Goal: Information Seeking & Learning: Learn about a topic

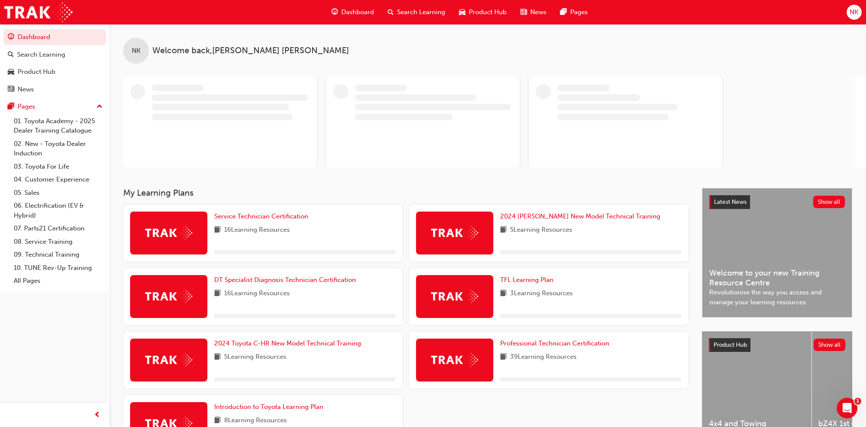
drag, startPoint x: 0, startPoint y: 0, endPoint x: 371, endPoint y: 229, distance: 435.7
click at [371, 229] on div "NK Welcome back , [PERSON_NAME] My Learning Plans Service Technician Certificat…" at bounding box center [487, 248] width 756 height 448
click at [371, 229] on div "16 Learning Resources" at bounding box center [304, 230] width 181 height 11
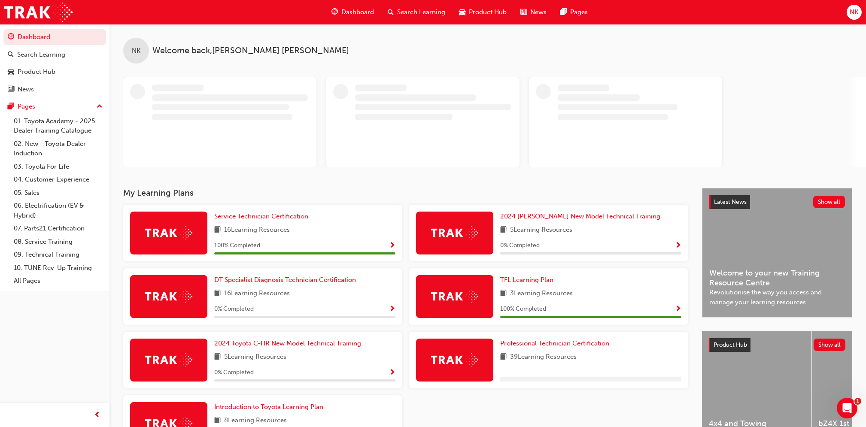
scroll to position [67, 0]
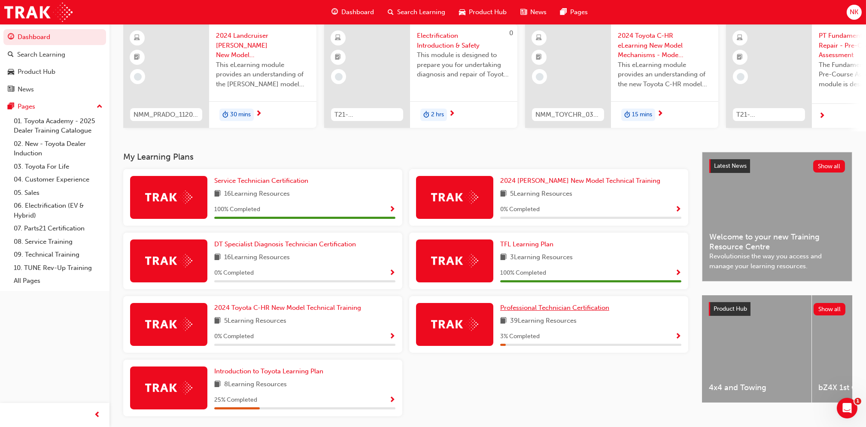
click at [569, 312] on span "Professional Technician Certification" at bounding box center [554, 308] width 109 height 8
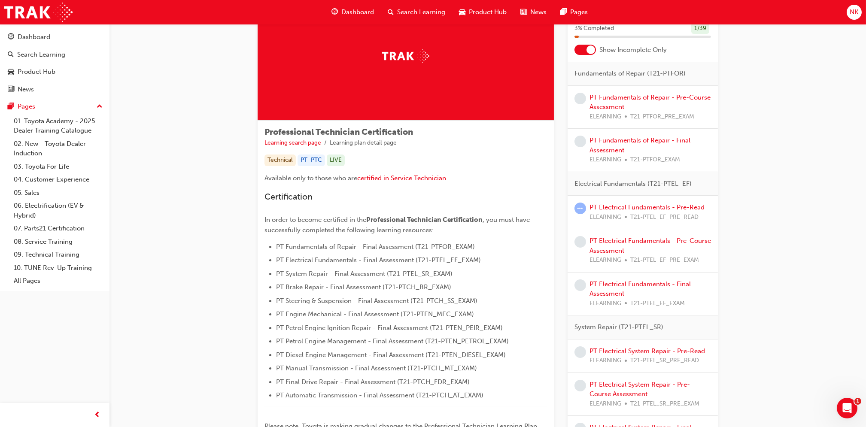
scroll to position [18, 0]
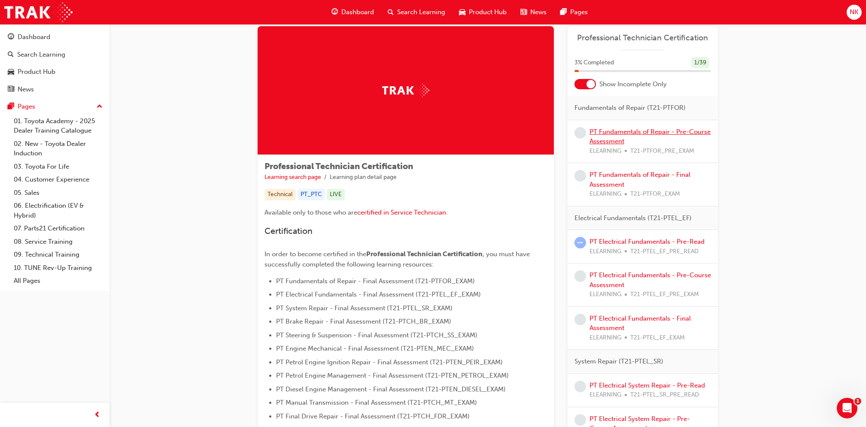
click at [648, 134] on link "PT Fundamentals of Repair - Pre-Course Assessment" at bounding box center [649, 137] width 121 height 18
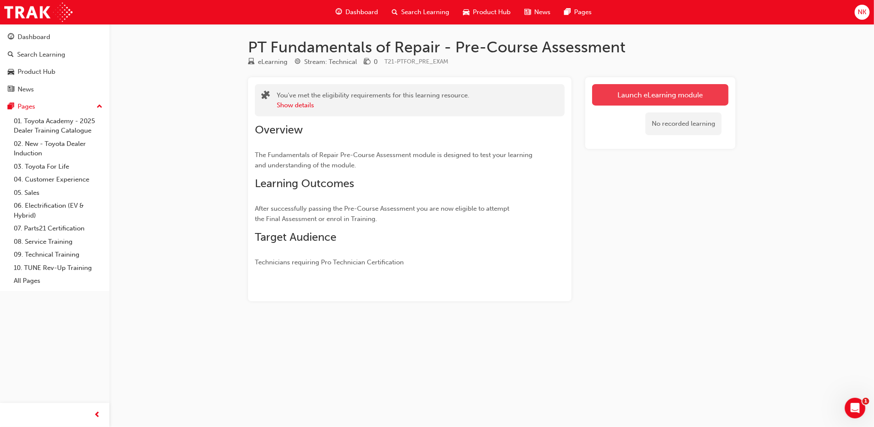
click at [643, 87] on link "Launch eLearning module" at bounding box center [660, 94] width 136 height 21
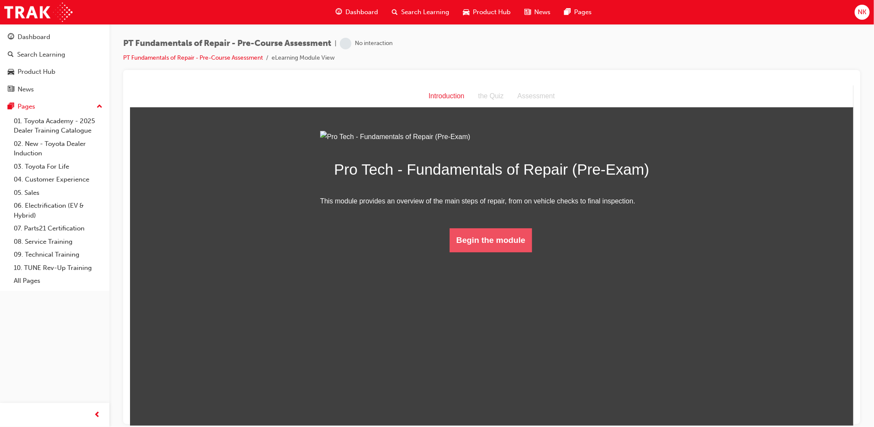
click at [476, 252] on button "Begin the module" at bounding box center [490, 240] width 83 height 24
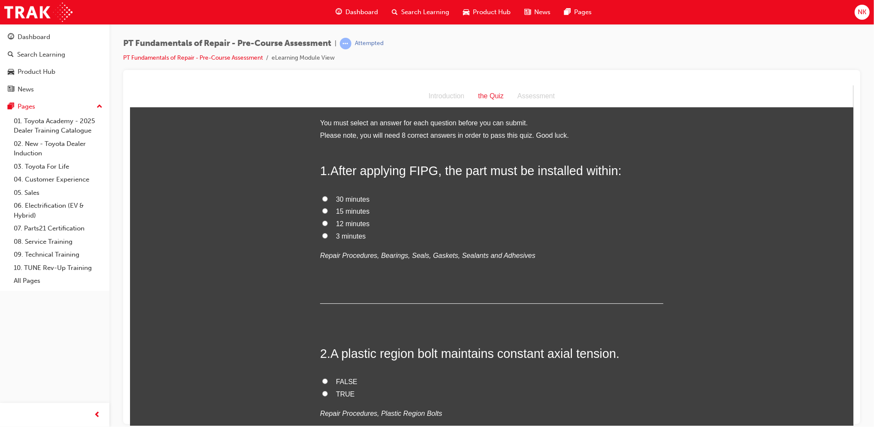
click at [348, 237] on span "3 minutes" at bounding box center [351, 235] width 30 height 7
click at [327, 237] on input "3 minutes" at bounding box center [325, 236] width 6 height 6
radio input "true"
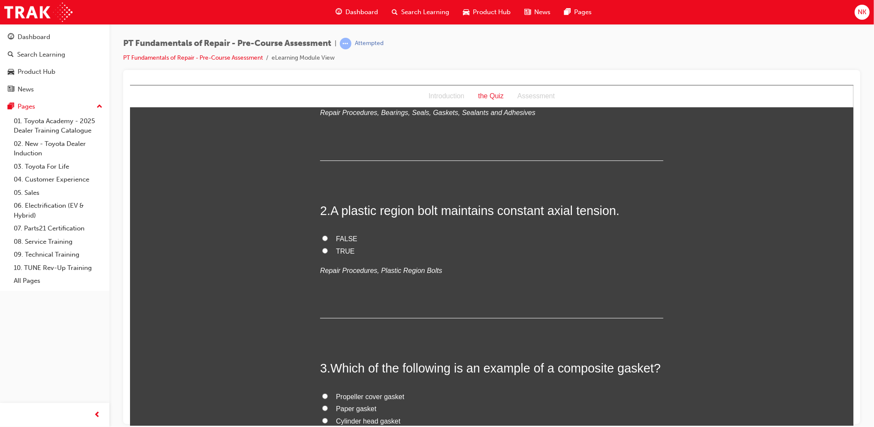
scroll to position [145, 0]
click at [338, 250] on span "TRUE" at bounding box center [345, 248] width 19 height 7
click at [327, 250] on input "TRUE" at bounding box center [325, 249] width 6 height 6
radio input "true"
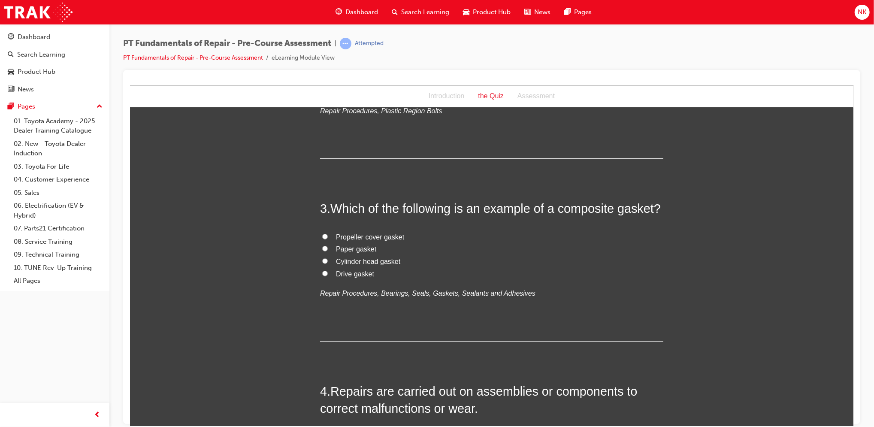
scroll to position [311, 0]
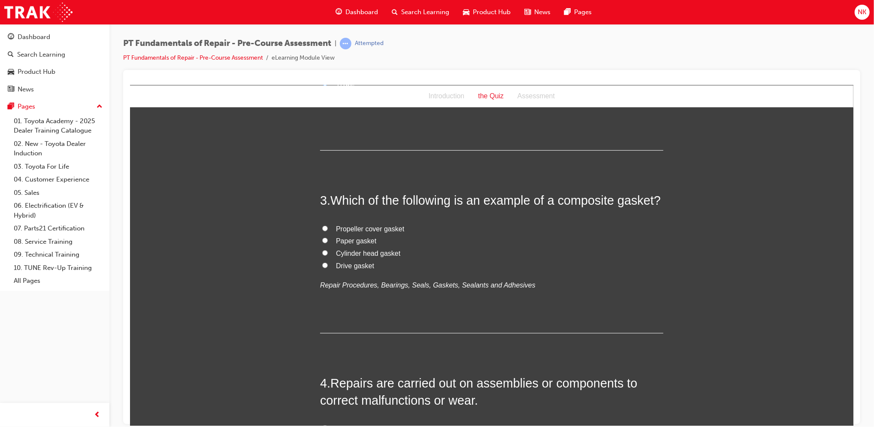
click at [384, 255] on span "Cylinder head gasket" at bounding box center [368, 252] width 64 height 7
click at [327, 255] on input "Cylinder head gasket" at bounding box center [325, 253] width 6 height 6
radio input "true"
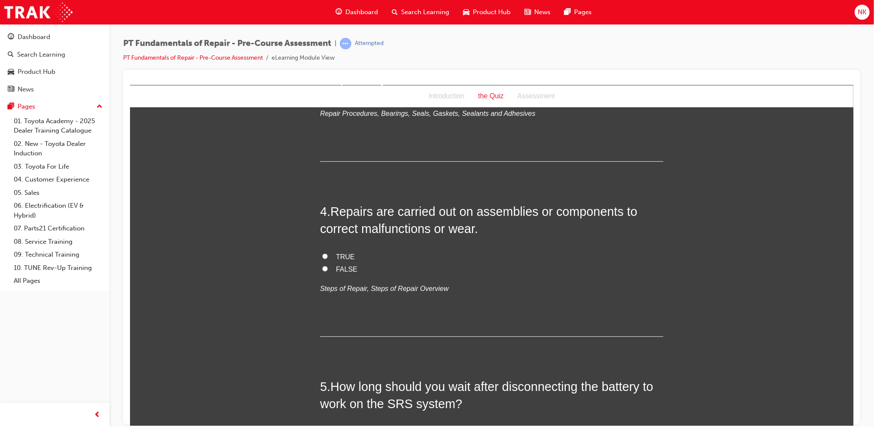
scroll to position [488, 0]
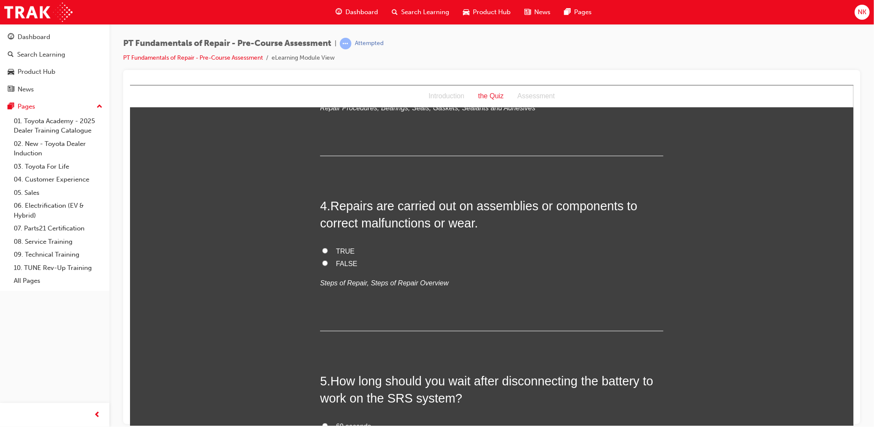
click at [336, 251] on span "TRUE" at bounding box center [345, 250] width 19 height 7
click at [327, 251] on input "TRUE" at bounding box center [325, 251] width 6 height 6
radio input "true"
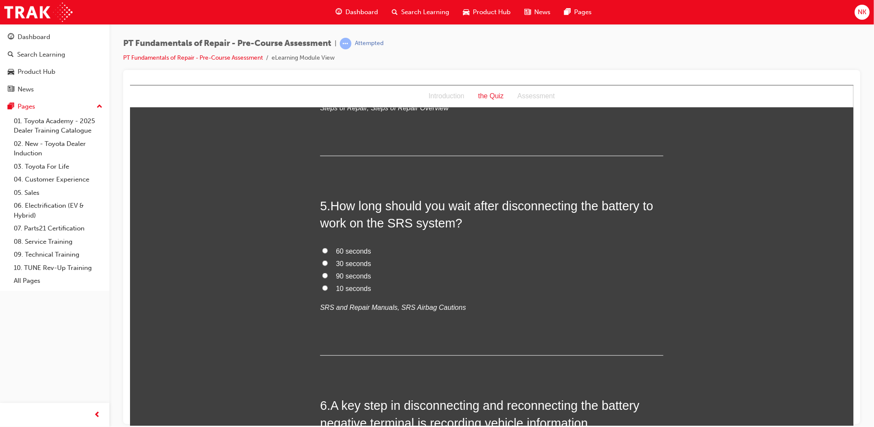
scroll to position [665, 0]
click at [353, 272] on span "90 seconds" at bounding box center [353, 273] width 35 height 7
click at [327, 272] on input "90 seconds" at bounding box center [325, 274] width 6 height 6
radio input "true"
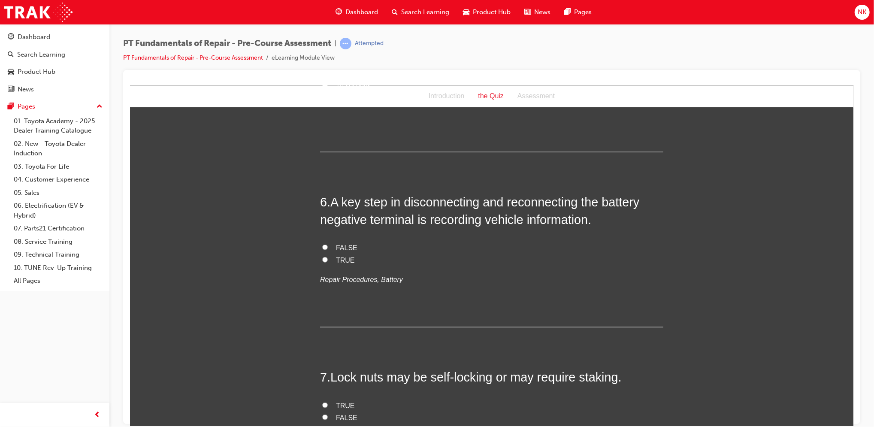
scroll to position [867, 0]
click at [336, 258] on span "TRUE" at bounding box center [345, 258] width 19 height 7
click at [327, 258] on input "TRUE" at bounding box center [325, 259] width 6 height 6
radio input "true"
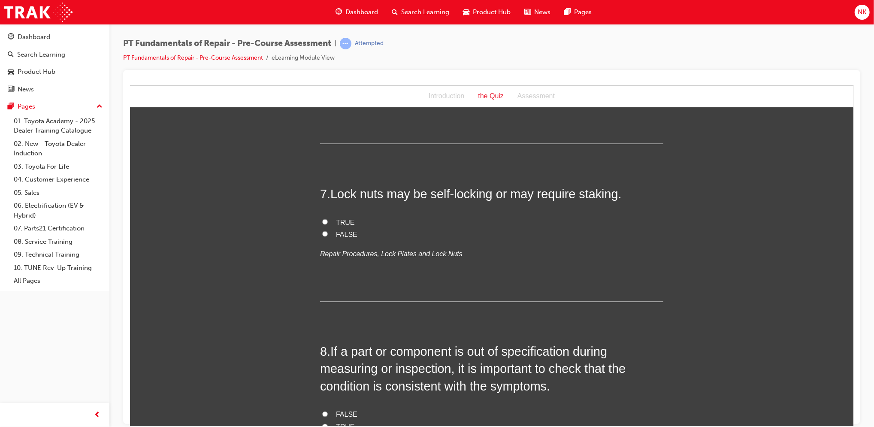
scroll to position [1054, 0]
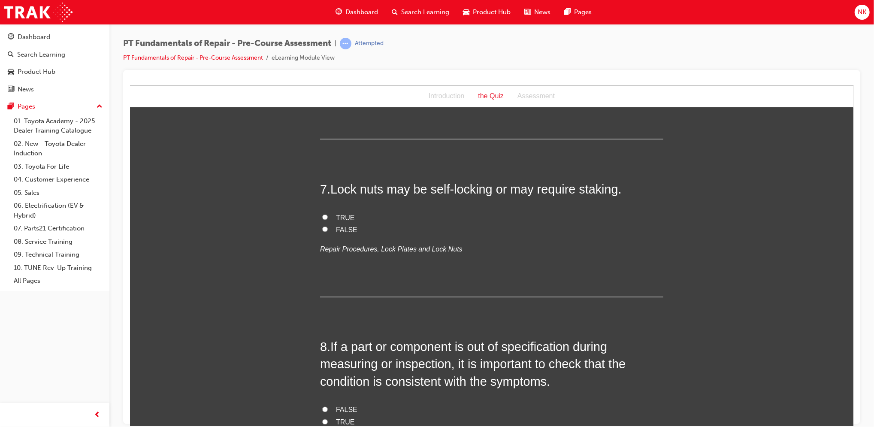
click at [322, 215] on input "TRUE" at bounding box center [325, 217] width 6 height 6
radio input "true"
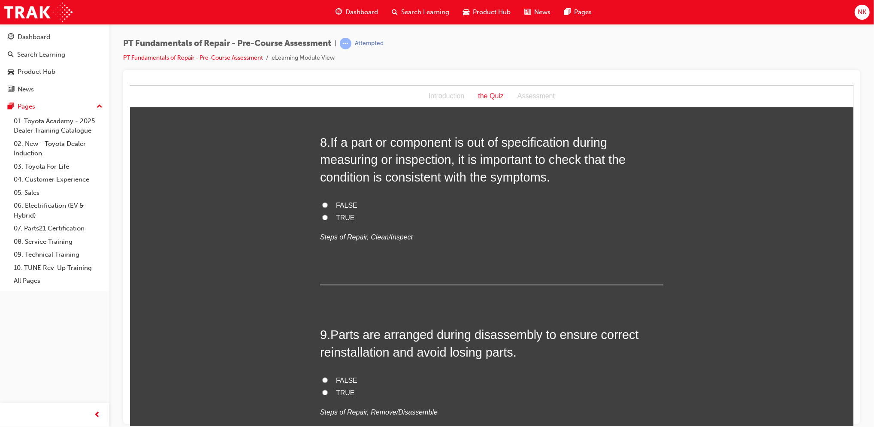
scroll to position [1259, 0]
click at [342, 216] on span "TRUE" at bounding box center [345, 217] width 19 height 7
click at [327, 216] on input "TRUE" at bounding box center [325, 217] width 6 height 6
radio input "true"
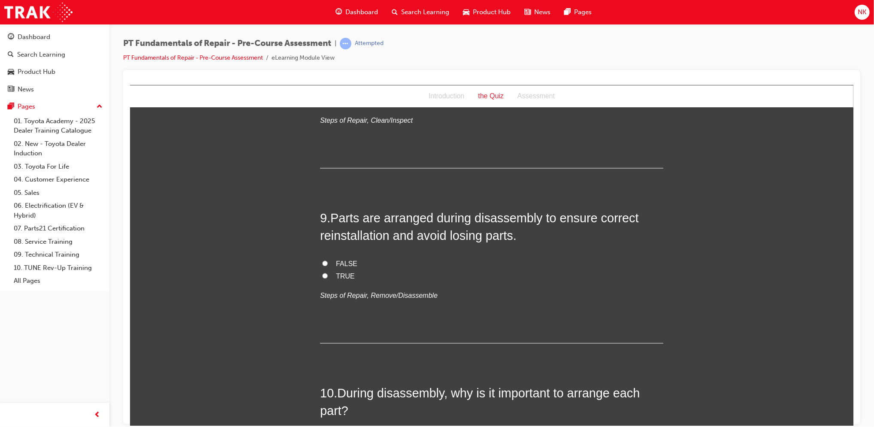
scroll to position [1376, 0]
click at [341, 273] on span "TRUE" at bounding box center [345, 275] width 19 height 7
click at [327, 273] on input "TRUE" at bounding box center [325, 276] width 6 height 6
radio input "true"
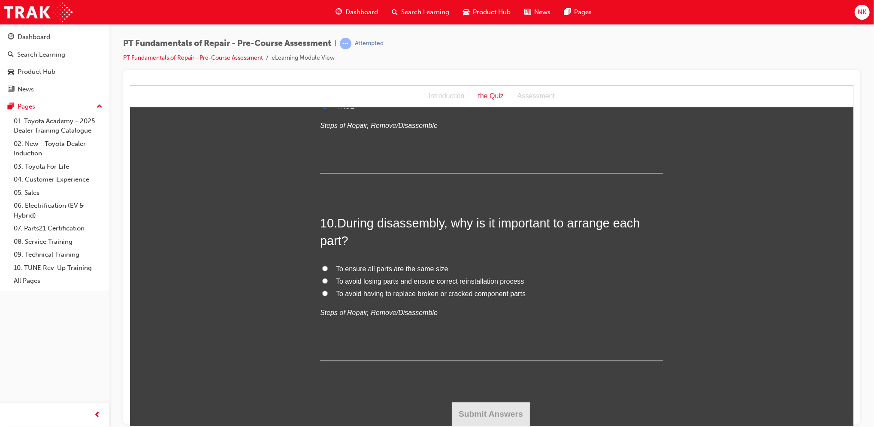
click at [366, 282] on span "To avoid losing parts and ensure correct reinstallation process" at bounding box center [430, 280] width 188 height 7
click at [327, 282] on input "To avoid losing parts and ensure correct reinstallation process" at bounding box center [325, 281] width 6 height 6
radio input "true"
click at [488, 410] on button "Submit Answers" at bounding box center [490, 414] width 78 height 24
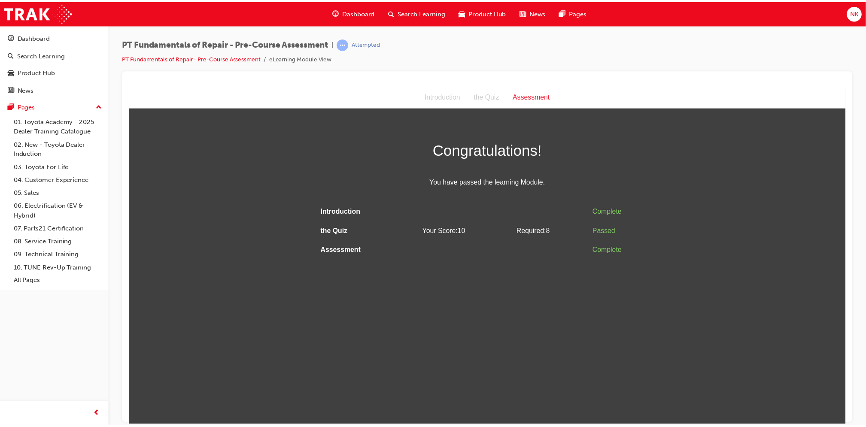
scroll to position [0, 0]
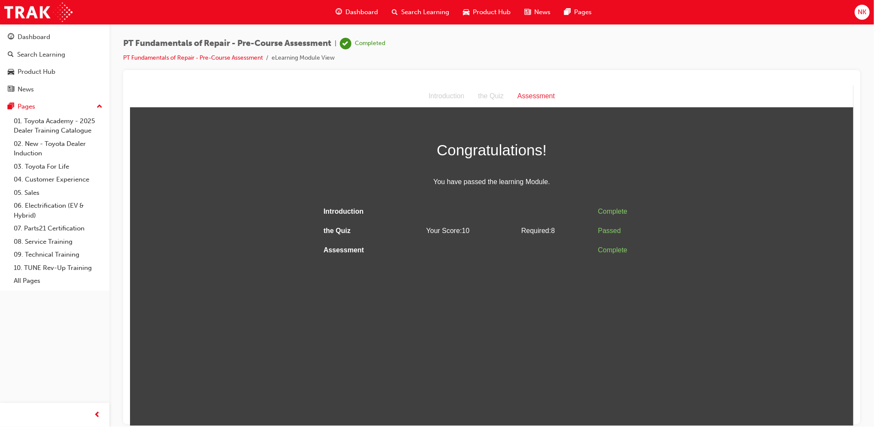
click at [353, 19] on div "Dashboard" at bounding box center [357, 12] width 56 height 18
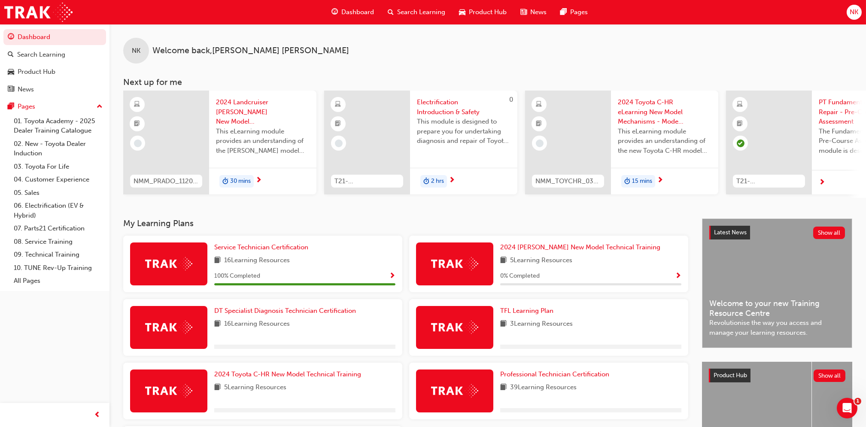
scroll to position [100, 0]
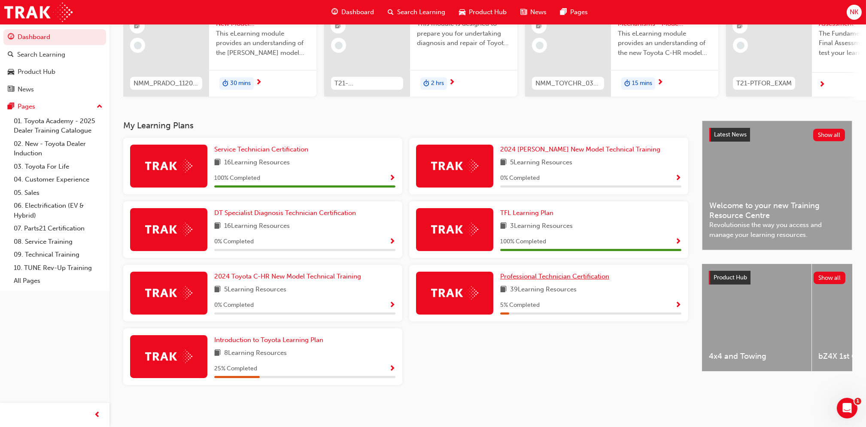
click at [571, 281] on link "Professional Technician Certification" at bounding box center [556, 277] width 112 height 10
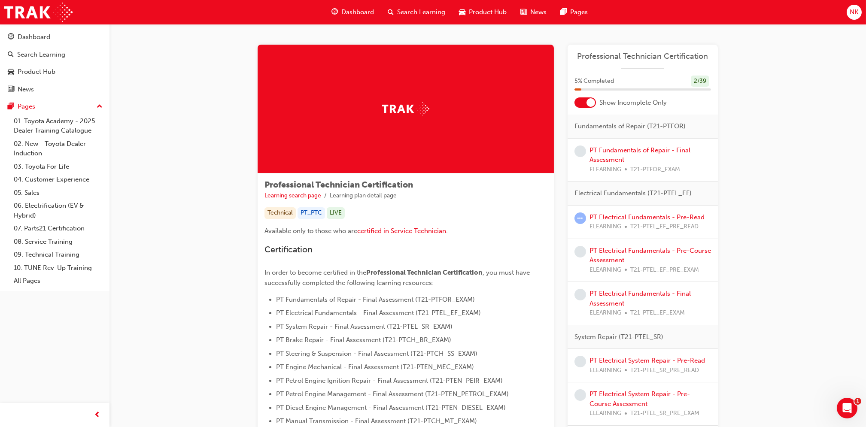
click at [618, 219] on link "PT Electrical Fundamentals - Pre-Read" at bounding box center [646, 217] width 115 height 8
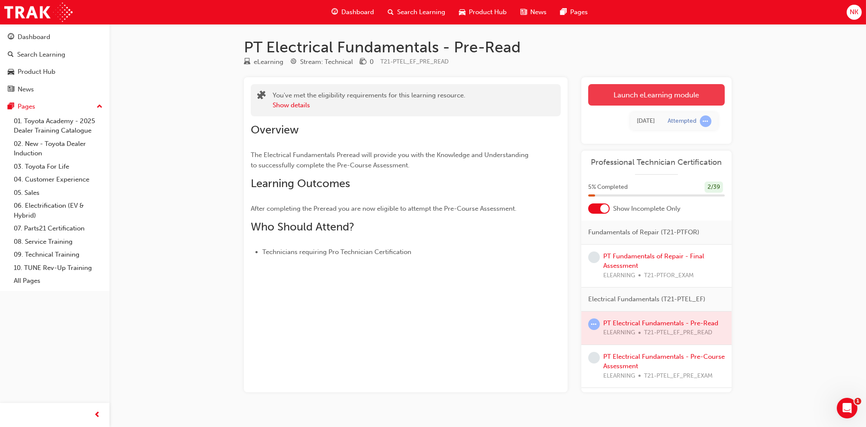
click at [619, 88] on link "Launch eLearning module" at bounding box center [656, 94] width 136 height 21
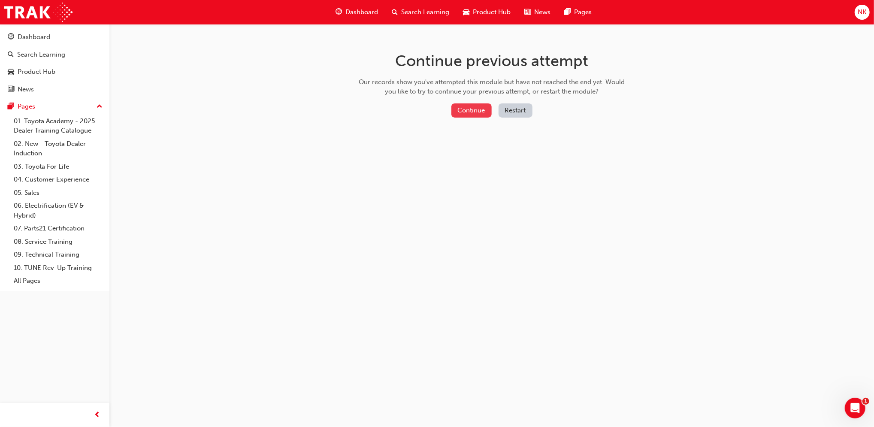
click at [477, 109] on button "Continue" at bounding box center [471, 110] width 40 height 14
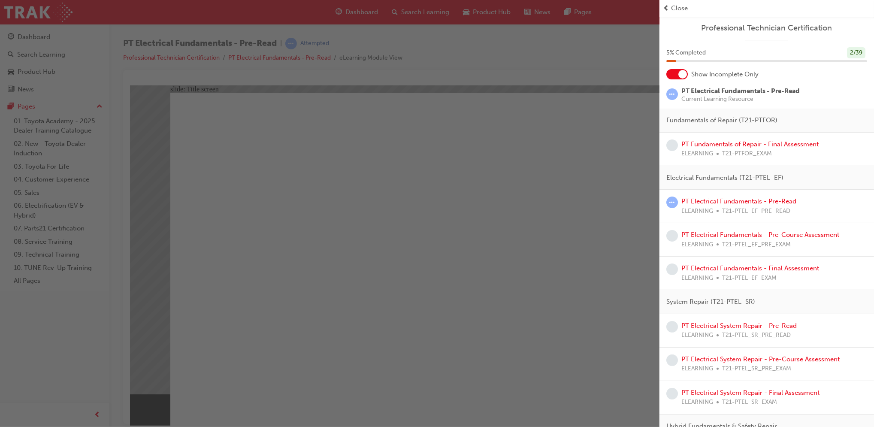
click at [507, 48] on div "button" at bounding box center [330, 213] width 660 height 427
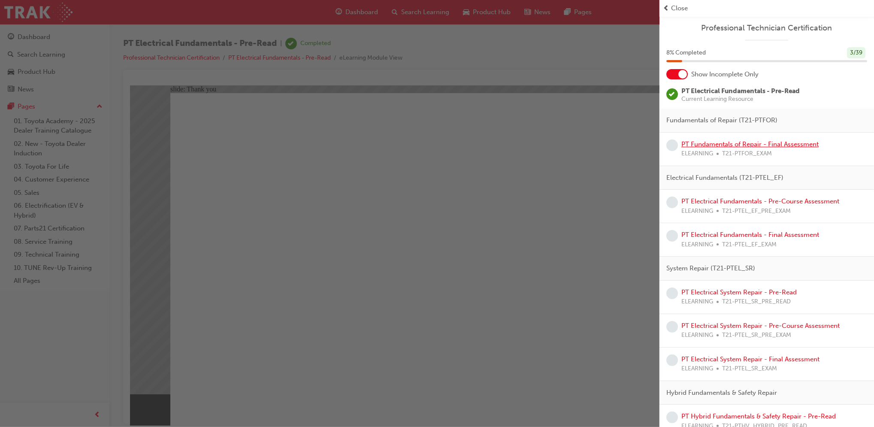
click at [737, 143] on link "PT Fundamentals of Repair - Final Assessment" at bounding box center [750, 144] width 137 height 8
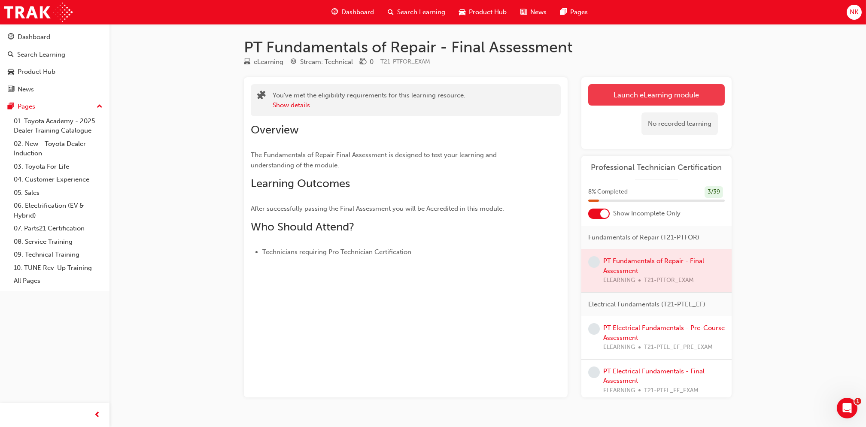
click at [683, 85] on button "Launch eLearning module" at bounding box center [656, 94] width 136 height 21
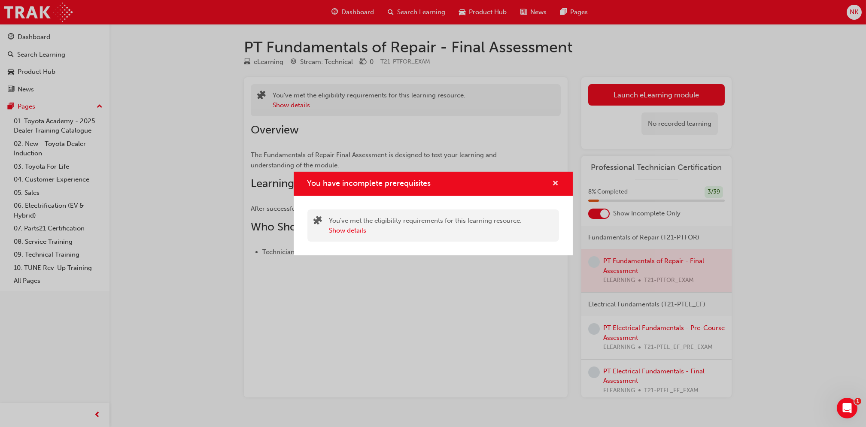
click at [555, 183] on span "cross-icon" at bounding box center [555, 184] width 6 height 8
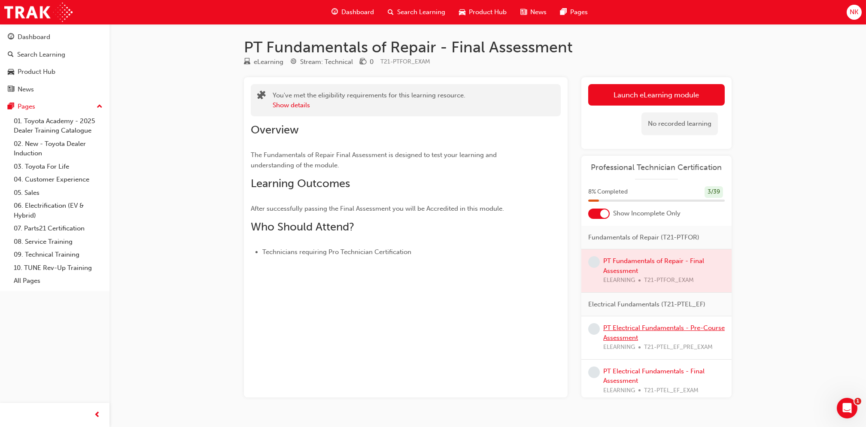
click at [654, 336] on link "PT Electrical Fundamentals - Pre-Course Assessment" at bounding box center [663, 333] width 121 height 18
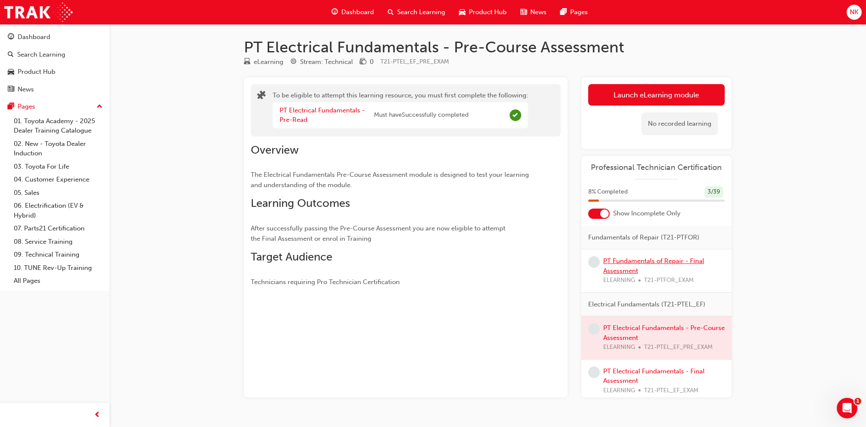
click at [621, 267] on link "PT Fundamentals of Repair - Final Assessment" at bounding box center [653, 266] width 101 height 18
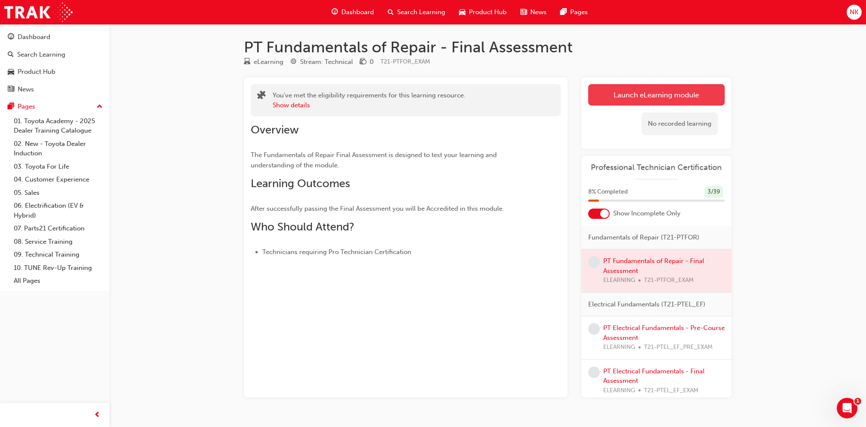
click at [648, 91] on button "Launch eLearning module" at bounding box center [656, 94] width 136 height 21
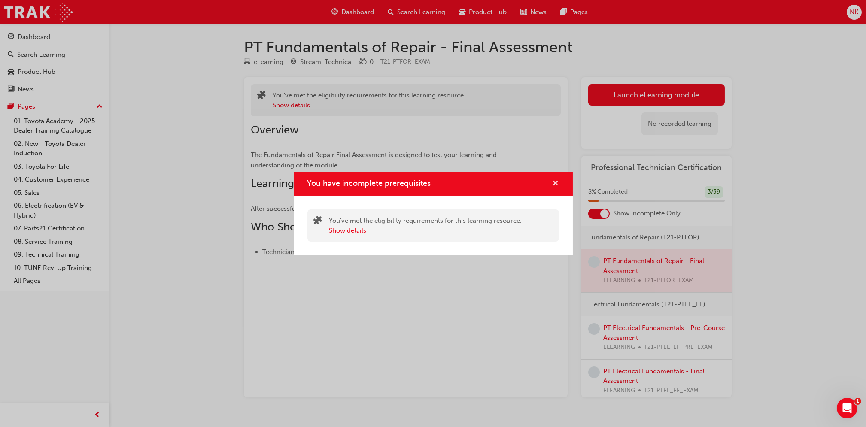
click at [552, 187] on span "cross-icon" at bounding box center [555, 184] width 6 height 8
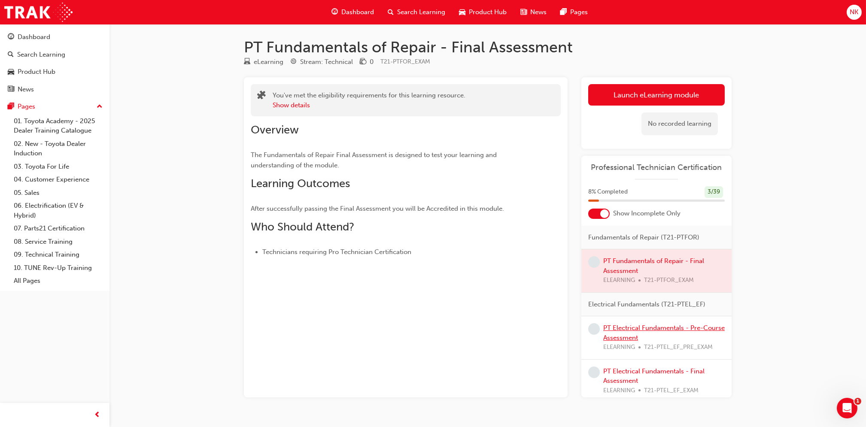
click at [620, 334] on link "PT Electrical Fundamentals - Pre-Course Assessment" at bounding box center [663, 333] width 121 height 18
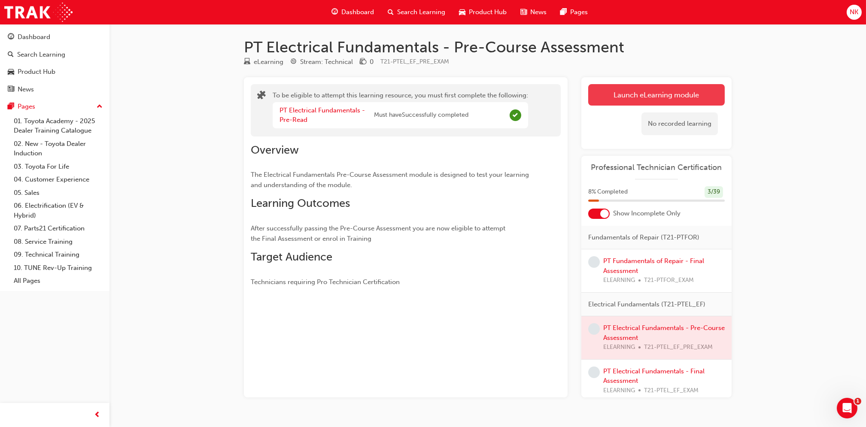
click at [620, 104] on button "Launch eLearning module" at bounding box center [656, 94] width 136 height 21
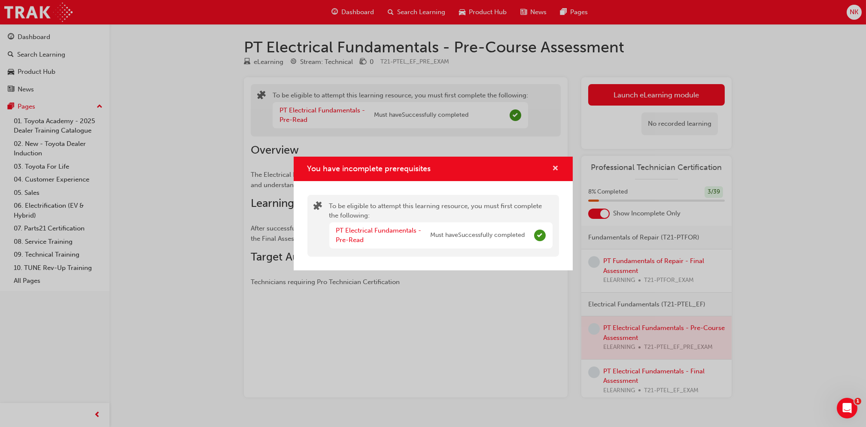
click at [554, 169] on span "cross-icon" at bounding box center [555, 169] width 6 height 8
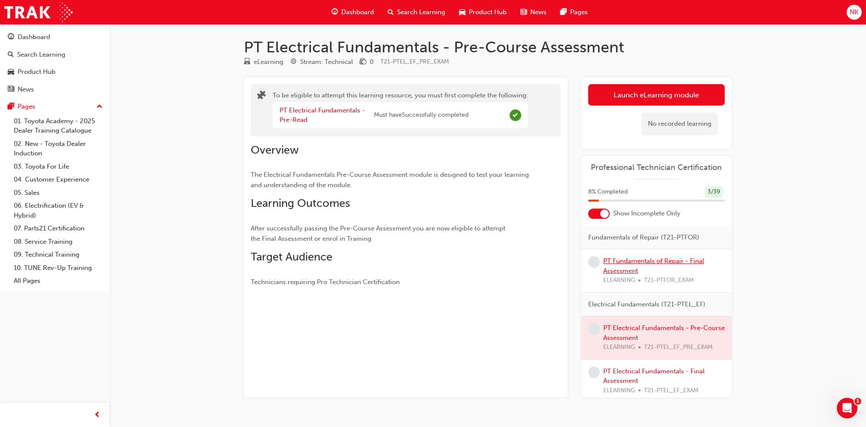
click at [627, 267] on link "PT Fundamentals of Repair - Final Assessment" at bounding box center [653, 266] width 101 height 18
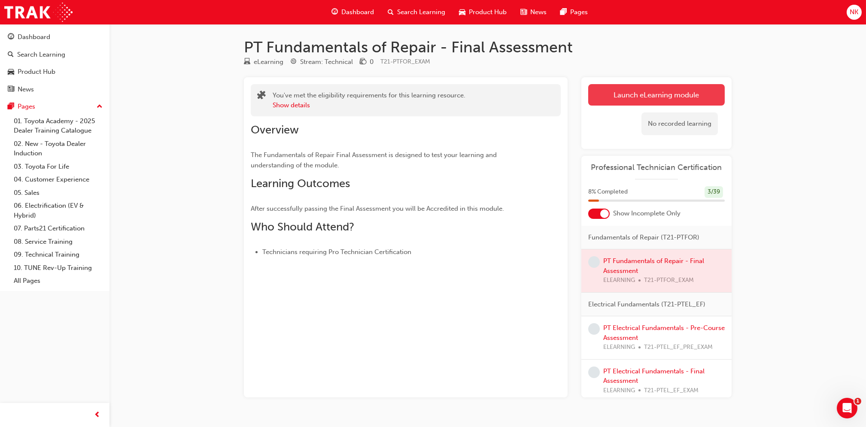
click at [629, 94] on link "Launch eLearning module" at bounding box center [656, 94] width 136 height 21
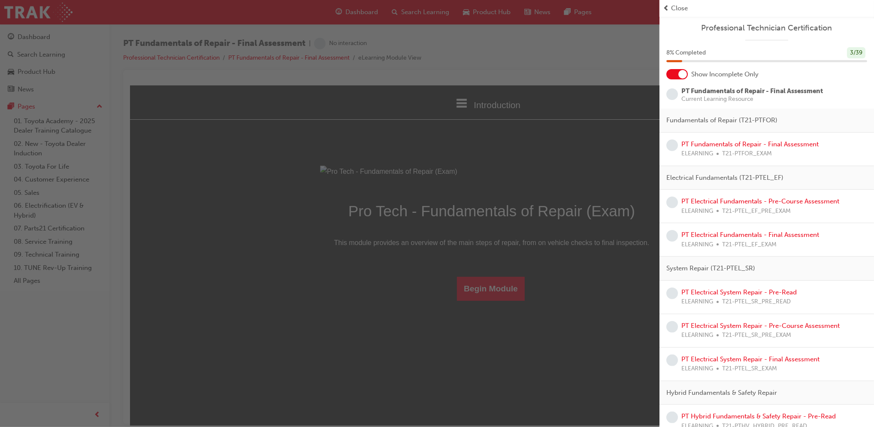
click at [481, 385] on div "button" at bounding box center [330, 213] width 660 height 427
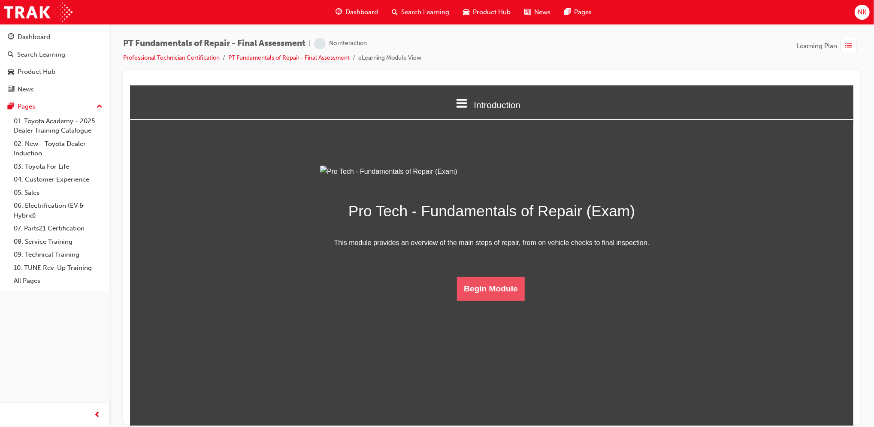
click at [480, 300] on button "Begin Module" at bounding box center [491, 288] width 68 height 24
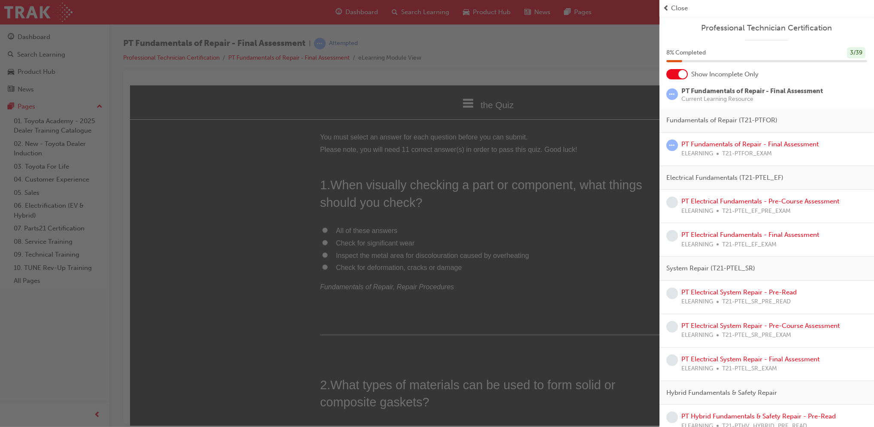
click at [463, 332] on div "button" at bounding box center [330, 213] width 660 height 427
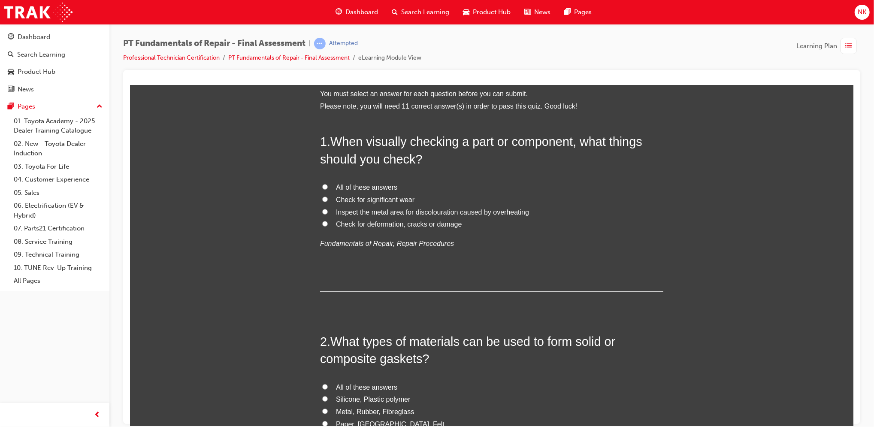
scroll to position [49, 0]
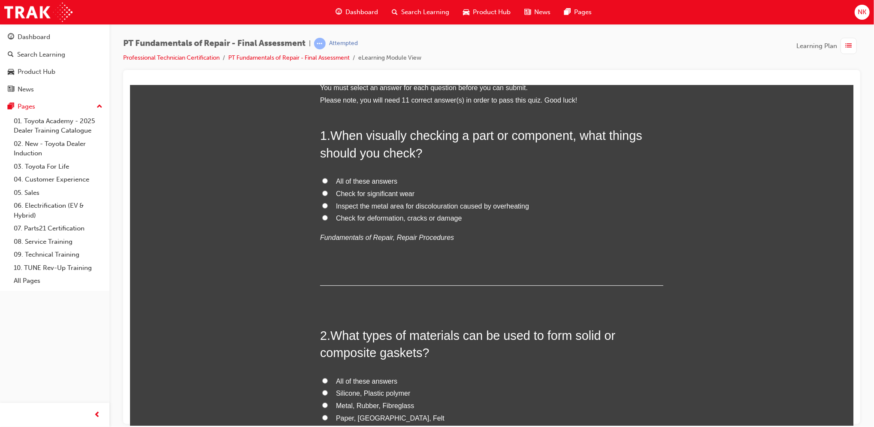
click at [360, 177] on span "All of these answers" at bounding box center [366, 180] width 61 height 7
click at [327, 178] on input "All of these answers" at bounding box center [325, 181] width 6 height 6
radio input "true"
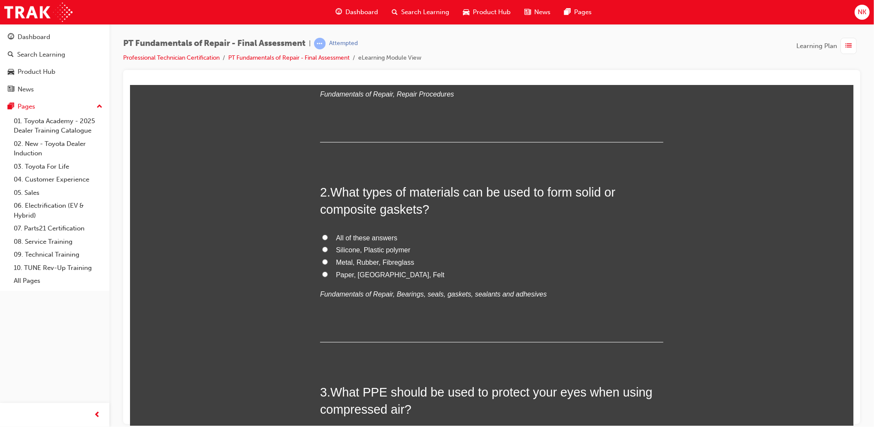
scroll to position [197, 0]
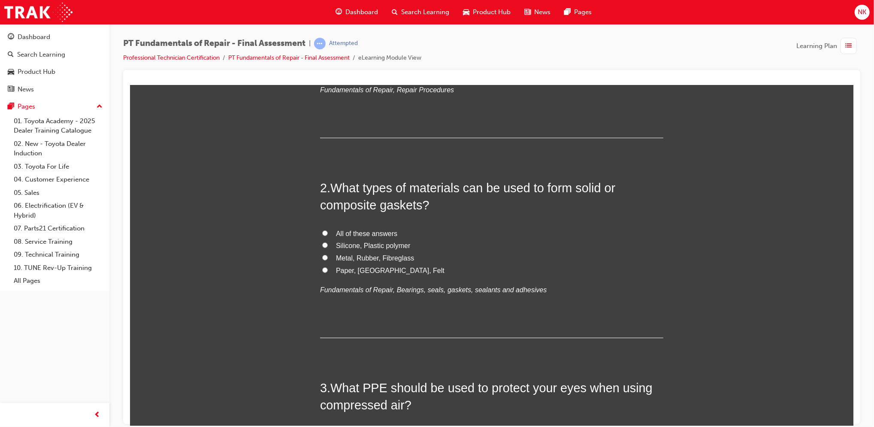
click at [362, 234] on span "All of these answers" at bounding box center [366, 233] width 61 height 7
click at [327, 234] on input "All of these answers" at bounding box center [325, 233] width 6 height 6
radio input "true"
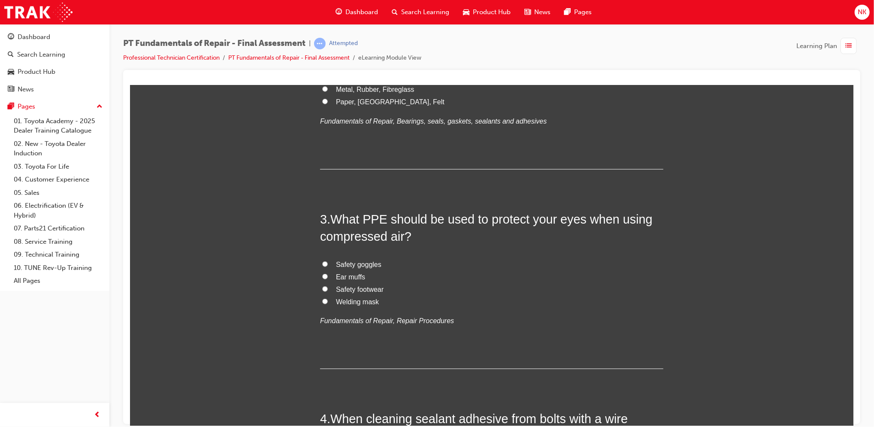
scroll to position [378, 0]
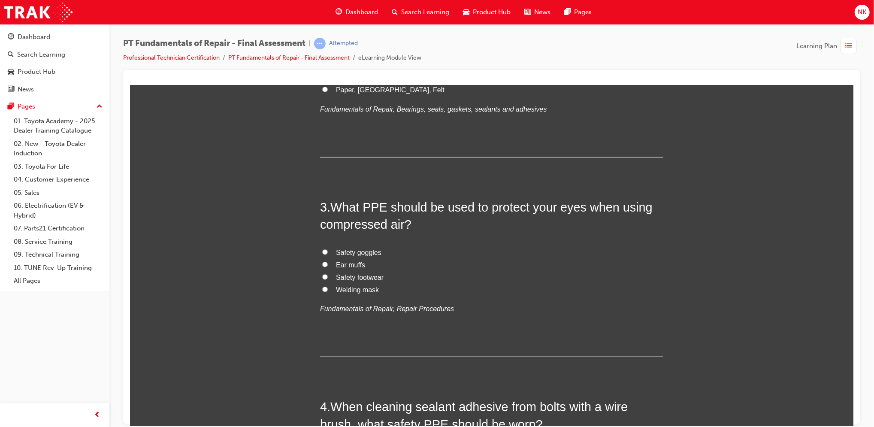
click at [345, 251] on span "Safety goggles" at bounding box center [358, 251] width 45 height 7
click at [327, 251] on input "Safety goggles" at bounding box center [325, 252] width 6 height 6
radio input "true"
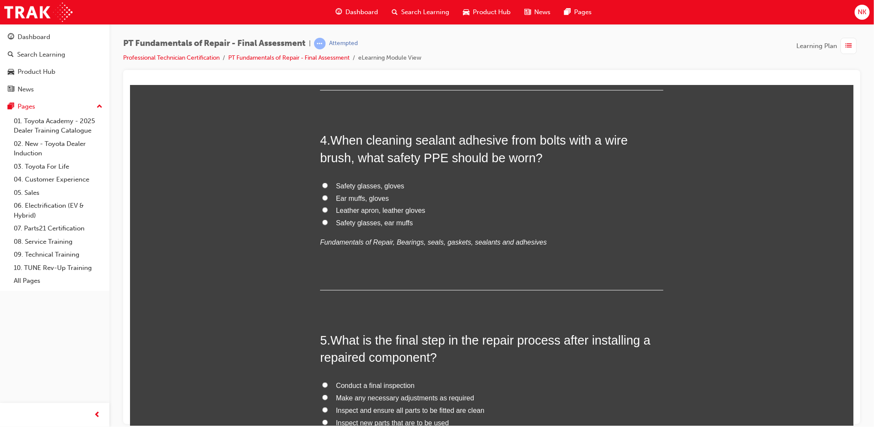
scroll to position [648, 0]
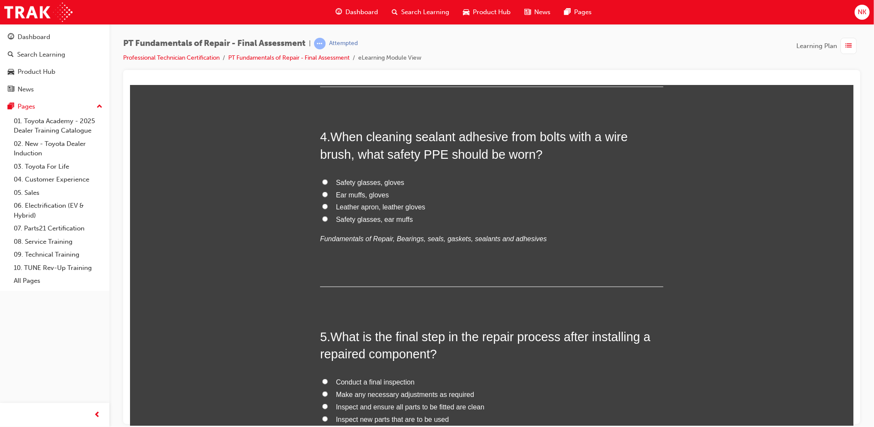
click at [353, 181] on span "Safety glasses, gloves" at bounding box center [370, 182] width 68 height 7
click at [327, 181] on input "Safety glasses, gloves" at bounding box center [325, 182] width 6 height 6
radio input "true"
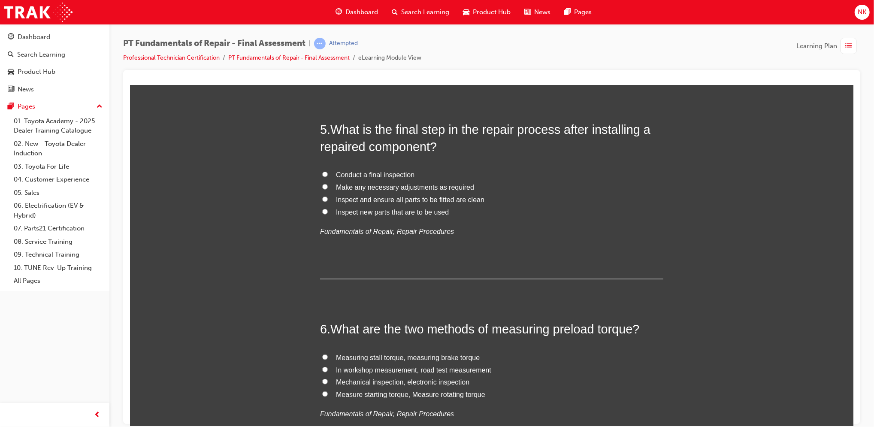
scroll to position [855, 0]
click at [382, 172] on span "Conduct a final inspection" at bounding box center [375, 173] width 79 height 7
click at [327, 172] on input "Conduct a final inspection" at bounding box center [325, 174] width 6 height 6
radio input "true"
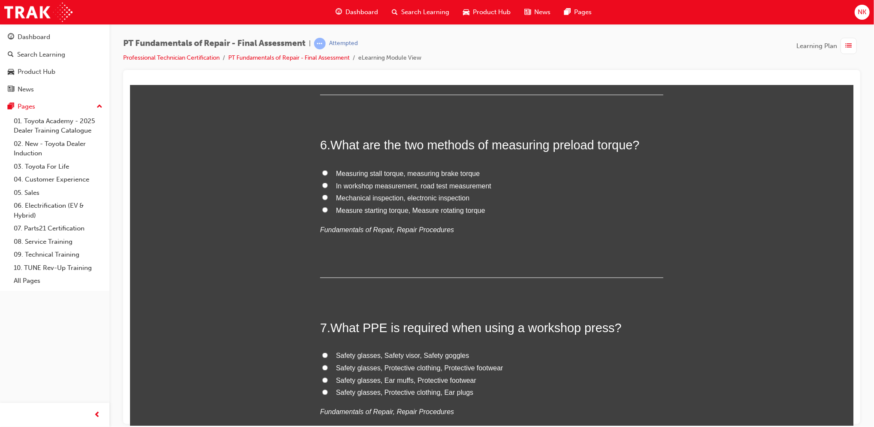
scroll to position [1039, 0]
click at [457, 210] on span "Measure starting torque, Measure rotating torque" at bounding box center [410, 209] width 149 height 7
click at [327, 210] on input "Measure starting torque, Measure rotating torque" at bounding box center [325, 209] width 6 height 6
radio input "true"
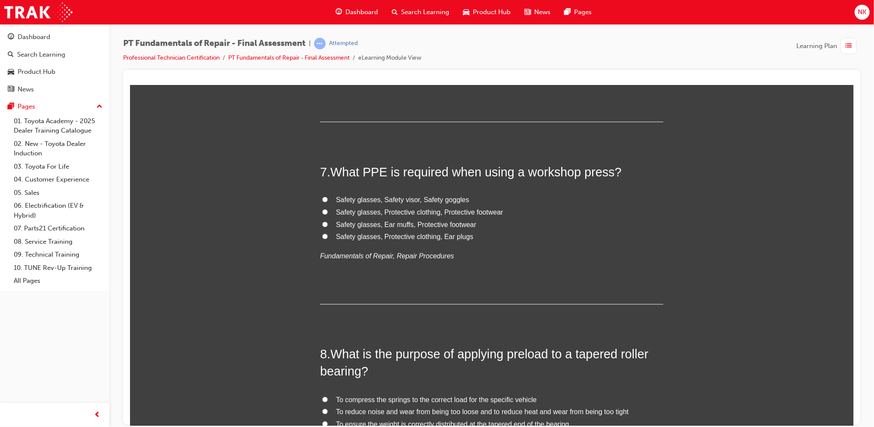
scroll to position [1197, 0]
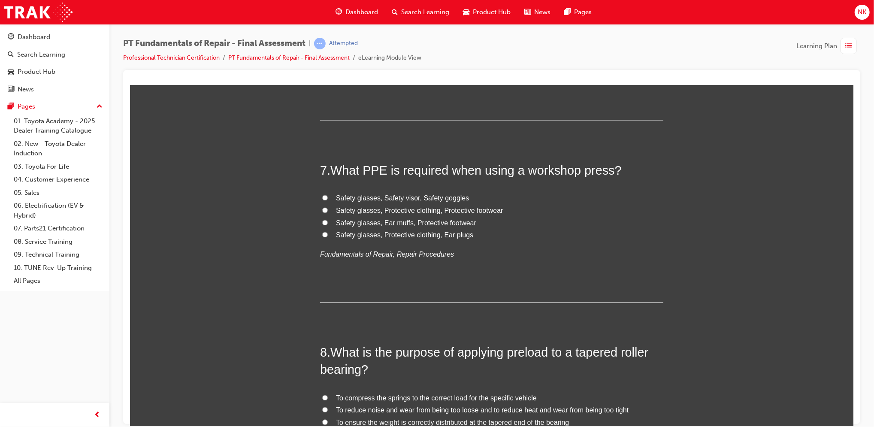
click at [372, 223] on span "Safety glasses, Ear muffs, Protective footwear" at bounding box center [406, 222] width 140 height 7
click at [327, 223] on input "Safety glasses, Ear muffs, Protective footwear" at bounding box center [325, 223] width 6 height 6
radio input "true"
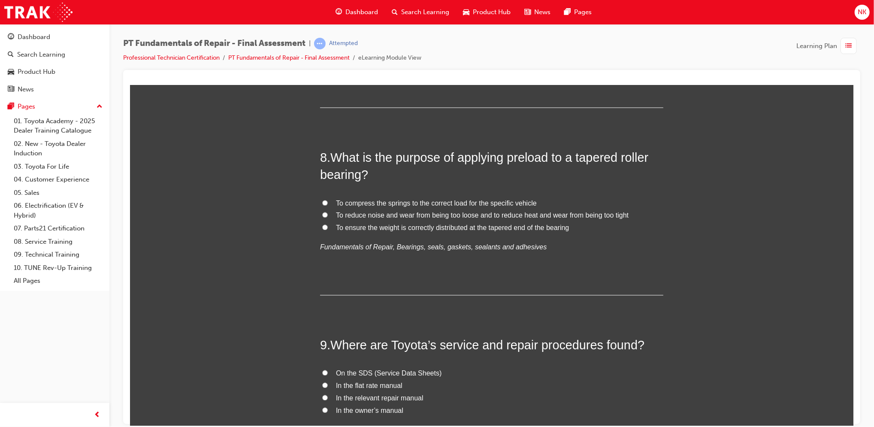
scroll to position [1392, 0]
click at [381, 229] on span "To ensure the weight is correctly distributed at the tapered end of the bearing" at bounding box center [452, 227] width 233 height 7
click at [327, 229] on input "To ensure the weight is correctly distributed at the tapered end of the bearing" at bounding box center [325, 227] width 6 height 6
radio input "true"
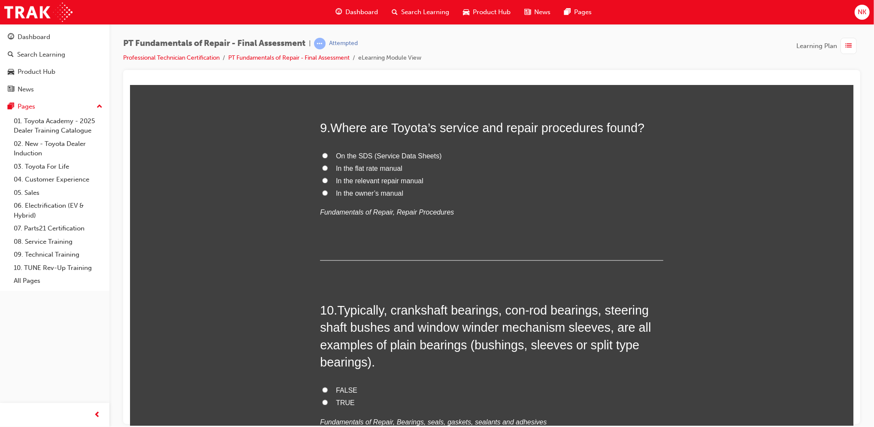
scroll to position [1609, 0]
click at [378, 178] on span "In the relevant repair manual" at bounding box center [380, 179] width 88 height 7
click at [327, 178] on input "In the relevant repair manual" at bounding box center [325, 180] width 6 height 6
radio input "true"
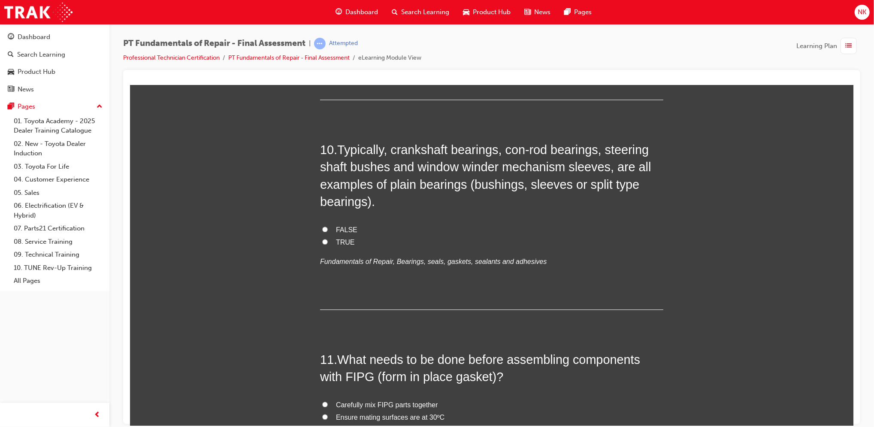
scroll to position [1772, 0]
click at [336, 238] on span "TRUE" at bounding box center [345, 239] width 19 height 7
click at [327, 238] on input "TRUE" at bounding box center [325, 239] width 6 height 6
radio input "true"
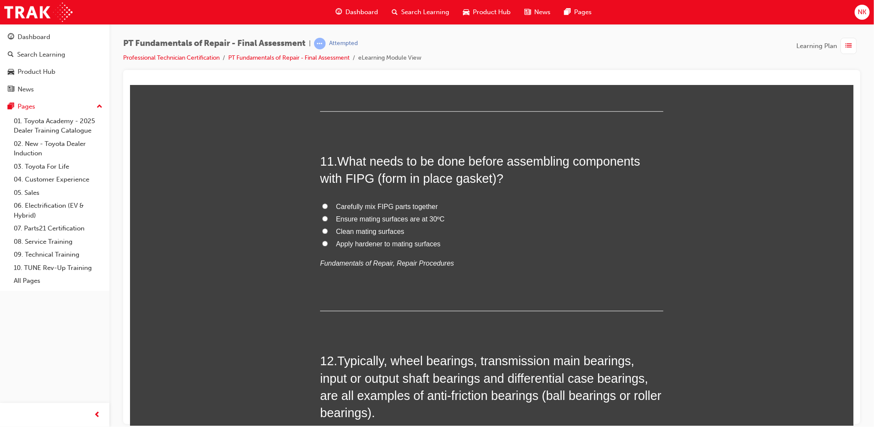
scroll to position [1971, 0]
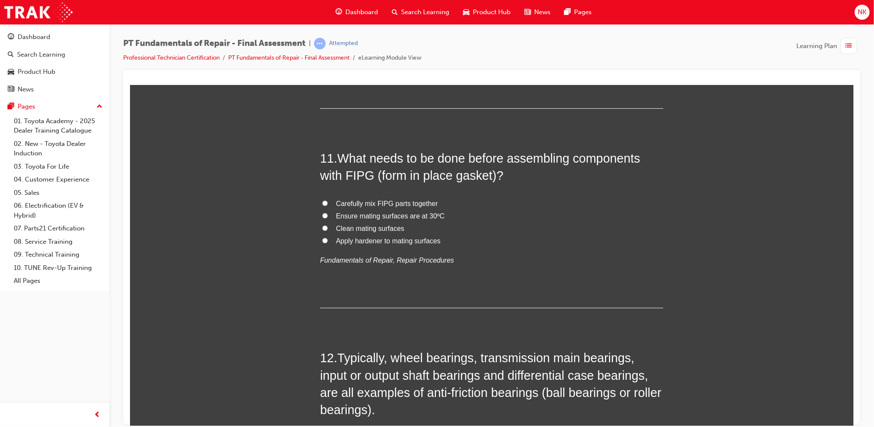
click at [383, 229] on span "Clean mating surfaces" at bounding box center [370, 227] width 68 height 7
click at [327, 229] on input "Clean mating surfaces" at bounding box center [325, 228] width 6 height 6
radio input "true"
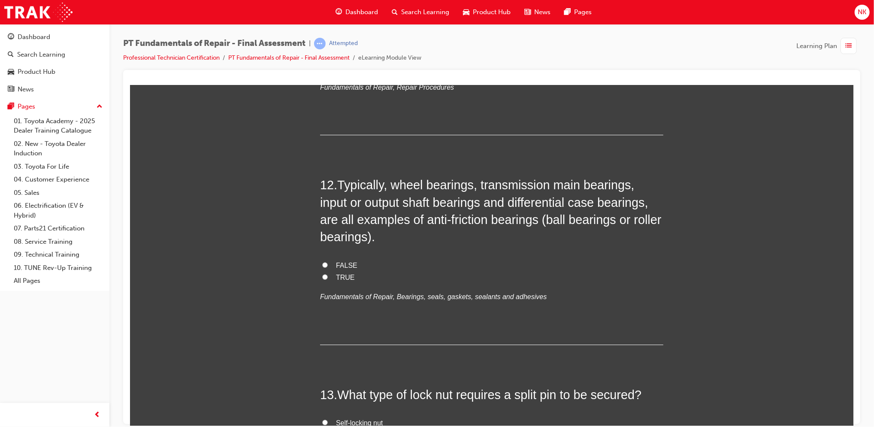
scroll to position [2144, 0]
click at [343, 281] on label "TRUE" at bounding box center [491, 277] width 343 height 12
click at [327, 279] on input "TRUE" at bounding box center [325, 276] width 6 height 6
radio input "true"
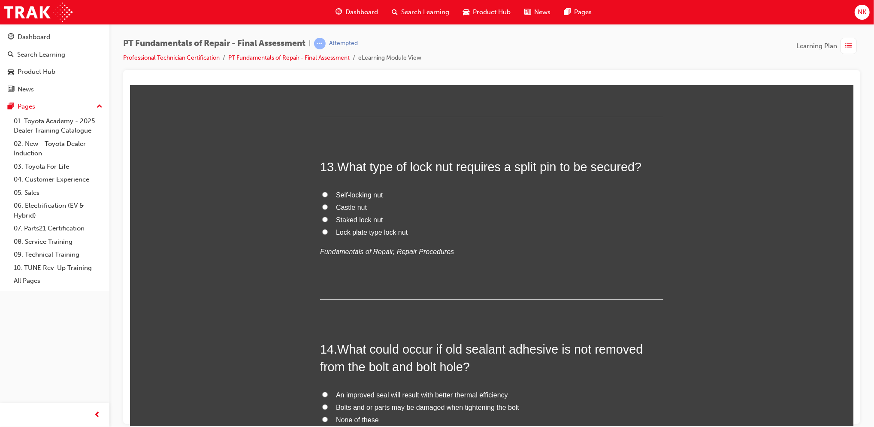
scroll to position [2371, 0]
click at [342, 209] on span "Castle nut" at bounding box center [351, 207] width 31 height 7
click at [327, 209] on input "Castle nut" at bounding box center [325, 208] width 6 height 6
radio input "true"
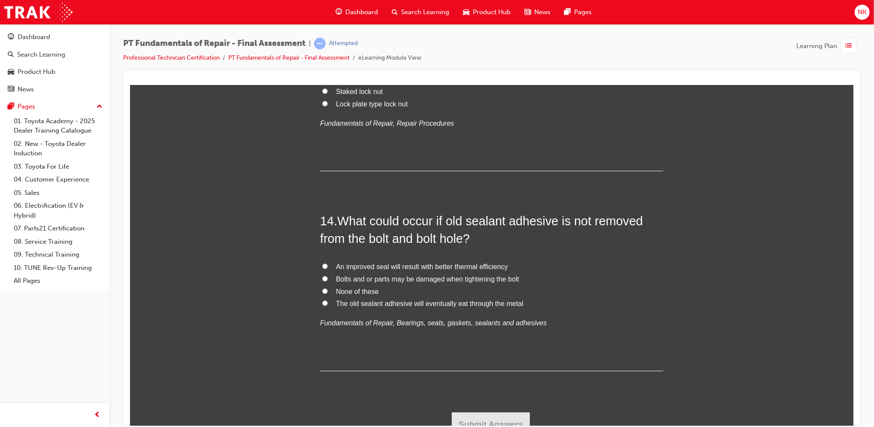
scroll to position [2508, 0]
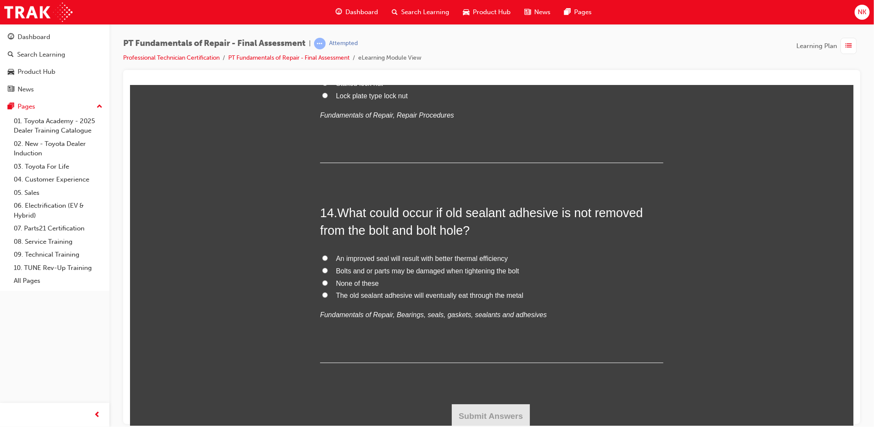
click at [339, 272] on span "Bolts and or parts may be damaged when tightening the bolt" at bounding box center [427, 270] width 183 height 7
click at [327, 272] on input "Bolts and or parts may be damaged when tightening the bolt" at bounding box center [325, 270] width 6 height 6
radio input "true"
click at [498, 406] on button "Submit Answers" at bounding box center [490, 416] width 78 height 24
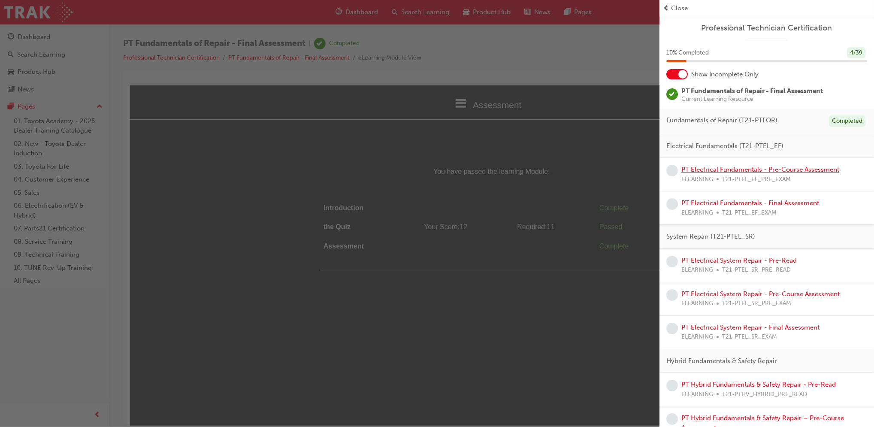
click at [782, 170] on link "PT Electrical Fundamentals - Pre-Course Assessment" at bounding box center [761, 170] width 158 height 8
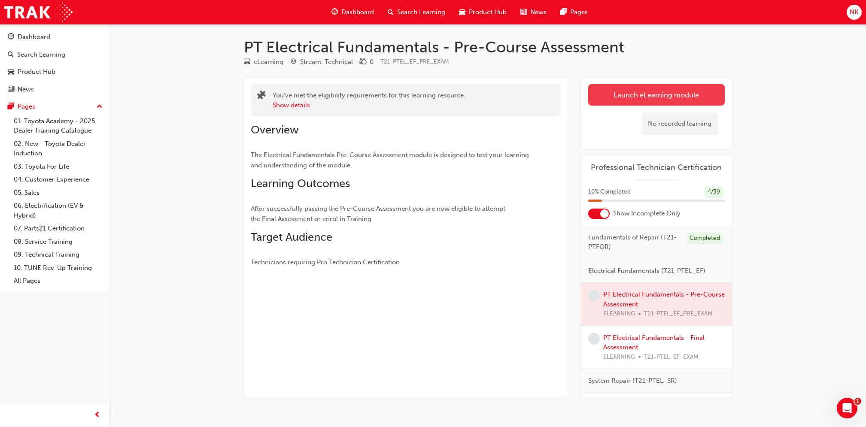
click at [644, 93] on button "Launch eLearning module" at bounding box center [656, 94] width 136 height 21
click at [554, 184] on div "Overview The Electrical Fundamentals Pre-Course Assessment module is designed t…" at bounding box center [406, 191] width 310 height 151
click at [628, 96] on link "Launch eLearning module" at bounding box center [656, 94] width 136 height 21
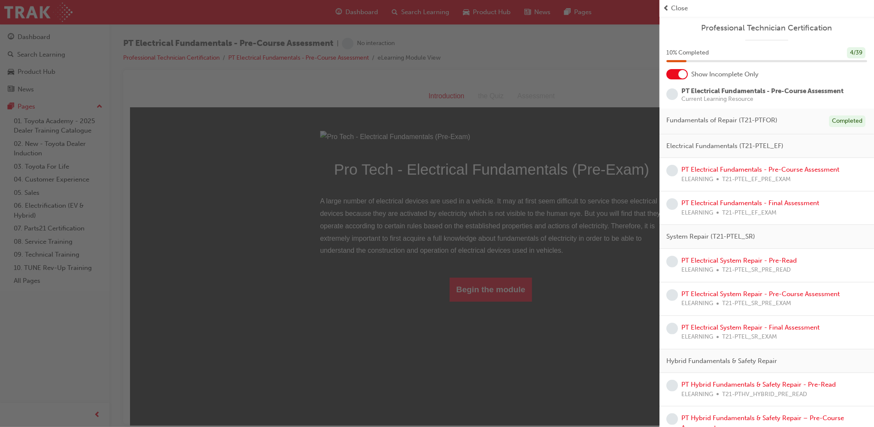
click at [509, 377] on div "button" at bounding box center [330, 213] width 660 height 427
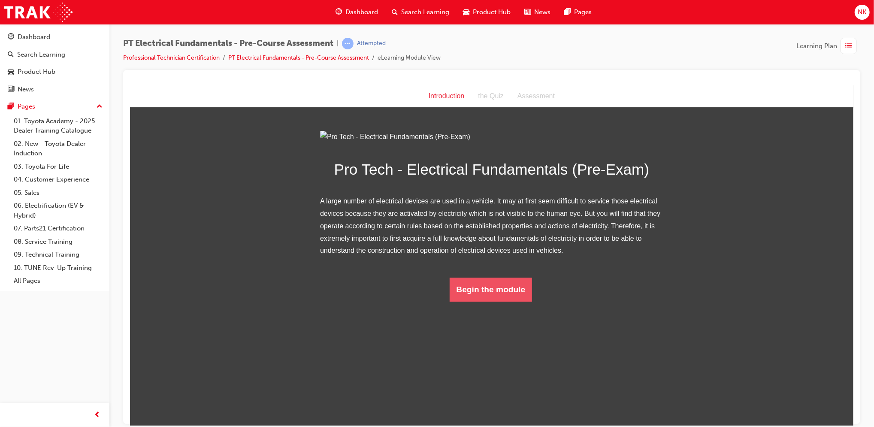
click at [508, 301] on button "Begin the module" at bounding box center [490, 289] width 83 height 24
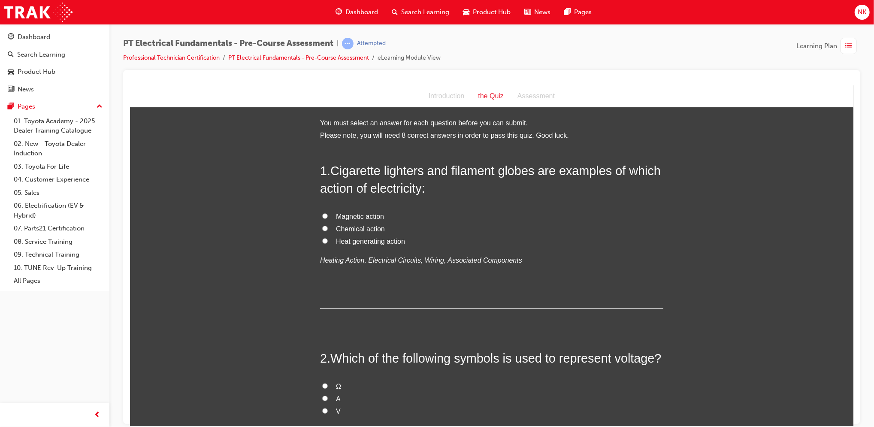
click at [391, 239] on span "Heat generating action" at bounding box center [370, 240] width 69 height 7
click at [327, 239] on input "Heat generating action" at bounding box center [325, 241] width 6 height 6
radio input "true"
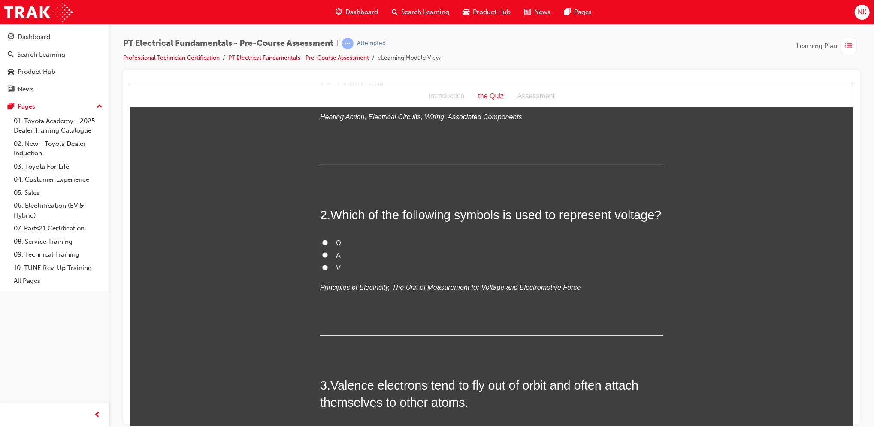
scroll to position [146, 0]
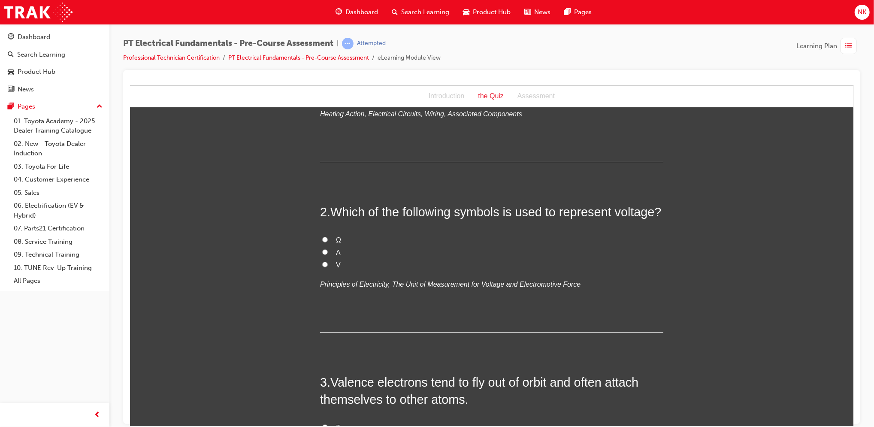
click at [328, 267] on label "V" at bounding box center [491, 265] width 343 height 12
click at [327, 267] on input "V" at bounding box center [325, 264] width 6 height 6
radio input "true"
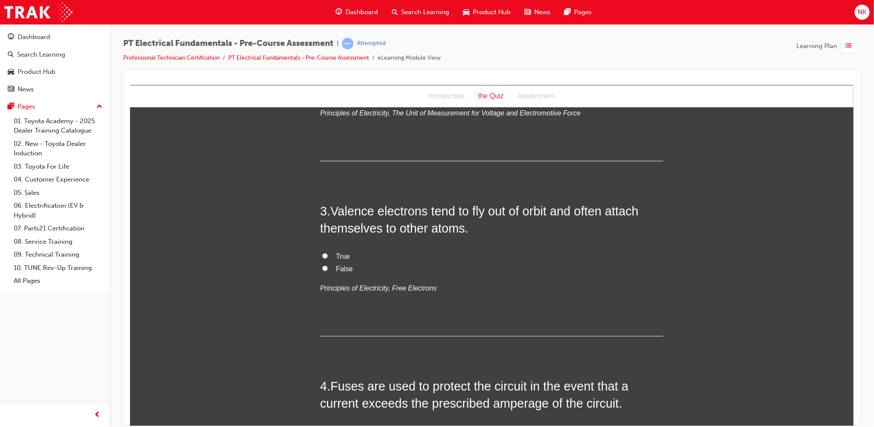
scroll to position [339, 0]
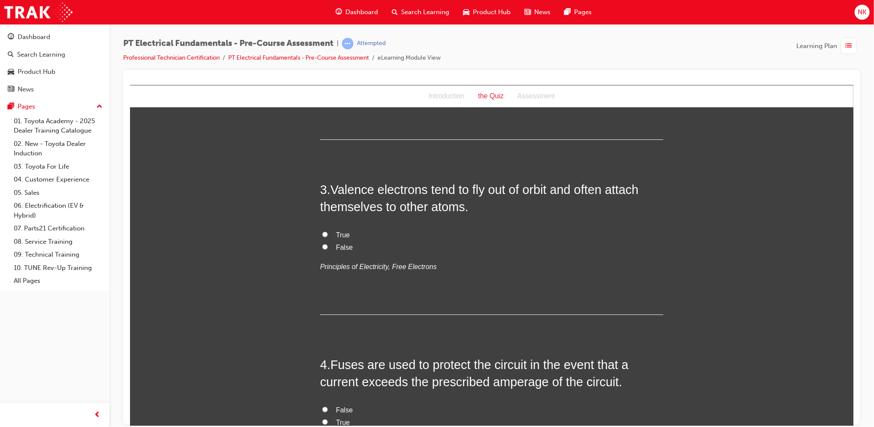
click at [342, 229] on label "True" at bounding box center [491, 235] width 343 height 12
click at [327, 231] on input "True" at bounding box center [325, 234] width 6 height 6
radio input "true"
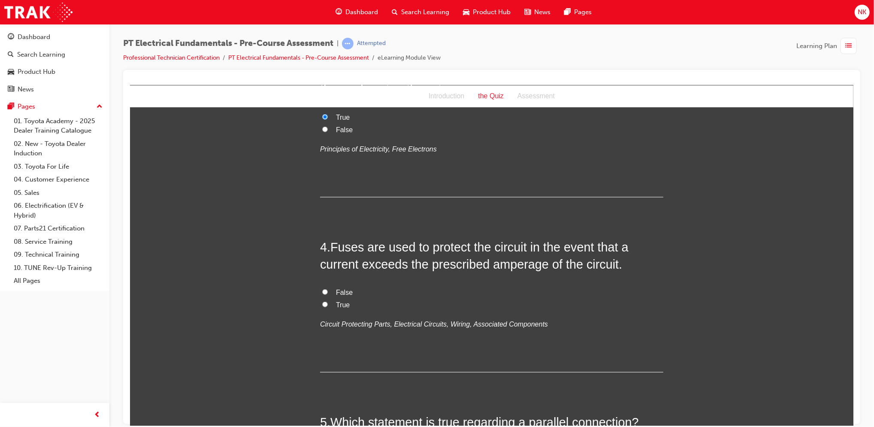
scroll to position [478, 0]
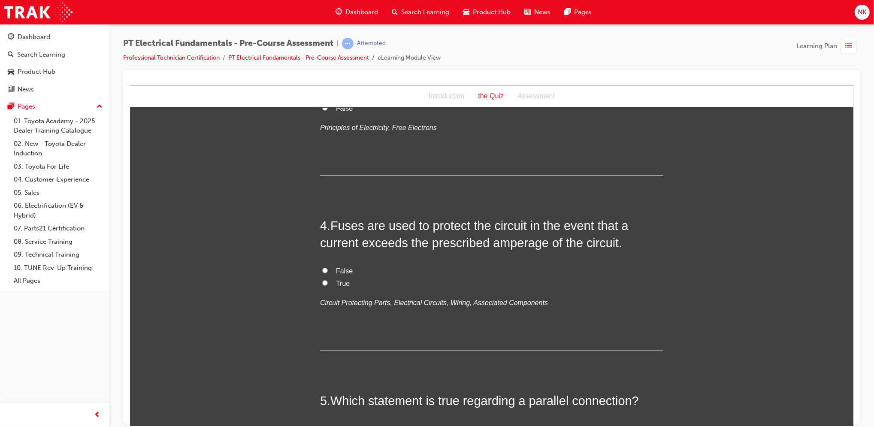
click at [336, 282] on span "True" at bounding box center [343, 282] width 14 height 7
click at [327, 282] on input "True" at bounding box center [325, 283] width 6 height 6
radio input "true"
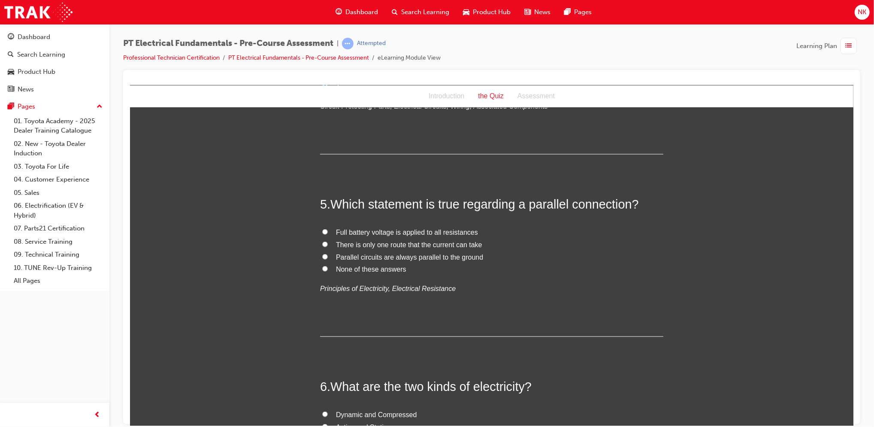
scroll to position [676, 0]
click at [374, 266] on span "None of these answers" at bounding box center [371, 267] width 70 height 7
click at [327, 266] on input "None of these answers" at bounding box center [325, 268] width 6 height 6
radio input "true"
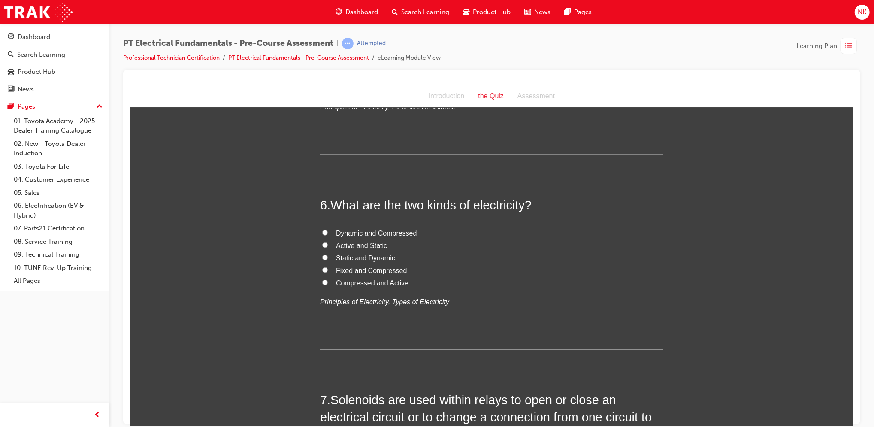
scroll to position [871, 0]
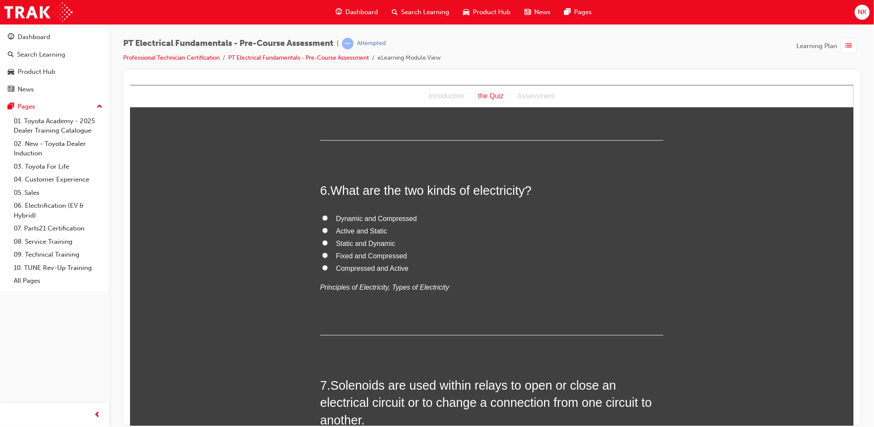
click at [358, 242] on span "Static and Dynamic" at bounding box center [365, 242] width 59 height 7
click at [327, 242] on input "Static and Dynamic" at bounding box center [325, 243] width 6 height 6
radio input "true"
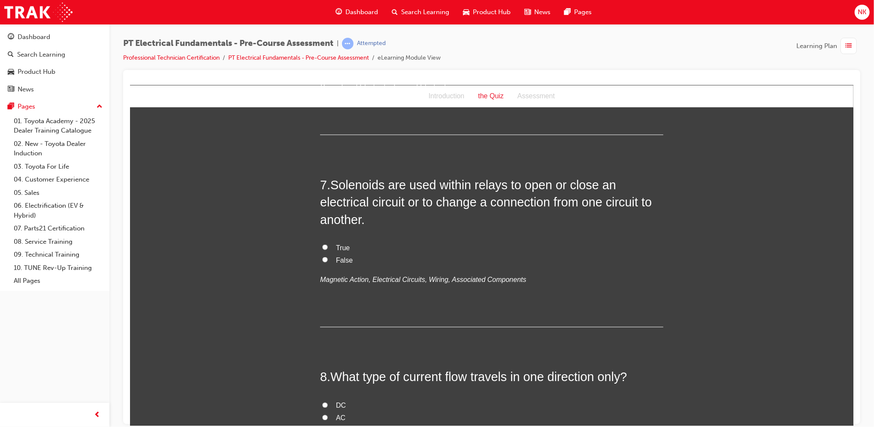
scroll to position [1073, 0]
click at [337, 245] on span "True" at bounding box center [343, 245] width 14 height 7
click at [327, 245] on input "True" at bounding box center [325, 246] width 6 height 6
radio input "true"
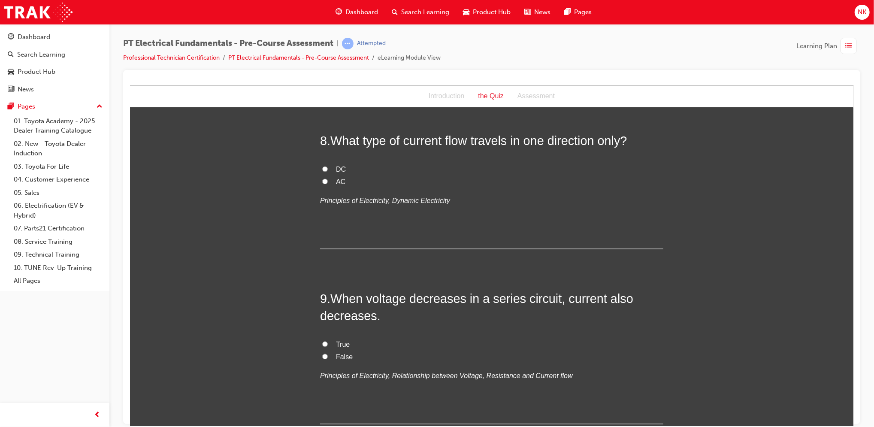
scroll to position [1308, 0]
click at [336, 167] on span "DC" at bounding box center [341, 168] width 10 height 7
click at [327, 167] on input "DC" at bounding box center [325, 168] width 6 height 6
radio input "true"
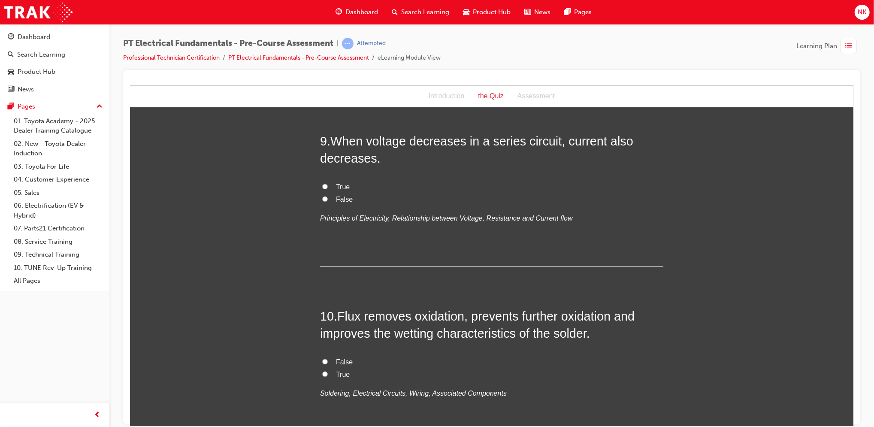
scroll to position [1467, 0]
click at [339, 184] on span "True" at bounding box center [343, 185] width 14 height 7
click at [327, 184] on input "True" at bounding box center [325, 185] width 6 height 6
radio input "true"
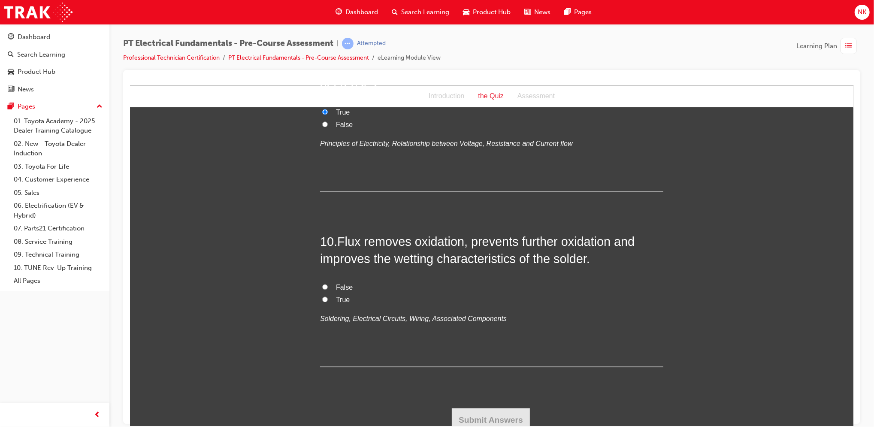
scroll to position [1546, 0]
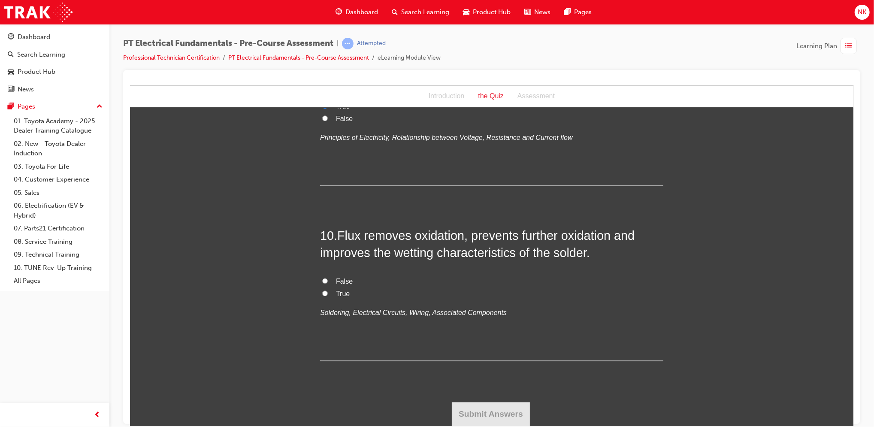
click at [343, 294] on span "True" at bounding box center [343, 293] width 14 height 7
click at [327, 294] on input "True" at bounding box center [325, 293] width 6 height 6
radio input "true"
click at [486, 416] on button "Submit Answers" at bounding box center [490, 414] width 78 height 24
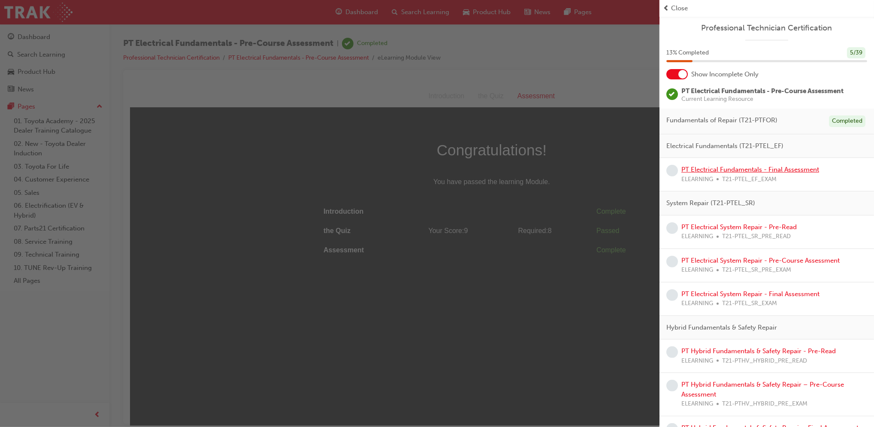
click at [744, 169] on link "PT Electrical Fundamentals - Final Assessment" at bounding box center [751, 170] width 138 height 8
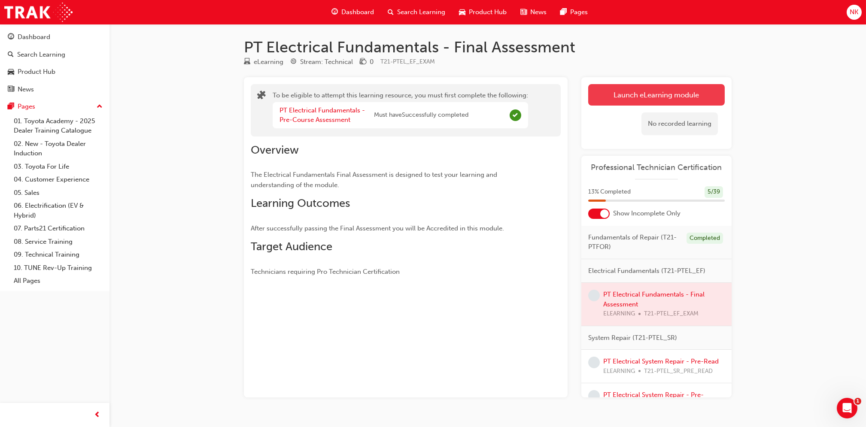
click at [648, 83] on div "Launch eLearning module Learning Plan No recorded learning" at bounding box center [656, 113] width 150 height 72
click at [642, 97] on button "Launch eLearning module" at bounding box center [656, 94] width 136 height 21
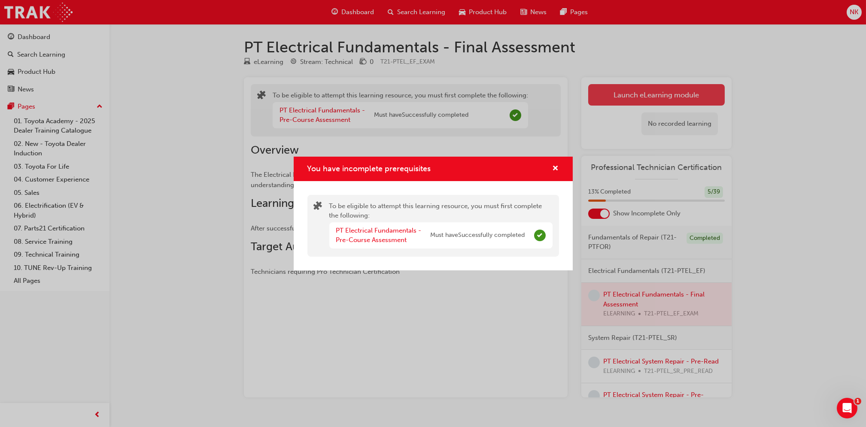
click at [642, 97] on div "You have incomplete prerequisites To be eligible to attempt this learning resou…" at bounding box center [433, 213] width 866 height 427
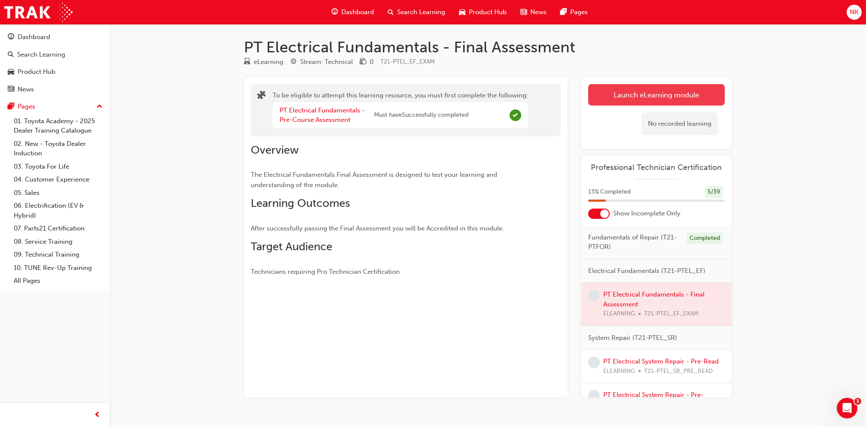
click at [642, 97] on button "Launch eLearning module" at bounding box center [656, 94] width 136 height 21
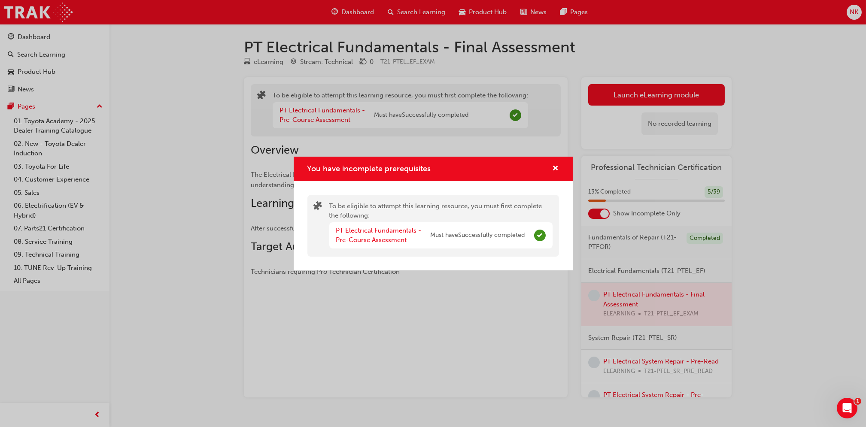
click at [499, 231] on span "Must have Successfully completed" at bounding box center [477, 235] width 94 height 10
click at [616, 97] on div "You have incomplete prerequisites To be eligible to attempt this learning resou…" at bounding box center [433, 213] width 866 height 427
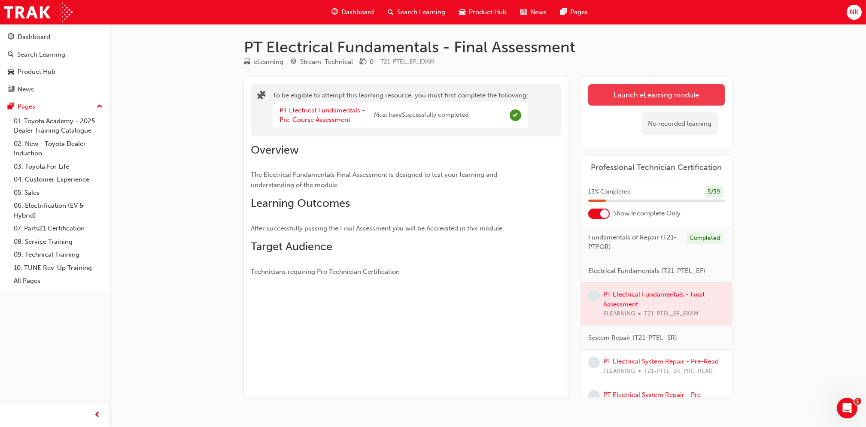
click at [616, 97] on button "Launch eLearning module" at bounding box center [656, 94] width 136 height 21
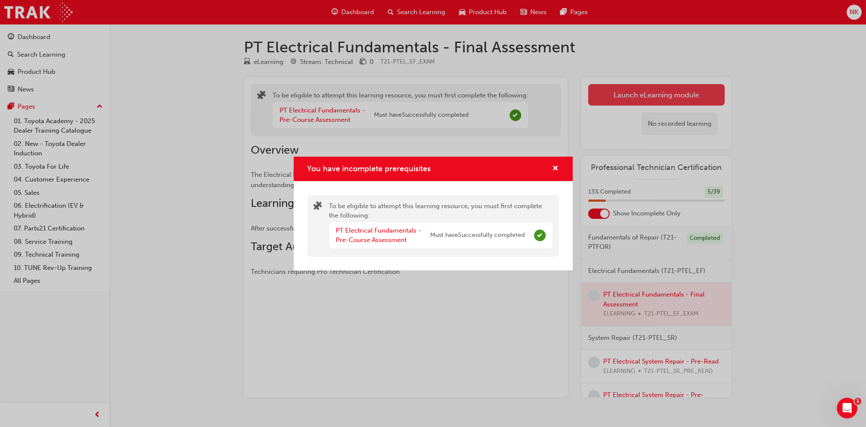
click at [616, 97] on div "You have incomplete prerequisites To be eligible to attempt this learning resou…" at bounding box center [433, 213] width 866 height 427
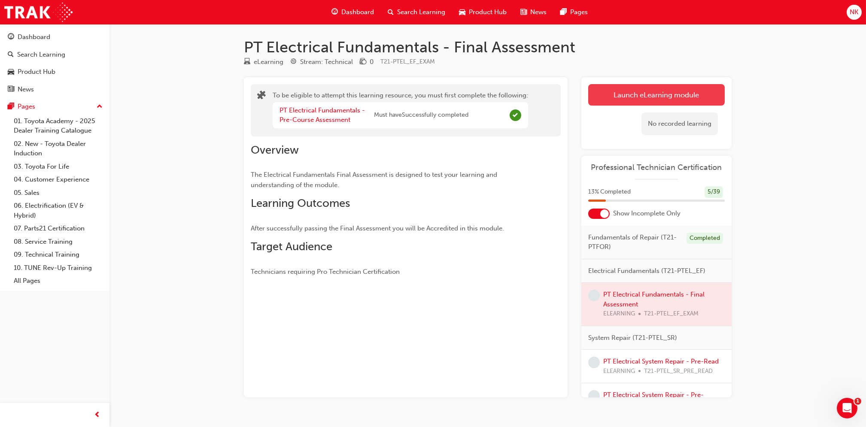
click at [616, 97] on button "Launch eLearning module" at bounding box center [656, 94] width 136 height 21
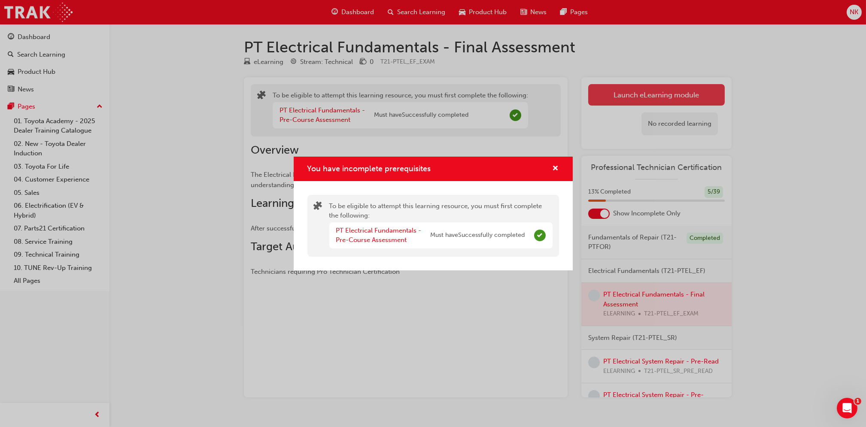
click at [616, 97] on div "You have incomplete prerequisites To be eligible to attempt this learning resou…" at bounding box center [433, 213] width 866 height 427
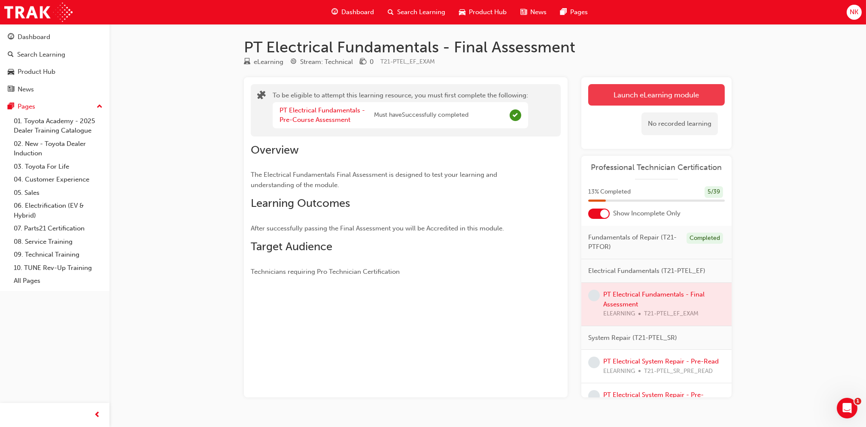
click at [616, 97] on button "Launch eLearning module" at bounding box center [656, 94] width 136 height 21
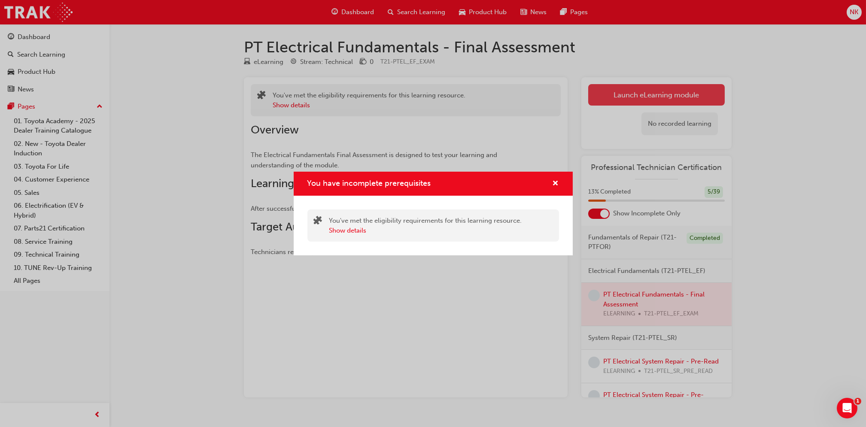
click at [616, 97] on div "You have incomplete prerequisites You've met the eligibility requirements for t…" at bounding box center [433, 213] width 866 height 427
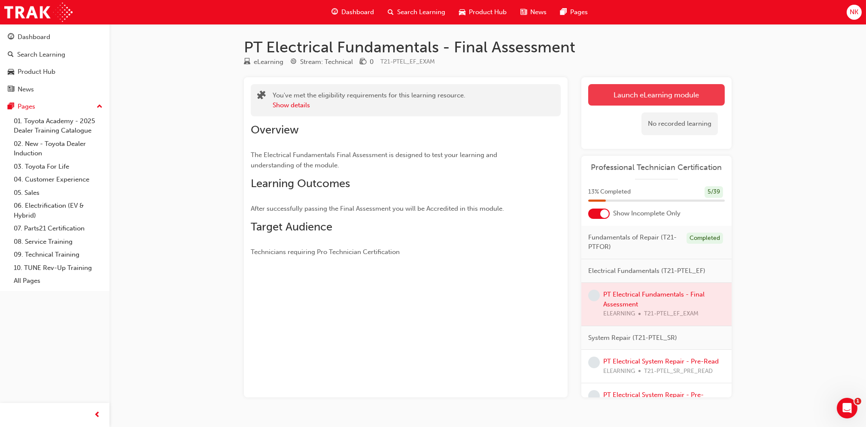
click at [616, 97] on button "Launch eLearning module" at bounding box center [656, 94] width 136 height 21
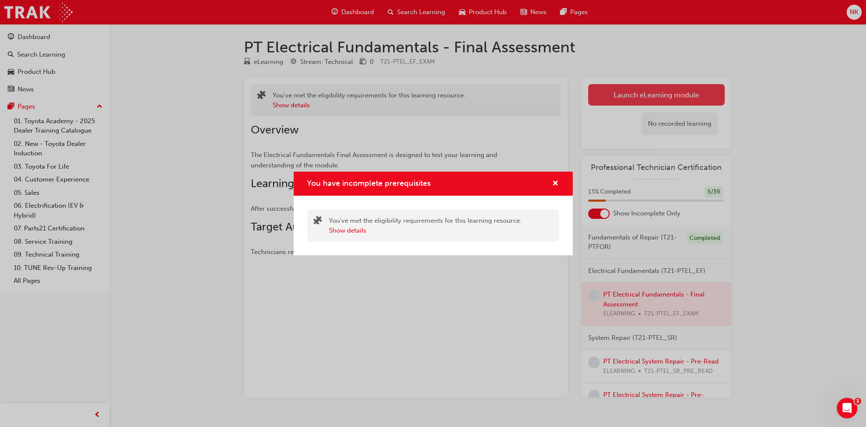
click at [616, 97] on div "You have incomplete prerequisites You've met the eligibility requirements for t…" at bounding box center [433, 213] width 866 height 427
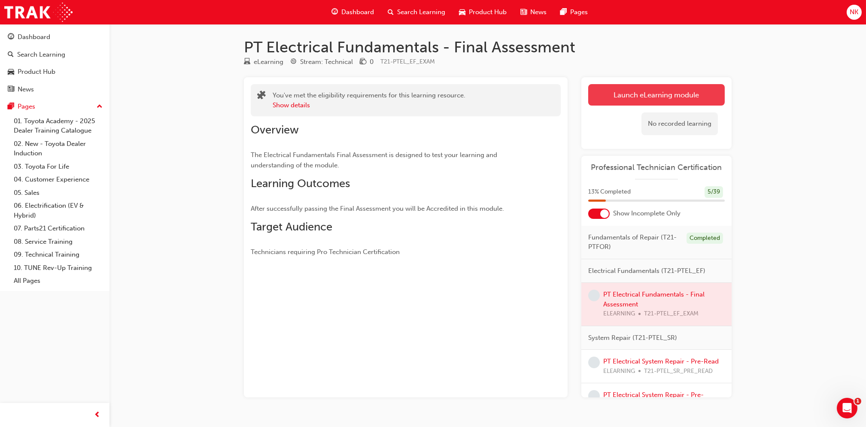
click at [616, 97] on button "Launch eLearning module" at bounding box center [656, 94] width 136 height 21
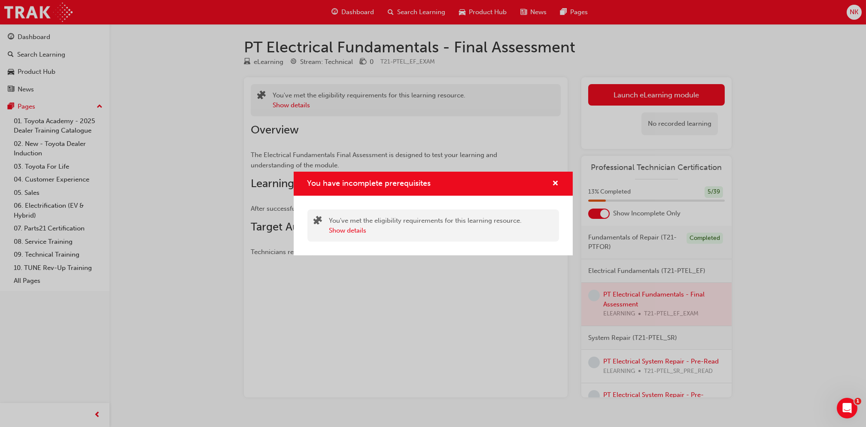
click at [641, 357] on div "You have incomplete prerequisites You've met the eligibility requirements for t…" at bounding box center [433, 213] width 866 height 427
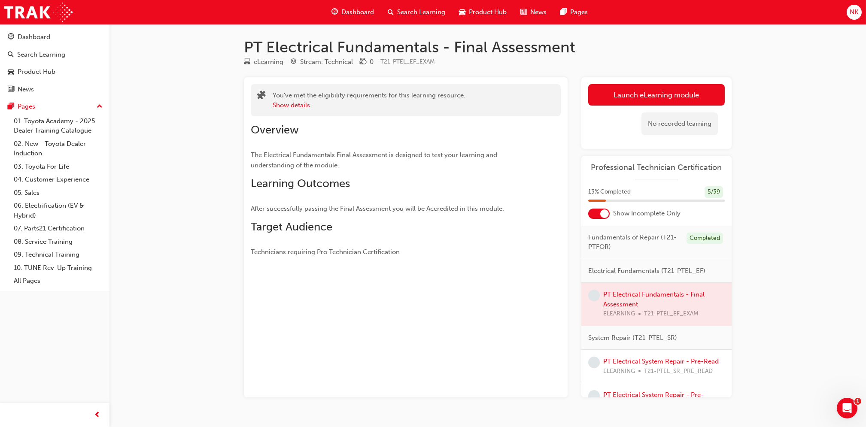
click at [645, 366] on div "PT Electrical System Repair - Pre-Read ELEARNING T21-PTEL_SR_PRE_READ" at bounding box center [660, 366] width 115 height 19
click at [607, 97] on button "Launch eLearning module" at bounding box center [656, 94] width 136 height 21
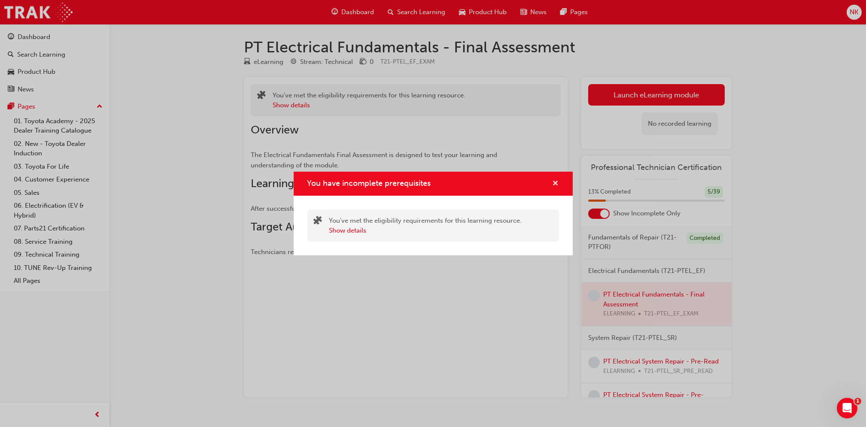
click at [553, 185] on div "You have incomplete prerequisites" at bounding box center [551, 184] width 13 height 11
click at [553, 185] on span "cross-icon" at bounding box center [555, 184] width 6 height 8
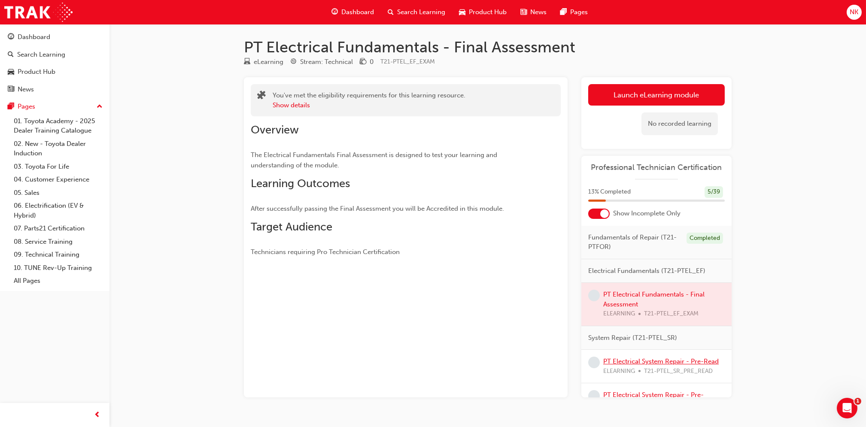
click at [636, 361] on link "PT Electrical System Repair - Pre-Read" at bounding box center [660, 362] width 115 height 8
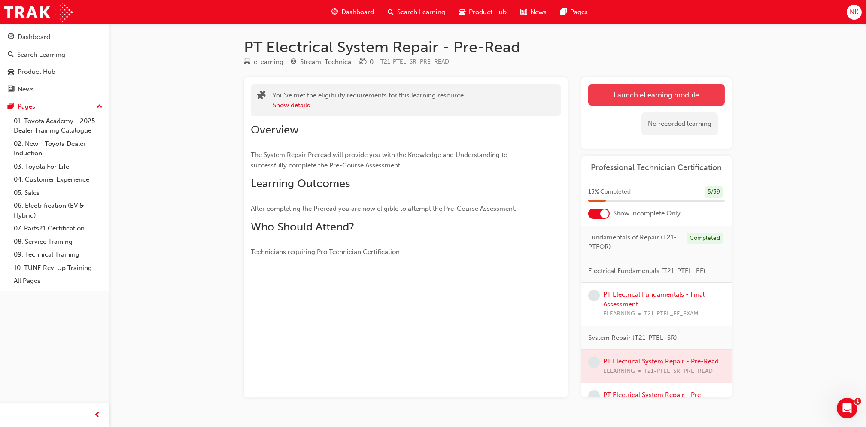
click at [625, 100] on link "Launch eLearning module" at bounding box center [656, 94] width 136 height 21
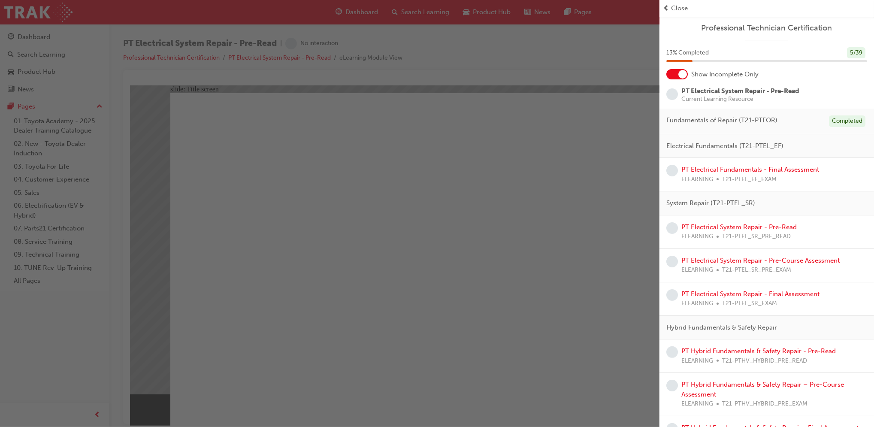
click at [533, 404] on div "button" at bounding box center [330, 213] width 660 height 427
click at [529, 359] on div "button" at bounding box center [330, 213] width 660 height 427
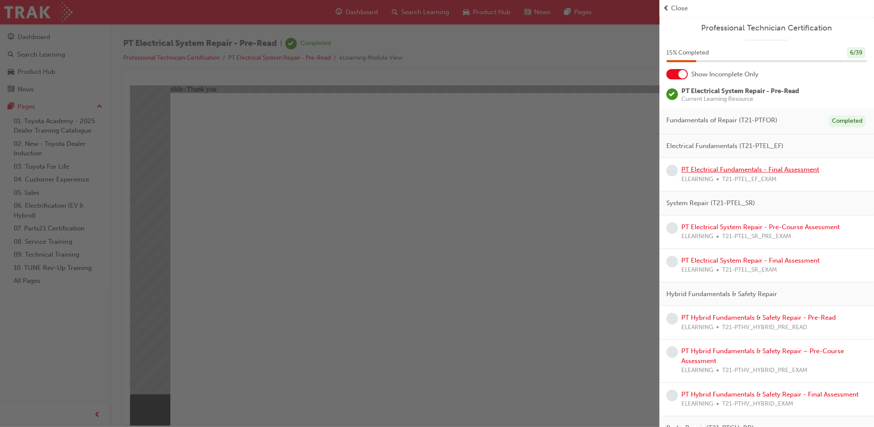
click at [768, 170] on link "PT Electrical Fundamentals - Final Assessment" at bounding box center [751, 170] width 138 height 8
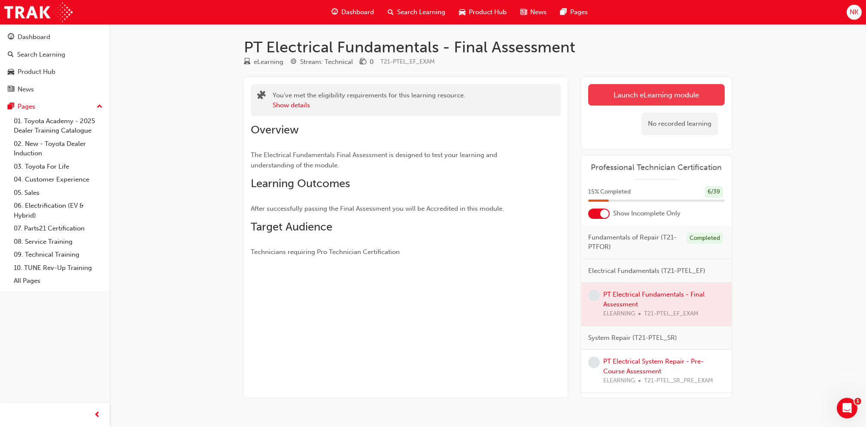
click at [616, 99] on link "Launch eLearning module" at bounding box center [656, 94] width 136 height 21
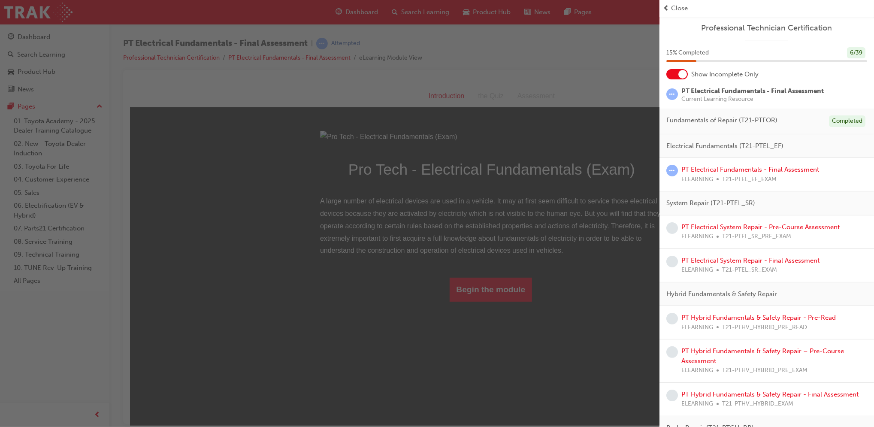
click at [508, 370] on div "button" at bounding box center [330, 213] width 660 height 427
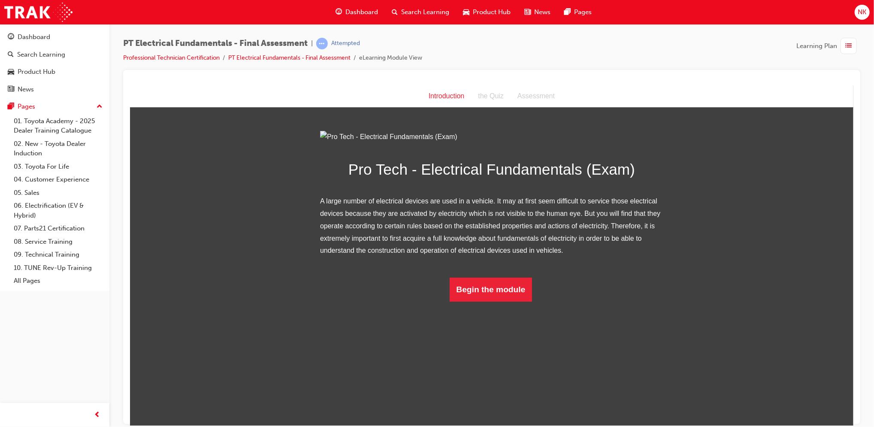
click at [508, 301] on div "Pro Tech - Electrical Fundamentals (Exam) A large number of electrical devices …" at bounding box center [491, 215] width 343 height 171
click at [511, 301] on button "Begin the module" at bounding box center [490, 289] width 83 height 24
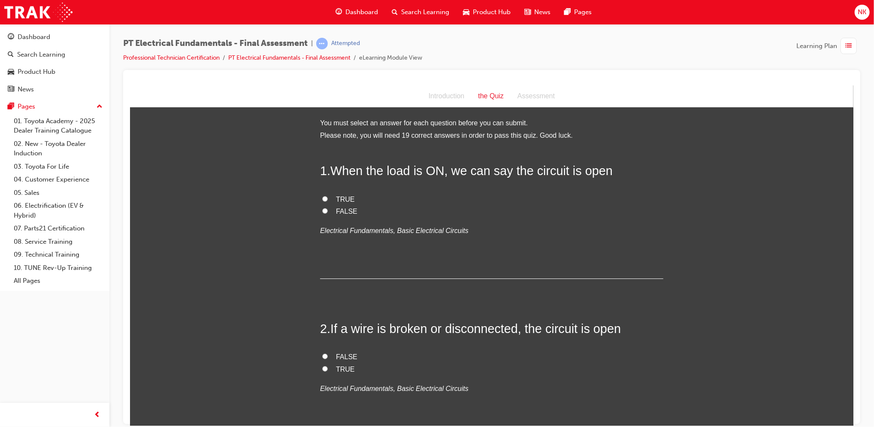
click at [340, 212] on span "FALSE" at bounding box center [346, 210] width 21 height 7
click at [327, 212] on input "FALSE" at bounding box center [325, 211] width 6 height 6
radio input "true"
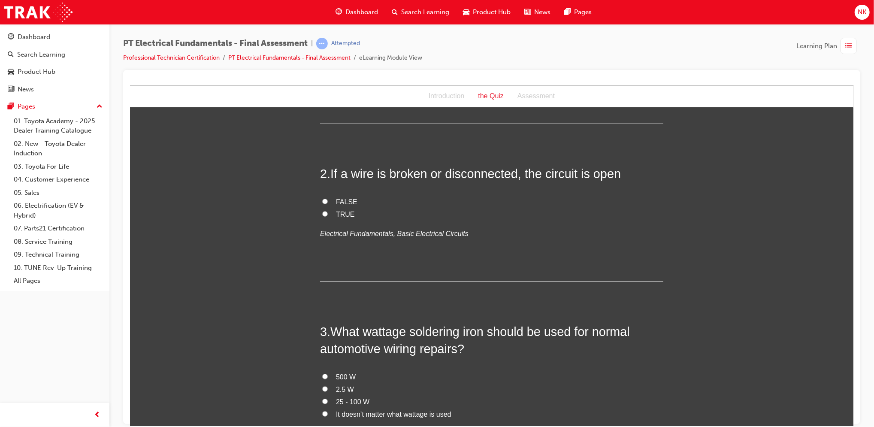
scroll to position [155, 0]
click at [341, 212] on span "TRUE" at bounding box center [345, 213] width 19 height 7
click at [327, 212] on input "TRUE" at bounding box center [325, 213] width 6 height 6
radio input "true"
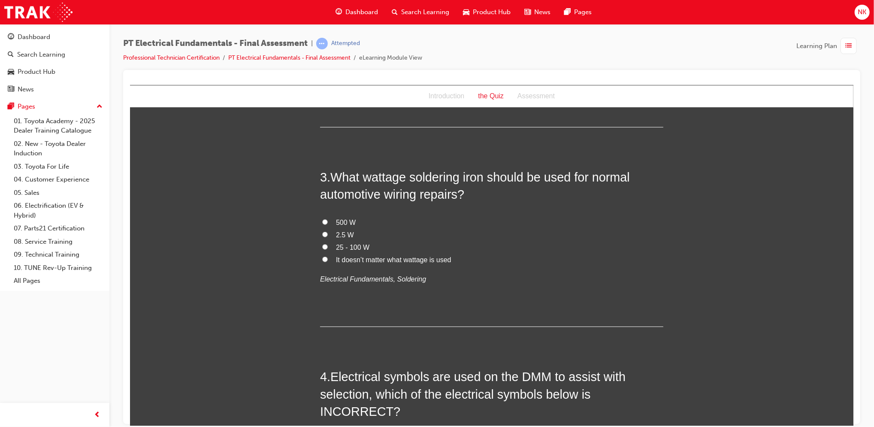
scroll to position [311, 0]
click at [357, 244] on span "25 - 100 W" at bounding box center [352, 245] width 33 height 7
click at [327, 244] on input "25 - 100 W" at bounding box center [325, 245] width 6 height 6
radio input "true"
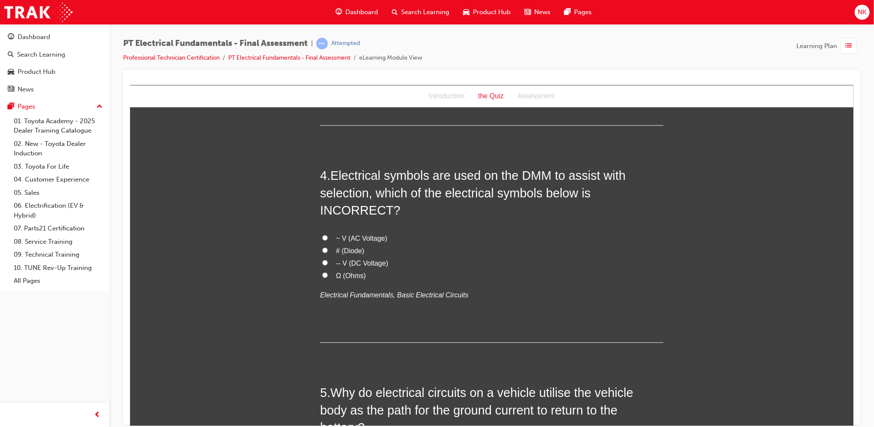
scroll to position [517, 0]
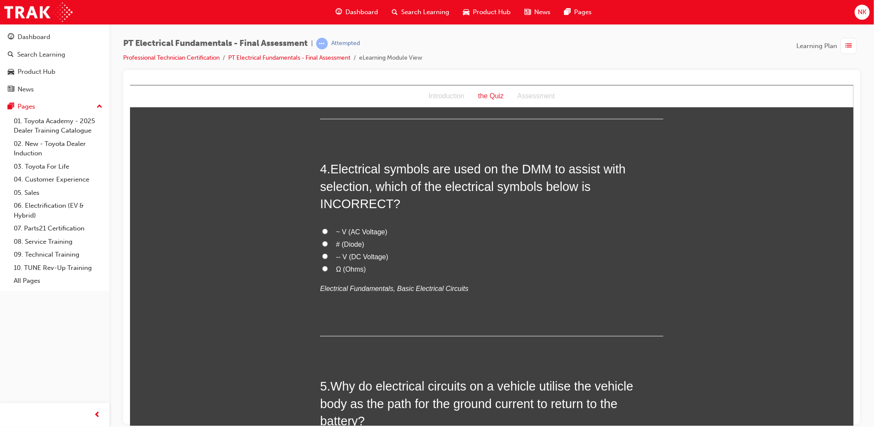
click at [348, 240] on span "# (Diode)" at bounding box center [350, 243] width 28 height 7
click at [327, 241] on input "# (Diode)" at bounding box center [325, 244] width 6 height 6
radio input "true"
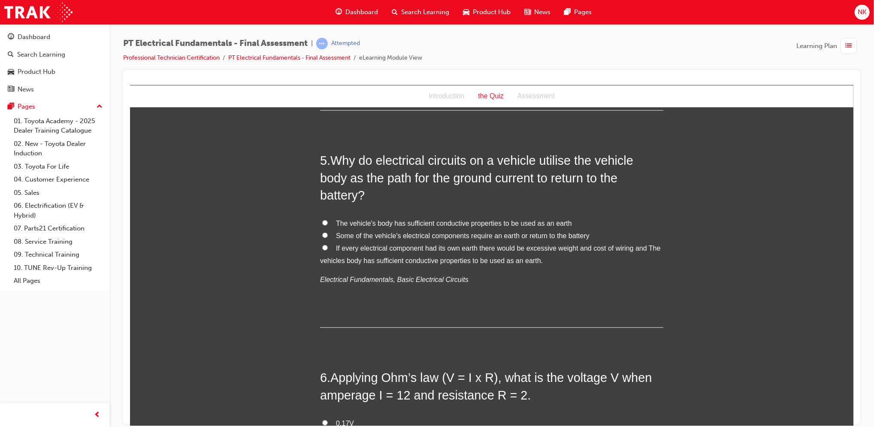
scroll to position [745, 0]
click at [370, 242] on span "If every electrical component had its own earth there would be excessive weight…" at bounding box center [490, 252] width 341 height 20
click at [327, 242] on input "If every electrical component had its own earth there would be excessive weight…" at bounding box center [325, 245] width 6 height 6
radio input "true"
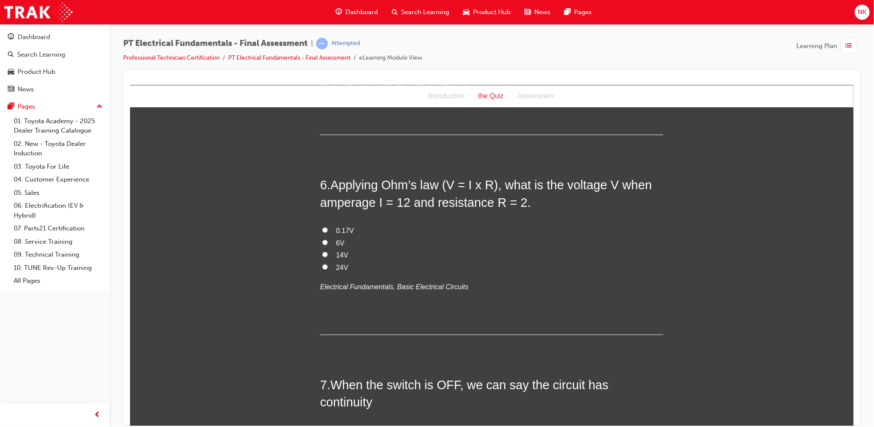
scroll to position [936, 0]
click at [336, 263] on span "24V" at bounding box center [342, 266] width 12 height 7
click at [327, 264] on input "24V" at bounding box center [325, 267] width 6 height 6
radio input "true"
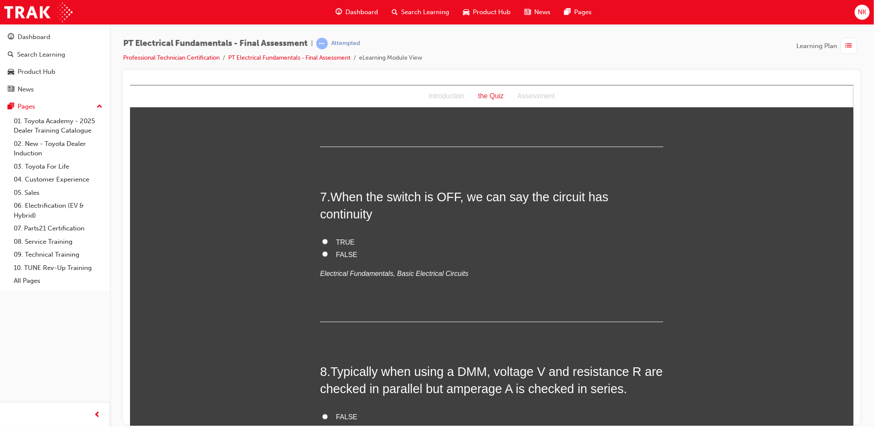
scroll to position [1132, 0]
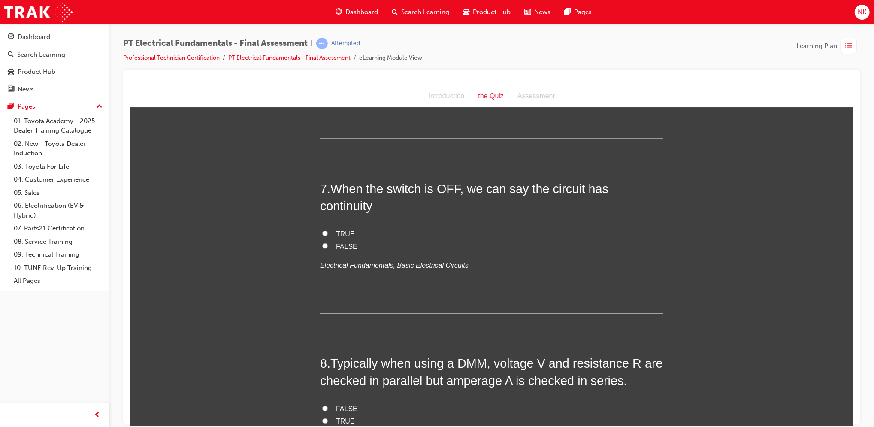
click at [344, 230] on span "TRUE" at bounding box center [345, 233] width 19 height 7
click at [327, 230] on input "TRUE" at bounding box center [325, 233] width 6 height 6
radio input "true"
click at [336, 242] on span "FALSE" at bounding box center [346, 245] width 21 height 7
click at [327, 243] on input "FALSE" at bounding box center [325, 246] width 6 height 6
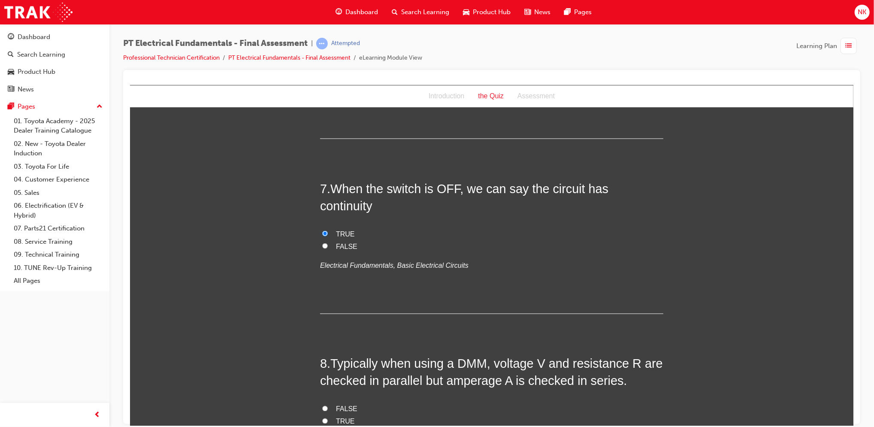
radio input "true"
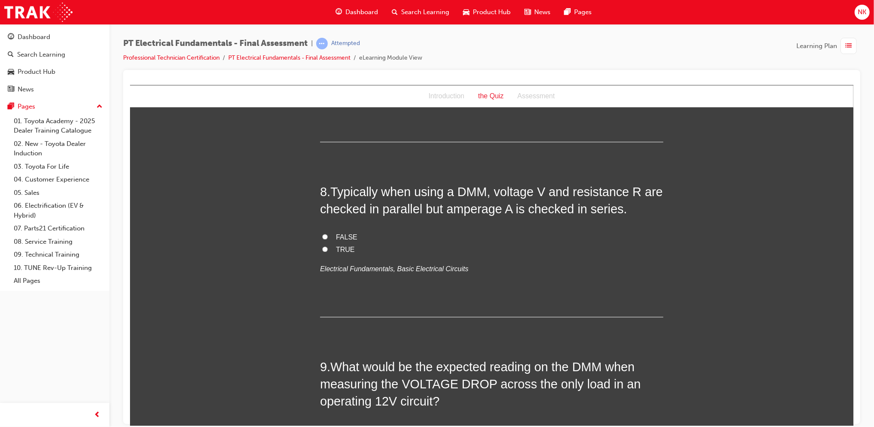
scroll to position [1306, 0]
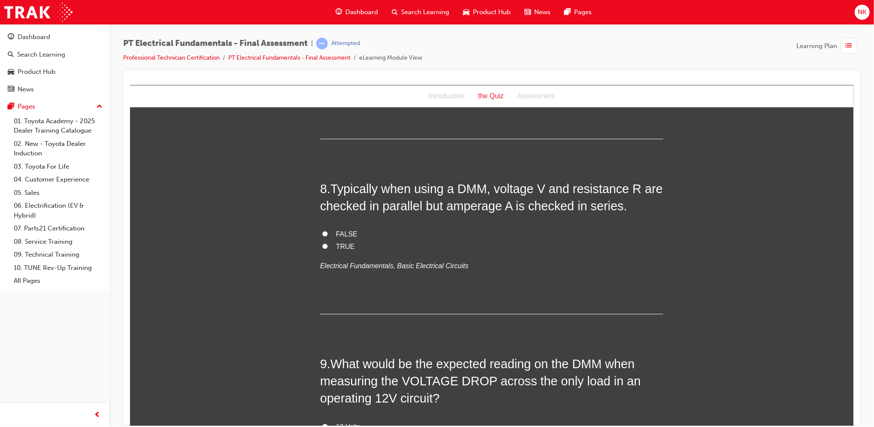
click at [343, 243] on span "TRUE" at bounding box center [345, 246] width 19 height 7
click at [327, 243] on input "TRUE" at bounding box center [325, 246] width 6 height 6
radio input "true"
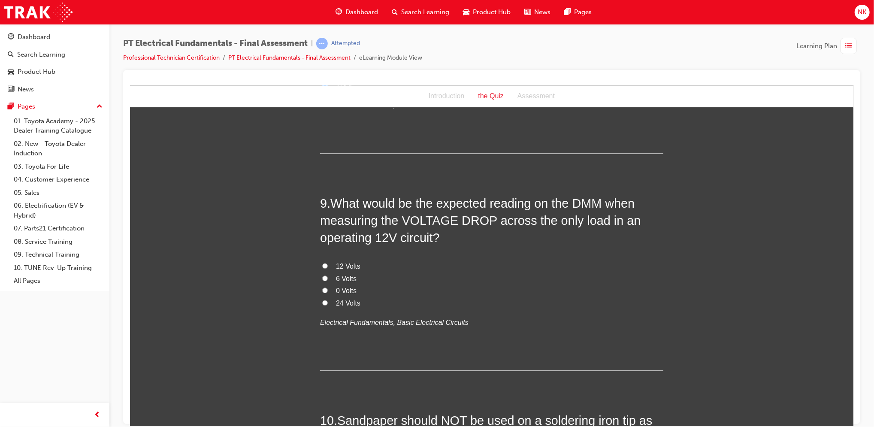
scroll to position [1473, 0]
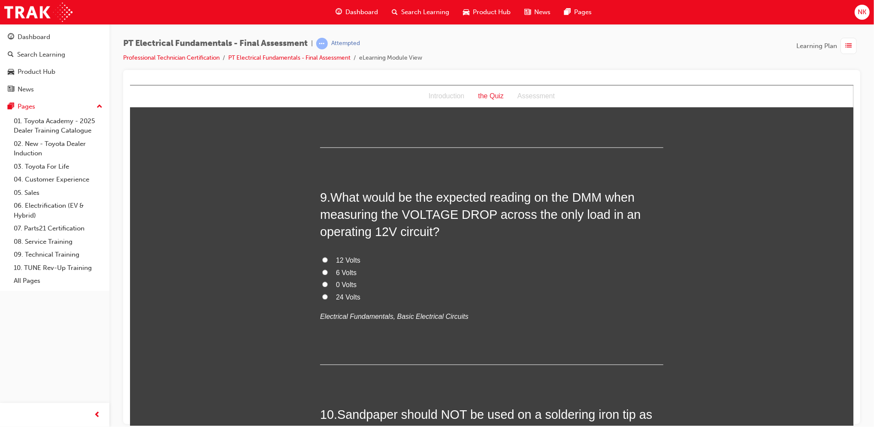
click at [320, 267] on label "6 Volts" at bounding box center [491, 273] width 343 height 12
click at [322, 269] on input "6 Volts" at bounding box center [325, 272] width 6 height 6
radio input "true"
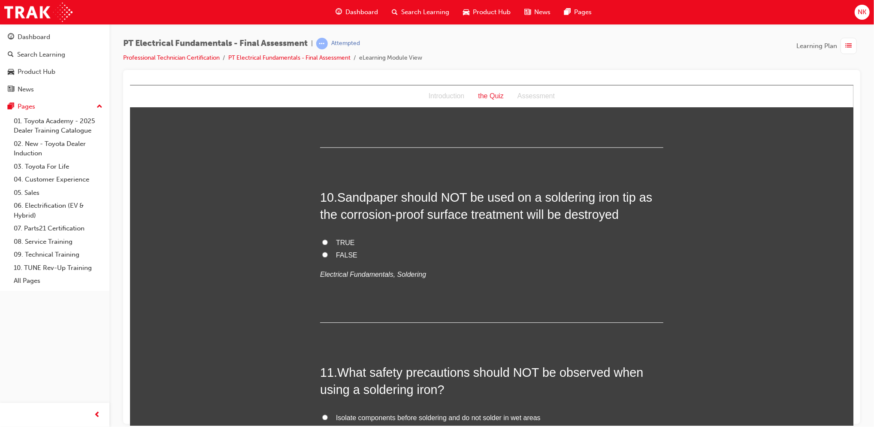
scroll to position [1692, 0]
click at [336, 237] on span "TRUE" at bounding box center [345, 240] width 19 height 7
click at [327, 238] on input "TRUE" at bounding box center [325, 241] width 6 height 6
radio input "true"
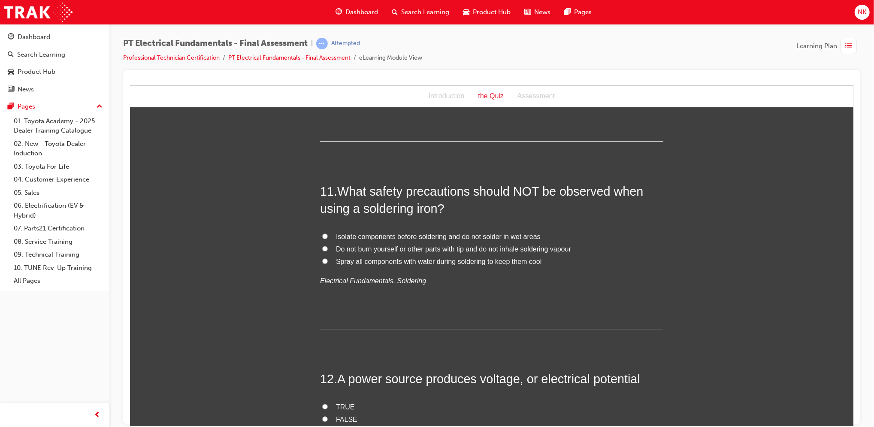
scroll to position [1872, 0]
click at [440, 245] on span "Do not burn yourself or other parts with tip and do not inhale soldering vapour" at bounding box center [453, 248] width 235 height 7
click at [327, 245] on input "Do not burn yourself or other parts with tip and do not inhale soldering vapour" at bounding box center [325, 248] width 6 height 6
radio input "true"
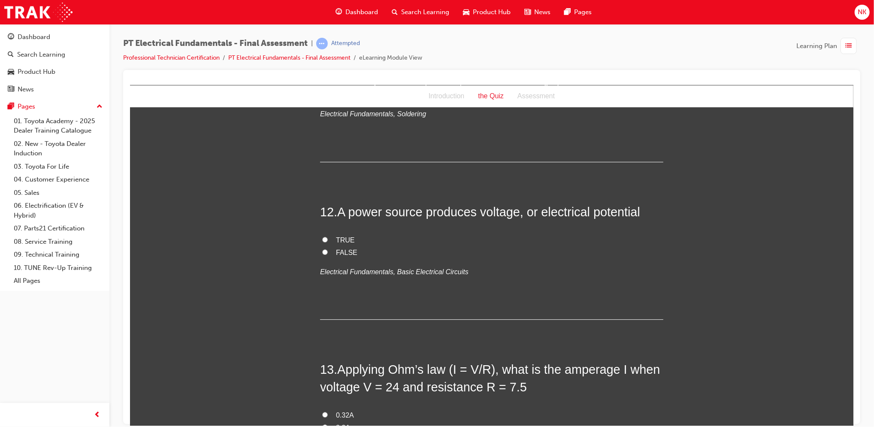
scroll to position [2039, 0]
click at [339, 235] on span "TRUE" at bounding box center [345, 238] width 19 height 7
click at [327, 236] on input "TRUE" at bounding box center [325, 239] width 6 height 6
radio input "true"
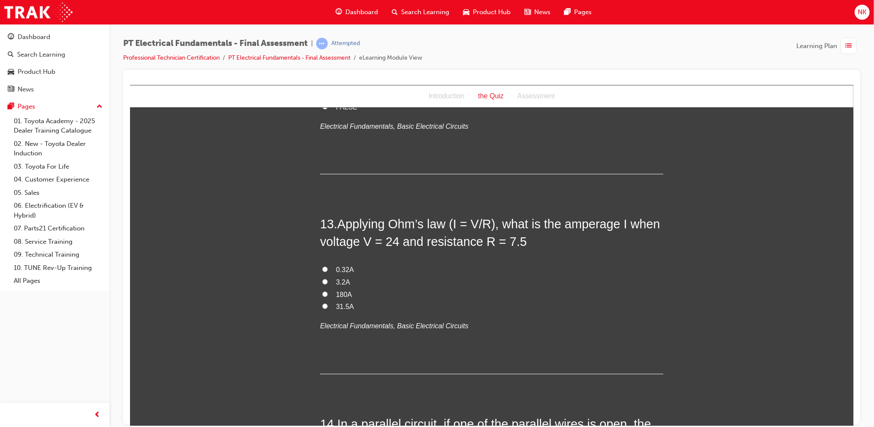
scroll to position [2188, 0]
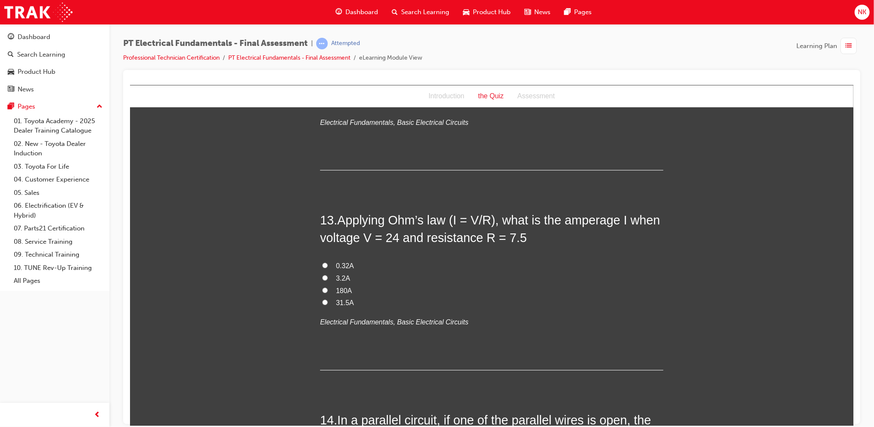
click at [322, 275] on input "3.2A" at bounding box center [325, 278] width 6 height 6
radio input "true"
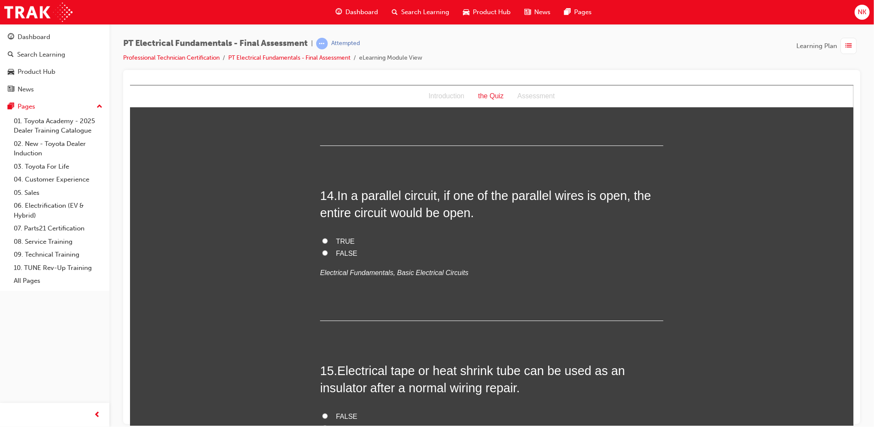
scroll to position [2413, 0]
click at [341, 249] on span "FALSE" at bounding box center [346, 252] width 21 height 7
click at [327, 249] on input "FALSE" at bounding box center [325, 252] width 6 height 6
radio input "true"
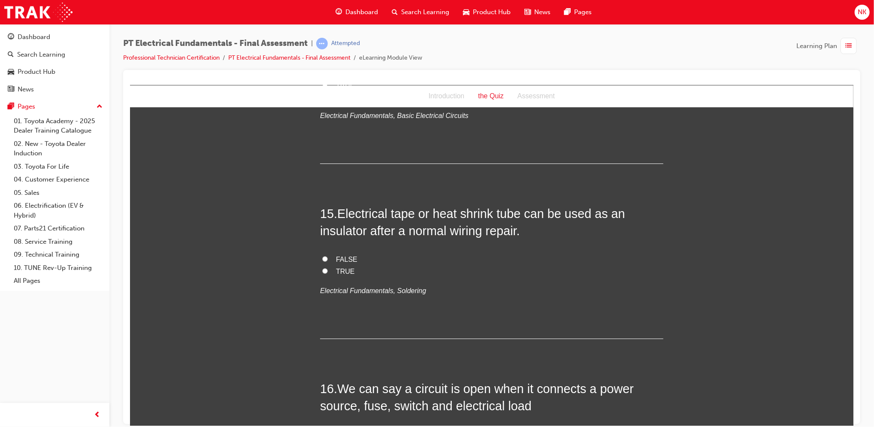
scroll to position [2571, 0]
click at [340, 266] on span "TRUE" at bounding box center [345, 269] width 19 height 7
click at [327, 267] on input "TRUE" at bounding box center [325, 270] width 6 height 6
radio input "true"
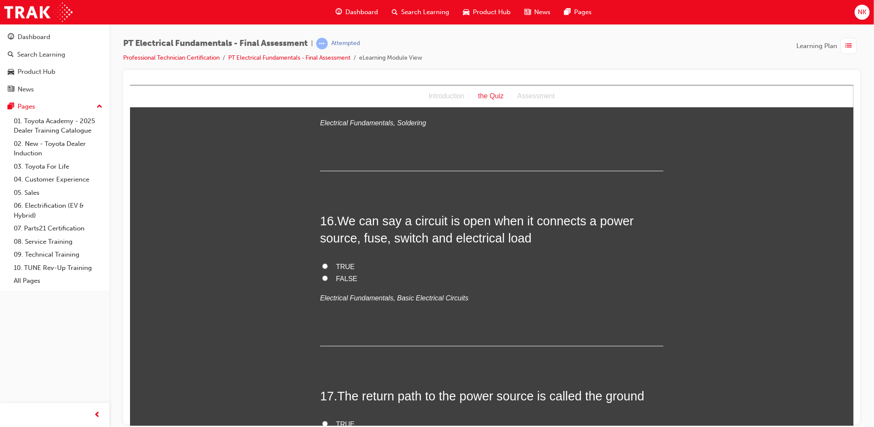
scroll to position [2738, 0]
click at [344, 274] on span "FALSE" at bounding box center [346, 277] width 21 height 7
click at [327, 275] on input "FALSE" at bounding box center [325, 278] width 6 height 6
radio input "true"
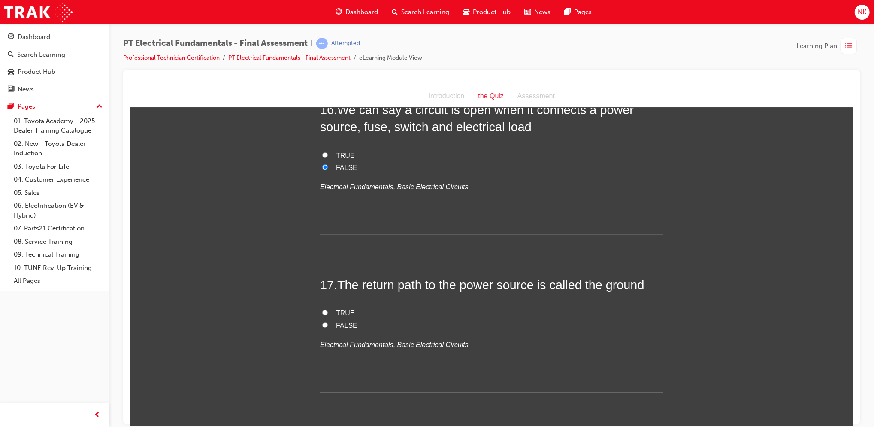
scroll to position [2898, 0]
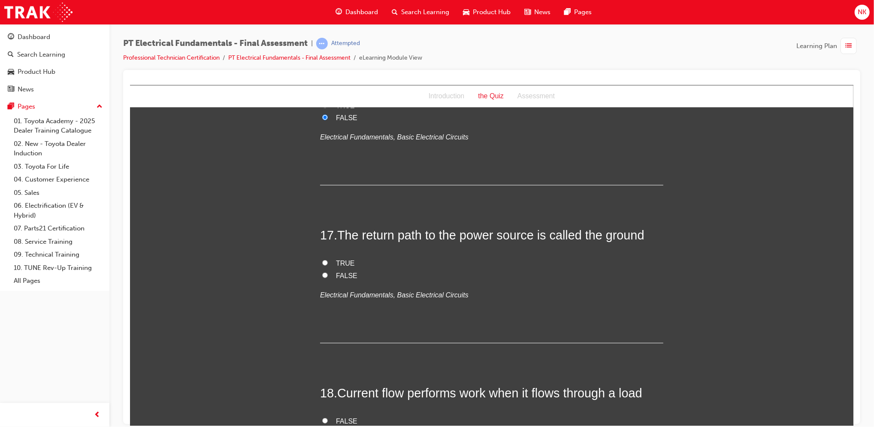
click at [336, 259] on span "TRUE" at bounding box center [345, 262] width 19 height 7
click at [327, 260] on input "TRUE" at bounding box center [325, 263] width 6 height 6
radio input "true"
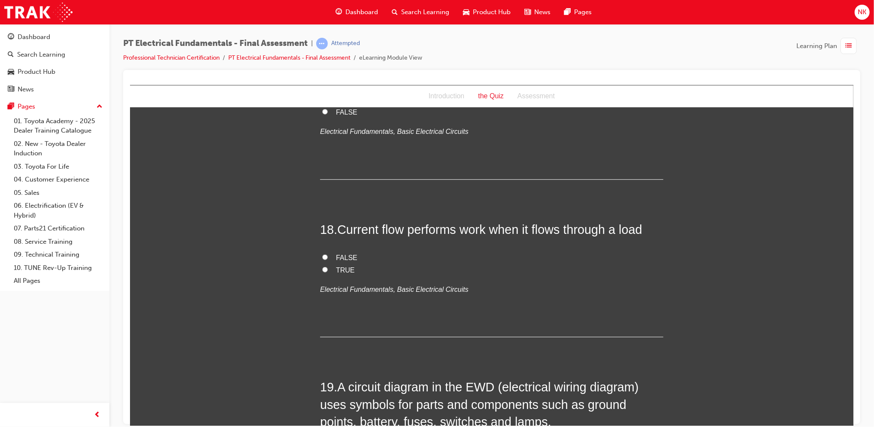
scroll to position [3063, 0]
click at [339, 265] on span "TRUE" at bounding box center [345, 268] width 19 height 7
click at [327, 266] on input "TRUE" at bounding box center [325, 269] width 6 height 6
radio input "true"
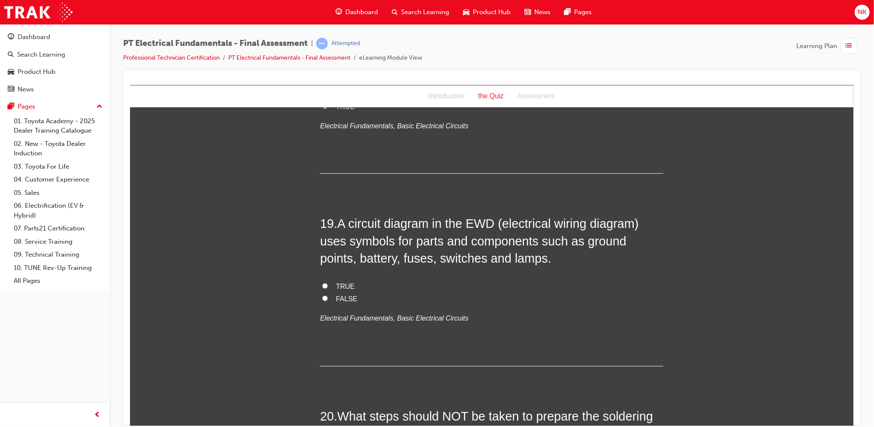
scroll to position [3228, 0]
click at [339, 280] on span "TRUE" at bounding box center [345, 283] width 19 height 7
click at [327, 280] on input "TRUE" at bounding box center [325, 283] width 6 height 6
radio input "true"
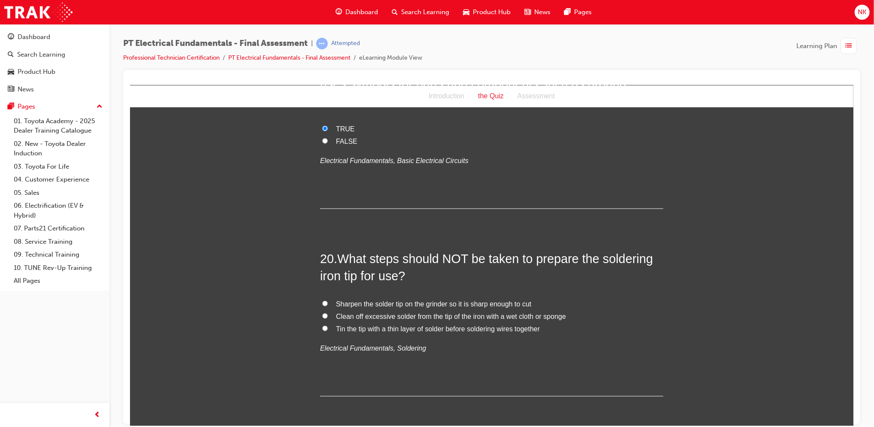
scroll to position [3383, 0]
click at [448, 300] on span "Sharpen the solder tip on the grinder so it is sharp enough to cut" at bounding box center [433, 303] width 195 height 7
click at [327, 300] on input "Sharpen the solder tip on the grinder so it is sharp enough to cut" at bounding box center [325, 303] width 6 height 6
radio input "true"
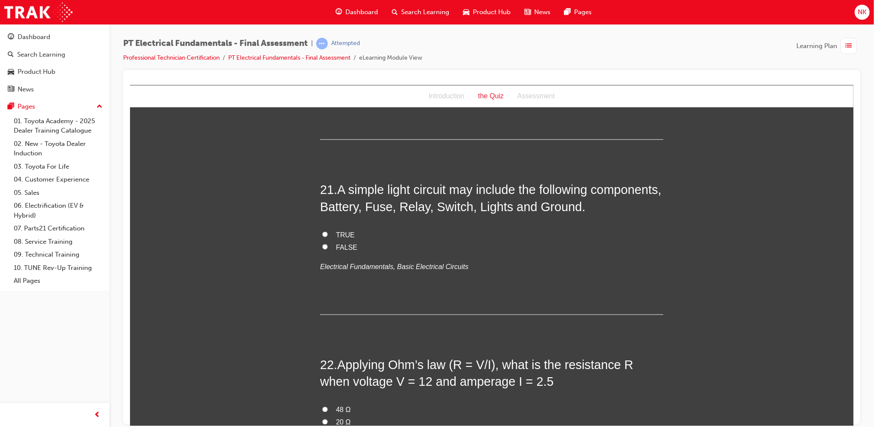
scroll to position [3646, 0]
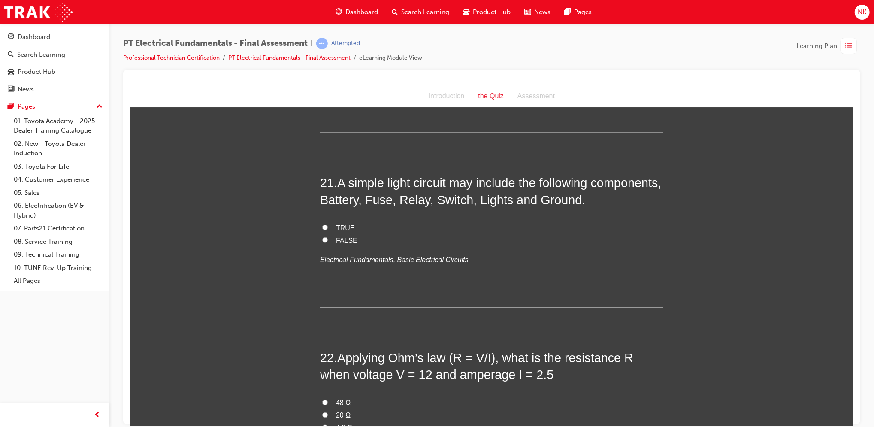
click at [343, 224] on span "TRUE" at bounding box center [345, 227] width 19 height 7
click at [327, 224] on input "TRUE" at bounding box center [325, 227] width 6 height 6
radio input "true"
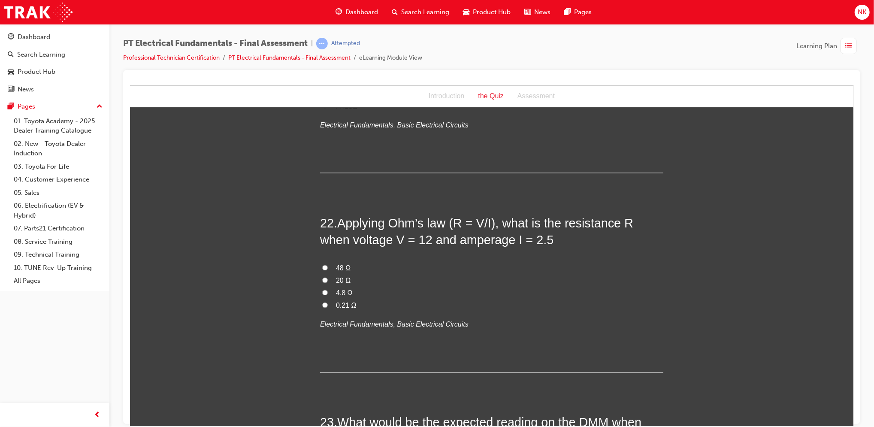
scroll to position [3783, 0]
click at [336, 288] on span "4.8 Ω" at bounding box center [344, 291] width 17 height 7
click at [327, 288] on input "4.8 Ω" at bounding box center [325, 291] width 6 height 6
radio input "true"
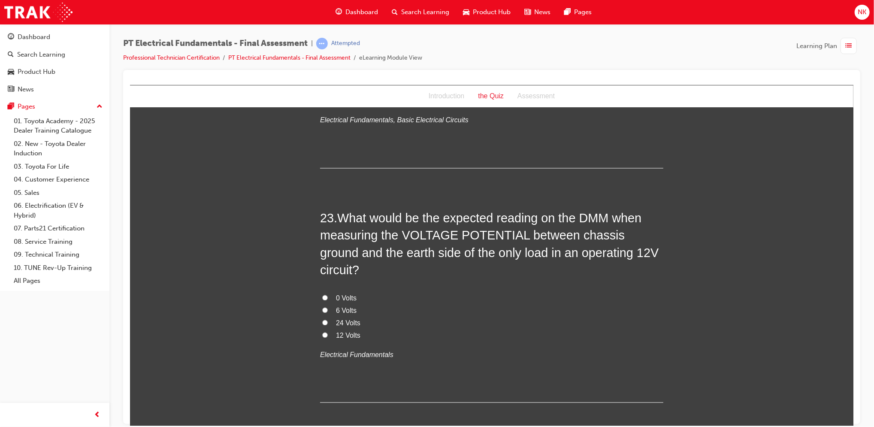
scroll to position [3987, 0]
click at [345, 293] on span "0 Volts" at bounding box center [346, 296] width 21 height 7
click at [327, 294] on input "0 Volts" at bounding box center [325, 297] width 6 height 6
radio input "true"
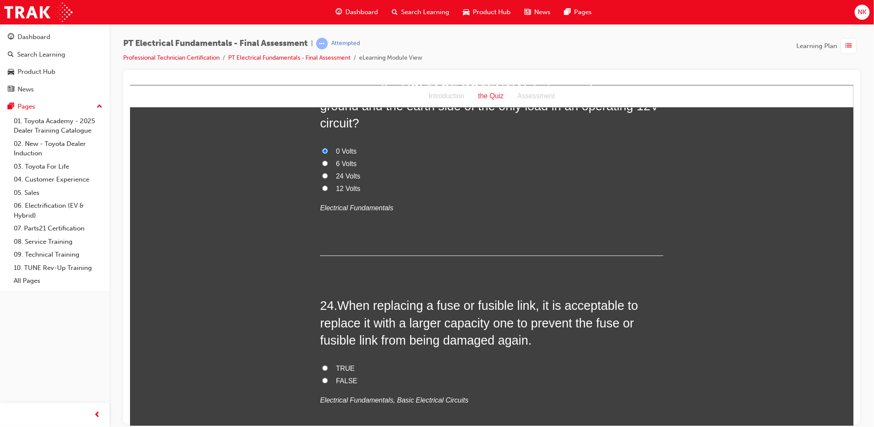
scroll to position [4151, 0]
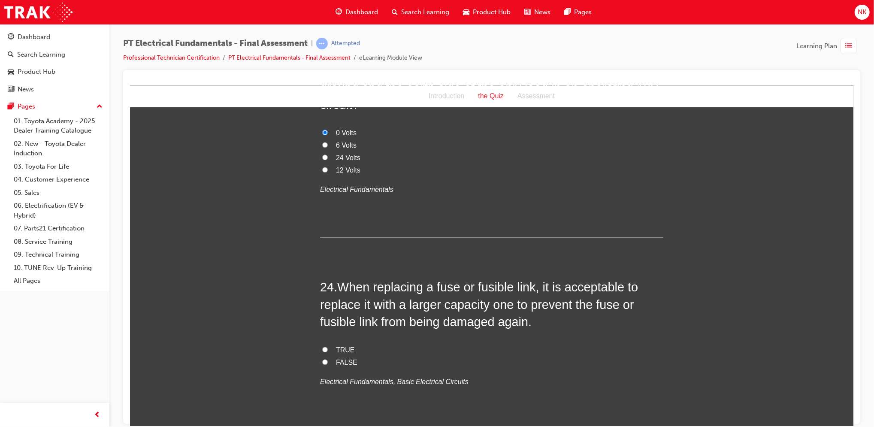
click at [336, 358] on span "FALSE" at bounding box center [346, 361] width 21 height 7
click at [327, 359] on input "FALSE" at bounding box center [325, 362] width 6 height 6
radio input "true"
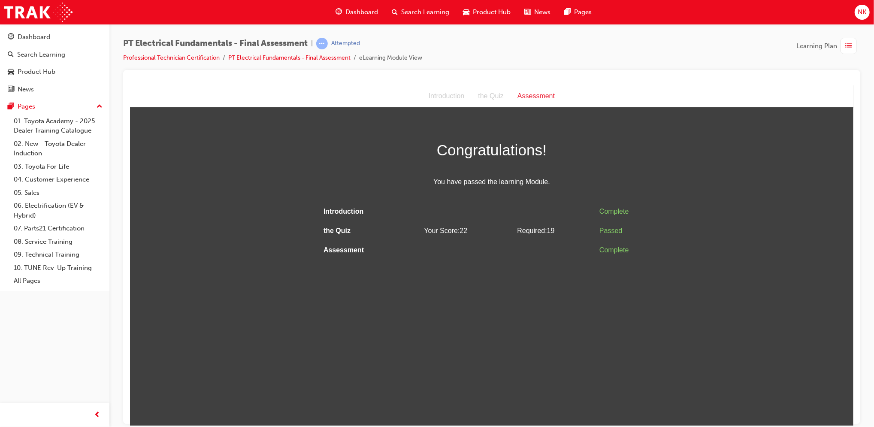
scroll to position [0, 0]
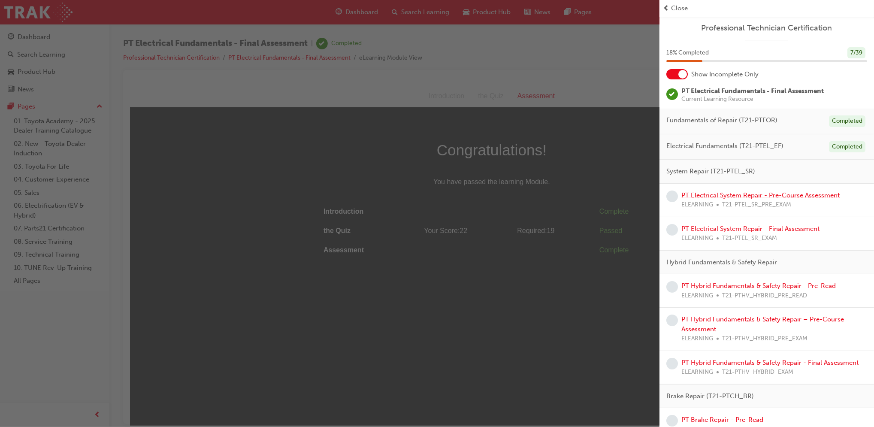
click at [741, 193] on link "PT Electrical System Repair - Pre-Course Assessment" at bounding box center [761, 195] width 158 height 8
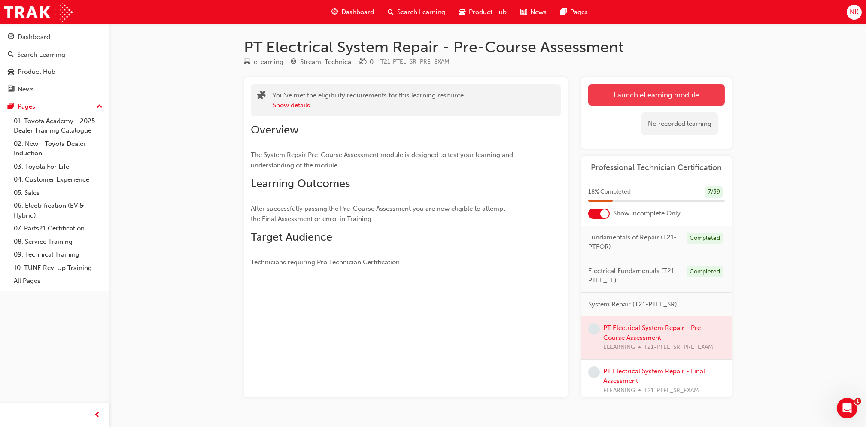
click at [635, 96] on link "Launch eLearning module" at bounding box center [656, 94] width 136 height 21
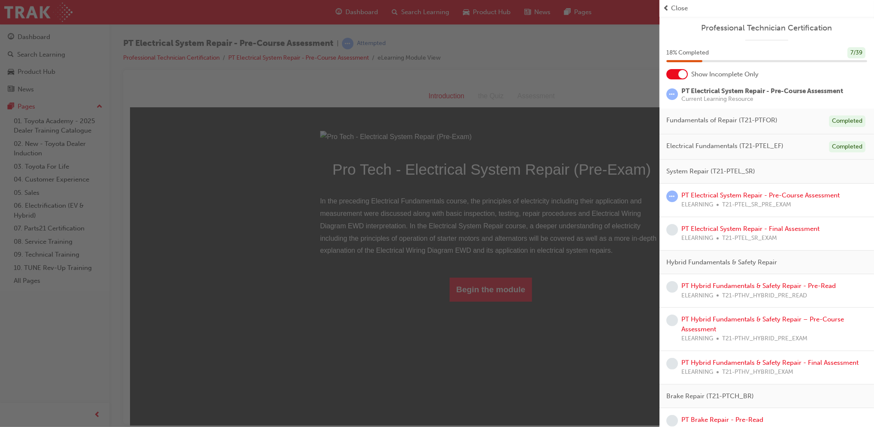
click at [500, 393] on div "button" at bounding box center [330, 213] width 660 height 427
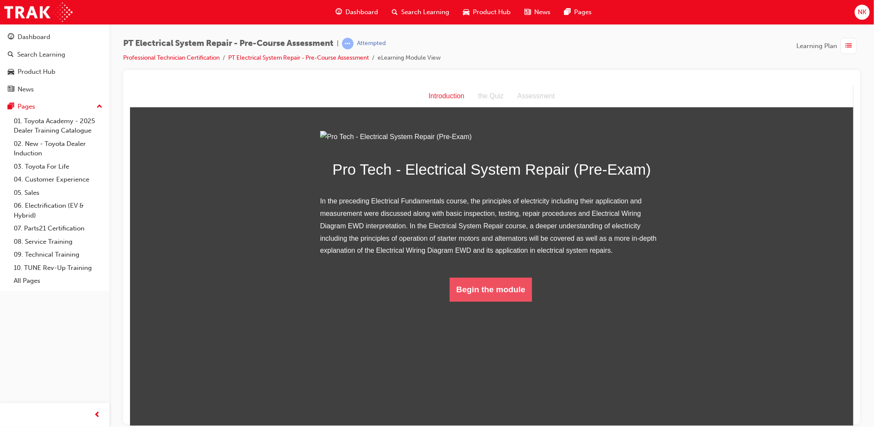
click at [499, 301] on button "Begin the module" at bounding box center [490, 289] width 83 height 24
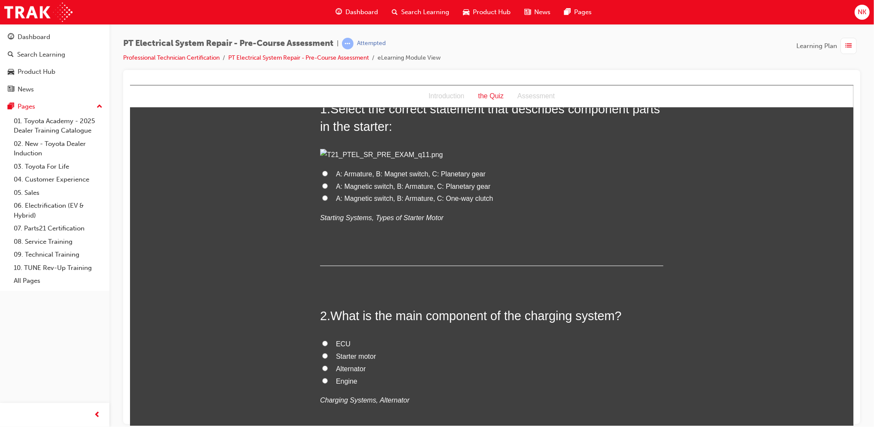
scroll to position [61, 0]
click at [358, 191] on span "A: Magnetic switch, B: Armature, C: Planetary gear" at bounding box center [413, 186] width 155 height 7
click at [327, 189] on input "A: Magnetic switch, B: Armature, C: Planetary gear" at bounding box center [325, 187] width 6 height 6
radio input "true"
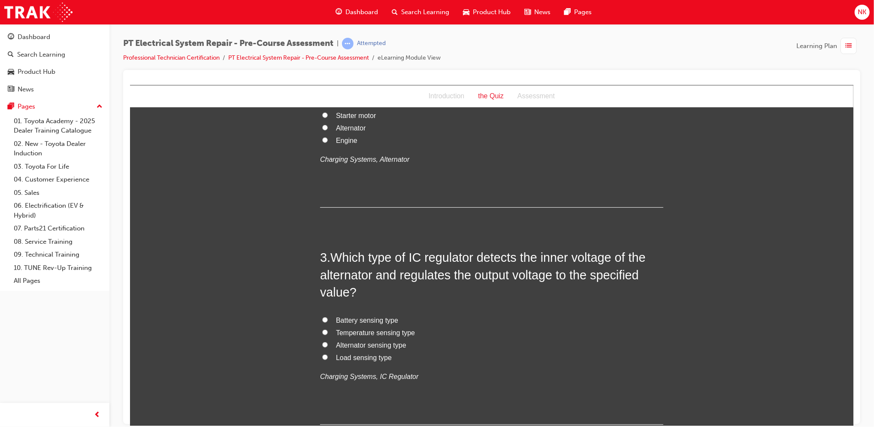
scroll to position [309, 0]
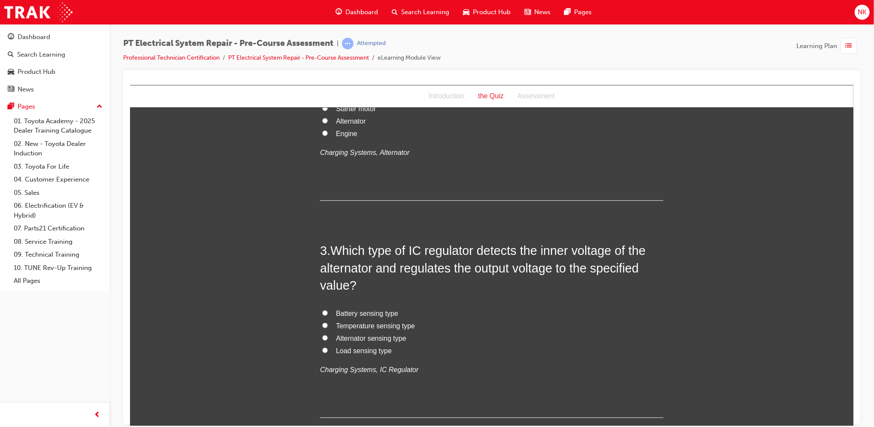
click at [337, 124] on span "Alternator" at bounding box center [351, 120] width 30 height 7
click at [327, 123] on input "Alternator" at bounding box center [325, 121] width 6 height 6
radio input "true"
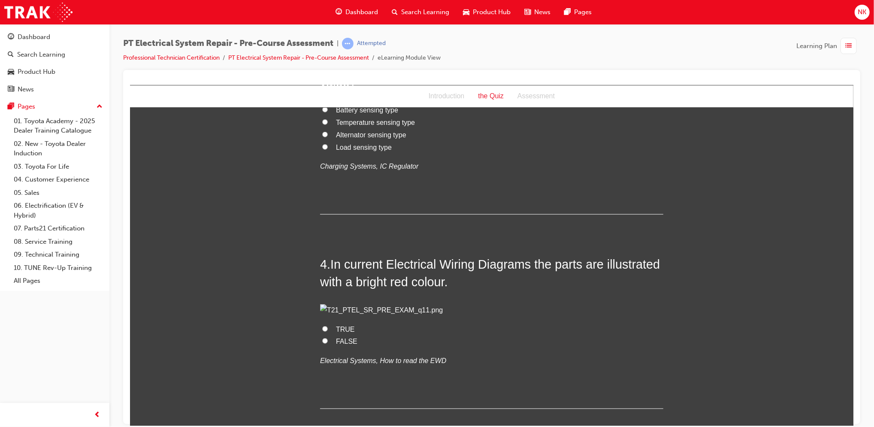
scroll to position [516, 0]
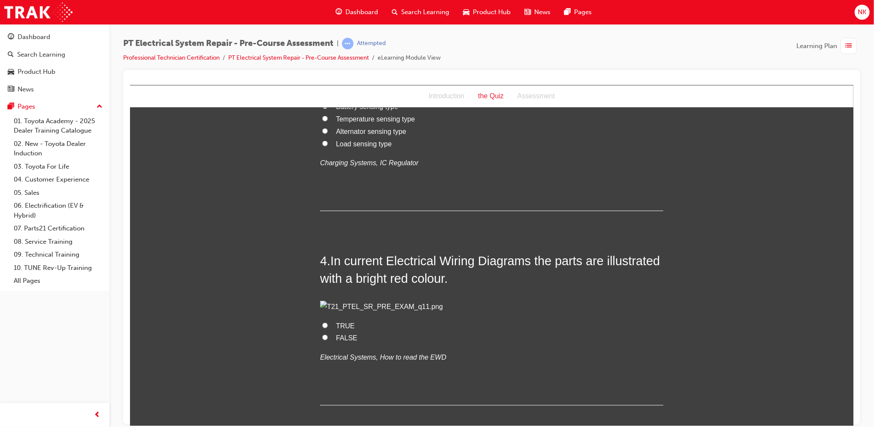
click at [392, 135] on span "Alternator sensing type" at bounding box center [371, 130] width 70 height 7
click at [327, 133] on input "Alternator sensing type" at bounding box center [325, 131] width 6 height 6
radio input "true"
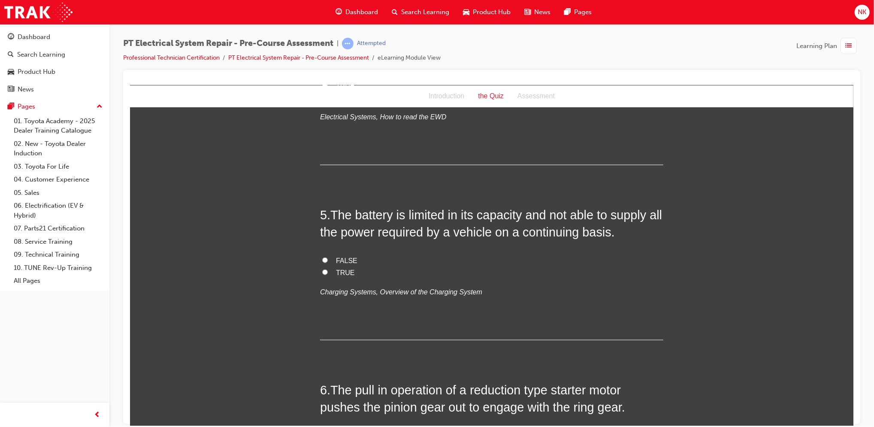
scroll to position [758, 0]
click at [340, 88] on span "TRUE" at bounding box center [345, 83] width 19 height 7
click at [327, 86] on input "TRUE" at bounding box center [325, 84] width 6 height 6
radio input "true"
click at [348, 100] on span "FALSE" at bounding box center [346, 95] width 21 height 7
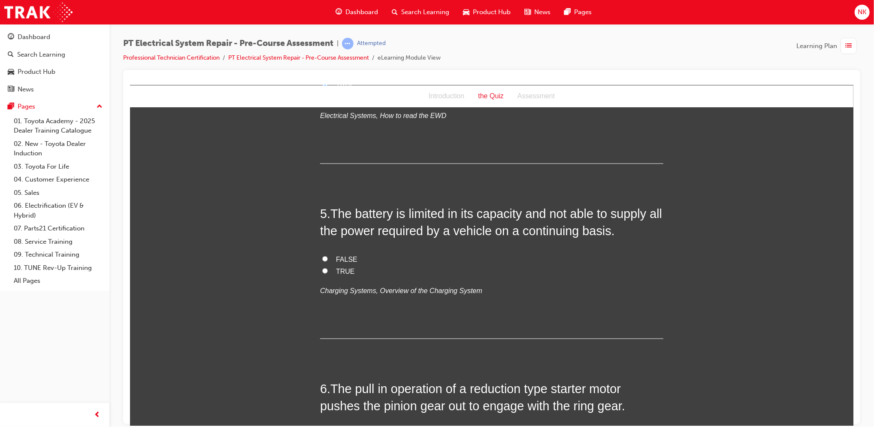
click at [327, 98] on input "FALSE" at bounding box center [325, 96] width 6 height 6
radio input "true"
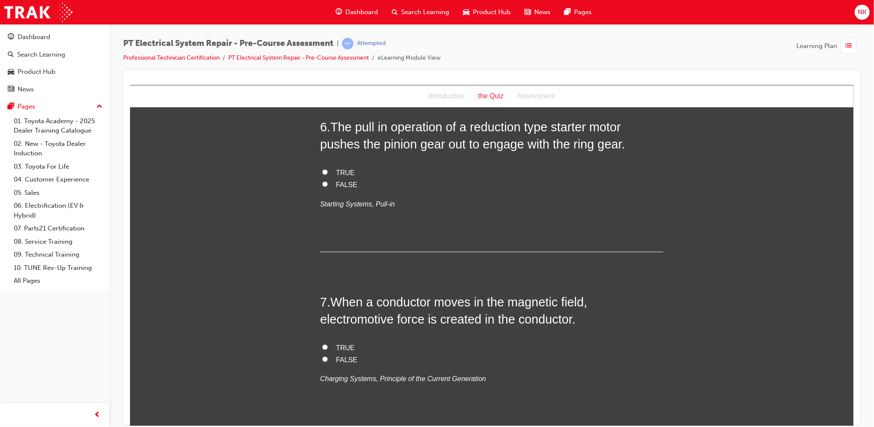
scroll to position [1020, 0]
click at [345, 12] on span "TRUE" at bounding box center [345, 8] width 19 height 7
click at [327, 11] on input "TRUE" at bounding box center [325, 9] width 6 height 6
radio input "true"
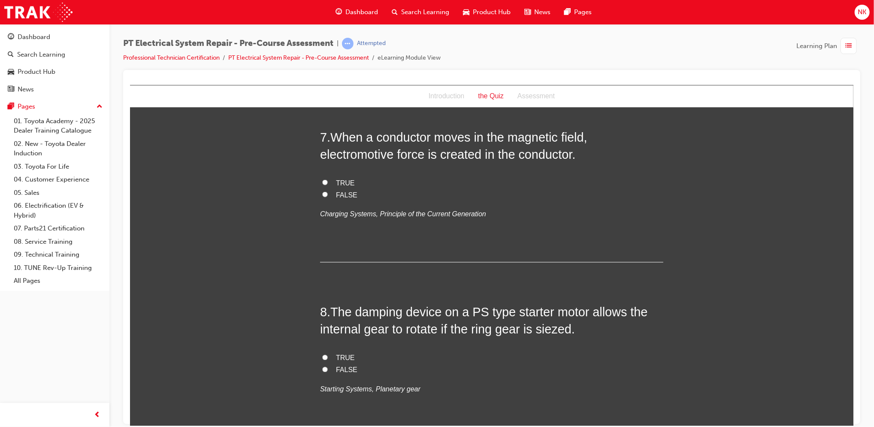
scroll to position [1185, 0]
click at [341, 10] on span "TRUE" at bounding box center [345, 6] width 19 height 7
click at [327, 9] on input "TRUE" at bounding box center [325, 6] width 6 height 6
radio input "true"
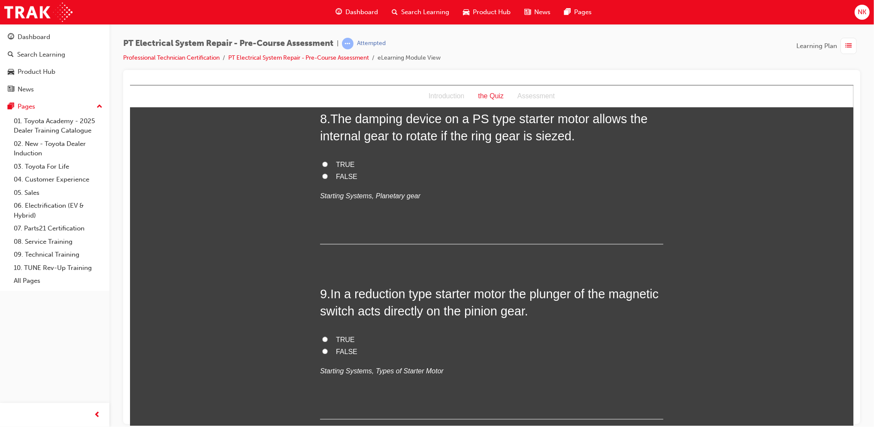
scroll to position [1378, 0]
click at [337, 5] on span "FALSE" at bounding box center [346, 0] width 21 height 7
click at [327, 3] on input "FALSE" at bounding box center [325, 1] width 6 height 6
radio input "true"
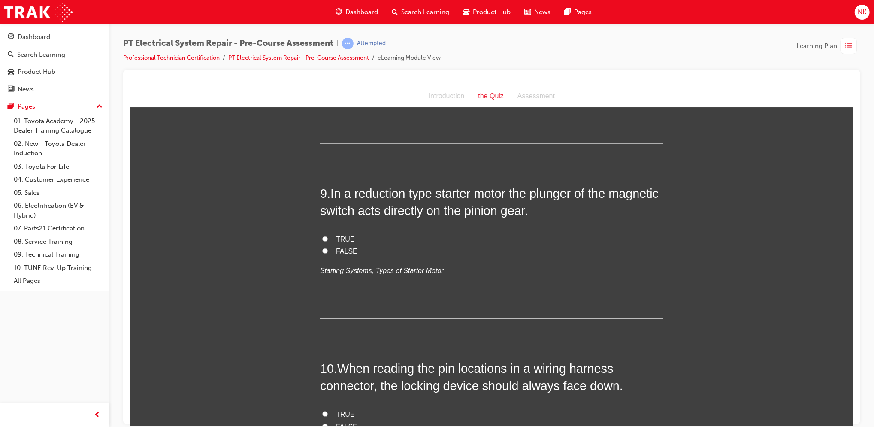
scroll to position [1515, 0]
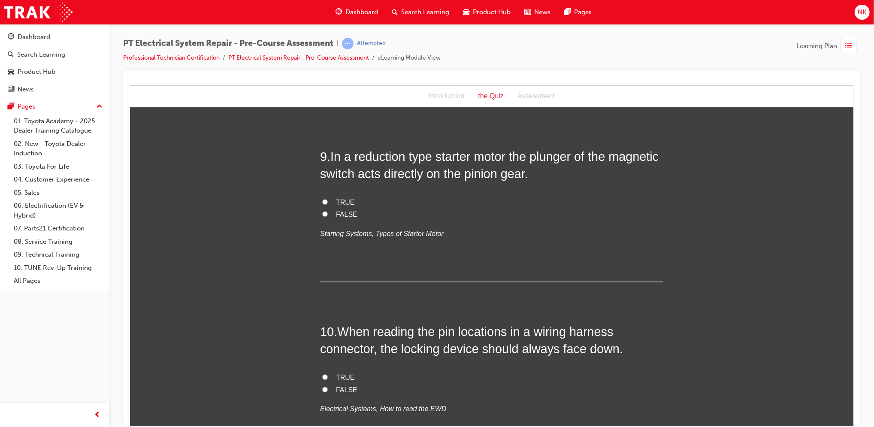
click at [336, 30] on span "TRUE" at bounding box center [345, 26] width 19 height 7
click at [327, 29] on input "TRUE" at bounding box center [325, 27] width 6 height 6
radio input "true"
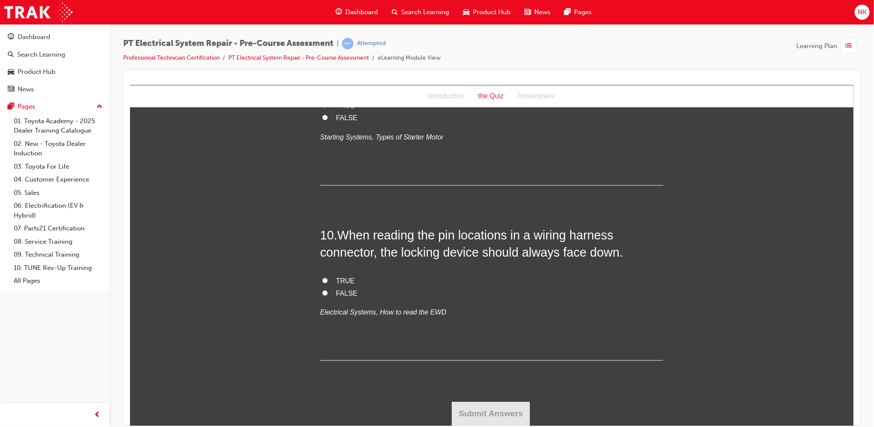
scroll to position [1682, 0]
click at [337, 109] on span "TRUE" at bounding box center [345, 105] width 19 height 7
click at [327, 108] on input "TRUE" at bounding box center [325, 105] width 6 height 6
radio input "true"
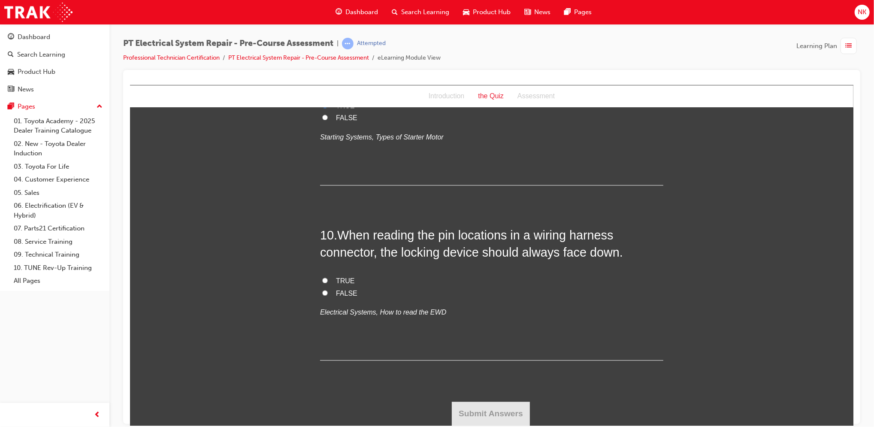
click at [343, 279] on span "TRUE" at bounding box center [345, 280] width 19 height 7
click at [327, 279] on input "TRUE" at bounding box center [325, 280] width 6 height 6
radio input "true"
click at [509, 410] on button "Submit Answers" at bounding box center [490, 413] width 78 height 24
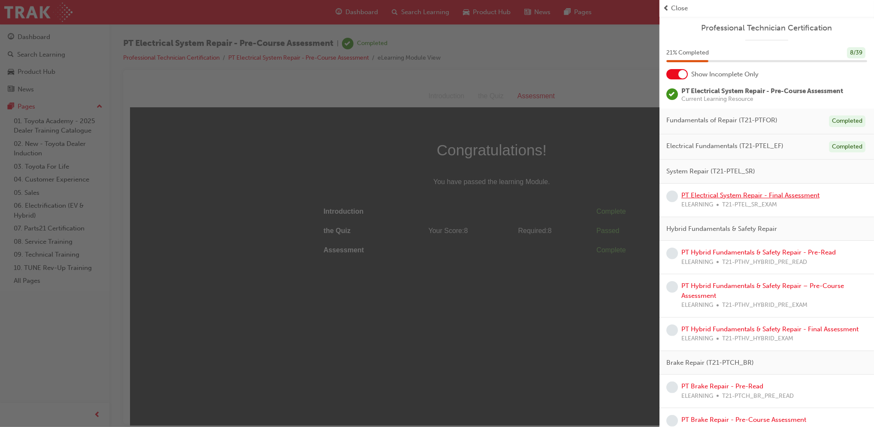
scroll to position [69, 0]
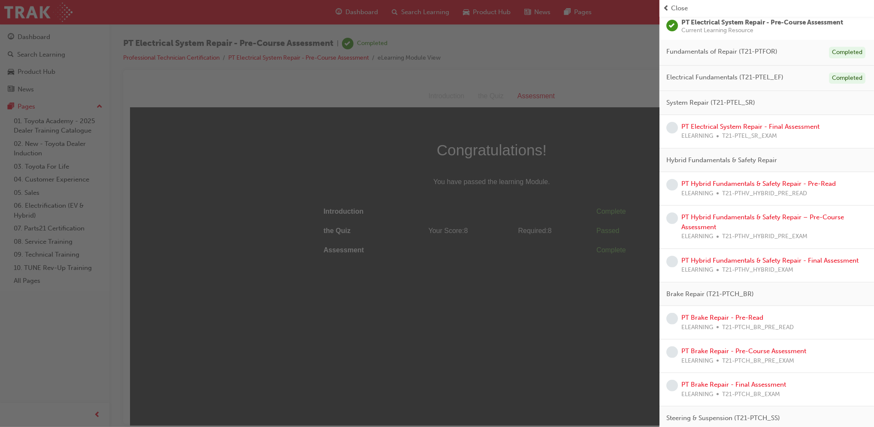
click at [748, 177] on div "PT Hybrid Fundamentals & Safety Repair - Pre-Read ELEARNING T21-PTHV_HYBRID_PRE…" at bounding box center [767, 188] width 215 height 33
click at [758, 185] on link "PT Hybrid Fundamentals & Safety Repair - Pre-Read" at bounding box center [759, 184] width 155 height 8
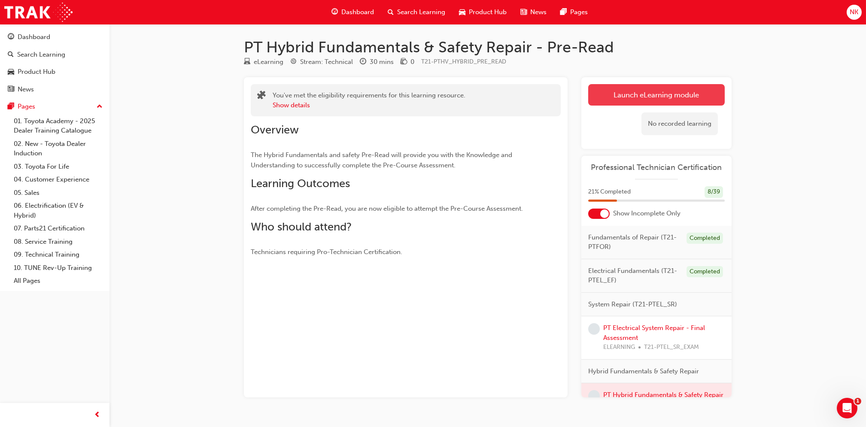
click at [669, 97] on link "Launch eLearning module" at bounding box center [656, 94] width 136 height 21
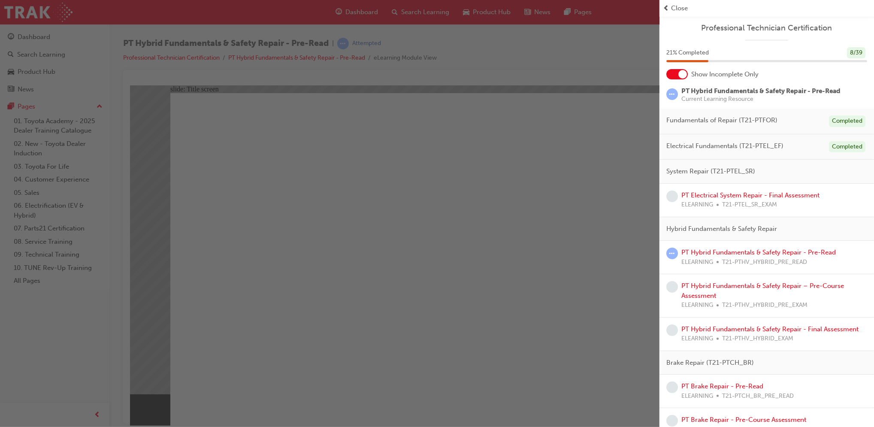
click at [497, 336] on div "button" at bounding box center [330, 213] width 660 height 427
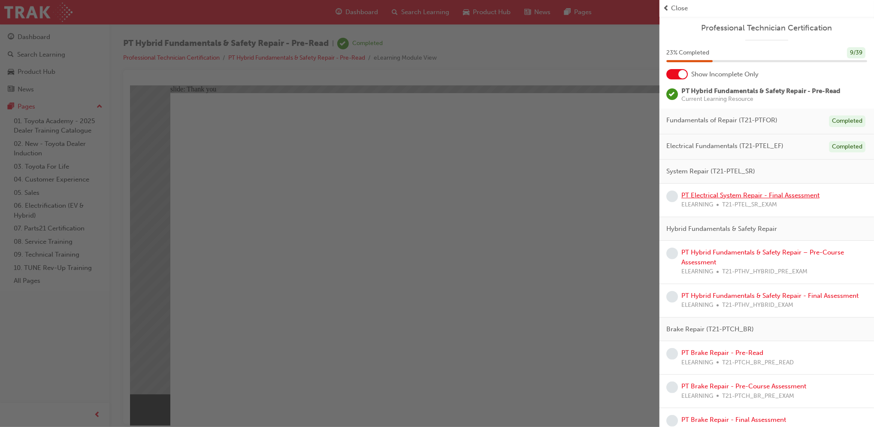
click at [737, 194] on link "PT Electrical System Repair - Final Assessment" at bounding box center [751, 195] width 138 height 8
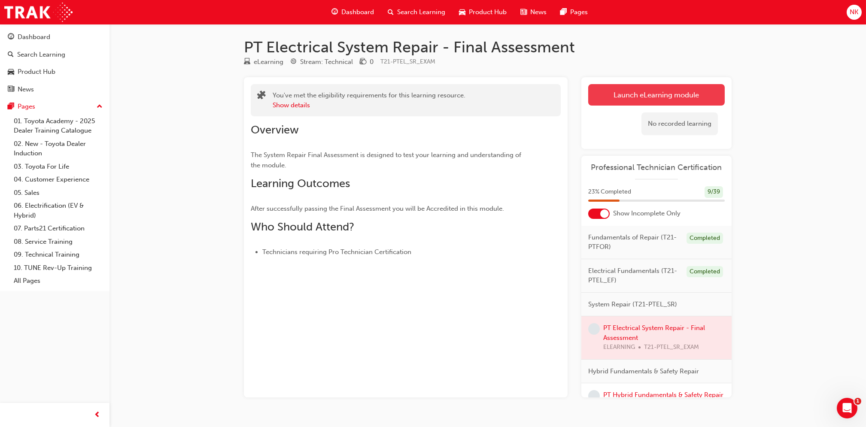
click at [604, 104] on button "Launch eLearning module" at bounding box center [656, 94] width 136 height 21
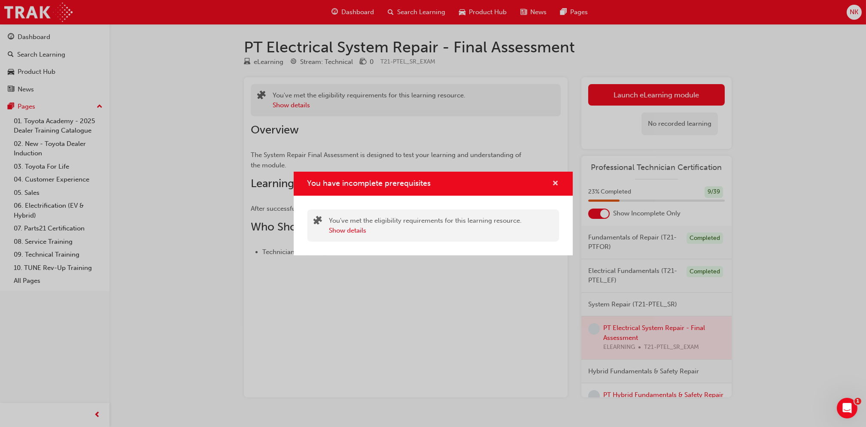
click at [553, 184] on span "cross-icon" at bounding box center [555, 184] width 6 height 8
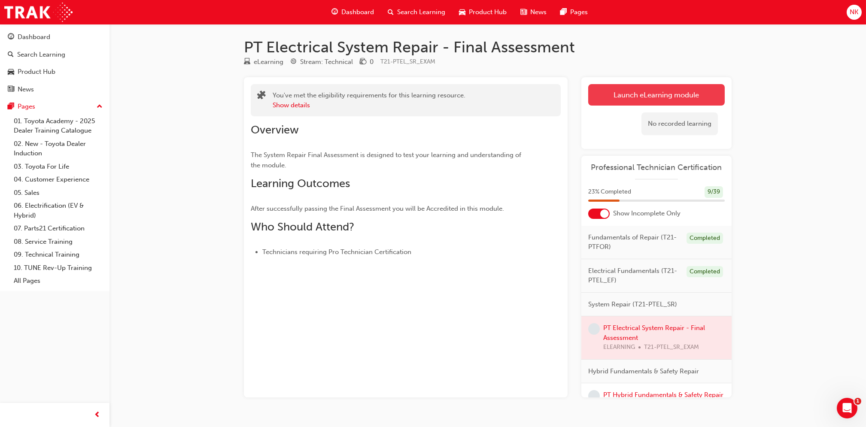
click at [624, 104] on button "Launch eLearning module" at bounding box center [656, 94] width 136 height 21
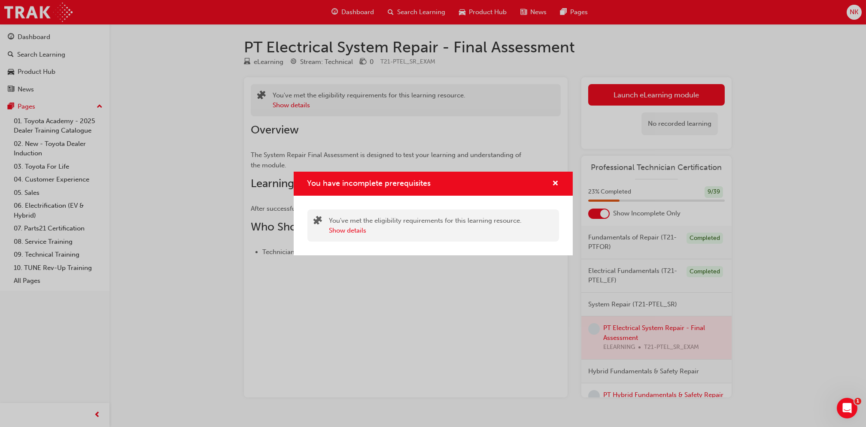
click at [559, 181] on div "You have incomplete prerequisites" at bounding box center [433, 184] width 279 height 24
click at [557, 181] on span "cross-icon" at bounding box center [555, 184] width 6 height 8
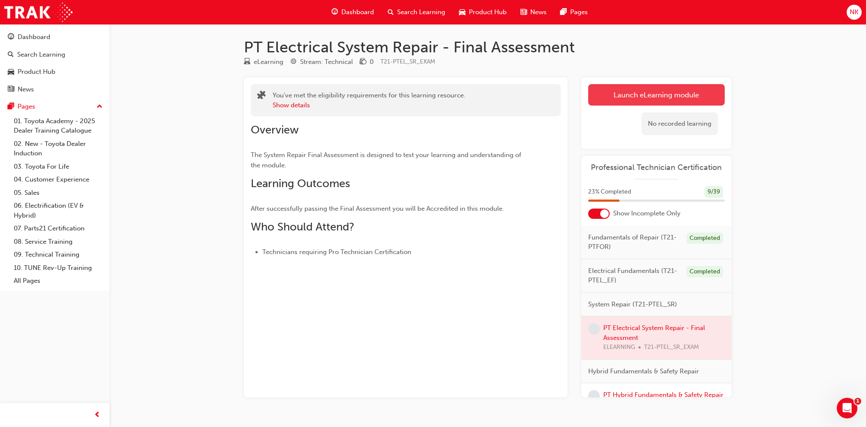
click at [627, 97] on button "Launch eLearning module" at bounding box center [656, 94] width 136 height 21
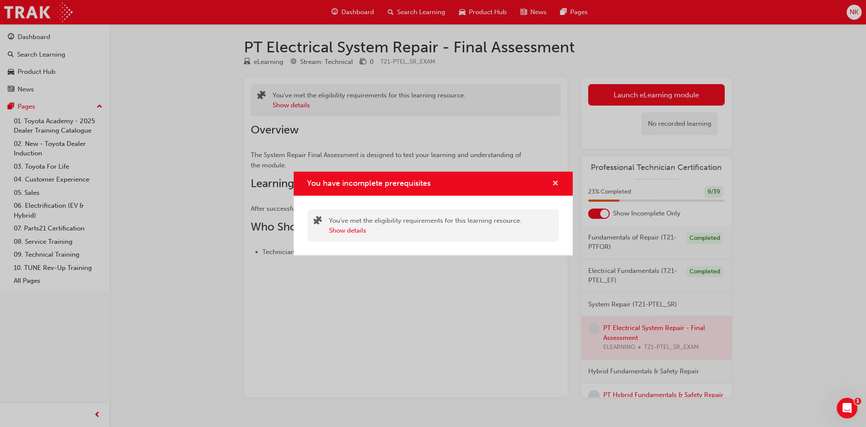
click at [554, 187] on span "cross-icon" at bounding box center [555, 184] width 6 height 8
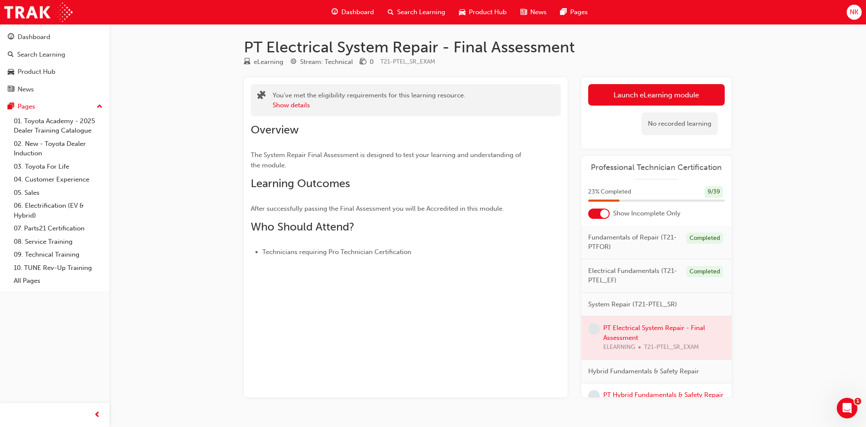
click at [639, 396] on link "PT Hybrid Fundamentals & Safety Repair – Pre-Course Assessment" at bounding box center [663, 400] width 120 height 18
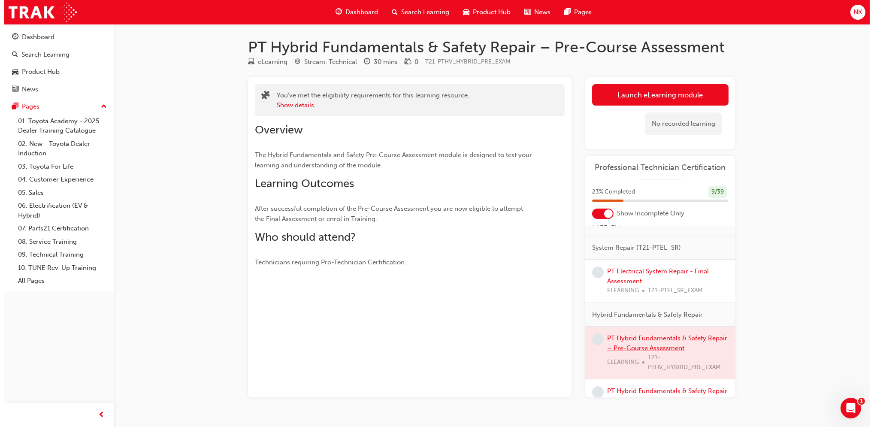
scroll to position [58, 0]
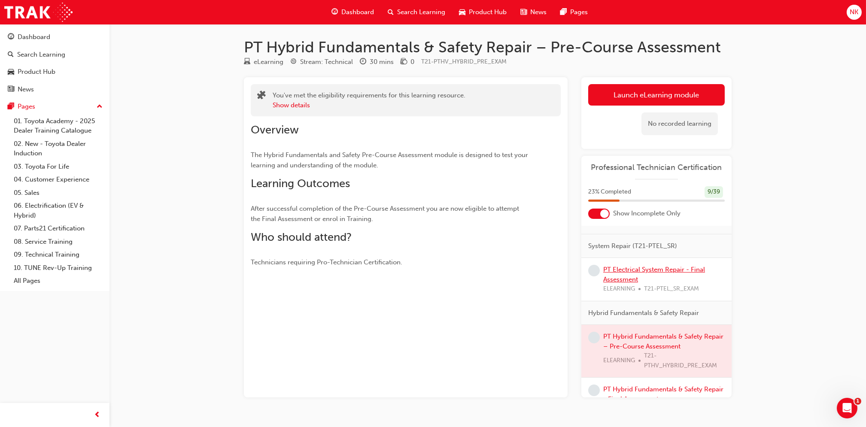
click at [621, 277] on link "PT Electrical System Repair - Final Assessment" at bounding box center [654, 275] width 102 height 18
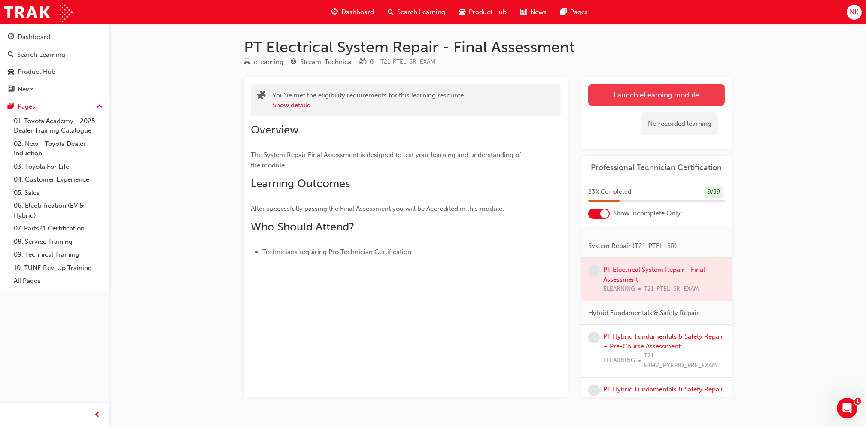
click at [619, 100] on link "Launch eLearning module" at bounding box center [656, 94] width 136 height 21
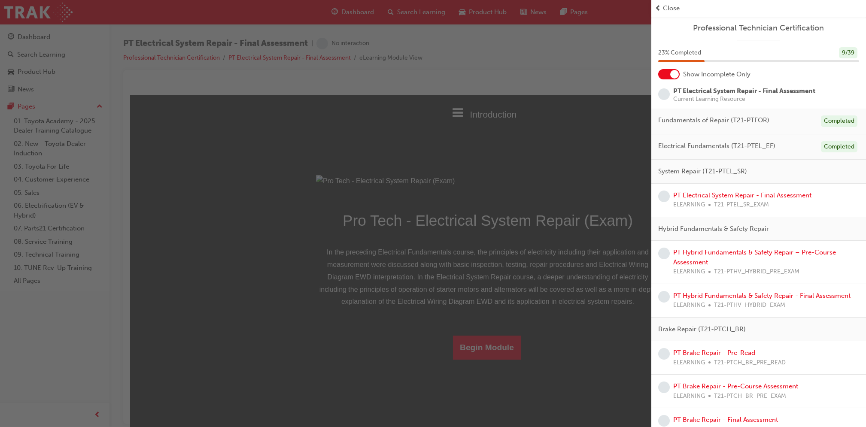
click at [380, 378] on div "button" at bounding box center [325, 213] width 651 height 427
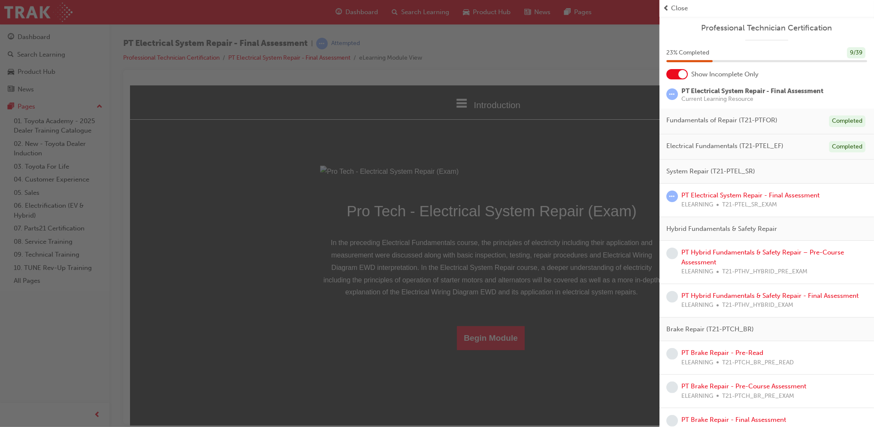
click at [512, 390] on div "button" at bounding box center [330, 213] width 660 height 427
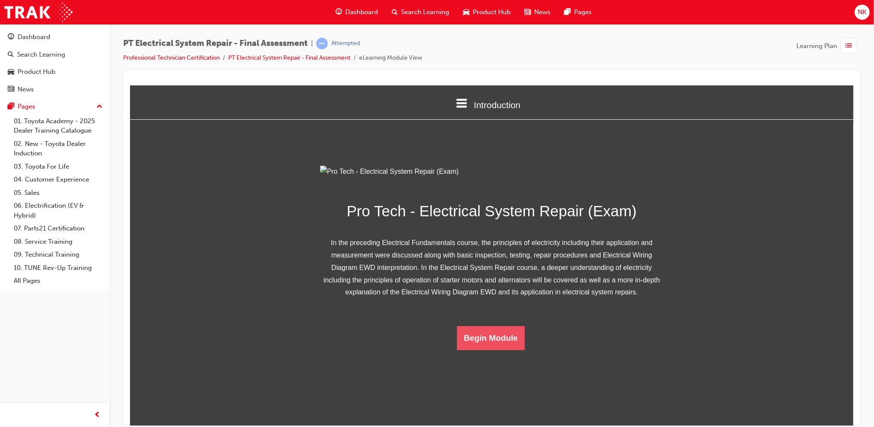
click at [495, 350] on button "Begin Module" at bounding box center [491, 338] width 68 height 24
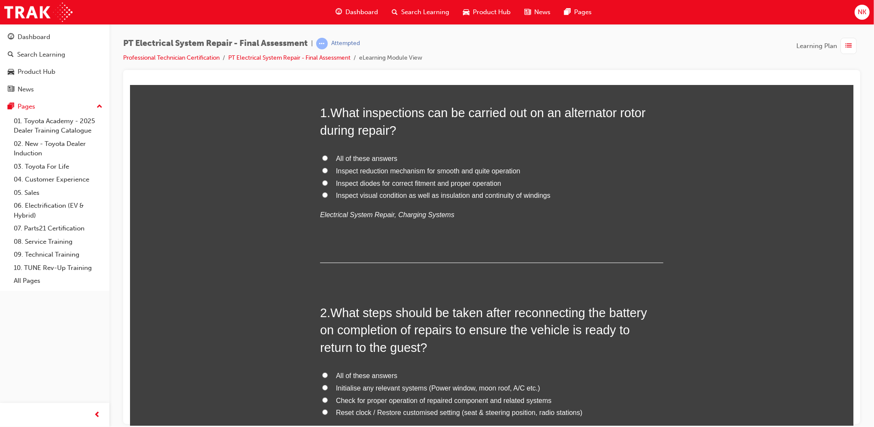
scroll to position [73, 0]
click at [373, 158] on span "All of these answers" at bounding box center [366, 156] width 61 height 7
click at [327, 158] on input "All of these answers" at bounding box center [325, 157] width 6 height 6
radio input "true"
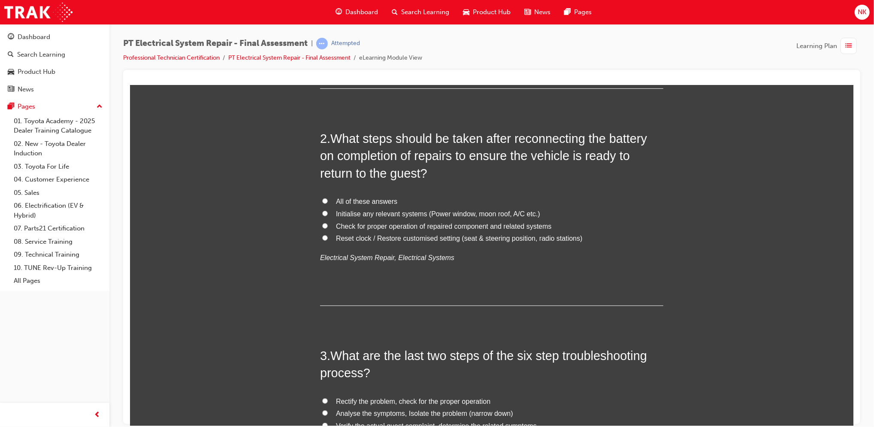
scroll to position [265, 0]
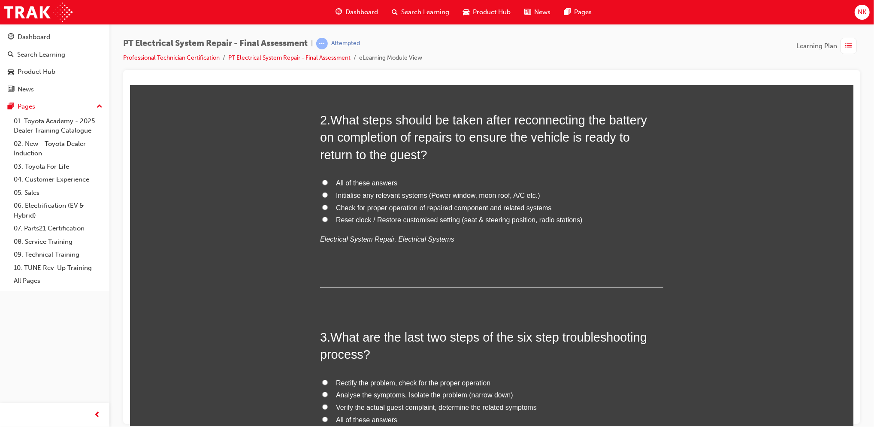
click at [380, 181] on span "All of these answers" at bounding box center [366, 182] width 61 height 7
click at [327, 181] on input "All of these answers" at bounding box center [325, 182] width 6 height 6
radio input "true"
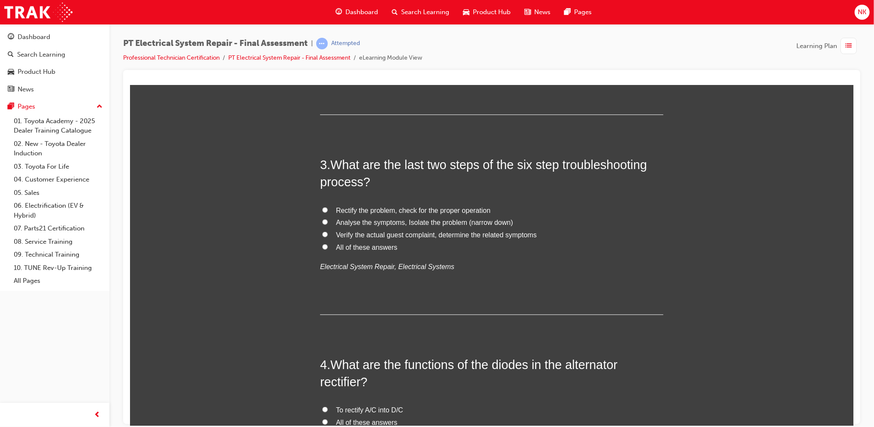
scroll to position [440, 0]
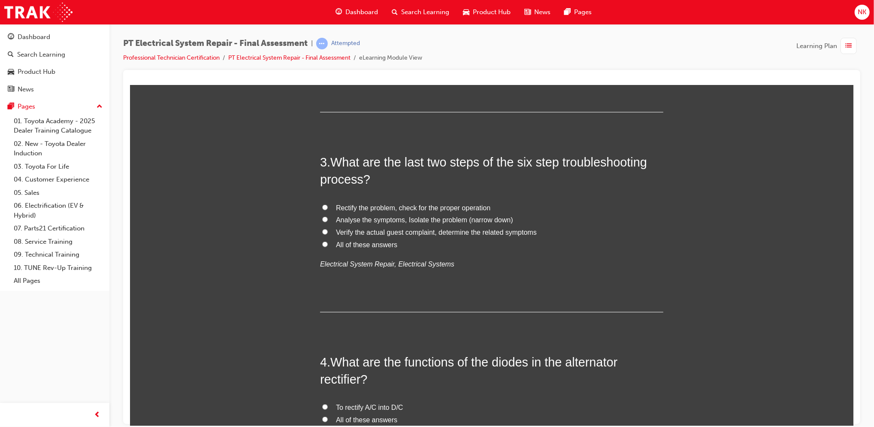
click at [401, 230] on span "Verify the actual guest complaint, determine the related symptoms" at bounding box center [436, 231] width 201 height 7
click at [327, 230] on input "Verify the actual guest complaint, determine the related symptoms" at bounding box center [325, 232] width 6 height 6
radio input "true"
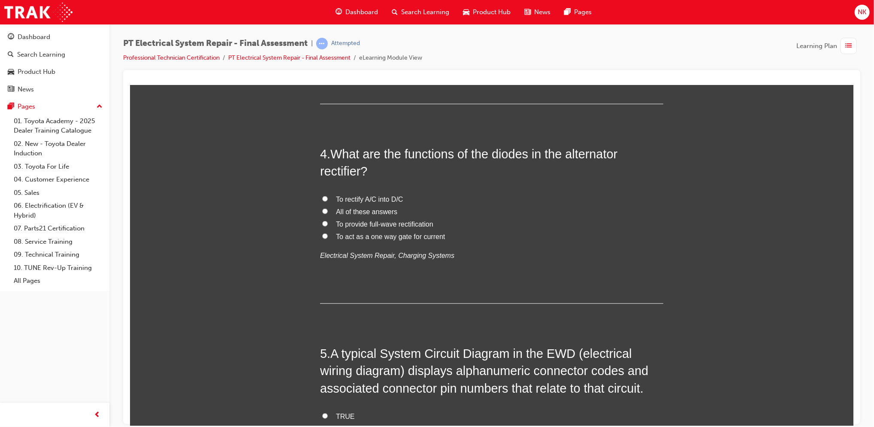
scroll to position [649, 0]
click at [371, 209] on span "All of these answers" at bounding box center [366, 210] width 61 height 7
click at [327, 209] on input "All of these answers" at bounding box center [325, 210] width 6 height 6
radio input "true"
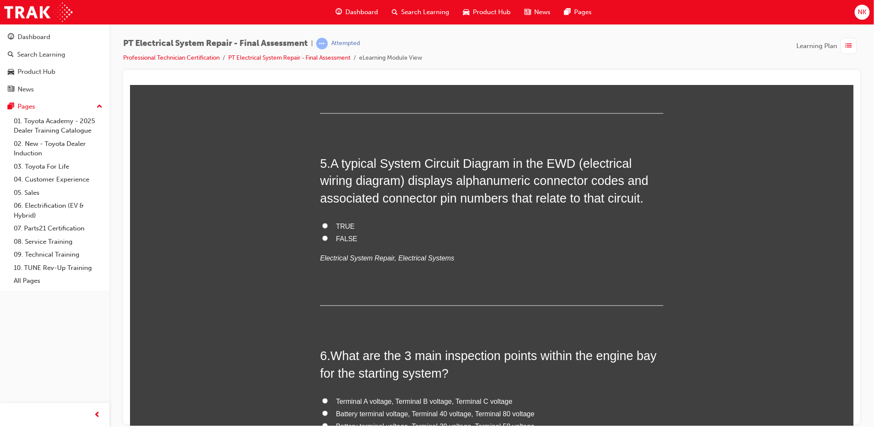
scroll to position [841, 0]
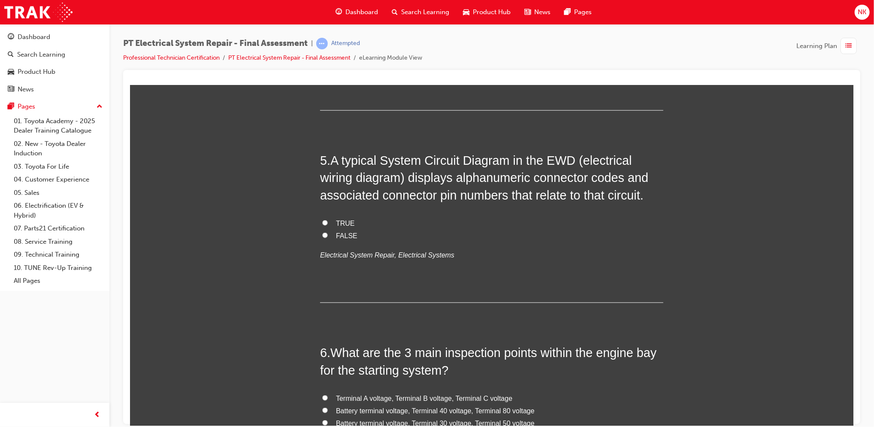
click at [342, 220] on span "TRUE" at bounding box center [345, 222] width 19 height 7
click at [327, 220] on input "TRUE" at bounding box center [325, 223] width 6 height 6
radio input "true"
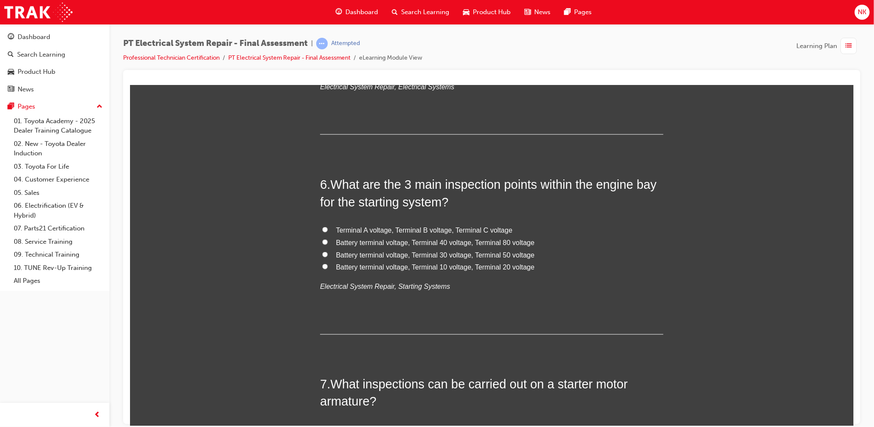
scroll to position [1018, 0]
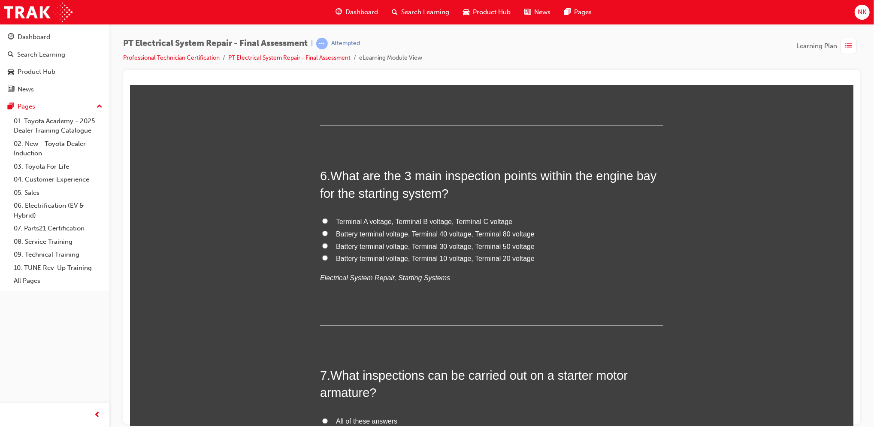
click at [438, 249] on span "Battery terminal voltage, Terminal 30 voltage, Terminal 50 voltage" at bounding box center [435, 245] width 199 height 7
click at [327, 248] on input "Battery terminal voltage, Terminal 30 voltage, Terminal 50 voltage" at bounding box center [325, 246] width 6 height 6
radio input "true"
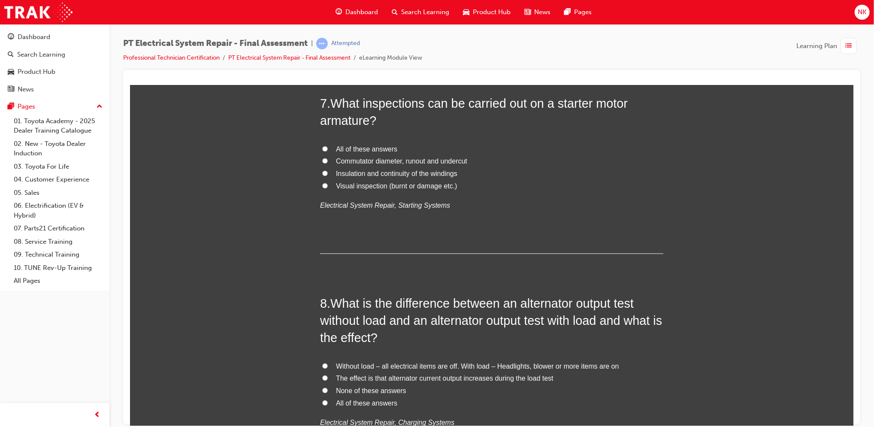
scroll to position [1294, 0]
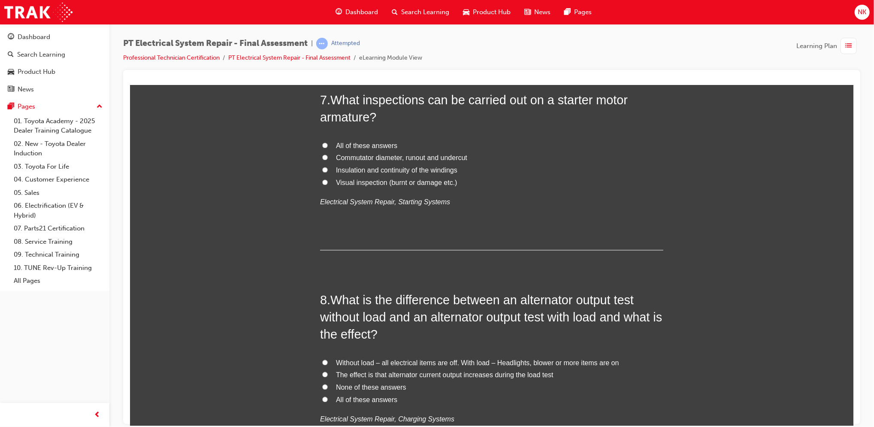
click at [370, 146] on span "All of these answers" at bounding box center [366, 145] width 61 height 7
click at [327, 146] on input "All of these answers" at bounding box center [325, 145] width 6 height 6
radio input "true"
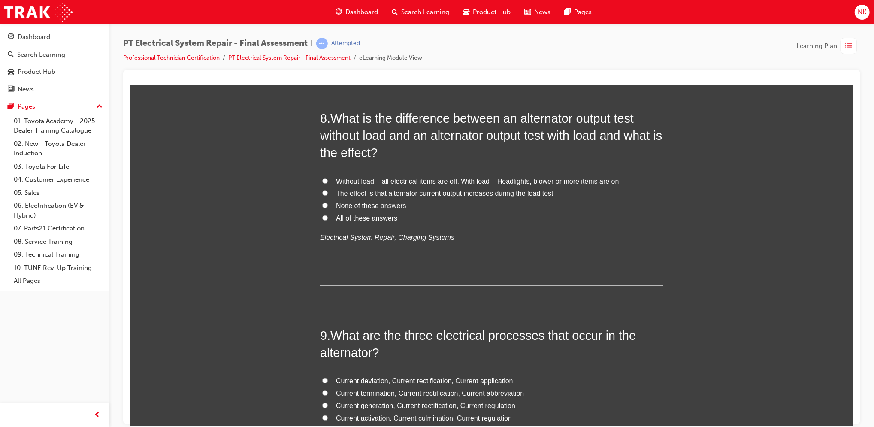
scroll to position [1478, 0]
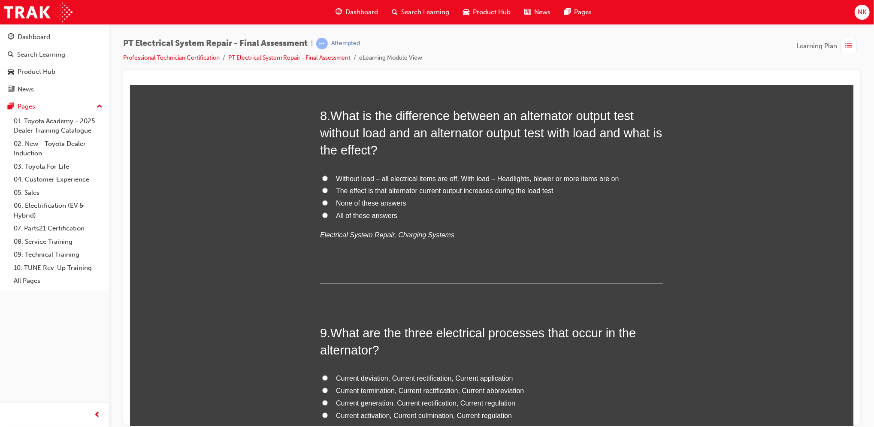
click at [386, 176] on span "Without load – all electrical items are off. With load – Headlights, blower or …" at bounding box center [477, 178] width 283 height 7
click at [327, 176] on input "Without load – all electrical items are off. With load – Headlights, blower or …" at bounding box center [325, 178] width 6 height 6
radio input "true"
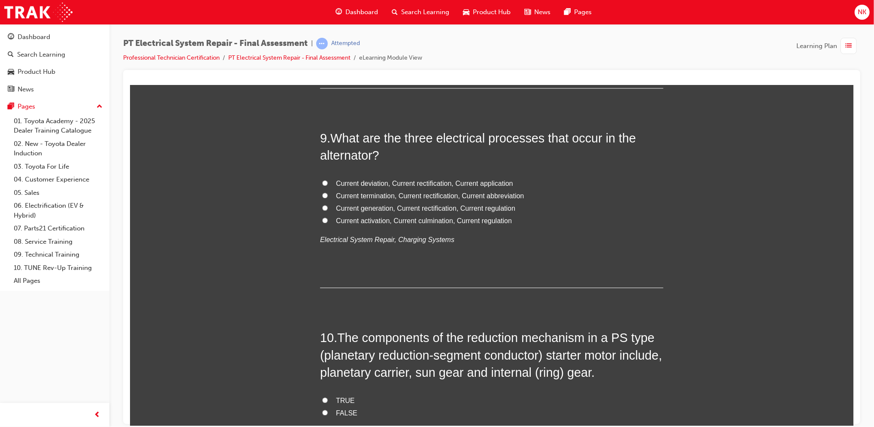
scroll to position [1673, 0]
click at [353, 206] on span "Current generation, Current rectification, Current regulation" at bounding box center [425, 207] width 179 height 7
click at [327, 206] on input "Current generation, Current rectification, Current regulation" at bounding box center [325, 207] width 6 height 6
radio input "true"
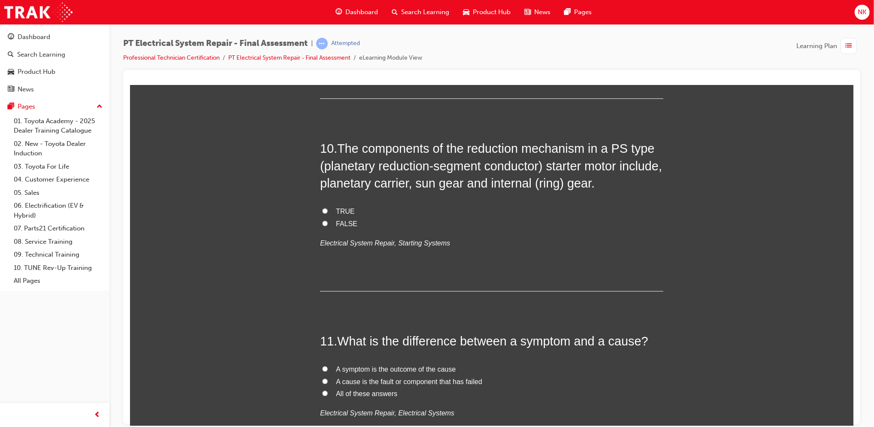
scroll to position [1863, 0]
click at [336, 204] on label "TRUE" at bounding box center [491, 210] width 343 height 12
click at [327, 206] on input "TRUE" at bounding box center [325, 209] width 6 height 6
radio input "true"
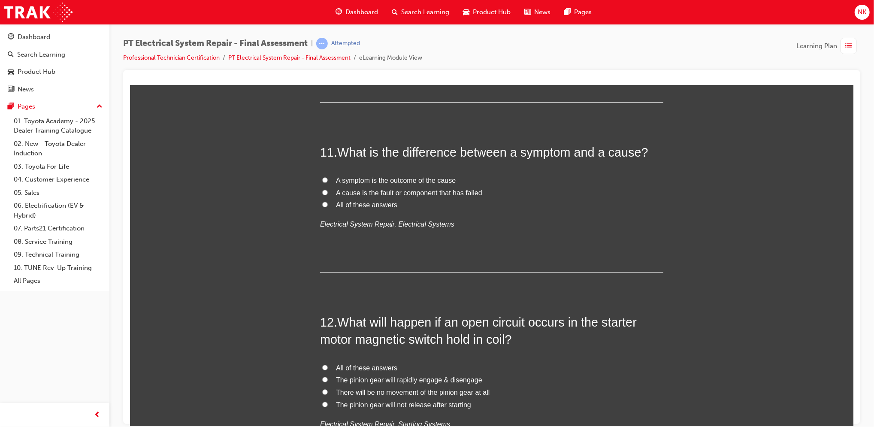
scroll to position [2052, 0]
click at [370, 203] on span "All of these answers" at bounding box center [366, 203] width 61 height 7
click at [327, 203] on input "All of these answers" at bounding box center [325, 203] width 6 height 6
radio input "true"
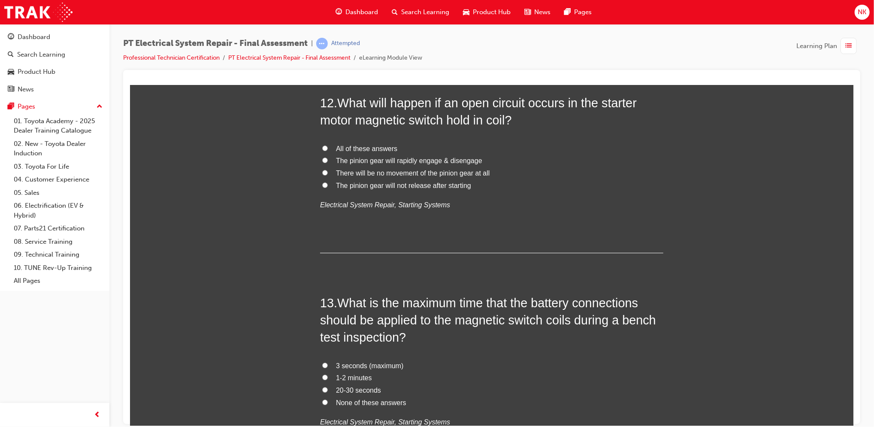
scroll to position [2273, 0]
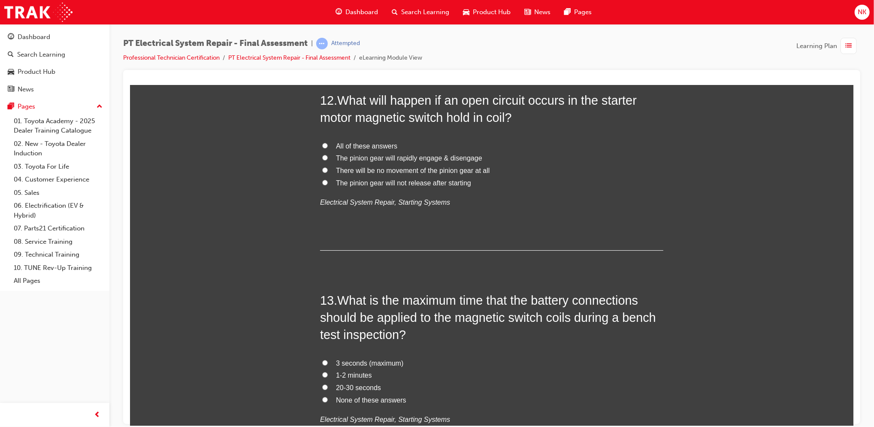
click at [382, 170] on span "There will be no movement of the pinion gear at all" at bounding box center [413, 170] width 154 height 7
click at [327, 170] on input "There will be no movement of the pinion gear at all" at bounding box center [325, 170] width 6 height 6
radio input "true"
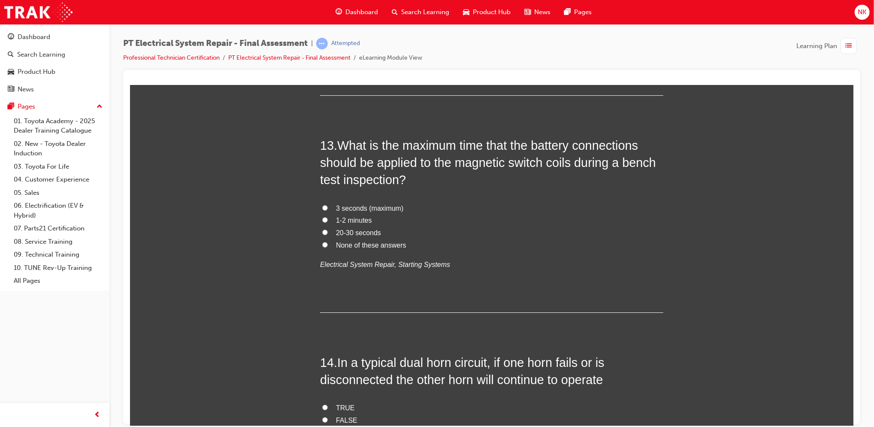
scroll to position [2437, 0]
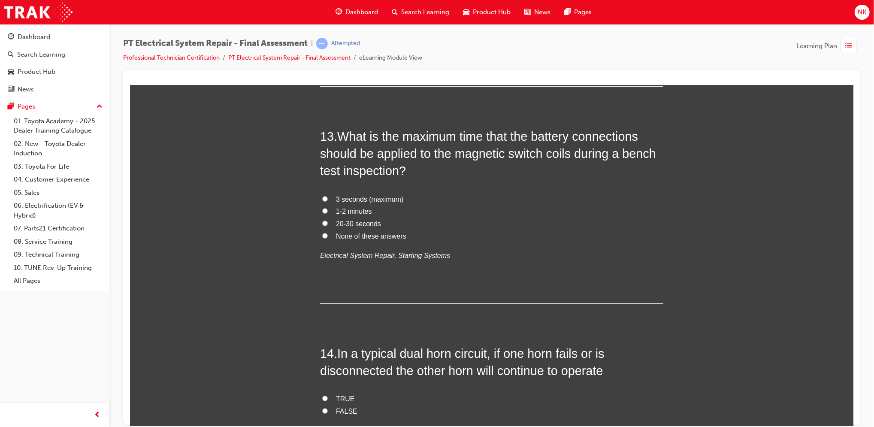
click at [379, 197] on span "3 seconds (maximum)" at bounding box center [369, 198] width 67 height 7
click at [327, 197] on input "3 seconds (maximum)" at bounding box center [325, 199] width 6 height 6
radio input "true"
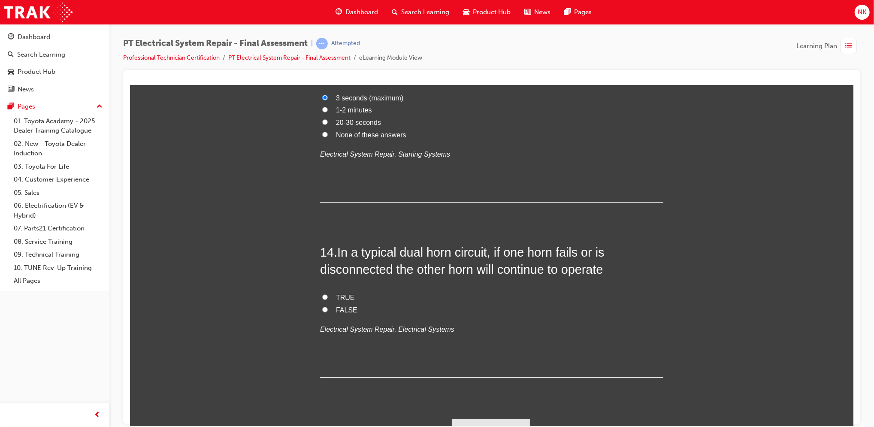
scroll to position [2555, 0]
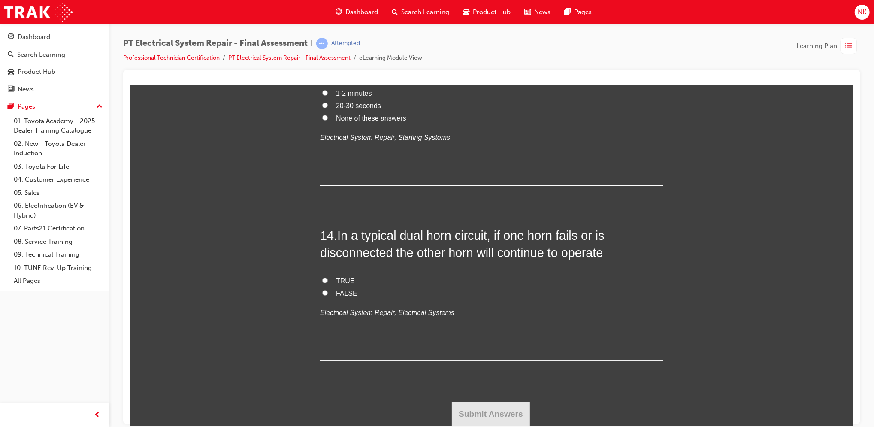
click at [336, 279] on span "TRUE" at bounding box center [345, 280] width 19 height 7
click at [327, 279] on input "TRUE" at bounding box center [325, 280] width 6 height 6
radio input "true"
click at [475, 410] on button "Submit Answers" at bounding box center [490, 414] width 78 height 24
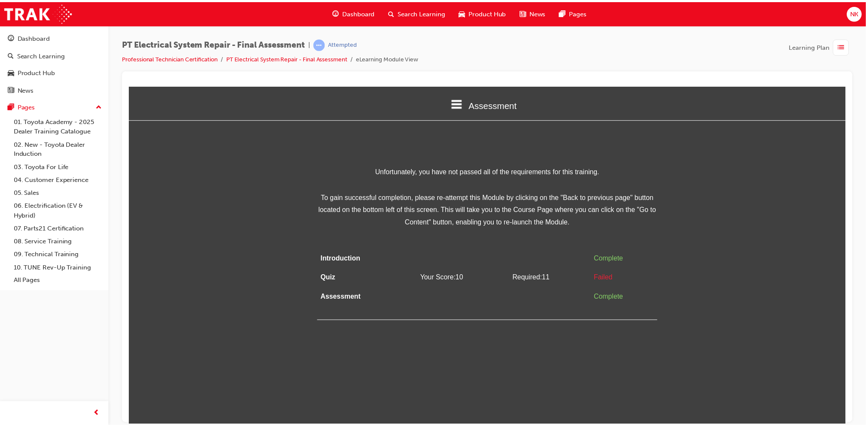
scroll to position [0, 0]
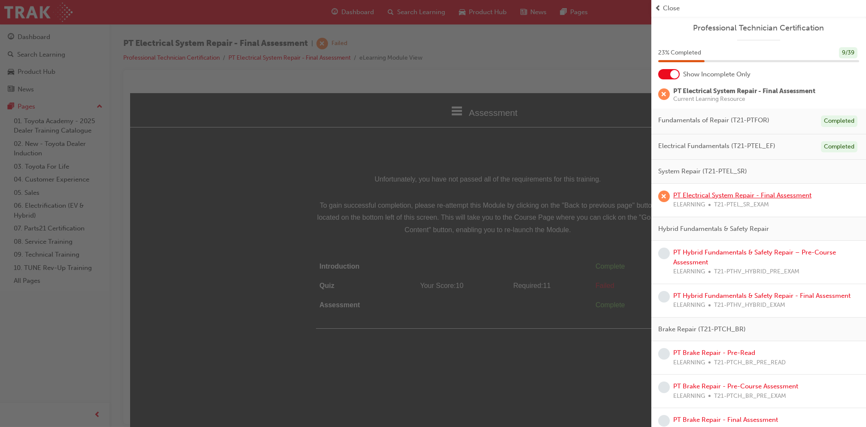
click at [719, 195] on link "PT Electrical System Repair - Final Assessment" at bounding box center [742, 195] width 138 height 8
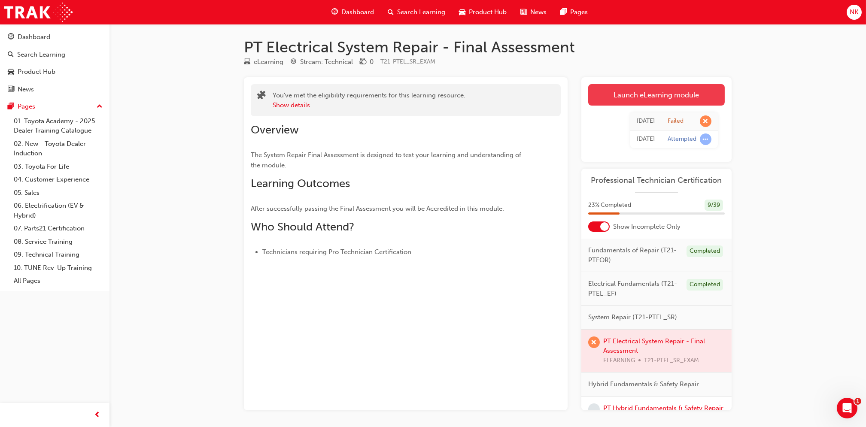
click at [660, 101] on link "Launch eLearning module" at bounding box center [656, 94] width 136 height 21
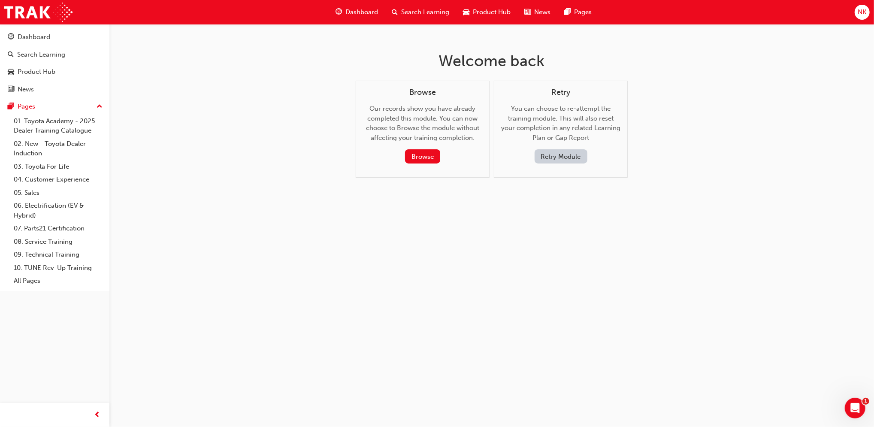
click at [567, 158] on button "Retry Module" at bounding box center [561, 156] width 53 height 14
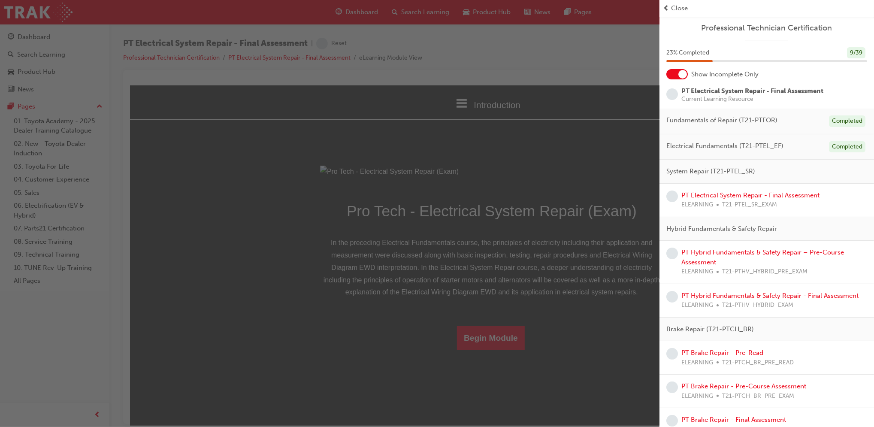
click at [451, 384] on div "button" at bounding box center [330, 213] width 660 height 427
click at [505, 423] on div "button" at bounding box center [330, 213] width 660 height 427
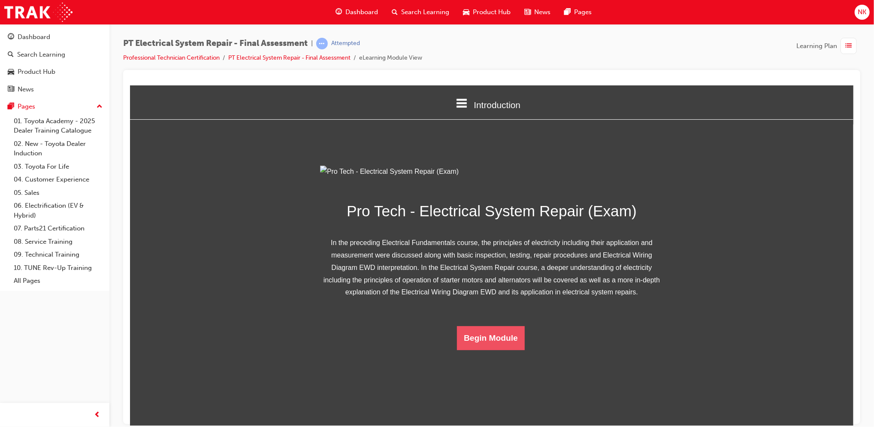
click at [504, 350] on button "Begin Module" at bounding box center [491, 338] width 68 height 24
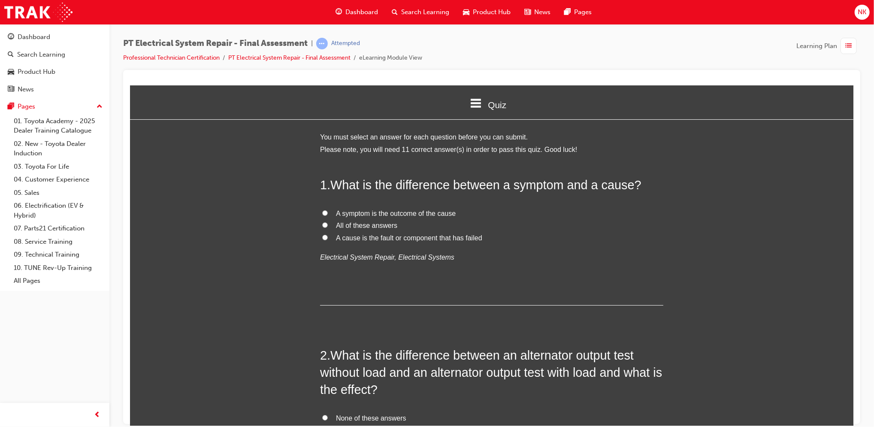
click at [337, 223] on span "All of these answers" at bounding box center [366, 224] width 61 height 7
click at [327, 223] on input "All of these answers" at bounding box center [325, 225] width 6 height 6
radio input "true"
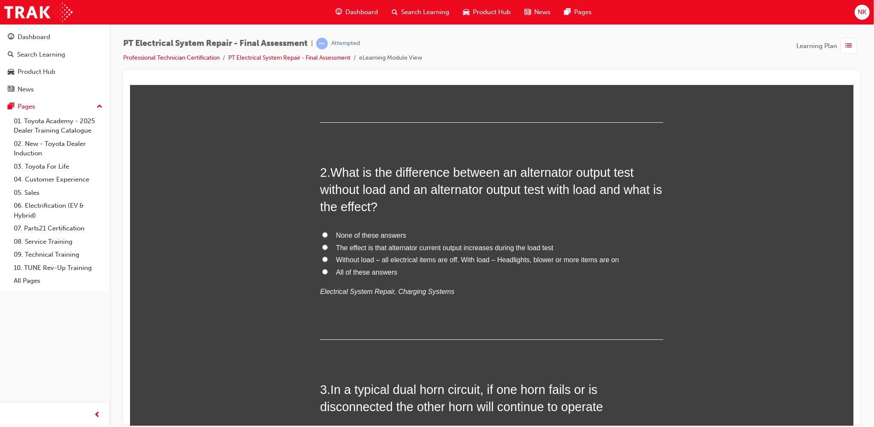
scroll to position [185, 0]
click at [420, 257] on span "Without load – all electrical items are off. With load – Headlights, blower or …" at bounding box center [477, 257] width 283 height 7
click at [327, 257] on input "Without load – all electrical items are off. With load – Headlights, blower or …" at bounding box center [325, 258] width 6 height 6
radio input "true"
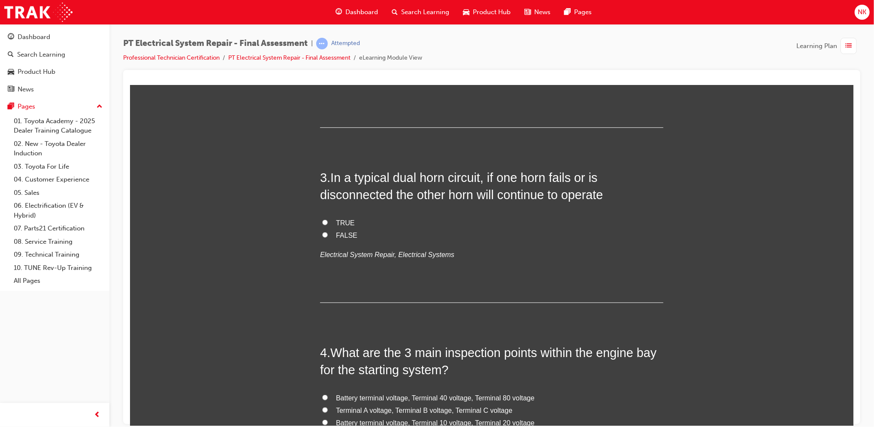
scroll to position [395, 0]
click at [342, 223] on span "TRUE" at bounding box center [345, 221] width 19 height 7
click at [327, 223] on input "TRUE" at bounding box center [325, 222] width 6 height 6
radio input "true"
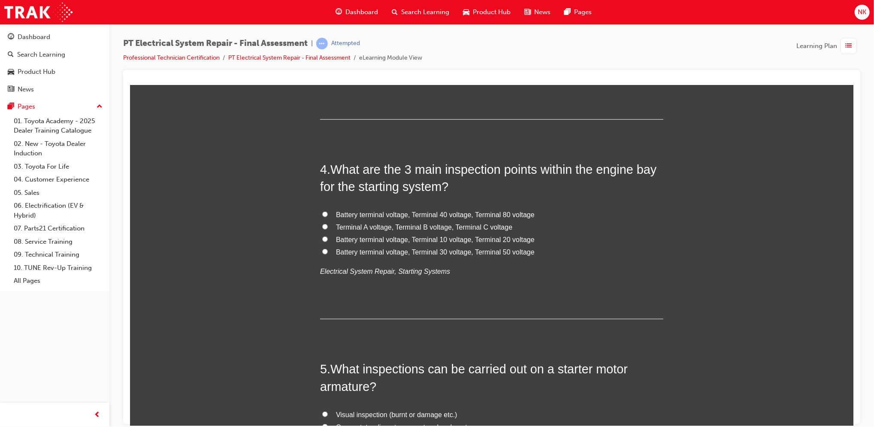
scroll to position [581, 0]
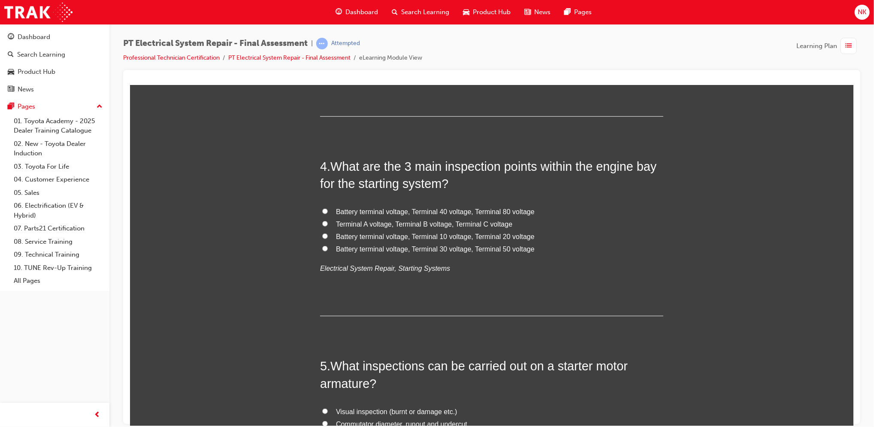
click at [436, 240] on label "Battery terminal voltage, Terminal 10 voltage, Terminal 20 voltage" at bounding box center [491, 236] width 343 height 12
click at [327, 239] on input "Battery terminal voltage, Terminal 10 voltage, Terminal 20 voltage" at bounding box center [325, 236] width 6 height 6
radio input "true"
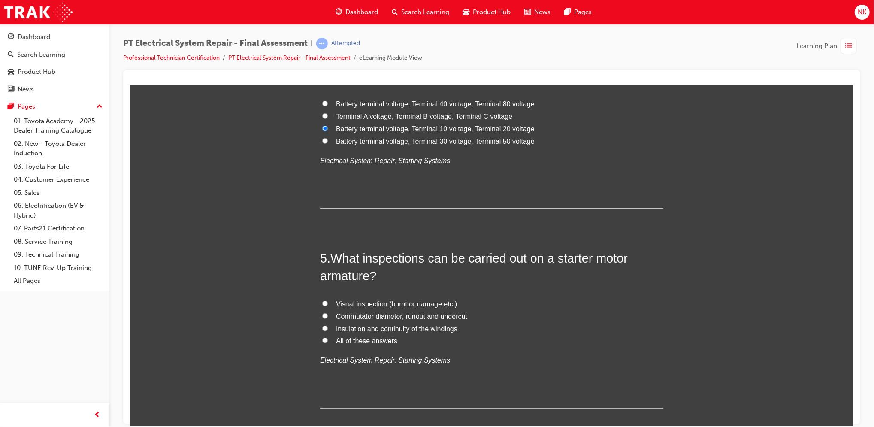
scroll to position [693, 0]
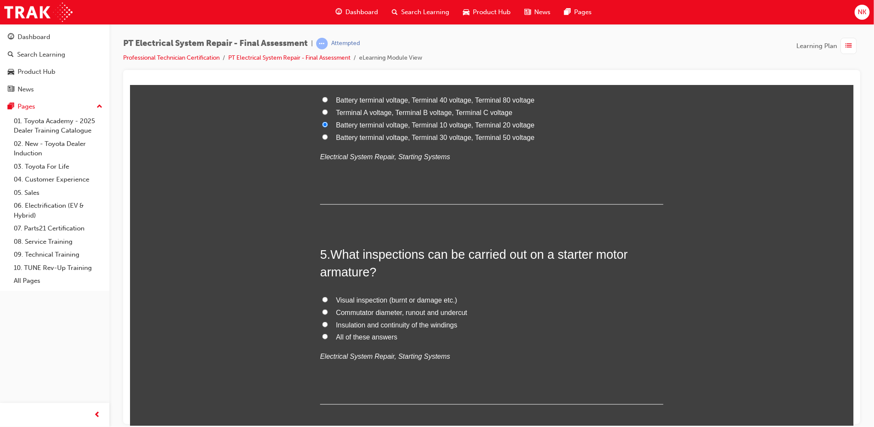
click at [358, 339] on span "All of these answers" at bounding box center [366, 336] width 61 height 7
click at [327, 339] on input "All of these answers" at bounding box center [325, 336] width 6 height 6
radio input "true"
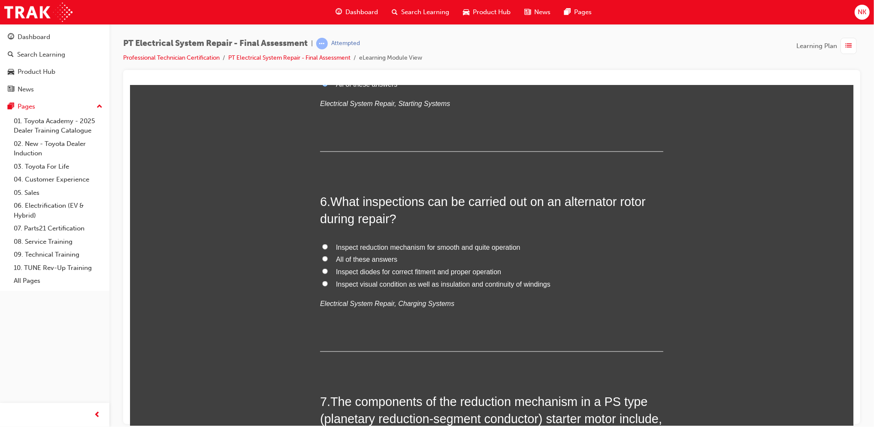
scroll to position [948, 0]
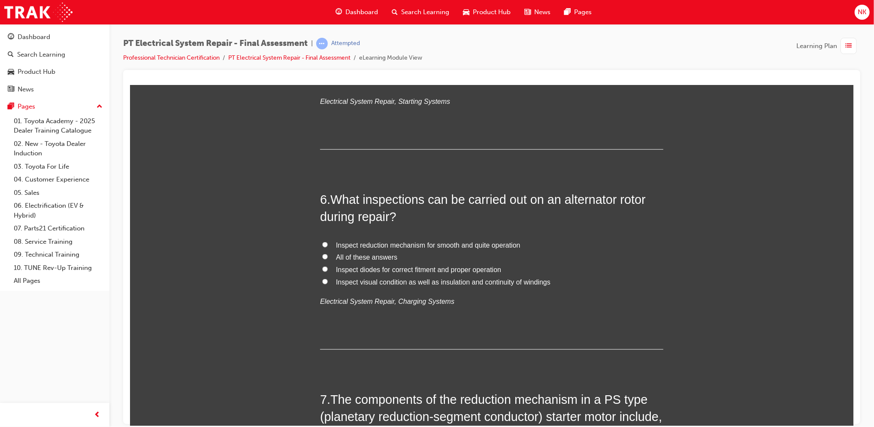
click at [384, 243] on span "Inspect reduction mechanism for smooth and quite operation" at bounding box center [428, 244] width 185 height 7
click at [327, 243] on input "Inspect reduction mechanism for smooth and quite operation" at bounding box center [325, 245] width 6 height 6
radio input "true"
click at [381, 258] on span "All of these answers" at bounding box center [366, 256] width 61 height 7
click at [327, 258] on input "All of these answers" at bounding box center [325, 257] width 6 height 6
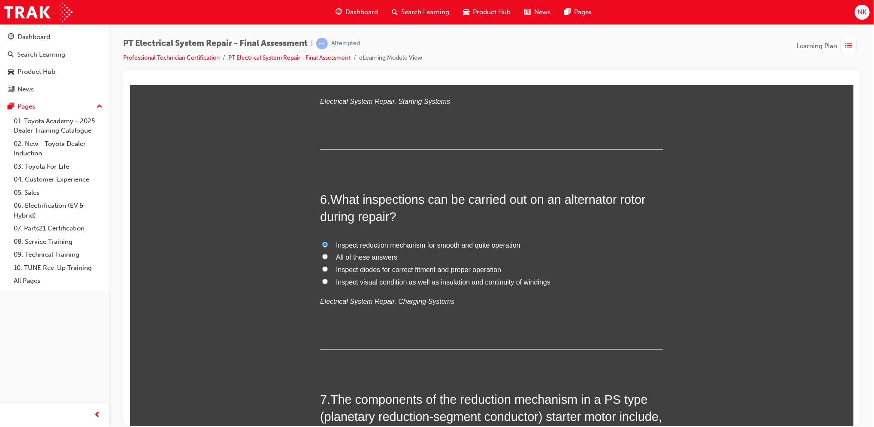
radio input "true"
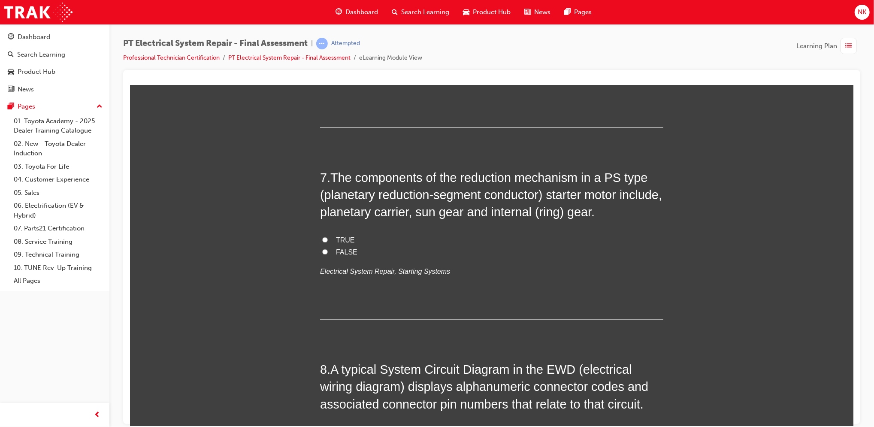
scroll to position [1179, 0]
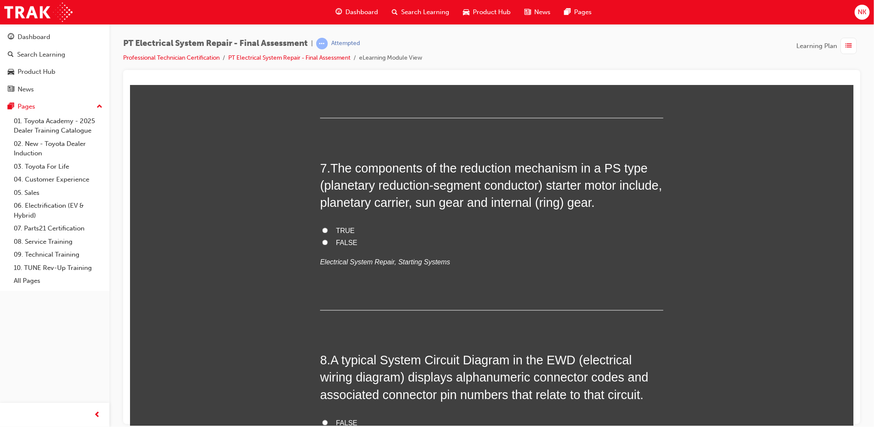
click at [338, 227] on span "TRUE" at bounding box center [345, 230] width 19 height 7
click at [327, 227] on input "TRUE" at bounding box center [325, 230] width 6 height 6
radio input "true"
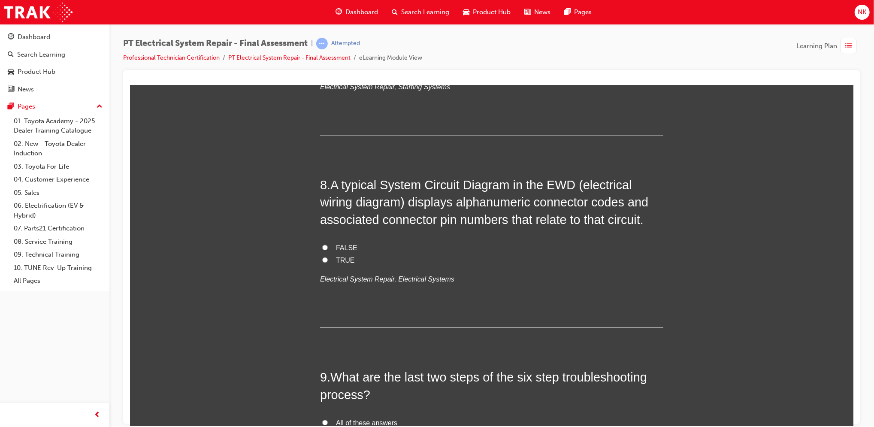
scroll to position [1369, 0]
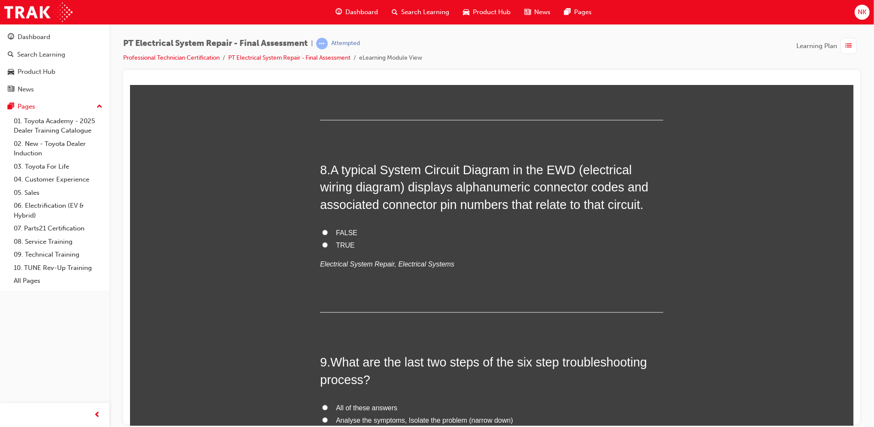
click at [336, 248] on span "TRUE" at bounding box center [345, 245] width 19 height 7
click at [327, 248] on input "TRUE" at bounding box center [325, 245] width 6 height 6
radio input "true"
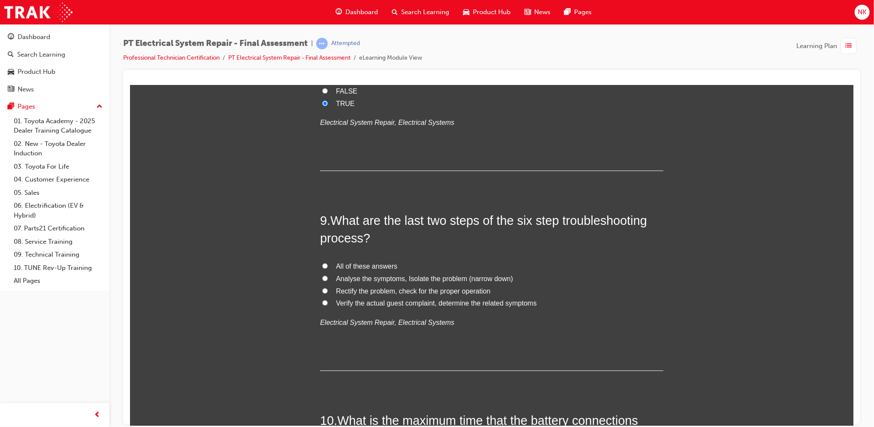
scroll to position [1513, 0]
click at [438, 302] on span "Verify the actual guest complaint, determine the related symptoms" at bounding box center [436, 300] width 201 height 7
click at [327, 302] on input "Verify the actual guest complaint, determine the related symptoms" at bounding box center [325, 301] width 6 height 6
radio input "true"
click at [412, 290] on span "Rectify the problem, check for the proper operation" at bounding box center [413, 288] width 155 height 7
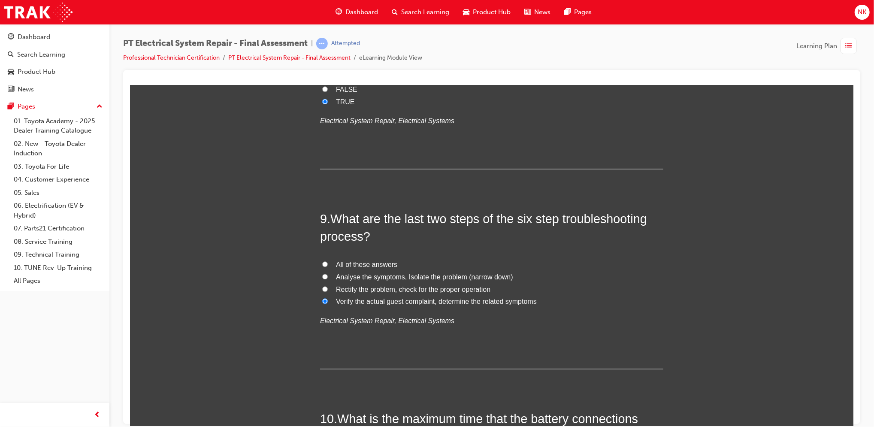
click at [327, 290] on input "Rectify the problem, check for the proper operation" at bounding box center [325, 289] width 6 height 6
radio input "true"
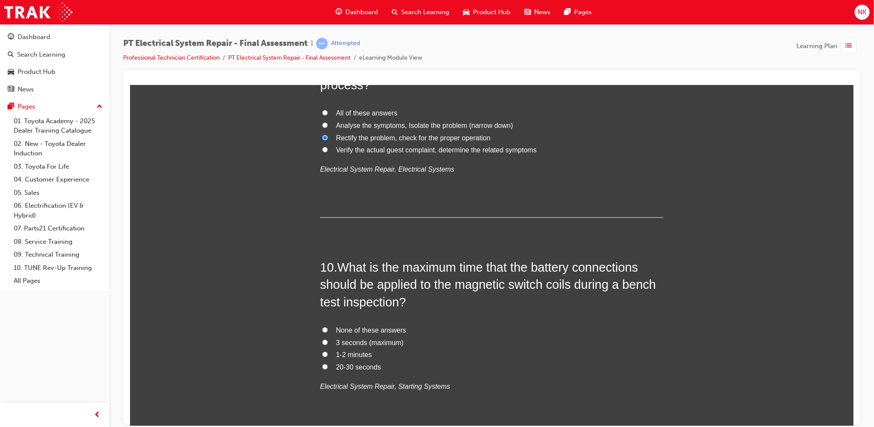
scroll to position [1665, 0]
click at [390, 338] on span "3 seconds (maximum)" at bounding box center [369, 341] width 67 height 7
click at [327, 338] on input "3 seconds (maximum)" at bounding box center [325, 341] width 6 height 6
radio input "true"
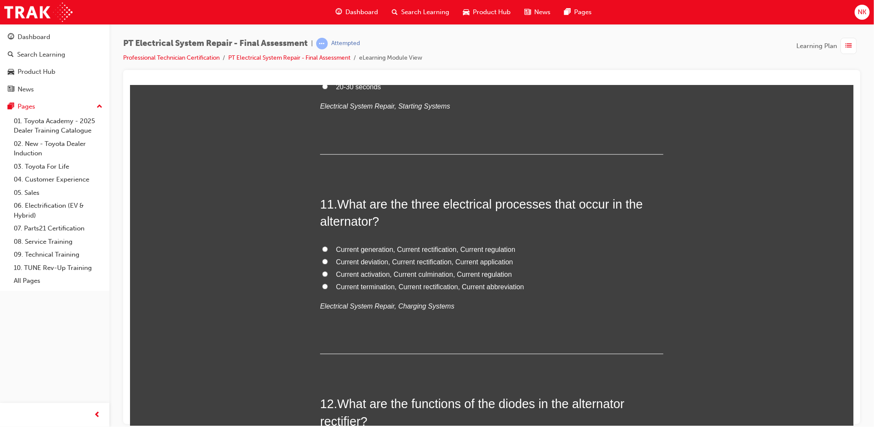
scroll to position [1947, 0]
click at [422, 243] on span "Current generation, Current rectification, Current regulation" at bounding box center [425, 246] width 179 height 7
click at [327, 243] on input "Current generation, Current rectification, Current regulation" at bounding box center [325, 246] width 6 height 6
radio input "true"
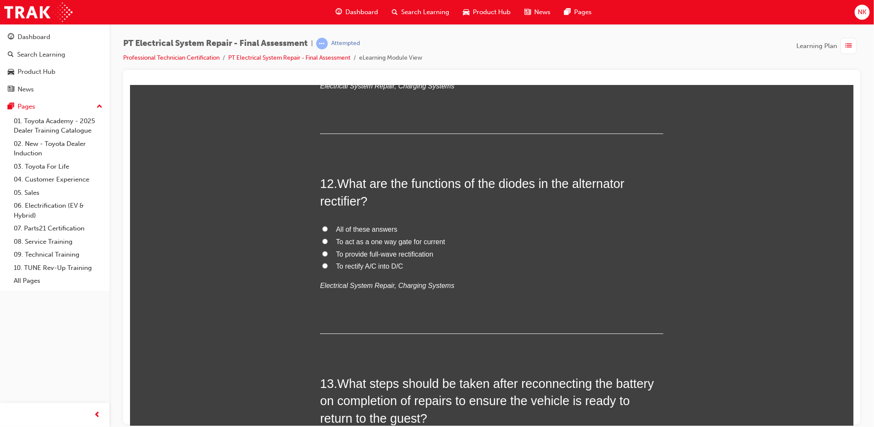
scroll to position [2186, 0]
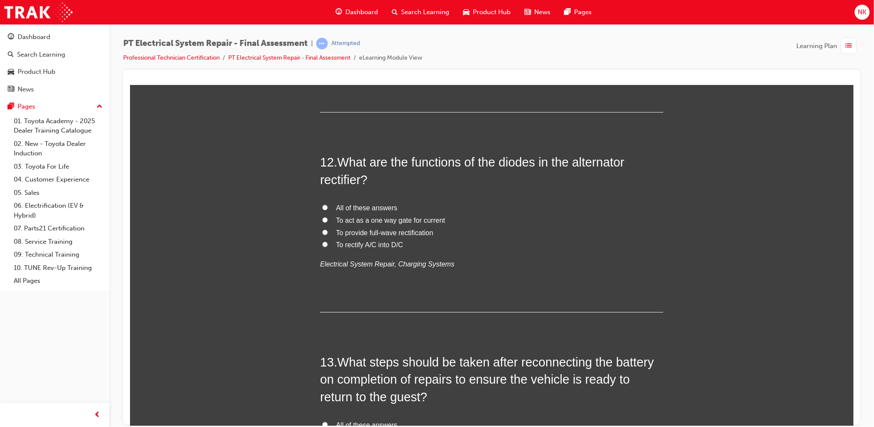
click at [356, 209] on span "All of these answers" at bounding box center [366, 207] width 61 height 7
click at [327, 209] on input "All of these answers" at bounding box center [325, 207] width 6 height 6
radio input "true"
click at [405, 235] on span "To provide full-wave rectification" at bounding box center [384, 232] width 97 height 7
click at [327, 235] on input "To provide full-wave rectification" at bounding box center [325, 232] width 6 height 6
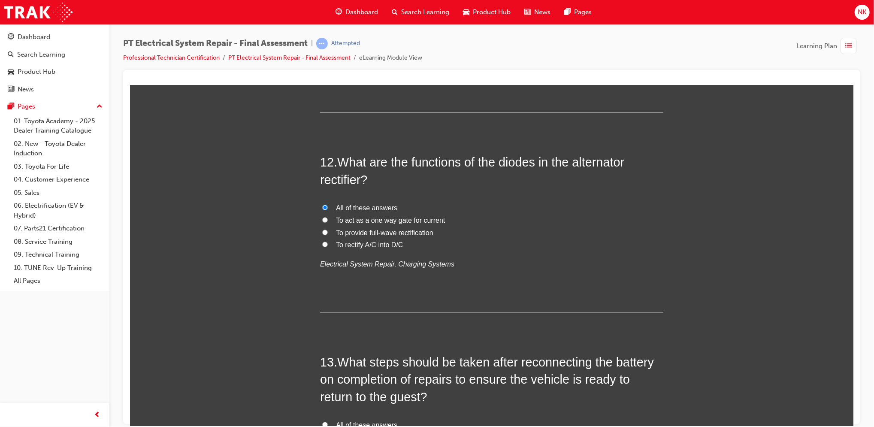
radio input "true"
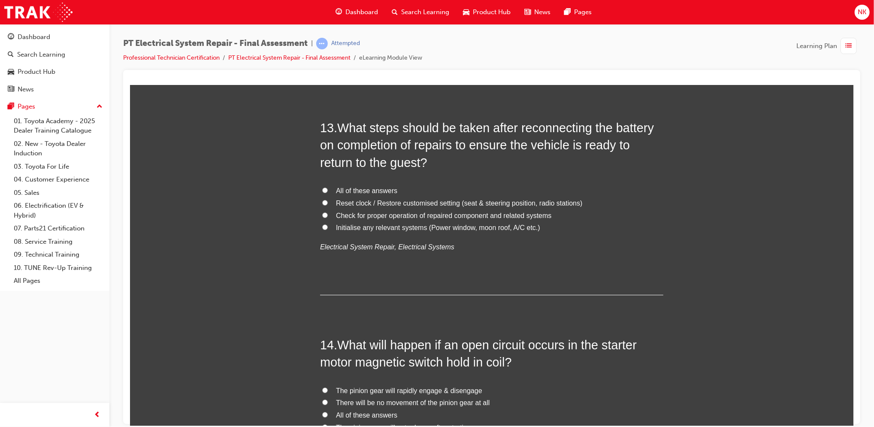
scroll to position [2421, 0]
click at [370, 189] on span "All of these answers" at bounding box center [366, 189] width 61 height 7
click at [327, 189] on input "All of these answers" at bounding box center [325, 190] width 6 height 6
radio input "true"
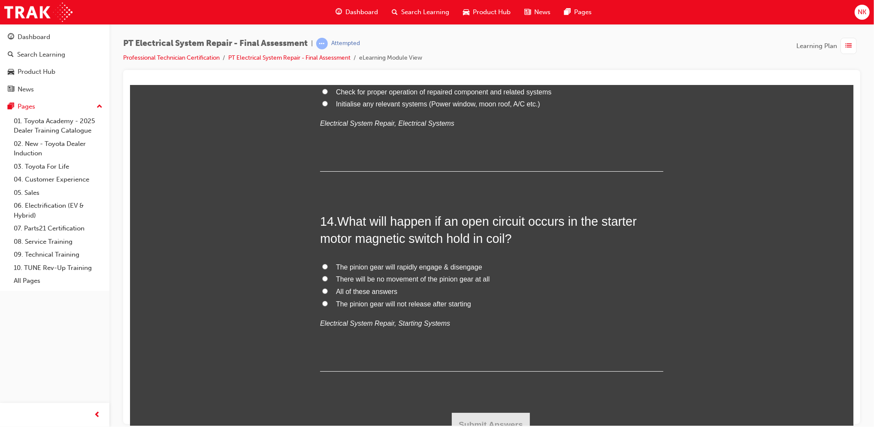
scroll to position [2555, 0]
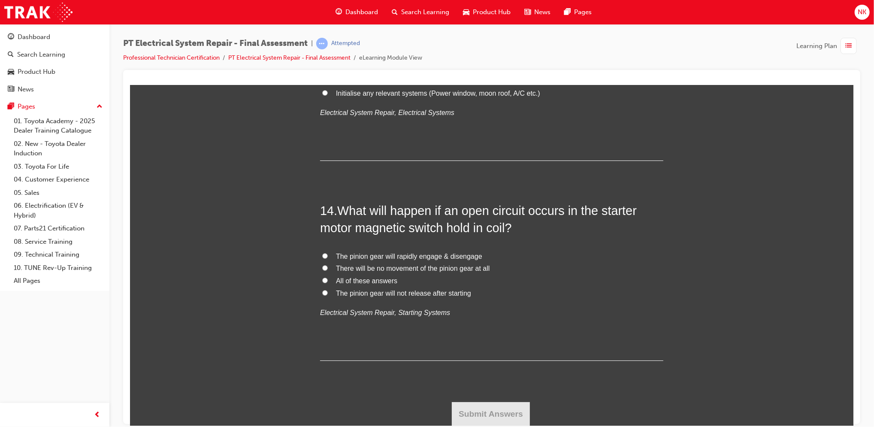
click at [386, 271] on span "There will be no movement of the pinion gear at all" at bounding box center [413, 267] width 154 height 7
click at [327, 270] on input "There will be no movement of the pinion gear at all" at bounding box center [325, 268] width 6 height 6
radio input "true"
click at [477, 412] on button "Submit Answers" at bounding box center [490, 414] width 78 height 24
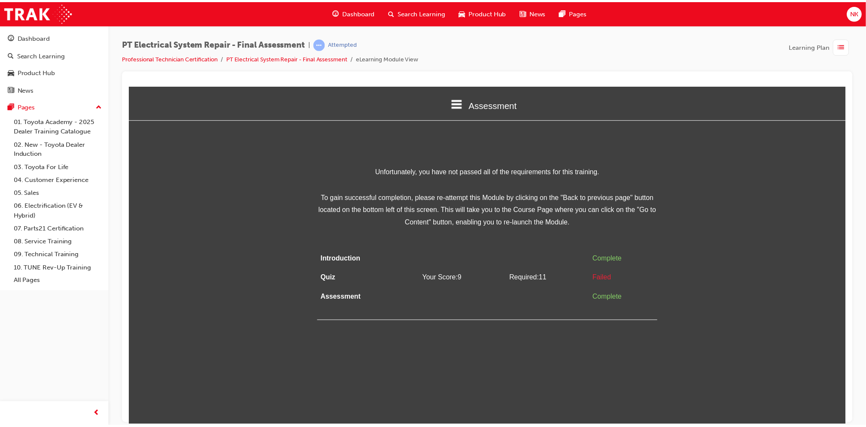
scroll to position [0, 0]
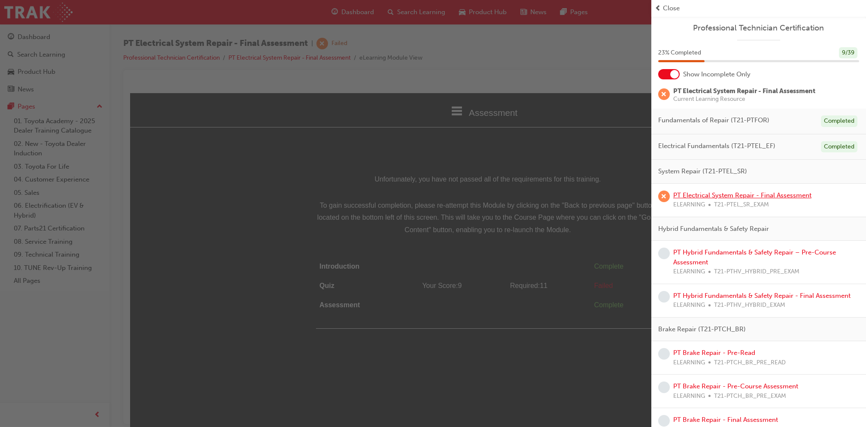
click at [716, 194] on link "PT Electrical System Repair - Final Assessment" at bounding box center [742, 195] width 138 height 8
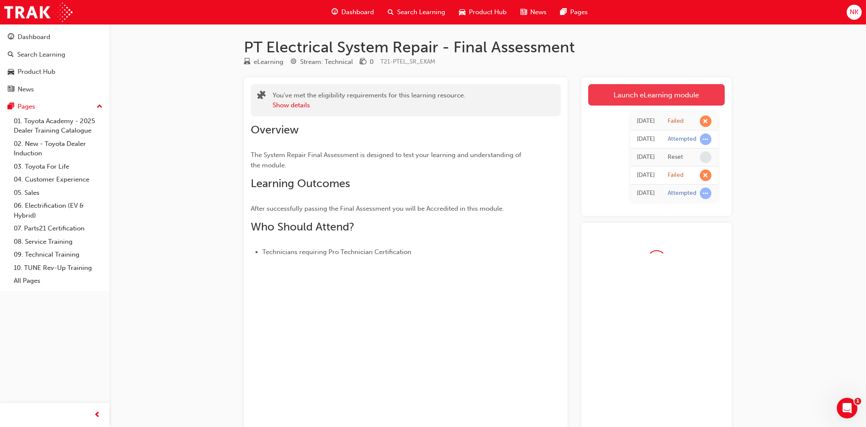
click at [635, 103] on link "Launch eLearning module" at bounding box center [656, 94] width 136 height 21
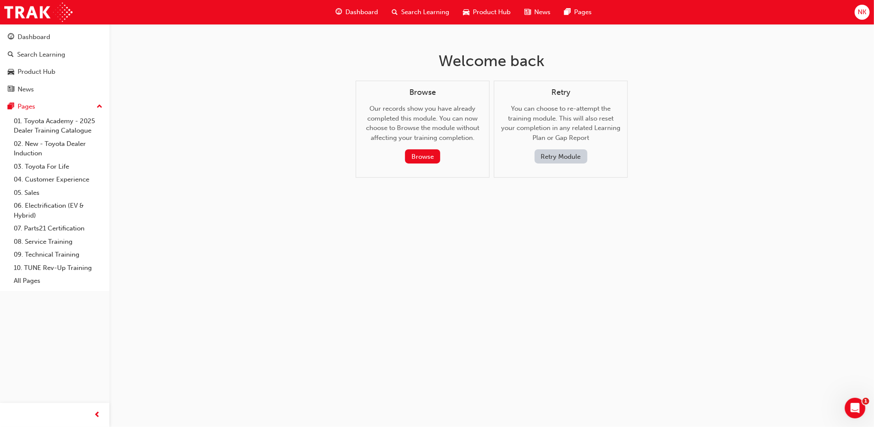
click at [572, 157] on button "Retry Module" at bounding box center [561, 156] width 53 height 14
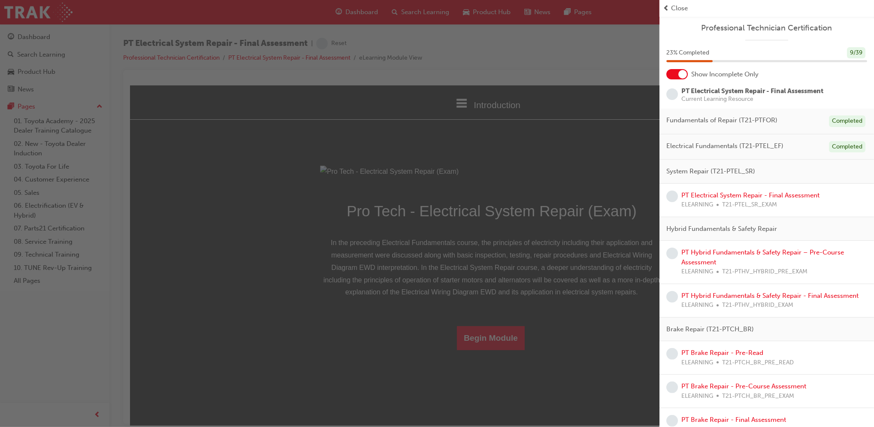
click at [434, 362] on div "button" at bounding box center [330, 213] width 660 height 427
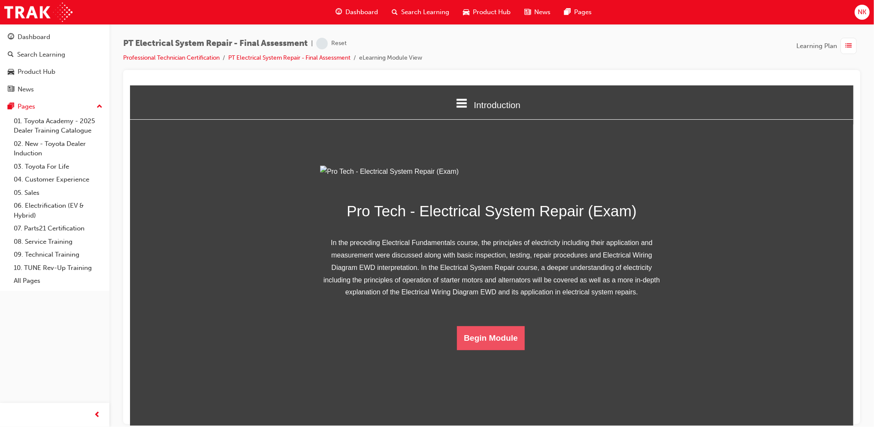
click at [477, 350] on button "Begin Module" at bounding box center [491, 338] width 68 height 24
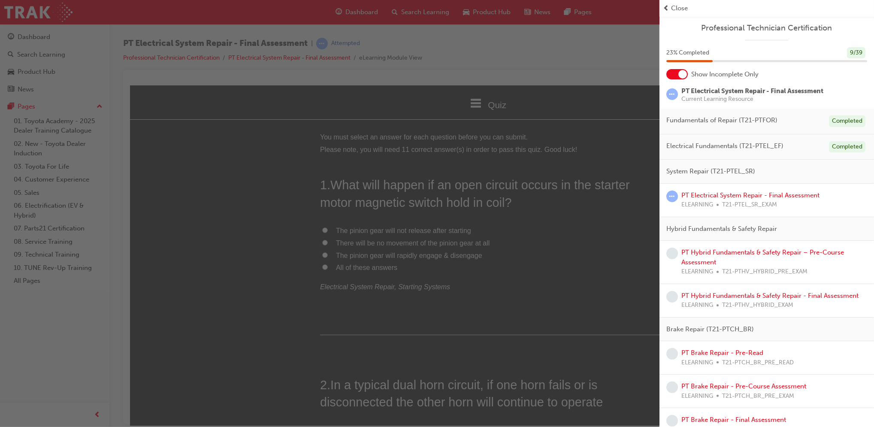
click at [216, 286] on div "button" at bounding box center [330, 213] width 660 height 427
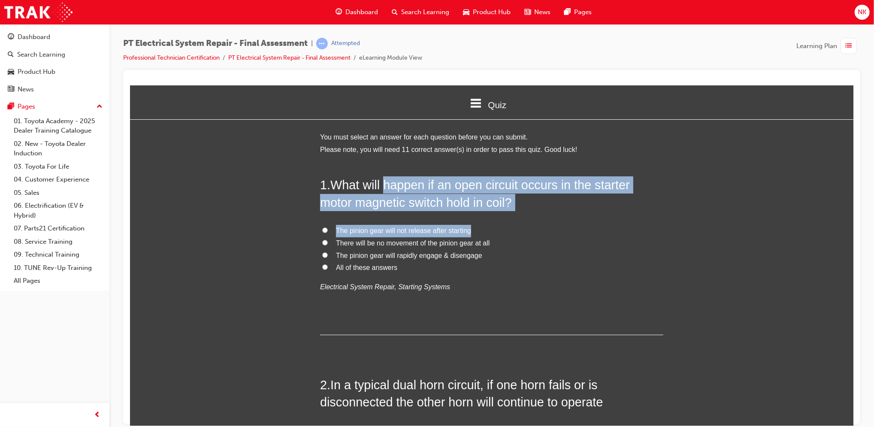
drag, startPoint x: 519, startPoint y: 211, endPoint x: 381, endPoint y: 192, distance: 139.5
click at [381, 192] on div "1 . What will happen if an open circuit occurs in the starter motor magnetic sw…" at bounding box center [491, 255] width 343 height 159
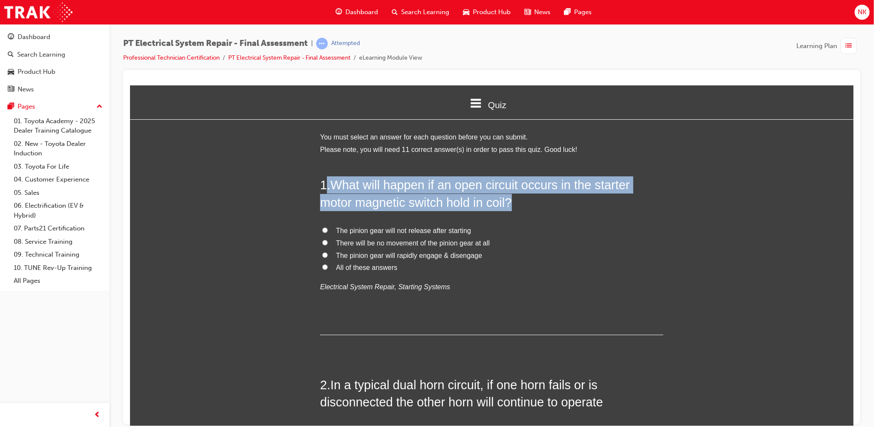
drag, startPoint x: 531, startPoint y: 201, endPoint x: 324, endPoint y: 185, distance: 207.5
click at [324, 185] on h2 "1 . What will happen if an open circuit occurs in the starter motor magnetic sw…" at bounding box center [491, 193] width 343 height 35
copy h2 ". What will happen if an open circuit occurs in the starter motor magnetic swit…"
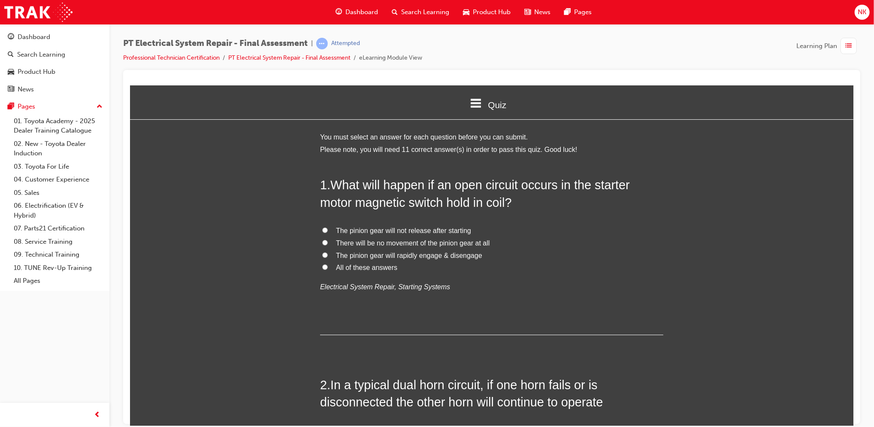
click at [400, 255] on span "The pinion gear will rapidly engage & disengage" at bounding box center [409, 254] width 146 height 7
click at [327, 255] on input "The pinion gear will rapidly engage & disengage" at bounding box center [325, 255] width 6 height 6
radio input "true"
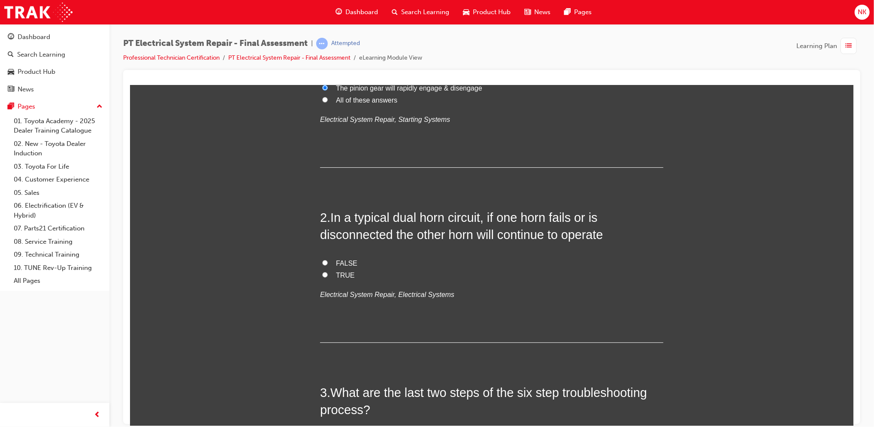
scroll to position [174, 0]
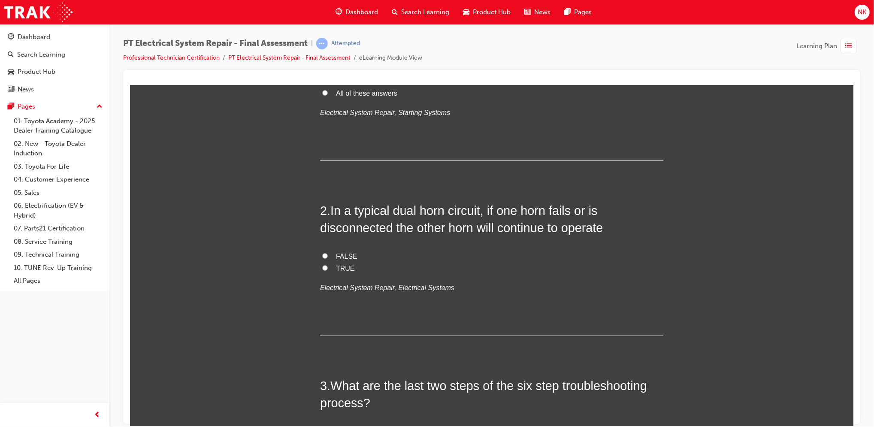
click at [342, 269] on span "TRUE" at bounding box center [345, 267] width 19 height 7
click at [327, 269] on input "TRUE" at bounding box center [325, 268] width 6 height 6
radio input "true"
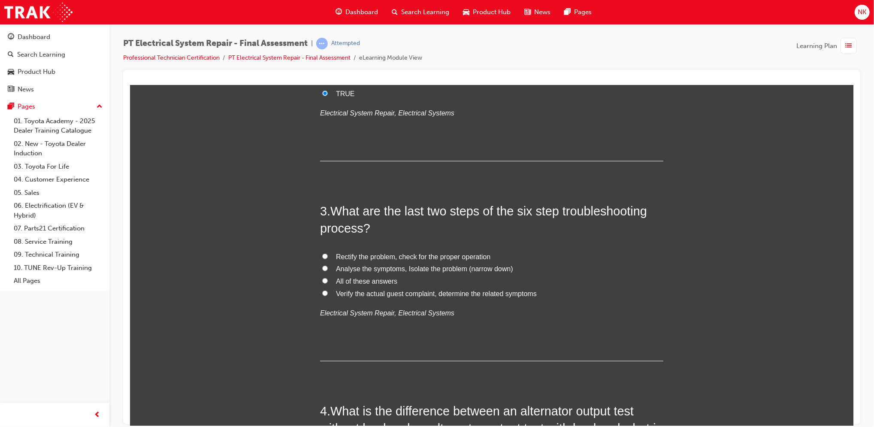
scroll to position [350, 0]
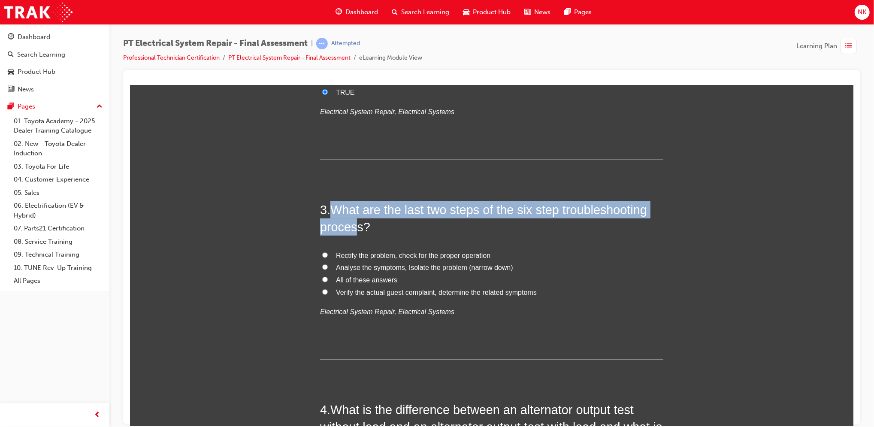
drag, startPoint x: 354, startPoint y: 229, endPoint x: 329, endPoint y: 204, distance: 35.2
click at [329, 204] on span "What are the last two steps of the six step troubleshooting process?" at bounding box center [483, 218] width 327 height 31
copy span "What are the last two steps of the six step troubleshooting proces"
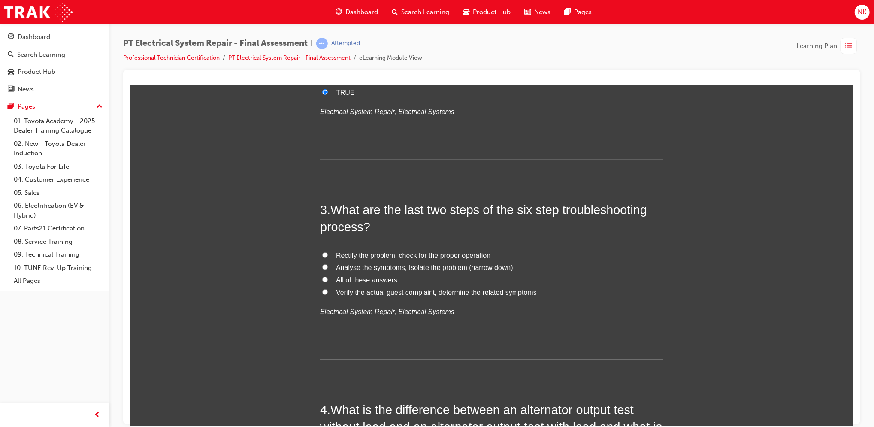
click at [407, 258] on span "Rectify the problem, check for the proper operation" at bounding box center [413, 254] width 155 height 7
click at [327, 258] on input "Rectify the problem, check for the proper operation" at bounding box center [325, 255] width 6 height 6
radio input "true"
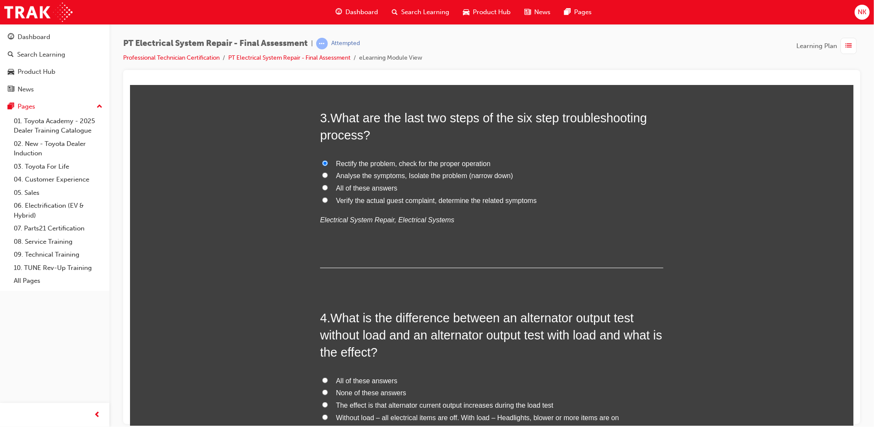
scroll to position [443, 0]
click at [374, 201] on span "Verify the actual guest complaint, determine the related symptoms" at bounding box center [436, 199] width 201 height 7
click at [327, 201] on input "Verify the actual guest complaint, determine the related symptoms" at bounding box center [325, 199] width 6 height 6
radio input "true"
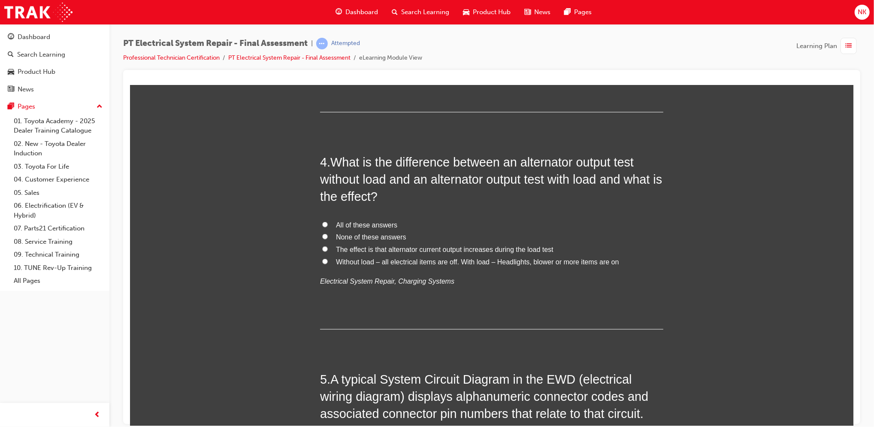
scroll to position [604, 0]
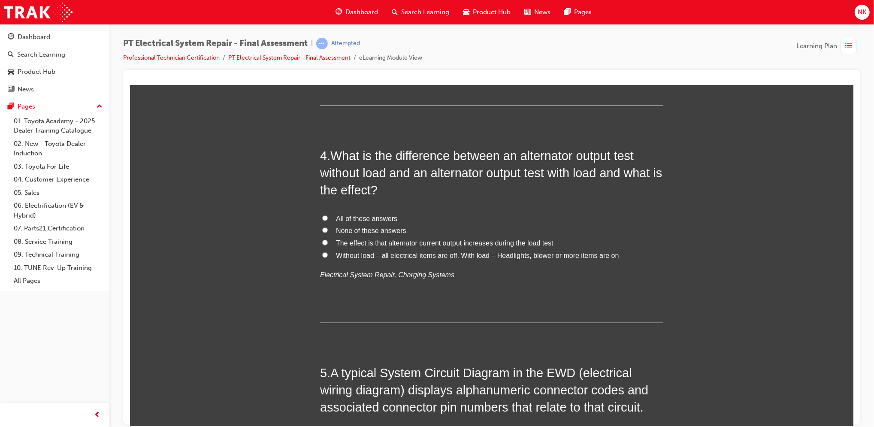
click at [518, 256] on span "Without load – all electrical items are off. With load – Headlights, blower or …" at bounding box center [477, 254] width 283 height 7
click at [327, 256] on input "Without load – all electrical items are off. With load – Headlights, blower or …" at bounding box center [325, 255] width 6 height 6
radio input "true"
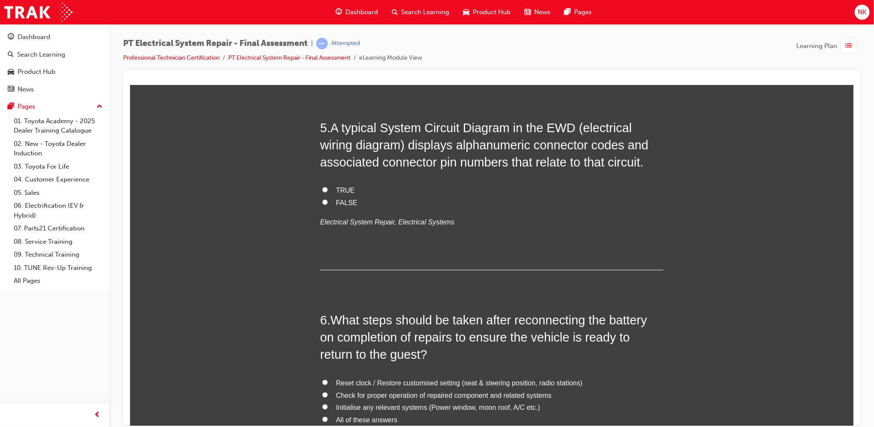
scroll to position [851, 0]
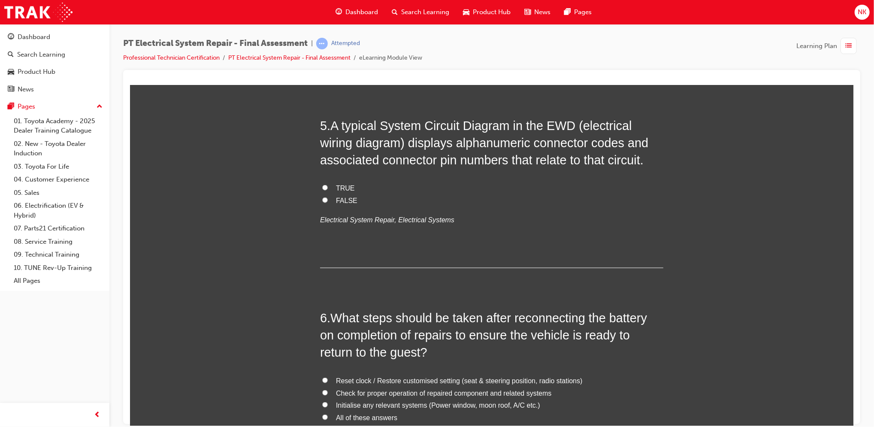
click at [340, 191] on span "TRUE" at bounding box center [345, 187] width 19 height 7
click at [327, 190] on input "TRUE" at bounding box center [325, 188] width 6 height 6
radio input "true"
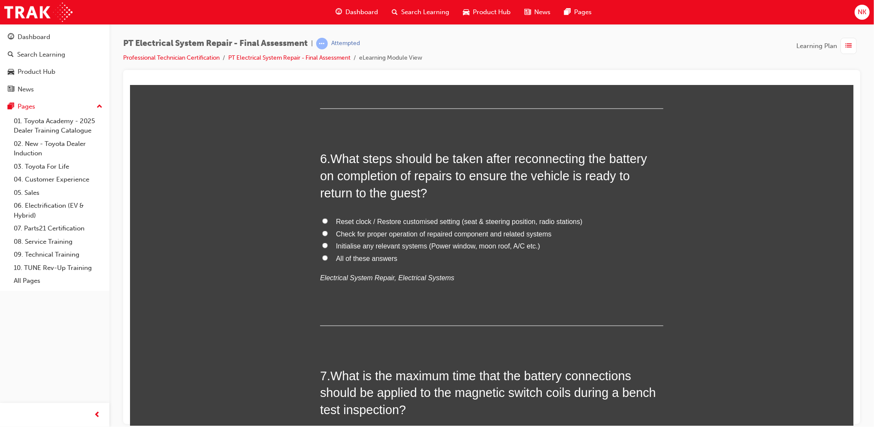
scroll to position [1013, 0]
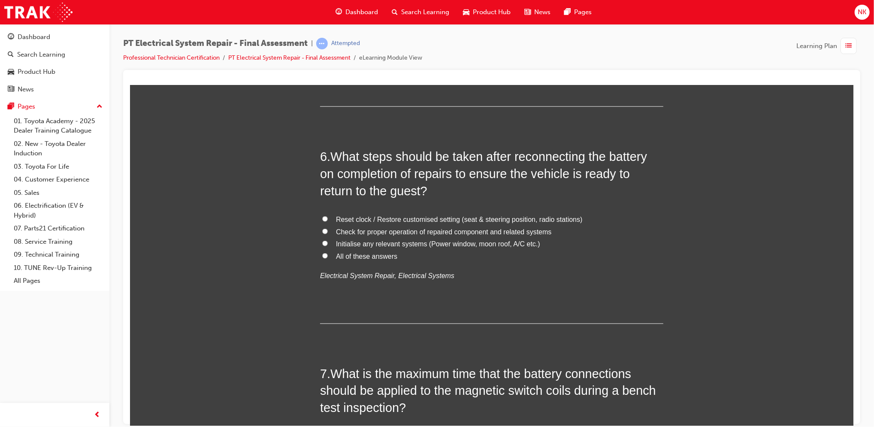
click at [372, 257] on span "All of these answers" at bounding box center [366, 255] width 61 height 7
click at [327, 257] on input "All of these answers" at bounding box center [325, 256] width 6 height 6
radio input "true"
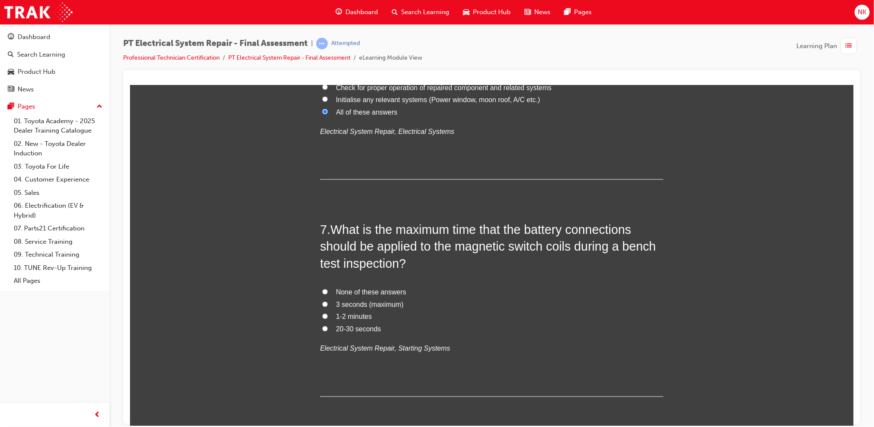
scroll to position [1160, 0]
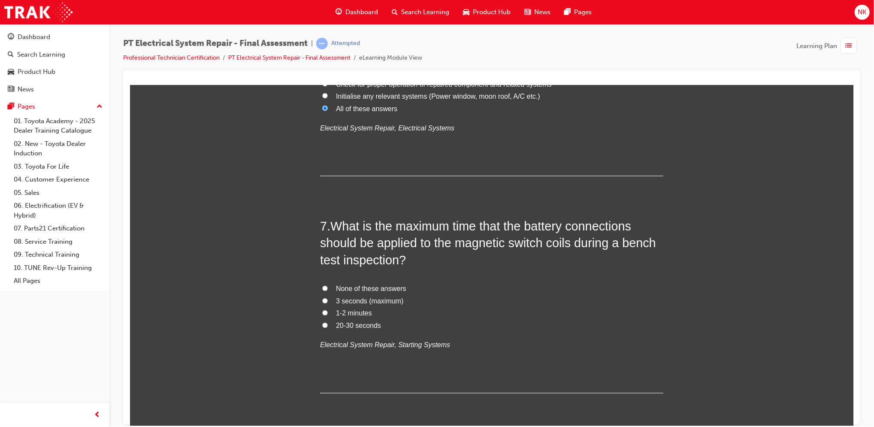
click at [362, 300] on span "3 seconds (maximum)" at bounding box center [369, 300] width 67 height 7
click at [327, 300] on input "3 seconds (maximum)" at bounding box center [325, 301] width 6 height 6
radio input "true"
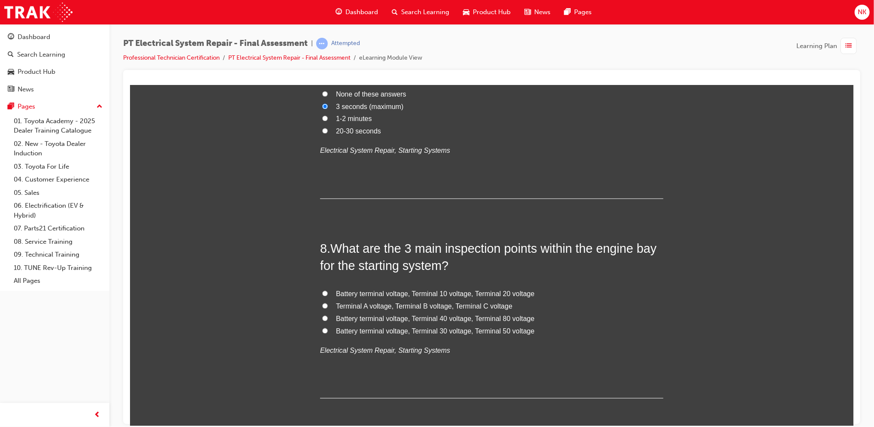
scroll to position [1360, 0]
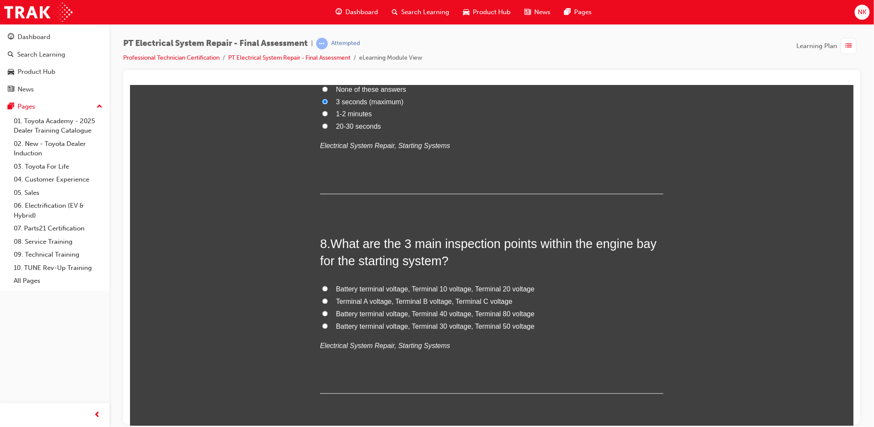
click at [491, 315] on span "Battery terminal voltage, Terminal 40 voltage, Terminal 80 voltage" at bounding box center [435, 313] width 199 height 7
click at [327, 315] on input "Battery terminal voltage, Terminal 40 voltage, Terminal 80 voltage" at bounding box center [325, 314] width 6 height 6
radio input "true"
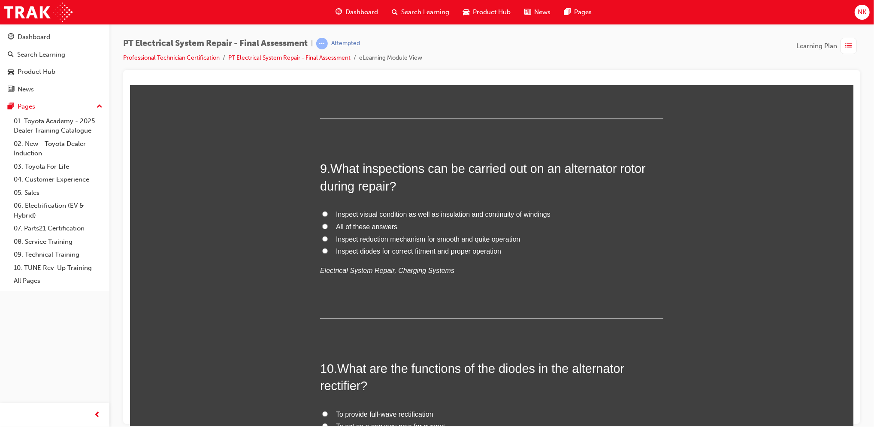
scroll to position [1636, 0]
click at [336, 222] on span "All of these answers" at bounding box center [366, 224] width 61 height 7
click at [327, 222] on input "All of these answers" at bounding box center [325, 224] width 6 height 6
radio input "true"
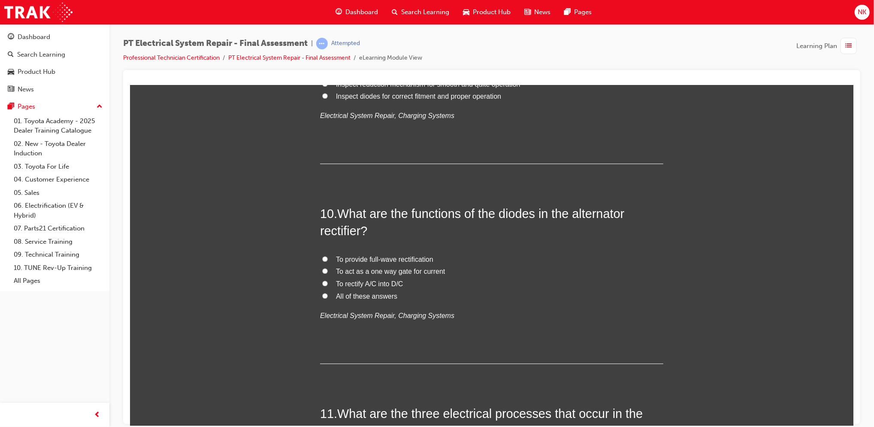
scroll to position [1792, 0]
click at [357, 298] on label "All of these answers" at bounding box center [491, 294] width 343 height 12
click at [327, 296] on input "All of these answers" at bounding box center [325, 293] width 6 height 6
radio input "true"
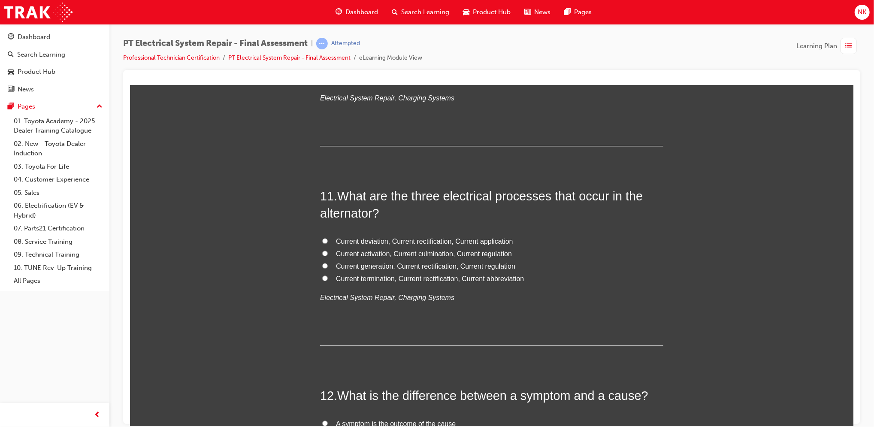
scroll to position [2008, 0]
click at [407, 268] on span "Current generation, Current rectification, Current regulation" at bounding box center [425, 265] width 179 height 7
click at [327, 268] on input "Current generation, Current rectification, Current regulation" at bounding box center [325, 265] width 6 height 6
radio input "true"
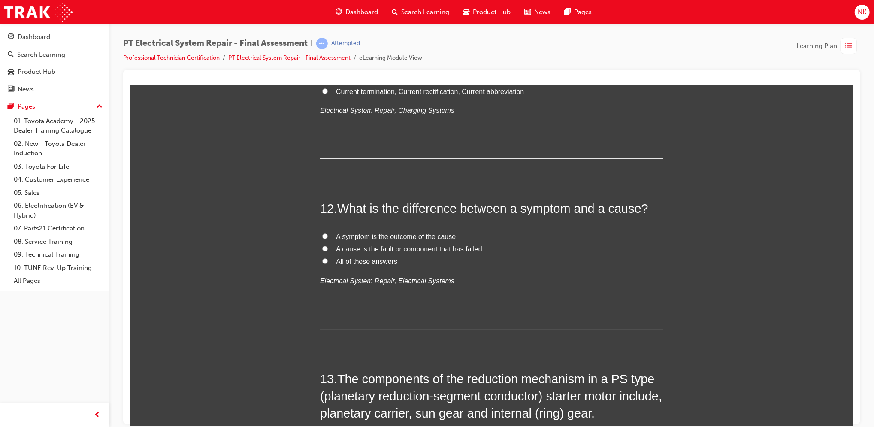
scroll to position [2198, 0]
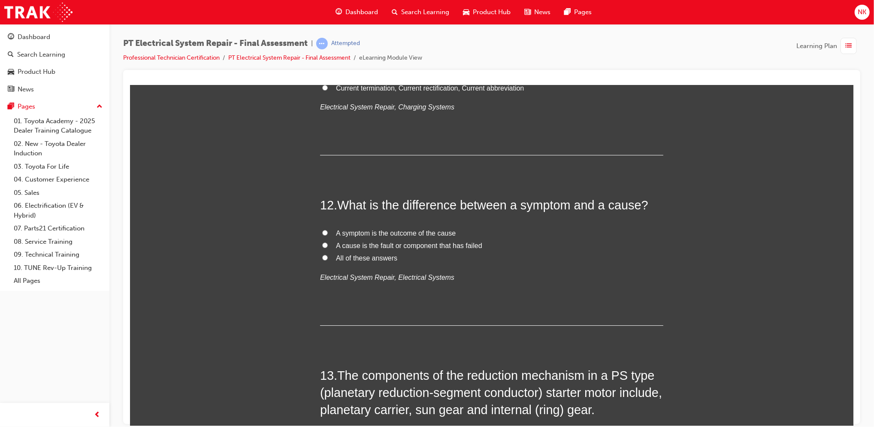
click at [391, 260] on span "All of these answers" at bounding box center [366, 257] width 61 height 7
click at [327, 260] on input "All of these answers" at bounding box center [325, 258] width 6 height 6
radio input "true"
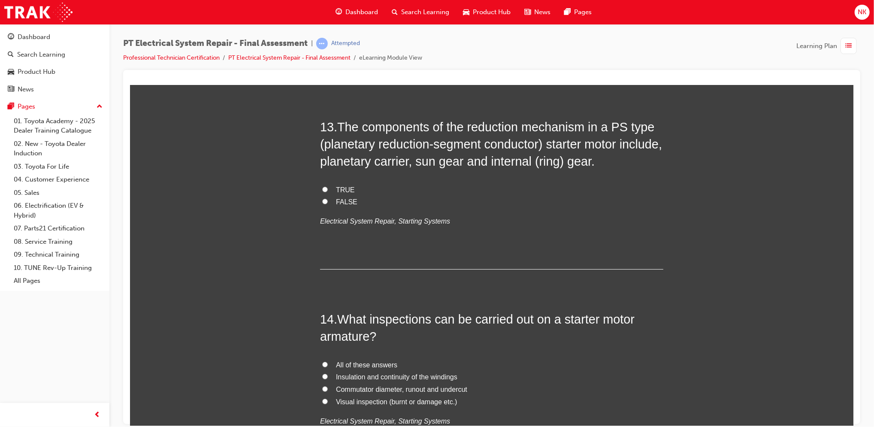
scroll to position [2447, 0]
click at [338, 189] on span "TRUE" at bounding box center [345, 188] width 19 height 7
click at [327, 189] on input "TRUE" at bounding box center [325, 188] width 6 height 6
radio input "true"
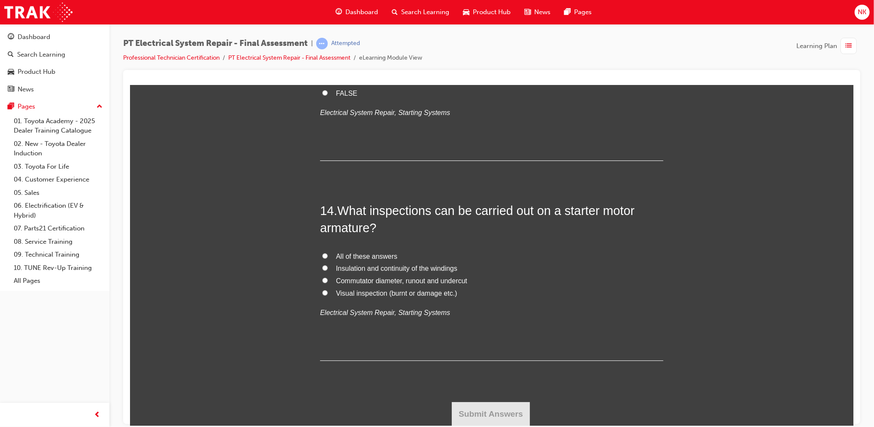
click at [372, 255] on span "All of these answers" at bounding box center [366, 255] width 61 height 7
click at [327, 255] on input "All of these answers" at bounding box center [325, 256] width 6 height 6
radio input "true"
click at [506, 417] on button "Submit Answers" at bounding box center [490, 414] width 78 height 24
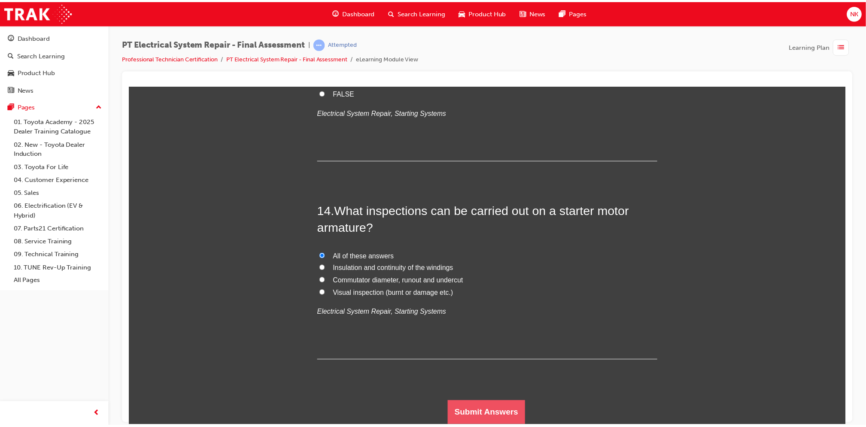
scroll to position [0, 0]
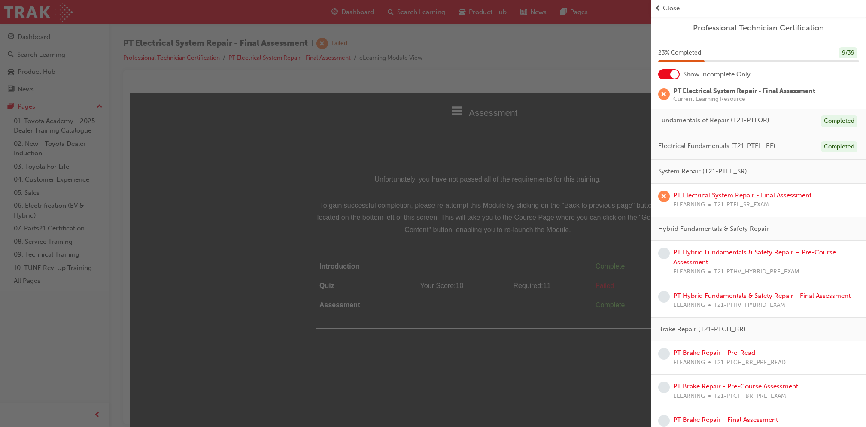
click at [724, 193] on link "PT Electrical System Repair - Final Assessment" at bounding box center [742, 195] width 138 height 8
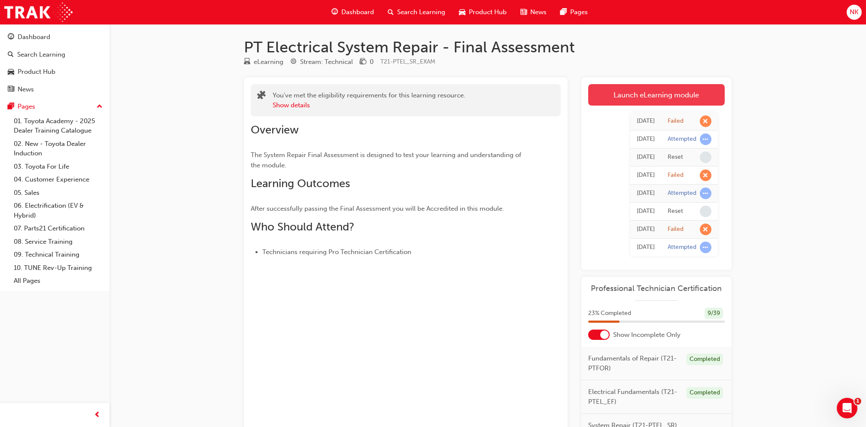
click at [681, 97] on link "Launch eLearning module" at bounding box center [656, 94] width 136 height 21
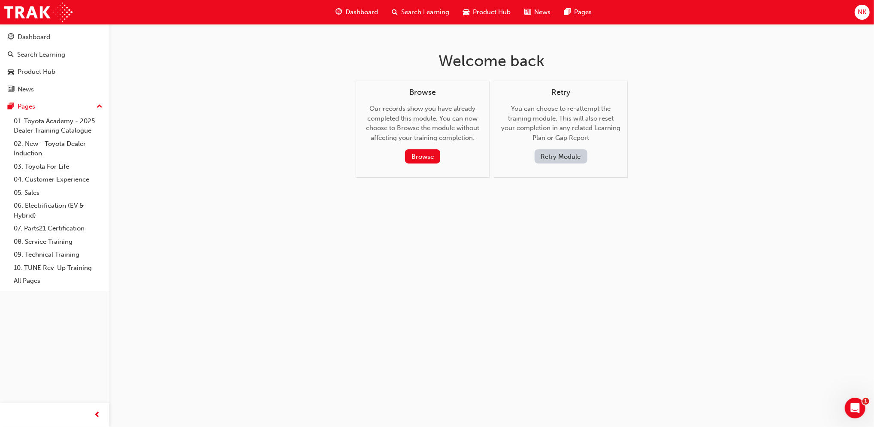
click at [561, 155] on button "Retry Module" at bounding box center [561, 156] width 53 height 14
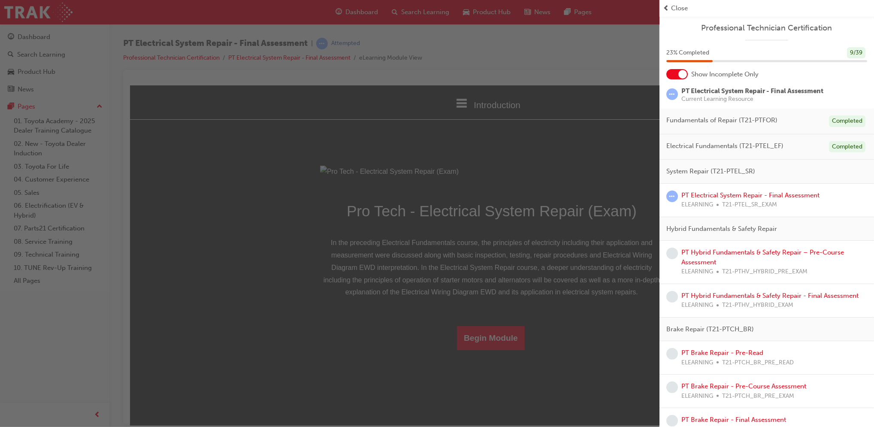
click at [396, 324] on div "button" at bounding box center [330, 213] width 660 height 427
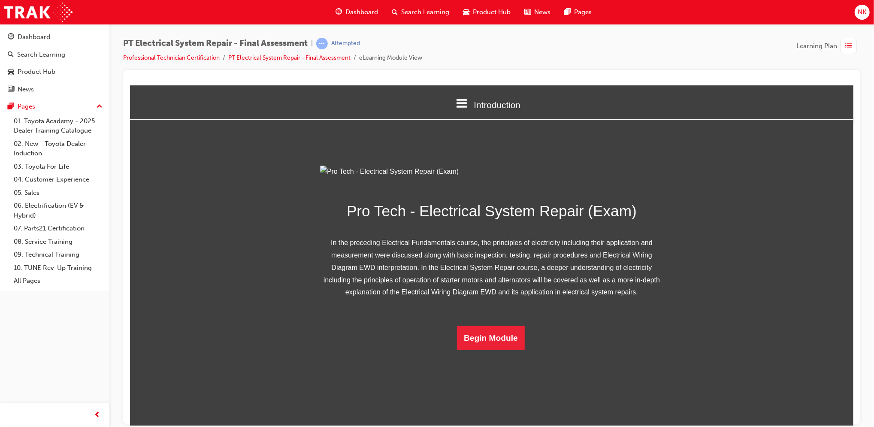
click at [492, 350] on div "Pro Tech - Electrical System Repair (Exam) In the preceding Electrical Fundamen…" at bounding box center [491, 257] width 343 height 185
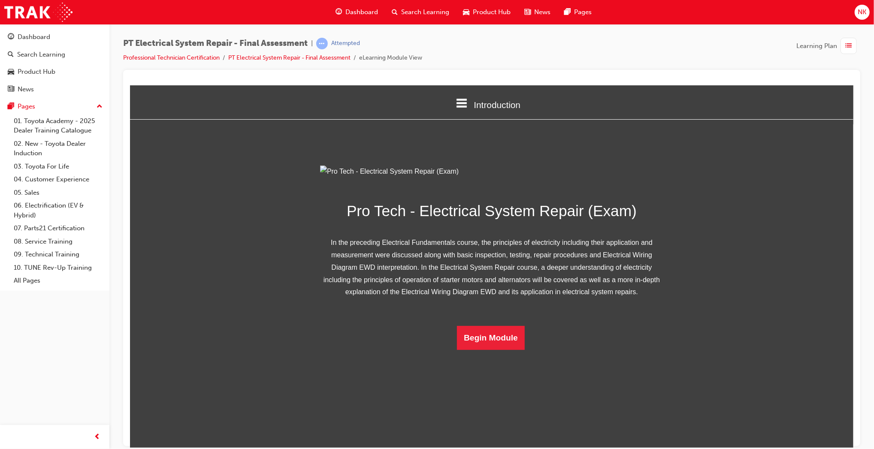
click at [691, 350] on div "Pro Tech - Electrical System Repair (Exam) In the preceding Electrical Fundamen…" at bounding box center [492, 257] width 724 height 185
click at [485, 350] on button "Begin Module" at bounding box center [491, 338] width 68 height 24
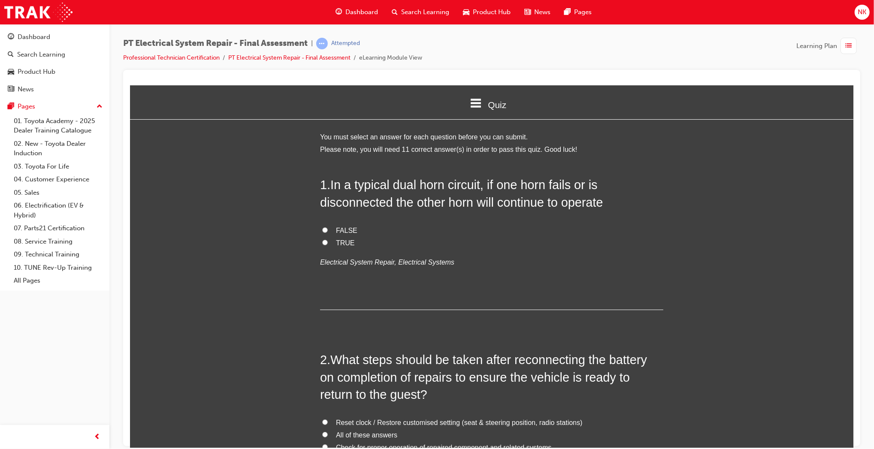
click at [326, 243] on label "TRUE" at bounding box center [491, 243] width 343 height 12
click at [326, 243] on input "TRUE" at bounding box center [325, 242] width 6 height 6
radio input "true"
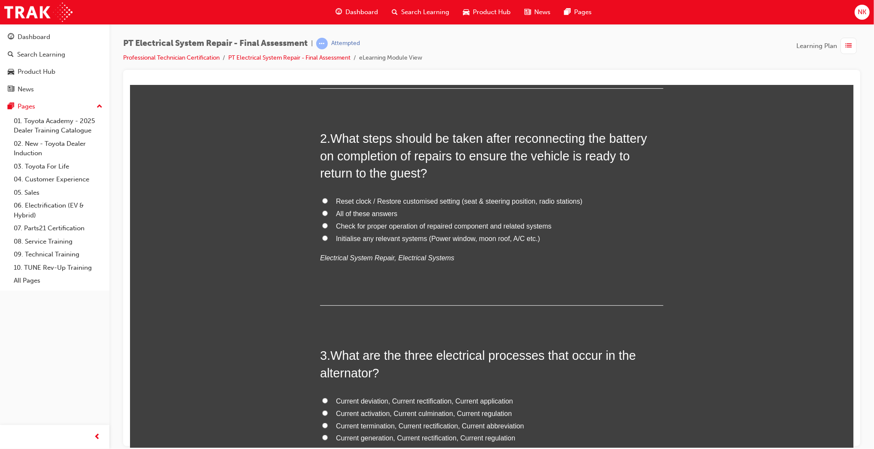
scroll to position [222, 0]
click at [371, 198] on span "Reset clock / Restore customised setting (seat & steering position, radio stati…" at bounding box center [459, 200] width 246 height 7
click at [327, 198] on input "Reset clock / Restore customised setting (seat & steering position, radio stati…" at bounding box center [325, 200] width 6 height 6
radio input "true"
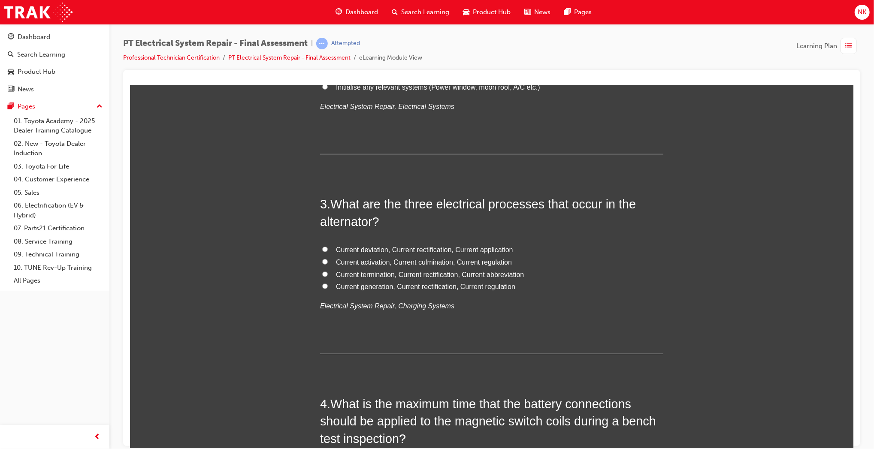
scroll to position [373, 0]
click at [424, 286] on span "Current generation, Current rectification, Current regulation" at bounding box center [425, 285] width 179 height 7
click at [327, 286] on input "Current generation, Current rectification, Current regulation" at bounding box center [325, 286] width 6 height 6
radio input "true"
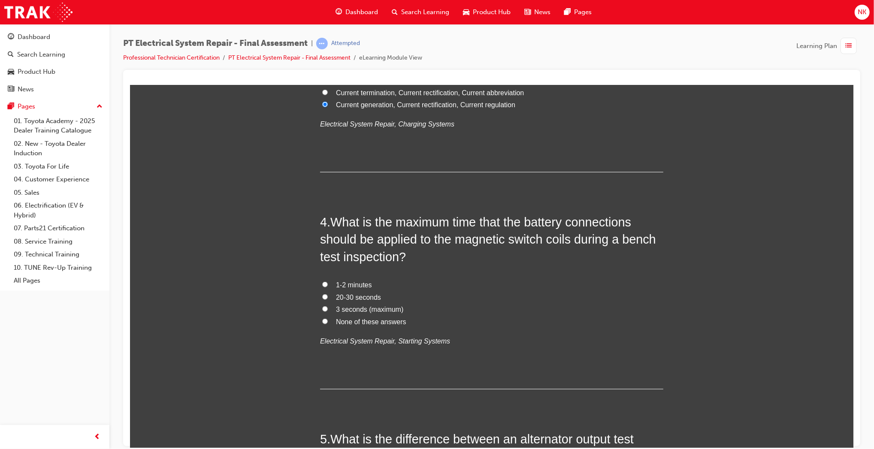
scroll to position [567, 0]
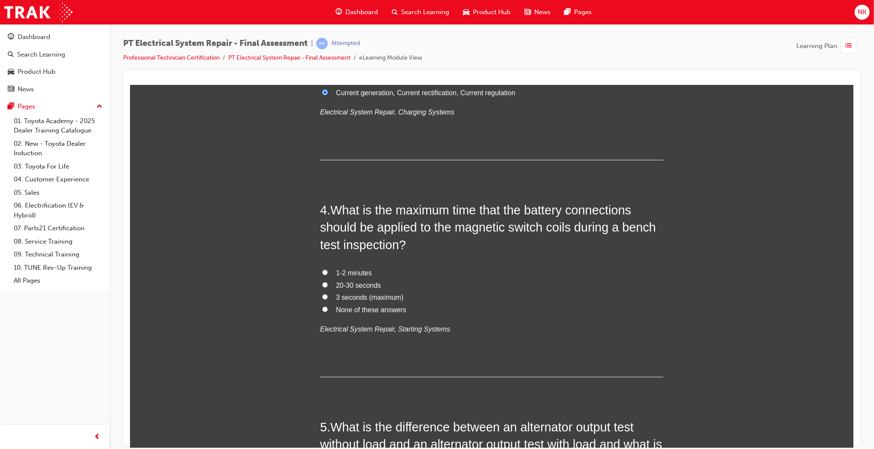
click at [362, 298] on span "3 seconds (maximum)" at bounding box center [369, 297] width 67 height 7
click at [327, 298] on input "3 seconds (maximum)" at bounding box center [325, 297] width 6 height 6
radio input "true"
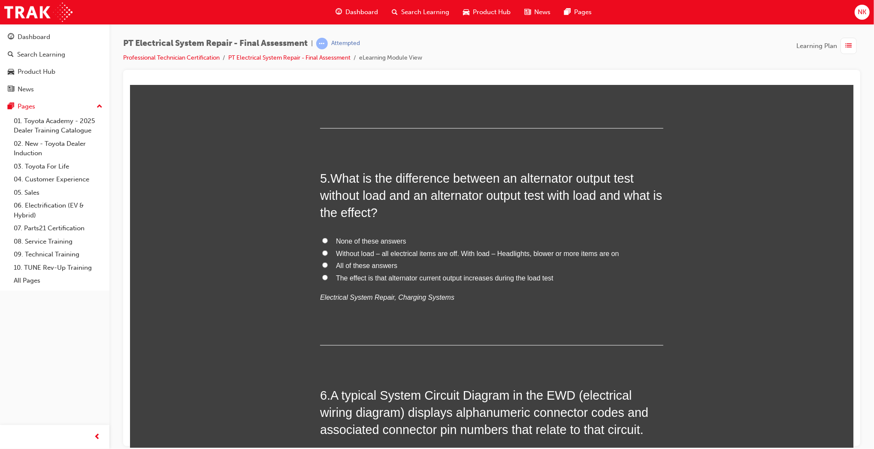
scroll to position [816, 0]
click at [379, 252] on span "Without load – all electrical items are off. With load – Headlights, blower or …" at bounding box center [477, 252] width 283 height 7
click at [327, 252] on input "Without load – all electrical items are off. With load – Headlights, blower or …" at bounding box center [325, 253] width 6 height 6
radio input "true"
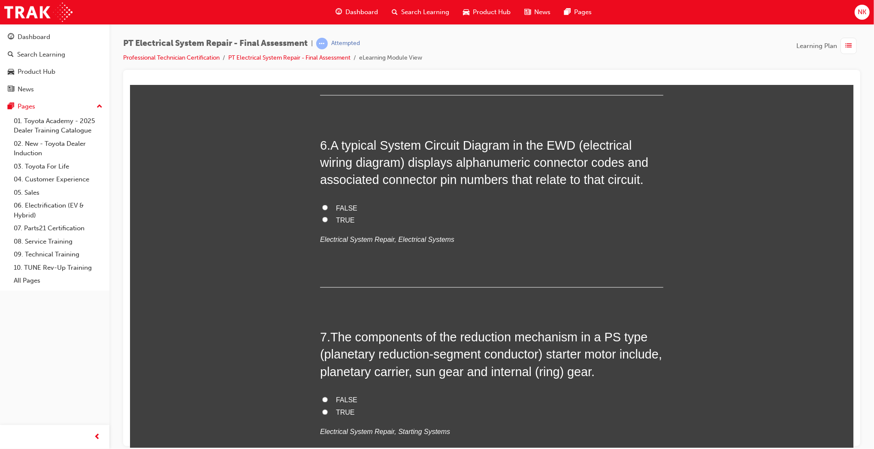
scroll to position [1067, 0]
click at [340, 219] on span "TRUE" at bounding box center [345, 218] width 19 height 7
click at [327, 219] on input "TRUE" at bounding box center [325, 219] width 6 height 6
radio input "true"
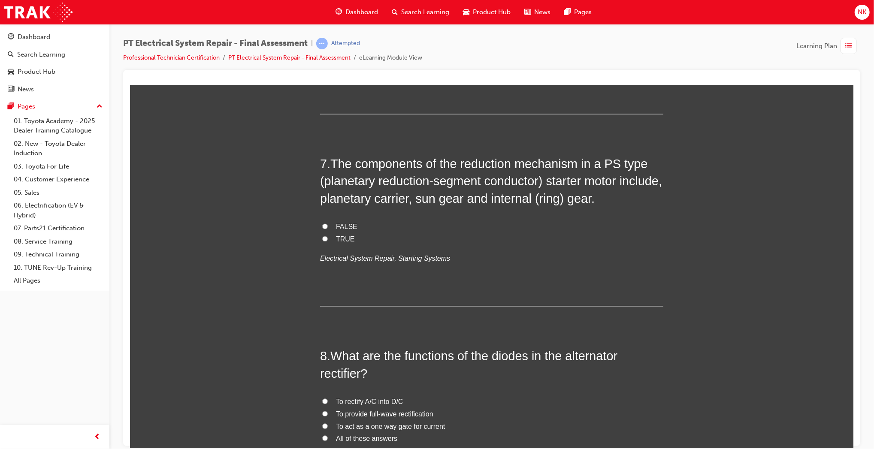
scroll to position [1244, 0]
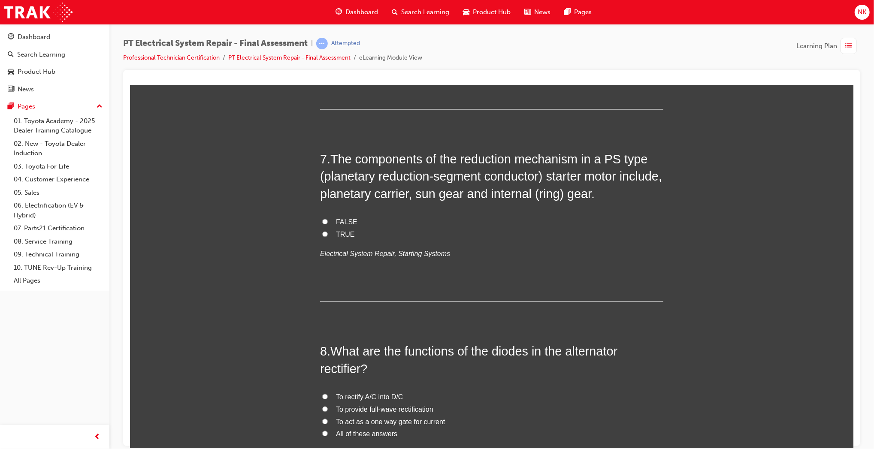
click at [341, 234] on span "TRUE" at bounding box center [345, 234] width 19 height 7
click at [327, 234] on input "TRUE" at bounding box center [325, 234] width 6 height 6
radio input "true"
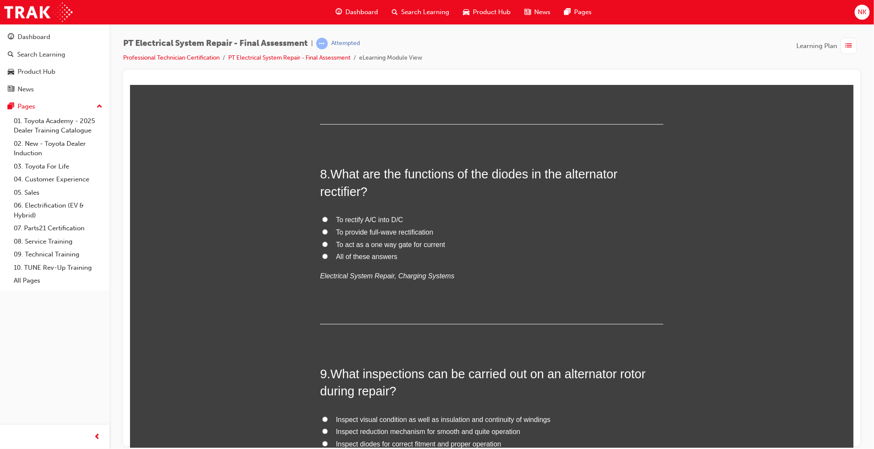
scroll to position [1433, 0]
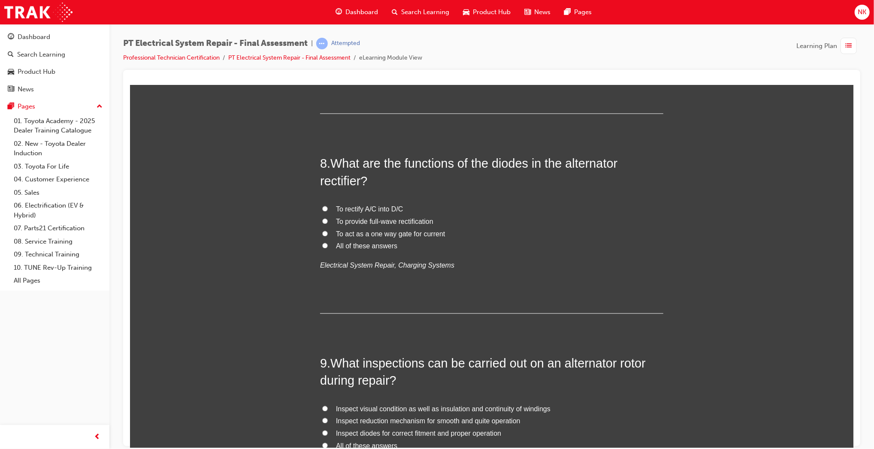
click at [357, 246] on span "All of these answers" at bounding box center [366, 245] width 61 height 7
click at [327, 246] on input "All of these answers" at bounding box center [325, 245] width 6 height 6
radio input "true"
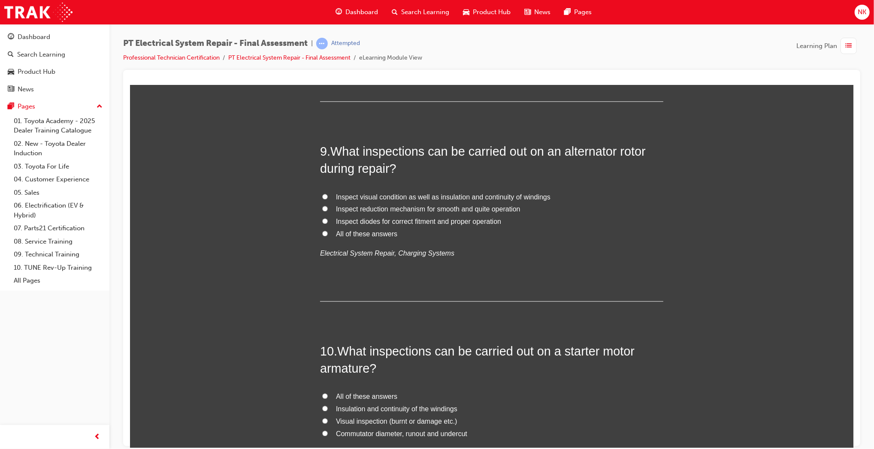
scroll to position [1651, 0]
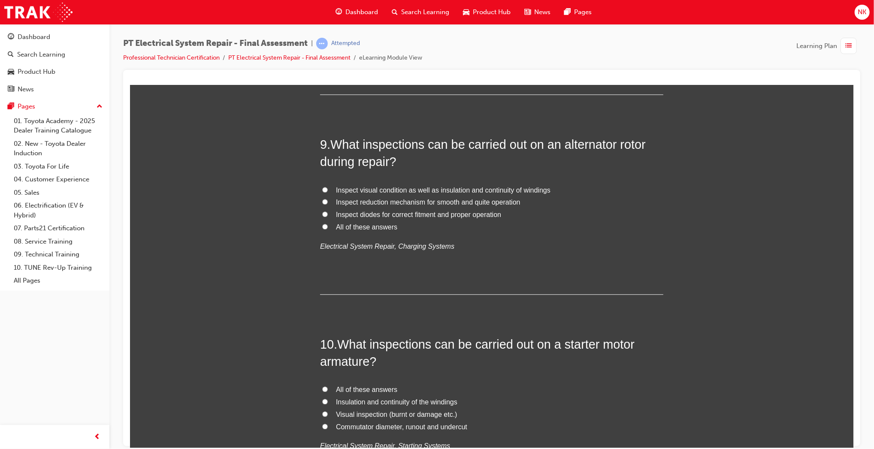
click at [358, 231] on label "All of these answers" at bounding box center [491, 227] width 343 height 12
click at [327, 229] on input "All of these answers" at bounding box center [325, 227] width 6 height 6
radio input "true"
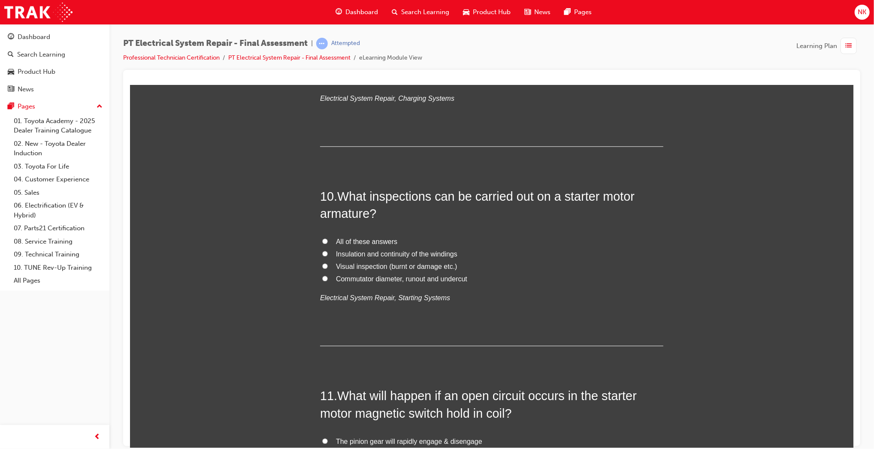
scroll to position [1801, 0]
click at [384, 240] on span "All of these answers" at bounding box center [366, 239] width 61 height 7
click at [327, 240] on input "All of these answers" at bounding box center [325, 240] width 6 height 6
radio input "true"
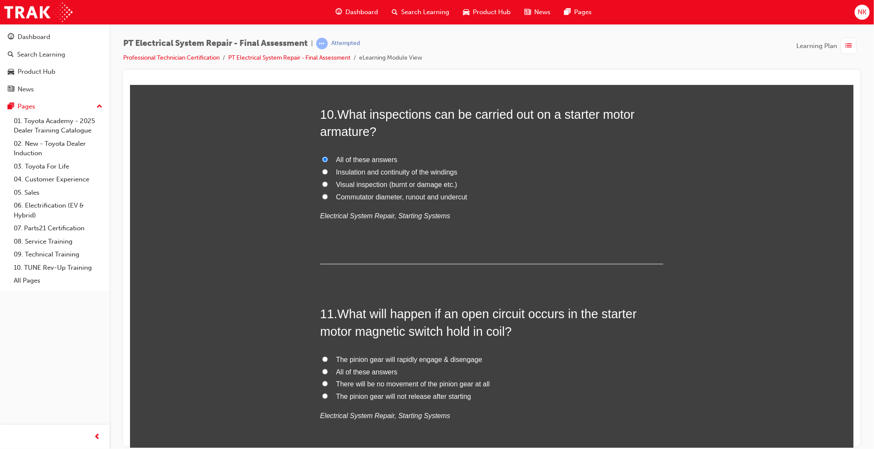
scroll to position [1945, 0]
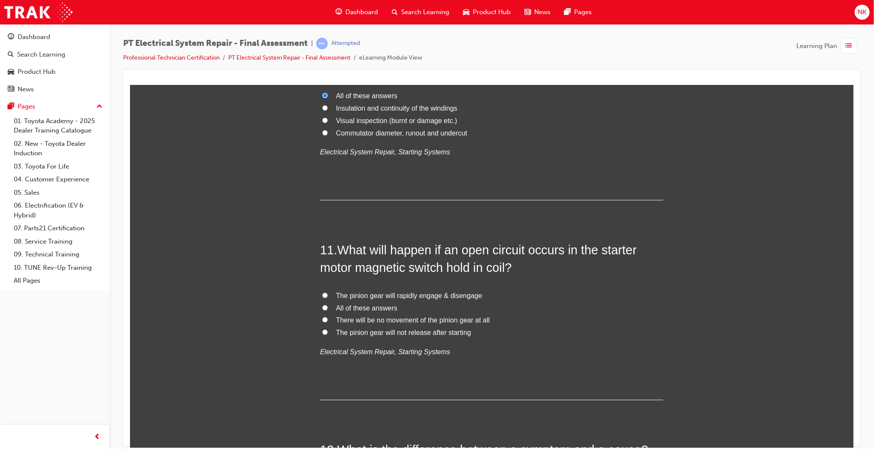
click at [378, 299] on span "The pinion gear will rapidly engage & disengage" at bounding box center [409, 295] width 146 height 7
click at [327, 298] on input "The pinion gear will rapidly engage & disengage" at bounding box center [325, 295] width 6 height 6
radio input "true"
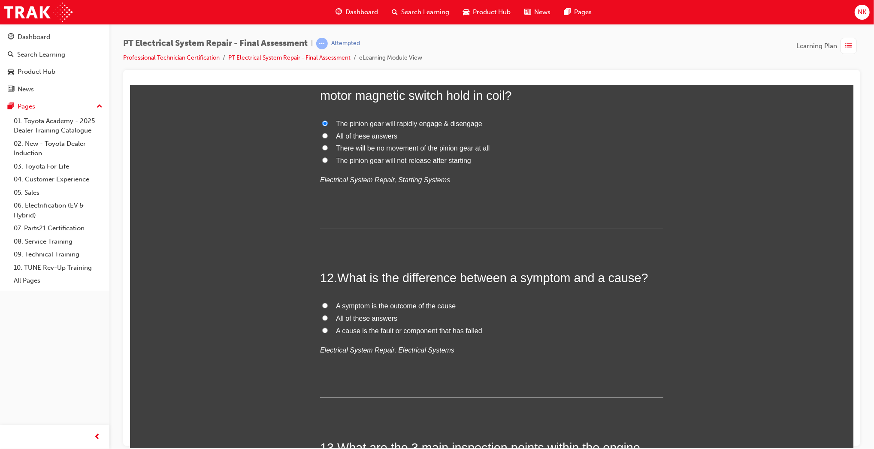
scroll to position [2127, 0]
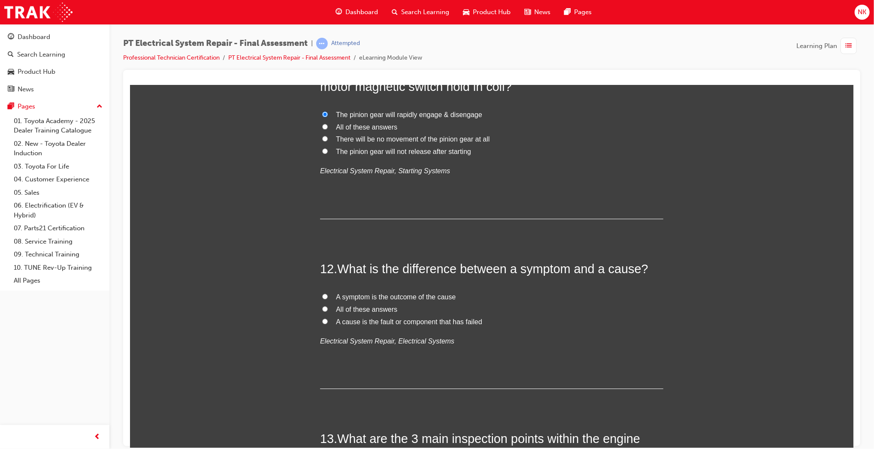
click at [389, 307] on span "All of these answers" at bounding box center [366, 309] width 61 height 7
click at [327, 307] on input "All of these answers" at bounding box center [325, 309] width 6 height 6
radio input "true"
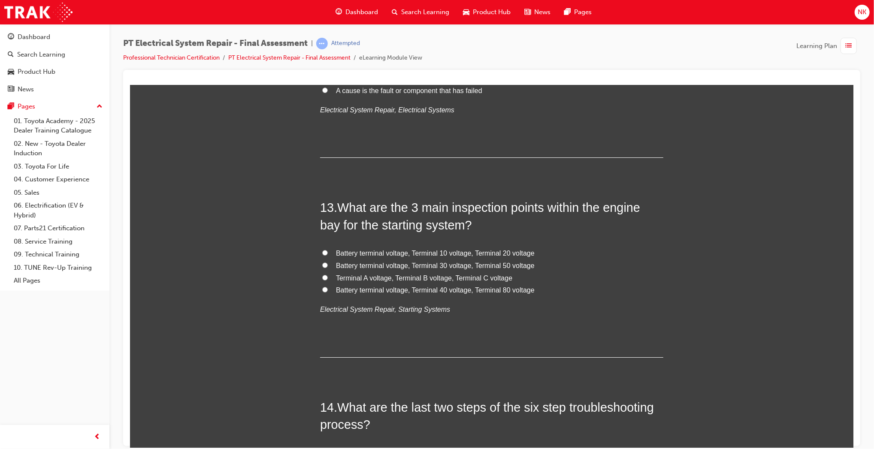
scroll to position [2359, 0]
click at [460, 251] on span "Battery terminal voltage, Terminal 10 voltage, Terminal 20 voltage" at bounding box center [435, 251] width 199 height 7
click at [327, 251] on input "Battery terminal voltage, Terminal 10 voltage, Terminal 20 voltage" at bounding box center [325, 251] width 6 height 6
radio input "true"
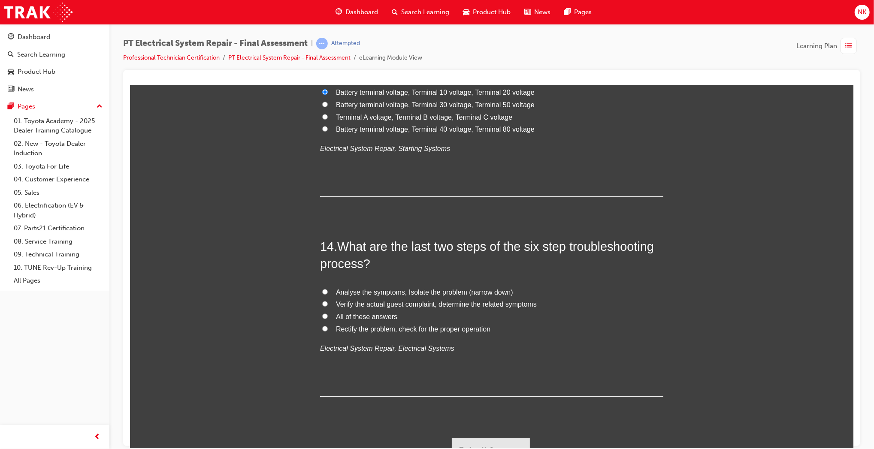
scroll to position [2532, 0]
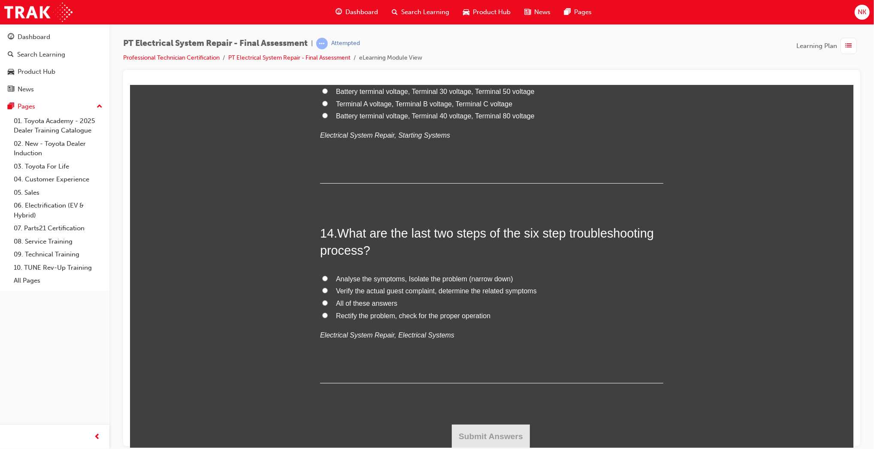
click at [392, 282] on span "Analyse the symptoms, Isolate the problem (narrow down)" at bounding box center [424, 278] width 177 height 7
click at [327, 281] on input "Analyse the symptoms, Isolate the problem (narrow down)" at bounding box center [325, 279] width 6 height 6
radio input "true"
click at [397, 289] on span "Verify the actual guest complaint, determine the related symptoms" at bounding box center [436, 290] width 201 height 7
click at [327, 289] on input "Verify the actual guest complaint, determine the related symptoms" at bounding box center [325, 291] width 6 height 6
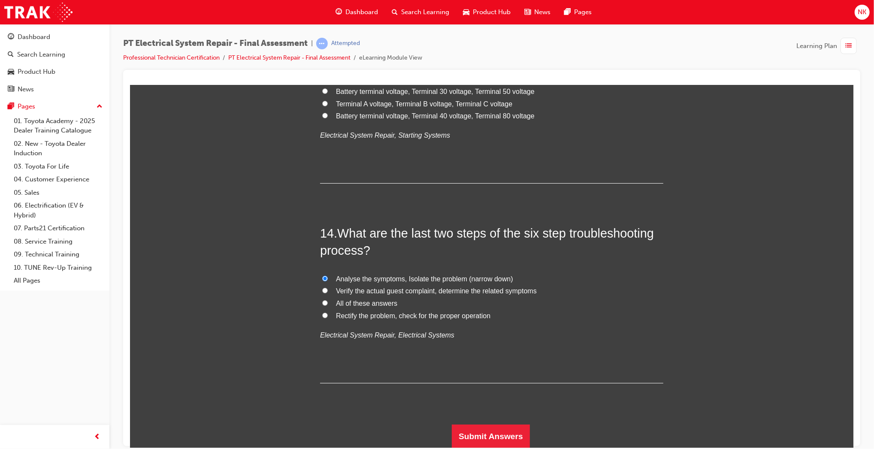
radio input "true"
click at [405, 275] on span "Analyse the symptoms, Isolate the problem (narrow down)" at bounding box center [424, 278] width 177 height 7
click at [327, 276] on input "Analyse the symptoms, Isolate the problem (narrow down)" at bounding box center [325, 279] width 6 height 6
radio input "true"
click at [482, 427] on button "Submit Answers" at bounding box center [490, 436] width 78 height 24
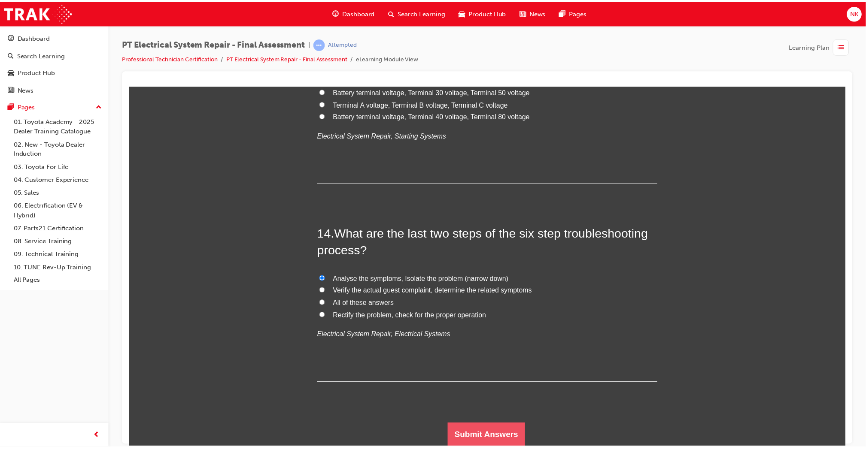
scroll to position [0, 0]
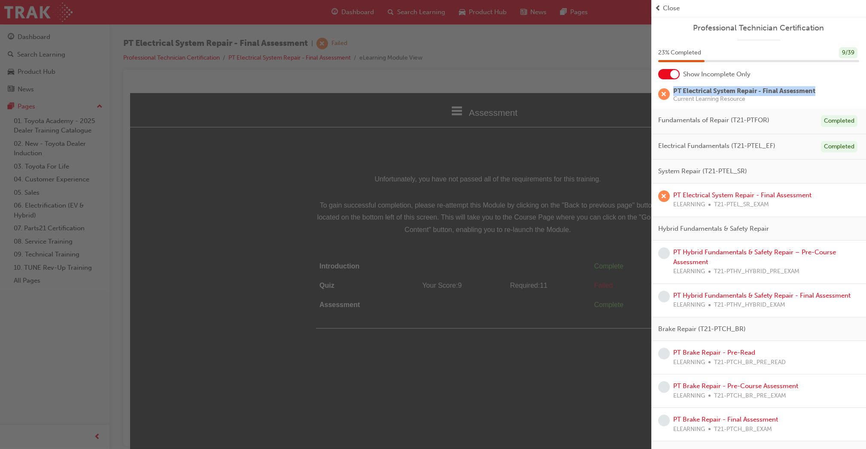
drag, startPoint x: 818, startPoint y: 89, endPoint x: 674, endPoint y: 93, distance: 144.2
click at [674, 93] on div "PT Electrical System Repair - Final Assessment Current Learning Resource" at bounding box center [758, 97] width 215 height 22
copy span "PT Electrical System Repair - Final Assessment"
click at [734, 191] on div "PT Electrical System Repair - Final Assessment ELEARNING T21-PTEL_SR_EXAM" at bounding box center [742, 200] width 138 height 19
click at [737, 197] on link "PT Electrical System Repair - Final Assessment" at bounding box center [742, 195] width 138 height 8
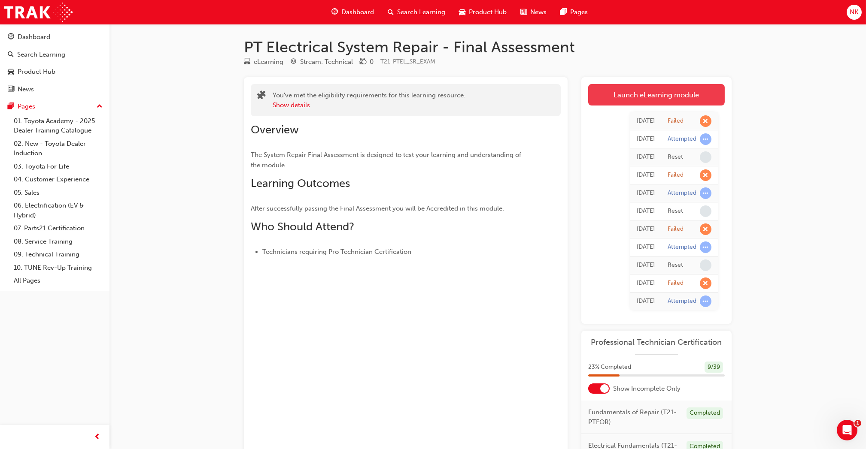
click at [632, 96] on link "Launch eLearning module" at bounding box center [656, 94] width 136 height 21
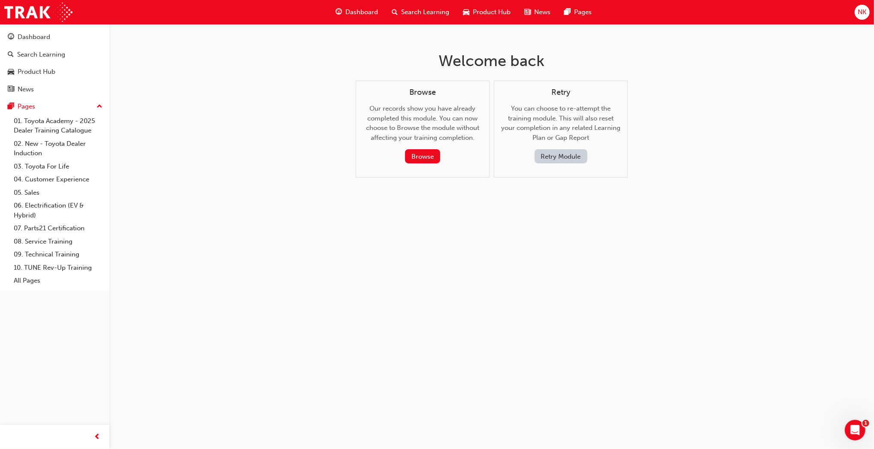
click at [558, 157] on button "Retry Module" at bounding box center [561, 156] width 53 height 14
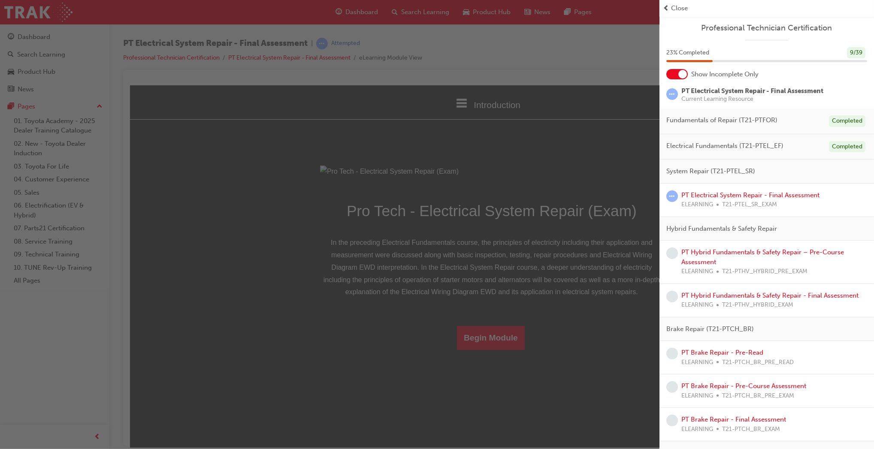
click at [486, 423] on div "button" at bounding box center [330, 224] width 660 height 449
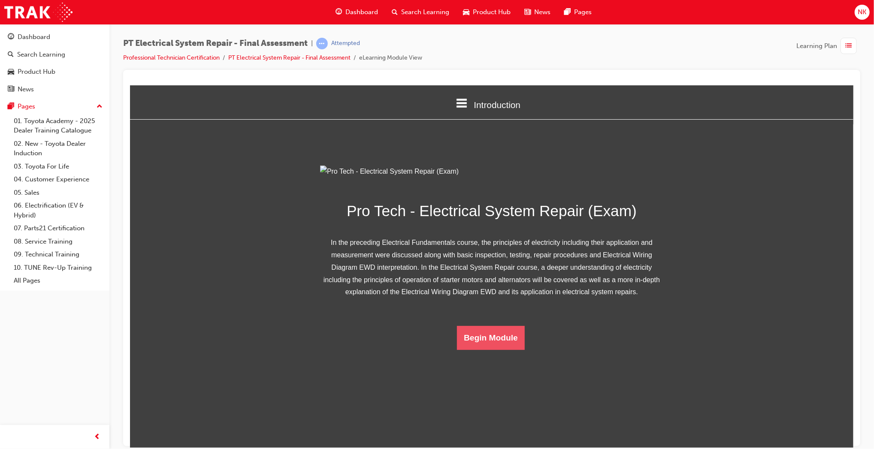
click at [497, 350] on button "Begin Module" at bounding box center [491, 338] width 68 height 24
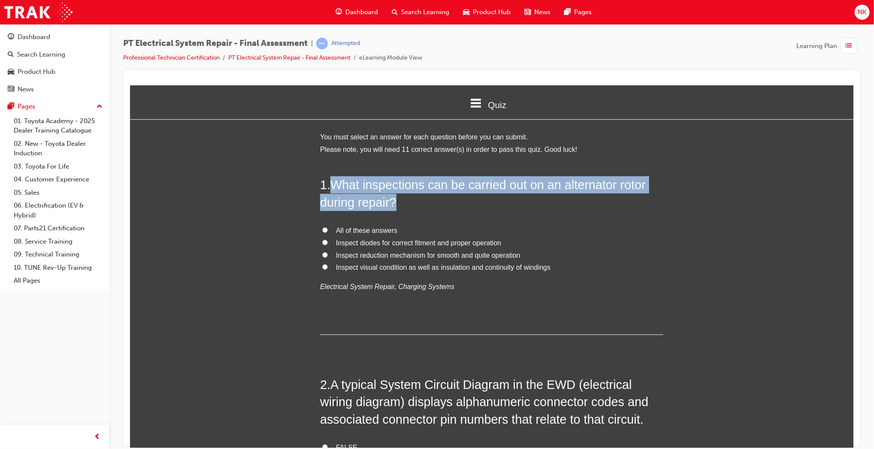
drag, startPoint x: 394, startPoint y: 203, endPoint x: 330, endPoint y: 183, distance: 66.1
click at [330, 183] on h2 "1 . What inspections can be carried out on an alternator rotor during repair?" at bounding box center [491, 193] width 343 height 35
copy span "What inspections can be carried out on an alternator rotor during repair?"
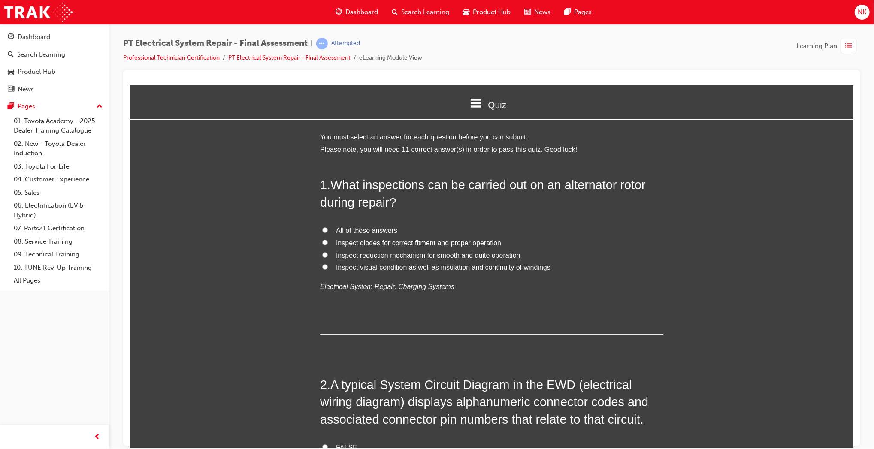
click at [365, 229] on span "All of these answers" at bounding box center [366, 230] width 61 height 7
click at [327, 229] on input "All of these answers" at bounding box center [325, 230] width 6 height 6
radio input "true"
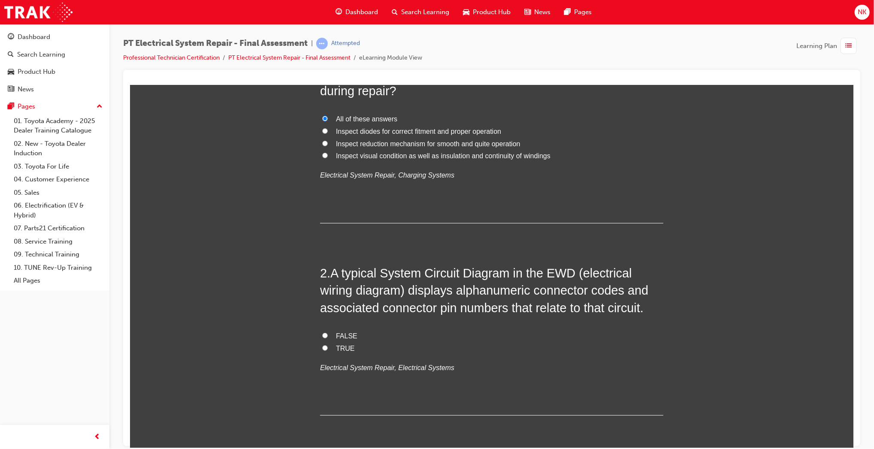
scroll to position [112, 0]
click at [458, 156] on span "Inspect visual condition as well as insulation and continuity of windings" at bounding box center [443, 155] width 215 height 7
click at [327, 156] on input "Inspect visual condition as well as insulation and continuity of windings" at bounding box center [325, 155] width 6 height 6
radio input "true"
click at [355, 119] on span "All of these answers" at bounding box center [366, 118] width 61 height 7
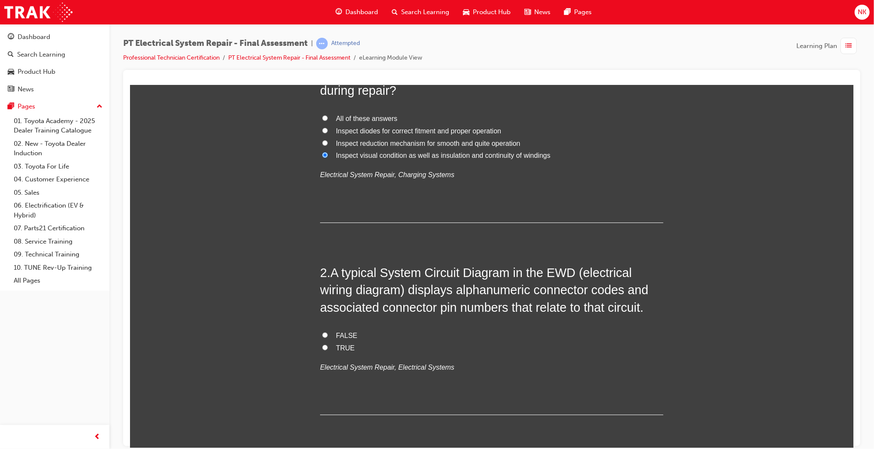
click at [327, 119] on input "All of these answers" at bounding box center [325, 118] width 6 height 6
radio input "true"
click at [348, 155] on span "Inspect visual condition as well as insulation and continuity of windings" at bounding box center [443, 155] width 215 height 7
click at [327, 155] on input "Inspect visual condition as well as insulation and continuity of windings" at bounding box center [325, 155] width 6 height 6
radio input "true"
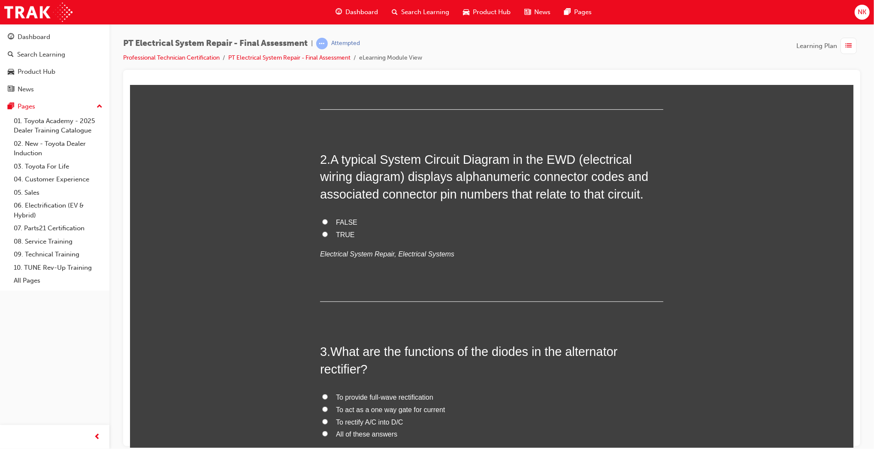
scroll to position [227, 0]
click at [343, 234] on span "TRUE" at bounding box center [345, 232] width 19 height 7
click at [327, 234] on input "TRUE" at bounding box center [325, 233] width 6 height 6
radio input "true"
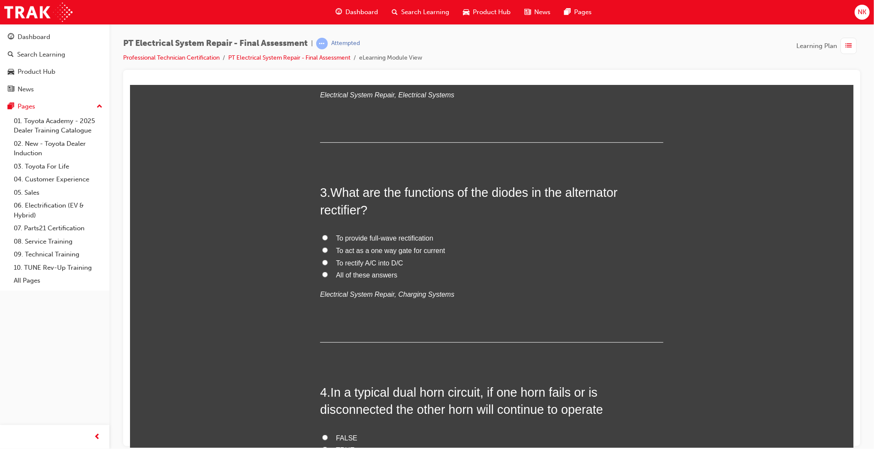
scroll to position [386, 0]
click at [349, 275] on span "All of these answers" at bounding box center [366, 273] width 61 height 7
click at [327, 275] on input "All of these answers" at bounding box center [325, 273] width 6 height 6
radio input "true"
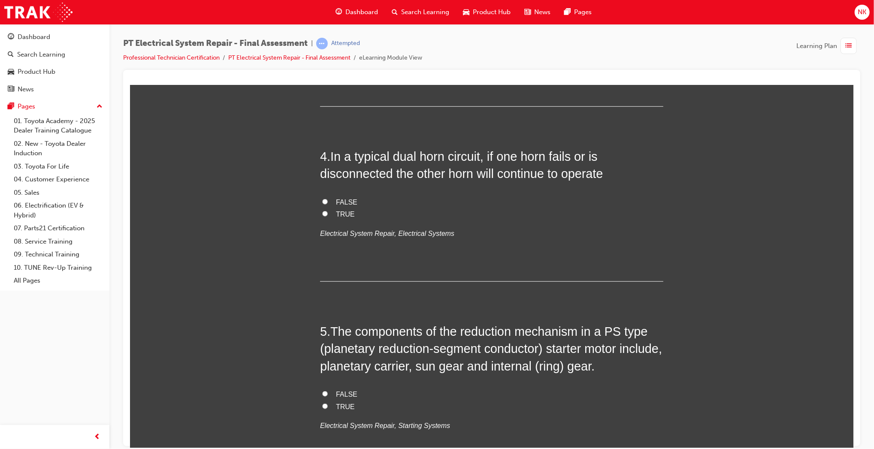
scroll to position [622, 0]
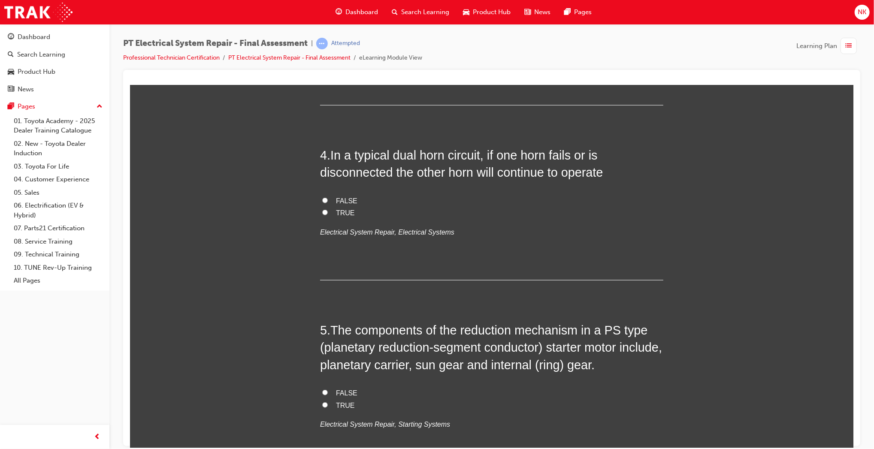
click at [330, 211] on label "TRUE" at bounding box center [491, 213] width 343 height 12
click at [327, 211] on input "TRUE" at bounding box center [325, 212] width 6 height 6
radio input "true"
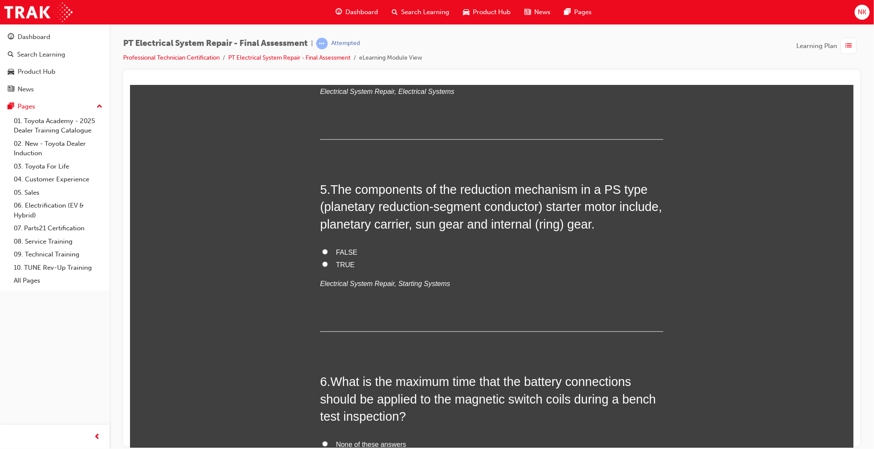
scroll to position [764, 0]
click at [336, 263] on span "TRUE" at bounding box center [345, 263] width 19 height 7
click at [327, 263] on input "TRUE" at bounding box center [325, 263] width 6 height 6
radio input "true"
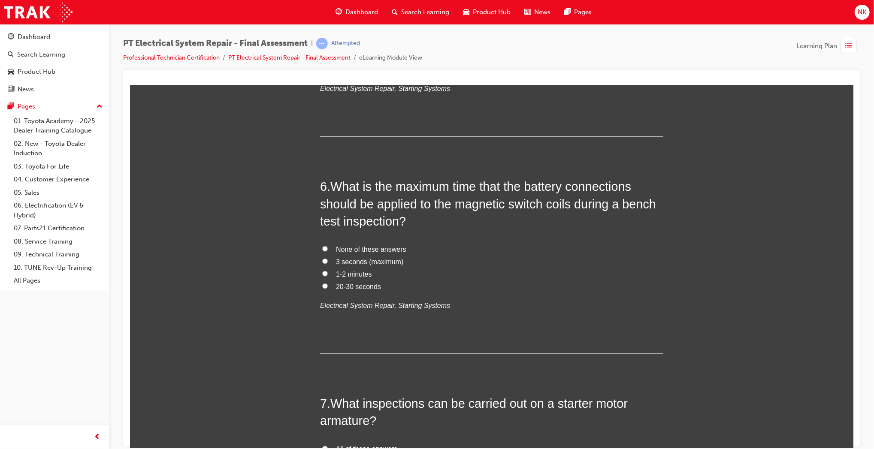
scroll to position [958, 0]
click at [368, 260] on span "3 seconds (maximum)" at bounding box center [369, 261] width 67 height 7
click at [327, 260] on input "3 seconds (maximum)" at bounding box center [325, 261] width 6 height 6
radio input "true"
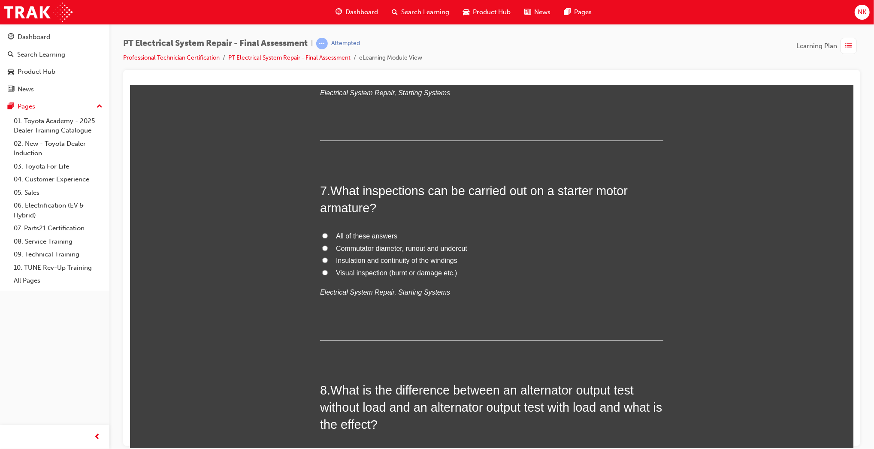
scroll to position [1179, 0]
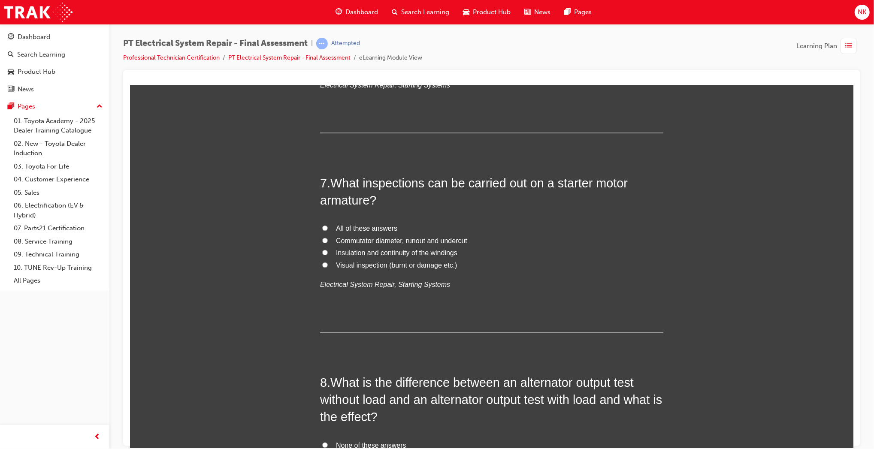
click at [347, 230] on span "All of these answers" at bounding box center [366, 228] width 61 height 7
click at [327, 230] on input "All of these answers" at bounding box center [325, 228] width 6 height 6
radio input "true"
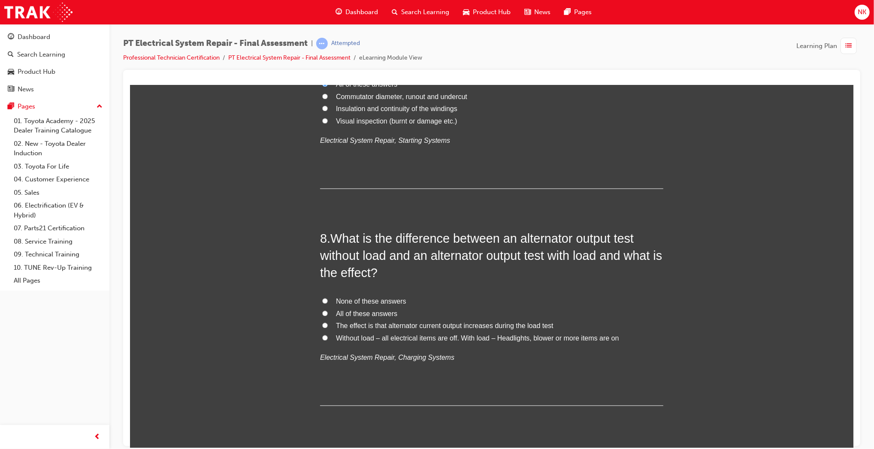
scroll to position [1338, 0]
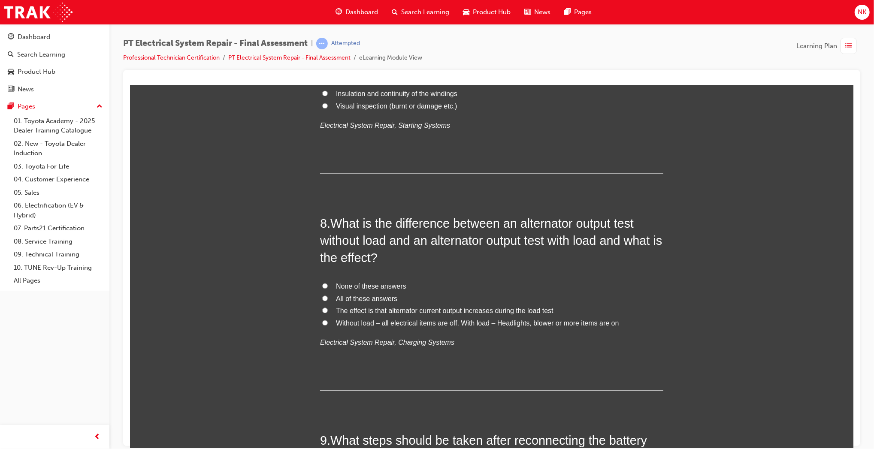
click at [357, 300] on span "All of these answers" at bounding box center [366, 298] width 61 height 7
click at [327, 300] on input "All of these answers" at bounding box center [325, 299] width 6 height 6
radio input "true"
click at [480, 326] on span "Without load – all electrical items are off. With load – Headlights, blower or …" at bounding box center [477, 323] width 283 height 7
click at [327, 326] on input "Without load – all electrical items are off. With load – Headlights, blower or …" at bounding box center [325, 323] width 6 height 6
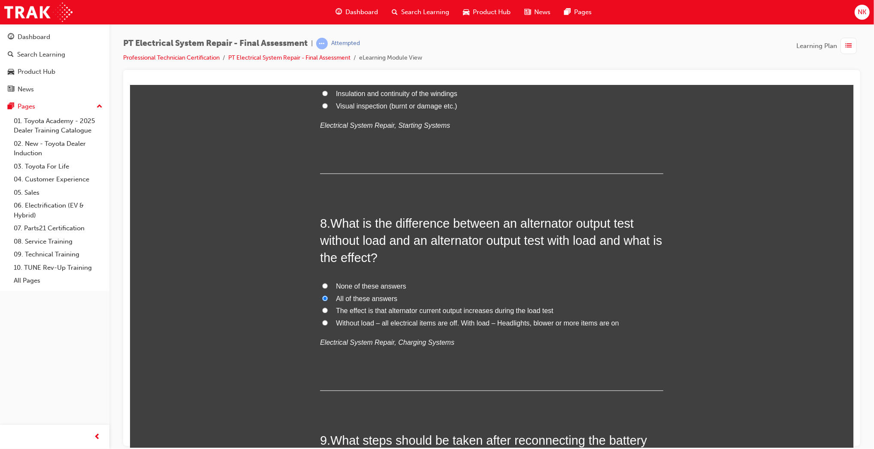
radio input "true"
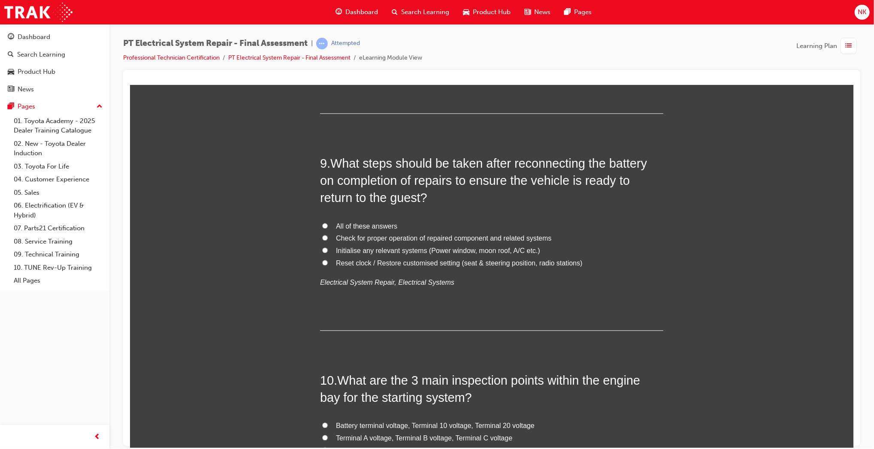
scroll to position [1618, 0]
click at [353, 225] on span "All of these answers" at bounding box center [366, 223] width 61 height 7
click at [327, 225] on input "All of these answers" at bounding box center [325, 224] width 6 height 6
radio input "true"
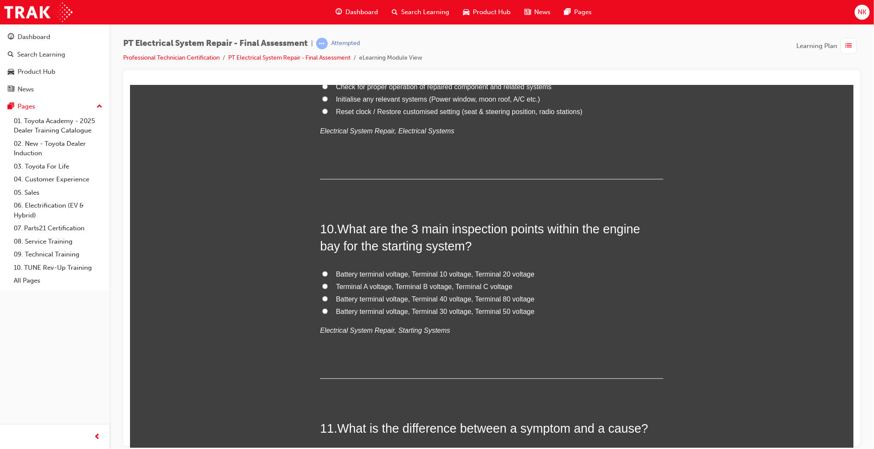
scroll to position [1815, 0]
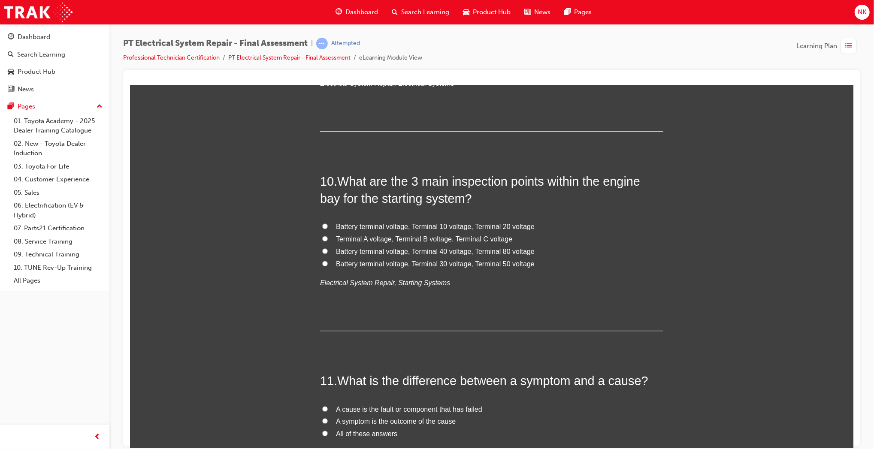
click at [496, 265] on span "Battery terminal voltage, Terminal 30 voltage, Terminal 50 voltage" at bounding box center [435, 263] width 199 height 7
click at [327, 265] on input "Battery terminal voltage, Terminal 30 voltage, Terminal 50 voltage" at bounding box center [325, 264] width 6 height 6
radio input "true"
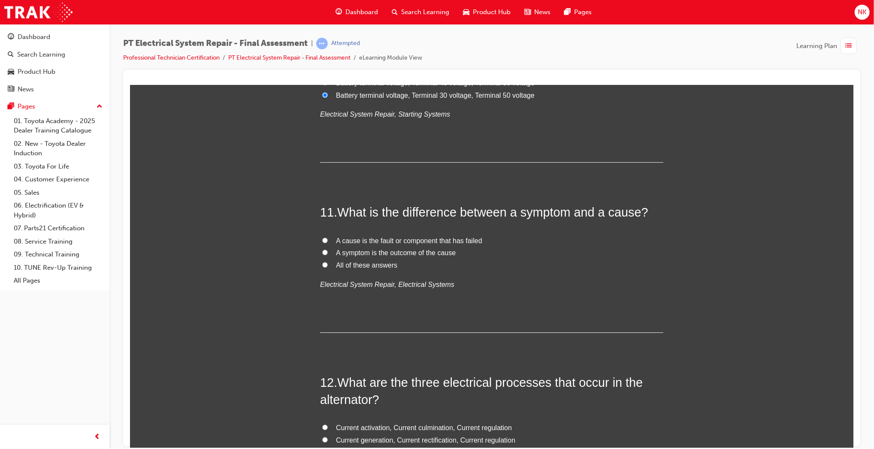
scroll to position [1984, 0]
click at [379, 266] on span "All of these answers" at bounding box center [366, 264] width 61 height 7
click at [327, 266] on input "All of these answers" at bounding box center [325, 264] width 6 height 6
radio input "true"
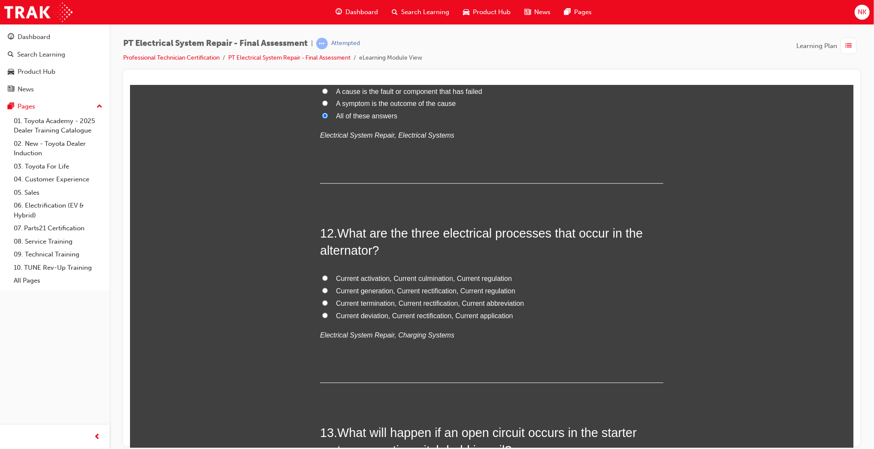
scroll to position [2136, 0]
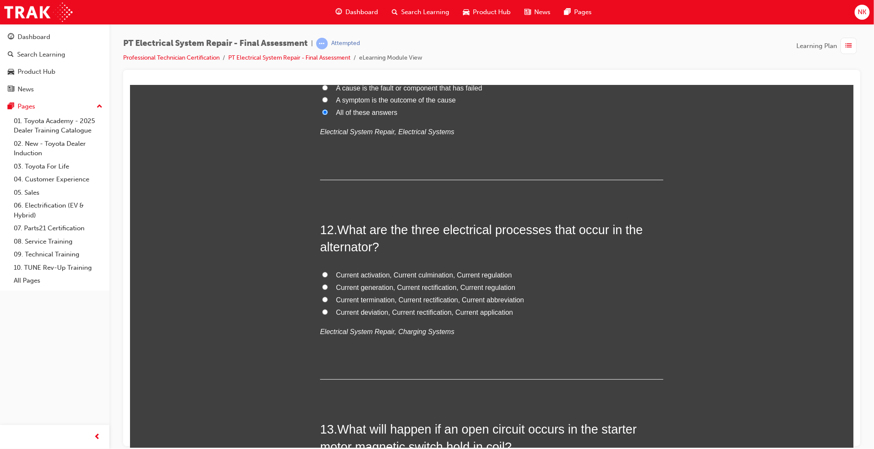
click at [458, 287] on span "Current generation, Current rectification, Current regulation" at bounding box center [425, 287] width 179 height 7
click at [327, 287] on input "Current generation, Current rectification, Current regulation" at bounding box center [325, 287] width 6 height 6
radio input "true"
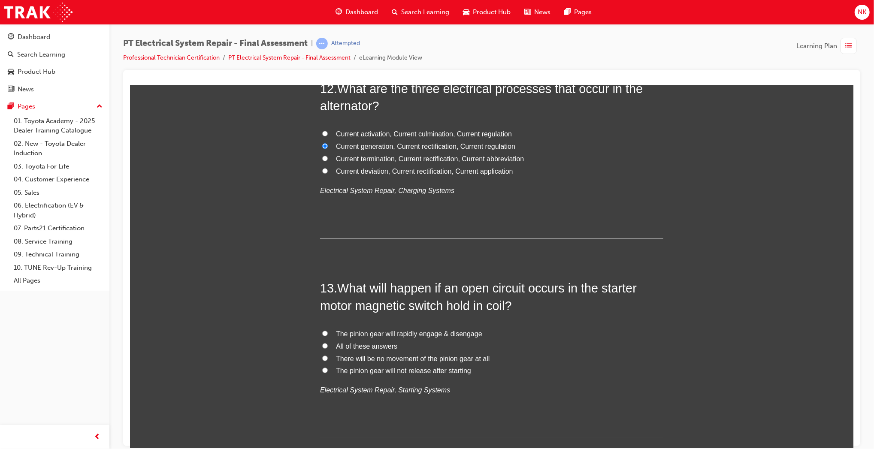
scroll to position [2278, 0]
click at [403, 336] on span "The pinion gear will rapidly engage & disengage" at bounding box center [409, 333] width 146 height 7
click at [327, 336] on input "The pinion gear will rapidly engage & disengage" at bounding box center [325, 333] width 6 height 6
radio input "true"
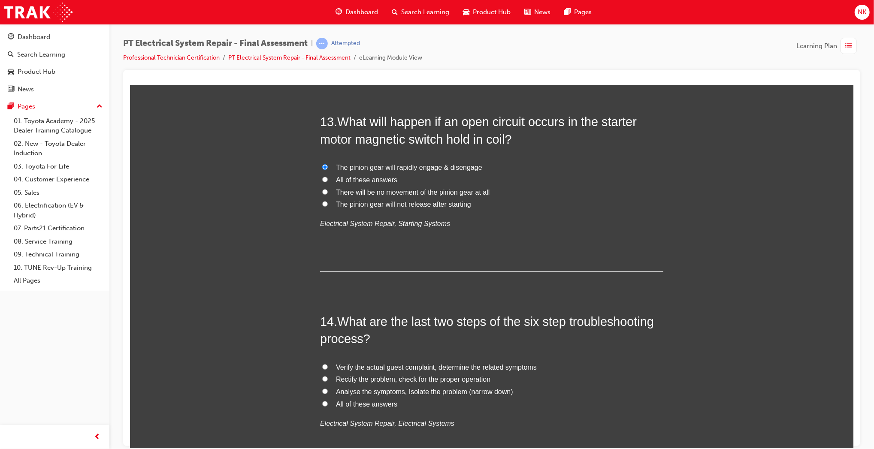
scroll to position [2532, 0]
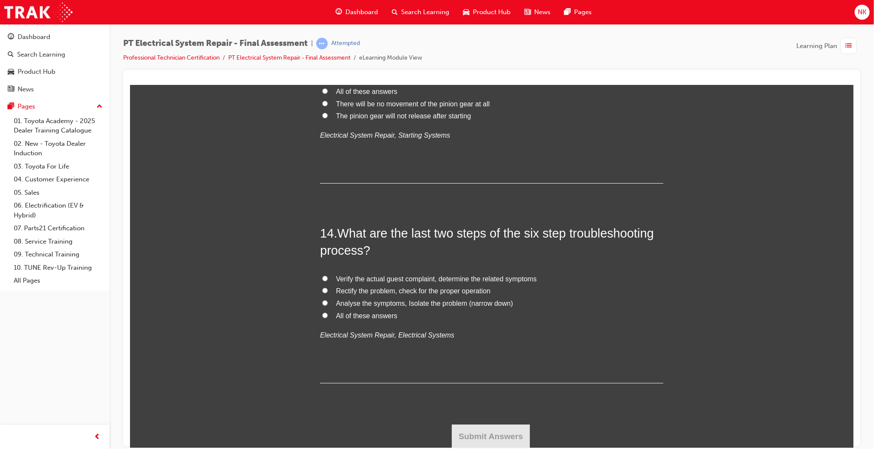
click at [456, 279] on span "Verify the actual guest complaint, determine the related symptoms" at bounding box center [436, 278] width 201 height 7
click at [327, 279] on input "Verify the actual guest complaint, determine the related symptoms" at bounding box center [325, 279] width 6 height 6
radio input "true"
click at [505, 427] on button "Submit Answers" at bounding box center [490, 436] width 78 height 24
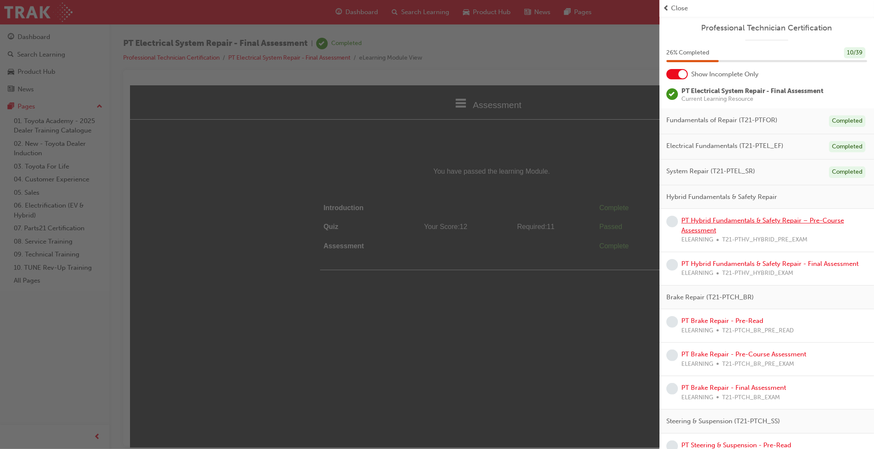
click at [702, 223] on link "PT Hybrid Fundamentals & Safety Repair – Pre-Course Assessment" at bounding box center [763, 226] width 163 height 18
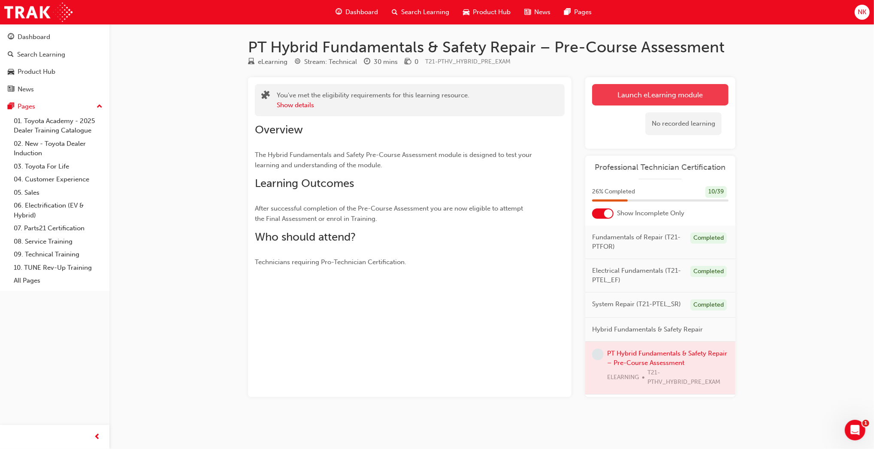
click at [625, 98] on link "Launch eLearning module" at bounding box center [660, 94] width 136 height 21
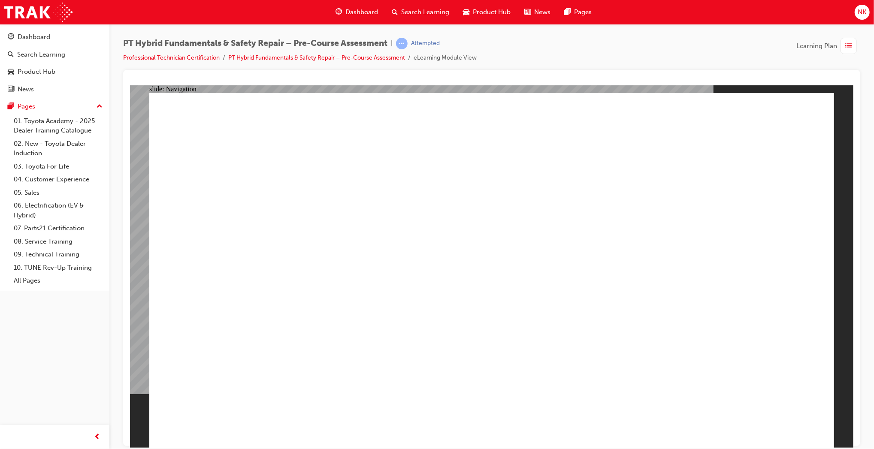
radio input "true"
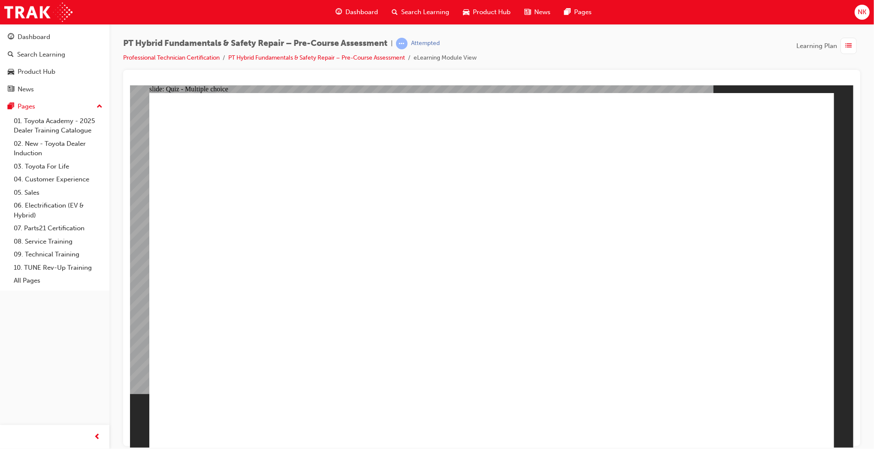
radio input "true"
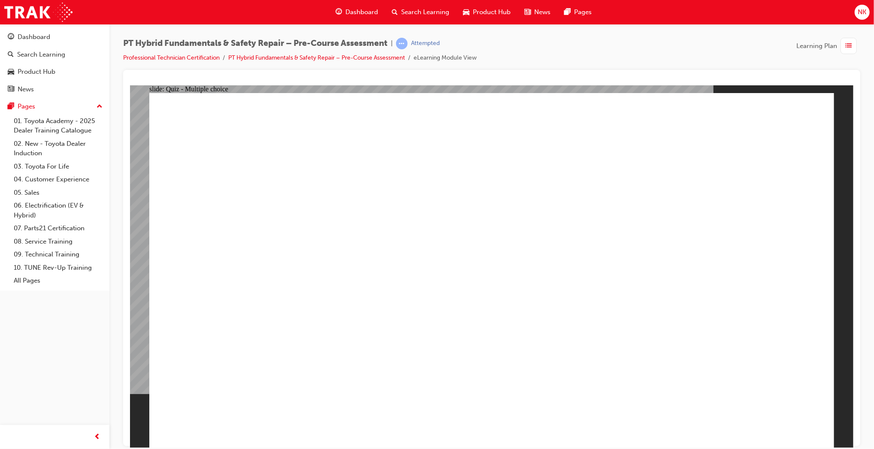
radio input "true"
checkbox input "true"
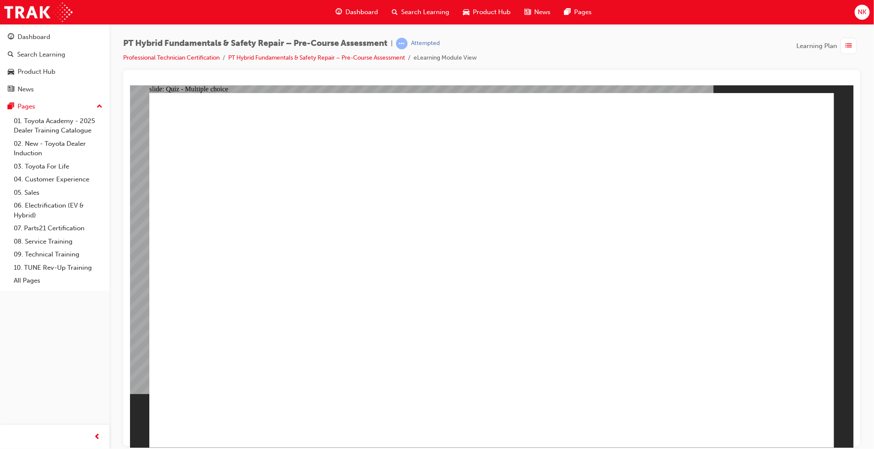
checkbox input "true"
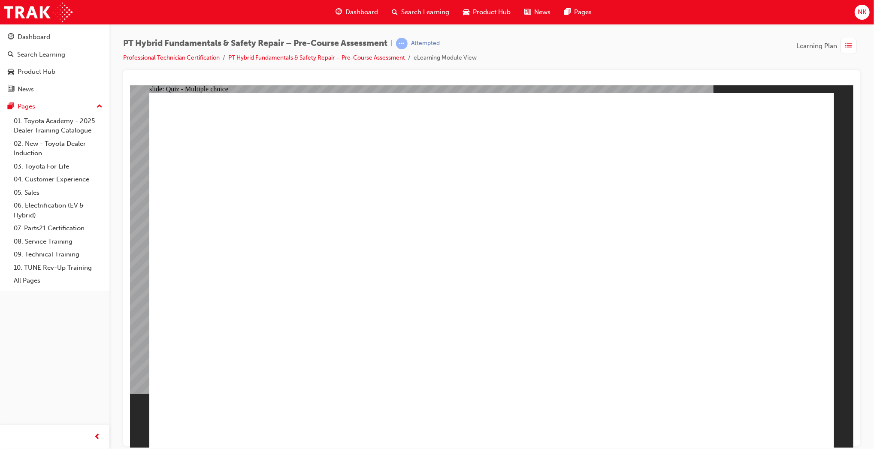
radio input "true"
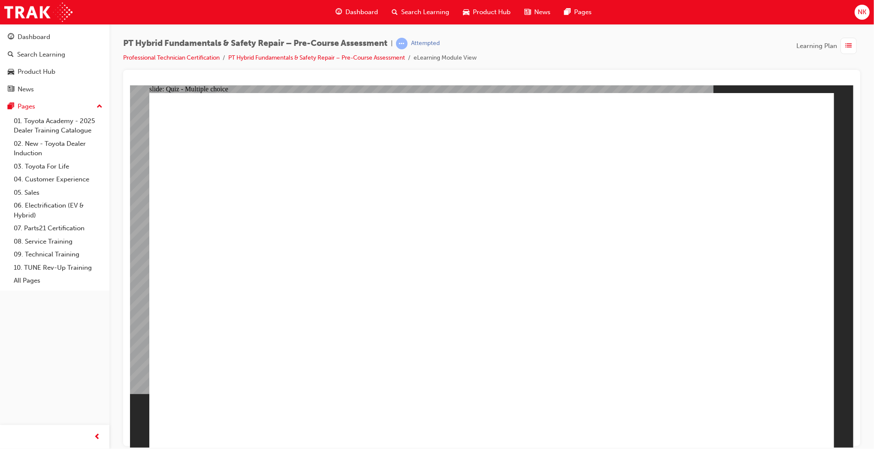
radio input "true"
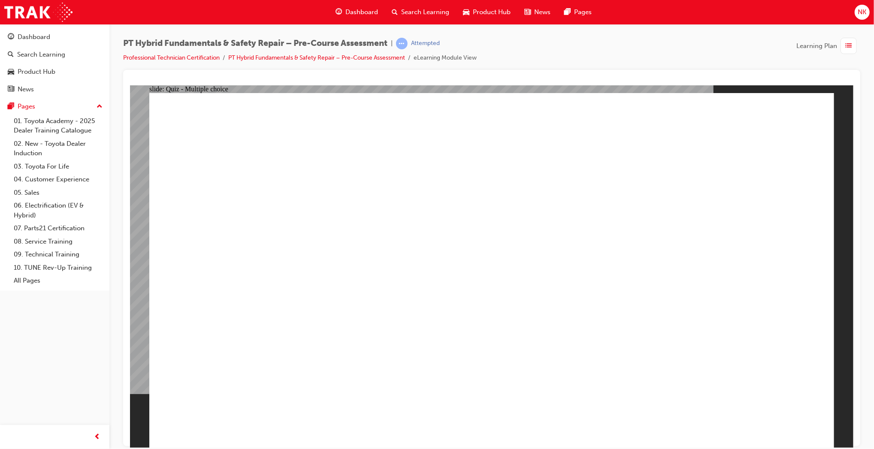
radio input "true"
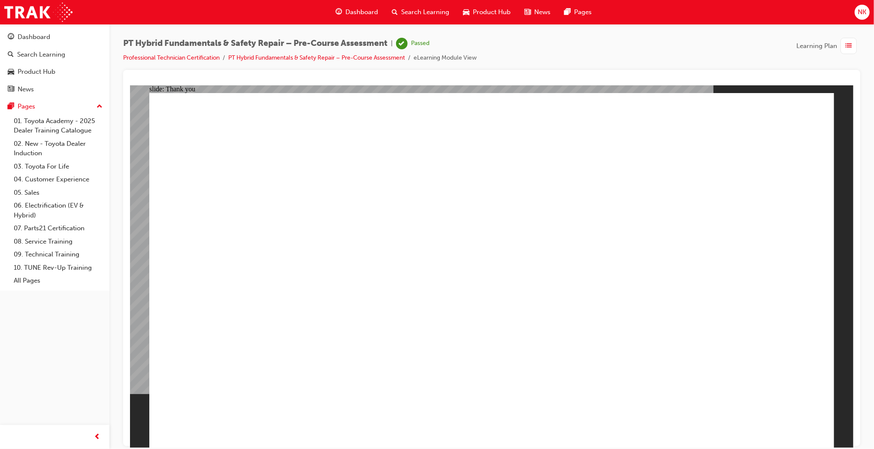
click at [849, 42] on span "list-icon" at bounding box center [849, 46] width 6 height 11
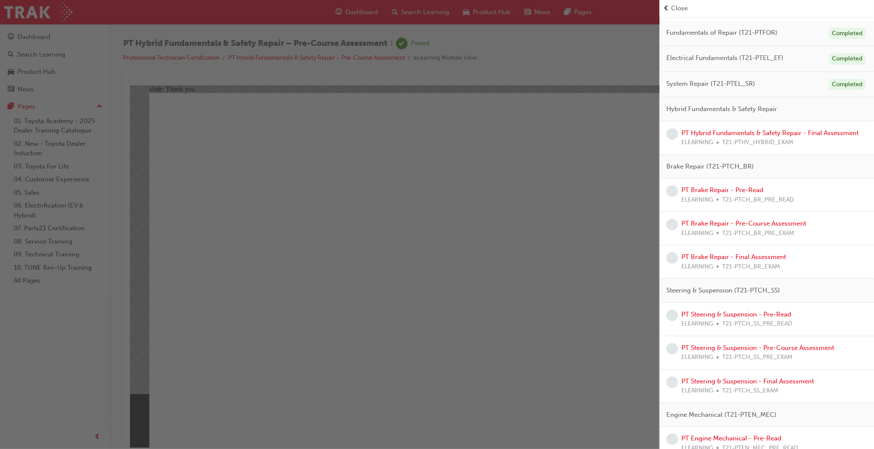
scroll to position [124, 0]
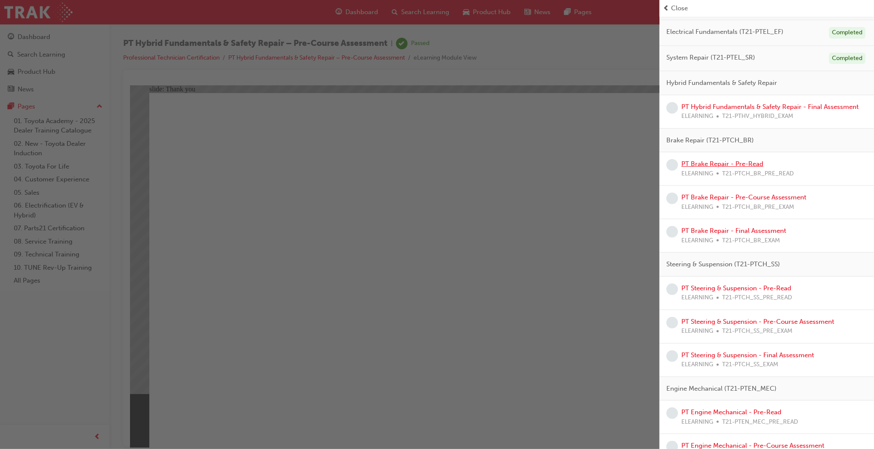
click at [745, 161] on link "PT Brake Repair - Pre-Read" at bounding box center [723, 164] width 82 height 8
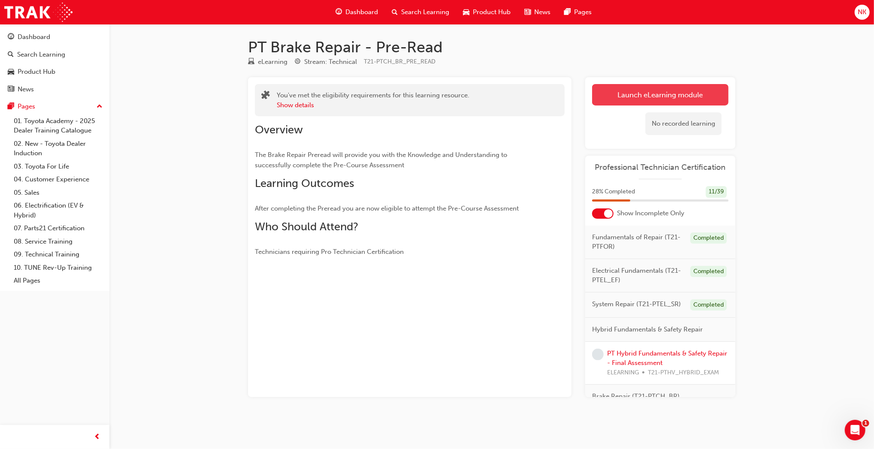
click at [674, 96] on link "Launch eLearning module" at bounding box center [660, 94] width 136 height 21
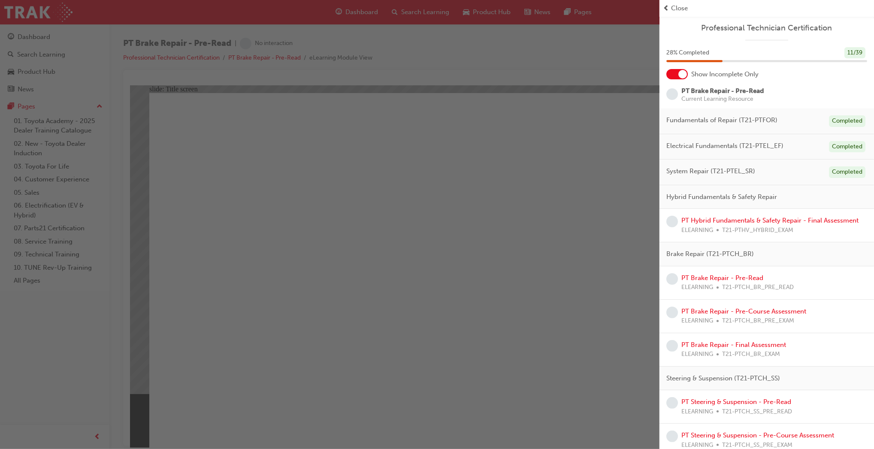
click at [544, 400] on div "button" at bounding box center [330, 224] width 660 height 449
click at [492, 409] on div "button" at bounding box center [330, 224] width 660 height 449
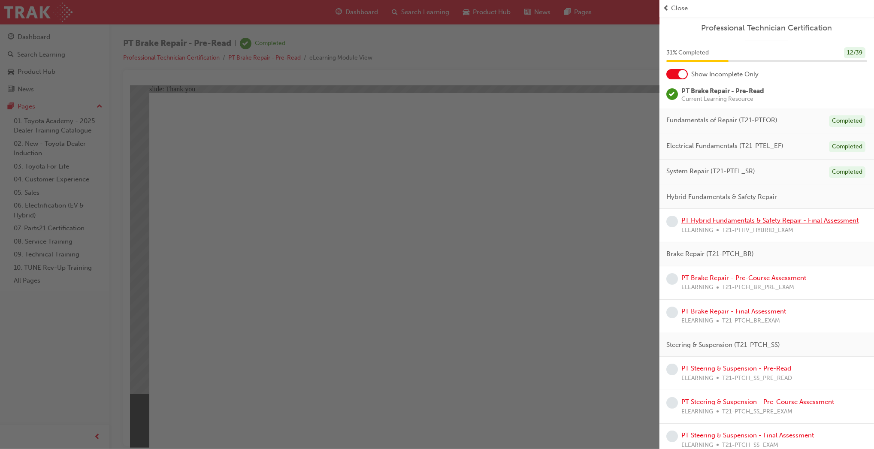
click at [799, 221] on link "PT Hybrid Fundamentals & Safety Repair - Final Assessment" at bounding box center [770, 221] width 177 height 8
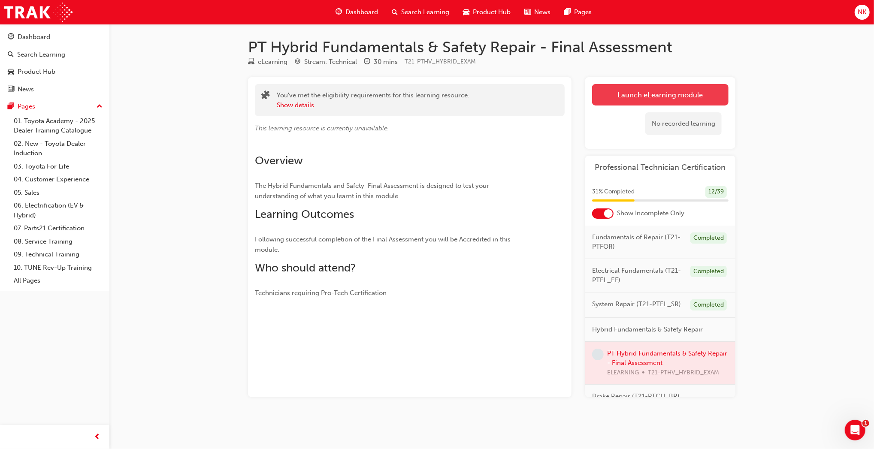
click at [623, 93] on link "Launch eLearning module" at bounding box center [660, 94] width 136 height 21
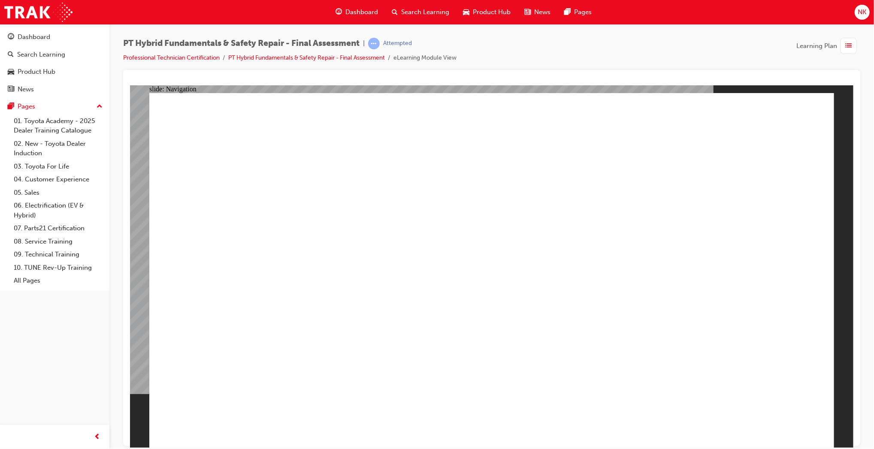
checkbox input "true"
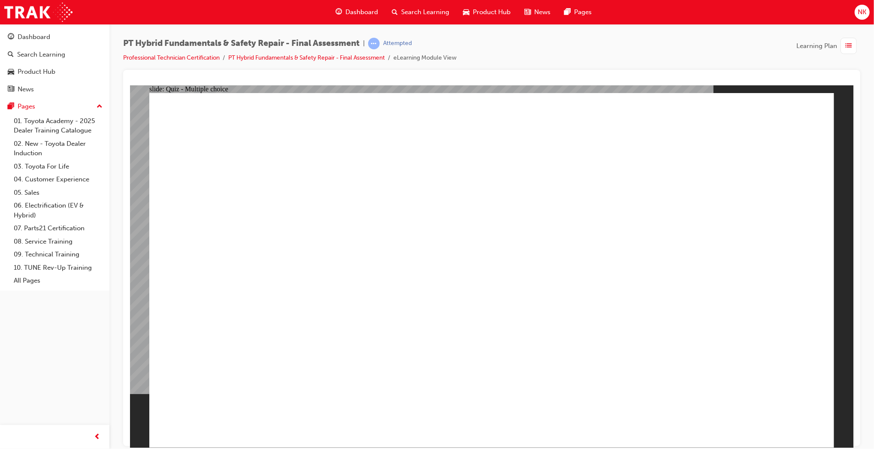
radio input "true"
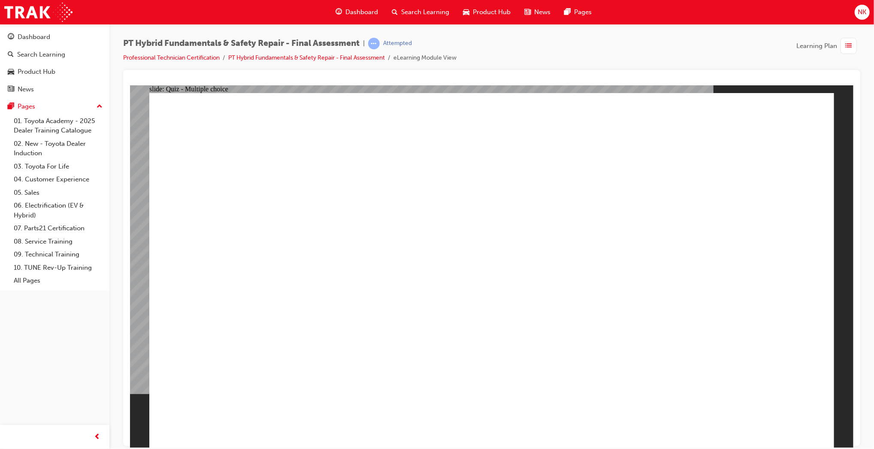
radio input "true"
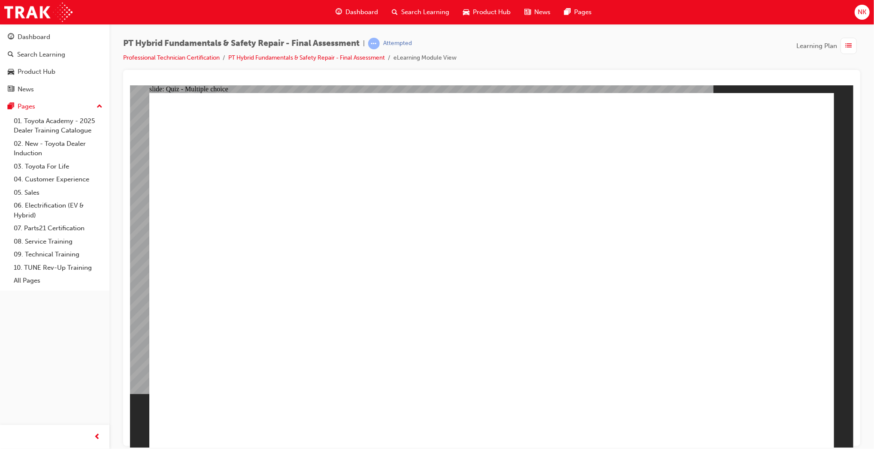
checkbox input "true"
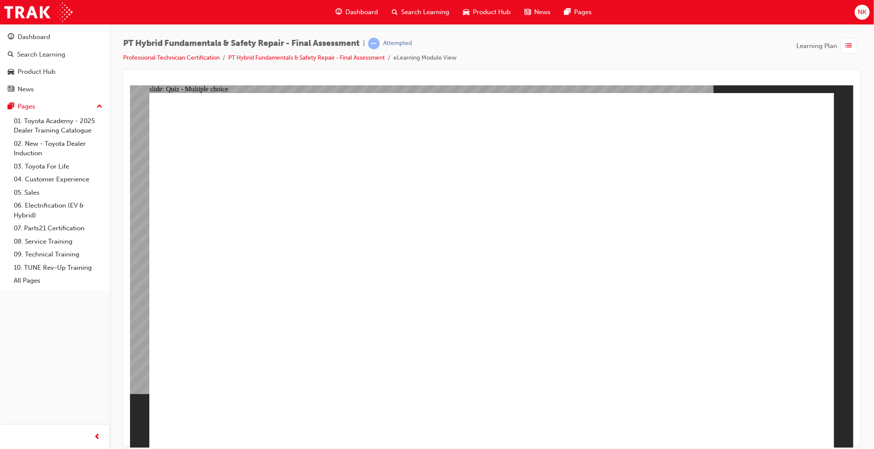
radio input "true"
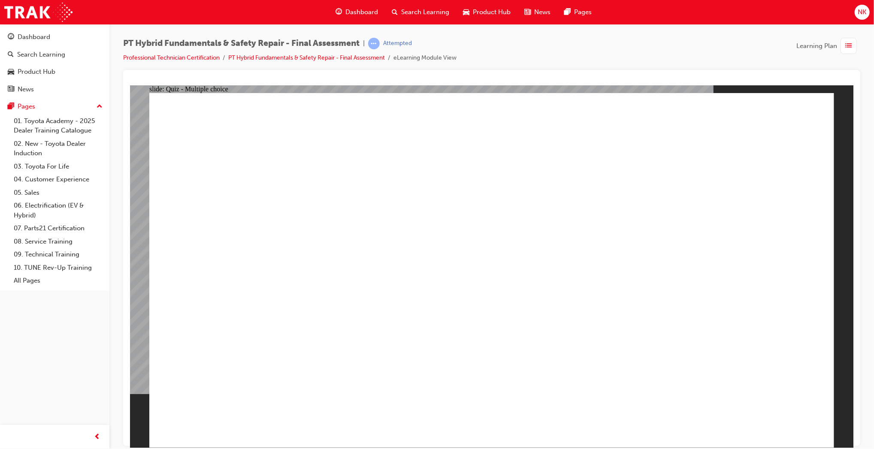
checkbox input "true"
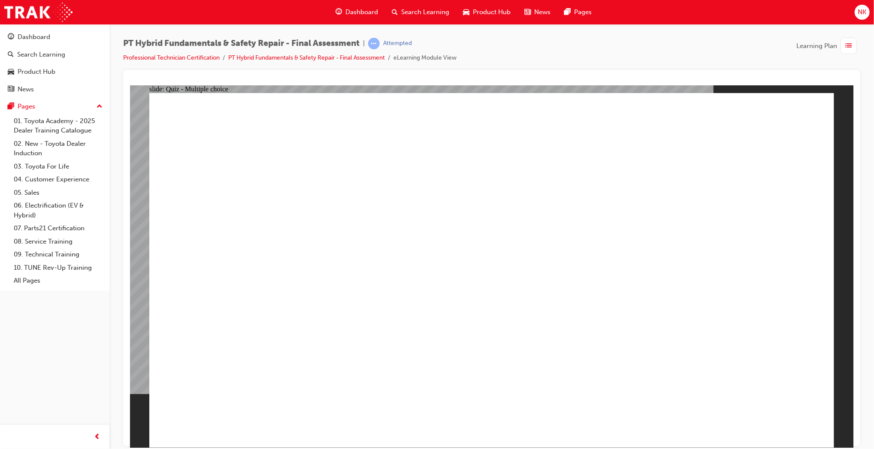
checkbox input "true"
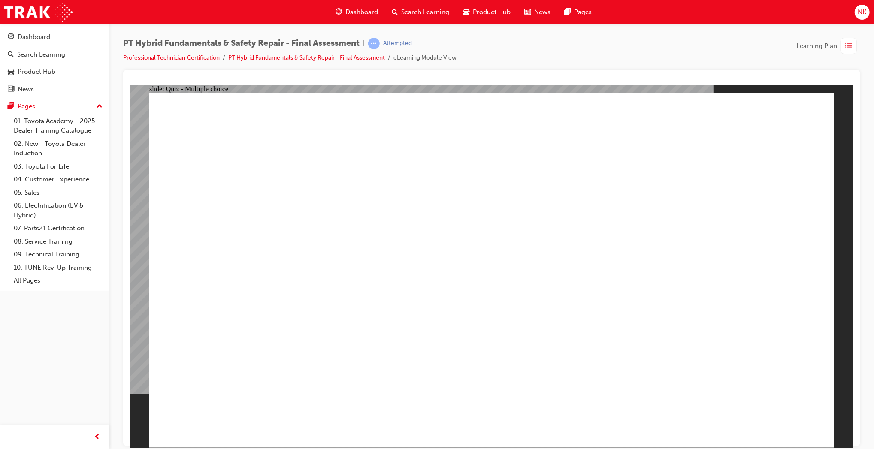
radio input "true"
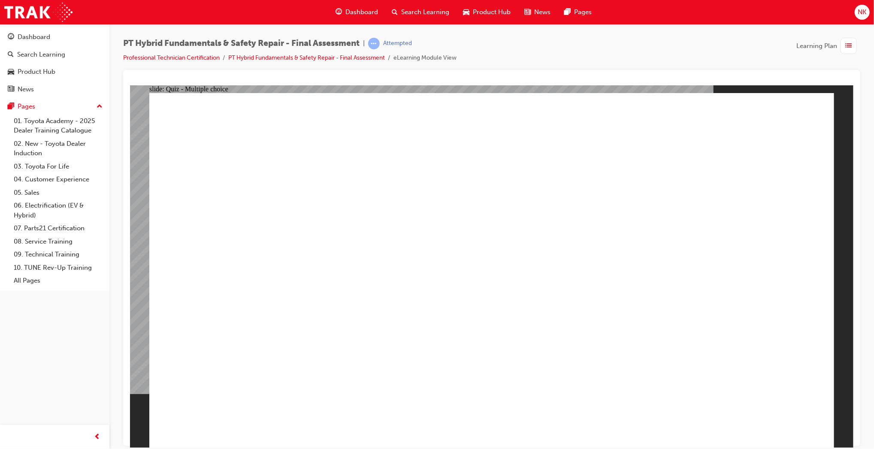
radio input "true"
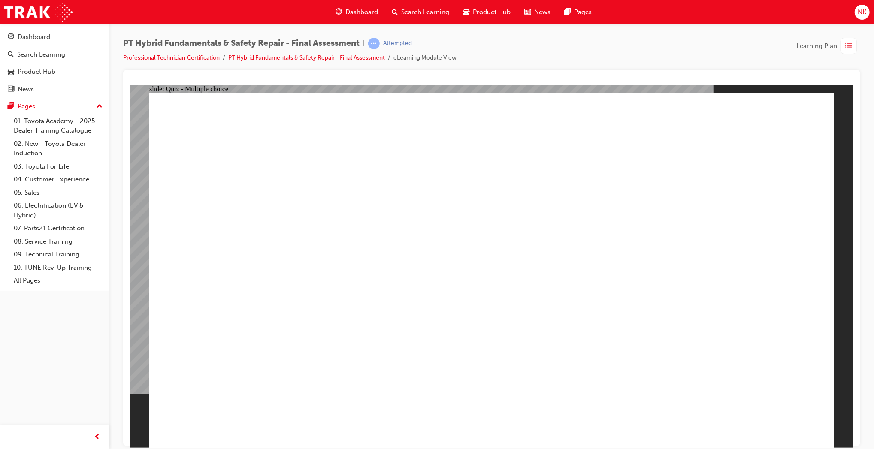
radio input "true"
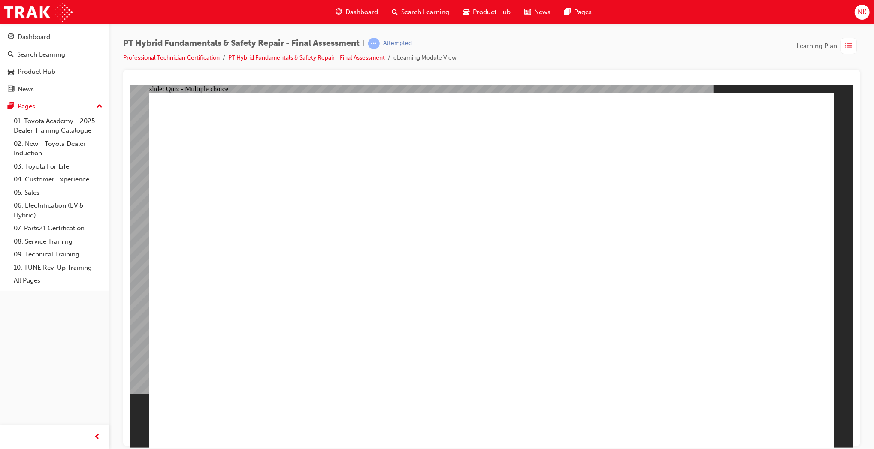
radio input "true"
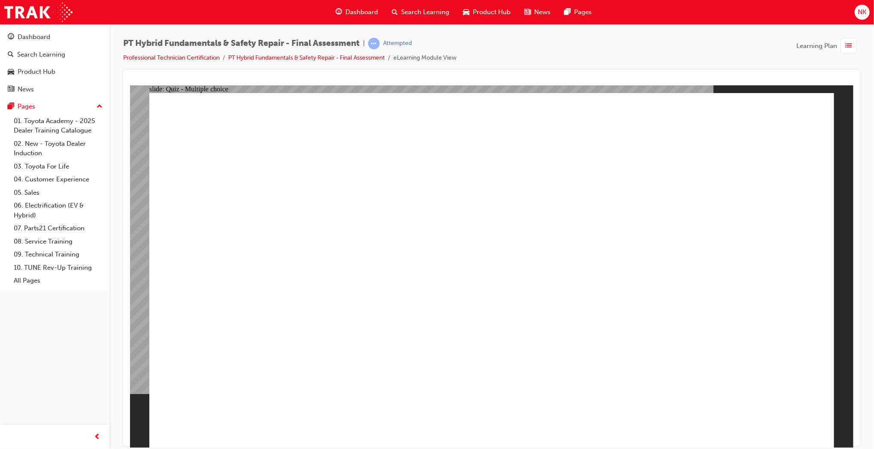
radio input "true"
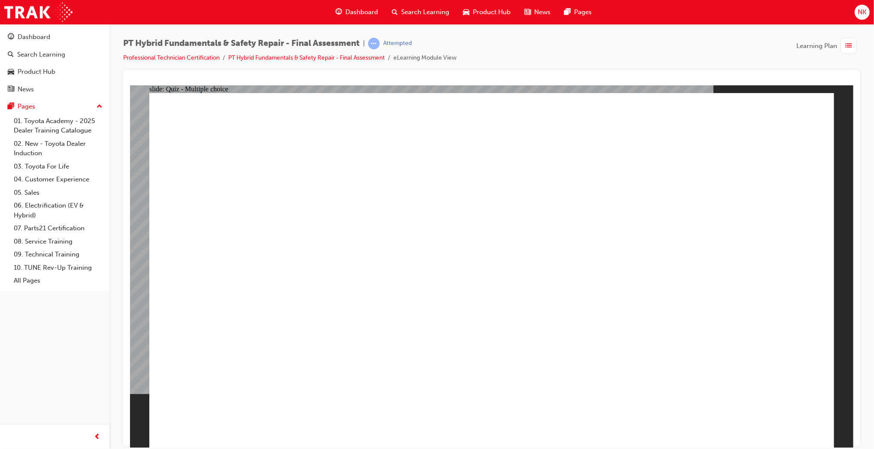
radio input "true"
click at [844, 52] on div "button" at bounding box center [849, 46] width 16 height 16
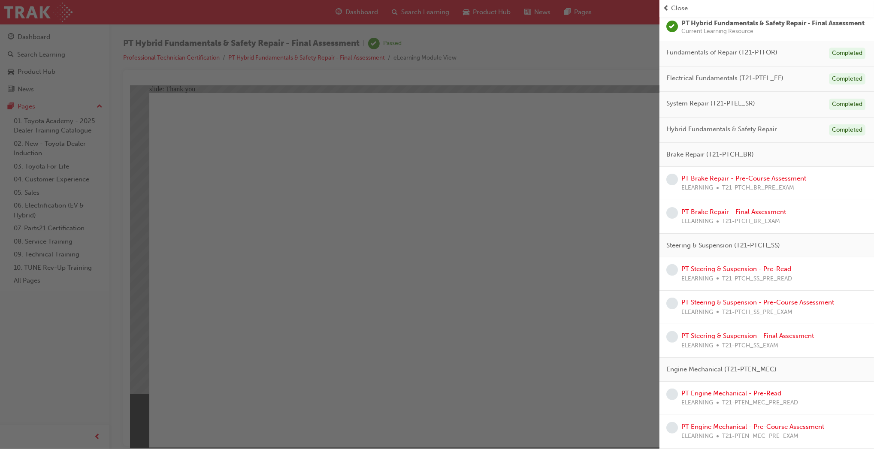
scroll to position [68, 0]
click at [754, 182] on link "PT Brake Repair - Pre-Course Assessment" at bounding box center [744, 179] width 125 height 8
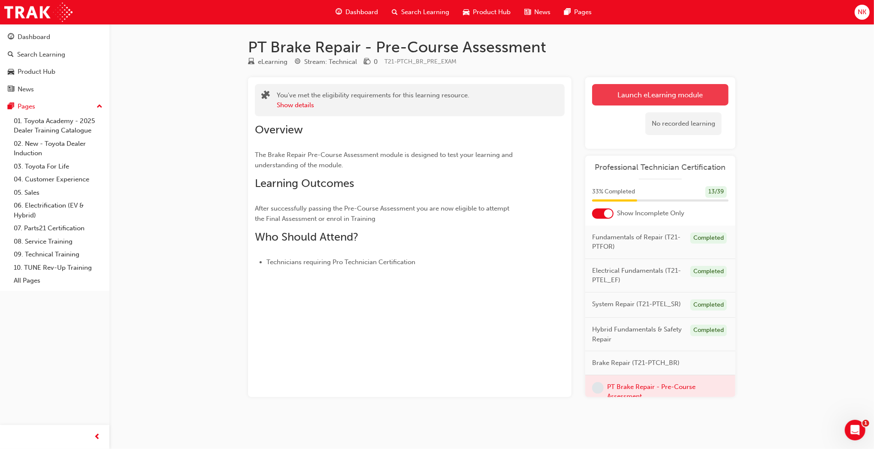
click at [701, 90] on link "Launch eLearning module" at bounding box center [660, 94] width 136 height 21
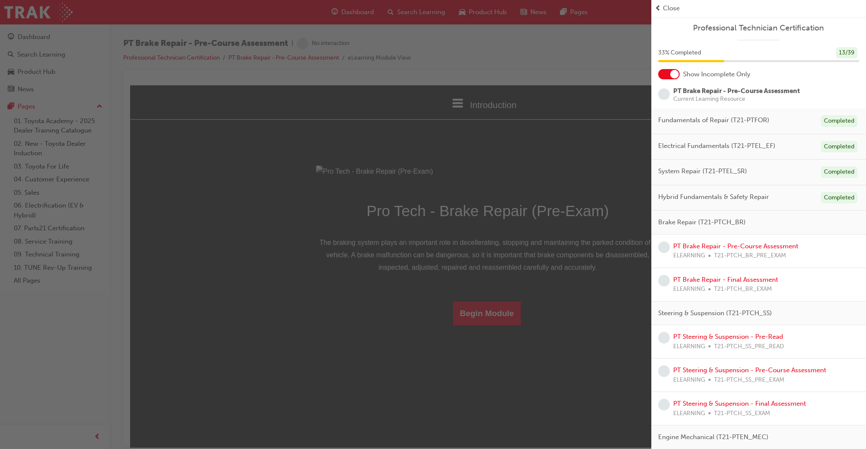
click at [319, 297] on div "button" at bounding box center [325, 224] width 651 height 449
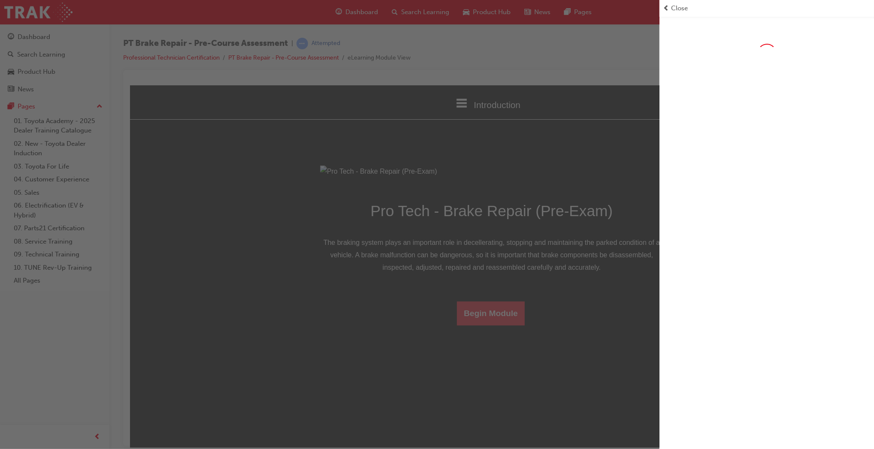
click at [499, 325] on button "Begin Module" at bounding box center [491, 313] width 68 height 24
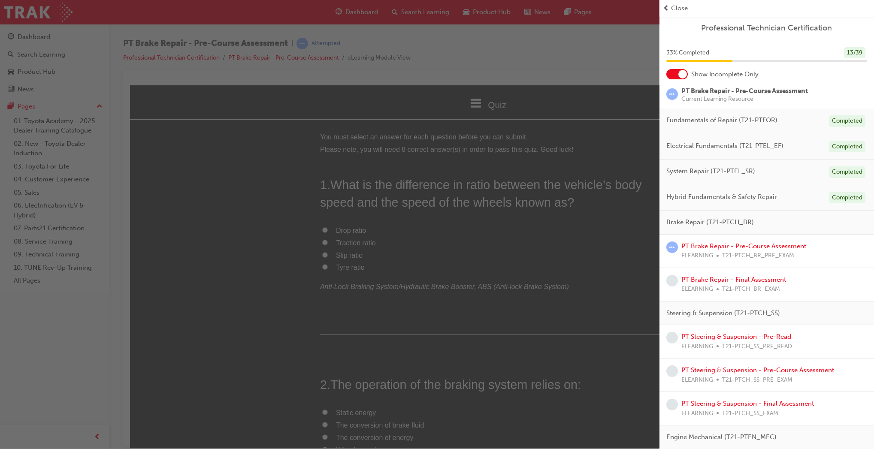
click at [191, 286] on div "button" at bounding box center [330, 224] width 660 height 449
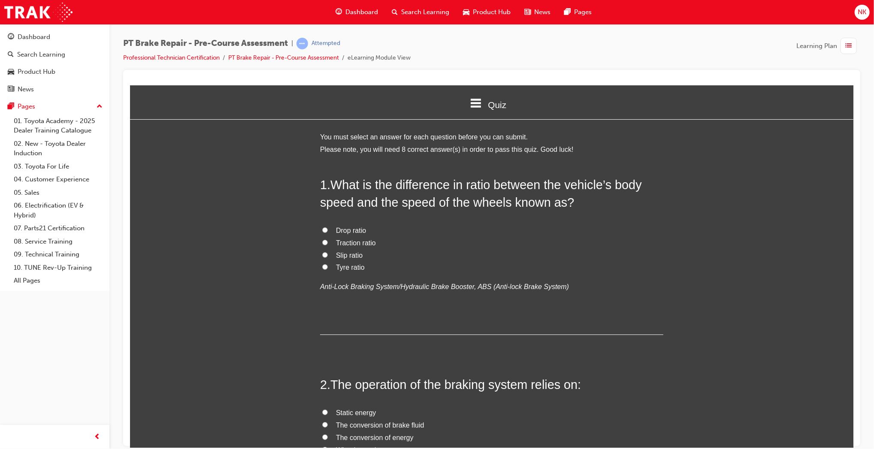
click at [343, 257] on span "Slip ratio" at bounding box center [349, 254] width 27 height 7
click at [327, 257] on input "Slip ratio" at bounding box center [325, 255] width 6 height 6
radio input "true"
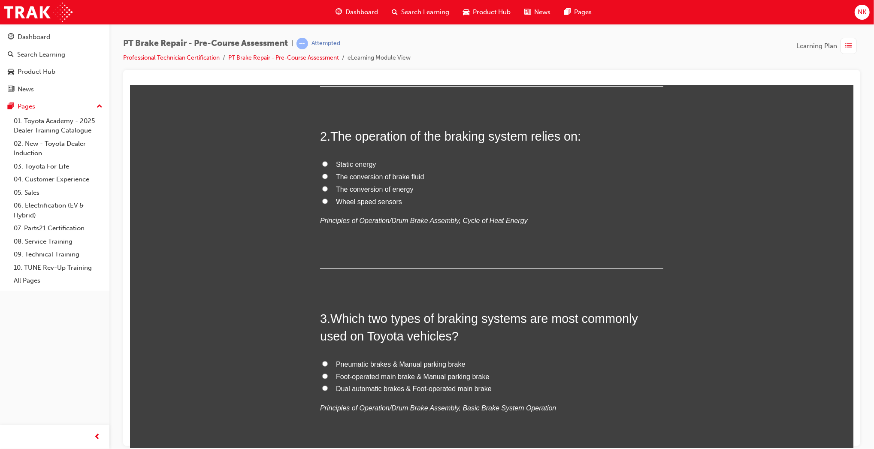
scroll to position [275, 0]
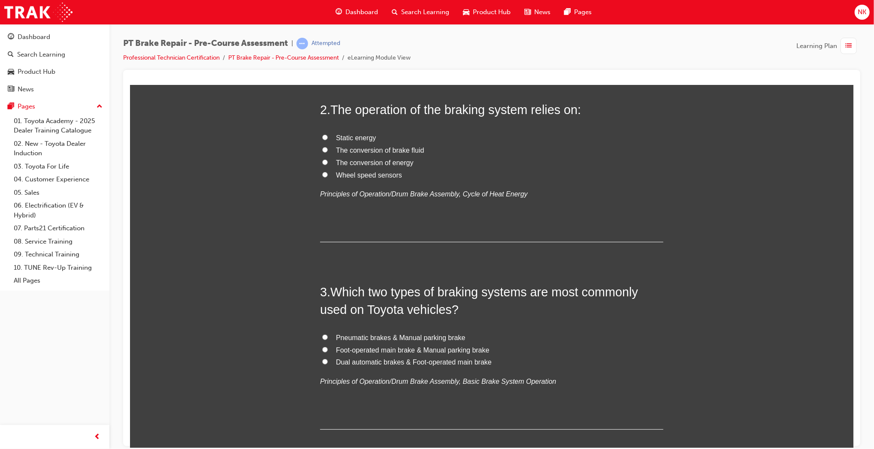
click at [378, 177] on span "Wheel speed sensors" at bounding box center [369, 174] width 66 height 7
click at [327, 177] on input "Wheel speed sensors" at bounding box center [325, 175] width 6 height 6
radio input "true"
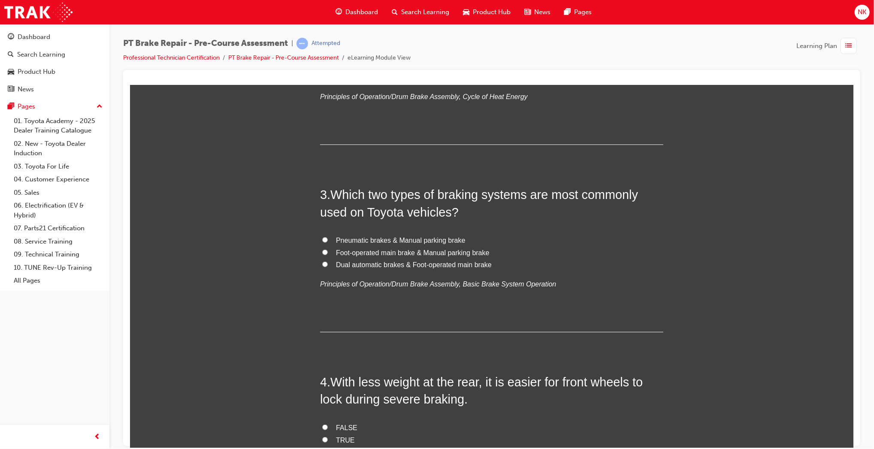
scroll to position [373, 0]
click at [421, 239] on span "Pneumatic brakes & Manual parking brake" at bounding box center [401, 239] width 130 height 7
click at [327, 239] on input "Pneumatic brakes & Manual parking brake" at bounding box center [325, 239] width 6 height 6
radio input "true"
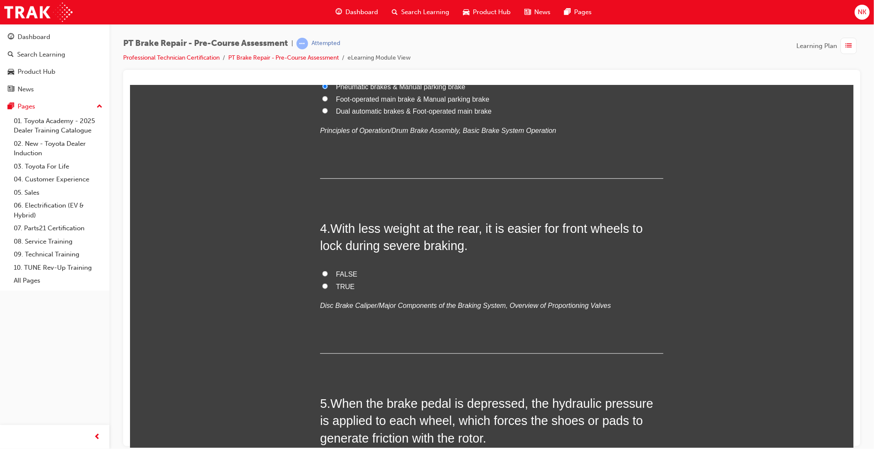
scroll to position [550, 0]
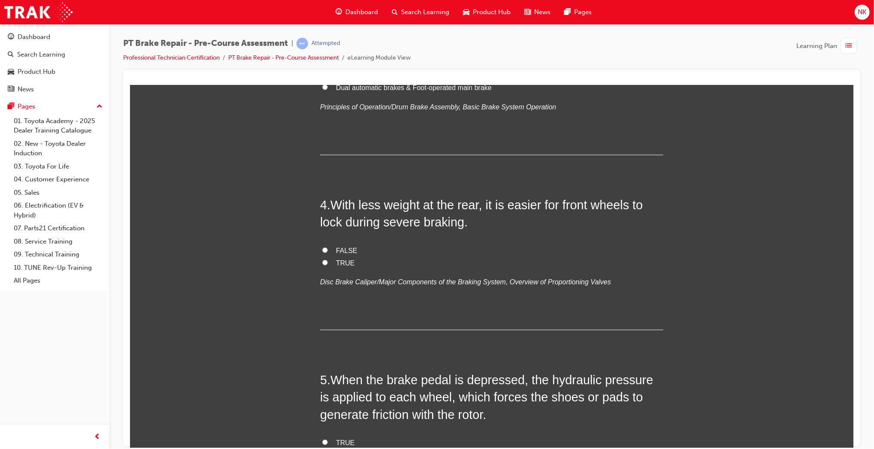
click at [340, 261] on span "TRUE" at bounding box center [345, 262] width 19 height 7
click at [327, 261] on input "TRUE" at bounding box center [325, 263] width 6 height 6
radio input "true"
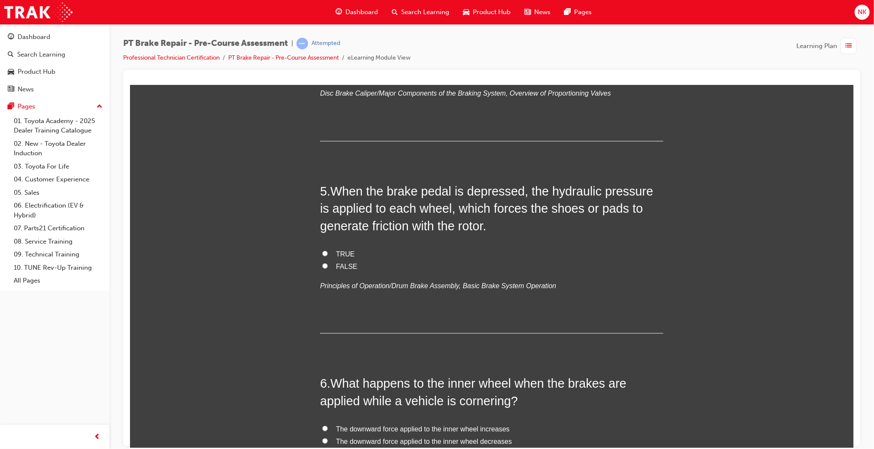
scroll to position [741, 0]
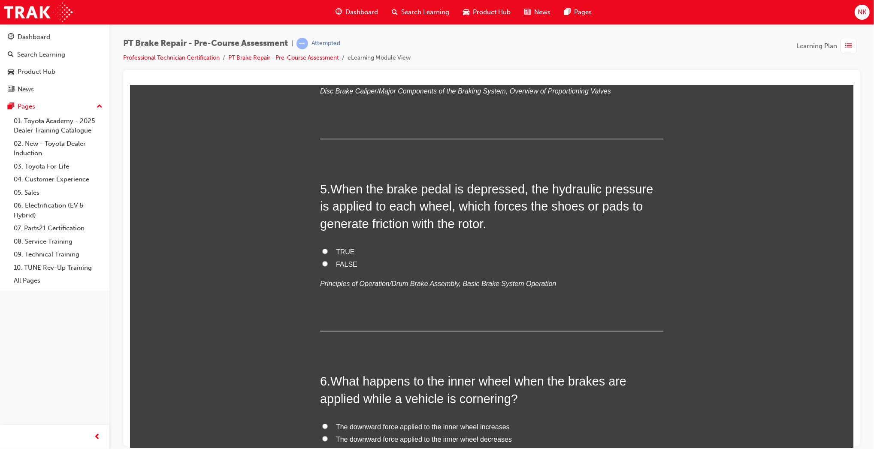
click at [341, 250] on span "TRUE" at bounding box center [345, 251] width 19 height 7
click at [327, 250] on input "TRUE" at bounding box center [325, 251] width 6 height 6
radio input "true"
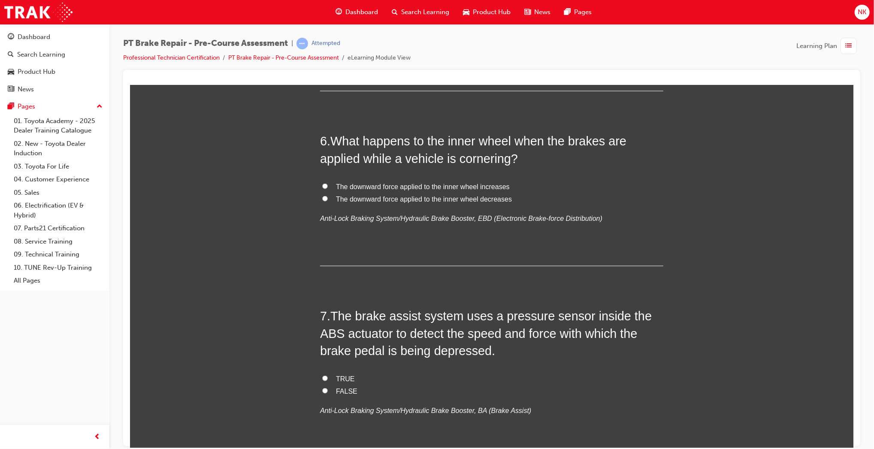
scroll to position [989, 0]
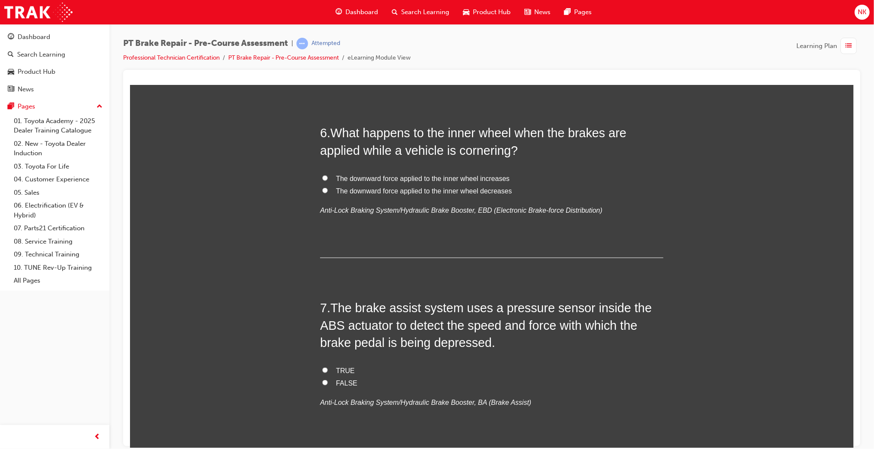
click at [467, 177] on span "The downward force applied to the inner wheel increases" at bounding box center [423, 178] width 174 height 7
click at [327, 177] on input "The downward force applied to the inner wheel increases" at bounding box center [325, 178] width 6 height 6
radio input "true"
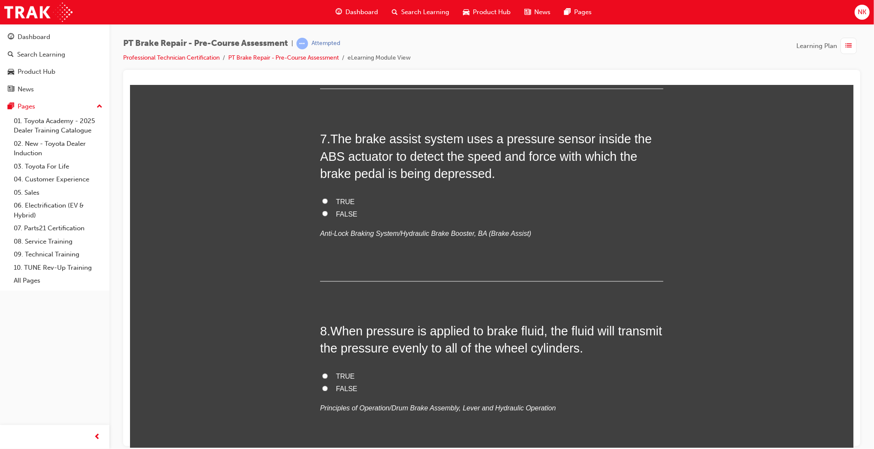
scroll to position [1159, 0]
click at [341, 200] on span "TRUE" at bounding box center [345, 200] width 19 height 7
click at [327, 200] on input "TRUE" at bounding box center [325, 200] width 6 height 6
radio input "true"
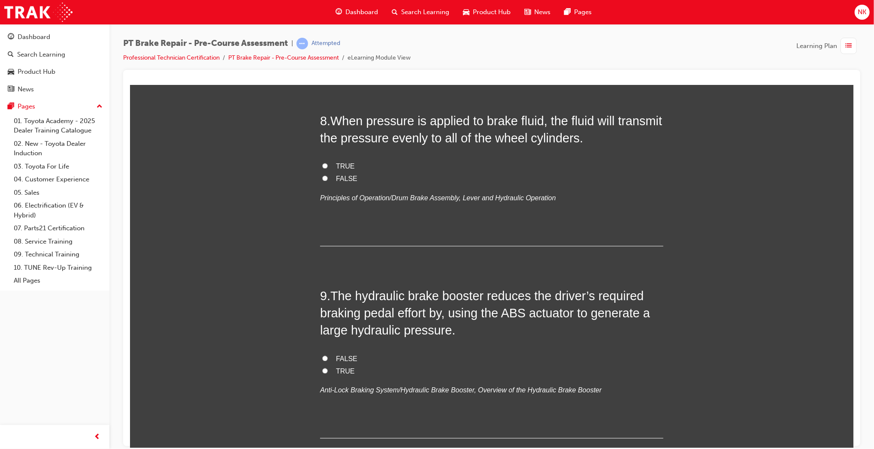
scroll to position [1371, 0]
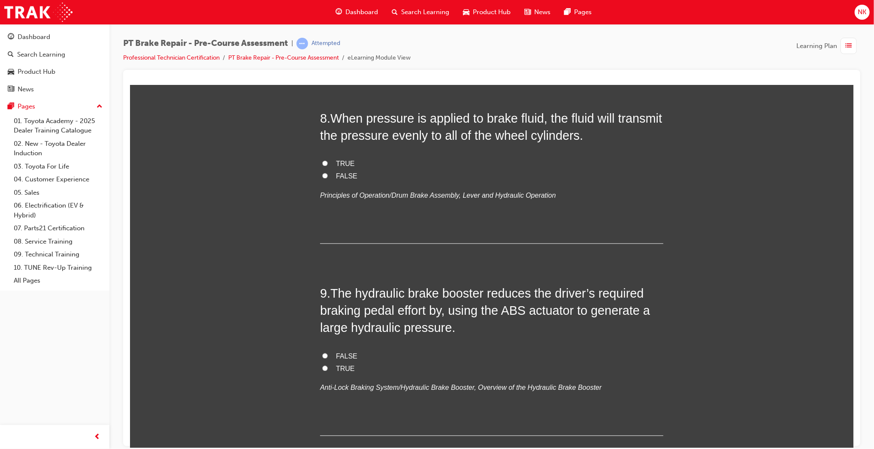
click at [339, 166] on span "TRUE" at bounding box center [345, 163] width 19 height 7
click at [327, 166] on input "TRUE" at bounding box center [325, 164] width 6 height 6
radio input "true"
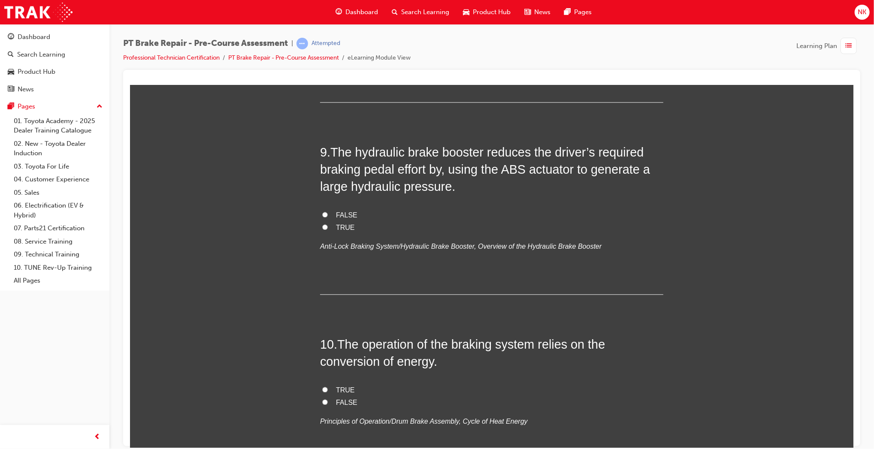
scroll to position [1513, 0]
click at [340, 228] on span "TRUE" at bounding box center [345, 226] width 19 height 7
click at [327, 228] on input "TRUE" at bounding box center [325, 227] width 6 height 6
radio input "true"
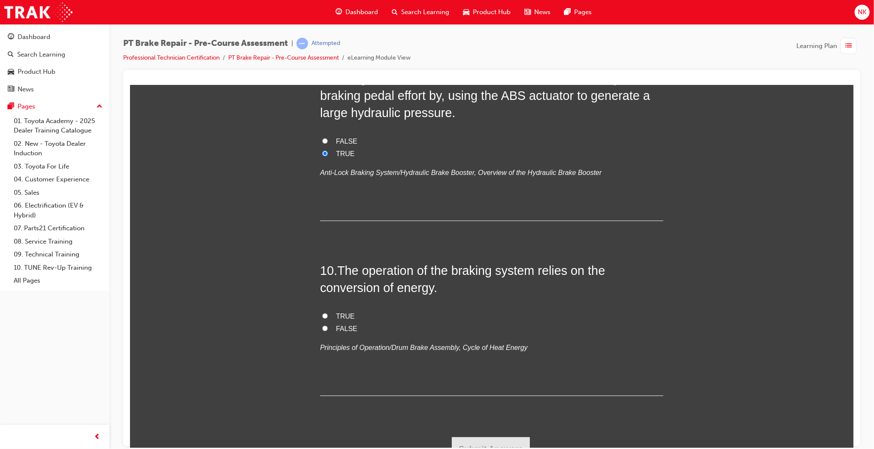
scroll to position [1599, 0]
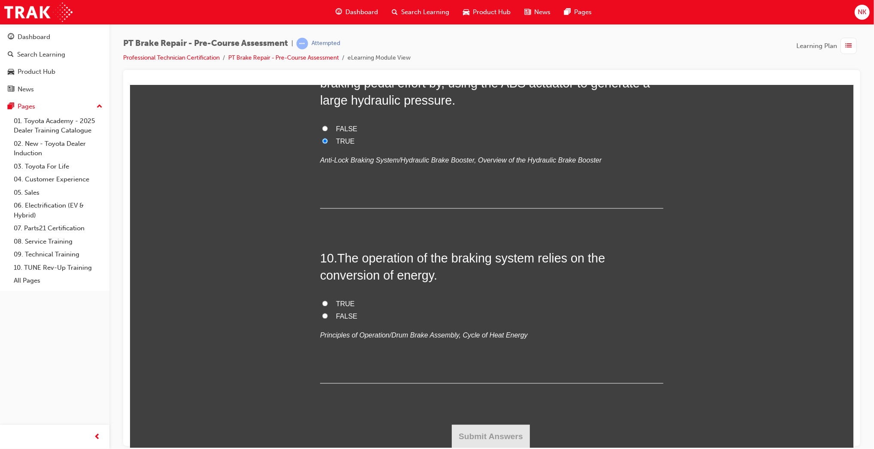
click at [339, 300] on span "TRUE" at bounding box center [345, 303] width 19 height 7
click at [327, 300] on input "TRUE" at bounding box center [325, 303] width 6 height 6
radio input "true"
click at [496, 427] on button "Submit Answers" at bounding box center [490, 436] width 78 height 24
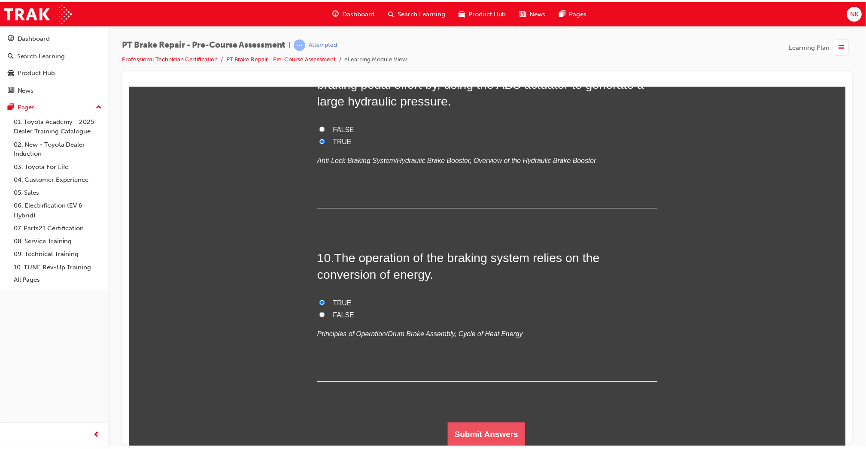
scroll to position [0, 0]
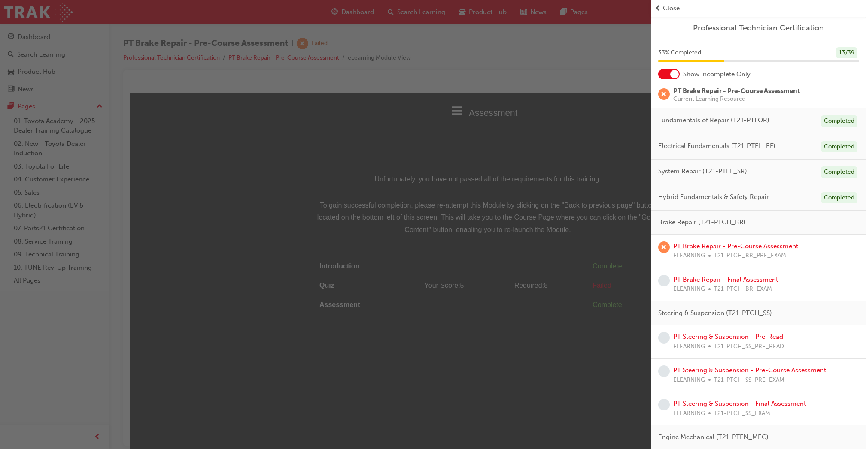
click at [748, 249] on link "PT Brake Repair - Pre-Course Assessment" at bounding box center [735, 246] width 125 height 8
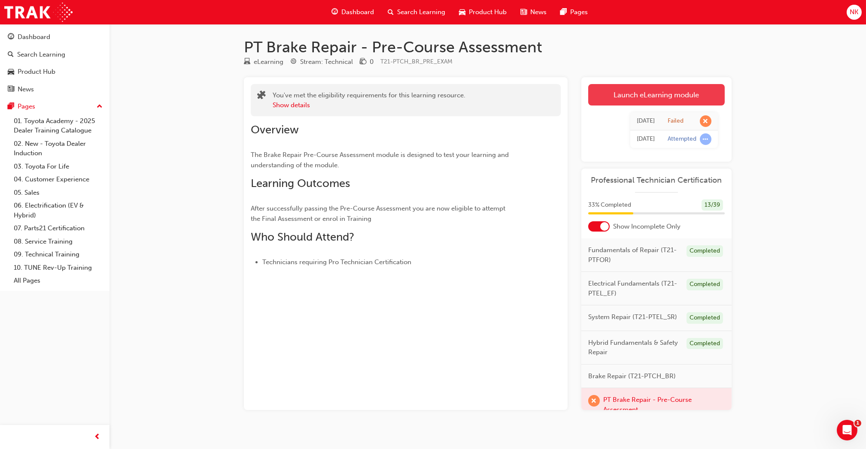
click at [650, 91] on link "Launch eLearning module" at bounding box center [656, 94] width 136 height 21
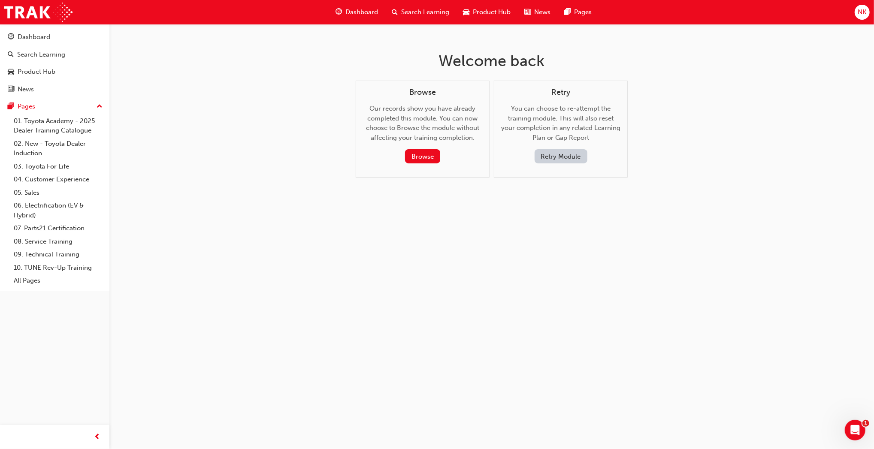
click at [575, 152] on button "Retry Module" at bounding box center [561, 156] width 53 height 14
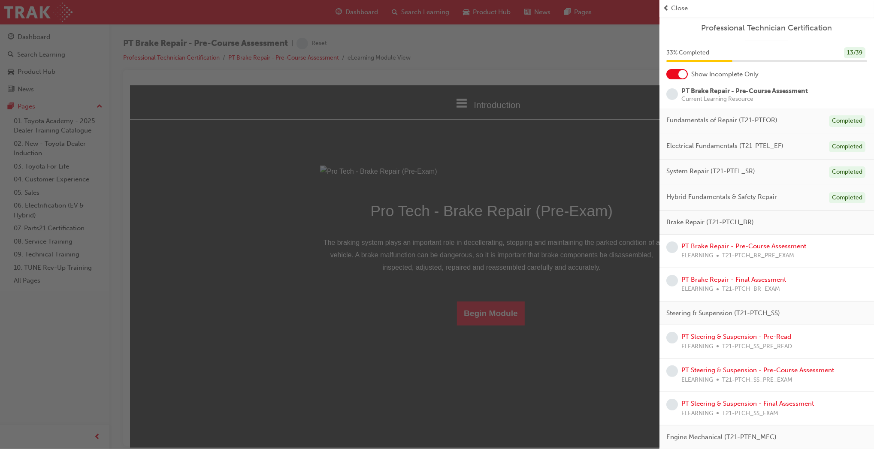
click at [498, 402] on div "button" at bounding box center [330, 224] width 660 height 449
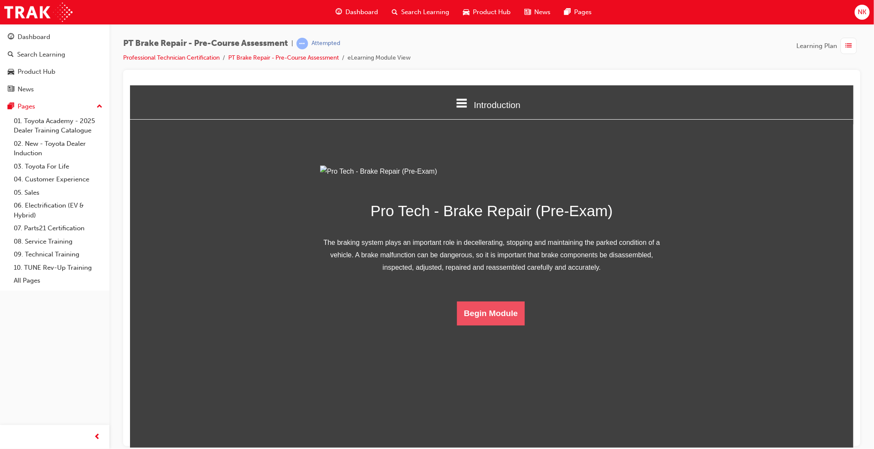
click at [498, 325] on button "Begin Module" at bounding box center [491, 313] width 68 height 24
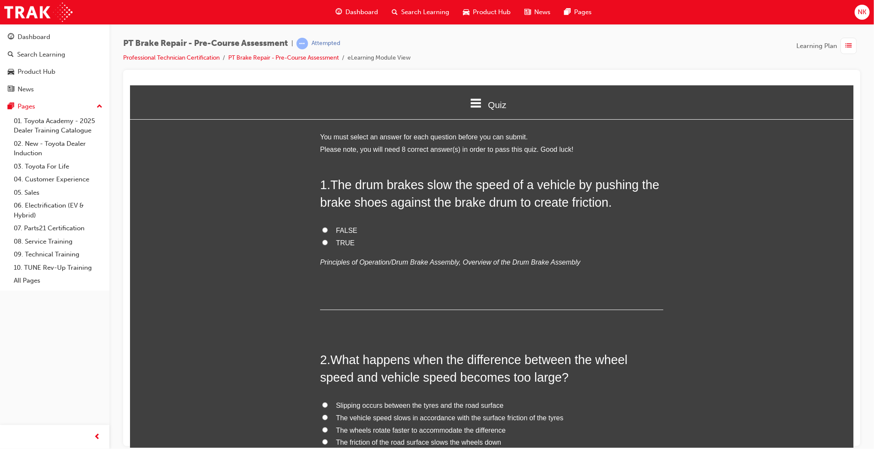
click at [340, 242] on span "TRUE" at bounding box center [345, 242] width 19 height 7
click at [327, 242] on input "TRUE" at bounding box center [325, 242] width 6 height 6
radio input "true"
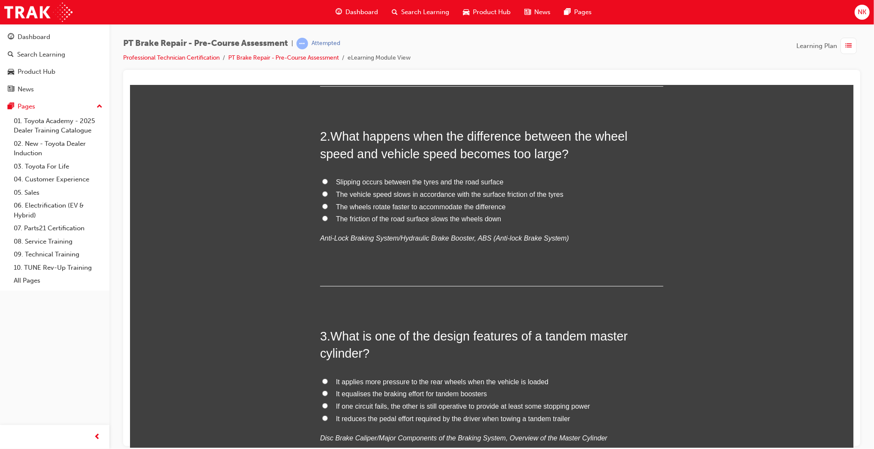
scroll to position [230, 0]
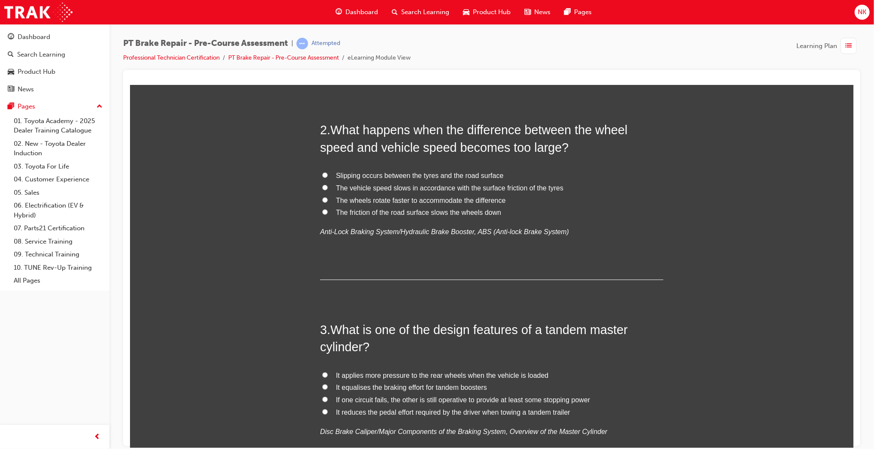
click at [405, 173] on span "Slipping occurs between the tyres and the road surface" at bounding box center [419, 175] width 167 height 7
click at [327, 173] on input "Slipping occurs between the tyres and the road surface" at bounding box center [325, 175] width 6 height 6
radio input "true"
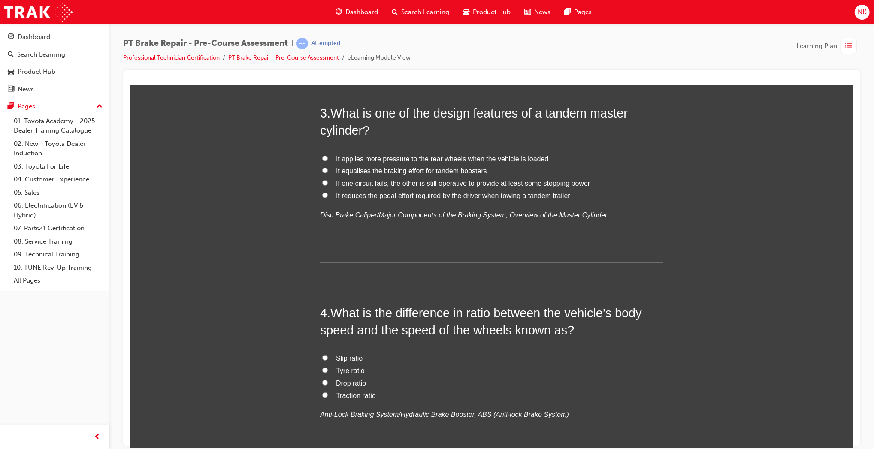
scroll to position [448, 0]
click at [450, 180] on span "If one circuit fails, the other is still operative to provide at least some sto…" at bounding box center [463, 182] width 254 height 7
click at [327, 180] on input "If one circuit fails, the other is still operative to provide at least some sto…" at bounding box center [325, 182] width 6 height 6
radio input "true"
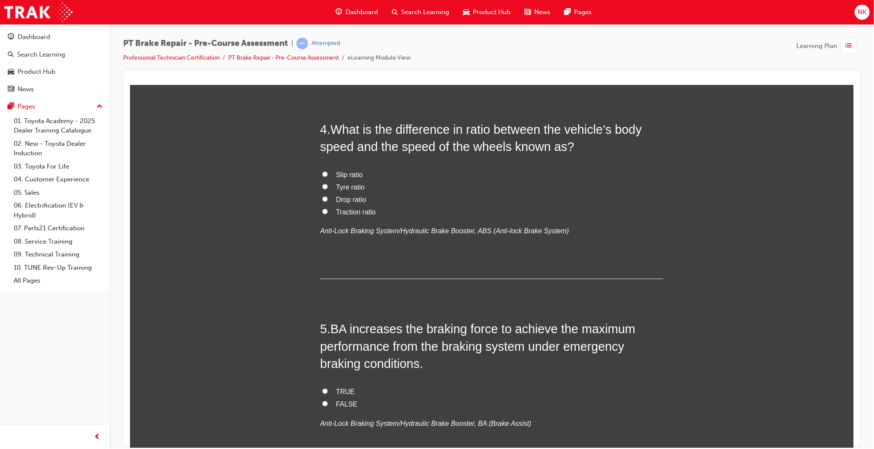
scroll to position [633, 0]
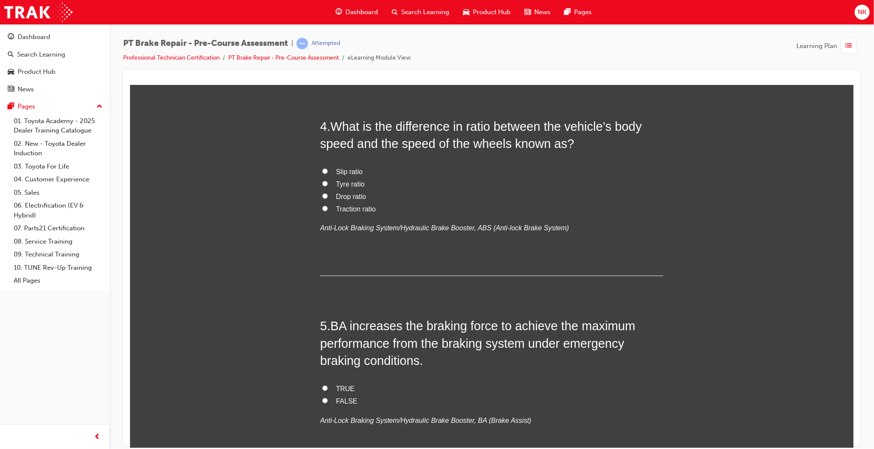
click at [345, 173] on span "Slip ratio" at bounding box center [349, 171] width 27 height 7
click at [327, 173] on input "Slip ratio" at bounding box center [325, 171] width 6 height 6
radio input "true"
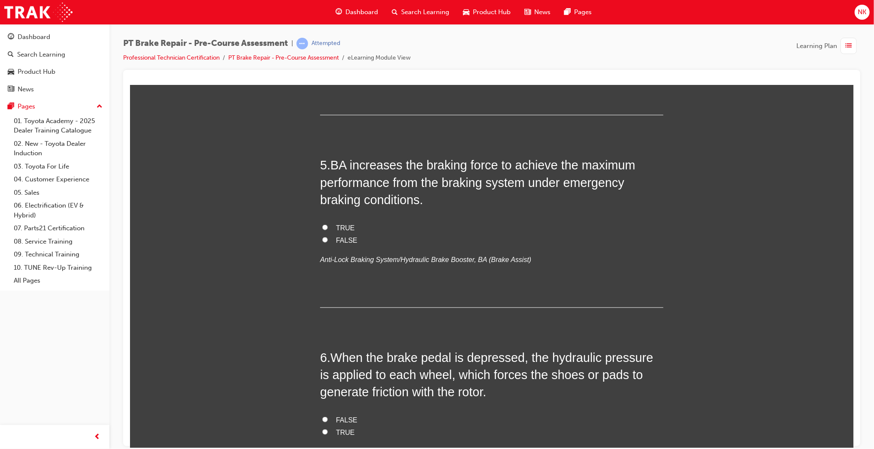
scroll to position [796, 0]
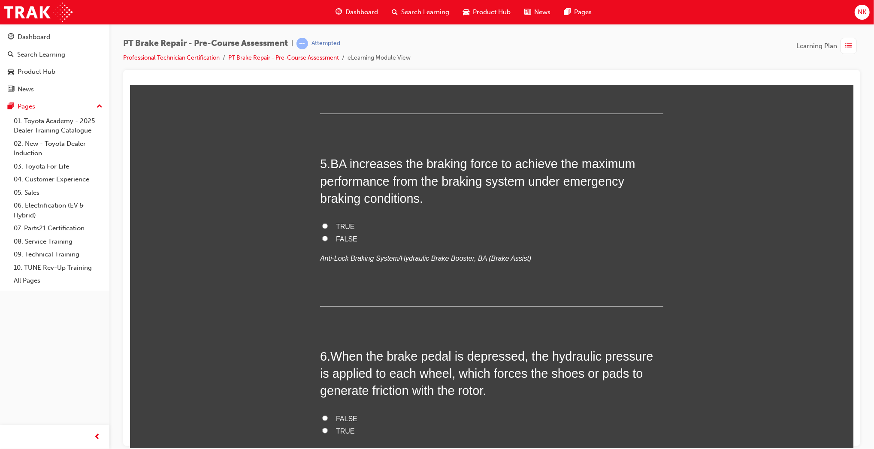
click at [324, 226] on label "TRUE" at bounding box center [491, 227] width 343 height 12
click at [324, 226] on input "TRUE" at bounding box center [325, 226] width 6 height 6
radio input "true"
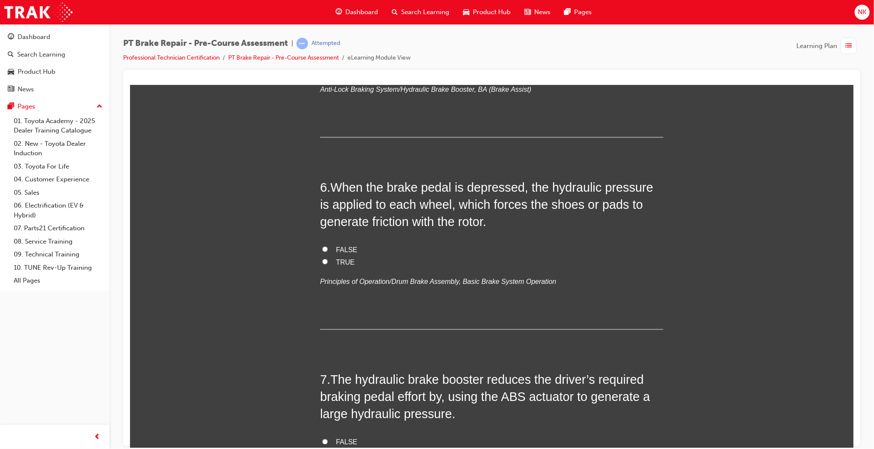
scroll to position [965, 0]
click at [343, 266] on label "TRUE" at bounding box center [491, 262] width 343 height 12
click at [327, 264] on input "TRUE" at bounding box center [325, 261] width 6 height 6
radio input "true"
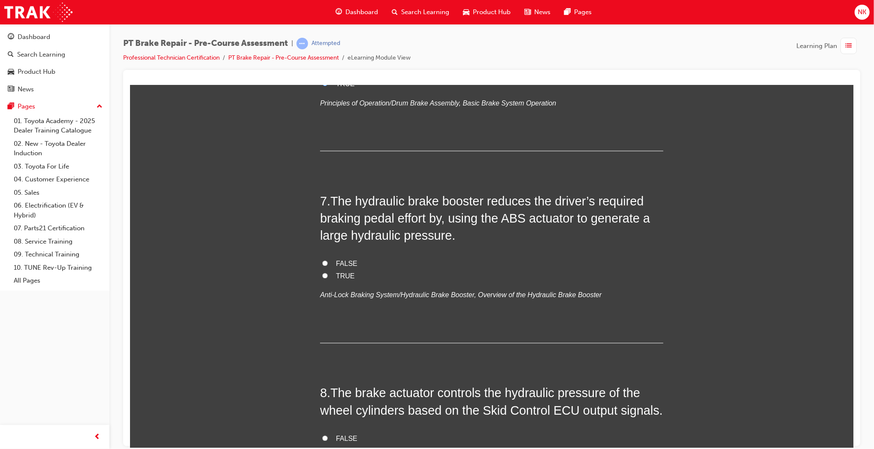
scroll to position [1144, 0]
click at [342, 261] on span "FALSE" at bounding box center [346, 263] width 21 height 7
click at [327, 261] on input "FALSE" at bounding box center [325, 263] width 6 height 6
radio input "true"
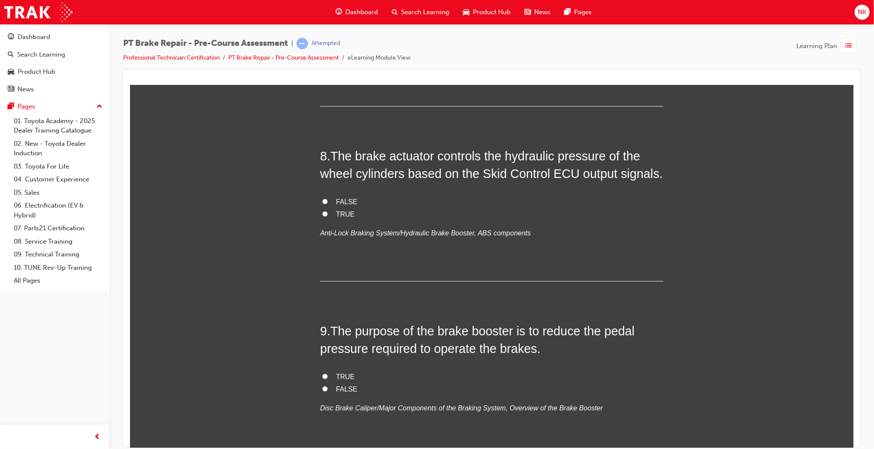
scroll to position [1382, 0]
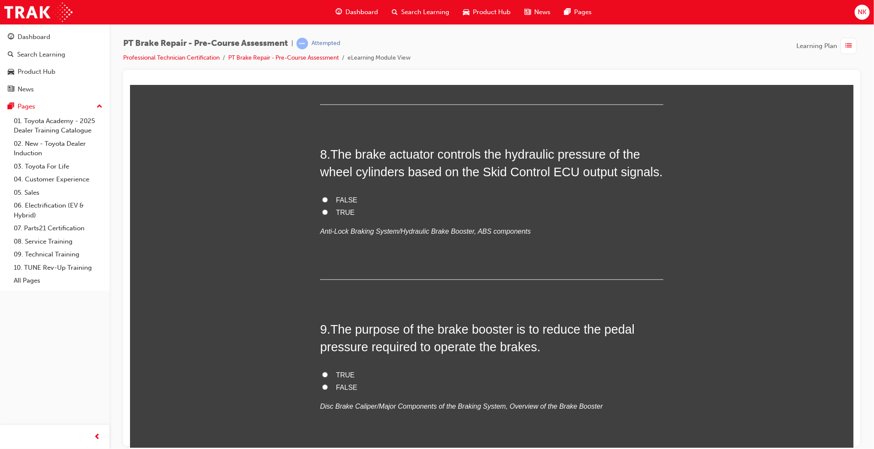
click at [336, 212] on span "TRUE" at bounding box center [345, 212] width 19 height 7
click at [327, 212] on input "TRUE" at bounding box center [325, 212] width 6 height 6
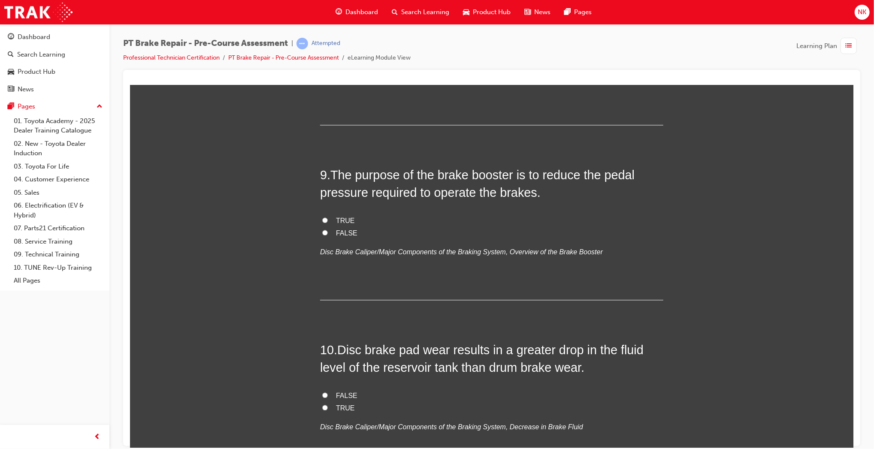
scroll to position [1542, 0]
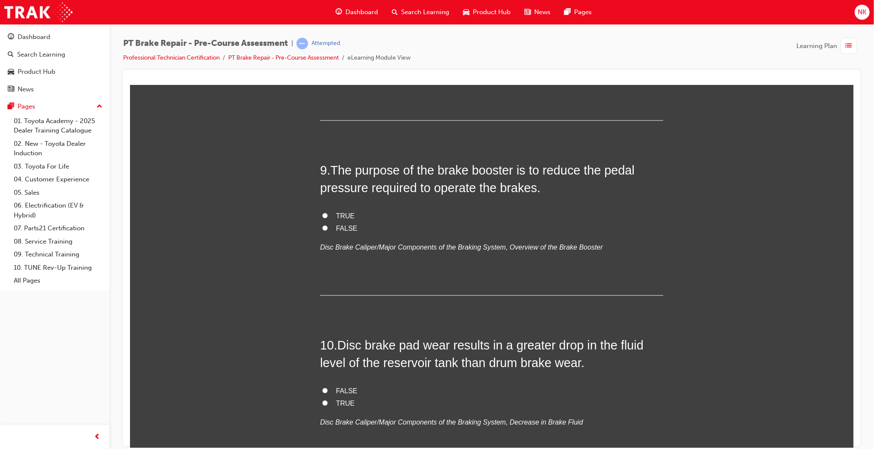
click at [337, 215] on span "TRUE" at bounding box center [345, 215] width 19 height 7
click at [327, 215] on input "TRUE" at bounding box center [325, 215] width 6 height 6
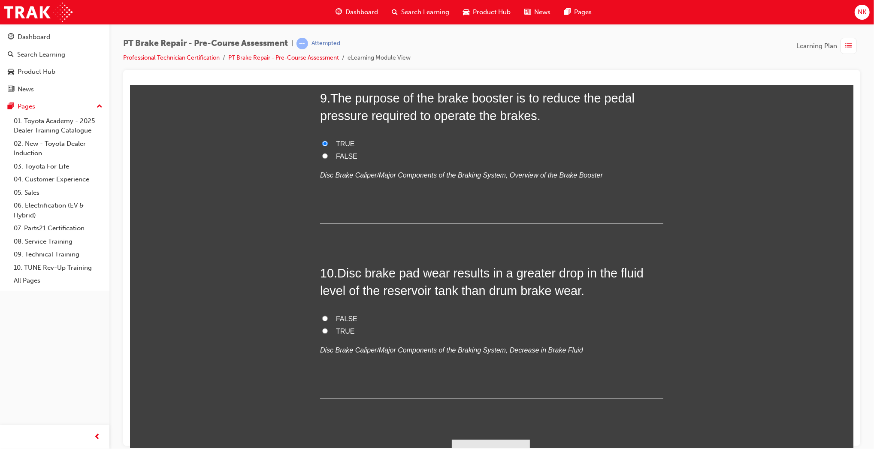
scroll to position [1629, 0]
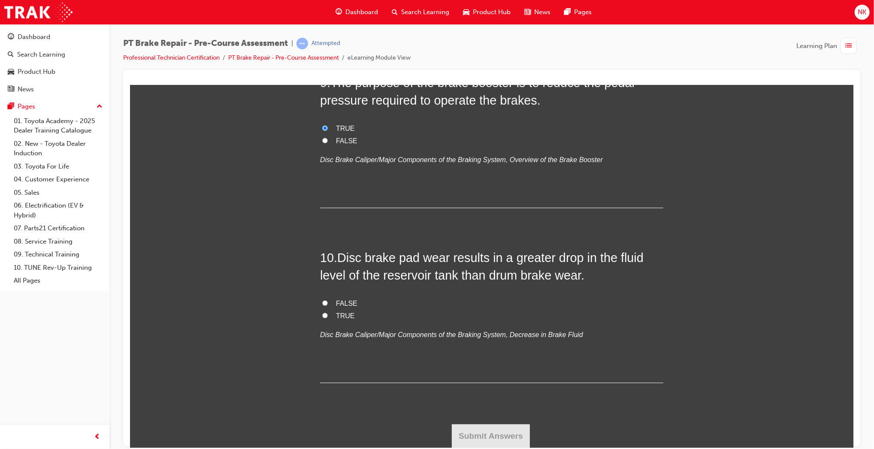
click at [339, 316] on span "TRUE" at bounding box center [345, 315] width 19 height 7
click at [327, 316] on input "TRUE" at bounding box center [325, 315] width 6 height 6
click at [506, 427] on button "Submit Answers" at bounding box center [490, 436] width 78 height 24
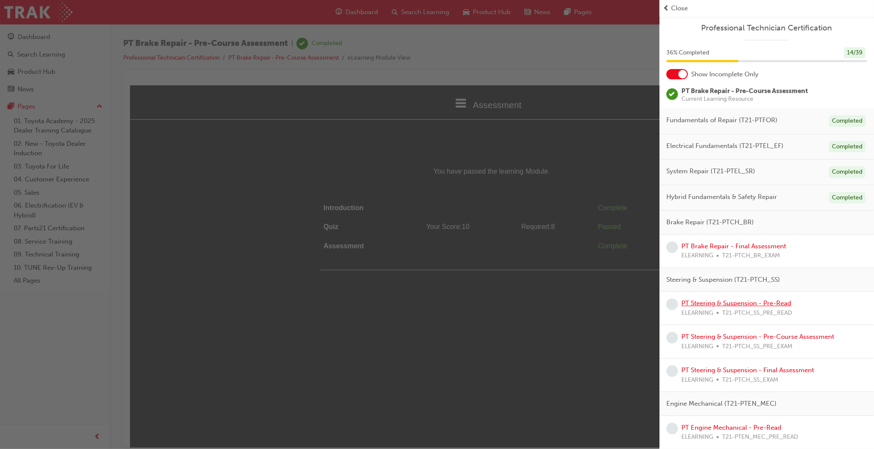
click at [778, 304] on link "PT Steering & Suspension - Pre-Read" at bounding box center [737, 304] width 110 height 8
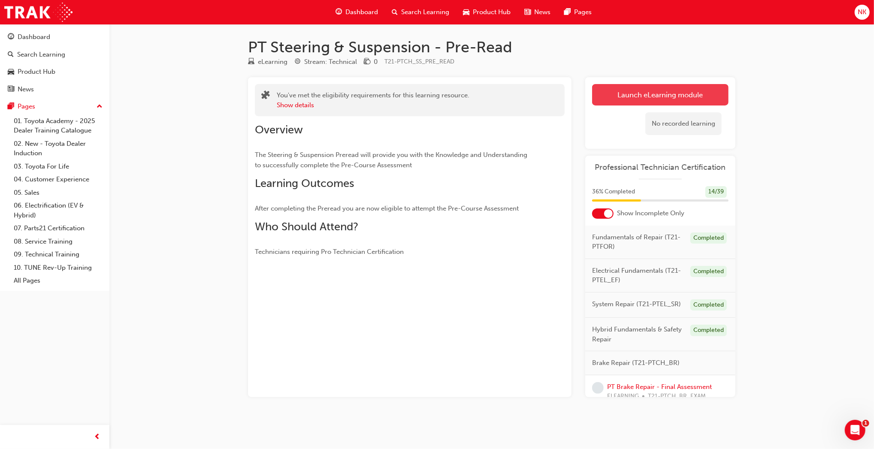
click at [661, 94] on link "Launch eLearning module" at bounding box center [660, 94] width 136 height 21
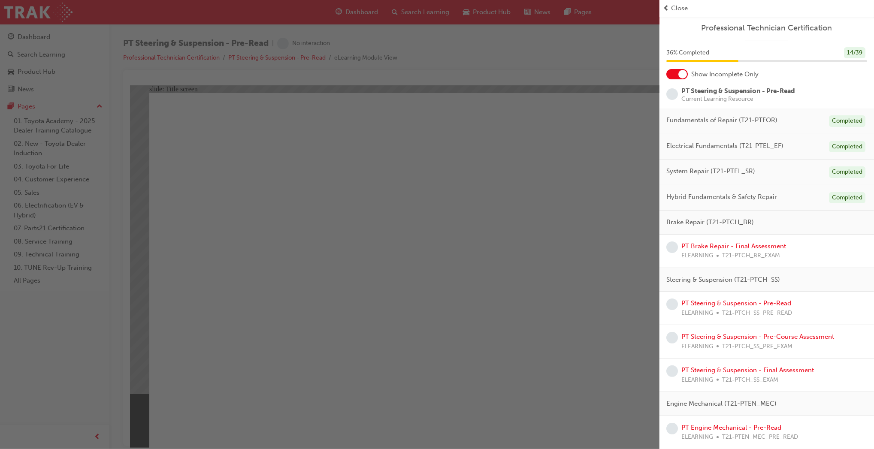
click at [489, 251] on div "button" at bounding box center [330, 224] width 660 height 449
click at [512, 263] on div "button" at bounding box center [330, 224] width 660 height 449
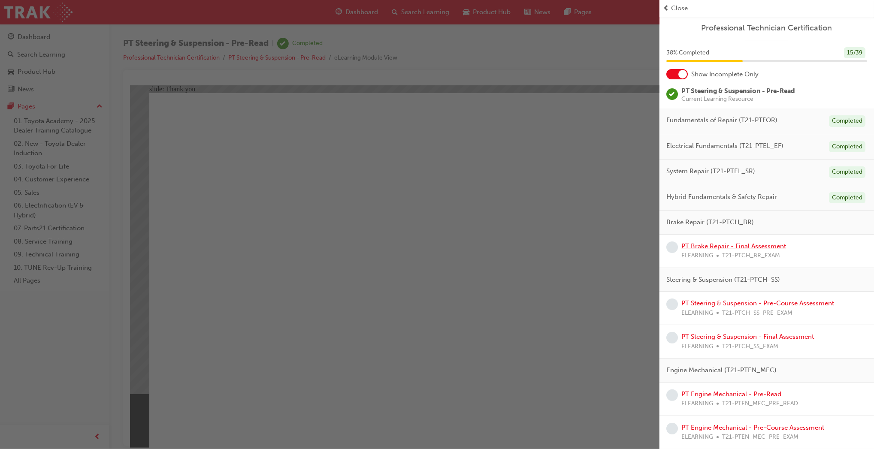
click at [730, 246] on link "PT Brake Repair - Final Assessment" at bounding box center [734, 246] width 105 height 8
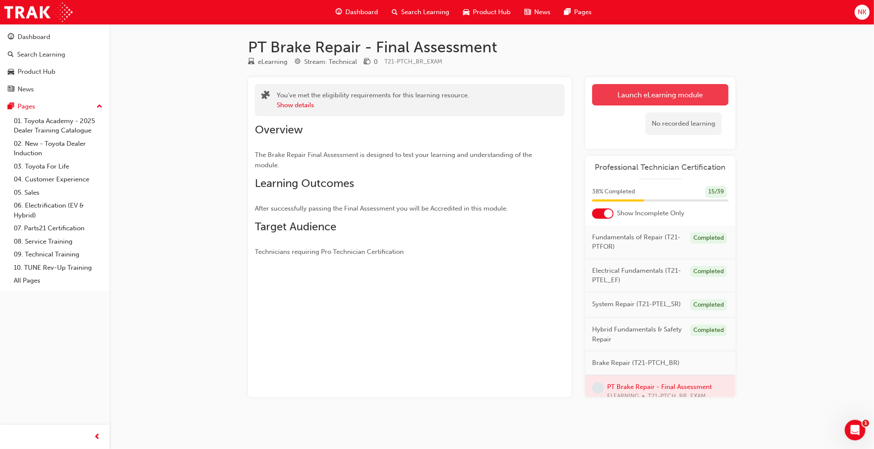
click at [648, 92] on button "Launch eLearning module" at bounding box center [660, 94] width 136 height 21
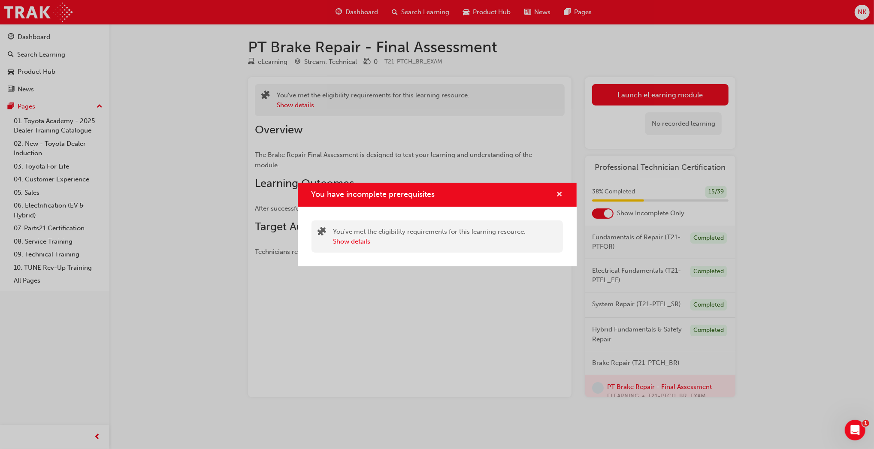
click at [560, 197] on span "cross-icon" at bounding box center [560, 195] width 6 height 8
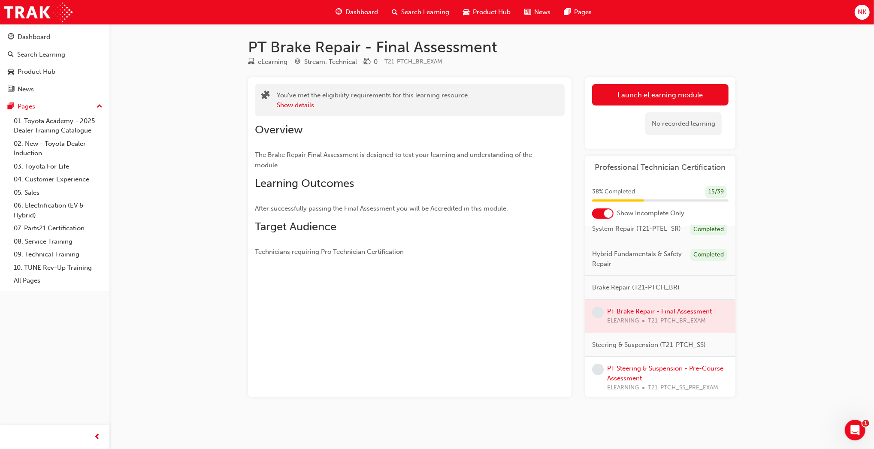
scroll to position [94, 0]
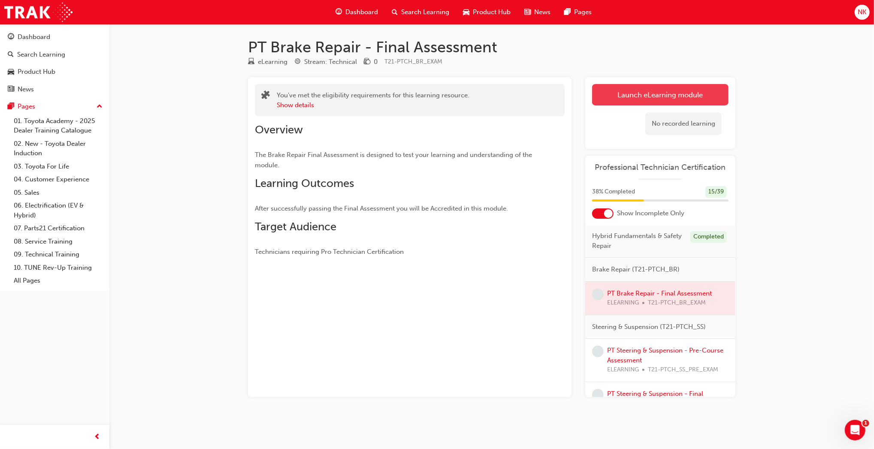
click at [653, 103] on button "Launch eLearning module" at bounding box center [660, 94] width 136 height 21
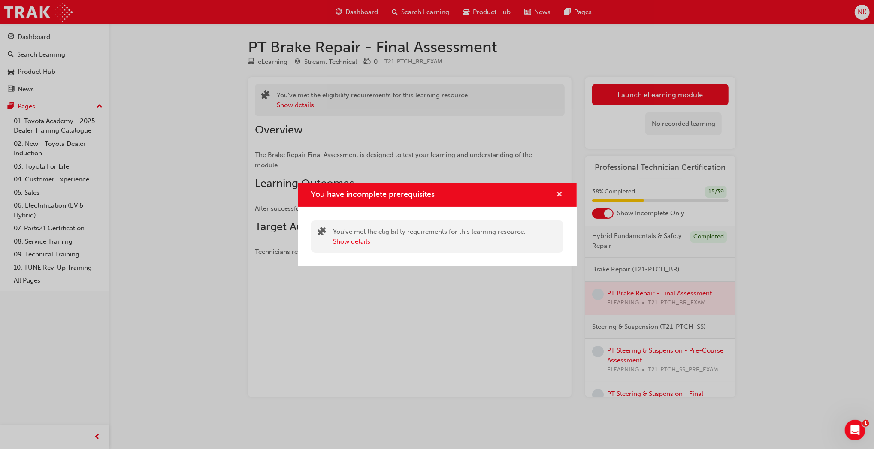
click at [560, 197] on span "cross-icon" at bounding box center [560, 195] width 6 height 8
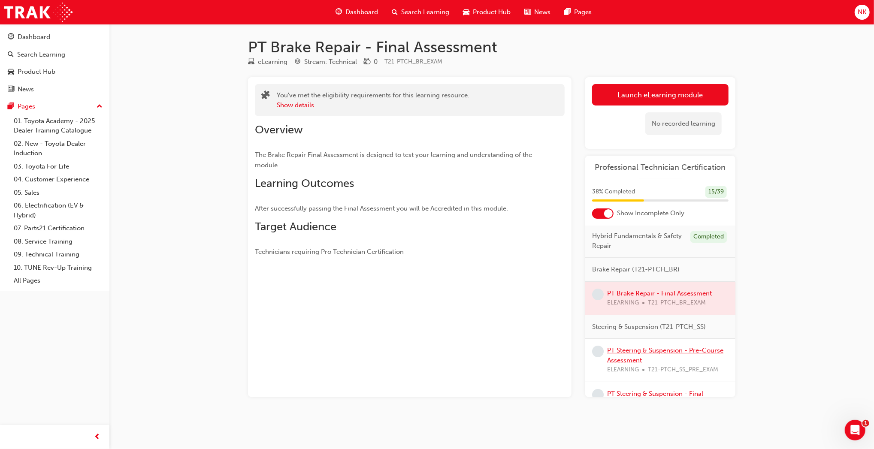
click at [645, 362] on link "PT Steering & Suspension - Pre-Course Assessment" at bounding box center [665, 356] width 116 height 18
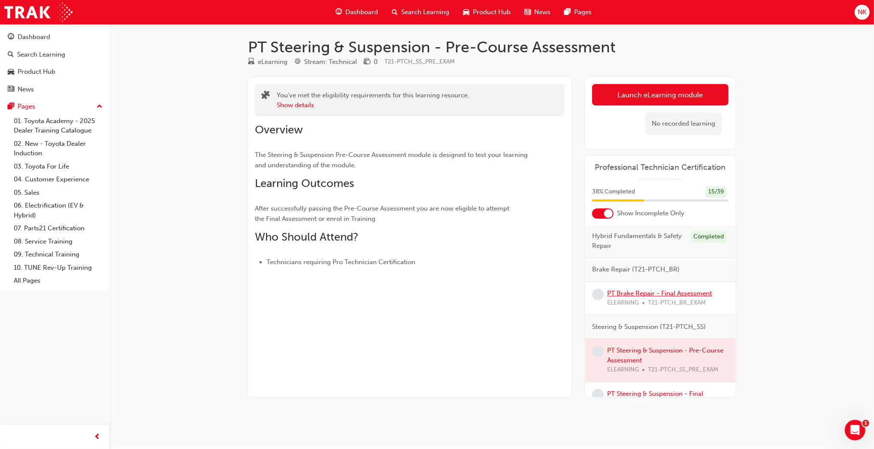
click at [627, 297] on link "PT Brake Repair - Final Assessment" at bounding box center [659, 294] width 105 height 8
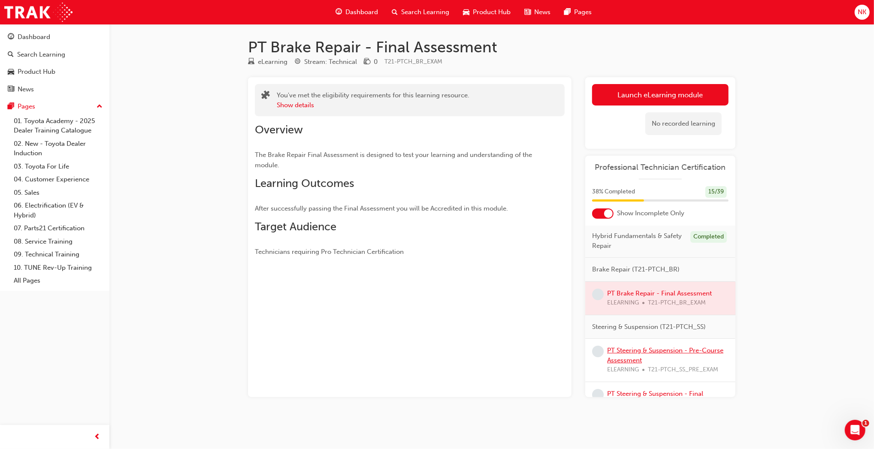
click at [640, 364] on link "PT Steering & Suspension - Pre-Course Assessment" at bounding box center [665, 356] width 116 height 18
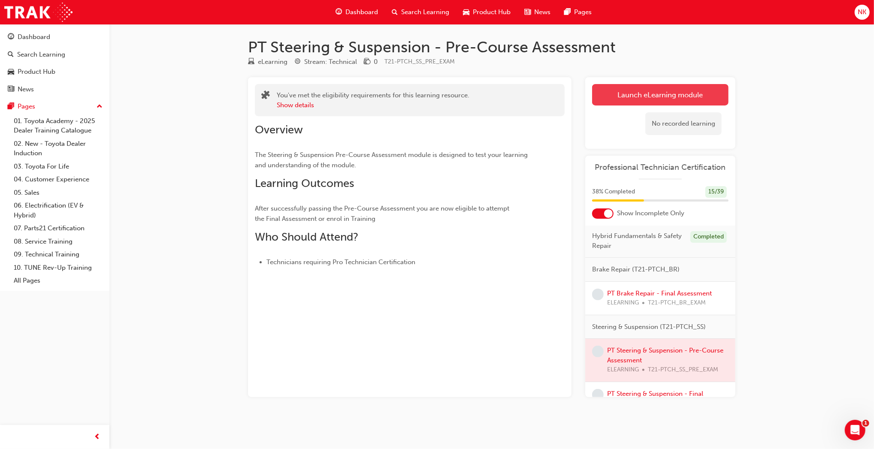
click at [639, 95] on link "Launch eLearning module" at bounding box center [660, 94] width 136 height 21
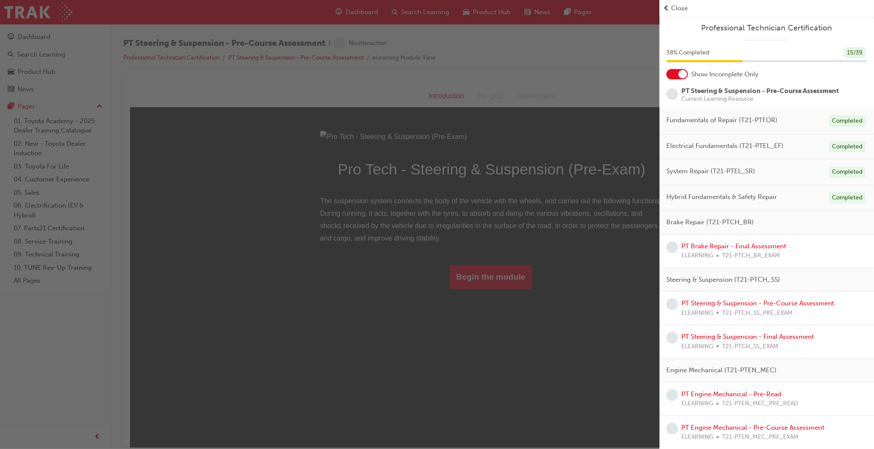
click at [480, 367] on div "button" at bounding box center [330, 224] width 660 height 449
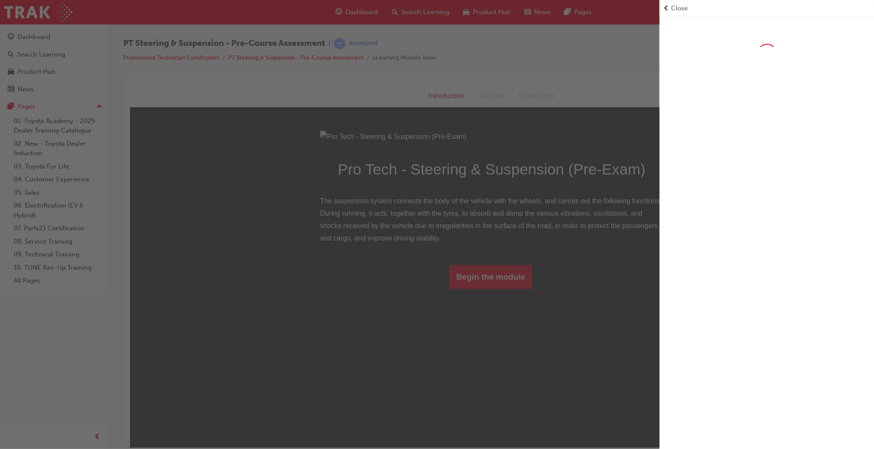
click at [480, 367] on div "button" at bounding box center [330, 224] width 660 height 449
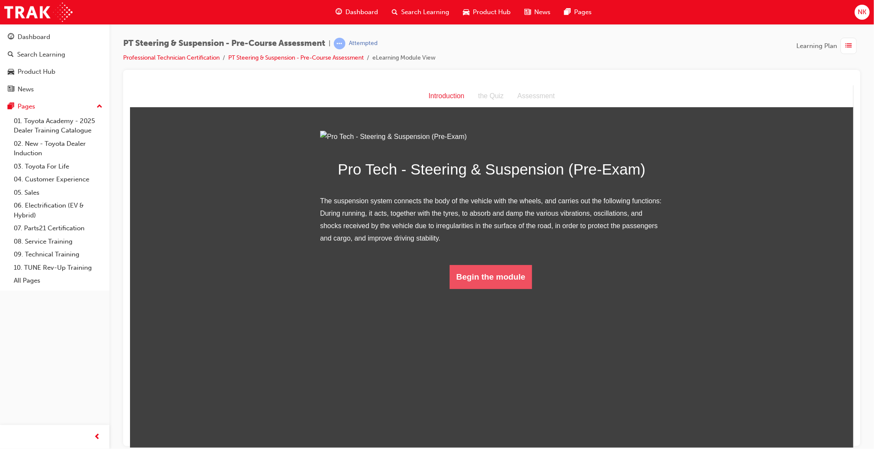
click at [479, 289] on button "Begin the module" at bounding box center [490, 277] width 83 height 24
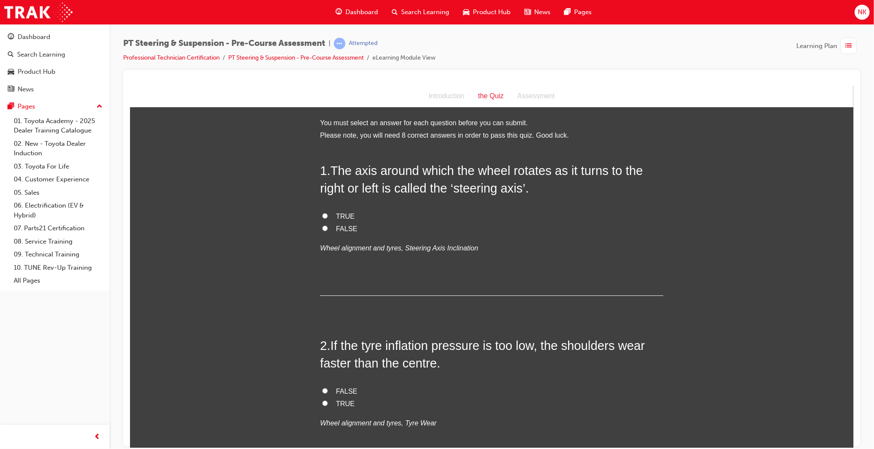
click at [336, 215] on span "TRUE" at bounding box center [345, 215] width 19 height 7
click at [327, 215] on input "TRUE" at bounding box center [325, 216] width 6 height 6
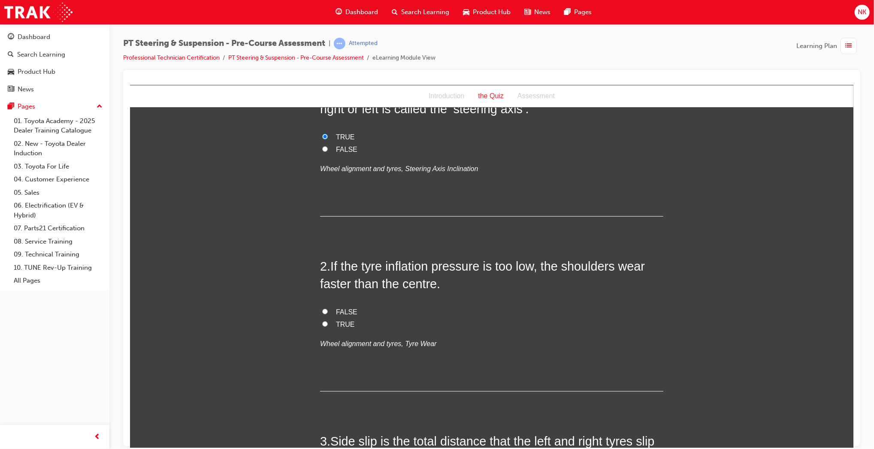
scroll to position [85, 0]
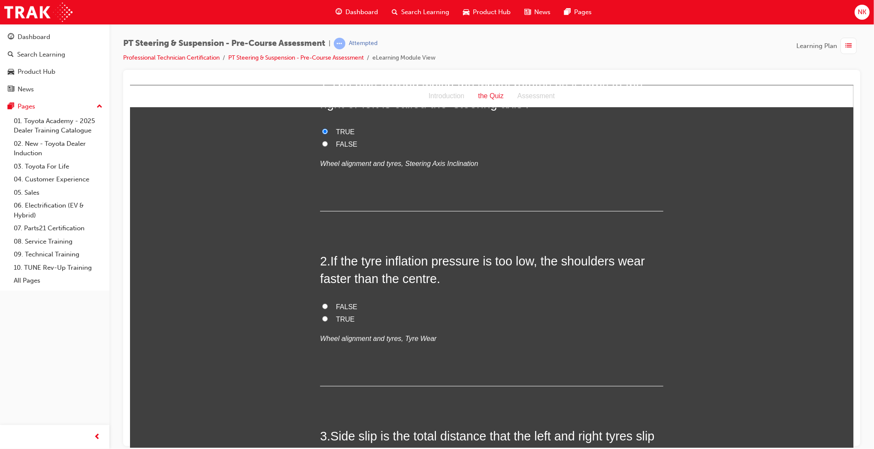
click at [339, 318] on span "TRUE" at bounding box center [345, 318] width 19 height 7
click at [327, 318] on input "TRUE" at bounding box center [325, 319] width 6 height 6
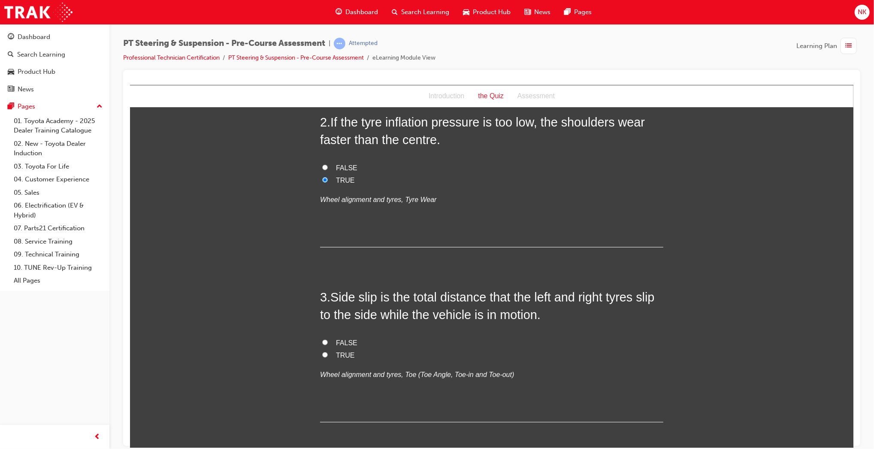
scroll to position [279, 0]
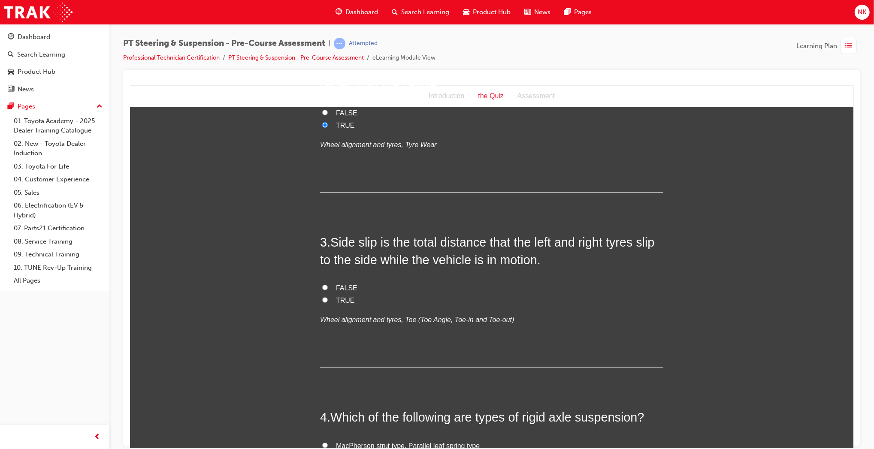
click at [330, 297] on label "TRUE" at bounding box center [491, 300] width 343 height 12
click at [327, 297] on input "TRUE" at bounding box center [325, 300] width 6 height 6
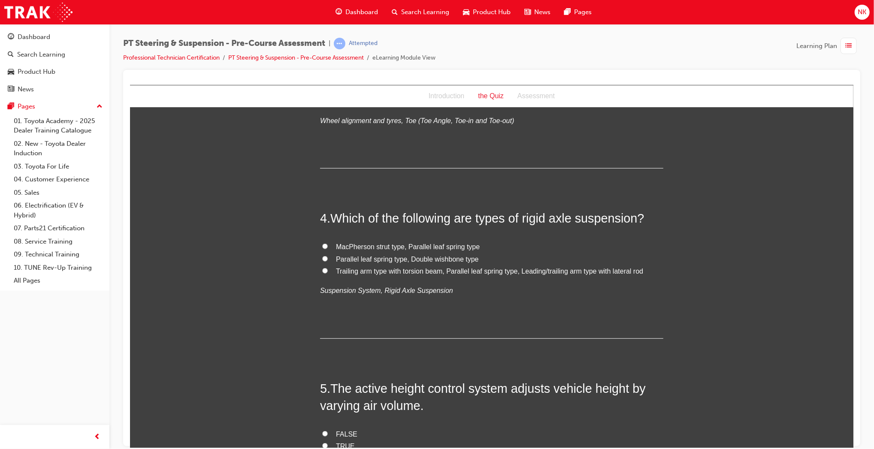
scroll to position [479, 0]
click at [412, 258] on span "Parallel leaf spring type, Double wishbone type" at bounding box center [407, 258] width 143 height 7
click at [327, 258] on input "Parallel leaf spring type, Double wishbone type" at bounding box center [325, 258] width 6 height 6
click at [414, 271] on span "Trailing arm type with torsion beam, Parallel leaf spring type, Leading/trailin…" at bounding box center [489, 270] width 307 height 7
click at [327, 271] on input "Trailing arm type with torsion beam, Parallel leaf spring type, Leading/trailin…" at bounding box center [325, 270] width 6 height 6
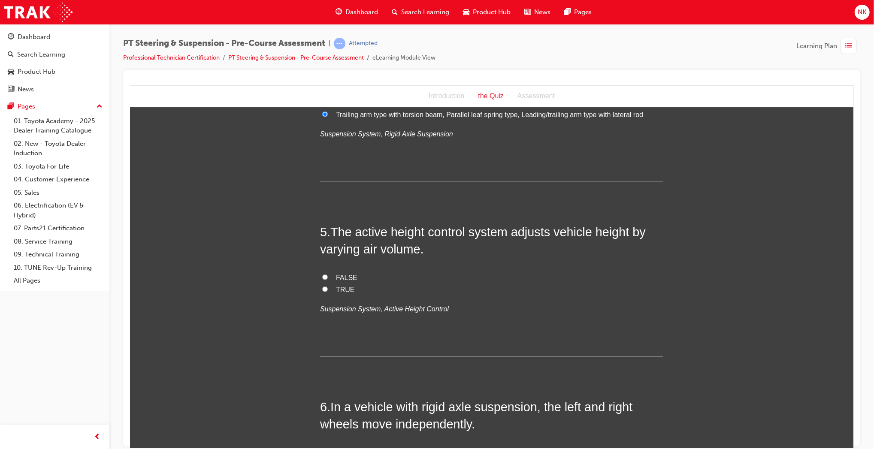
scroll to position [643, 0]
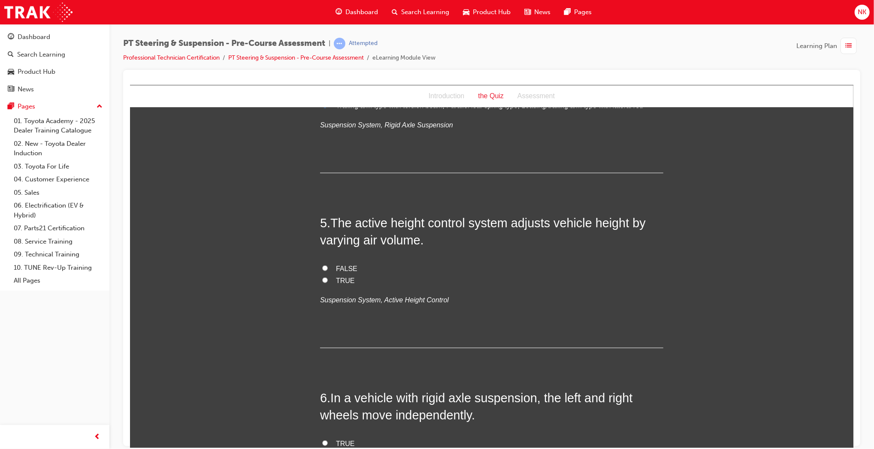
click at [336, 283] on span "TRUE" at bounding box center [345, 280] width 19 height 7
click at [327, 283] on input "TRUE" at bounding box center [325, 280] width 6 height 6
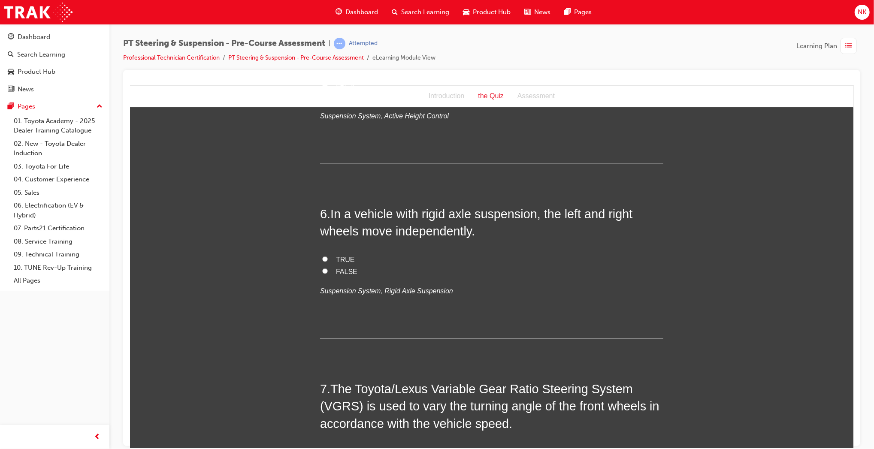
scroll to position [833, 0]
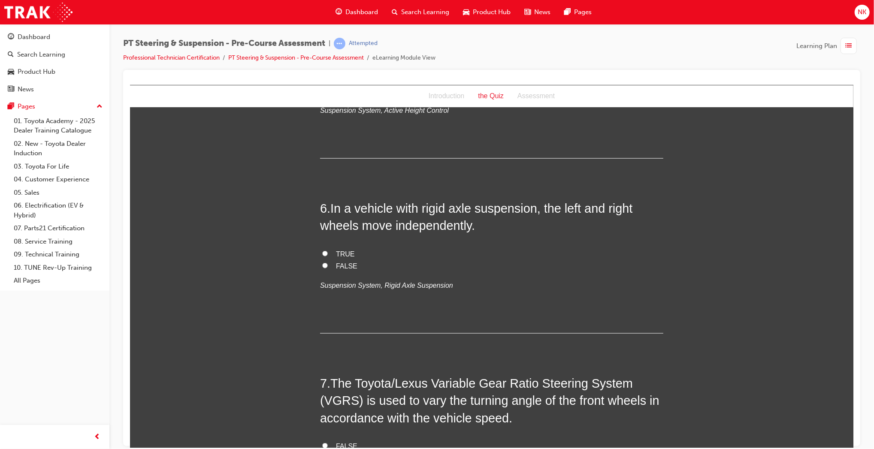
click at [336, 267] on span "FALSE" at bounding box center [346, 265] width 21 height 7
click at [327, 267] on input "FALSE" at bounding box center [325, 266] width 6 height 6
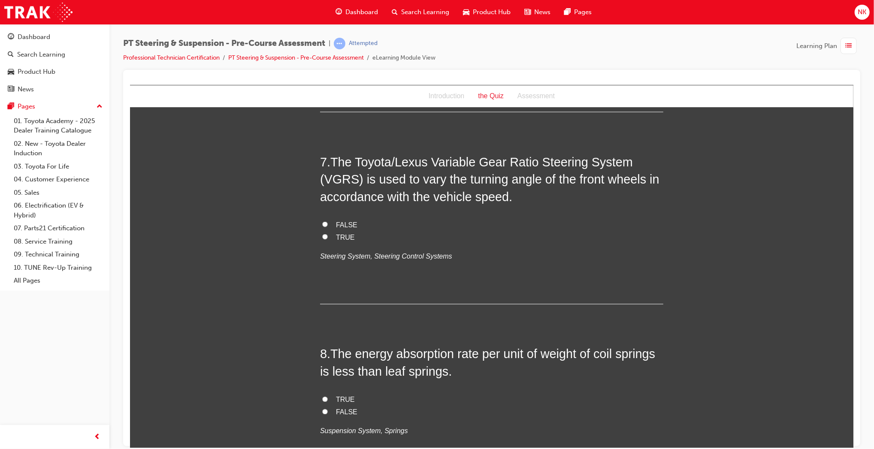
scroll to position [1054, 0]
click at [336, 238] on span "TRUE" at bounding box center [345, 237] width 19 height 7
click at [327, 238] on input "TRUE" at bounding box center [325, 237] width 6 height 6
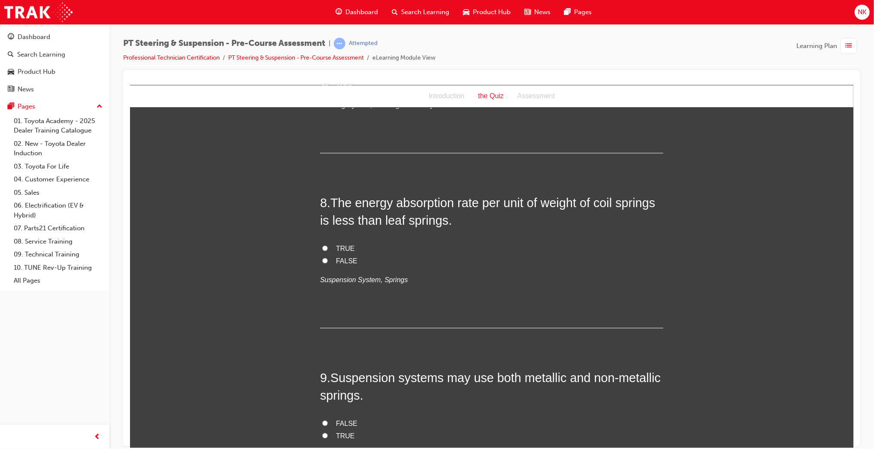
scroll to position [1209, 0]
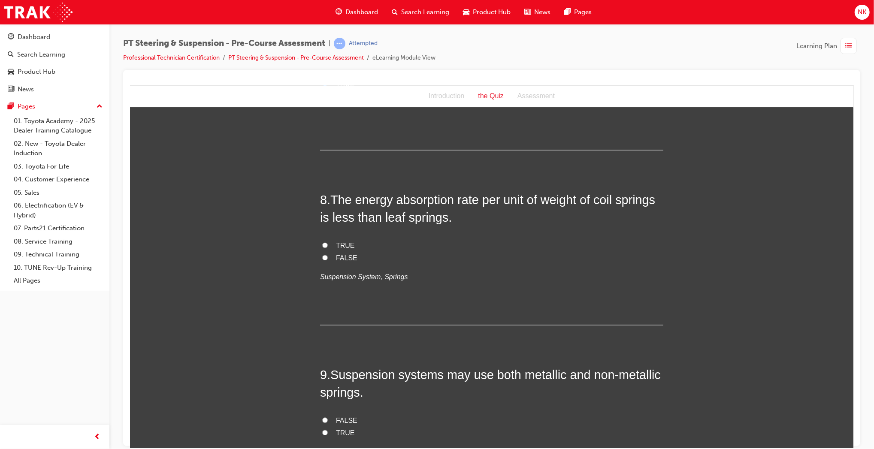
click at [338, 243] on span "TRUE" at bounding box center [345, 245] width 19 height 7
click at [327, 243] on input "TRUE" at bounding box center [325, 245] width 6 height 6
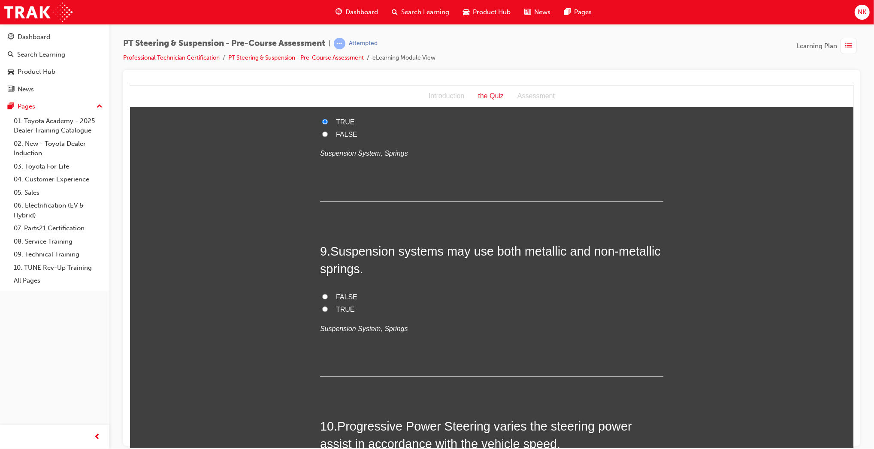
scroll to position [1338, 0]
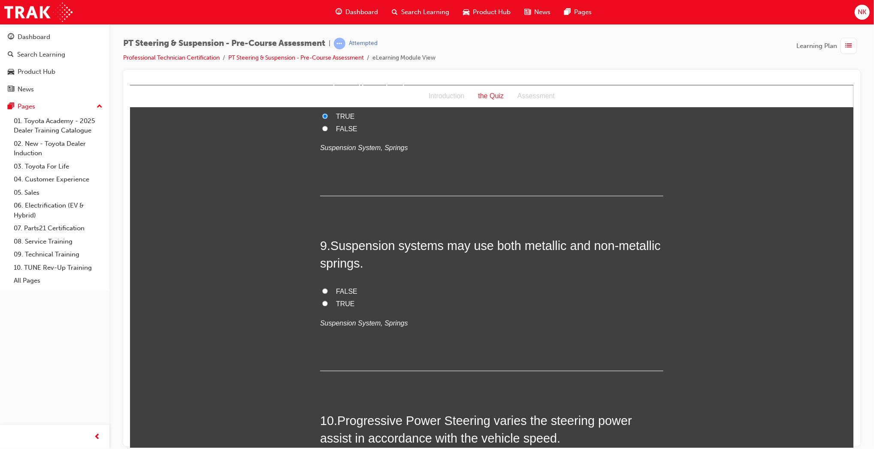
click at [340, 288] on span "FALSE" at bounding box center [346, 291] width 21 height 7
click at [327, 288] on input "FALSE" at bounding box center [325, 291] width 6 height 6
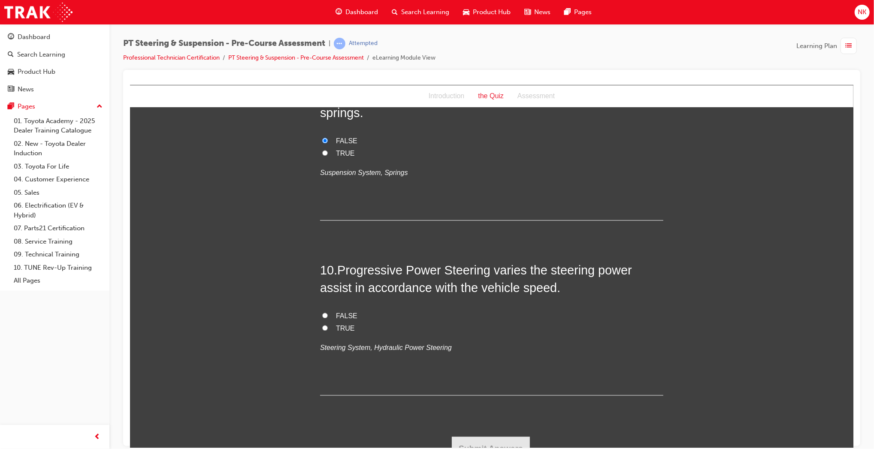
scroll to position [1498, 0]
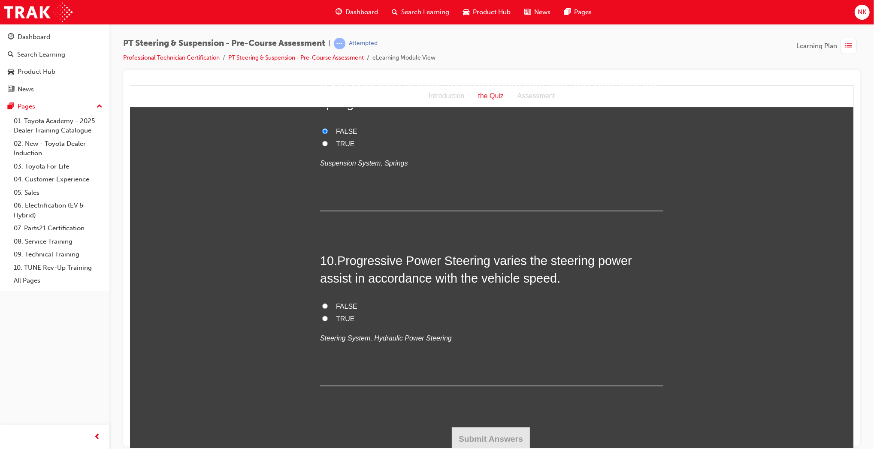
click at [336, 319] on span "TRUE" at bounding box center [345, 318] width 19 height 7
click at [327, 319] on input "TRUE" at bounding box center [325, 318] width 6 height 6
click at [473, 427] on button "Submit Answers" at bounding box center [490, 439] width 78 height 24
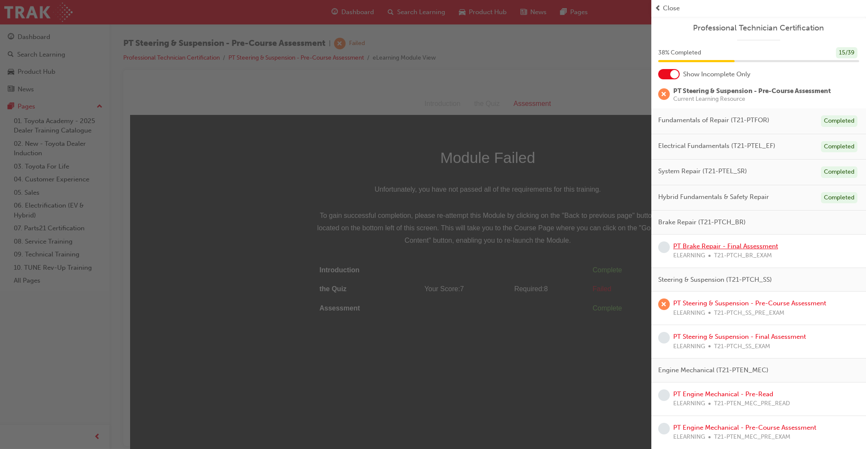
click at [711, 244] on link "PT Brake Repair - Final Assessment" at bounding box center [725, 246] width 105 height 8
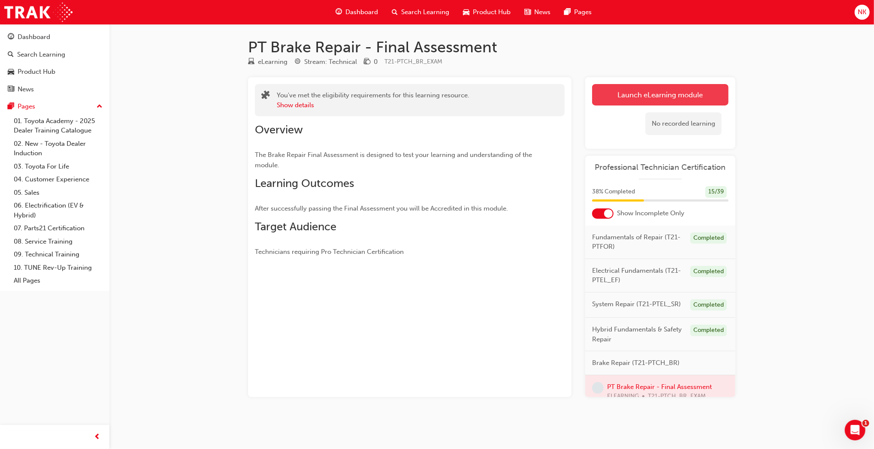
click at [613, 90] on link "Launch eLearning module" at bounding box center [660, 94] width 136 height 21
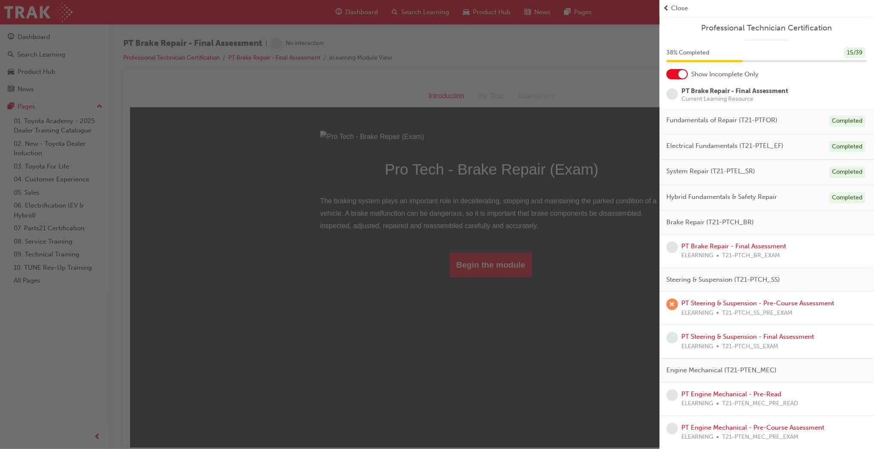
click at [421, 335] on div "button" at bounding box center [330, 224] width 660 height 449
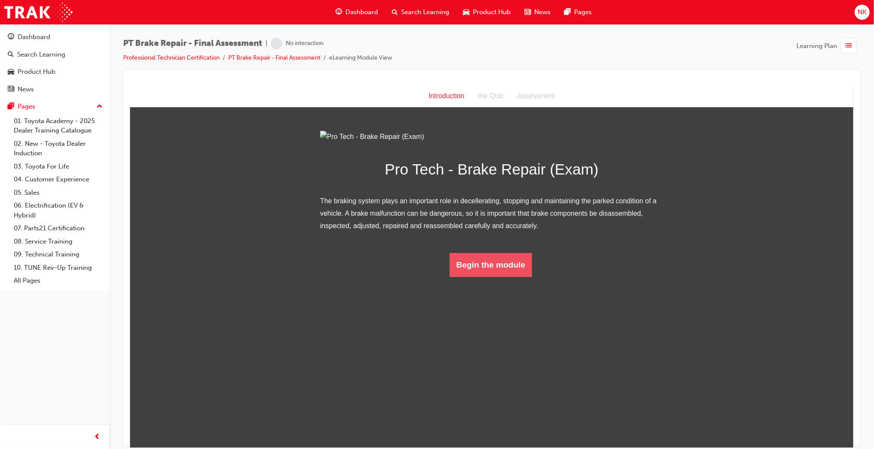
click at [462, 277] on button "Begin the module" at bounding box center [490, 265] width 83 height 24
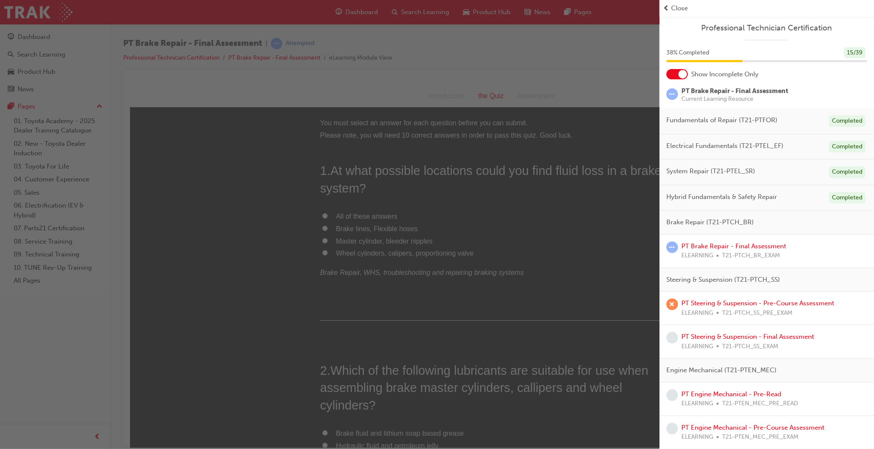
click at [512, 177] on div "button" at bounding box center [330, 224] width 660 height 449
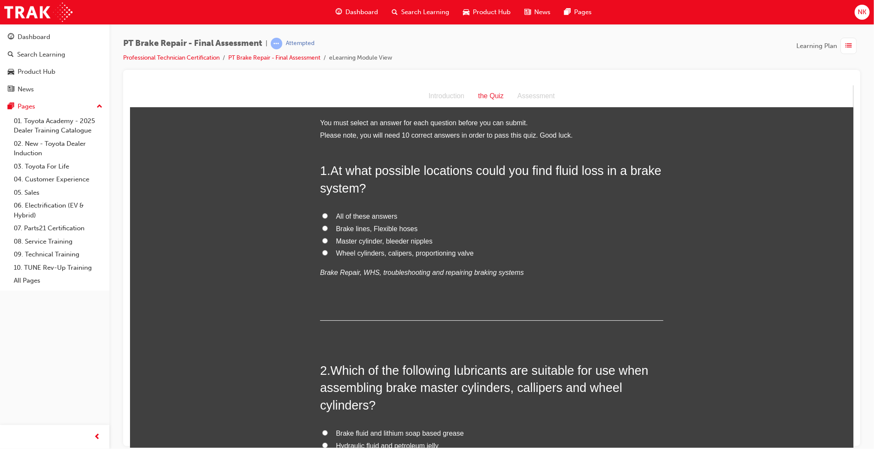
click at [378, 217] on span "All of these answers" at bounding box center [366, 215] width 61 height 7
click at [327, 217] on input "All of these answers" at bounding box center [325, 216] width 6 height 6
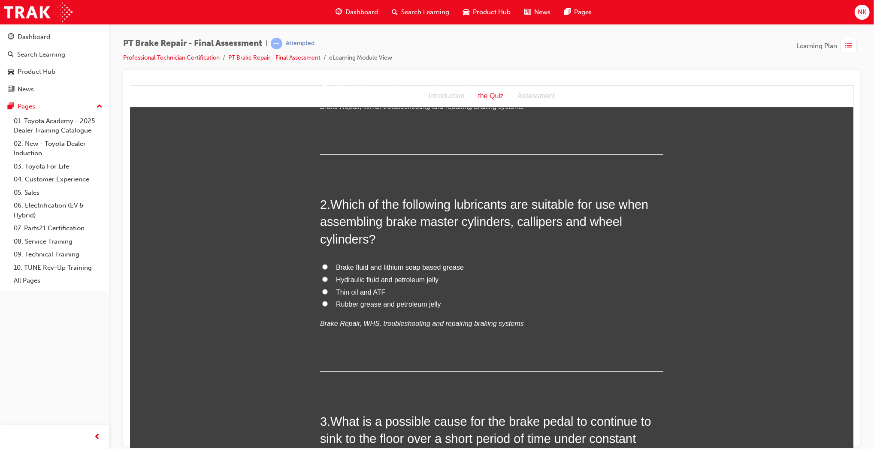
scroll to position [167, 0]
click at [402, 266] on span "Brake fluid and lithium soap based grease" at bounding box center [400, 265] width 128 height 7
click at [327, 266] on input "Brake fluid and lithium soap based grease" at bounding box center [325, 266] width 6 height 6
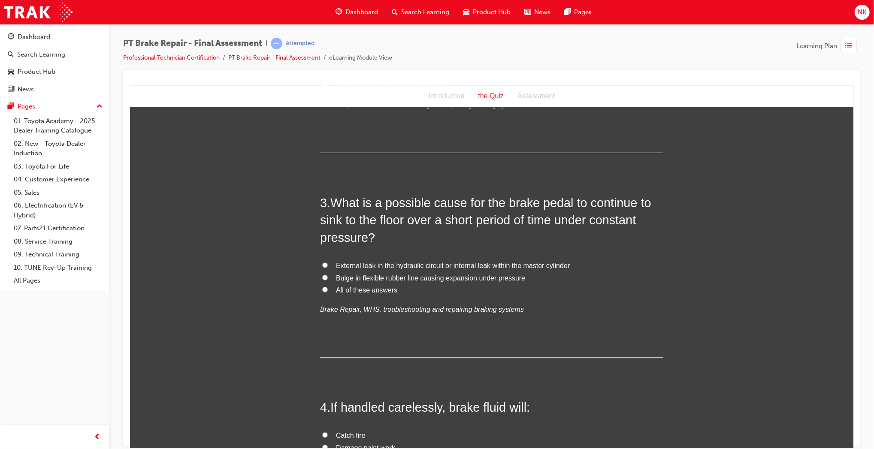
scroll to position [386, 0]
click at [368, 286] on span "All of these answers" at bounding box center [366, 288] width 61 height 7
click at [327, 286] on input "All of these answers" at bounding box center [325, 288] width 6 height 6
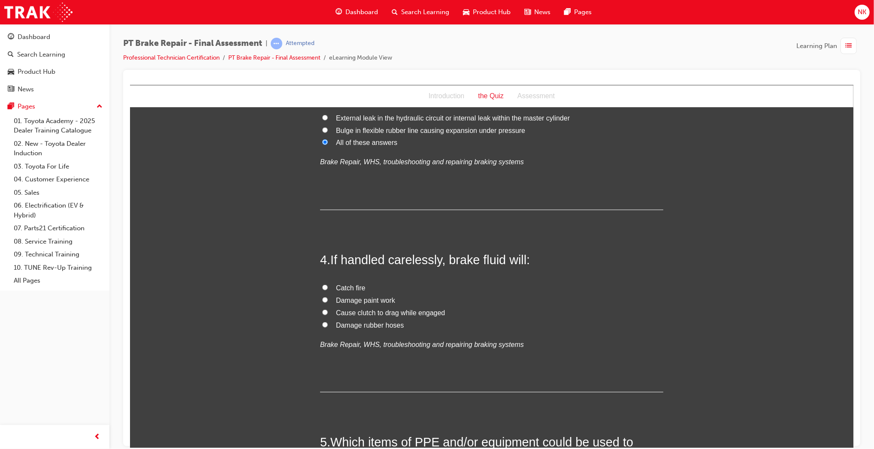
scroll to position [545, 0]
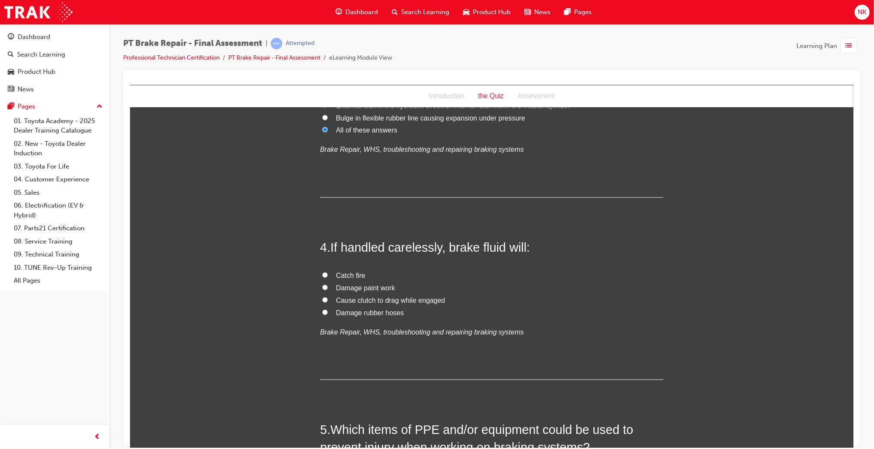
click at [382, 289] on span "Damage paint work" at bounding box center [365, 287] width 59 height 7
click at [327, 289] on input "Damage paint work" at bounding box center [325, 288] width 6 height 6
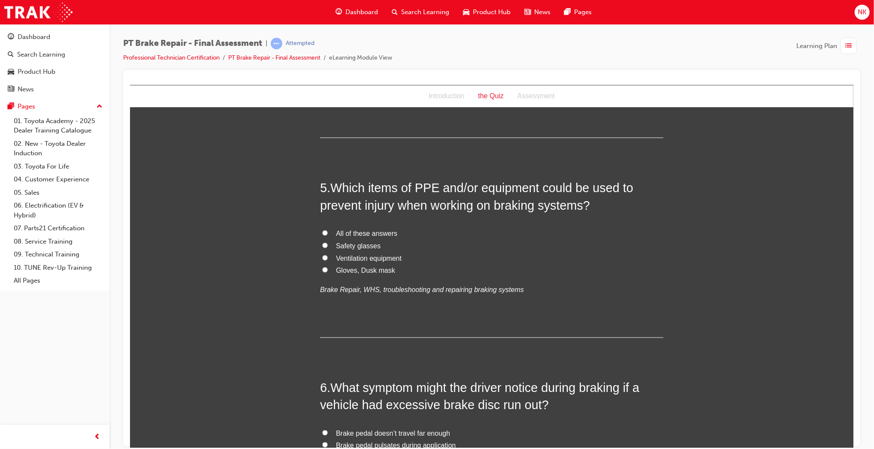
scroll to position [798, 0]
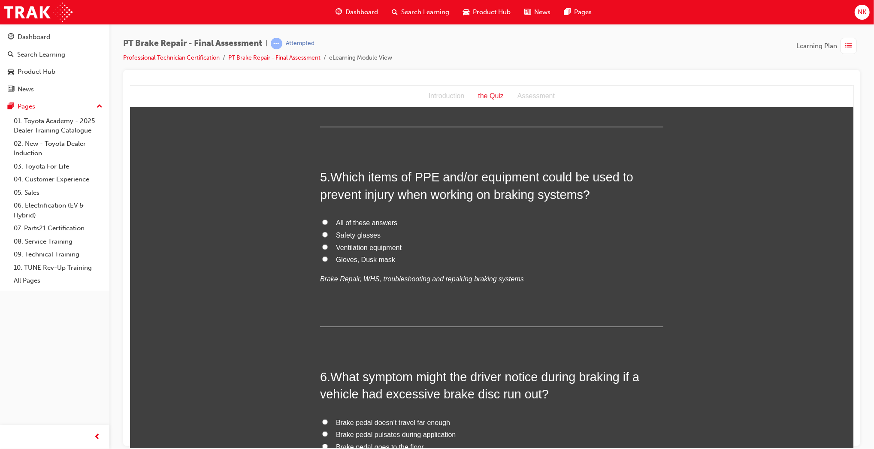
click at [370, 222] on span "All of these answers" at bounding box center [366, 222] width 61 height 7
click at [327, 222] on input "All of these answers" at bounding box center [325, 222] width 6 height 6
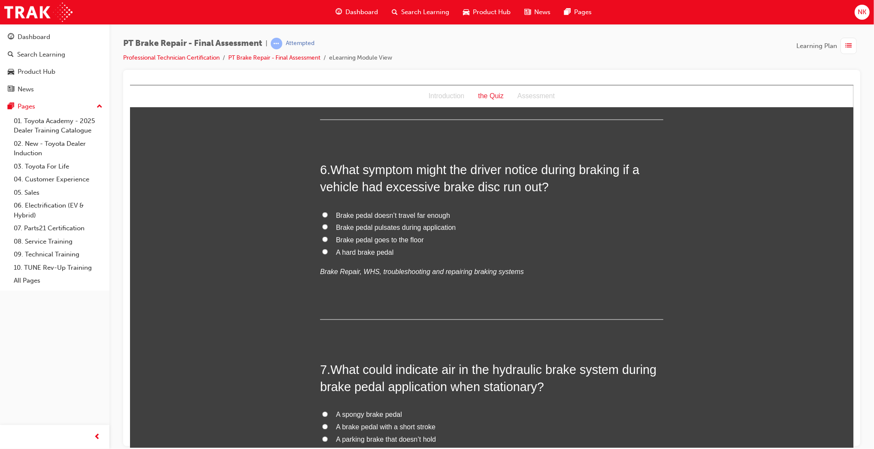
scroll to position [1006, 0]
click at [398, 223] on span "Brake pedal pulsates during application" at bounding box center [396, 226] width 120 height 7
click at [327, 223] on input "Brake pedal pulsates during application" at bounding box center [325, 226] width 6 height 6
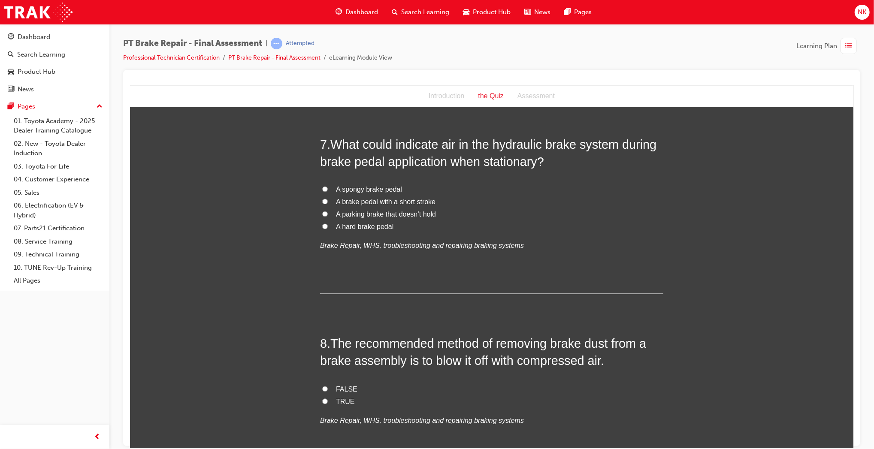
scroll to position [1231, 0]
click at [388, 187] on span "A spongy brake pedal" at bounding box center [369, 188] width 66 height 7
click at [327, 187] on input "A spongy brake pedal" at bounding box center [325, 189] width 6 height 6
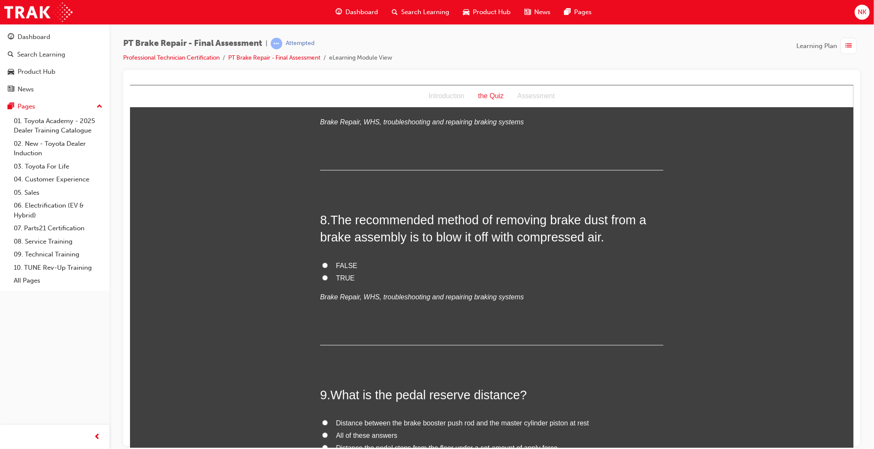
scroll to position [1360, 0]
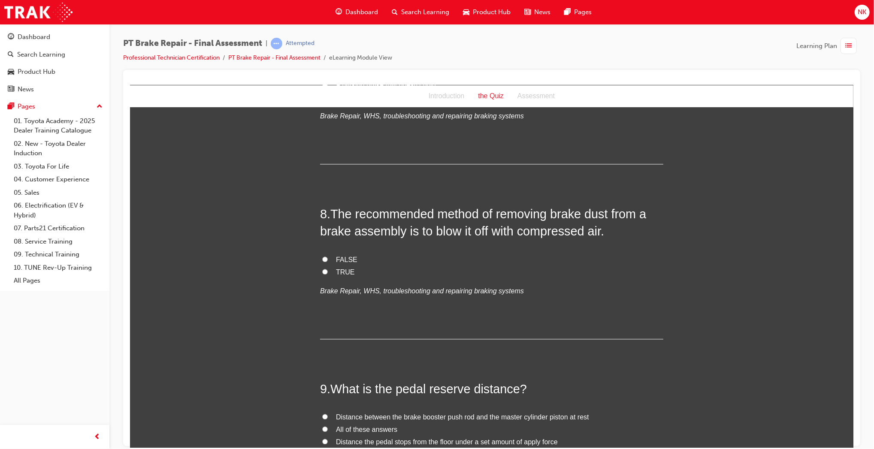
click at [346, 257] on span "FALSE" at bounding box center [346, 259] width 21 height 7
click at [327, 257] on input "FALSE" at bounding box center [325, 260] width 6 height 6
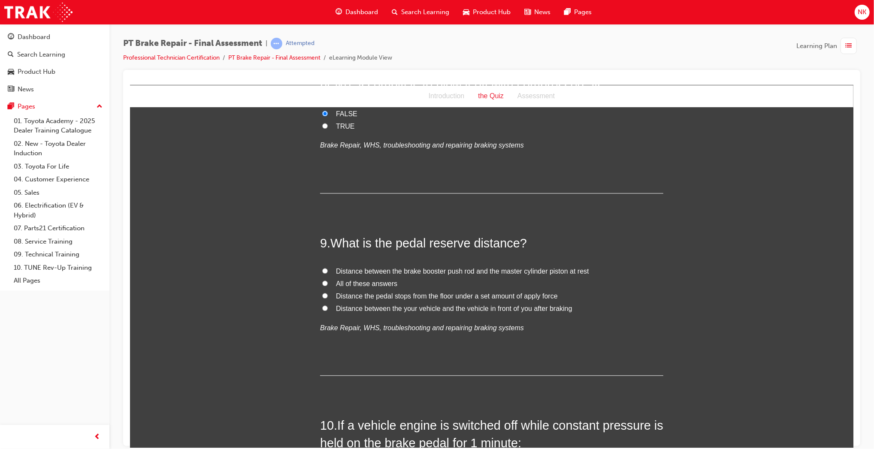
scroll to position [1507, 0]
click at [442, 292] on span "Distance the pedal stops from the floor under a set amount of apply force" at bounding box center [447, 294] width 222 height 7
click at [327, 292] on input "Distance the pedal stops from the floor under a set amount of apply force" at bounding box center [325, 295] width 6 height 6
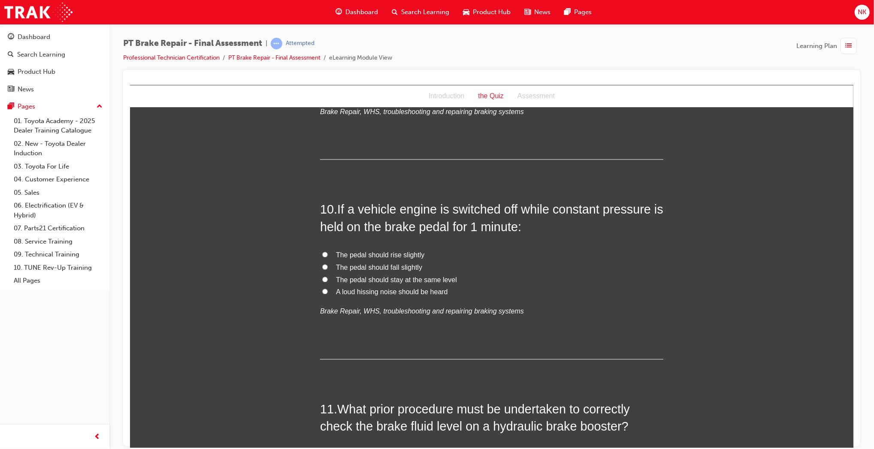
scroll to position [1728, 0]
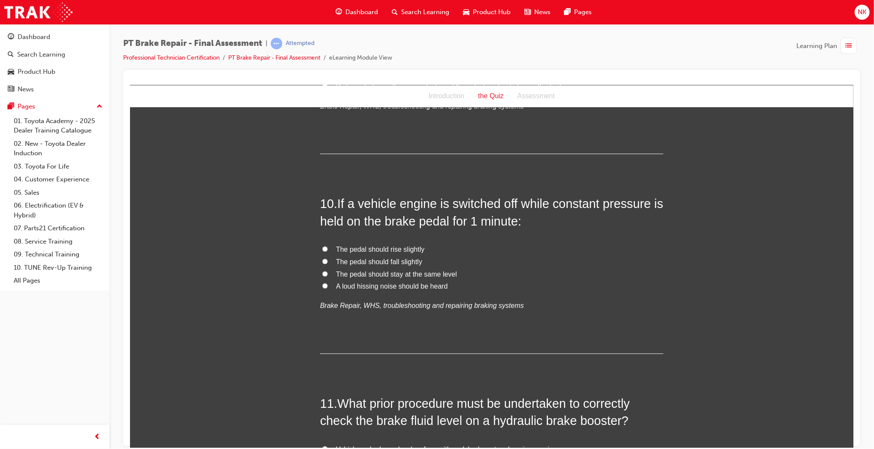
click at [409, 260] on span "The pedal should fall slightly" at bounding box center [379, 261] width 86 height 7
click at [327, 260] on input "The pedal should fall slightly" at bounding box center [325, 261] width 6 height 6
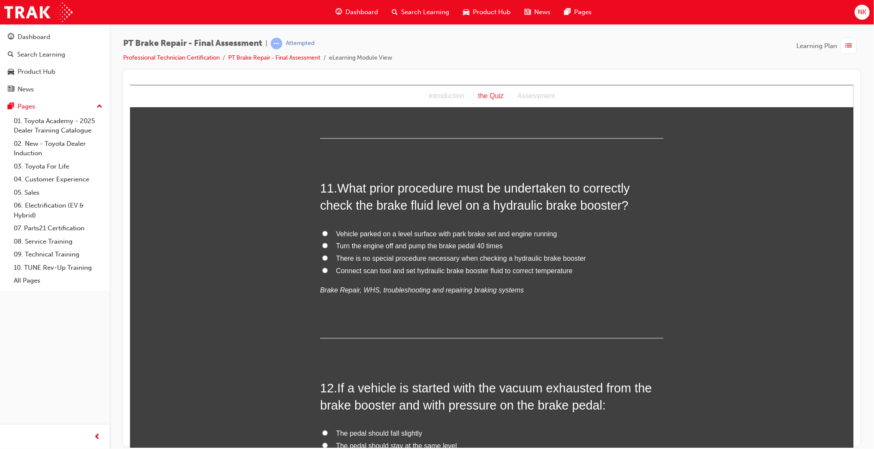
scroll to position [1951, 0]
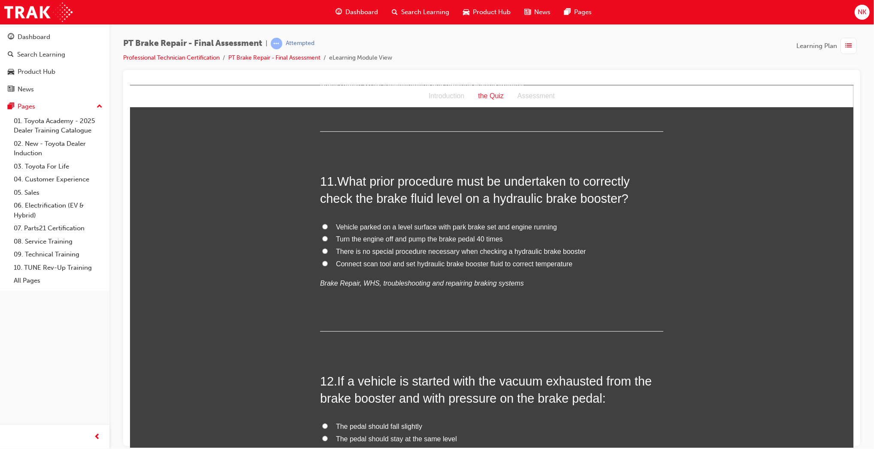
click at [476, 242] on span "Turn the engine off and pump the brake pedal 40 times" at bounding box center [419, 238] width 167 height 7
click at [327, 241] on input "Turn the engine off and pump the brake pedal 40 times" at bounding box center [325, 239] width 6 height 6
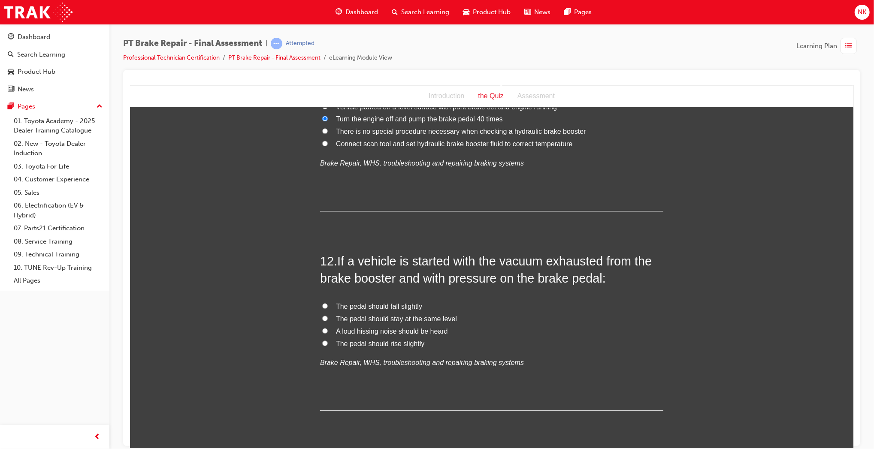
scroll to position [2099, 0]
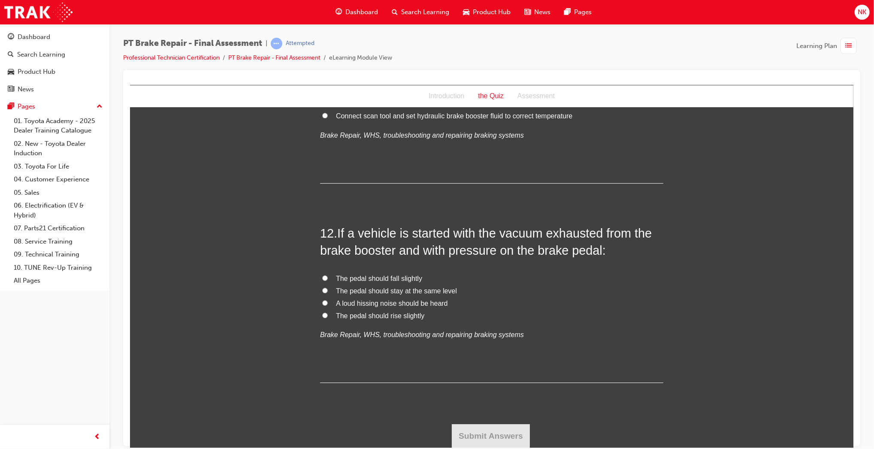
click at [411, 291] on span "The pedal should stay at the same level" at bounding box center [396, 290] width 121 height 7
click at [327, 291] on input "The pedal should stay at the same level" at bounding box center [325, 291] width 6 height 6
click at [391, 279] on span "The pedal should fall slightly" at bounding box center [379, 278] width 86 height 7
click at [327, 279] on input "The pedal should fall slightly" at bounding box center [325, 278] width 6 height 6
click at [388, 320] on label "The pedal should rise slightly" at bounding box center [491, 316] width 343 height 12
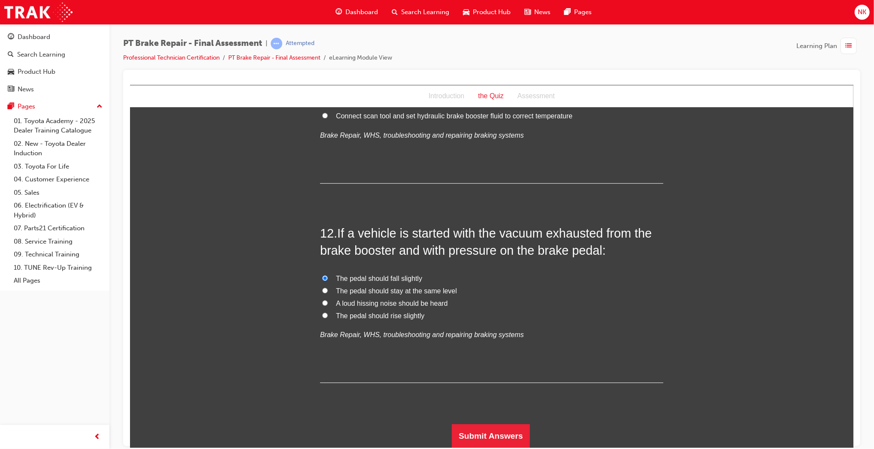
click at [327, 318] on input "The pedal should rise slightly" at bounding box center [325, 315] width 6 height 6
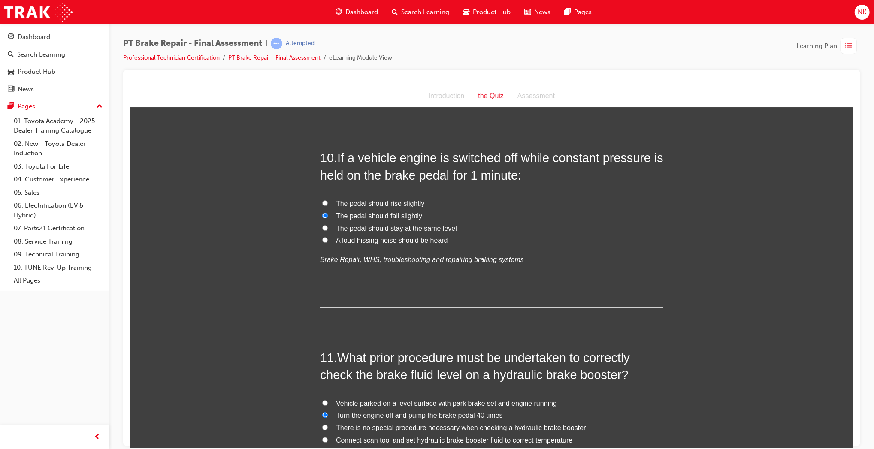
scroll to position [1779, 0]
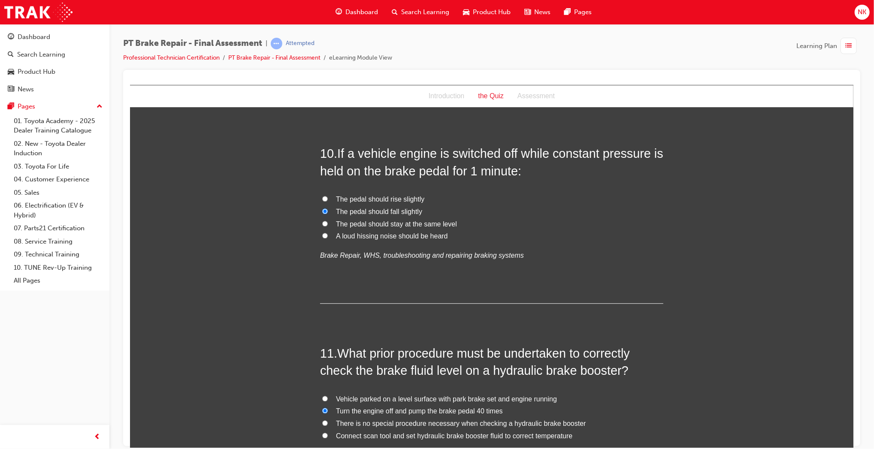
click at [395, 199] on span "The pedal should rise slightly" at bounding box center [380, 198] width 88 height 7
click at [327, 199] on input "The pedal should rise slightly" at bounding box center [325, 199] width 6 height 6
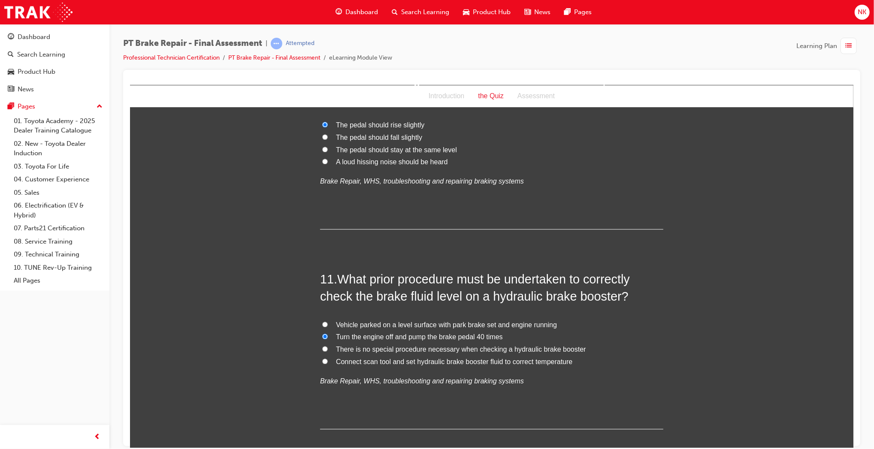
scroll to position [1853, 0]
click at [430, 153] on span "The pedal should stay at the same level" at bounding box center [396, 148] width 121 height 7
click at [327, 152] on input "The pedal should stay at the same level" at bounding box center [325, 149] width 6 height 6
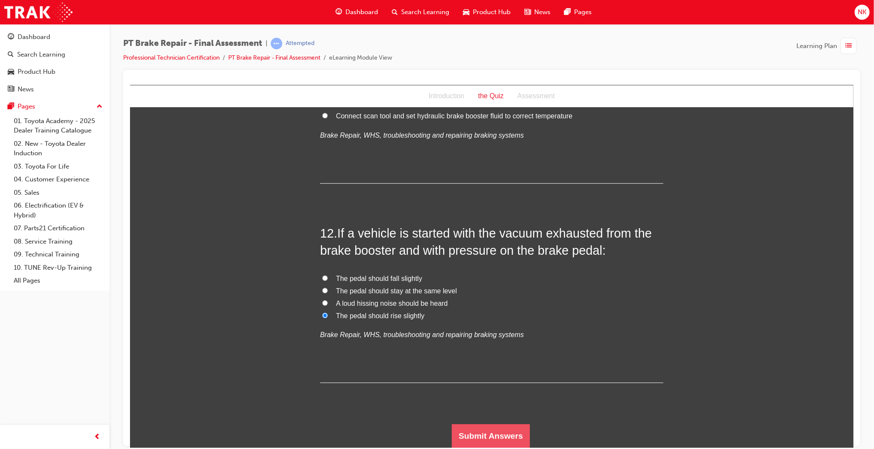
click at [478, 427] on button "Submit Answers" at bounding box center [490, 436] width 78 height 24
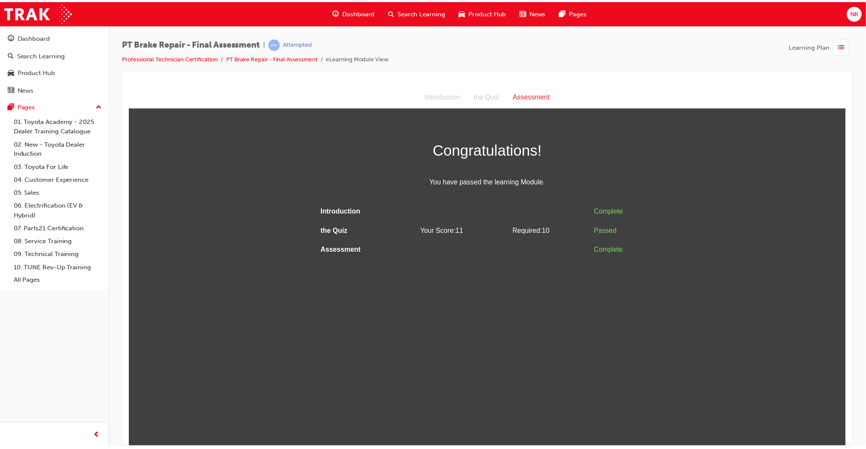
scroll to position [0, 0]
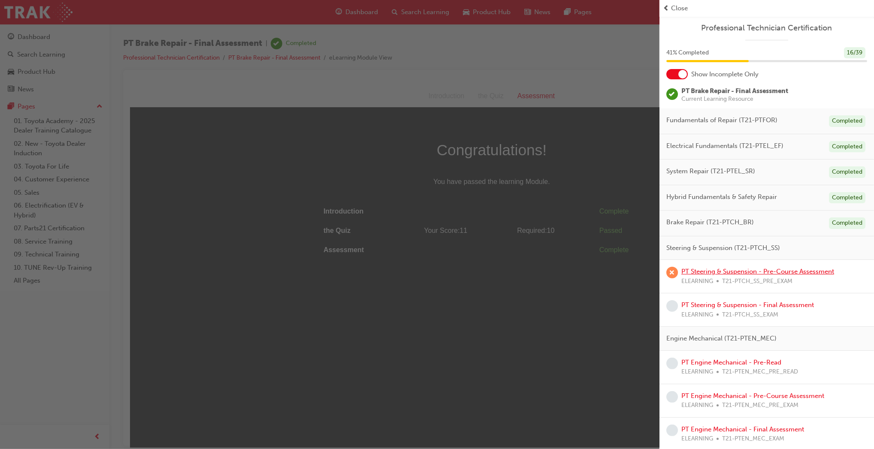
click at [732, 273] on link "PT Steering & Suspension - Pre-Course Assessment" at bounding box center [758, 272] width 153 height 8
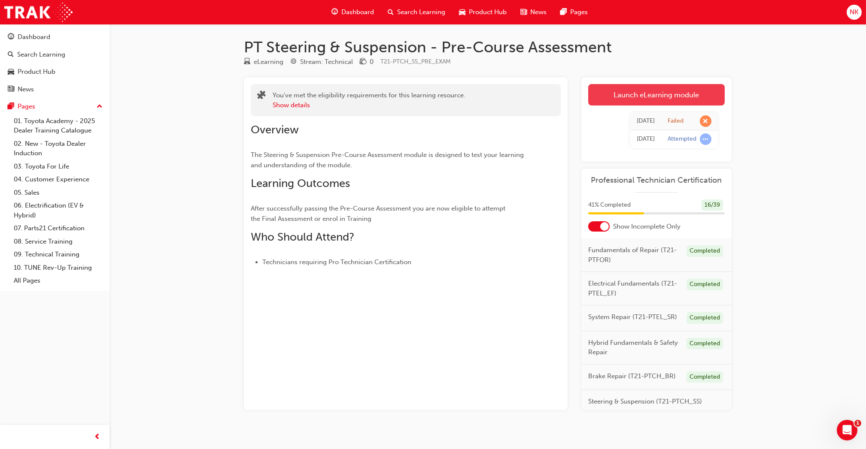
click at [657, 86] on link "Launch eLearning module" at bounding box center [656, 94] width 136 height 21
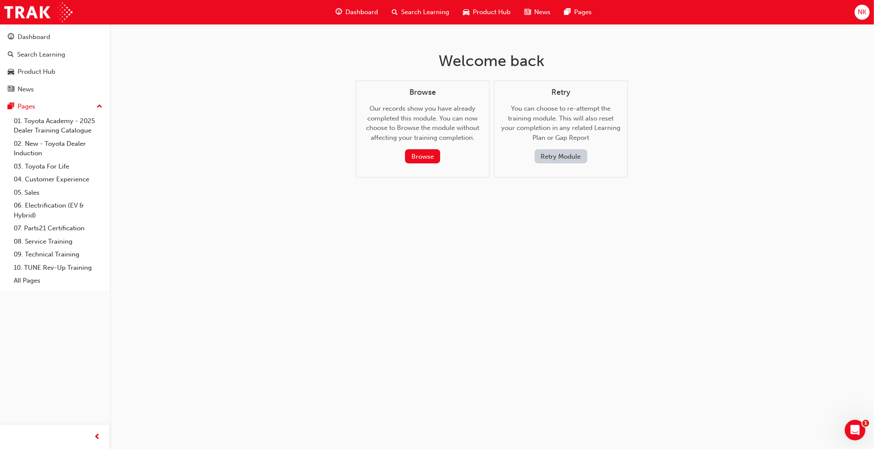
click at [580, 155] on button "Retry Module" at bounding box center [561, 156] width 53 height 14
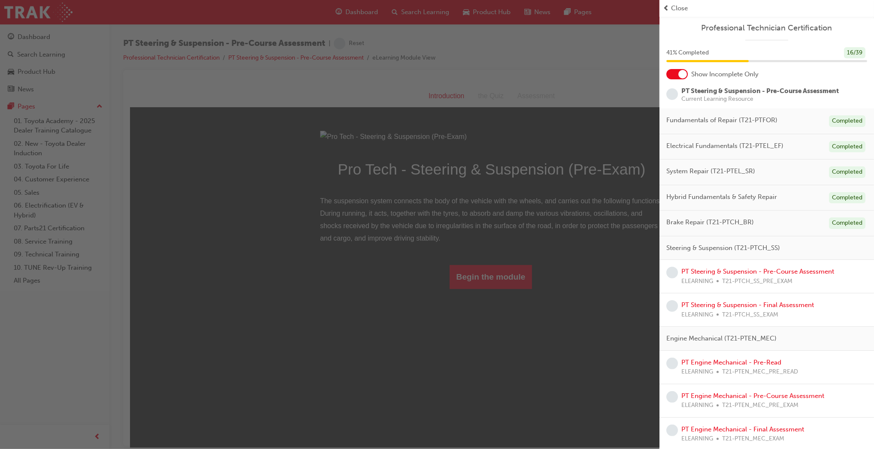
click at [496, 364] on div "button" at bounding box center [330, 224] width 660 height 449
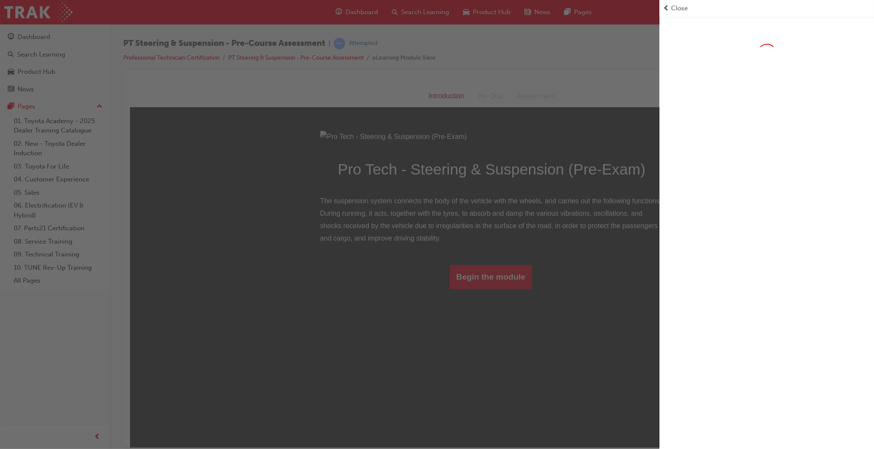
click at [496, 364] on div "button" at bounding box center [330, 224] width 660 height 449
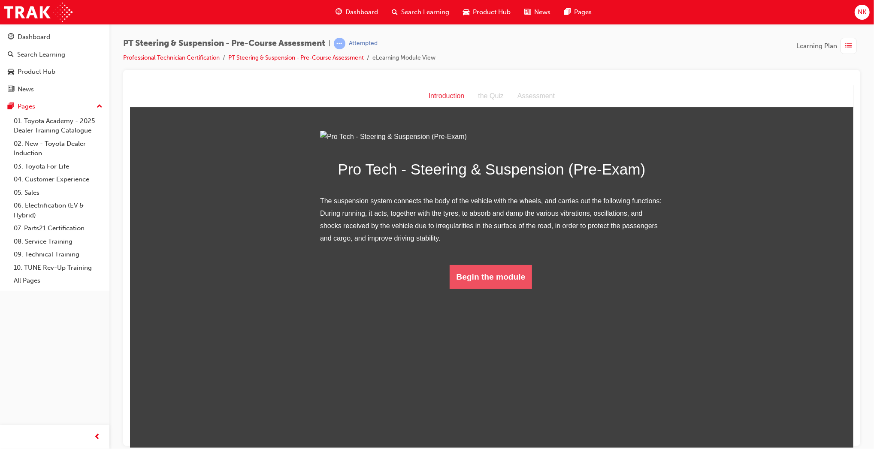
click at [495, 289] on button "Begin the module" at bounding box center [490, 277] width 83 height 24
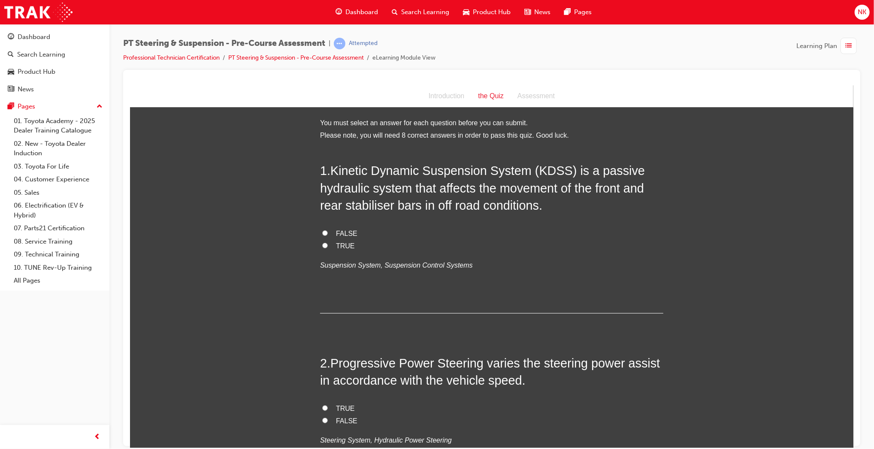
click at [322, 229] on label "FALSE" at bounding box center [491, 233] width 343 height 12
click at [322, 230] on input "FALSE" at bounding box center [325, 233] width 6 height 6
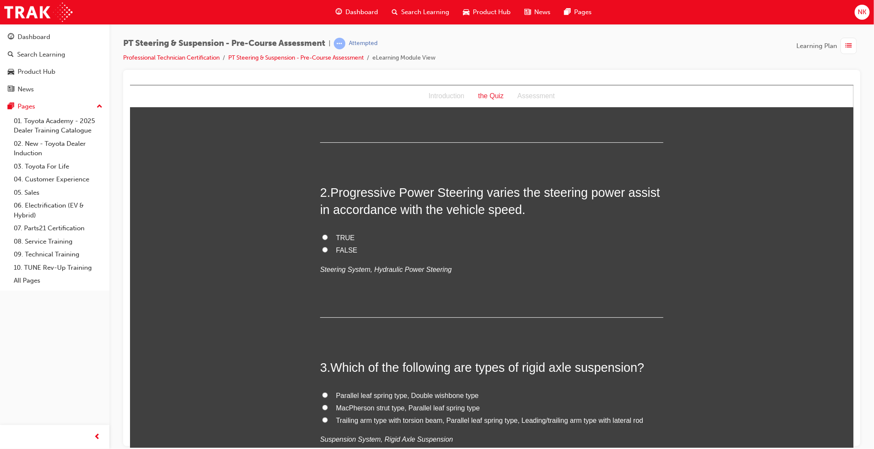
scroll to position [184, 0]
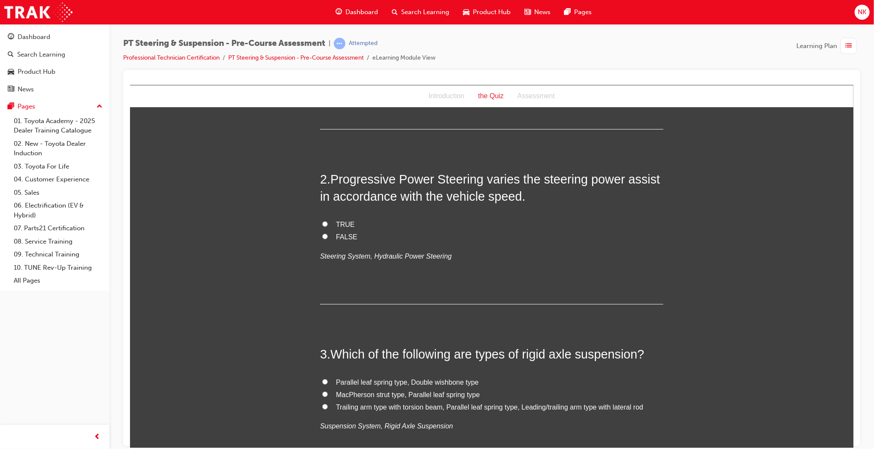
click at [336, 227] on span "TRUE" at bounding box center [345, 224] width 19 height 7
click at [327, 227] on input "TRUE" at bounding box center [325, 224] width 6 height 6
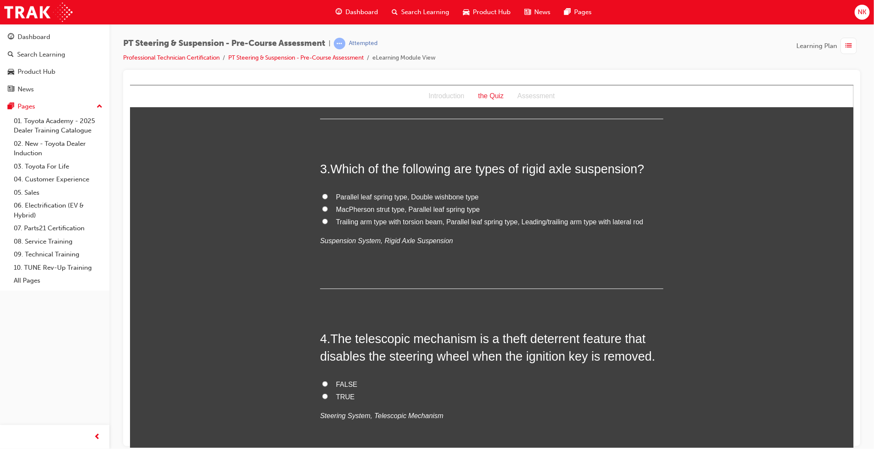
scroll to position [371, 0]
click at [447, 221] on span "Trailing arm type with torsion beam, Parallel leaf spring type, Leading/trailin…" at bounding box center [489, 220] width 307 height 7
click at [327, 221] on input "Trailing arm type with torsion beam, Parallel leaf spring type, Leading/trailin…" at bounding box center [325, 220] width 6 height 6
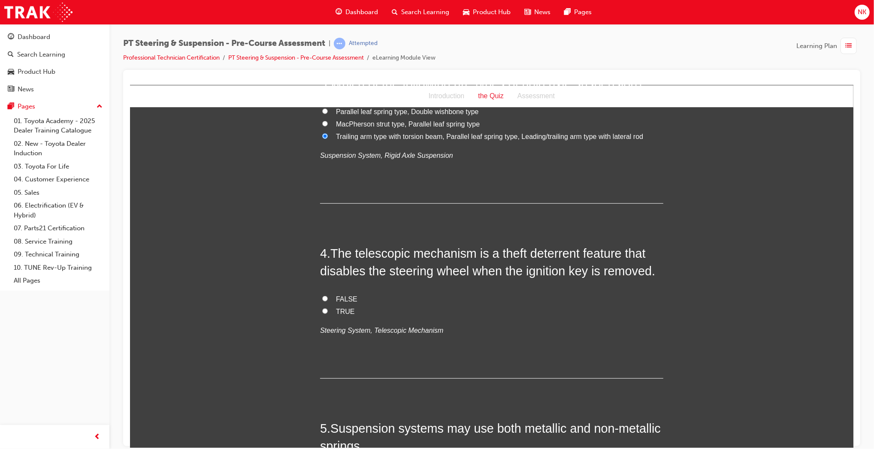
scroll to position [458, 0]
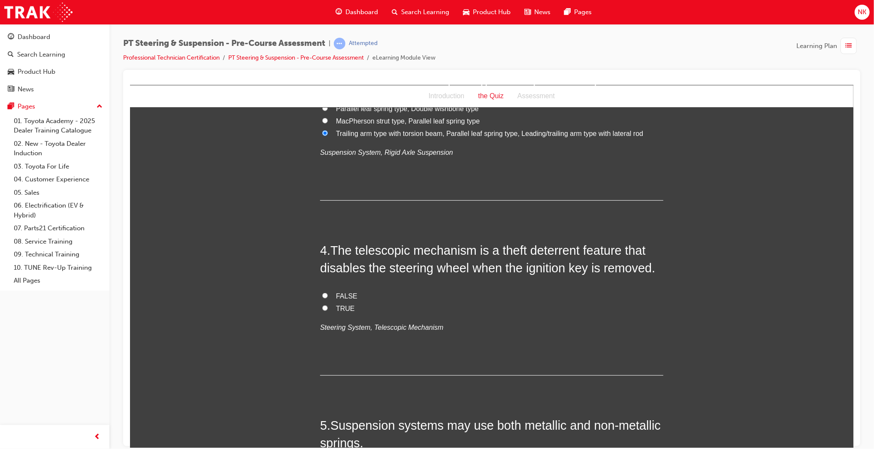
click at [340, 296] on span "FALSE" at bounding box center [346, 295] width 21 height 7
click at [327, 296] on input "FALSE" at bounding box center [325, 296] width 6 height 6
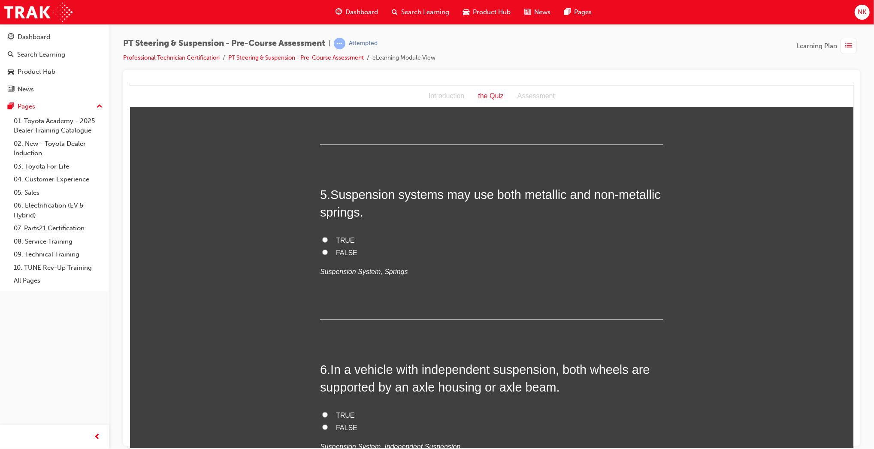
scroll to position [691, 0]
click at [347, 235] on span "TRUE" at bounding box center [345, 238] width 19 height 7
click at [327, 235] on input "TRUE" at bounding box center [325, 238] width 6 height 6
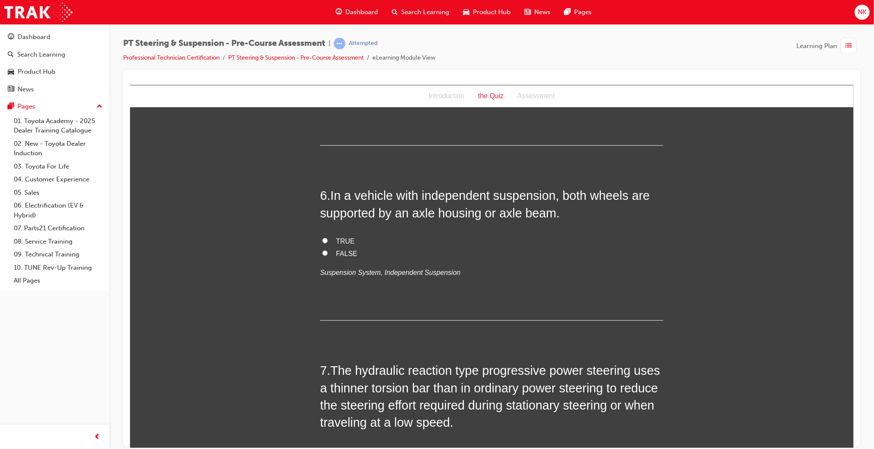
scroll to position [864, 0]
click at [331, 253] on label "FALSE" at bounding box center [491, 253] width 343 height 12
click at [327, 253] on input "FALSE" at bounding box center [325, 252] width 6 height 6
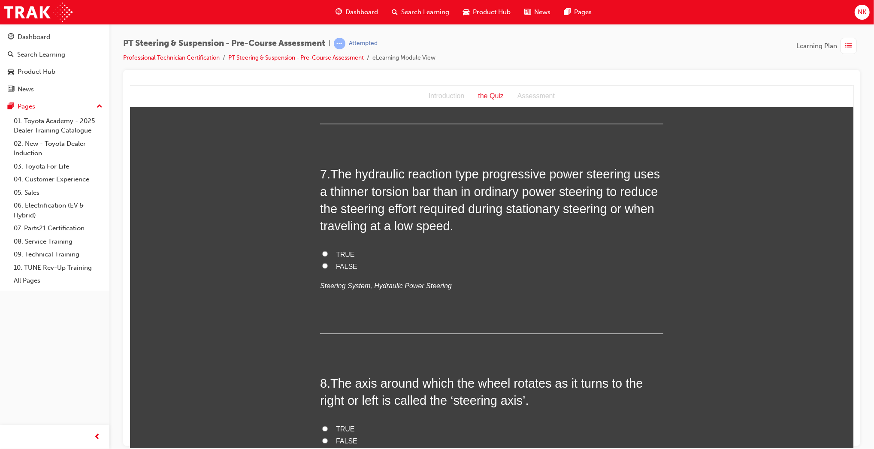
scroll to position [1061, 0]
click at [340, 252] on span "TRUE" at bounding box center [345, 252] width 19 height 7
click at [327, 252] on input "TRUE" at bounding box center [325, 253] width 6 height 6
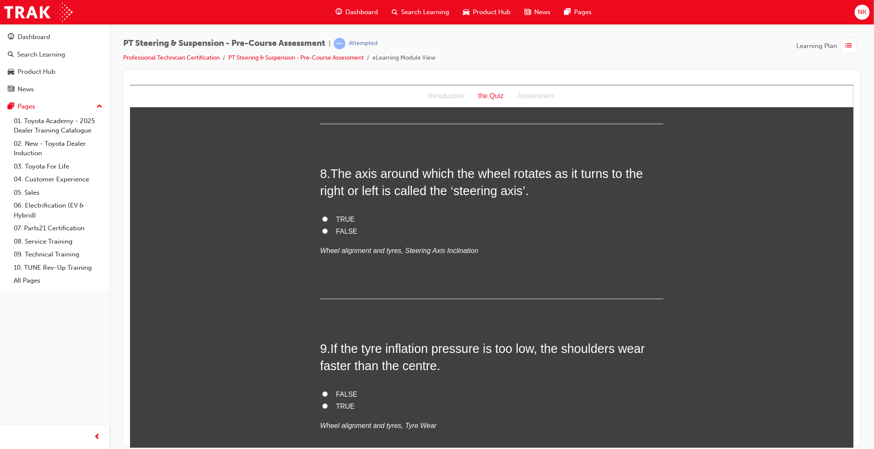
scroll to position [1273, 0]
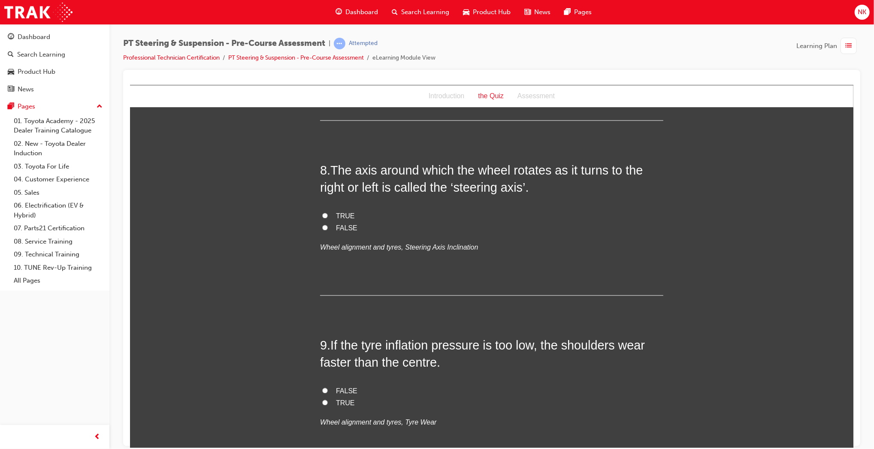
click at [325, 216] on label "TRUE" at bounding box center [491, 216] width 343 height 12
click at [325, 216] on input "TRUE" at bounding box center [325, 216] width 6 height 6
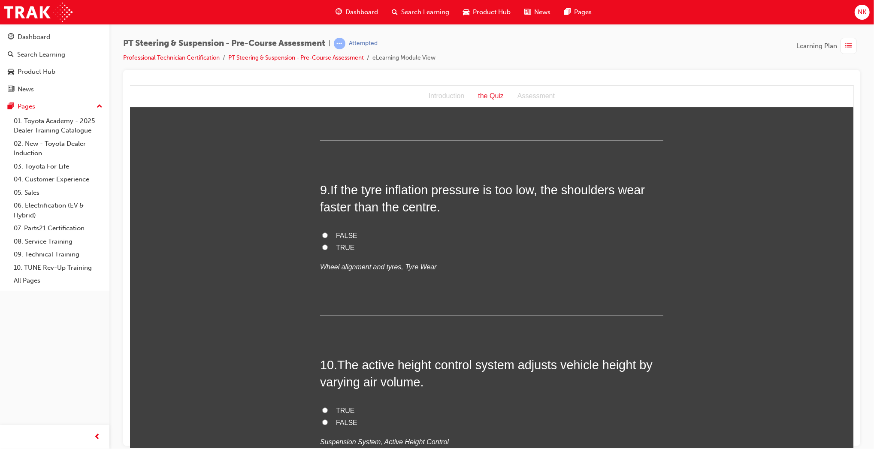
scroll to position [1430, 0]
click at [337, 243] on span "TRUE" at bounding box center [345, 246] width 19 height 7
click at [327, 243] on input "TRUE" at bounding box center [325, 246] width 6 height 6
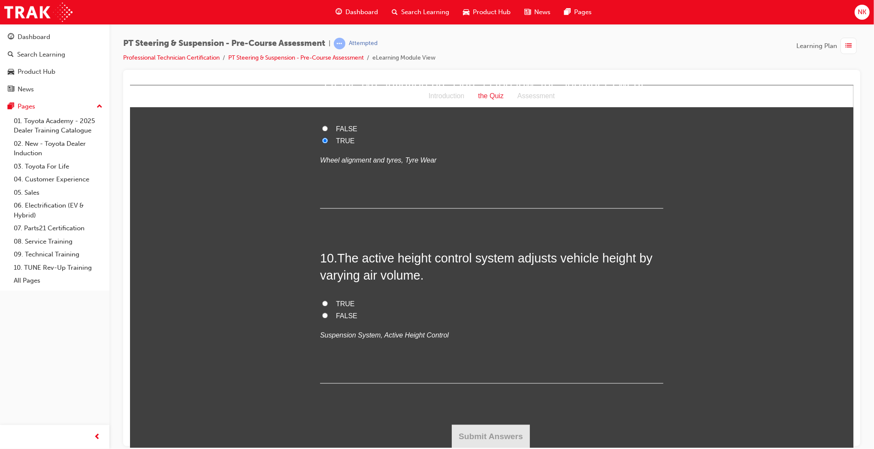
click at [339, 304] on span "TRUE" at bounding box center [345, 303] width 19 height 7
click at [327, 304] on input "TRUE" at bounding box center [325, 303] width 6 height 6
click at [479, 427] on button "Submit Answers" at bounding box center [490, 436] width 78 height 24
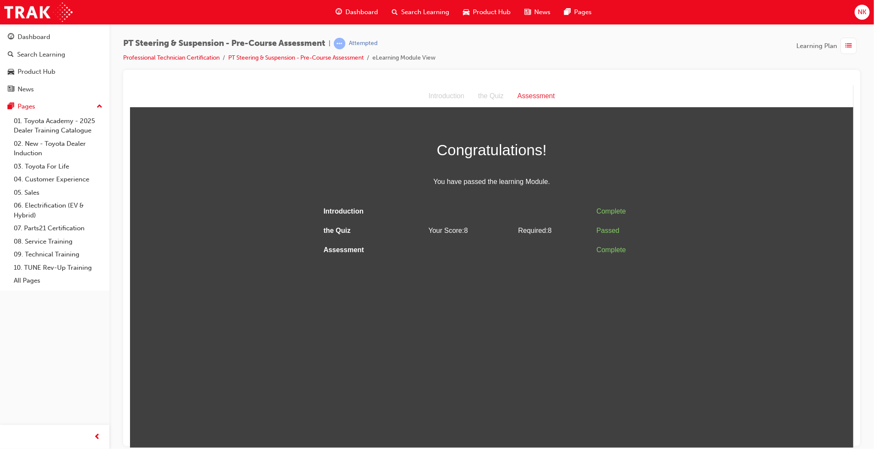
scroll to position [0, 0]
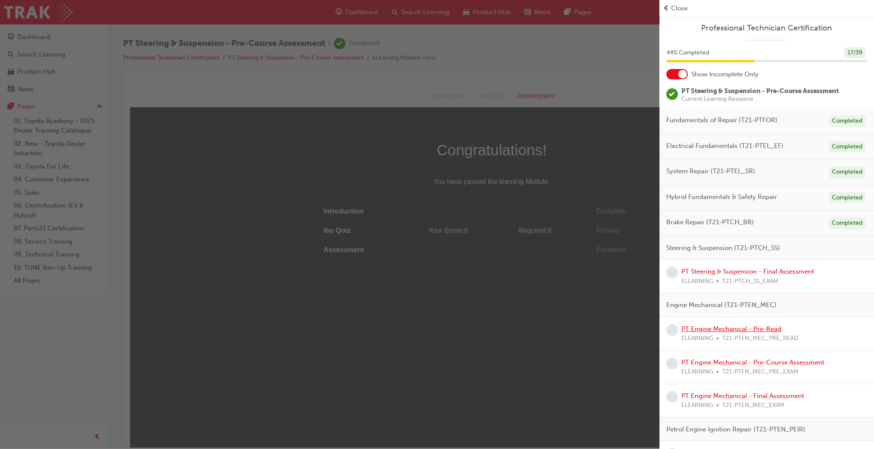
click at [774, 330] on link "PT Engine Mechanical - Pre-Read" at bounding box center [732, 329] width 100 height 8
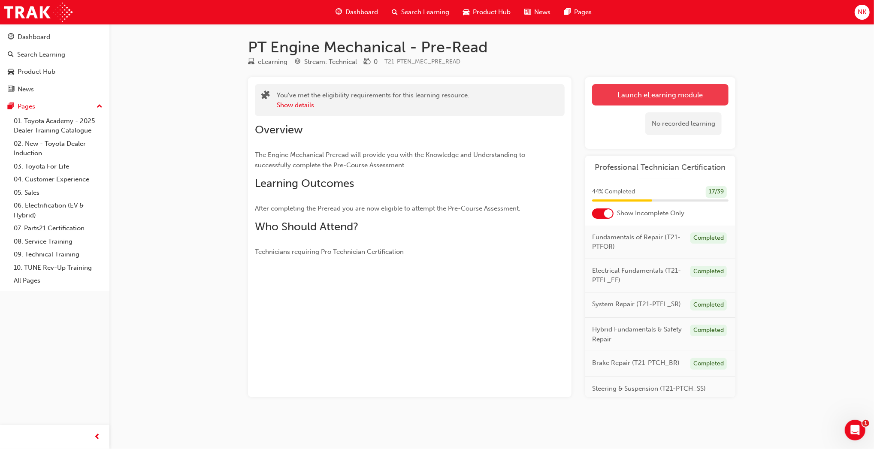
click at [644, 94] on link "Launch eLearning module" at bounding box center [660, 94] width 136 height 21
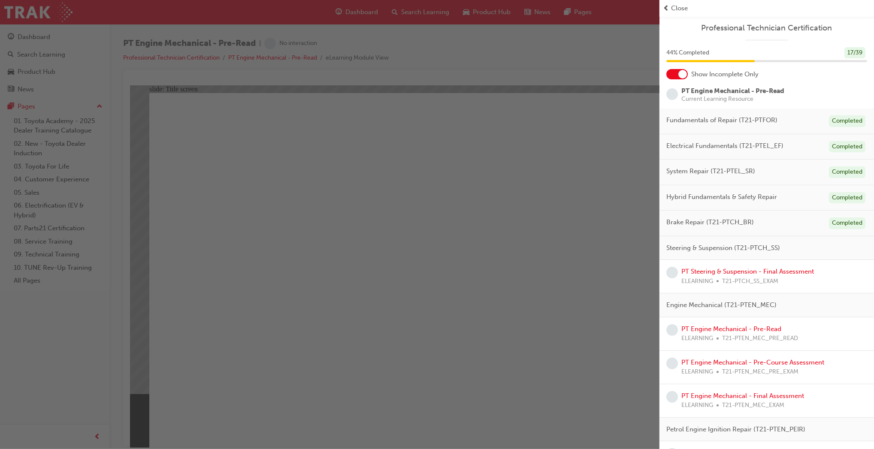
click at [505, 399] on div "button" at bounding box center [330, 224] width 660 height 449
click at [498, 410] on div "button" at bounding box center [330, 224] width 660 height 449
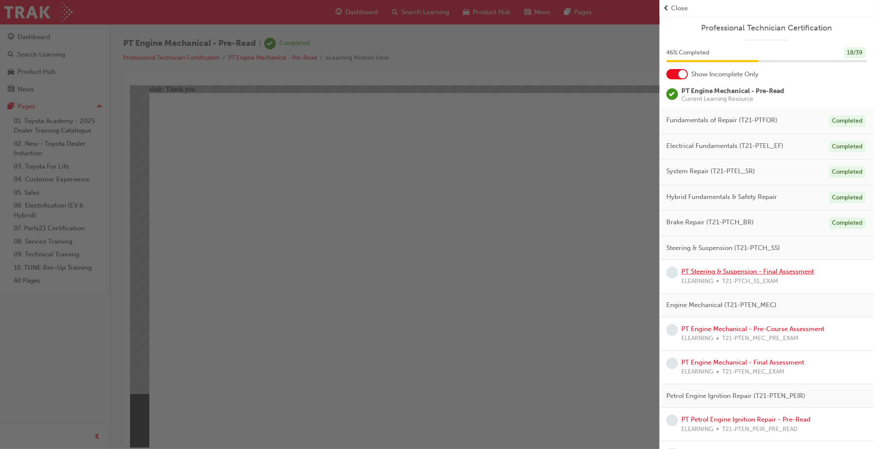
click at [708, 269] on link "PT Steering & Suspension - Final Assessment" at bounding box center [748, 272] width 133 height 8
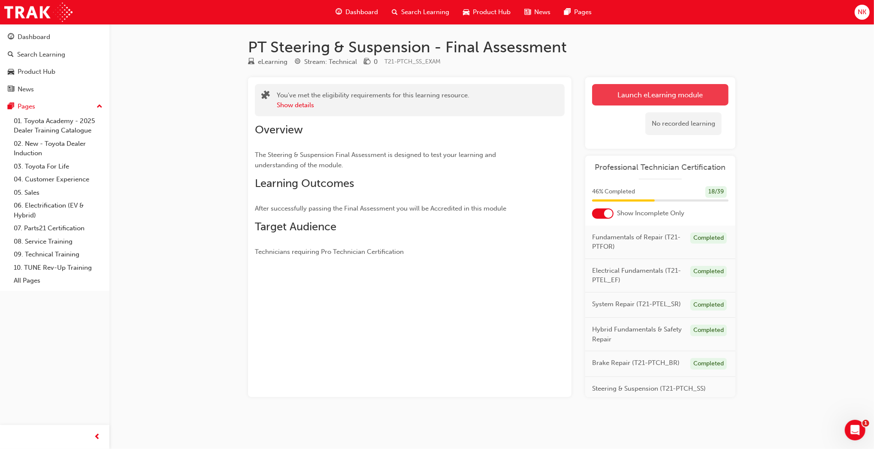
click at [612, 98] on button "Launch eLearning module" at bounding box center [660, 94] width 136 height 21
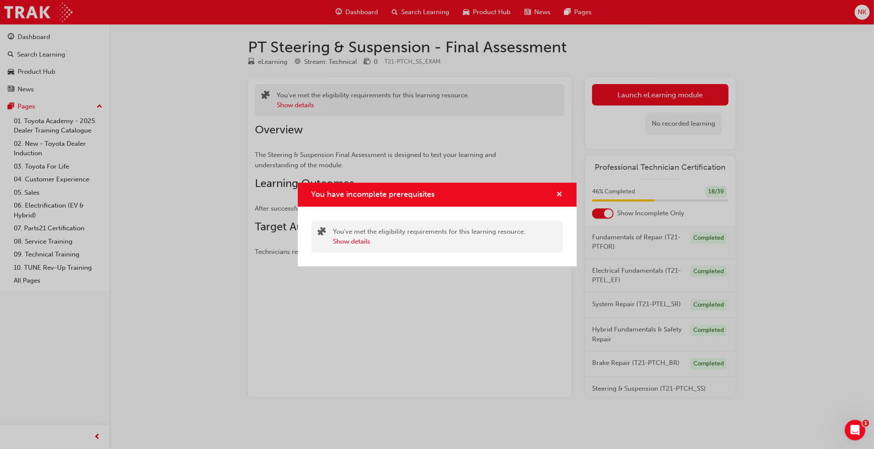
click at [559, 199] on span "cross-icon" at bounding box center [560, 195] width 6 height 8
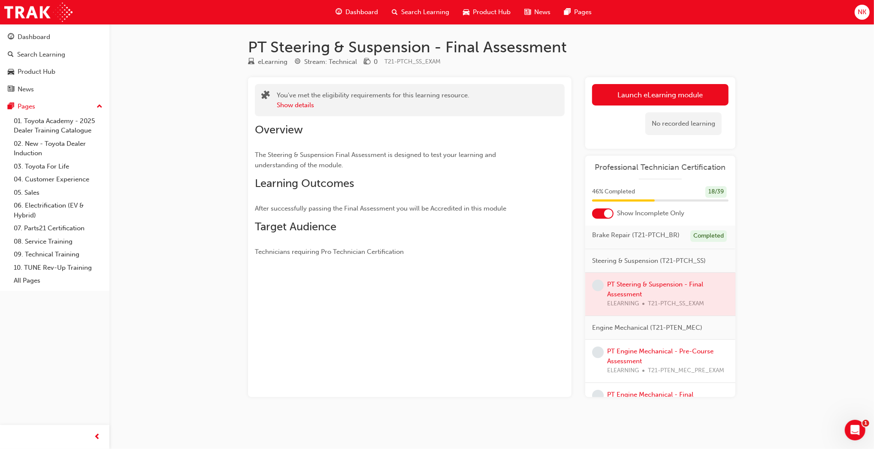
scroll to position [135, 0]
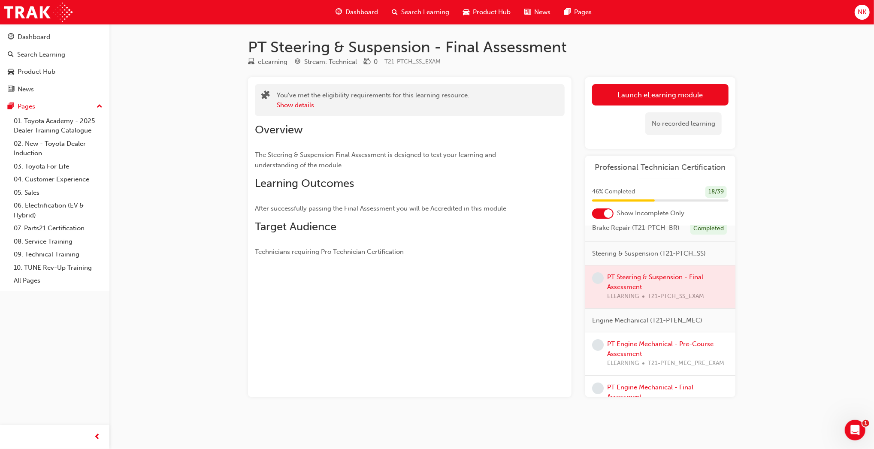
click at [665, 364] on div "PT Engine Mechanical - Pre-Course Assessment ELEARNING T21-PTEN_MEC_PRE_EXAM" at bounding box center [667, 353] width 121 height 29
click at [654, 358] on link "PT Engine Mechanical - Pre-Course Assessment" at bounding box center [660, 349] width 106 height 18
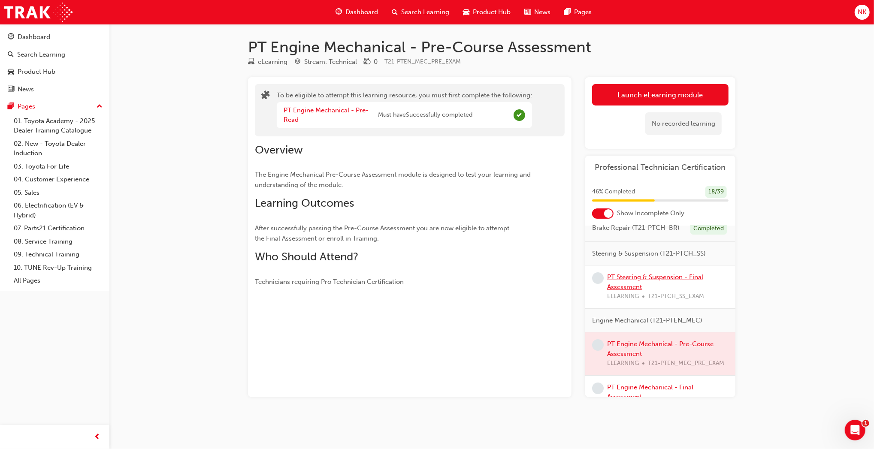
click at [623, 291] on link "PT Steering & Suspension - Final Assessment" at bounding box center [655, 282] width 96 height 18
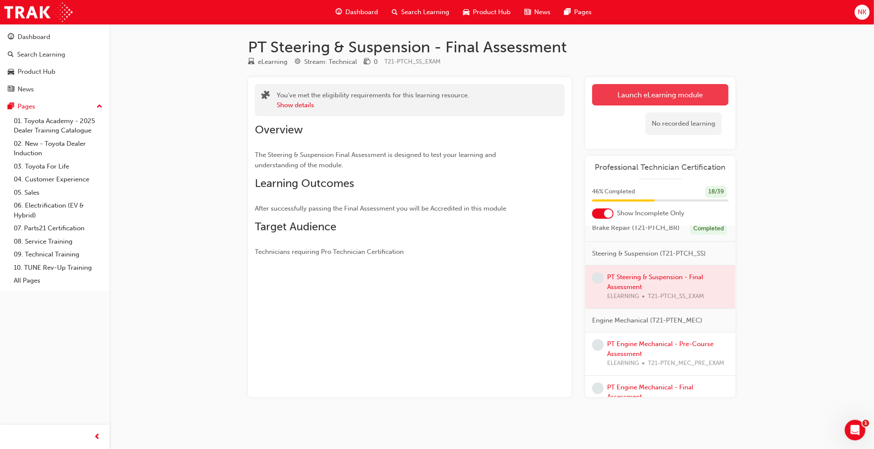
click at [630, 100] on button "Launch eLearning module" at bounding box center [660, 94] width 136 height 21
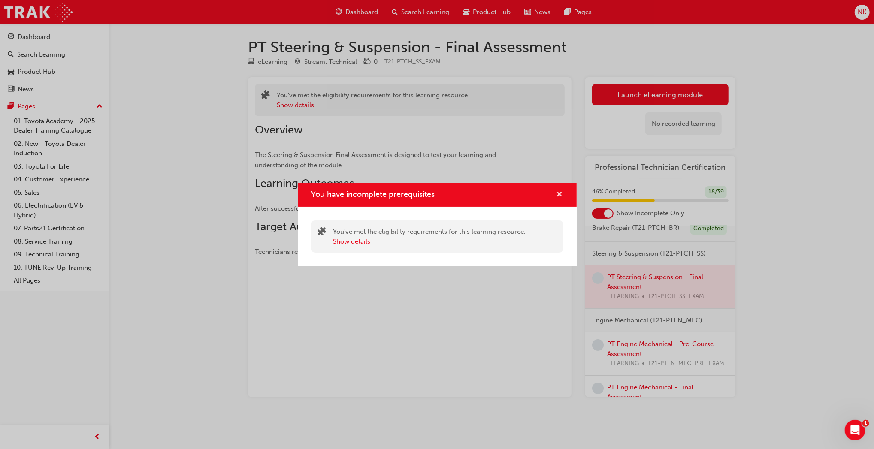
click at [559, 194] on span "cross-icon" at bounding box center [560, 195] width 6 height 8
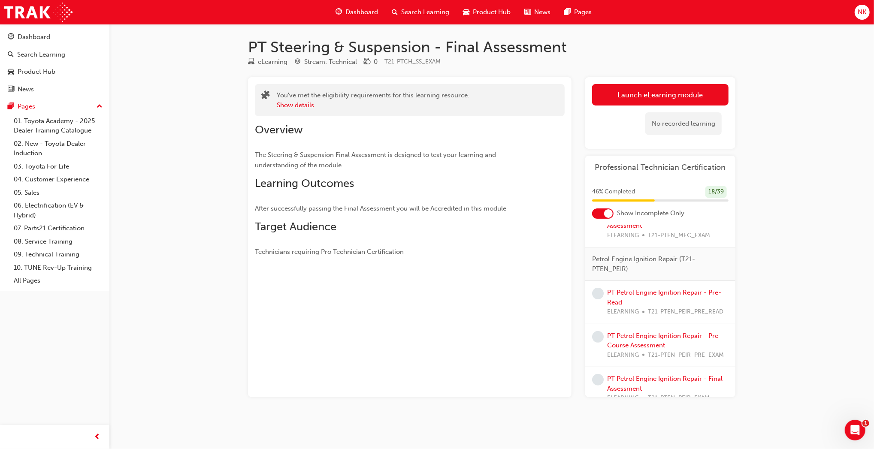
scroll to position [307, 0]
click at [626, 306] on link "PT Petrol Engine Ignition Repair - Pre-Read" at bounding box center [664, 297] width 114 height 18
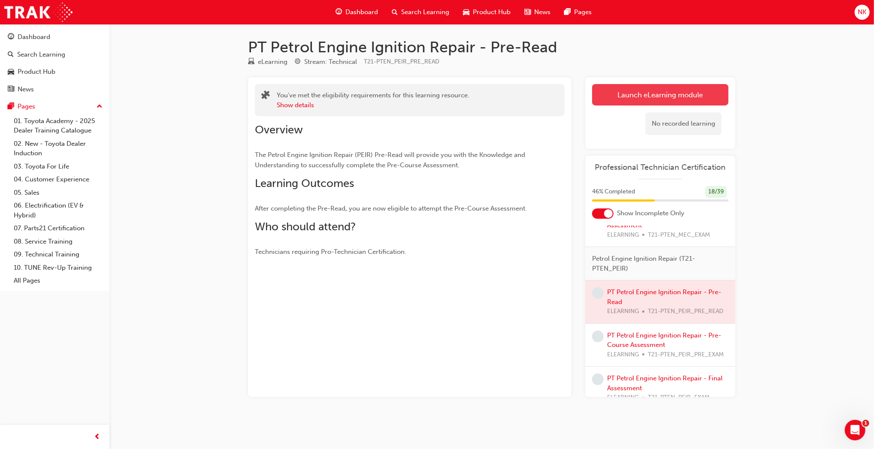
click at [630, 101] on link "Launch eLearning module" at bounding box center [660, 94] width 136 height 21
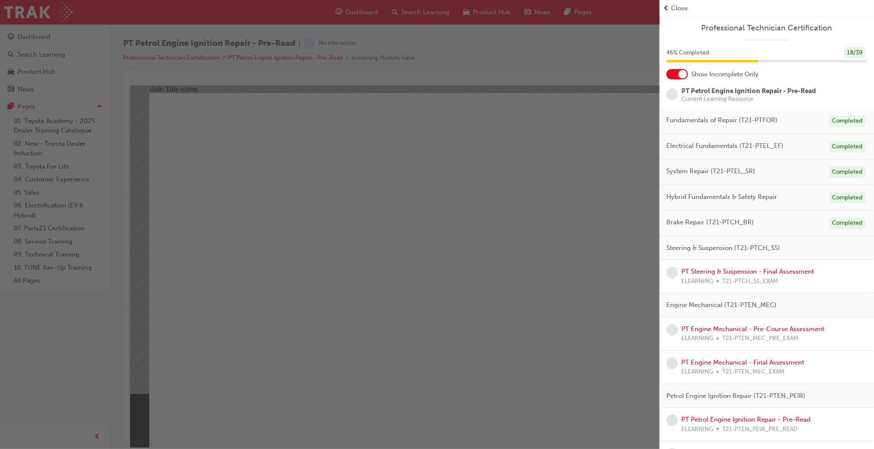
click at [445, 352] on div "button" at bounding box center [330, 224] width 660 height 449
click at [458, 383] on div "button" at bounding box center [330, 224] width 660 height 449
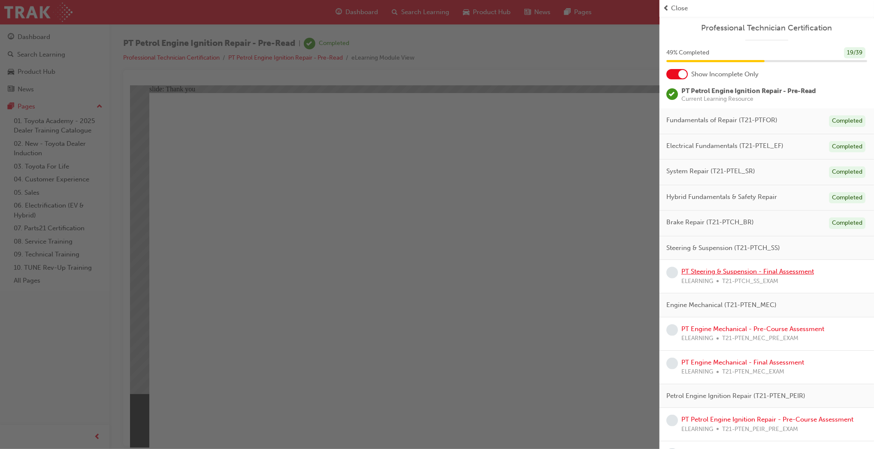
click at [736, 270] on link "PT Steering & Suspension - Final Assessment" at bounding box center [748, 272] width 133 height 8
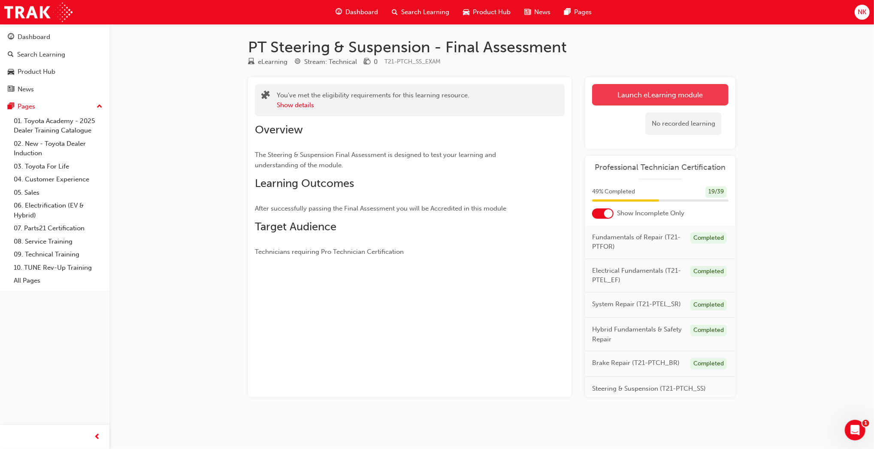
click at [633, 94] on link "Launch eLearning module" at bounding box center [660, 94] width 136 height 21
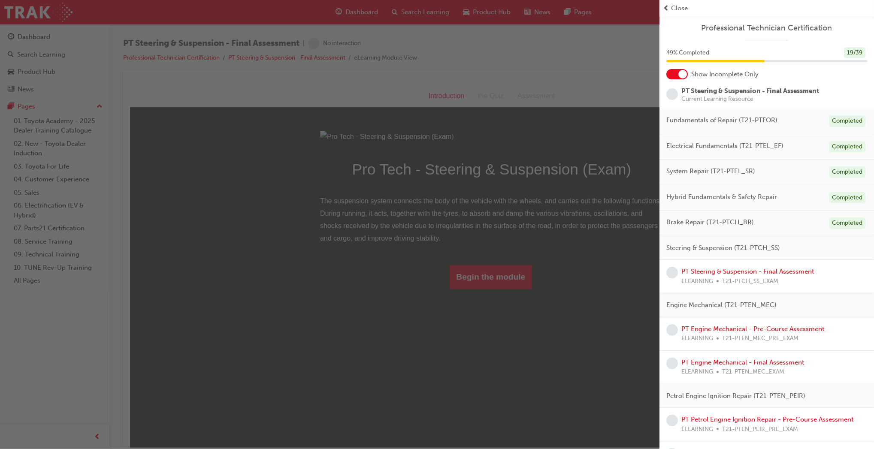
click at [475, 370] on div "button" at bounding box center [330, 224] width 660 height 449
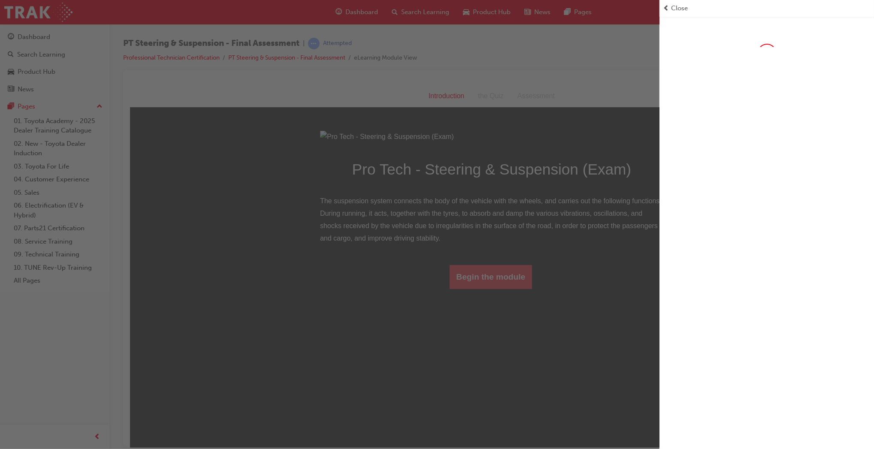
click at [474, 289] on button "Begin the module" at bounding box center [490, 277] width 83 height 24
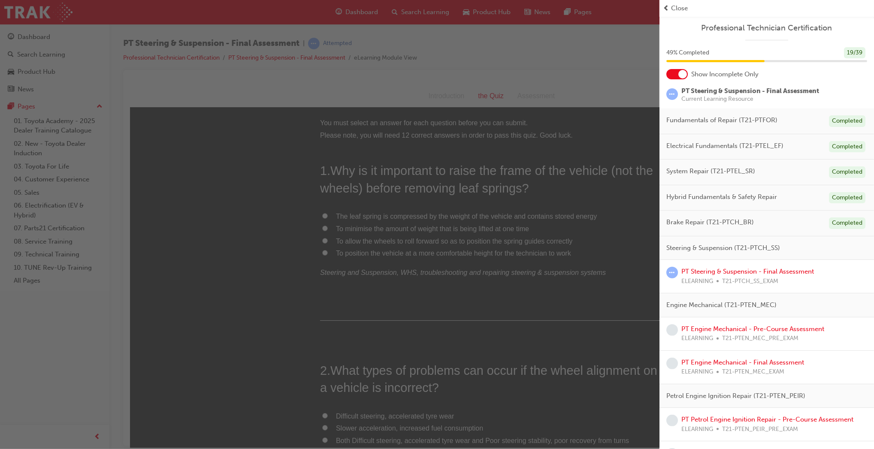
click at [242, 266] on div "button" at bounding box center [330, 224] width 660 height 449
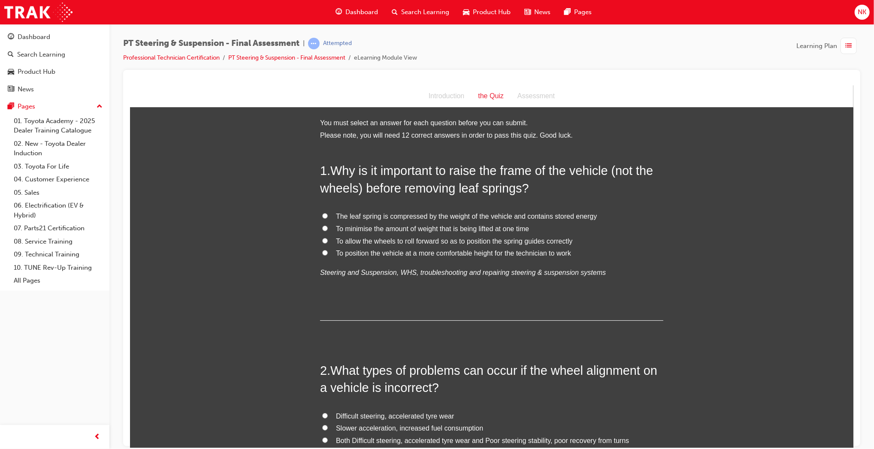
click at [387, 213] on span "The leaf spring is compressed by the weight of the vehicle and contains stored …" at bounding box center [466, 215] width 261 height 7
click at [327, 213] on input "The leaf spring is compressed by the weight of the vehicle and contains stored …" at bounding box center [325, 216] width 6 height 6
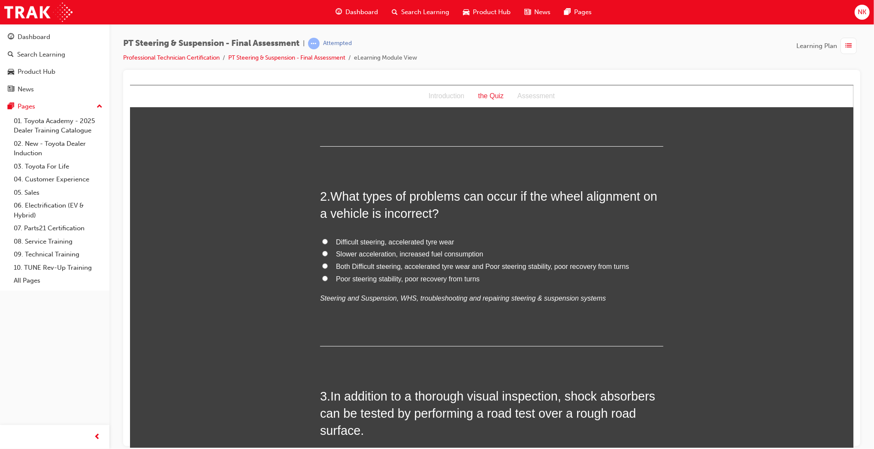
scroll to position [176, 0]
click at [444, 267] on span "Both Difficult steering, accelerated tyre wear and Poor steering stability, poo…" at bounding box center [482, 264] width 293 height 7
click at [327, 267] on input "Both Difficult steering, accelerated tyre wear and Poor steering stability, poo…" at bounding box center [325, 265] width 6 height 6
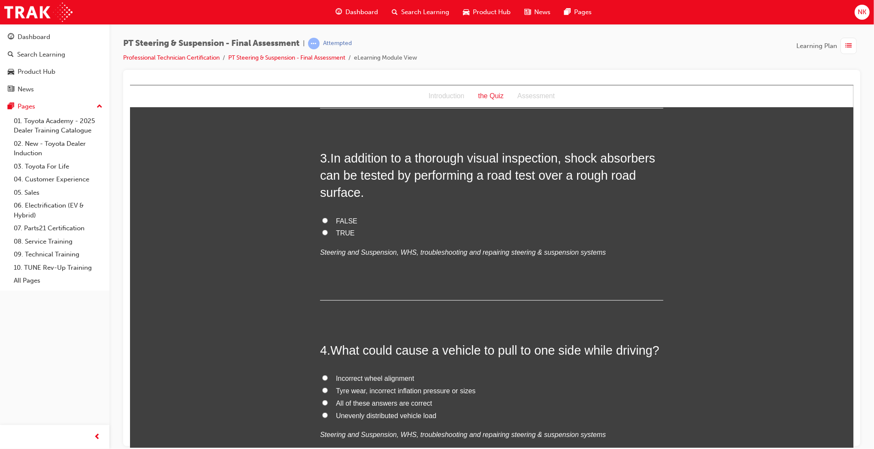
scroll to position [412, 0]
click at [345, 231] on span "TRUE" at bounding box center [345, 233] width 19 height 7
click at [327, 231] on input "TRUE" at bounding box center [325, 233] width 6 height 6
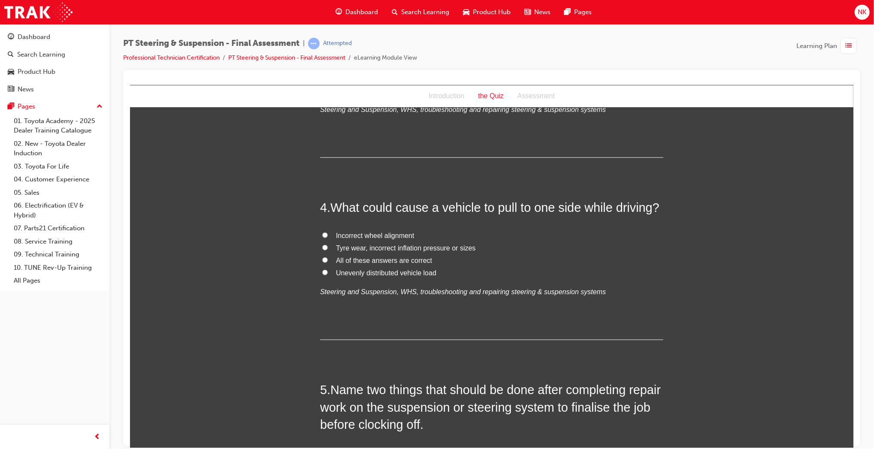
scroll to position [563, 0]
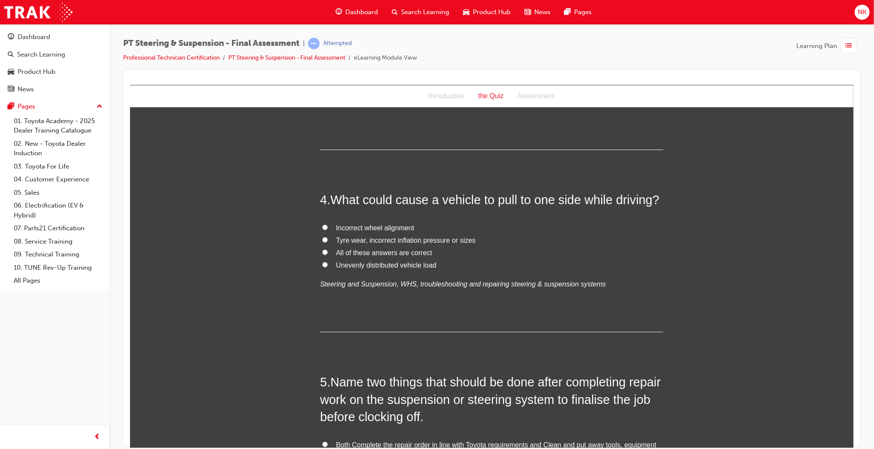
click at [399, 255] on span "All of these answers are correct" at bounding box center [384, 252] width 96 height 7
click at [327, 255] on input "All of these answers are correct" at bounding box center [325, 252] width 6 height 6
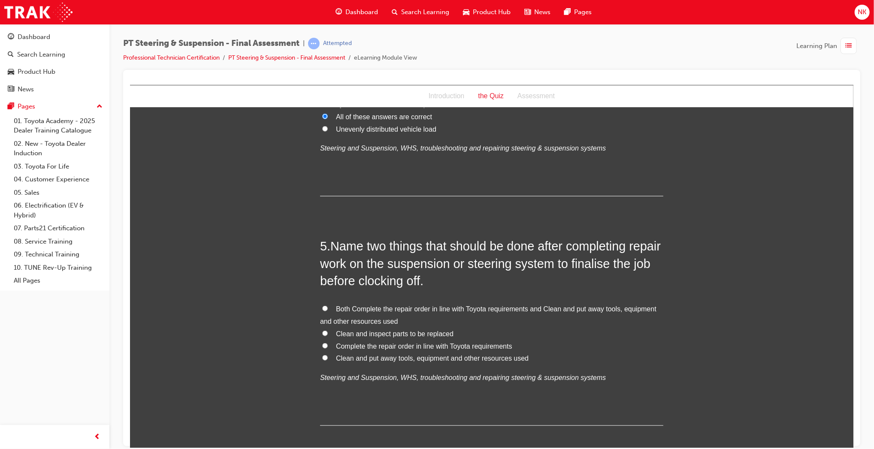
scroll to position [713, 0]
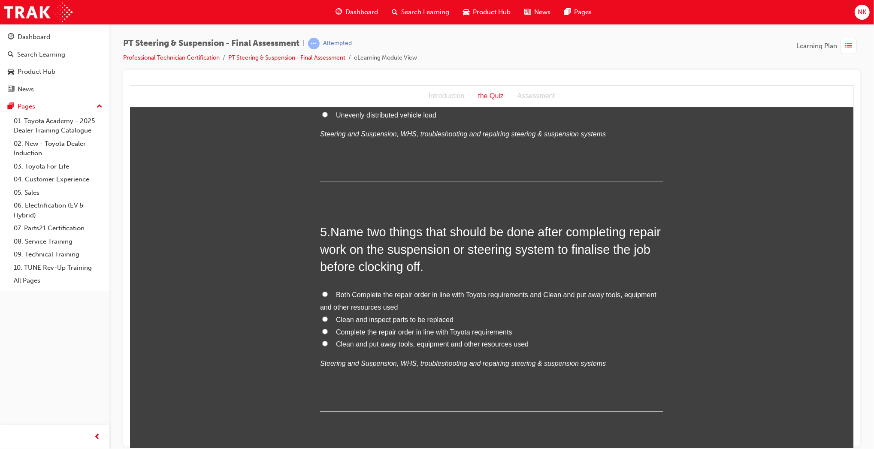
click at [406, 291] on span "Both Complete the repair order in line with Toyota requirements and Clean and p…" at bounding box center [488, 301] width 336 height 20
click at [327, 291] on input "Both Complete the repair order in line with Toyota requirements and Clean and p…" at bounding box center [325, 294] width 6 height 6
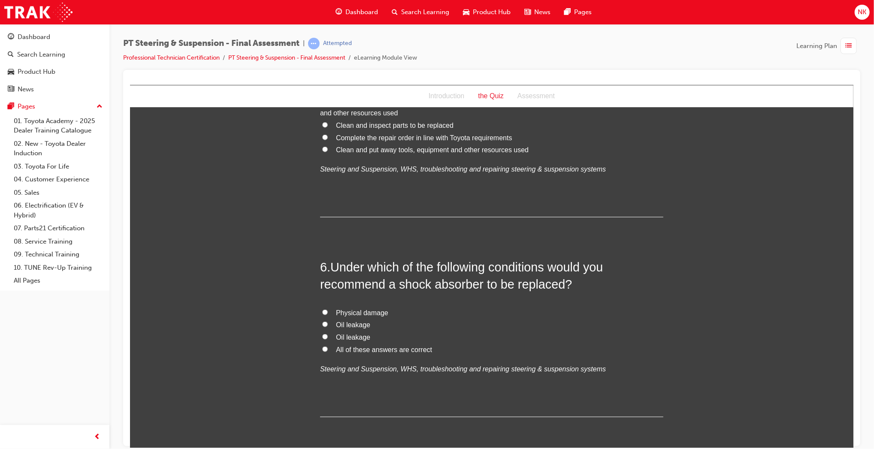
scroll to position [908, 0]
click at [358, 349] on span "All of these answers are correct" at bounding box center [384, 348] width 96 height 7
click at [327, 349] on input "All of these answers are correct" at bounding box center [325, 349] width 6 height 6
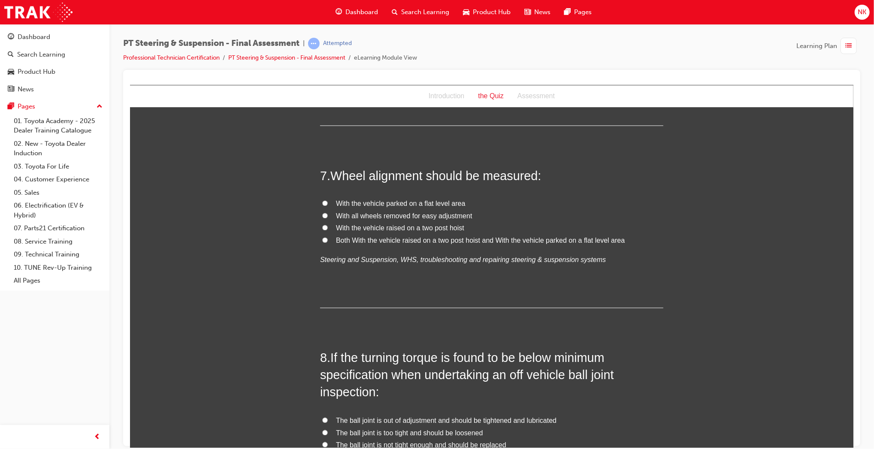
scroll to position [1204, 0]
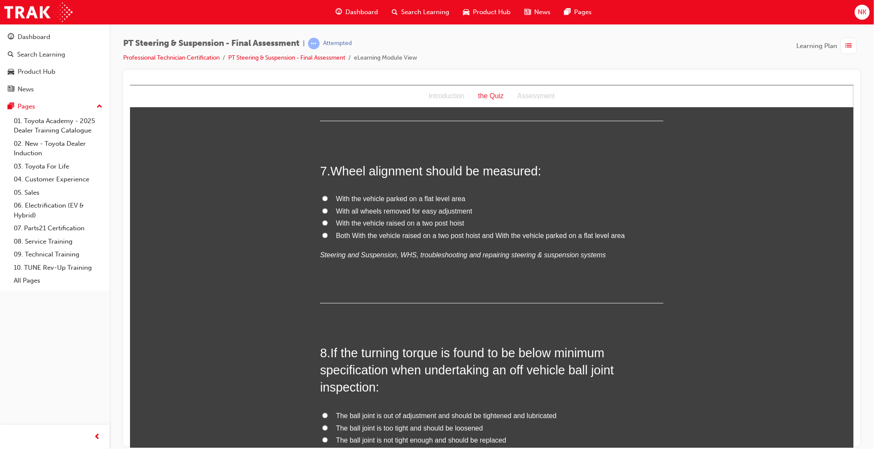
click at [359, 196] on span "With the vehicle parked on a flat level area" at bounding box center [401, 198] width 130 height 7
click at [327, 196] on input "With the vehicle parked on a flat level area" at bounding box center [325, 199] width 6 height 6
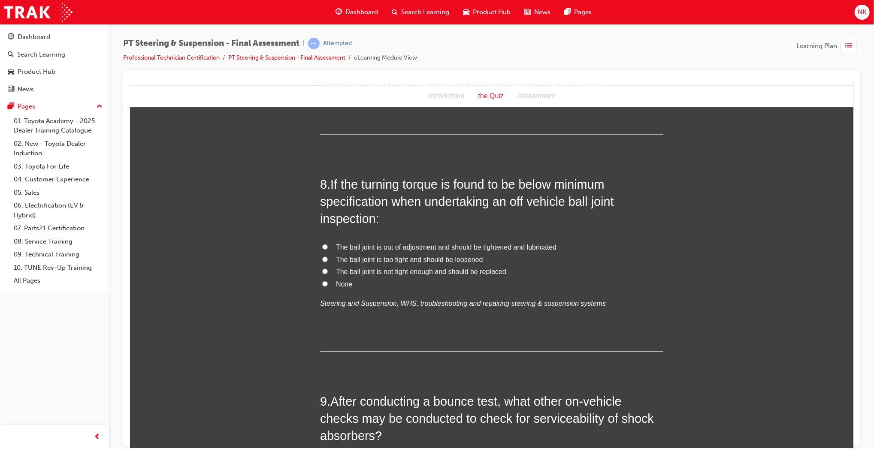
scroll to position [1389, 0]
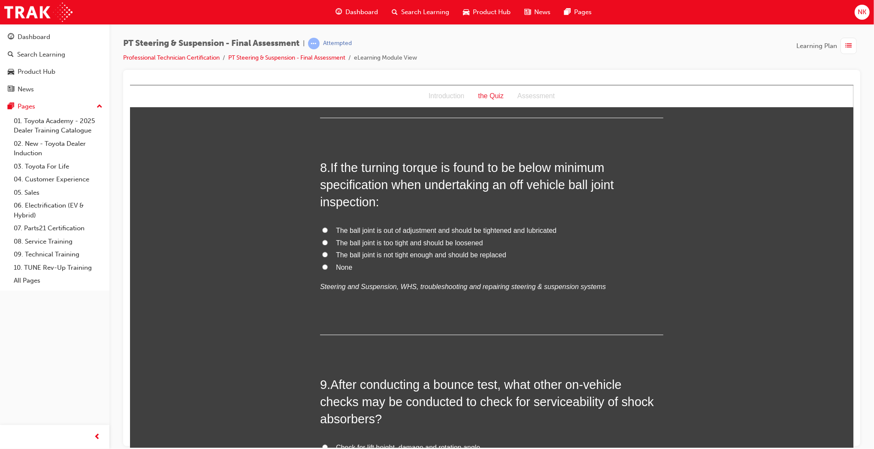
click at [566, 202] on h2 "8 . If the turning torque is found to be below minimum specification when under…" at bounding box center [491, 185] width 343 height 52
click at [408, 253] on span "The ball joint is not tight enough and should be replaced" at bounding box center [421, 254] width 170 height 7
click at [327, 253] on input "The ball joint is not tight enough and should be replaced" at bounding box center [325, 255] width 6 height 6
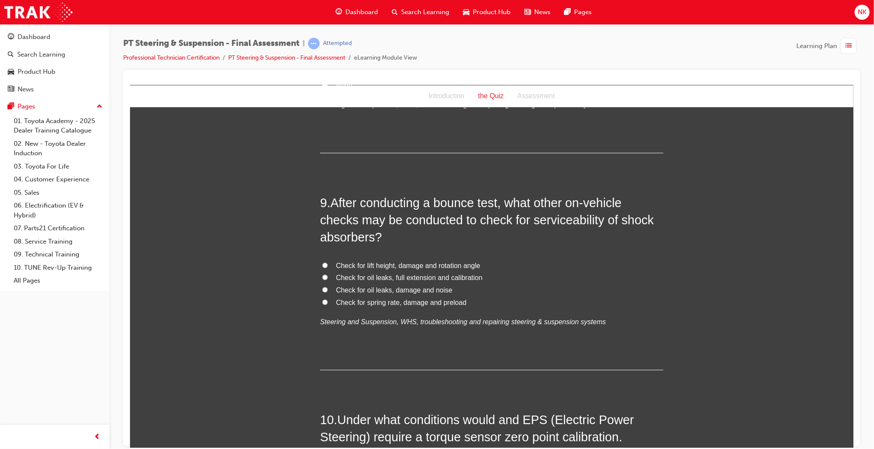
scroll to position [1573, 0]
click at [432, 285] on span "Check for oil leaks, damage and noise" at bounding box center [394, 288] width 116 height 7
click at [327, 285] on input "Check for oil leaks, damage and noise" at bounding box center [325, 288] width 6 height 6
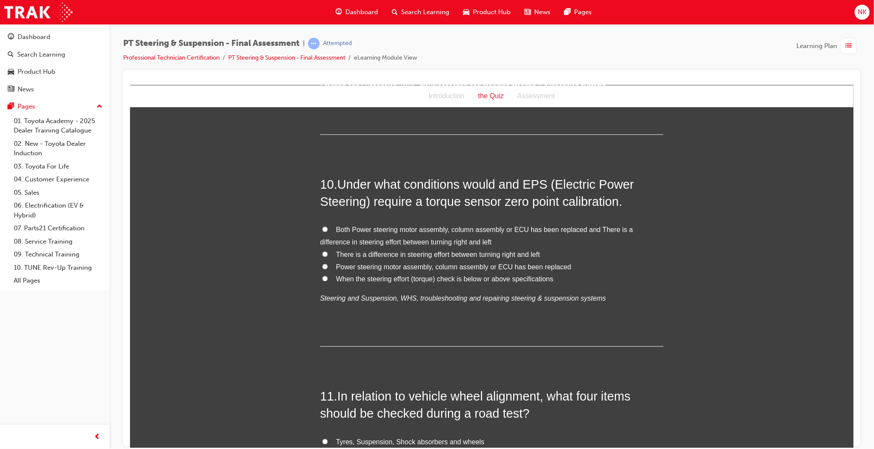
scroll to position [1808, 0]
click at [388, 226] on span "Both Power steering motor assembly, column assembly or ECU has been replaced an…" at bounding box center [476, 235] width 313 height 20
click at [327, 226] on input "Both Power steering motor assembly, column assembly or ECU has been replaced an…" at bounding box center [325, 229] width 6 height 6
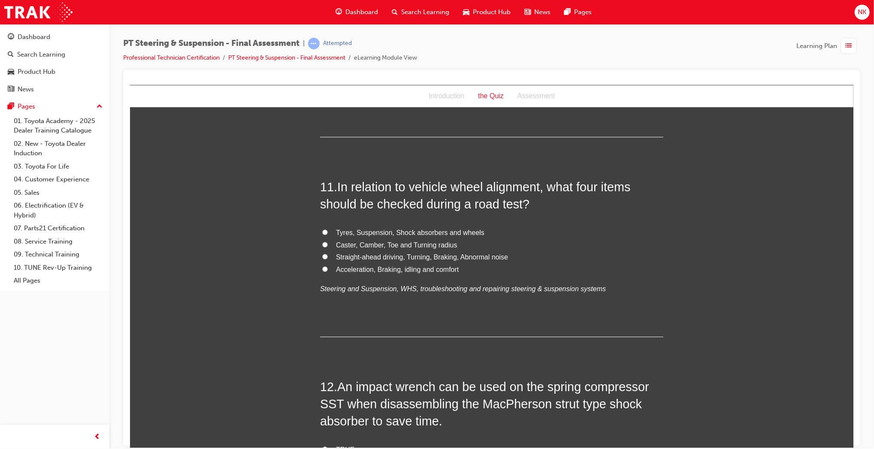
scroll to position [2018, 0]
click at [488, 252] on span "Straight-ahead driving, Turning, Braking, Abnormal noise" at bounding box center [422, 255] width 172 height 7
click at [327, 252] on input "Straight-ahead driving, Turning, Braking, Abnormal noise" at bounding box center [325, 255] width 6 height 6
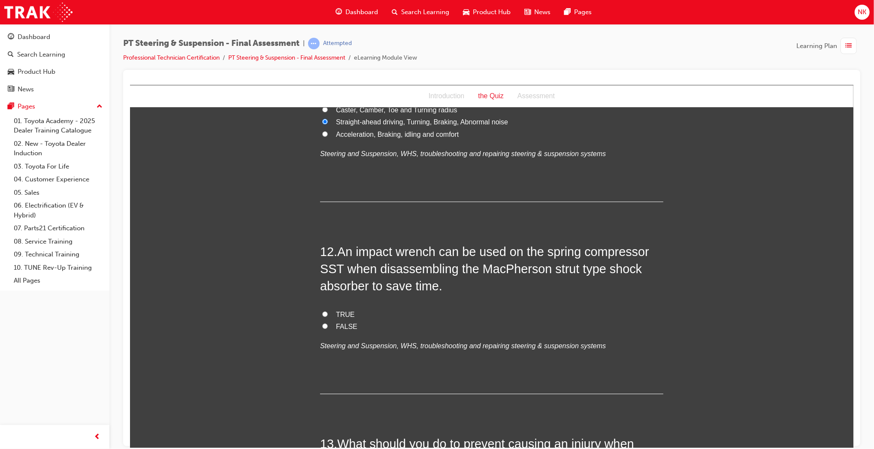
scroll to position [2165, 0]
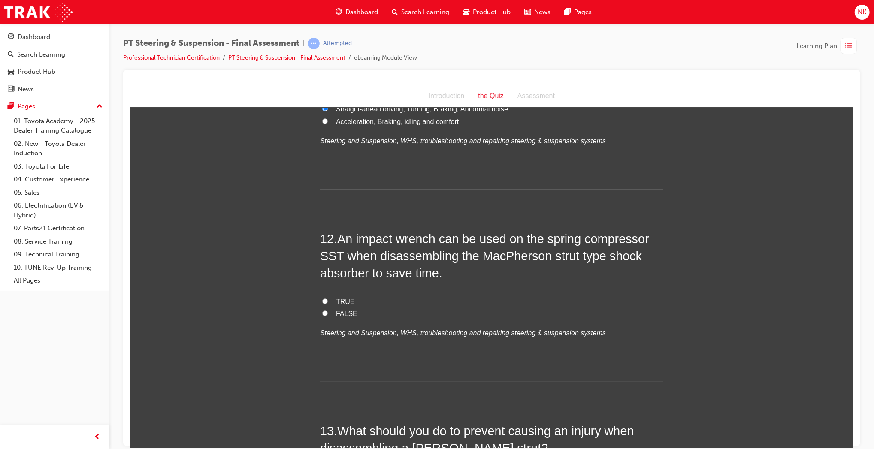
click at [339, 315] on span "FALSE" at bounding box center [346, 313] width 21 height 7
click at [327, 315] on input "FALSE" at bounding box center [325, 313] width 6 height 6
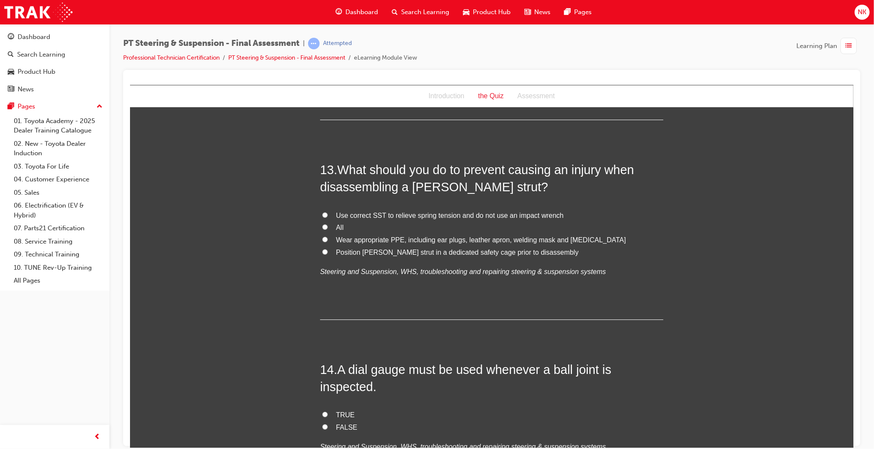
scroll to position [2427, 0]
click at [396, 206] on div "13 . What should you do to prevent causing an injury when disassembling a [PERS…" at bounding box center [491, 239] width 343 height 159
click at [413, 211] on span "Use correct SST to relieve spring tension and do not use an impact wrench" at bounding box center [450, 213] width 228 height 7
click at [327, 211] on input "Use correct SST to relieve spring tension and do not use an impact wrench" at bounding box center [325, 214] width 6 height 6
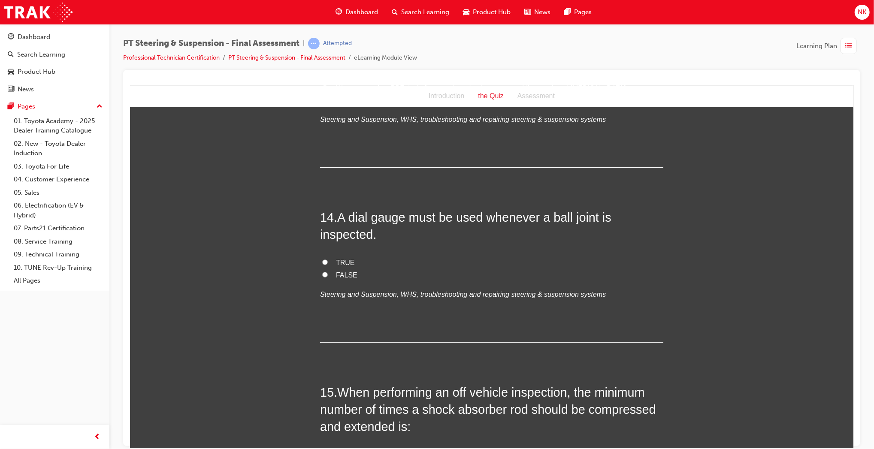
scroll to position [2638, 0]
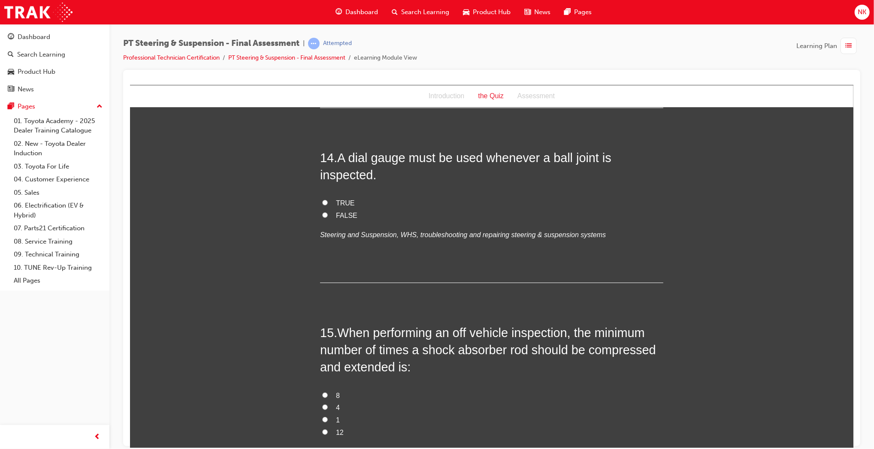
click at [343, 221] on label "FALSE" at bounding box center [491, 215] width 343 height 12
click at [327, 218] on input "FALSE" at bounding box center [325, 215] width 6 height 6
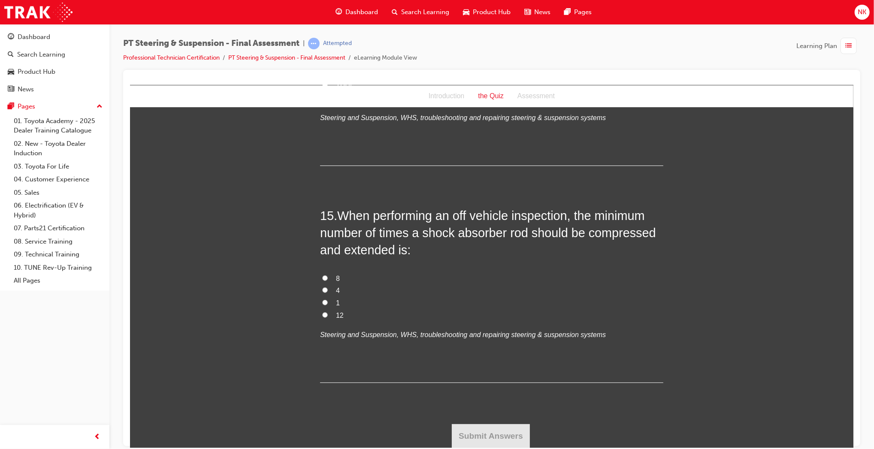
click at [329, 291] on label "4" at bounding box center [491, 291] width 343 height 12
click at [327, 291] on input "4" at bounding box center [325, 290] width 6 height 6
click at [460, 425] on button "Submit Answers" at bounding box center [490, 436] width 78 height 24
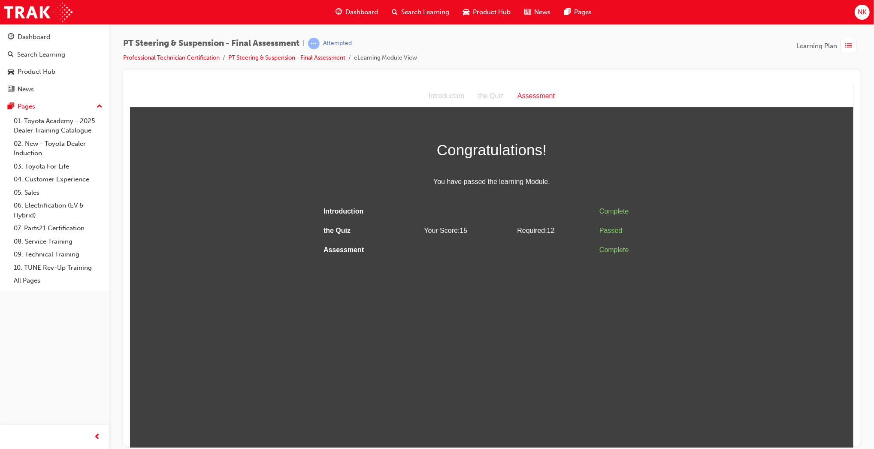
scroll to position [0, 0]
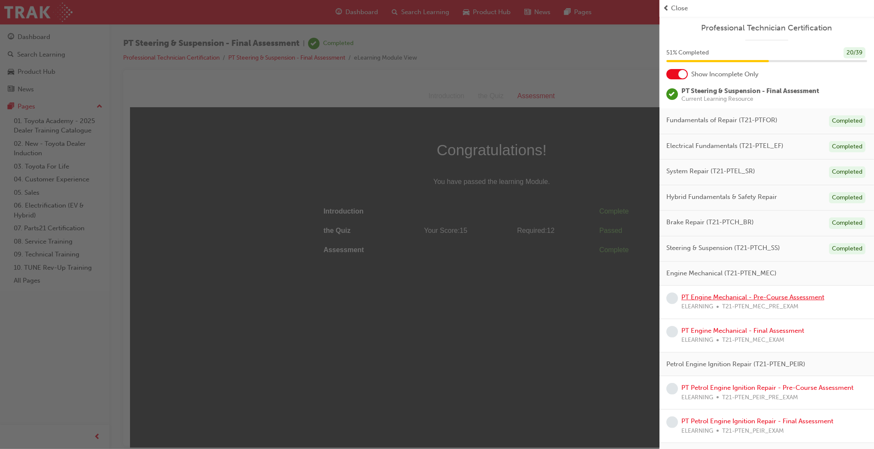
click at [730, 295] on link "PT Engine Mechanical - Pre-Course Assessment" at bounding box center [753, 298] width 143 height 8
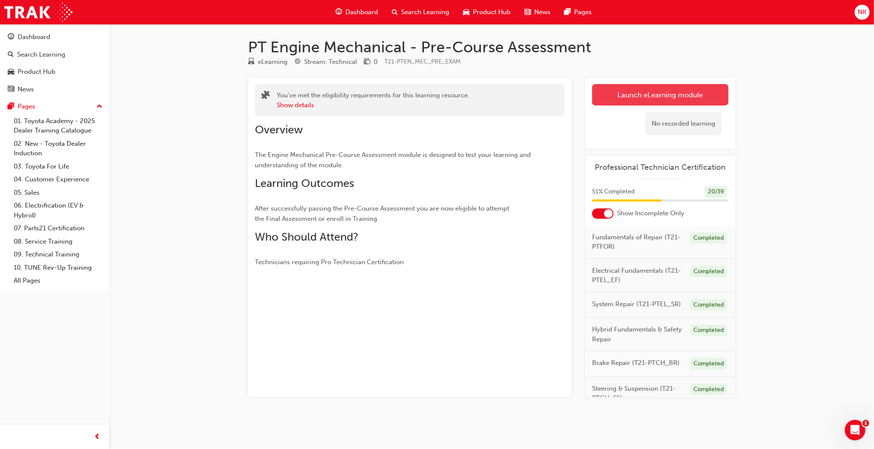
click at [624, 97] on link "Launch eLearning module" at bounding box center [660, 94] width 136 height 21
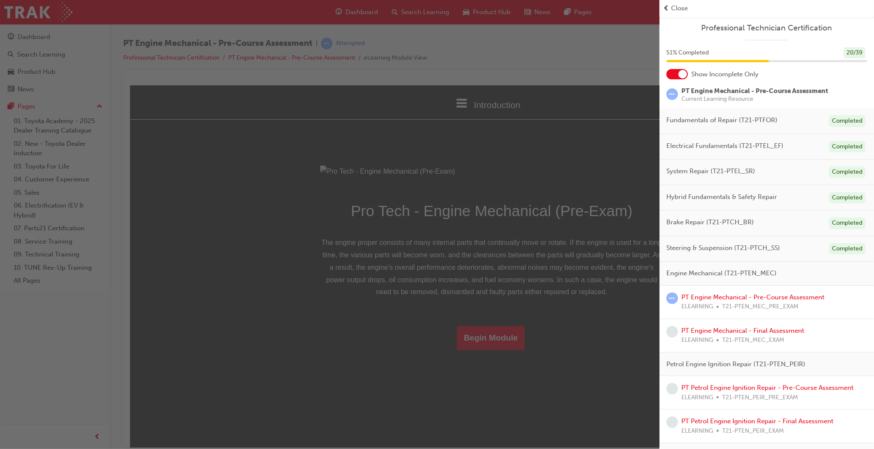
click at [297, 294] on div "button" at bounding box center [330, 224] width 660 height 449
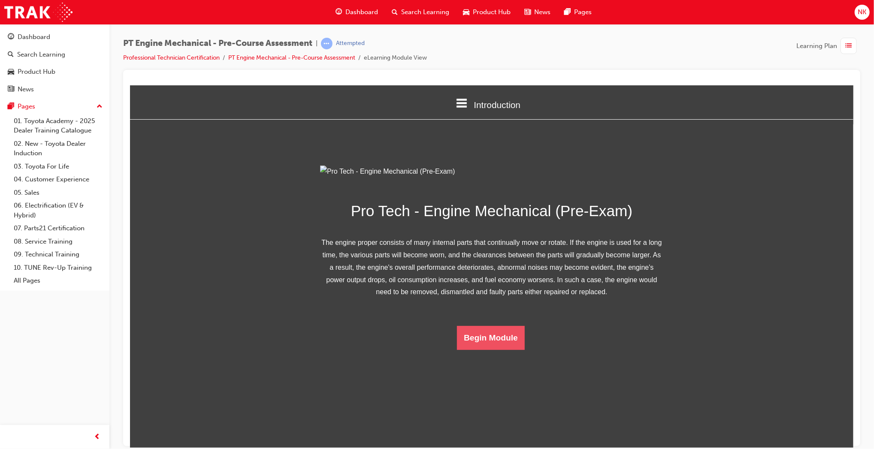
click at [500, 350] on button "Begin Module" at bounding box center [491, 338] width 68 height 24
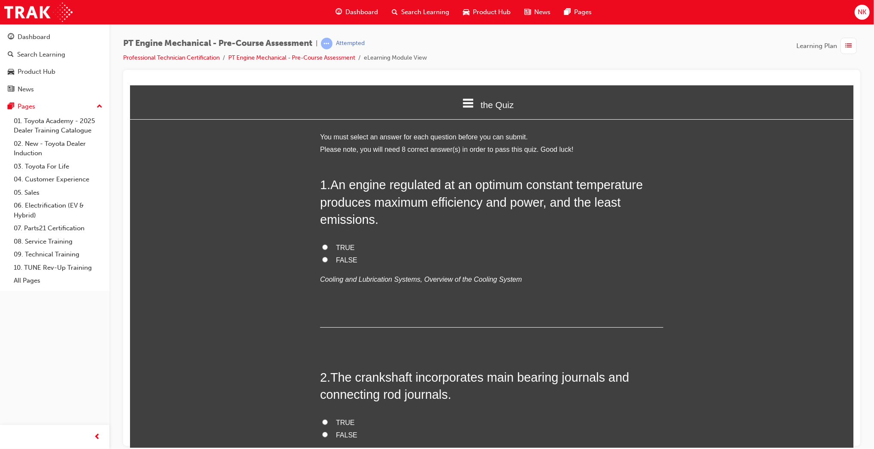
click at [336, 246] on span "TRUE" at bounding box center [345, 247] width 19 height 7
click at [327, 246] on input "TRUE" at bounding box center [325, 247] width 6 height 6
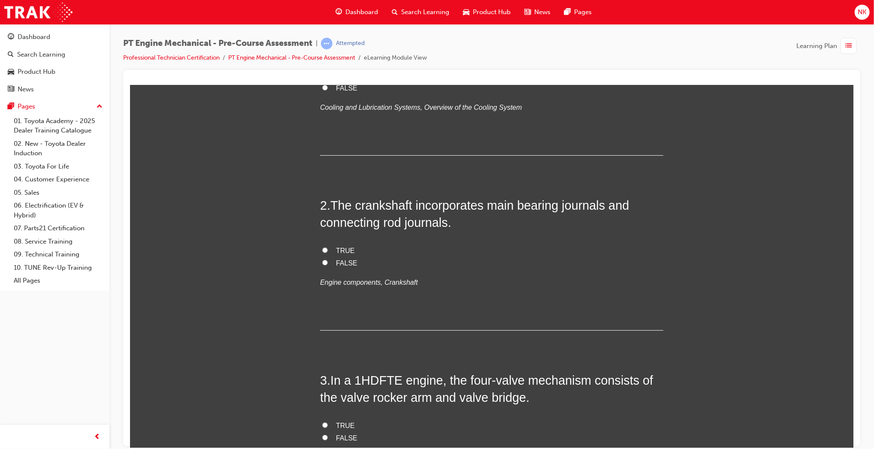
scroll to position [178, 0]
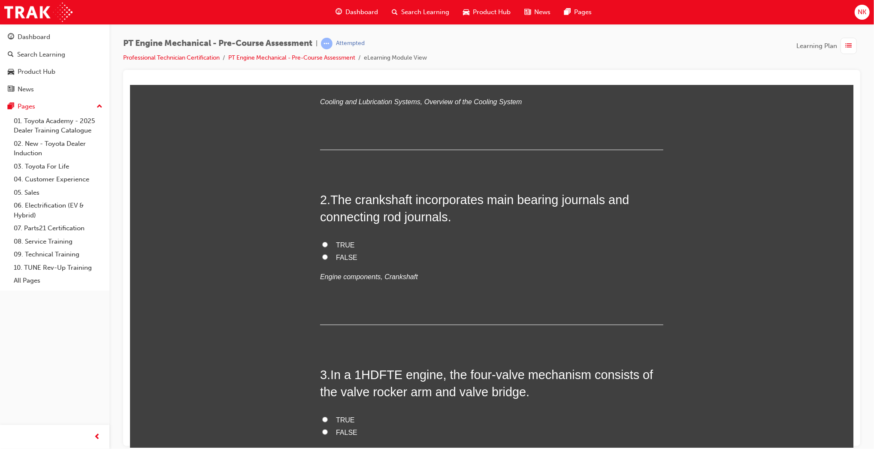
click at [341, 244] on span "TRUE" at bounding box center [345, 244] width 19 height 7
click at [327, 244] on input "TRUE" at bounding box center [325, 245] width 6 height 6
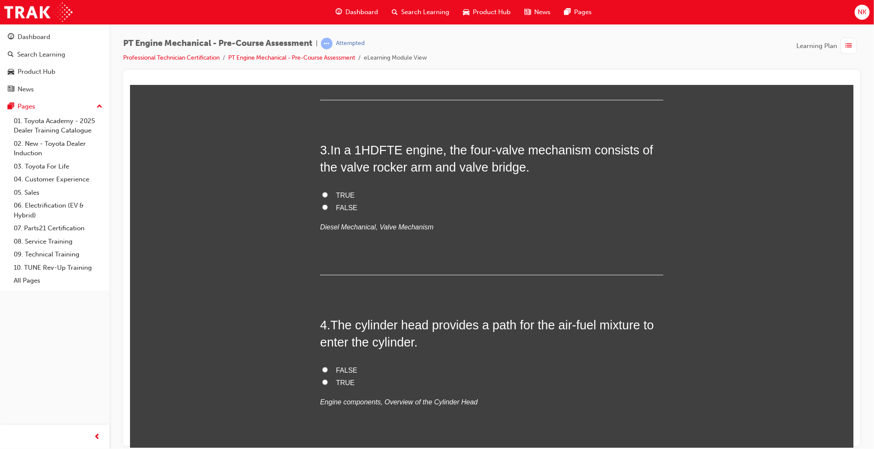
scroll to position [409, 0]
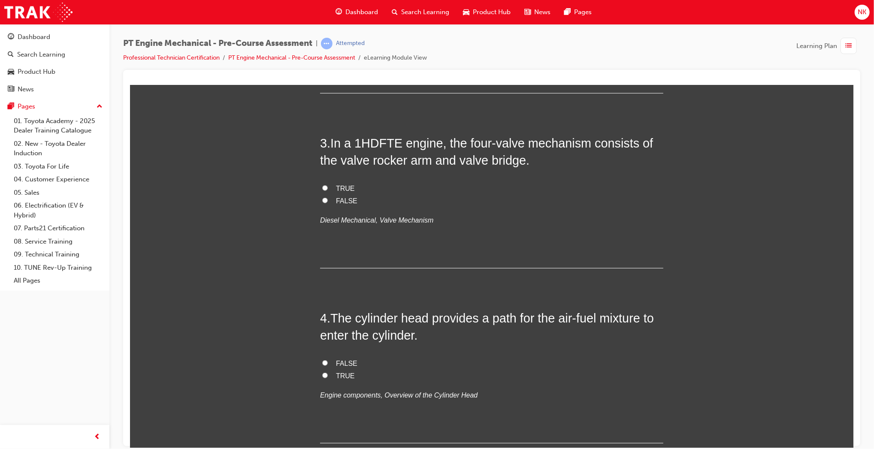
click at [342, 187] on span "TRUE" at bounding box center [345, 188] width 19 height 7
click at [327, 187] on input "TRUE" at bounding box center [325, 188] width 6 height 6
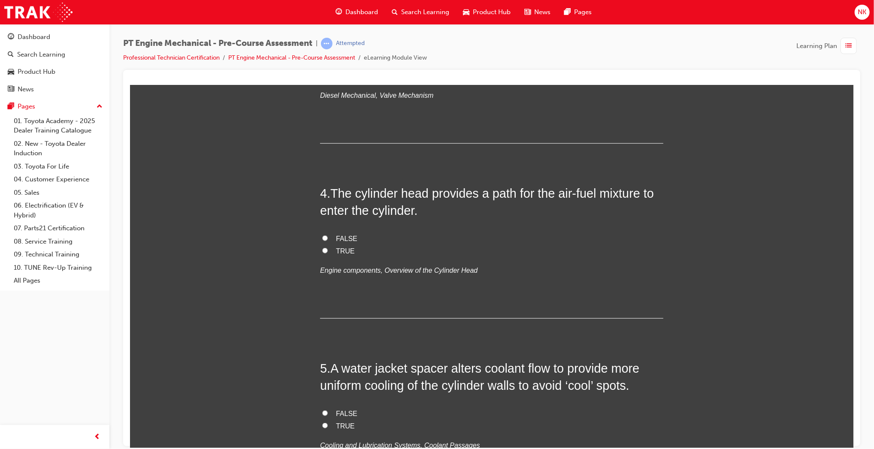
scroll to position [540, 0]
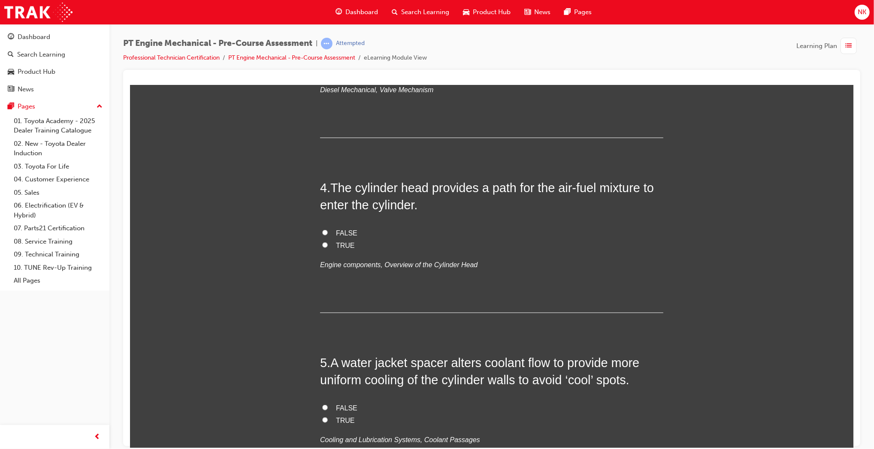
click at [339, 244] on span "TRUE" at bounding box center [345, 245] width 19 height 7
click at [327, 244] on input "TRUE" at bounding box center [325, 245] width 6 height 6
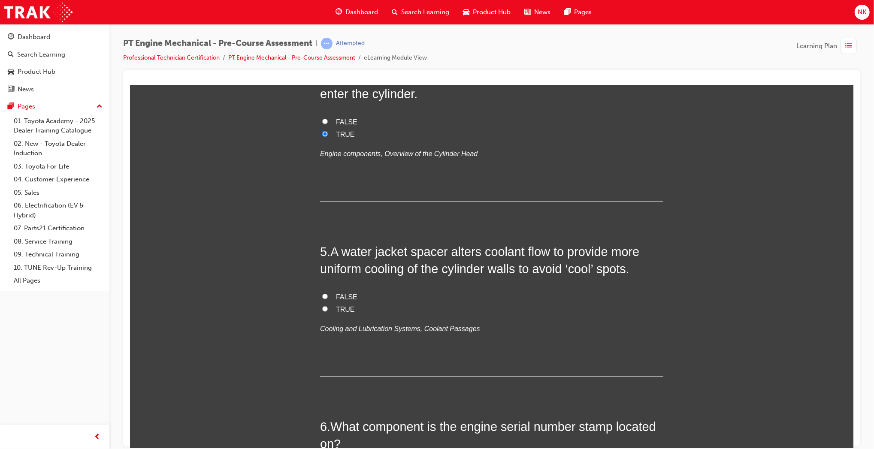
scroll to position [654, 0]
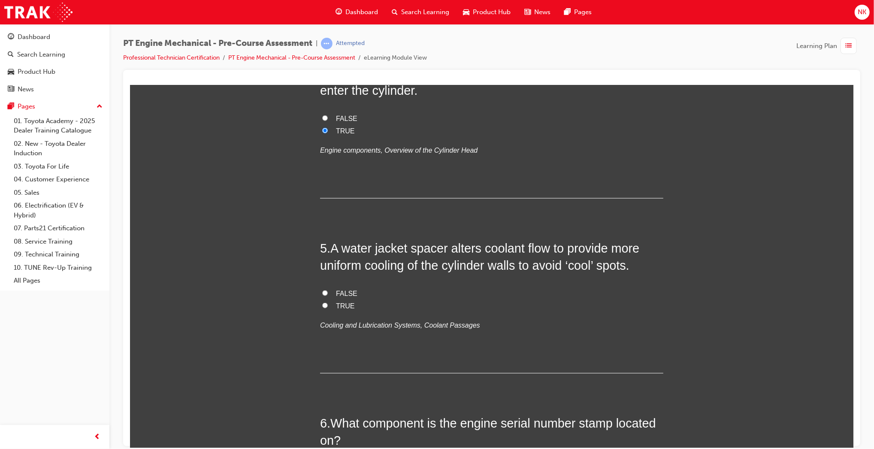
click at [339, 306] on span "TRUE" at bounding box center [345, 305] width 19 height 7
click at [327, 306] on input "TRUE" at bounding box center [325, 306] width 6 height 6
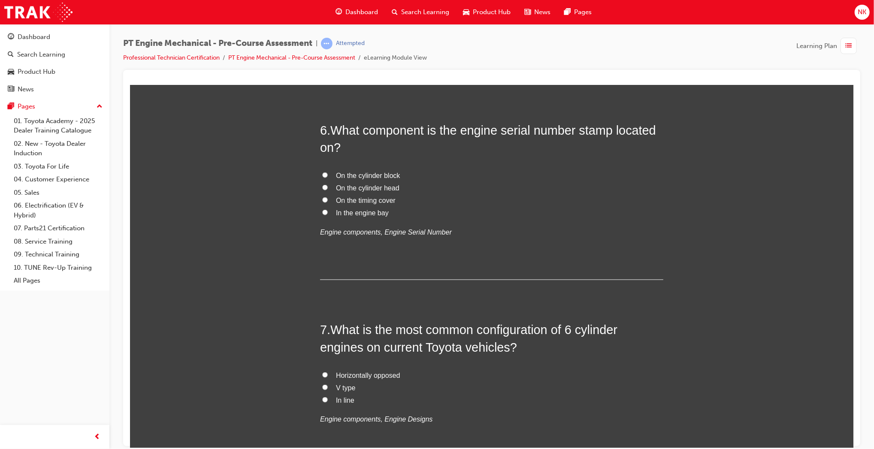
scroll to position [949, 0]
click at [365, 174] on span "On the cylinder block" at bounding box center [368, 173] width 64 height 7
click at [327, 174] on input "On the cylinder block" at bounding box center [325, 174] width 6 height 6
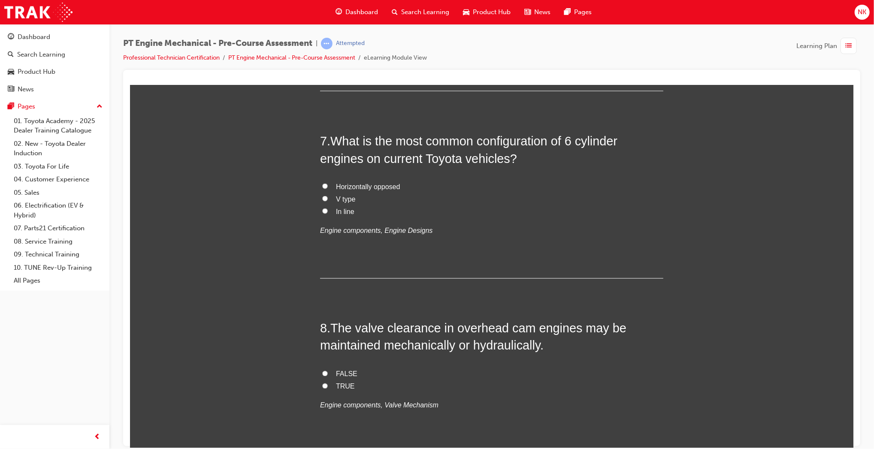
scroll to position [1140, 0]
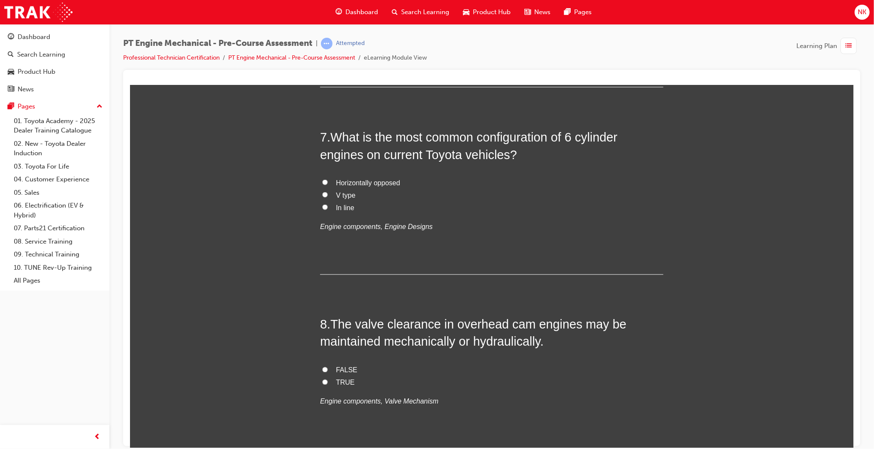
click at [345, 194] on span "V type" at bounding box center [345, 194] width 19 height 7
click at [327, 194] on input "V type" at bounding box center [325, 195] width 6 height 6
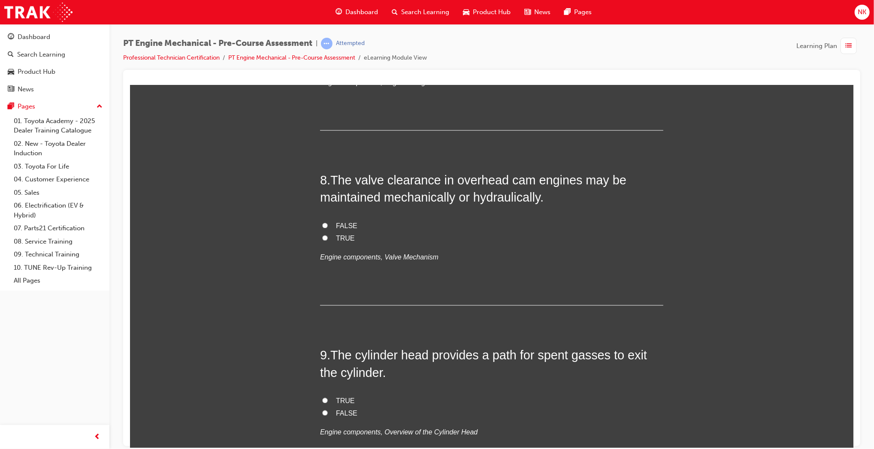
scroll to position [1287, 0]
click at [341, 236] on span "TRUE" at bounding box center [345, 236] width 19 height 7
click at [327, 236] on input "TRUE" at bounding box center [325, 236] width 6 height 6
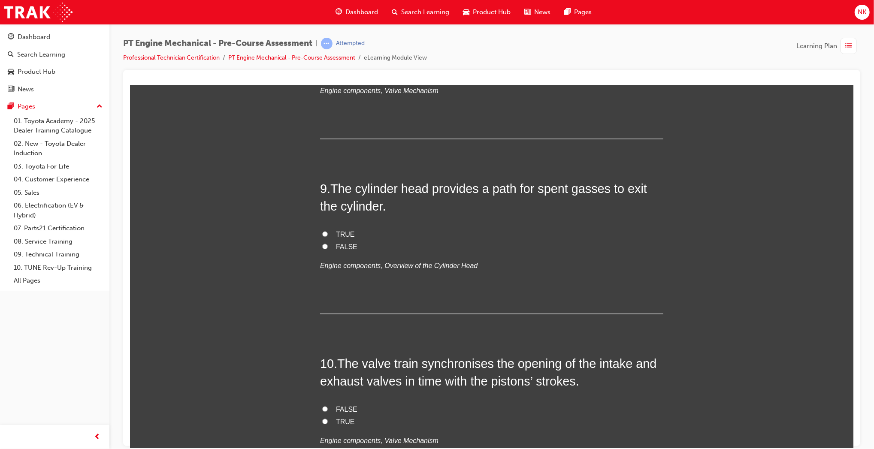
scroll to position [1454, 0]
click at [337, 231] on span "TRUE" at bounding box center [345, 231] width 19 height 7
click at [327, 231] on input "TRUE" at bounding box center [325, 232] width 6 height 6
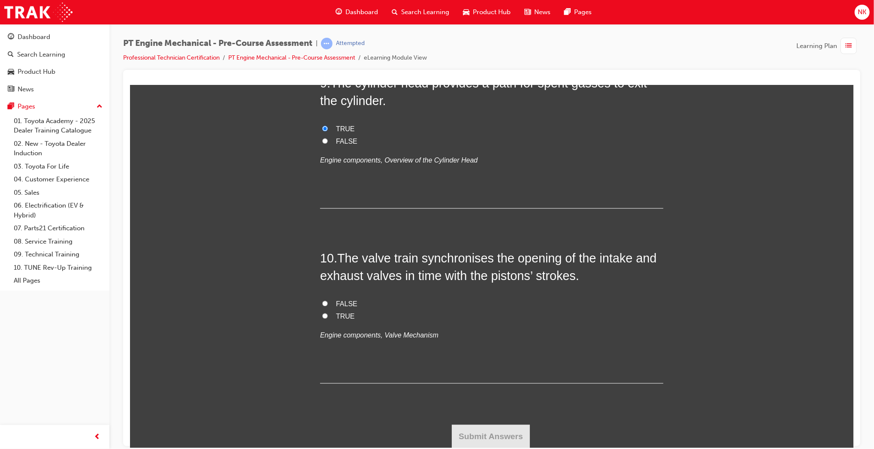
click at [336, 314] on span "TRUE" at bounding box center [345, 315] width 19 height 7
click at [327, 314] on input "TRUE" at bounding box center [325, 316] width 6 height 6
click at [488, 427] on button "Submit Answers" at bounding box center [490, 436] width 78 height 24
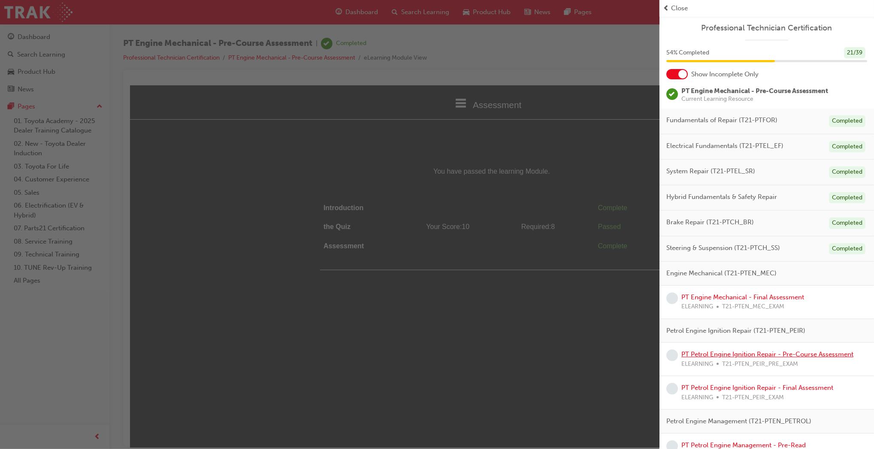
click at [816, 355] on link "PT Petrol Engine Ignition Repair - Pre-Course Assessment" at bounding box center [768, 355] width 172 height 8
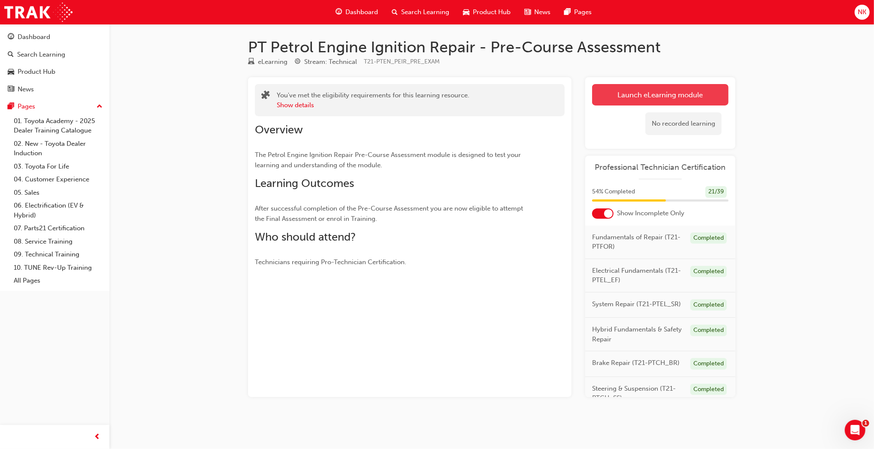
click at [628, 103] on link "Launch eLearning module" at bounding box center [660, 94] width 136 height 21
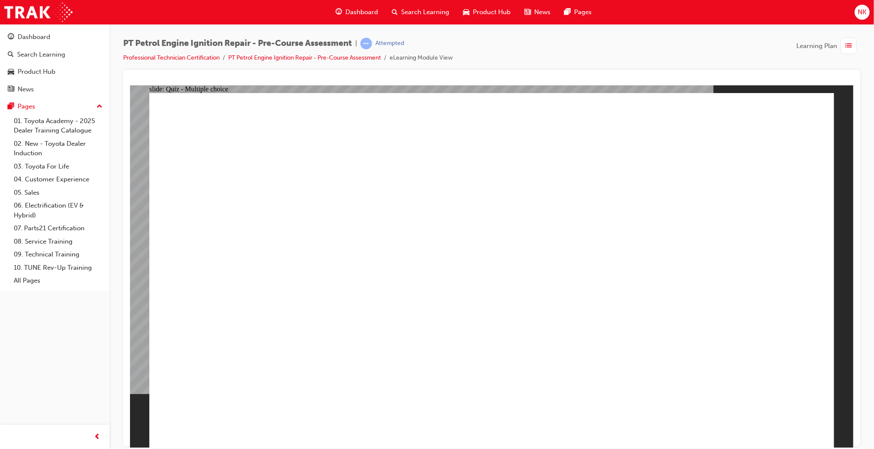
click at [848, 48] on span "list-icon" at bounding box center [849, 46] width 6 height 11
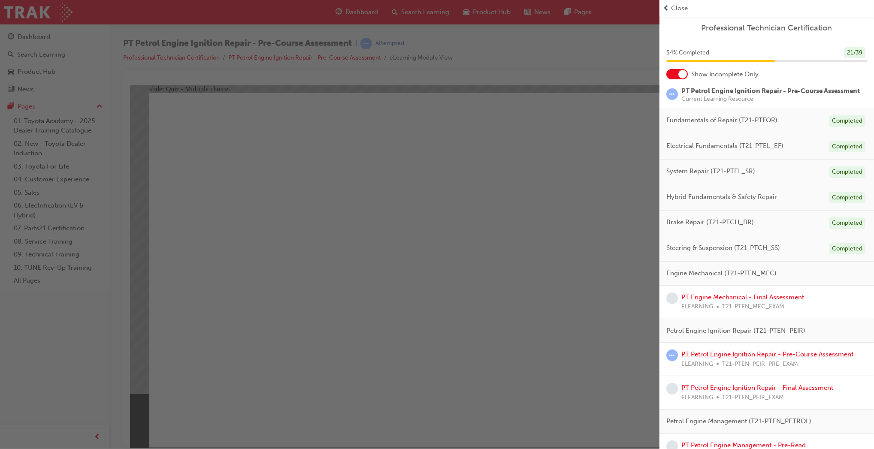
click at [738, 358] on link "PT Petrol Engine Ignition Repair - Pre-Course Assessment" at bounding box center [768, 355] width 172 height 8
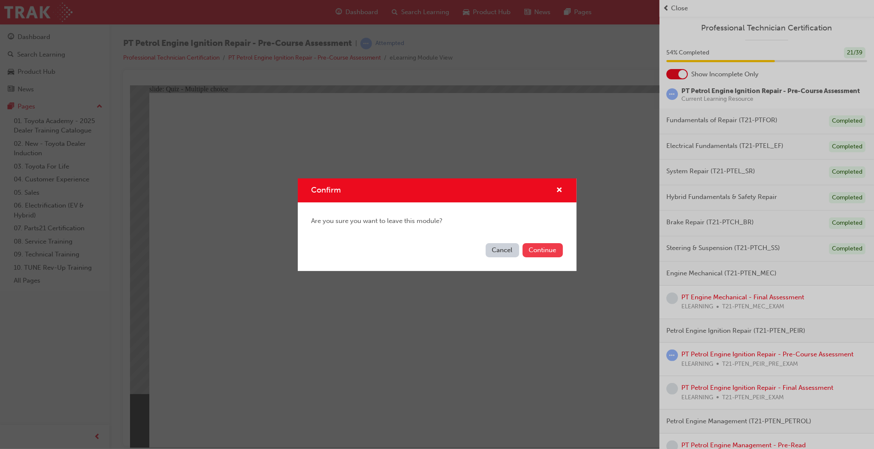
click at [562, 248] on button "Continue" at bounding box center [543, 250] width 40 height 14
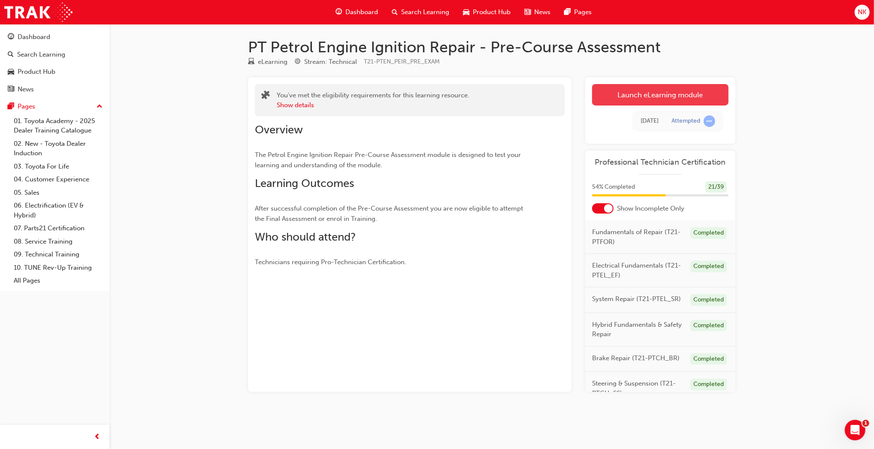
click at [615, 88] on link "Launch eLearning module" at bounding box center [660, 94] width 136 height 21
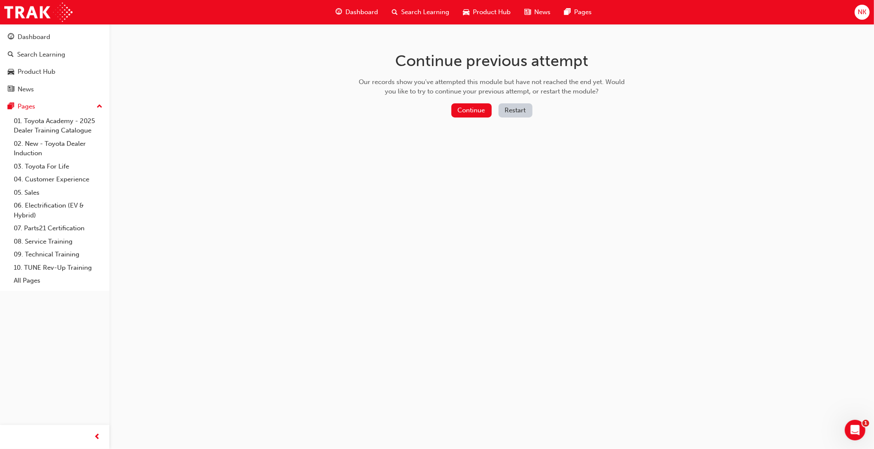
click at [522, 111] on button "Restart" at bounding box center [516, 110] width 34 height 14
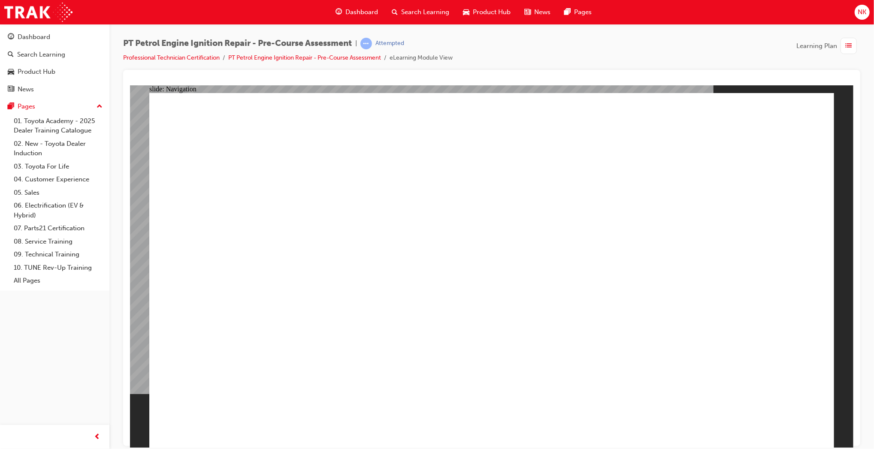
drag, startPoint x: 621, startPoint y: 223, endPoint x: 581, endPoint y: 321, distance: 106.1
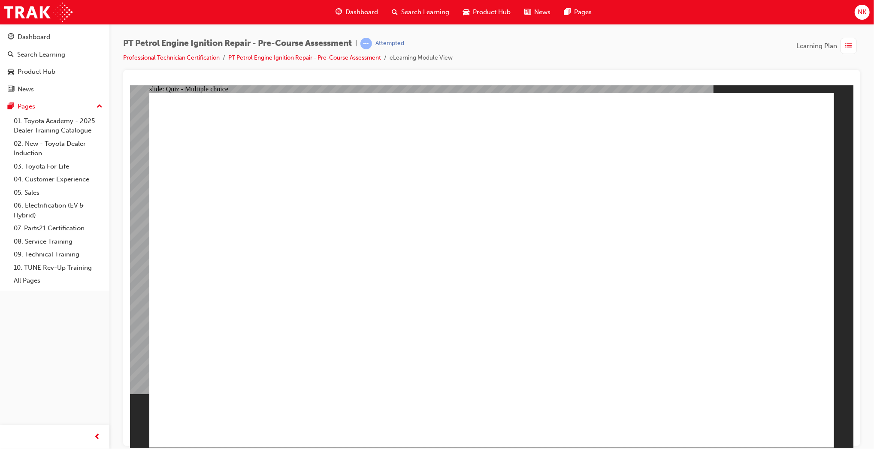
click at [850, 49] on span "list-icon" at bounding box center [849, 46] width 6 height 11
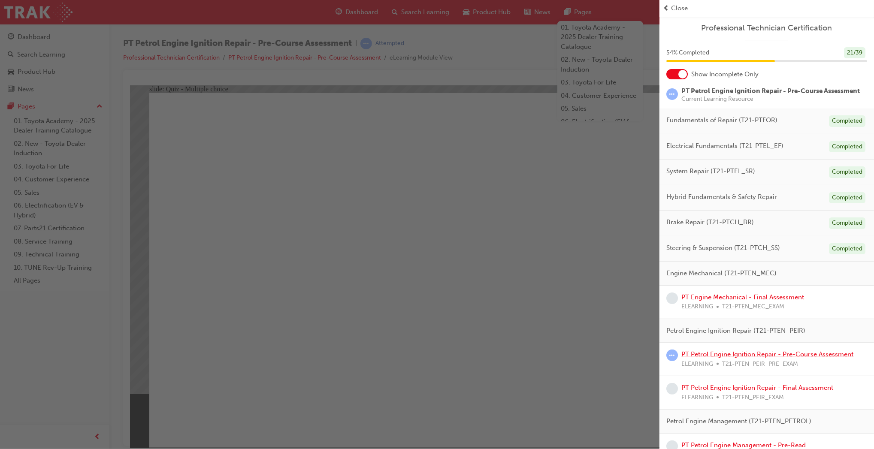
click at [755, 358] on link "PT Petrol Engine Ignition Repair - Pre-Course Assessment" at bounding box center [768, 355] width 172 height 8
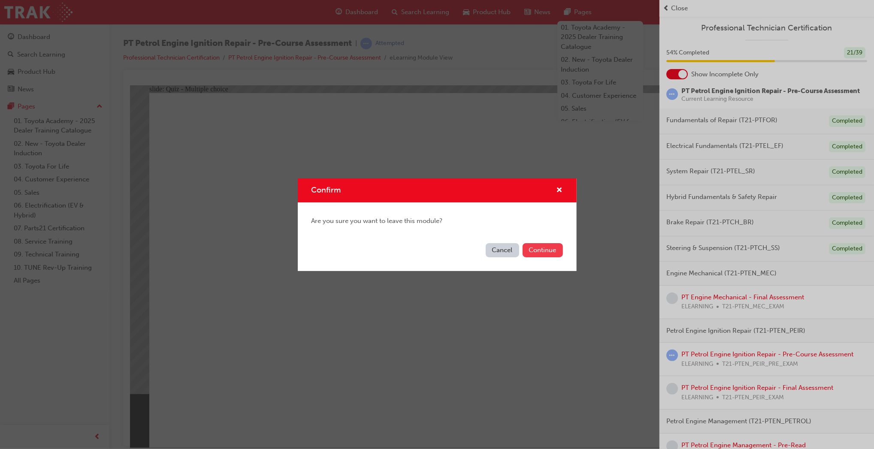
click at [539, 249] on button "Continue" at bounding box center [543, 250] width 40 height 14
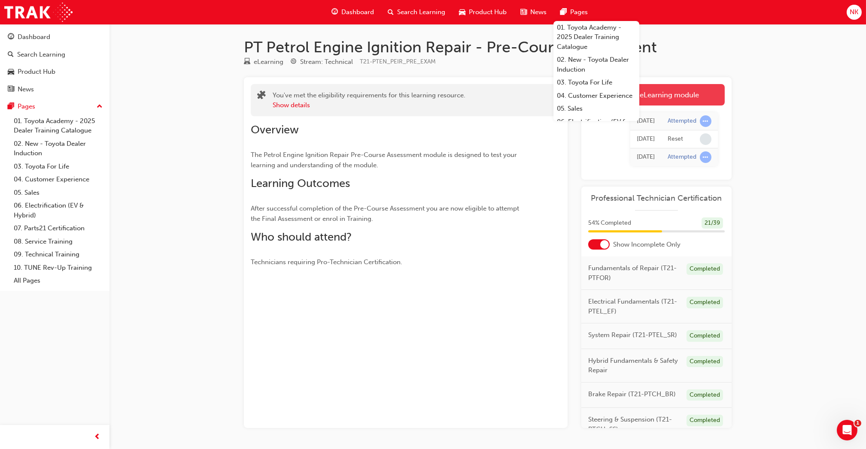
click at [670, 101] on link "Launch eLearning module" at bounding box center [656, 94] width 136 height 21
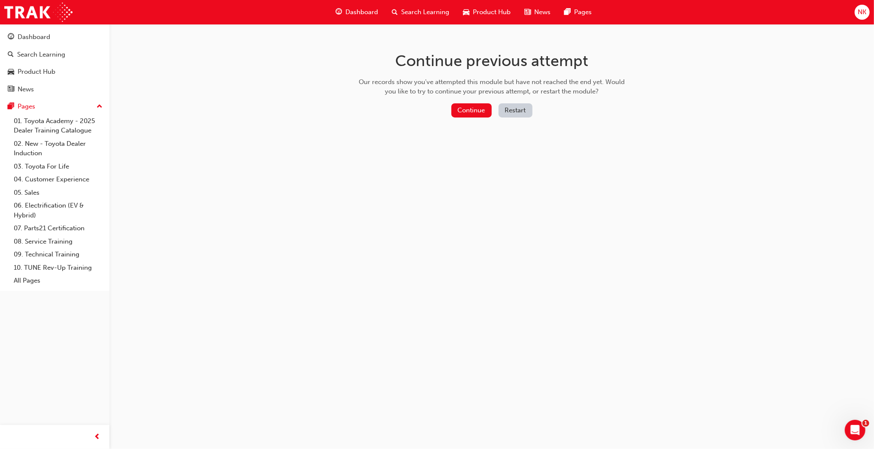
click at [518, 109] on button "Restart" at bounding box center [516, 110] width 34 height 14
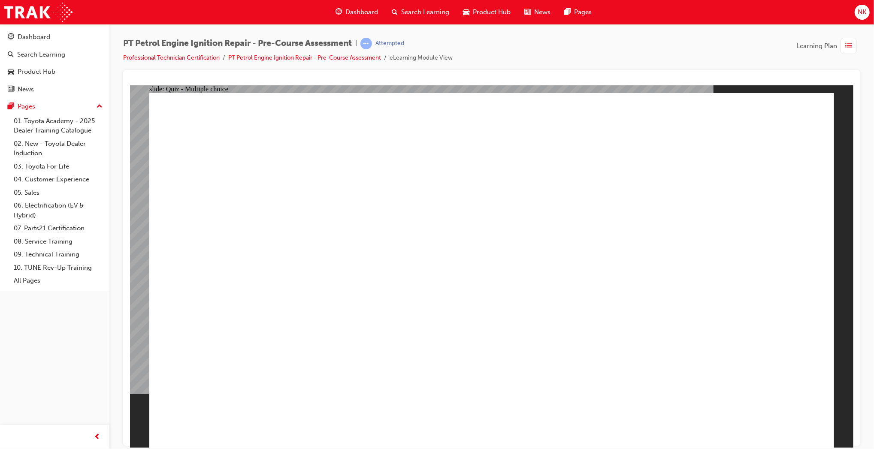
click at [849, 45] on span "list-icon" at bounding box center [849, 46] width 6 height 11
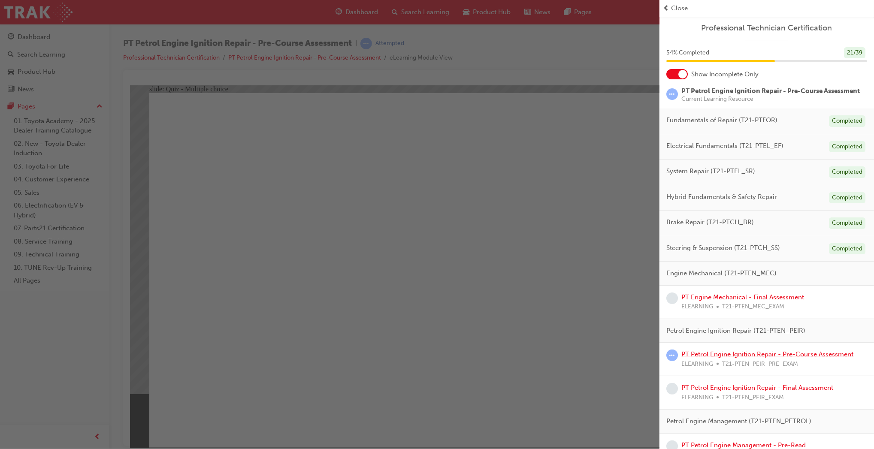
click at [735, 358] on link "PT Petrol Engine Ignition Repair - Pre-Course Assessment" at bounding box center [768, 355] width 172 height 8
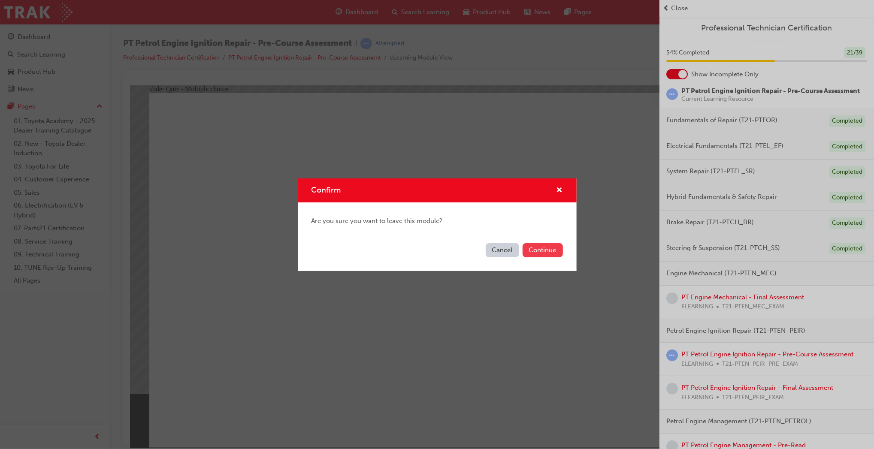
click at [548, 251] on button "Continue" at bounding box center [543, 250] width 40 height 14
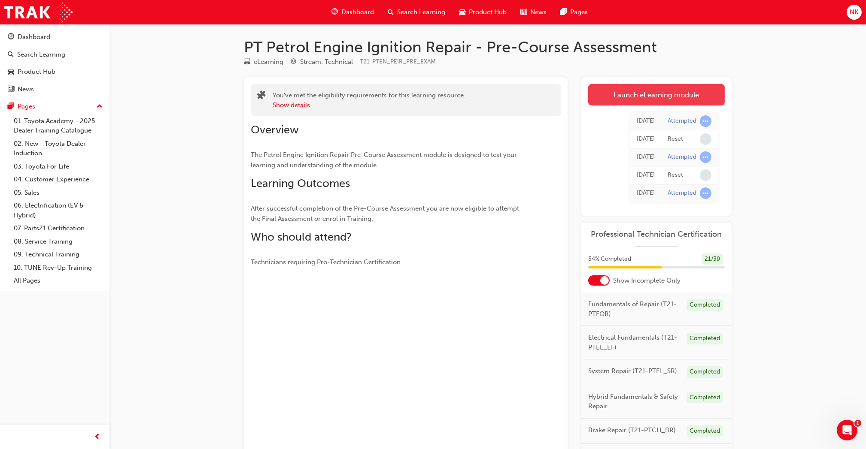
click at [648, 102] on link "Launch eLearning module" at bounding box center [656, 94] width 136 height 21
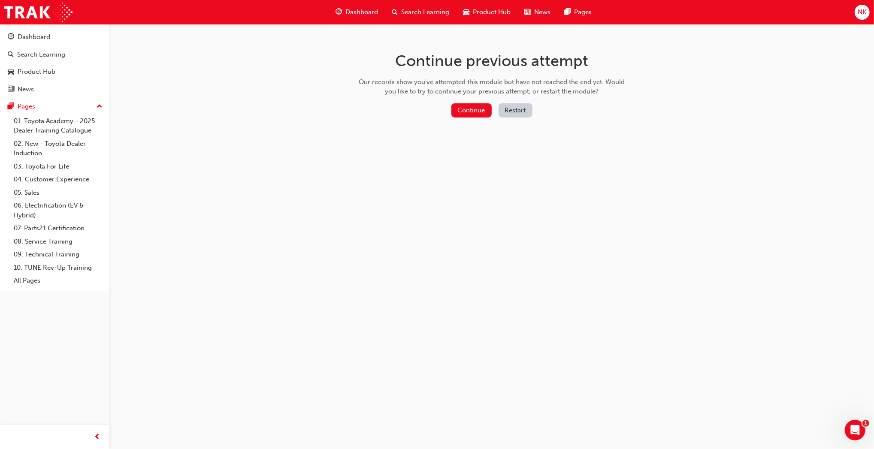
click at [520, 109] on button "Restart" at bounding box center [516, 110] width 34 height 14
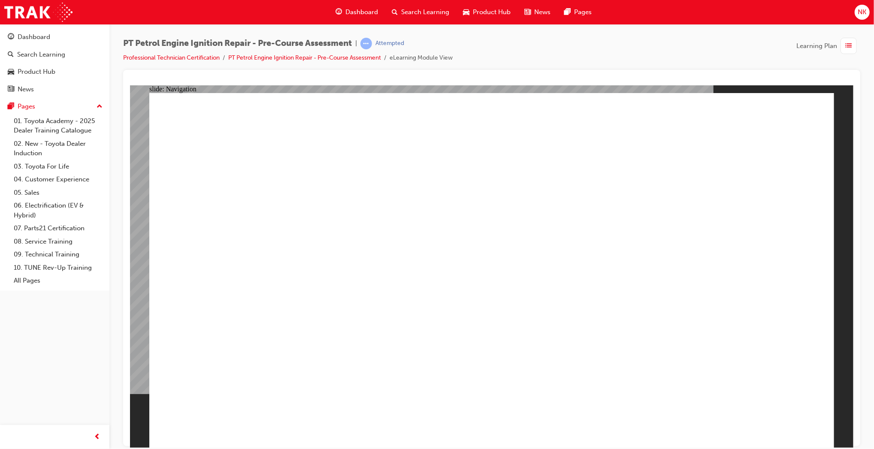
drag, startPoint x: 772, startPoint y: 401, endPoint x: 766, endPoint y: 395, distance: 7.9
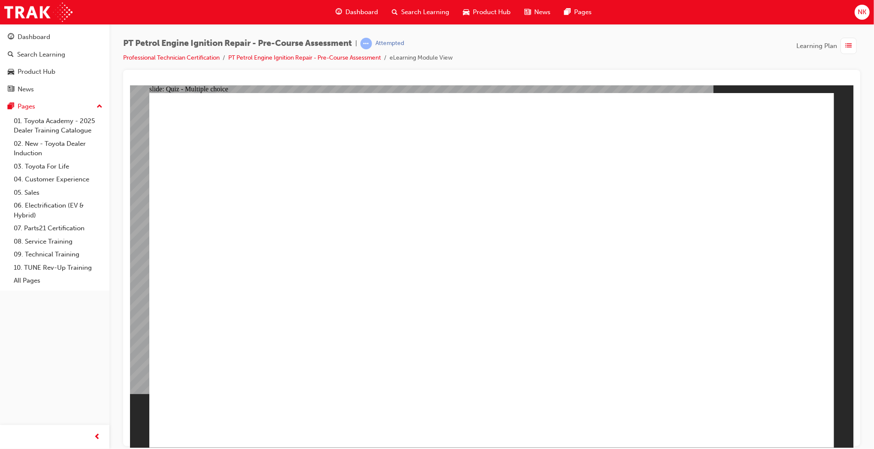
click at [848, 49] on span "list-icon" at bounding box center [849, 46] width 6 height 11
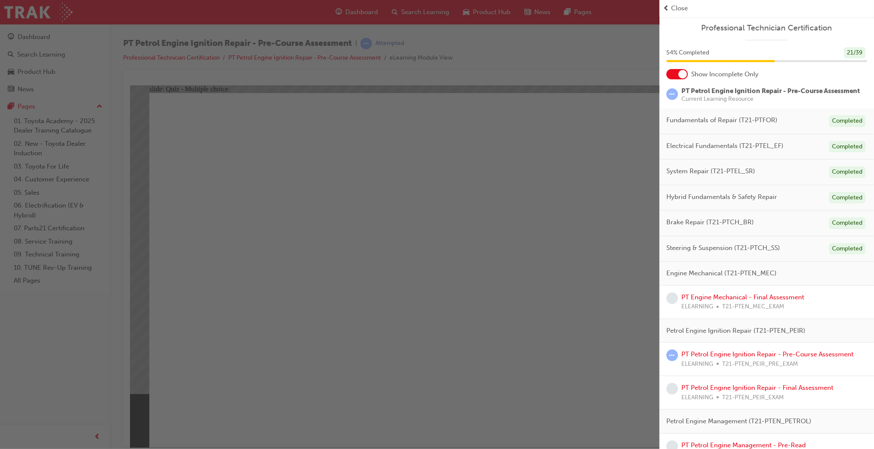
click at [500, 187] on div "button" at bounding box center [330, 224] width 660 height 449
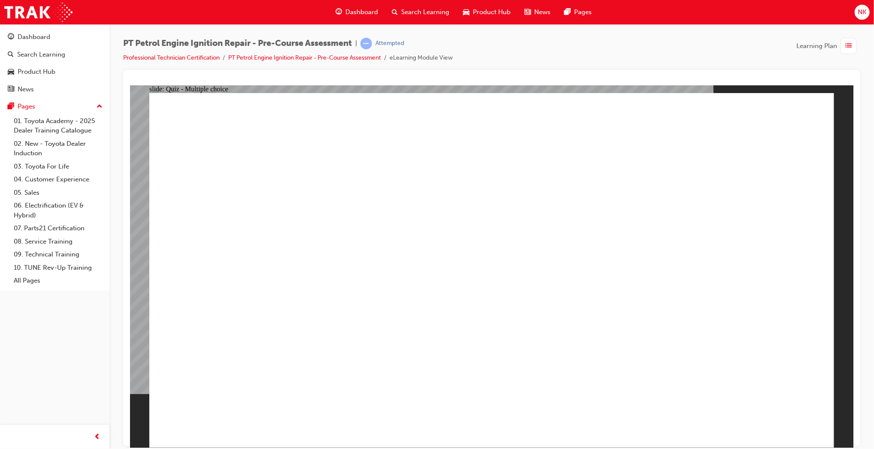
click at [845, 53] on div "button" at bounding box center [849, 46] width 16 height 16
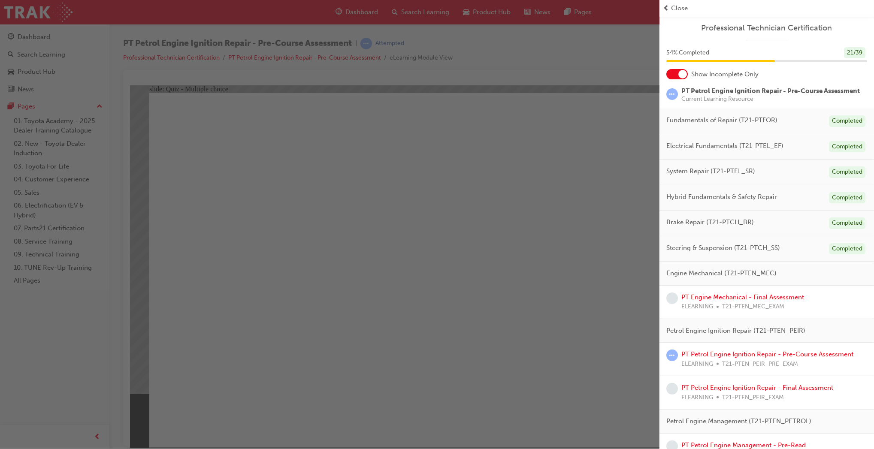
click at [779, 369] on div "PT Petrol Engine Ignition Repair - Pre-Course Assessment ELEARNING T21-PTEN_PEI…" at bounding box center [768, 359] width 172 height 19
click at [772, 358] on link "PT Petrol Engine Ignition Repair - Pre-Course Assessment" at bounding box center [768, 355] width 172 height 8
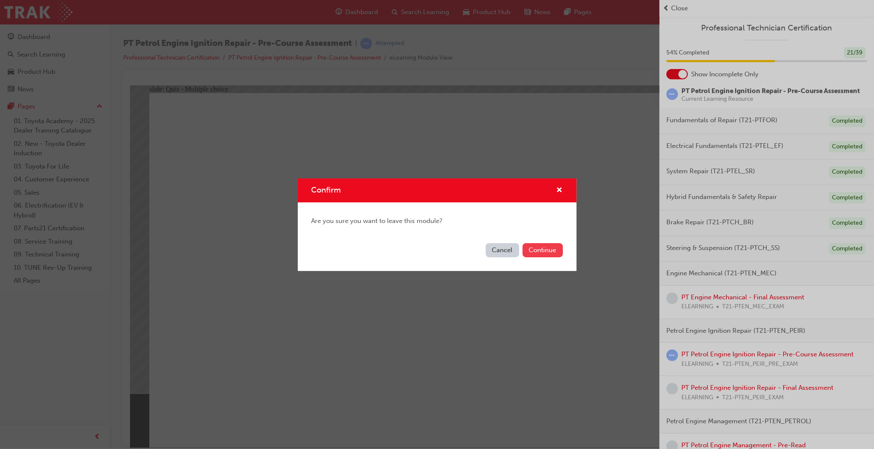
click at [545, 254] on button "Continue" at bounding box center [543, 250] width 40 height 14
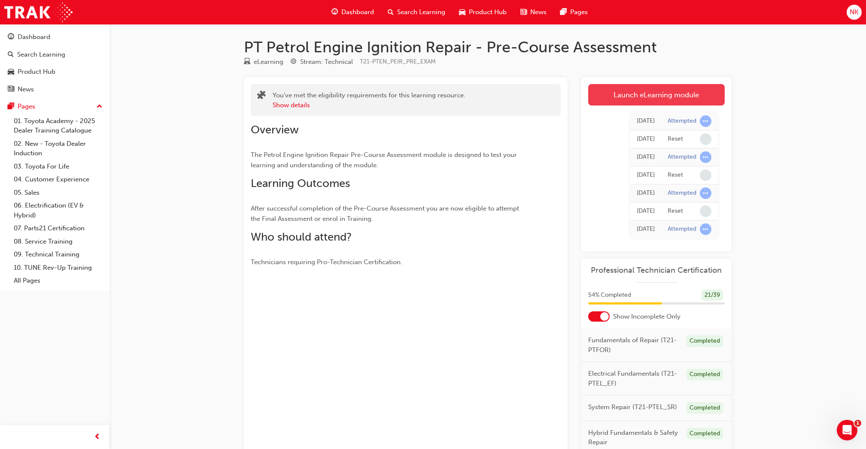
click at [619, 97] on link "Launch eLearning module" at bounding box center [656, 94] width 136 height 21
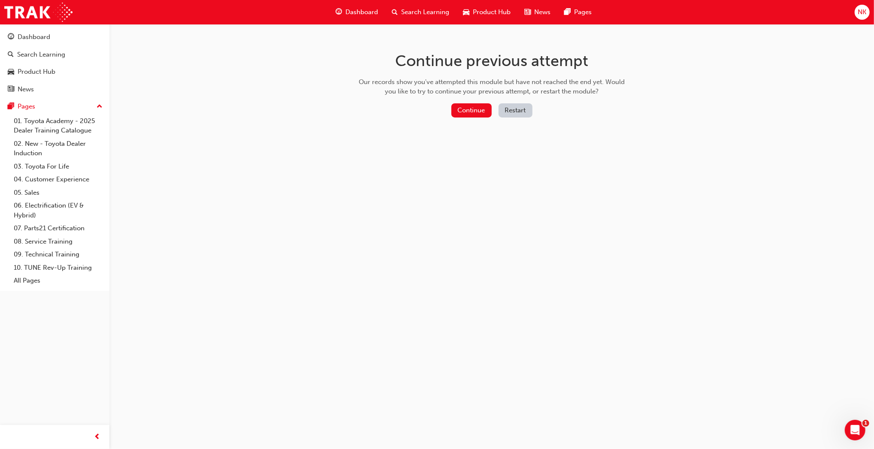
click at [522, 111] on button "Restart" at bounding box center [516, 110] width 34 height 14
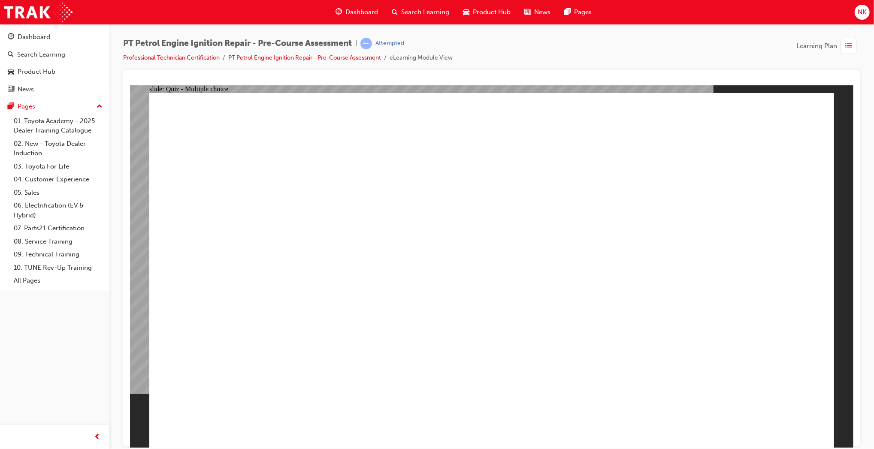
drag, startPoint x: 793, startPoint y: 401, endPoint x: 611, endPoint y: 379, distance: 183.3
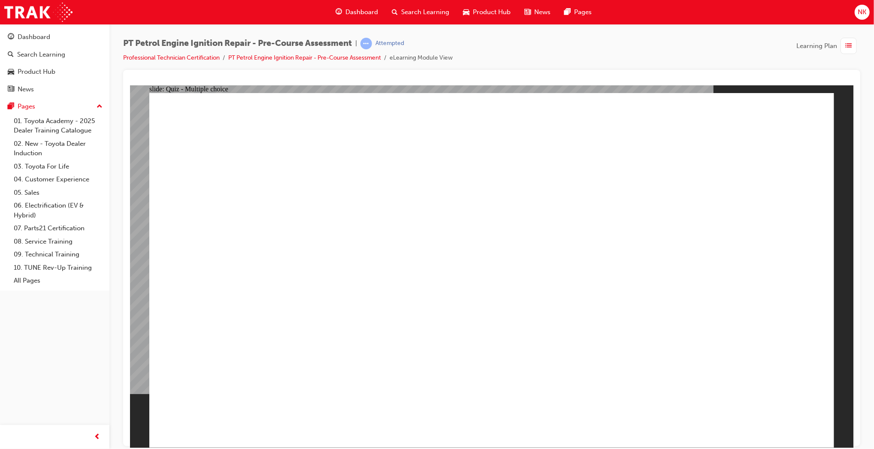
drag, startPoint x: 343, startPoint y: 318, endPoint x: 401, endPoint y: 297, distance: 62.0
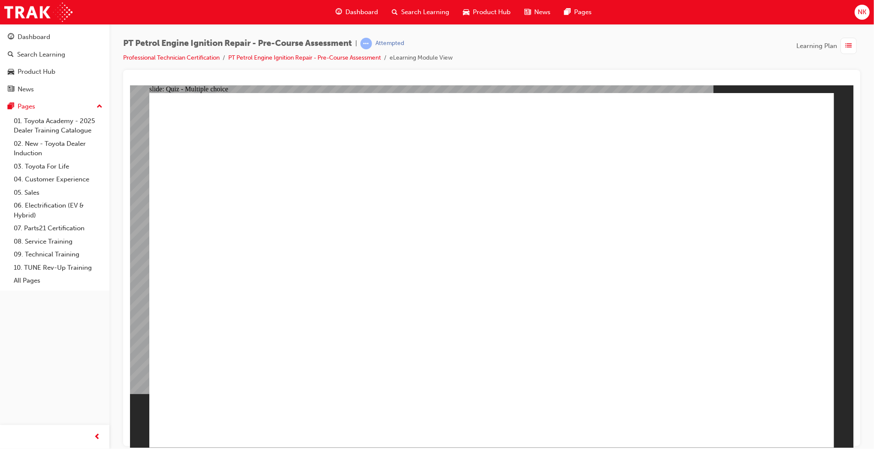
click at [854, 45] on div "button" at bounding box center [849, 46] width 16 height 16
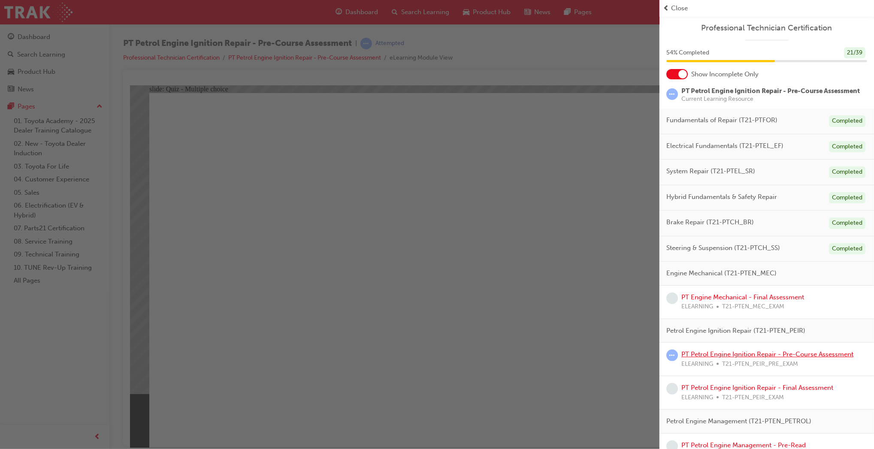
click at [753, 358] on link "PT Petrol Engine Ignition Repair - Pre-Course Assessment" at bounding box center [768, 355] width 172 height 8
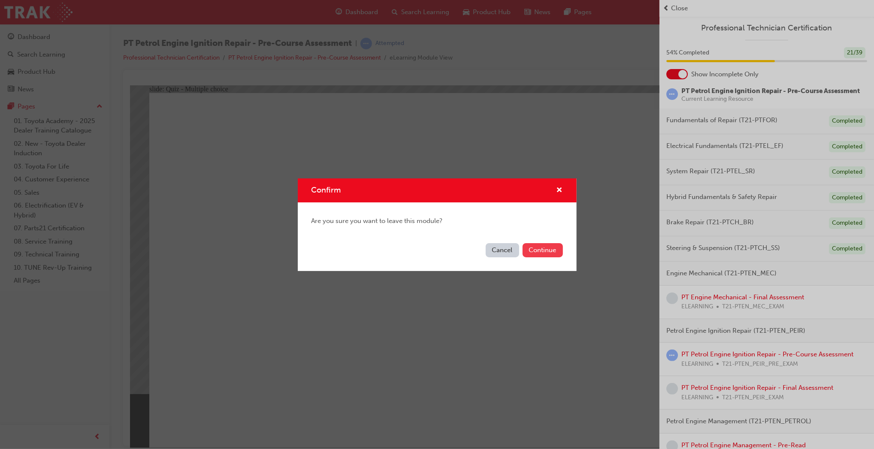
click at [551, 249] on button "Continue" at bounding box center [543, 250] width 40 height 14
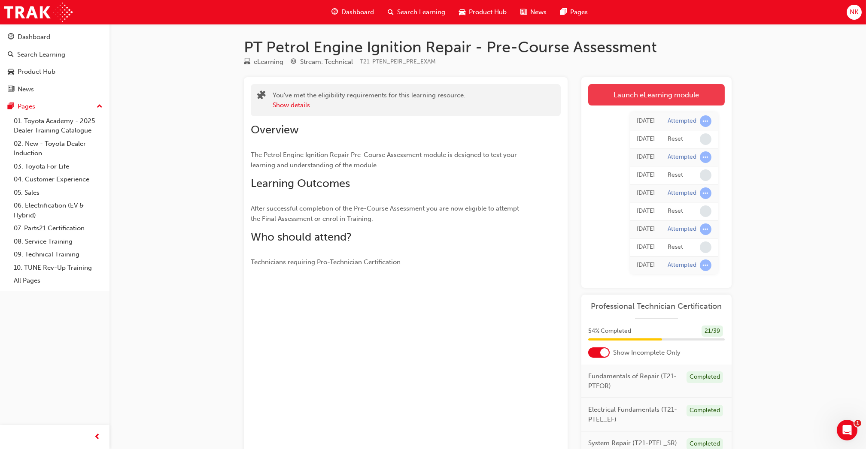
click at [671, 91] on link "Launch eLearning module" at bounding box center [656, 94] width 136 height 21
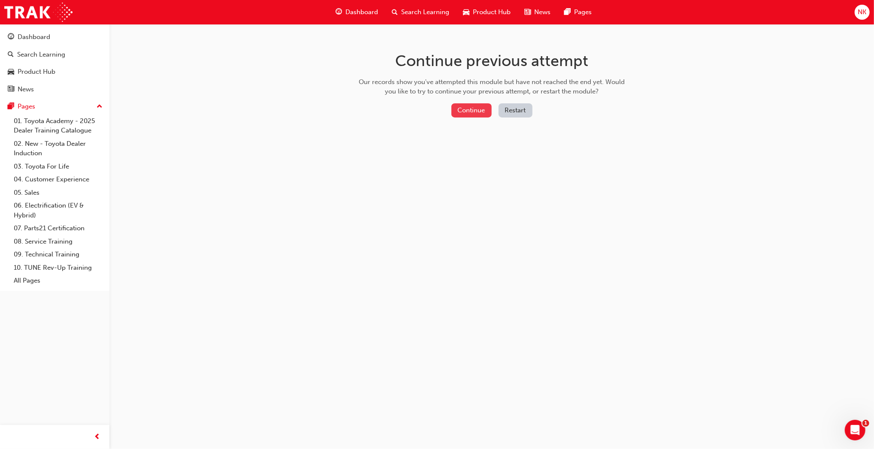
click at [470, 112] on button "Continue" at bounding box center [471, 110] width 40 height 14
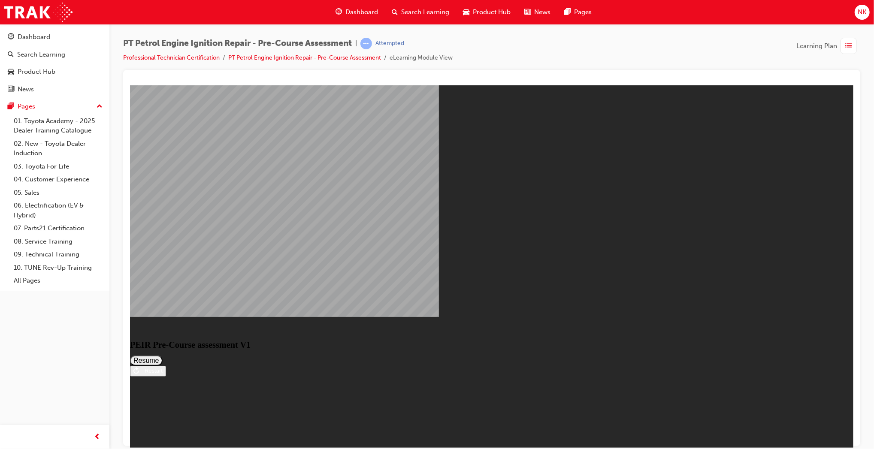
click at [162, 355] on button "Resume" at bounding box center [146, 360] width 33 height 10
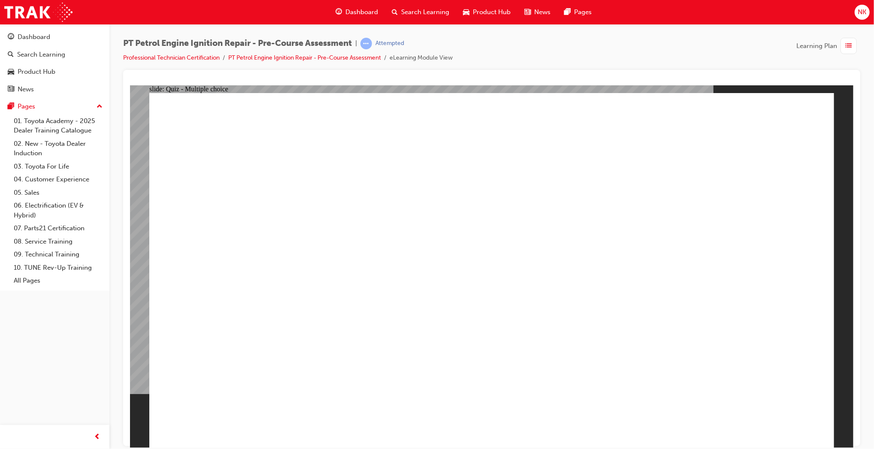
click at [836, 47] on span "Learning Plan" at bounding box center [817, 46] width 41 height 10
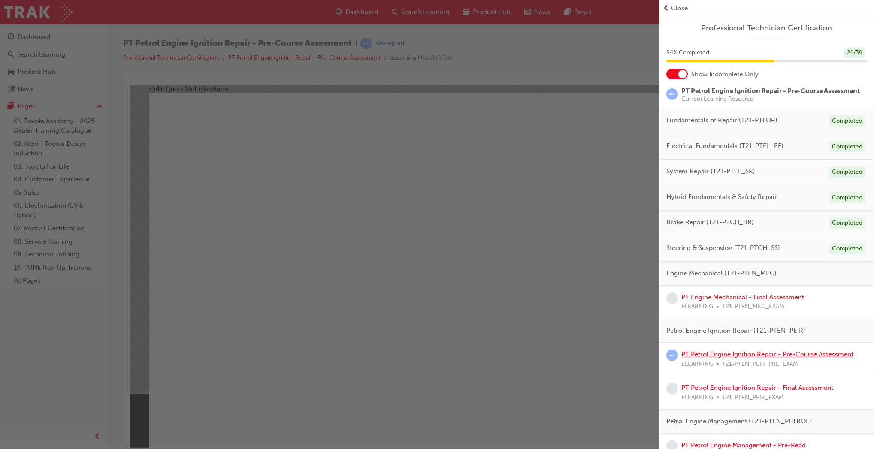
click at [799, 358] on link "PT Petrol Engine Ignition Repair - Pre-Course Assessment" at bounding box center [768, 355] width 172 height 8
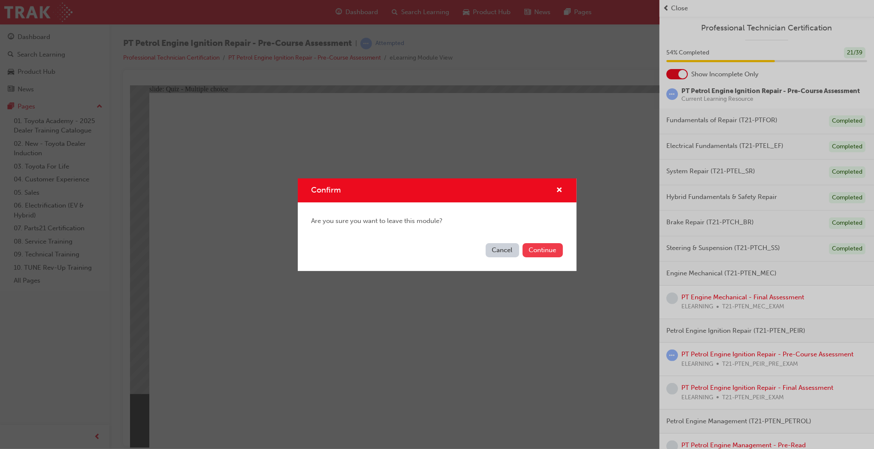
click at [544, 256] on button "Continue" at bounding box center [543, 250] width 40 height 14
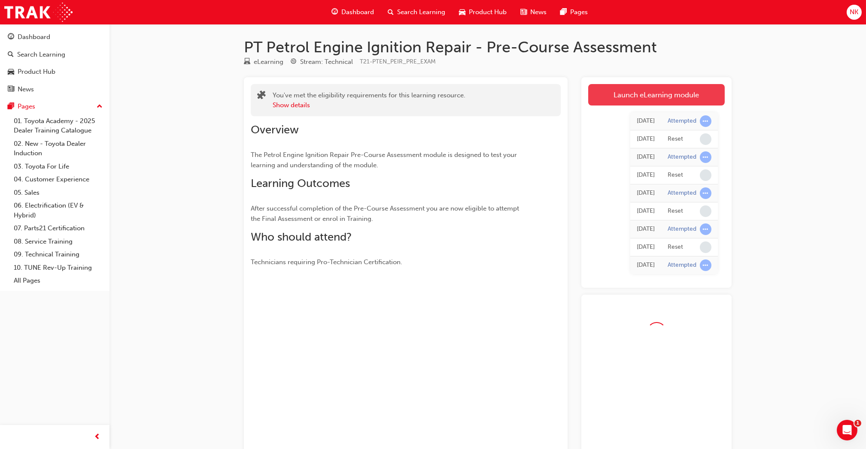
click at [644, 95] on link "Launch eLearning module" at bounding box center [656, 94] width 136 height 21
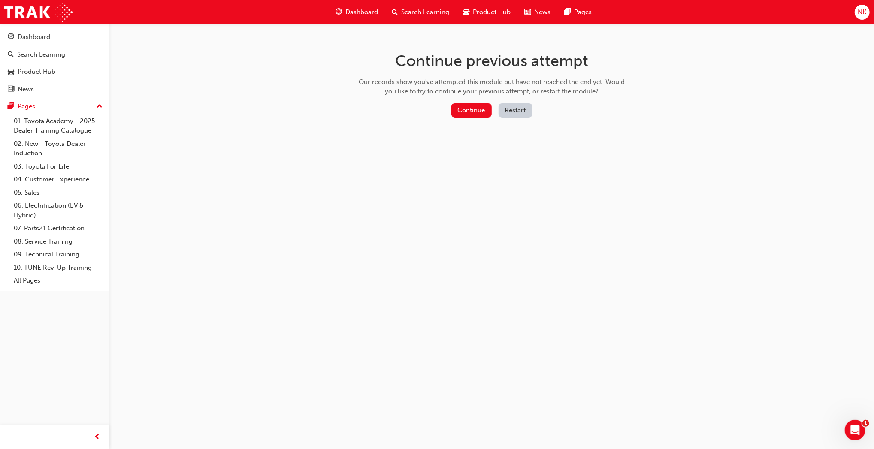
click at [512, 113] on button "Restart" at bounding box center [516, 110] width 34 height 14
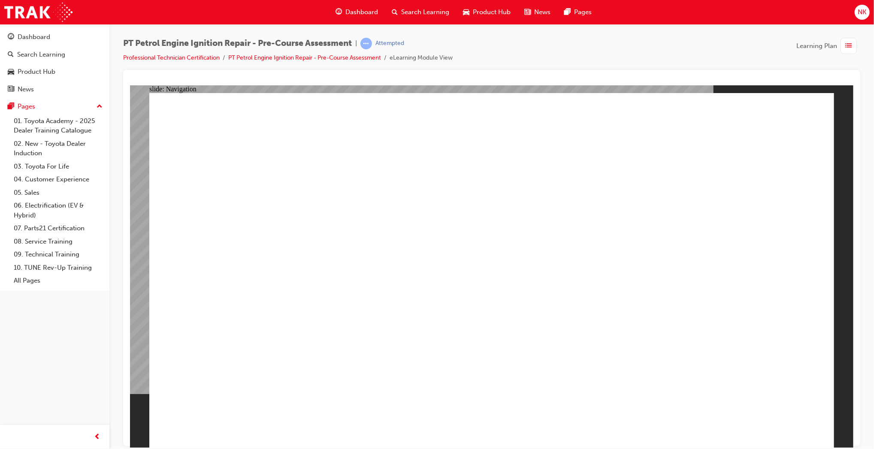
drag, startPoint x: 519, startPoint y: 319, endPoint x: 512, endPoint y: 306, distance: 15.0
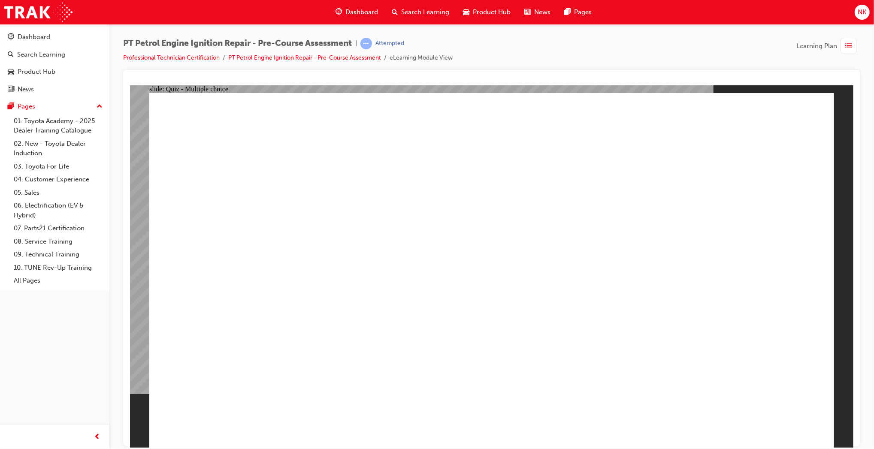
drag, startPoint x: 490, startPoint y: 378, endPoint x: 490, endPoint y: 384, distance: 5.6
click at [849, 48] on span "list-icon" at bounding box center [849, 46] width 6 height 11
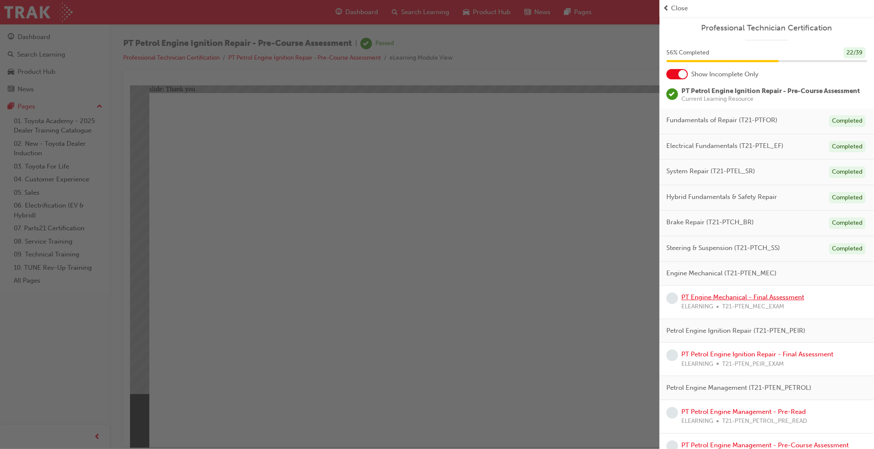
click at [764, 301] on link "PT Engine Mechanical - Final Assessment" at bounding box center [743, 298] width 123 height 8
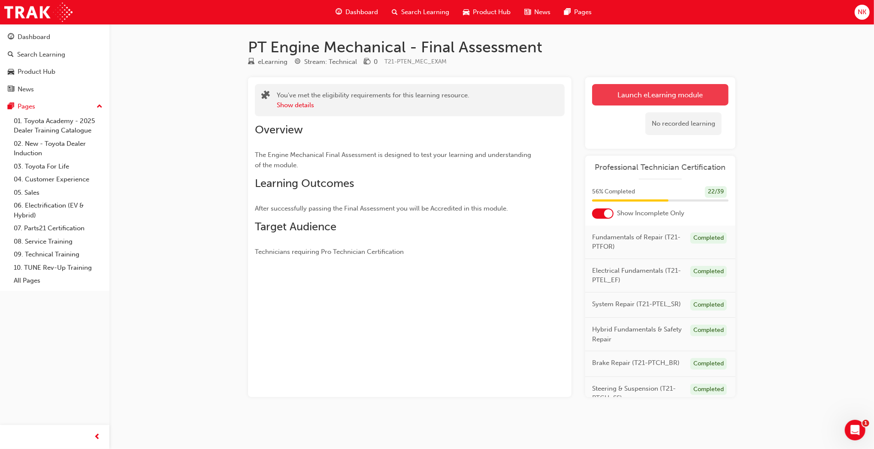
click at [652, 94] on link "Launch eLearning module" at bounding box center [660, 94] width 136 height 21
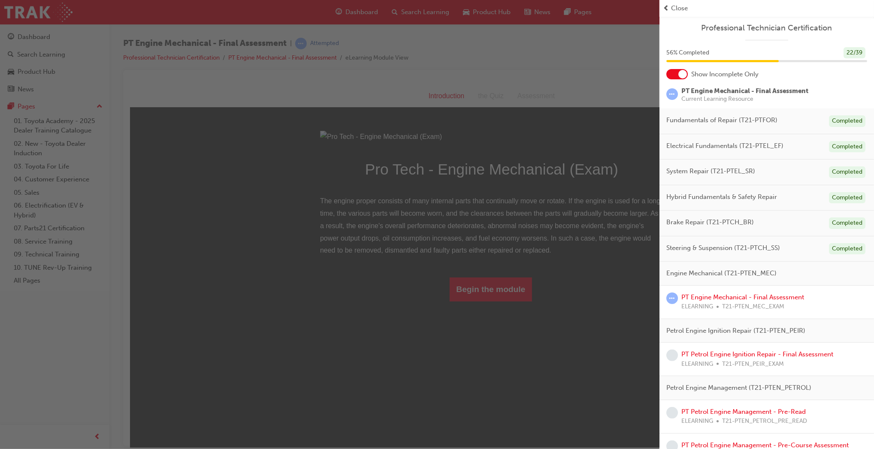
click at [482, 389] on div "button" at bounding box center [330, 224] width 660 height 449
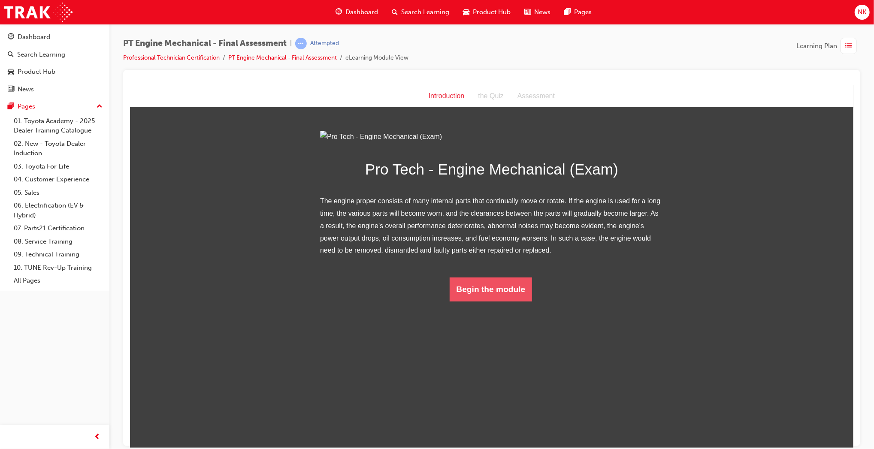
click at [481, 301] on button "Begin the module" at bounding box center [490, 289] width 83 height 24
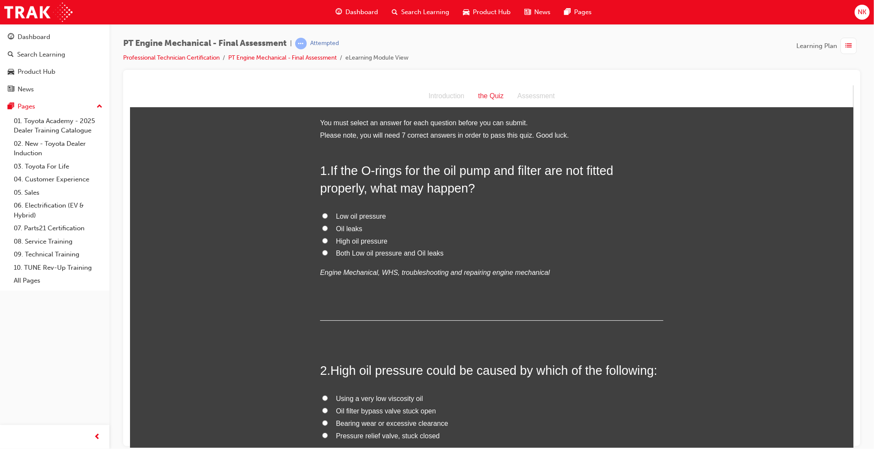
click at [364, 251] on span "Both Low oil pressure and Oil leaks" at bounding box center [390, 252] width 108 height 7
click at [327, 251] on input "Both Low oil pressure and Oil leaks" at bounding box center [325, 253] width 6 height 6
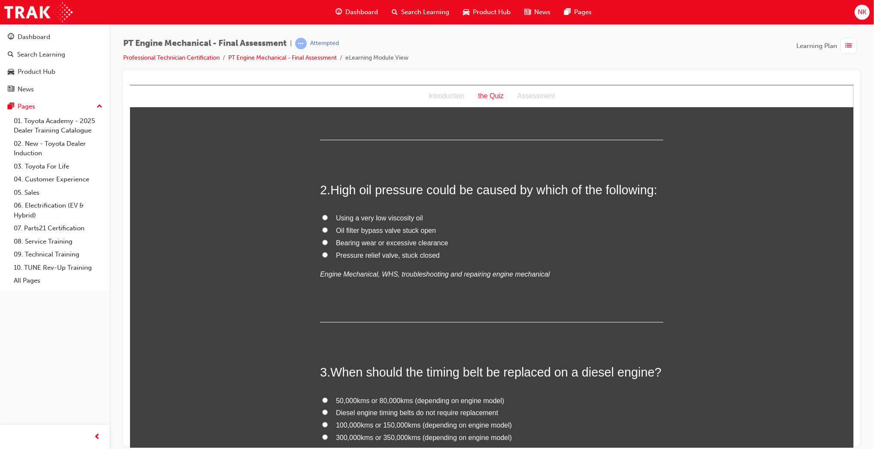
scroll to position [185, 0]
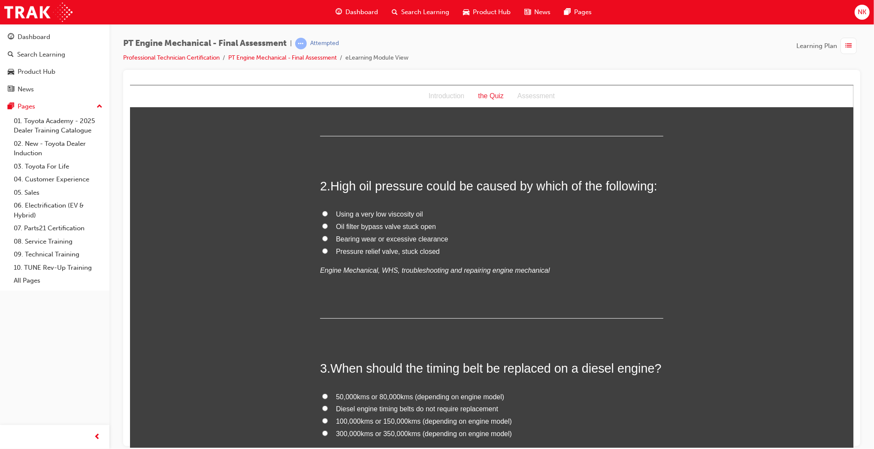
click at [425, 249] on span "Pressure relief valve, stuck closed" at bounding box center [388, 251] width 104 height 7
click at [327, 249] on input "Pressure relief valve, stuck closed" at bounding box center [325, 251] width 6 height 6
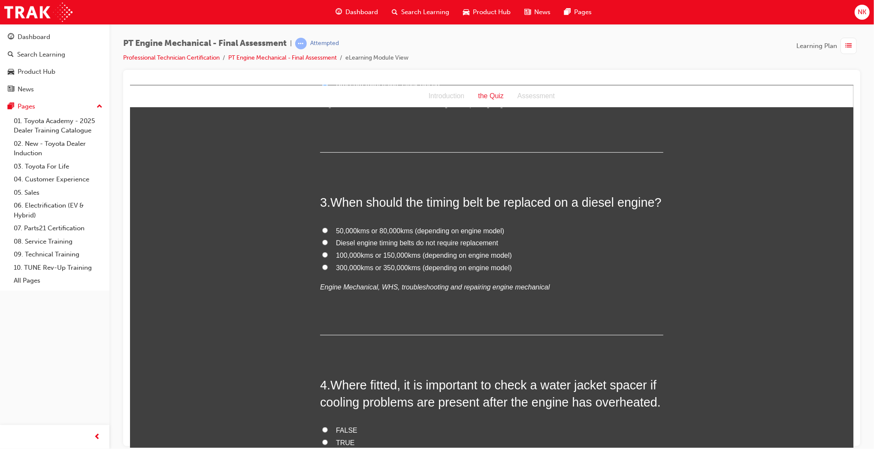
scroll to position [366, 0]
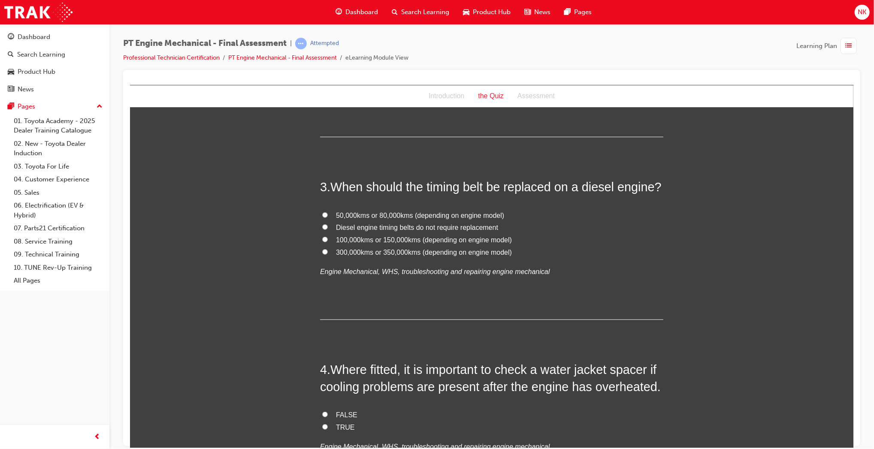
click at [462, 237] on span "100,000kms or 150,000kms (depending on engine model)" at bounding box center [424, 239] width 176 height 7
click at [327, 237] on input "100,000kms or 150,000kms (depending on engine model)" at bounding box center [325, 239] width 6 height 6
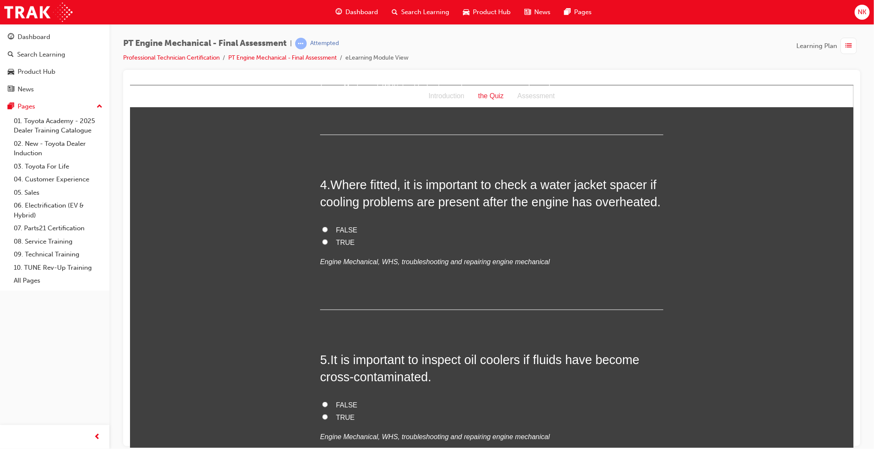
scroll to position [562, 0]
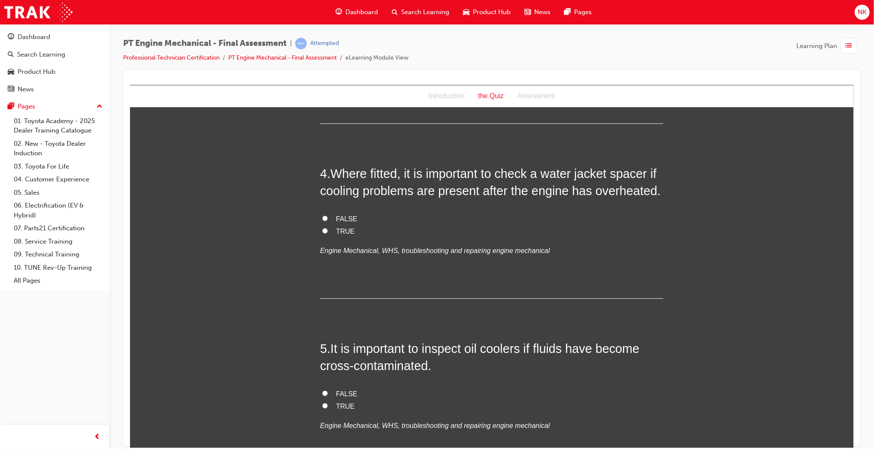
click at [343, 229] on span "TRUE" at bounding box center [345, 230] width 19 height 7
click at [327, 229] on input "TRUE" at bounding box center [325, 231] width 6 height 6
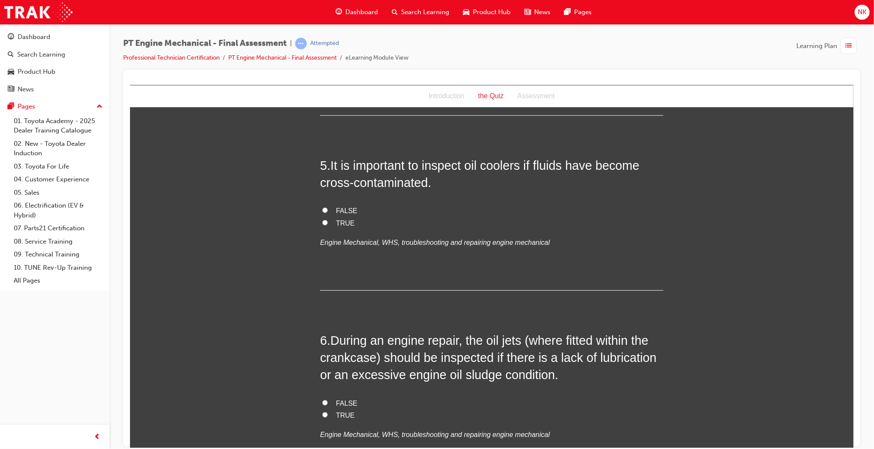
scroll to position [753, 0]
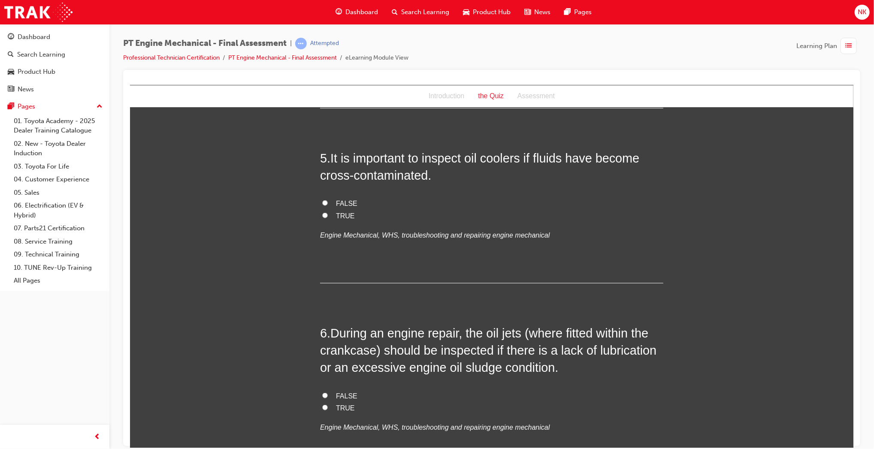
click at [330, 221] on label "TRUE" at bounding box center [491, 216] width 343 height 12
click at [327, 218] on input "TRUE" at bounding box center [325, 215] width 6 height 6
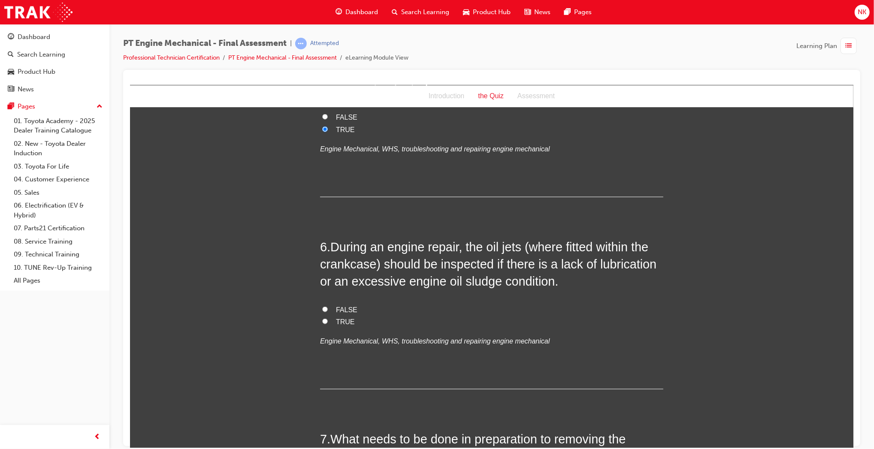
scroll to position [869, 0]
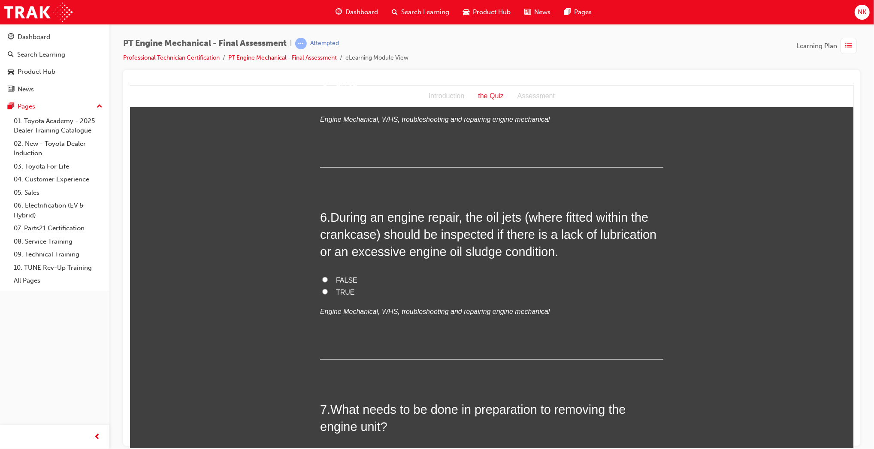
click at [340, 294] on span "TRUE" at bounding box center [345, 291] width 19 height 7
click at [327, 294] on input "TRUE" at bounding box center [325, 292] width 6 height 6
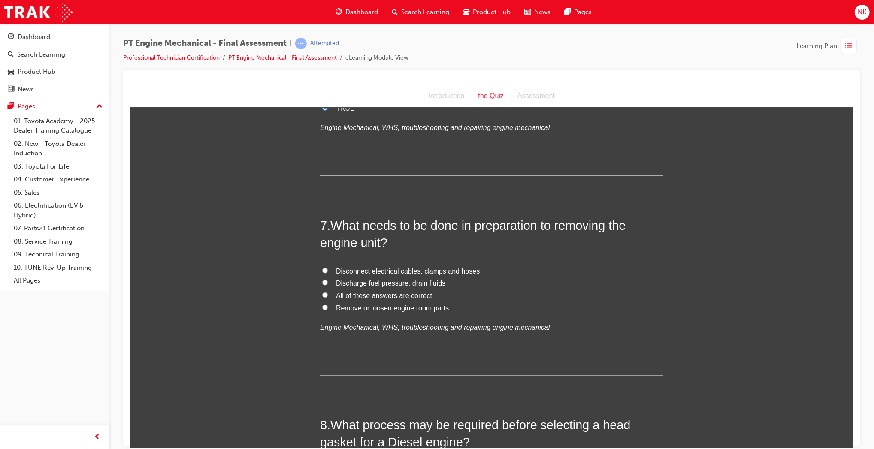
scroll to position [1056, 0]
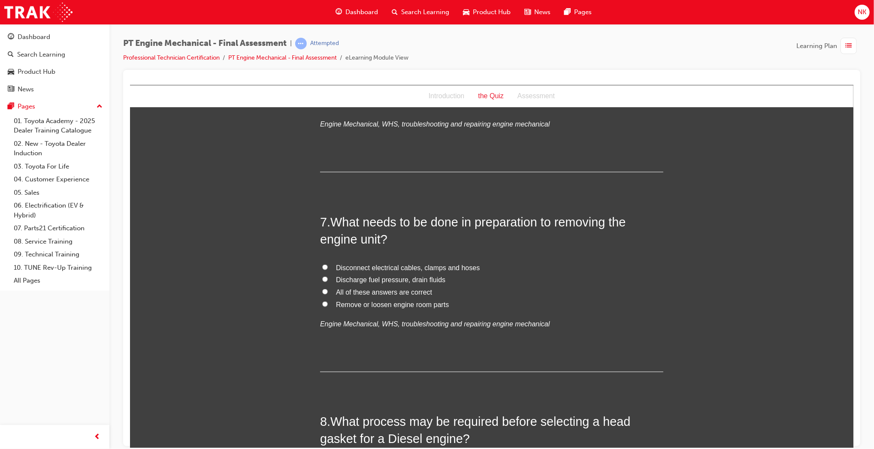
click at [394, 291] on span "All of these answers are correct" at bounding box center [384, 291] width 96 height 7
click at [327, 291] on input "All of these answers are correct" at bounding box center [325, 292] width 6 height 6
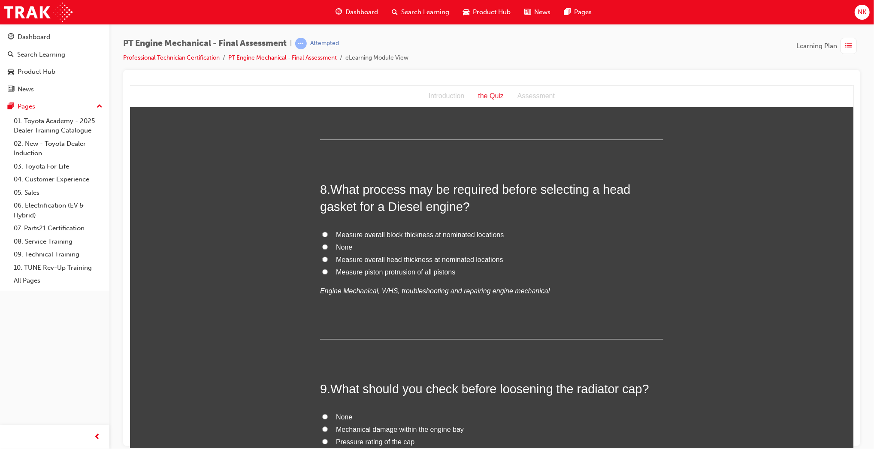
scroll to position [1289, 0]
click at [392, 271] on span "Measure piston protrusion of all pistons" at bounding box center [395, 271] width 119 height 7
click at [327, 271] on input "Measure piston protrusion of all pistons" at bounding box center [325, 272] width 6 height 6
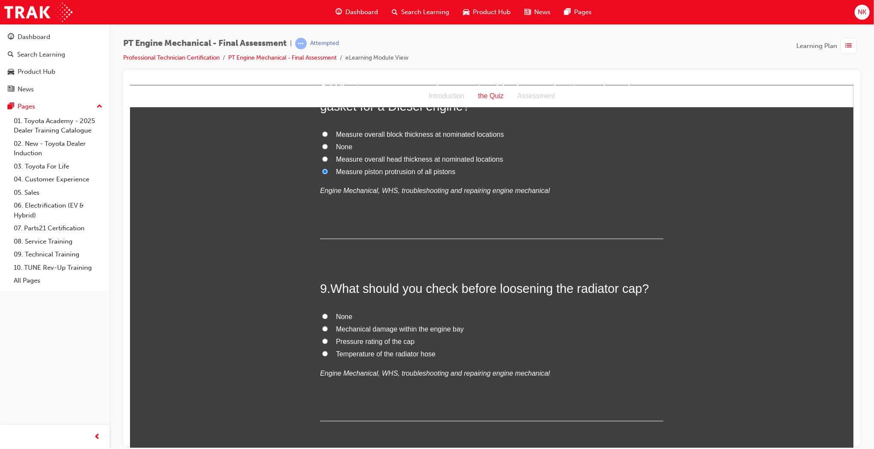
scroll to position [1427, 0]
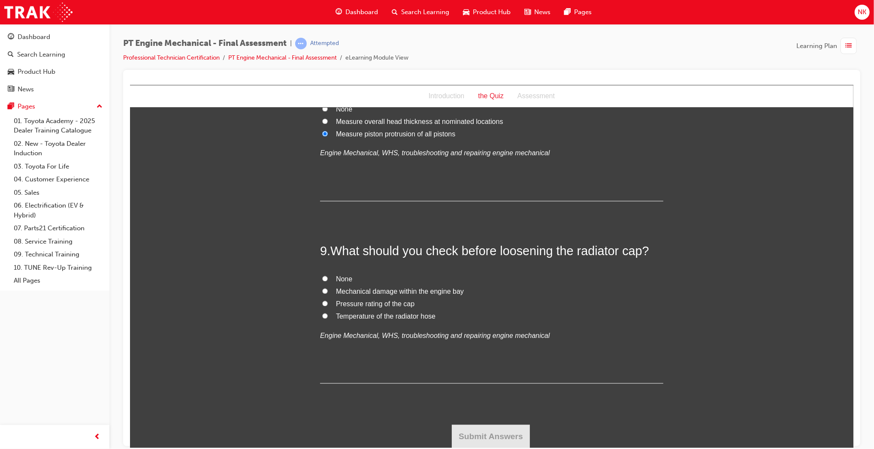
click at [375, 312] on span "Temperature of the radiator hose" at bounding box center [386, 315] width 100 height 7
click at [327, 313] on input "Temperature of the radiator hose" at bounding box center [325, 316] width 6 height 6
click at [505, 427] on button "Submit Answers" at bounding box center [490, 436] width 78 height 24
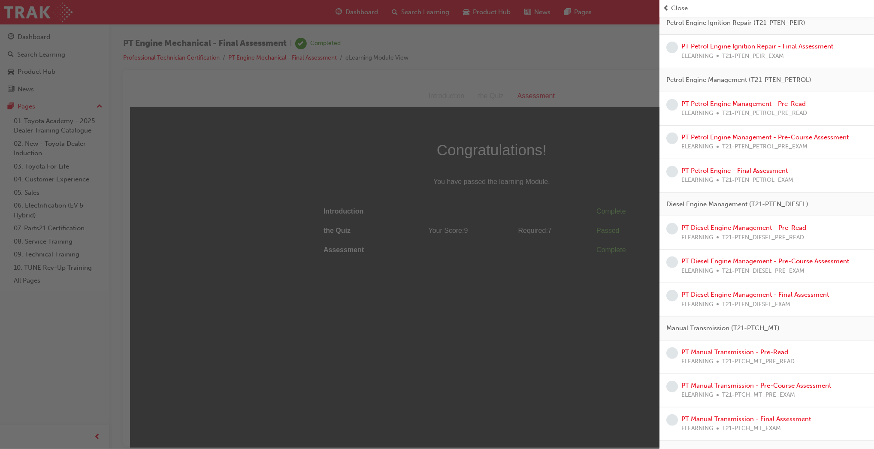
scroll to position [277, 0]
click at [697, 105] on link "PT Petrol Engine Management - Pre-Read" at bounding box center [744, 104] width 124 height 8
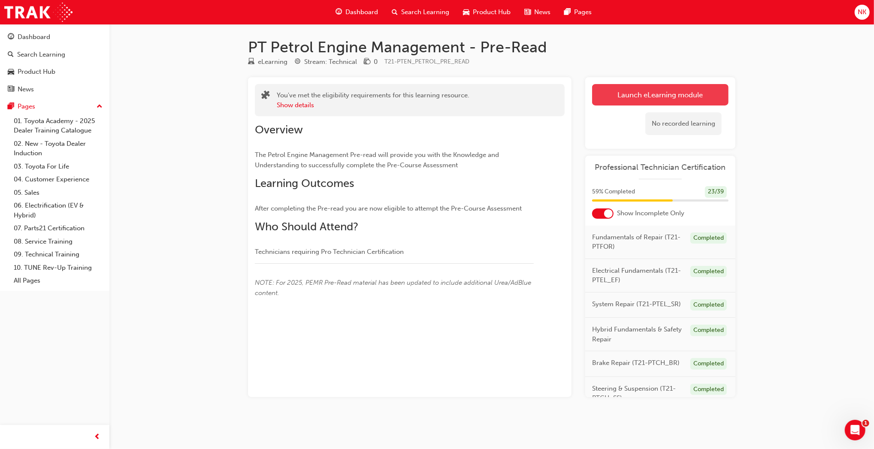
click at [683, 97] on link "Launch eLearning module" at bounding box center [660, 94] width 136 height 21
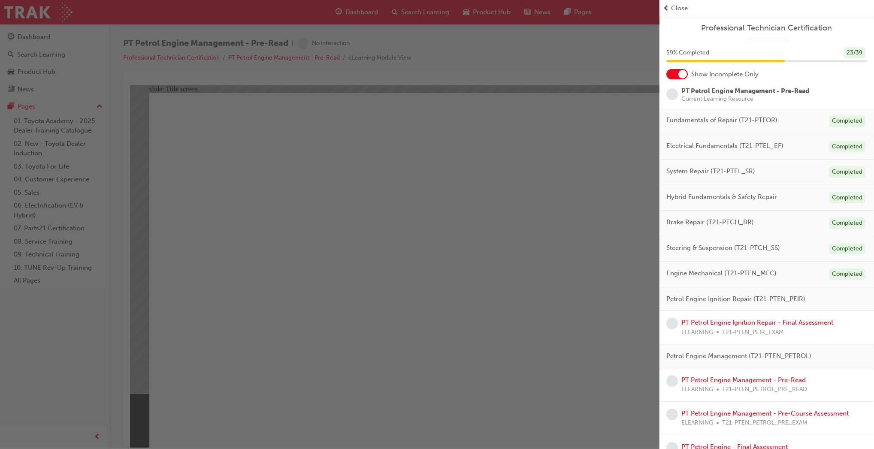
click at [529, 358] on div "button" at bounding box center [330, 224] width 660 height 449
click at [497, 409] on div "button" at bounding box center [330, 224] width 660 height 449
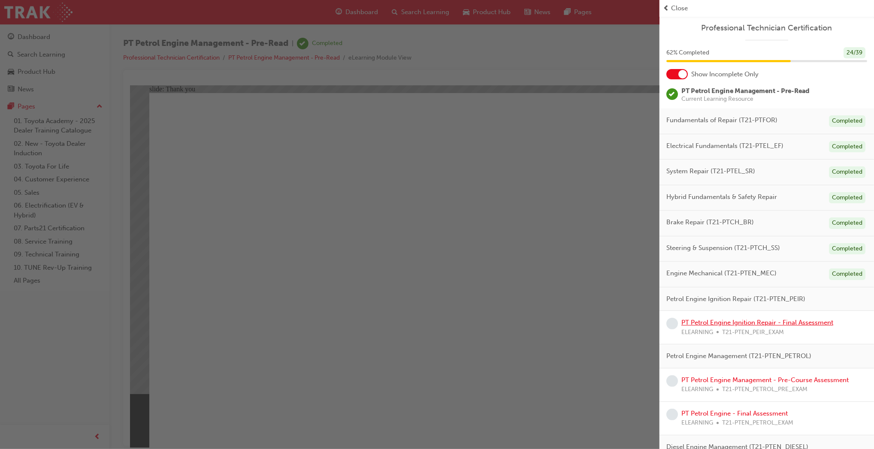
click at [782, 324] on link "PT Petrol Engine Ignition Repair - Final Assessment" at bounding box center [758, 323] width 152 height 8
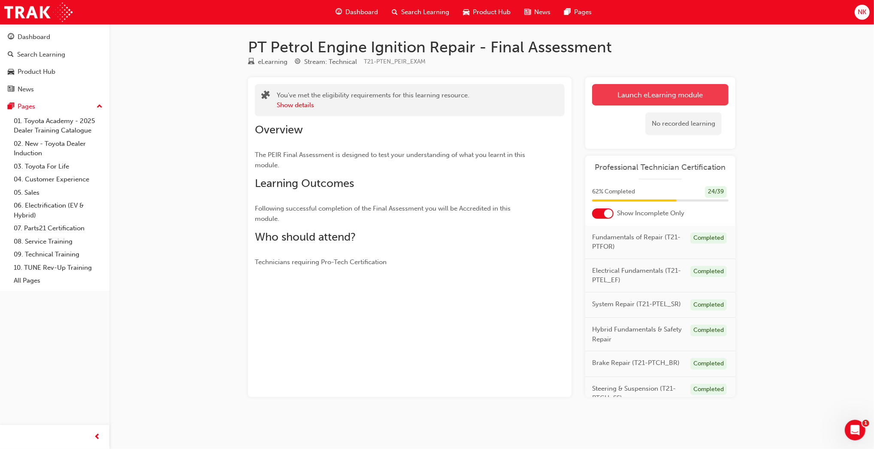
click at [607, 96] on link "Launch eLearning module" at bounding box center [660, 94] width 136 height 21
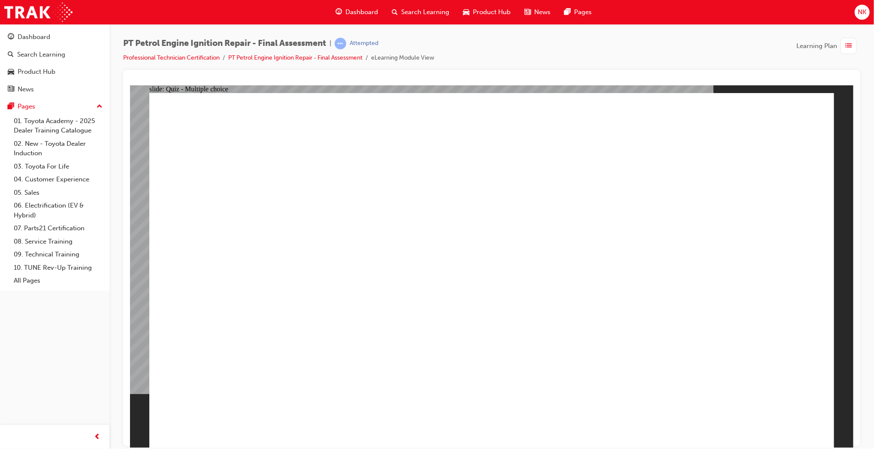
radio input "true"
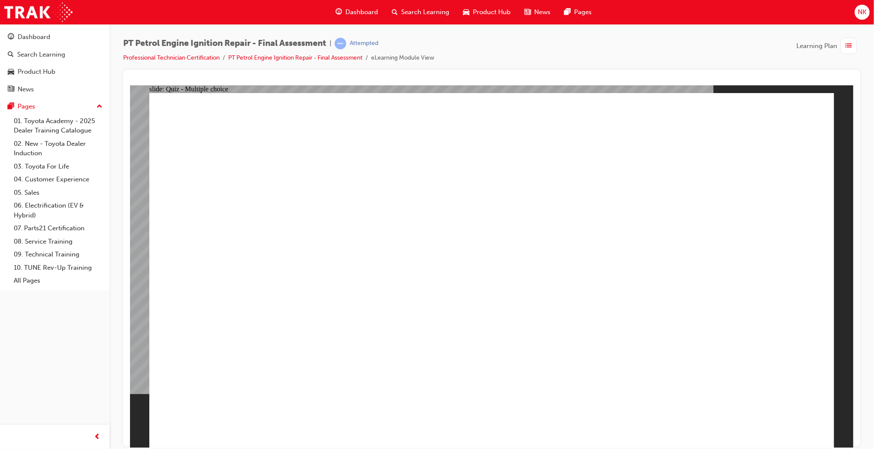
radio input "false"
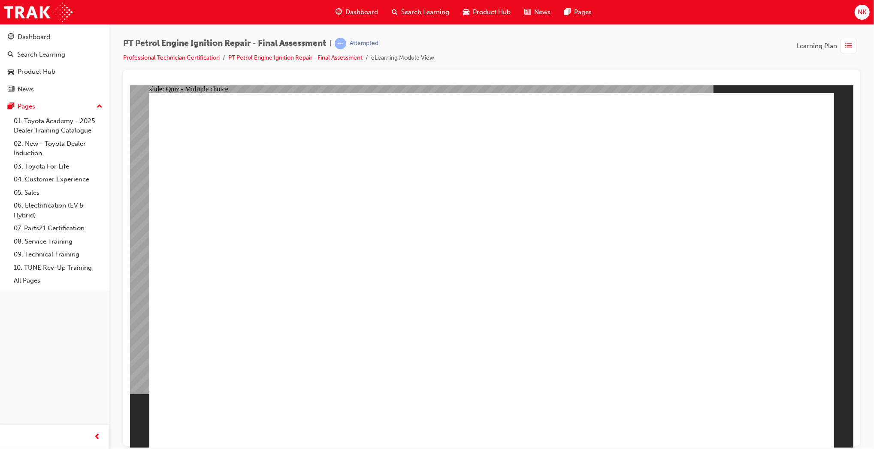
radio input "false"
radio input "true"
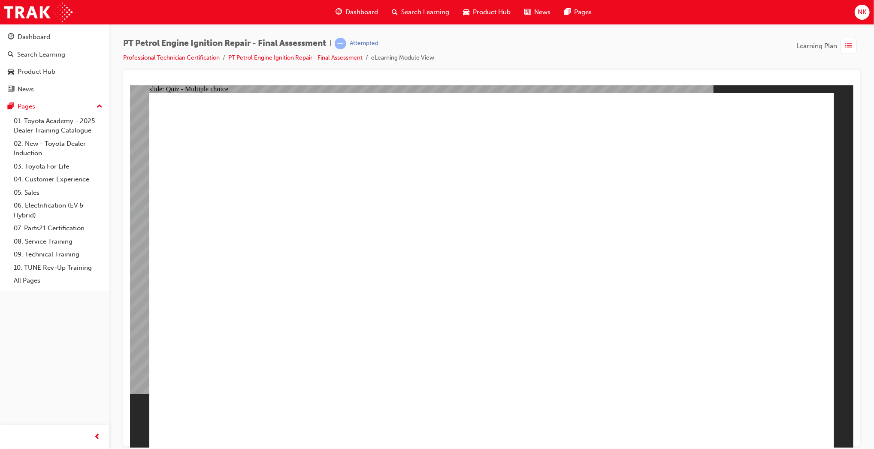
radio input "true"
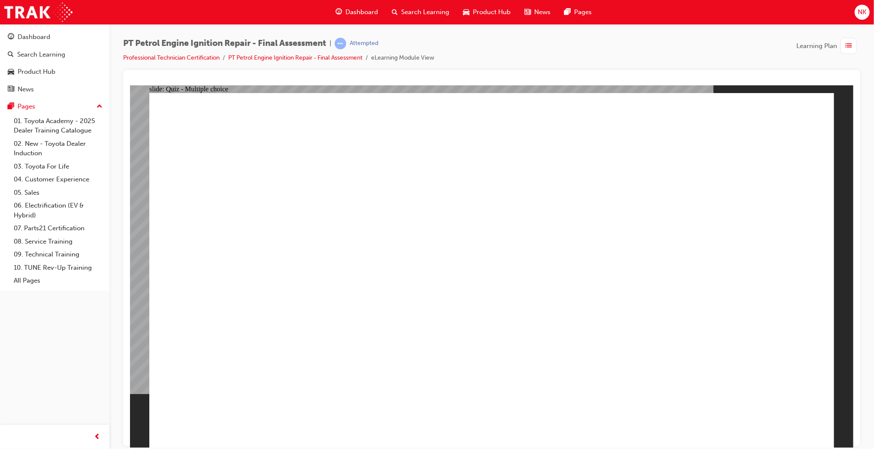
radio input "true"
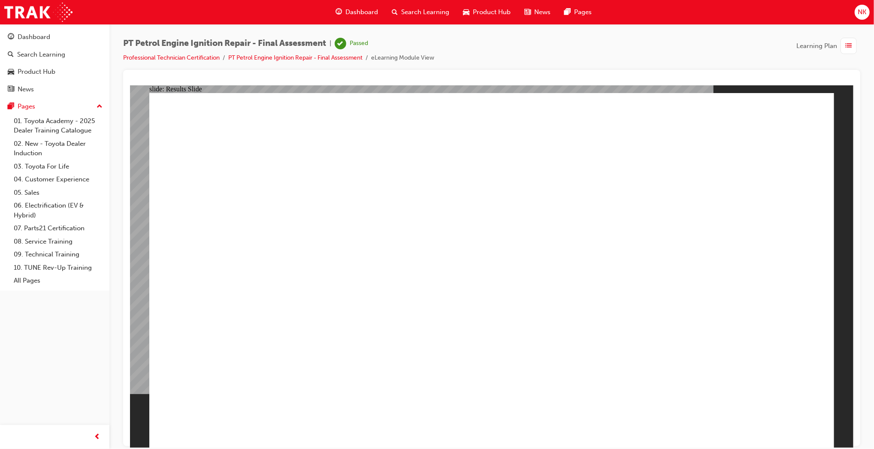
click at [850, 46] on span "list-icon" at bounding box center [849, 46] width 6 height 11
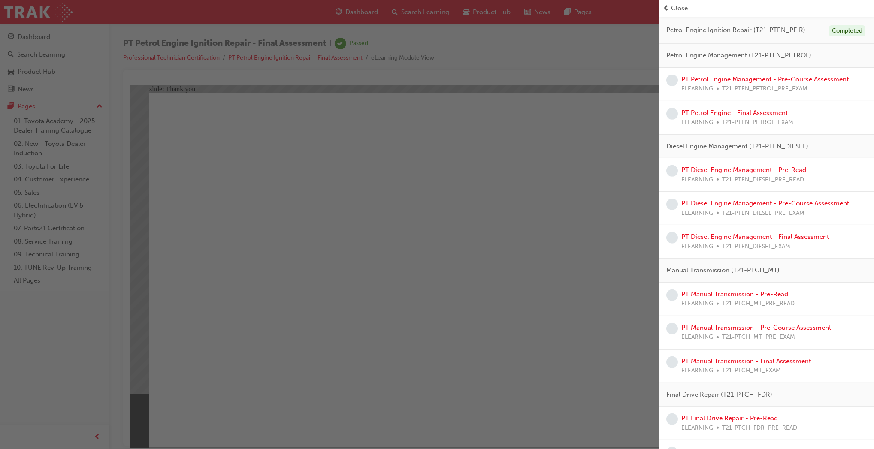
scroll to position [273, 0]
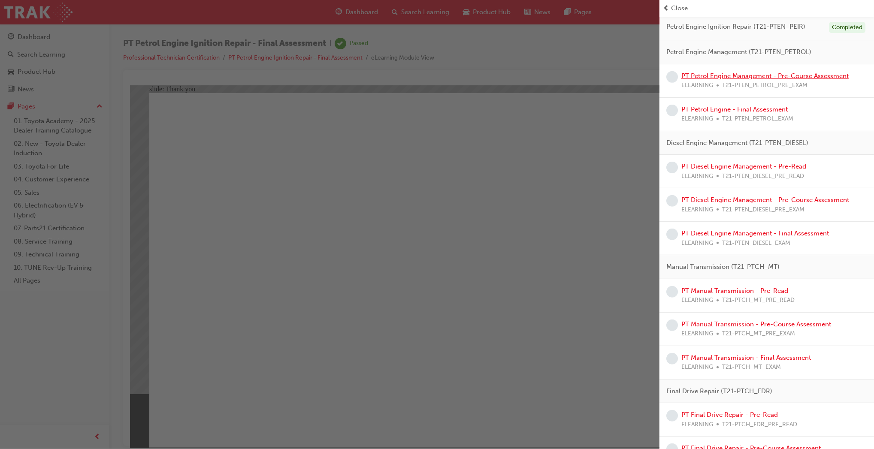
click at [758, 75] on link "PT Petrol Engine Management - Pre-Course Assessment" at bounding box center [765, 76] width 167 height 8
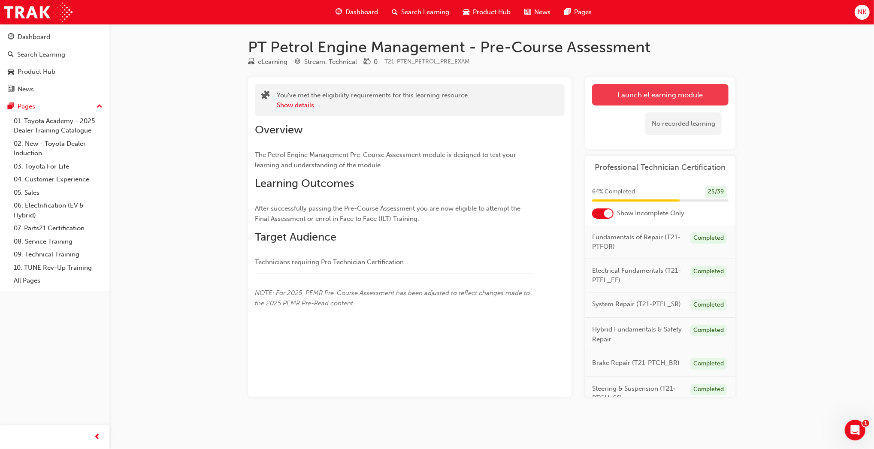
click at [635, 101] on link "Launch eLearning module" at bounding box center [660, 94] width 136 height 21
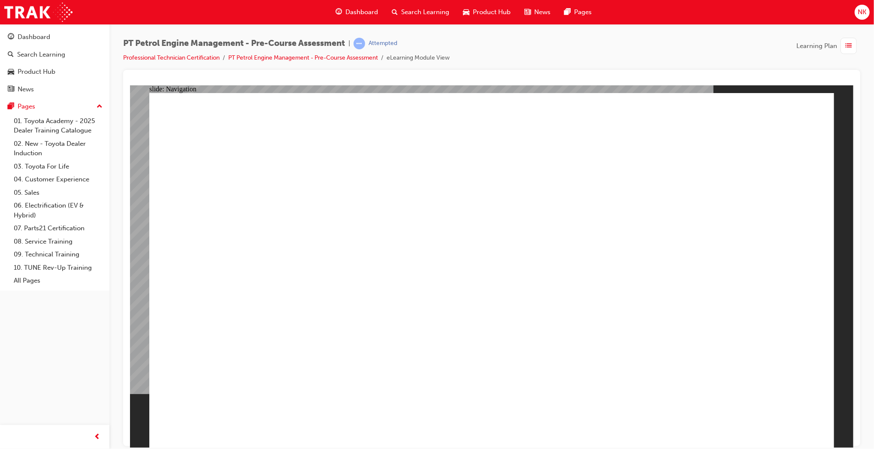
radio input "true"
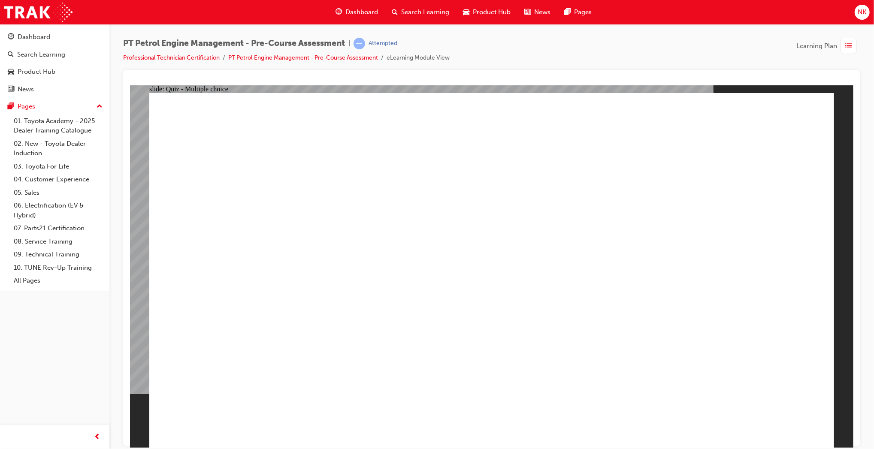
radio input "true"
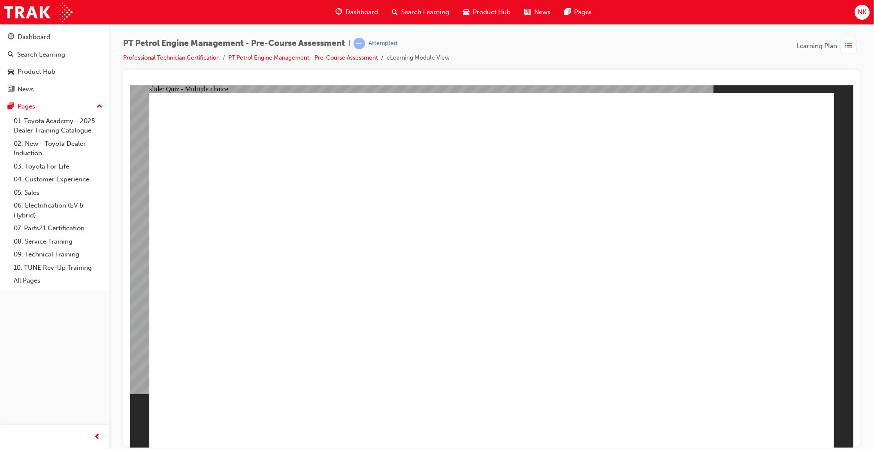
radio input "true"
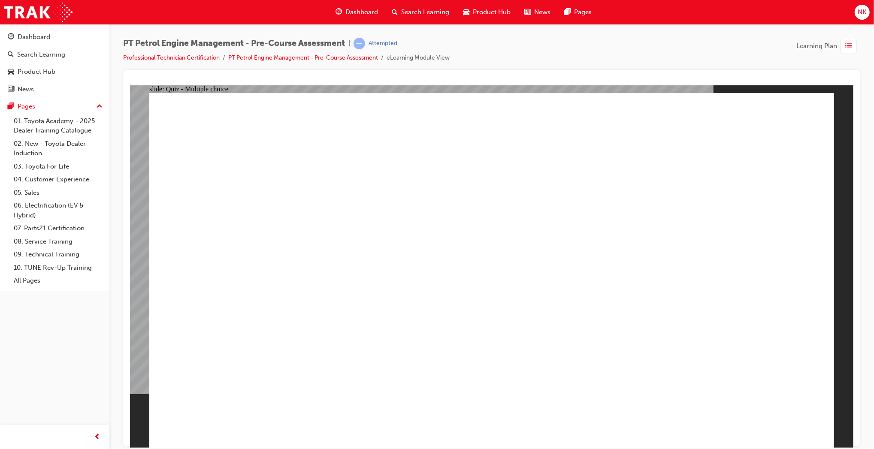
radio input "true"
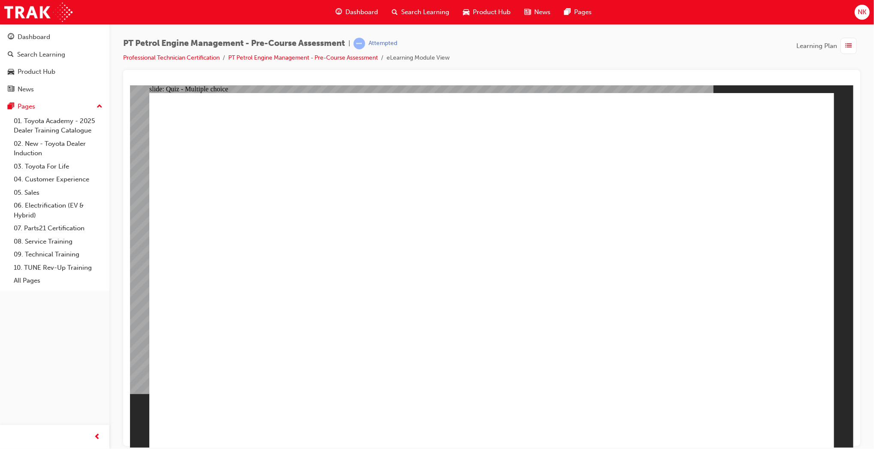
radio input "true"
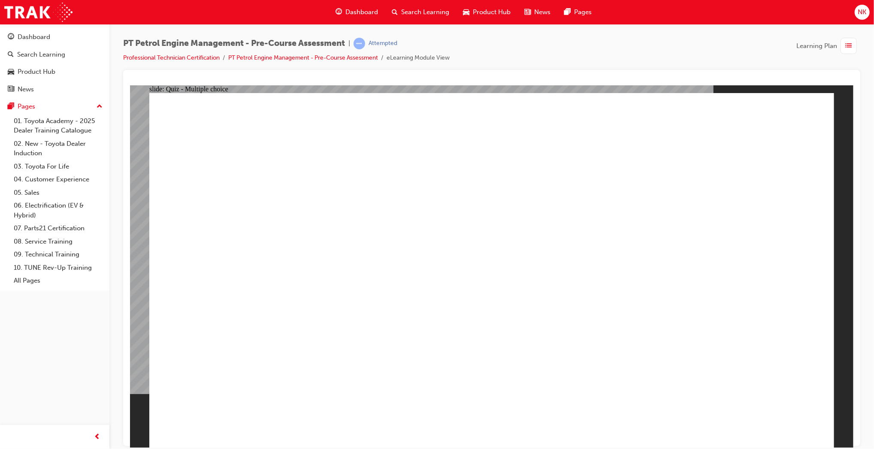
radio input "true"
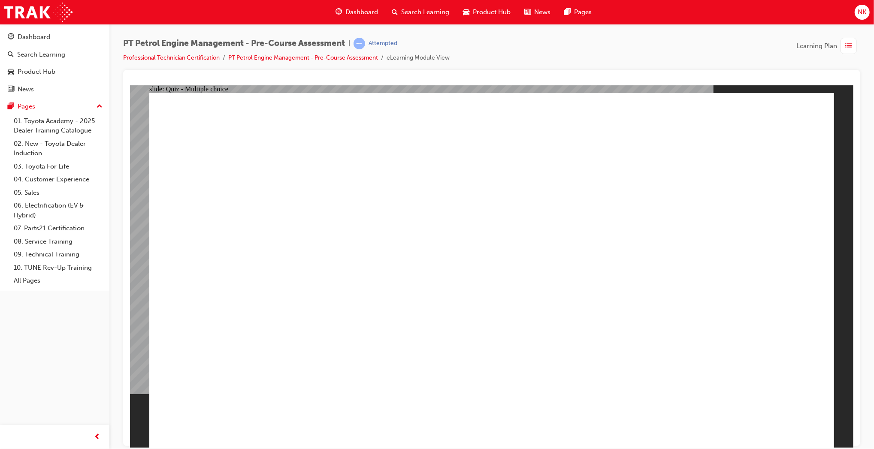
radio input "true"
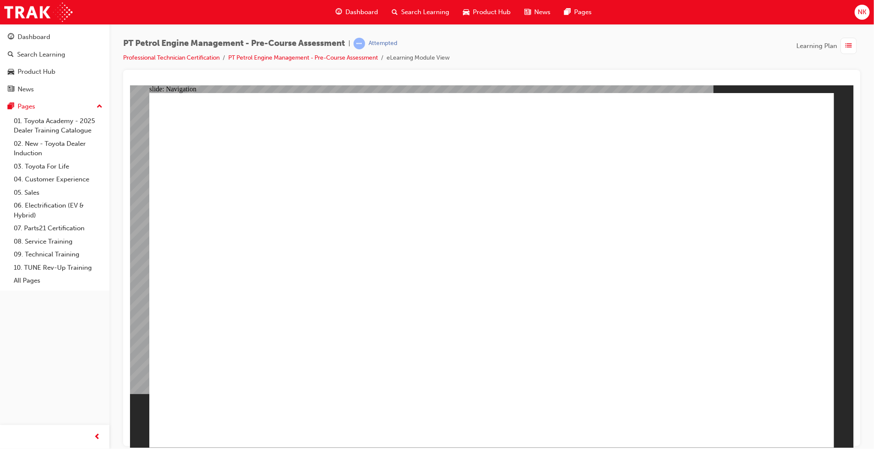
radio input "true"
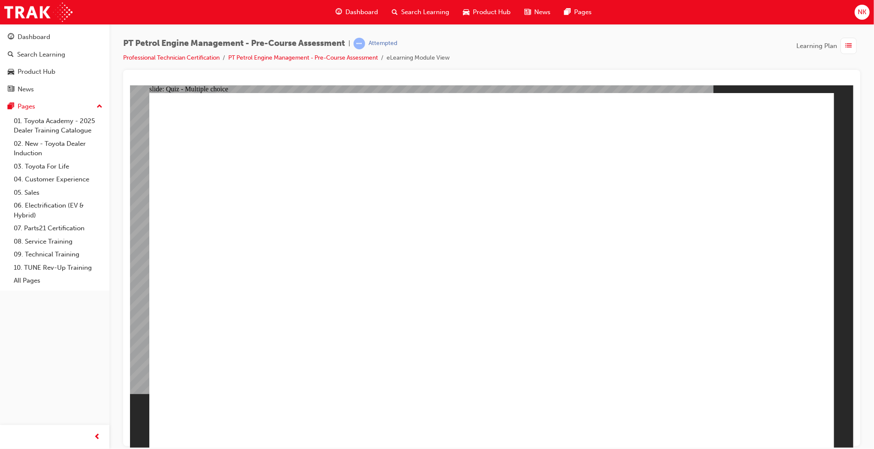
radio input "true"
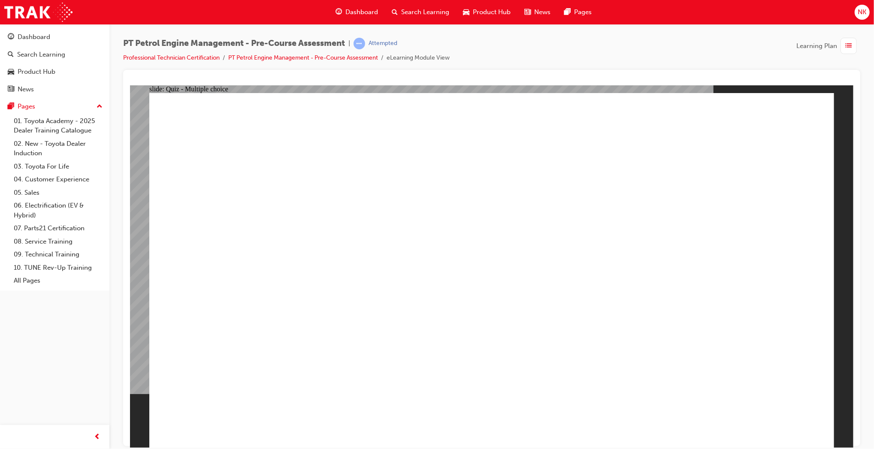
radio input "true"
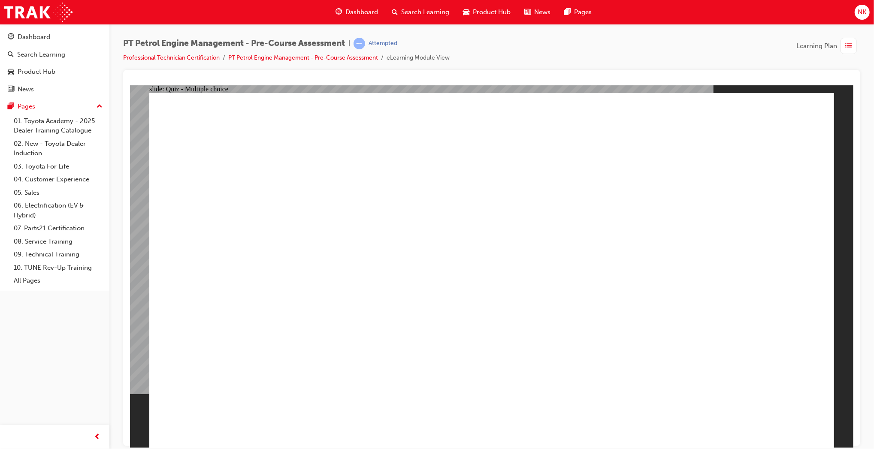
radio input "true"
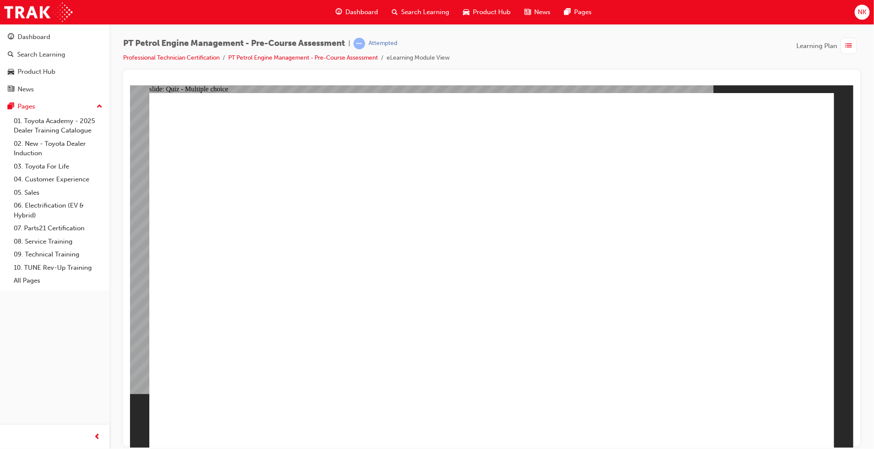
radio input "true"
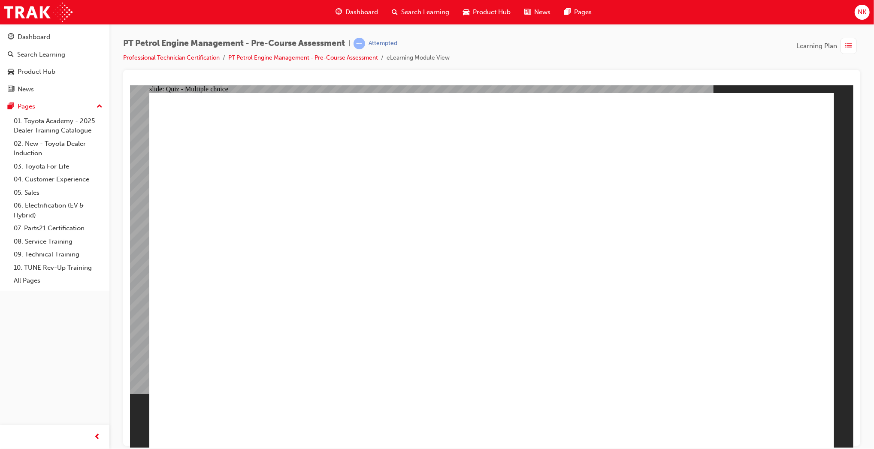
radio input "true"
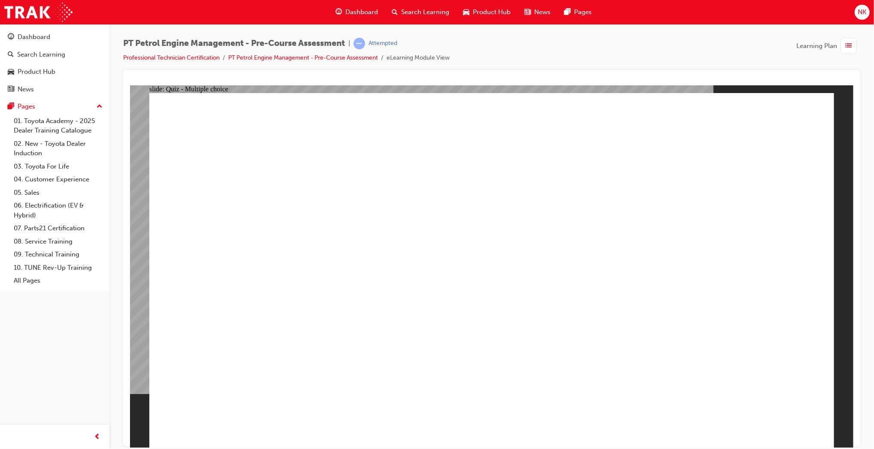
checkbox input "true"
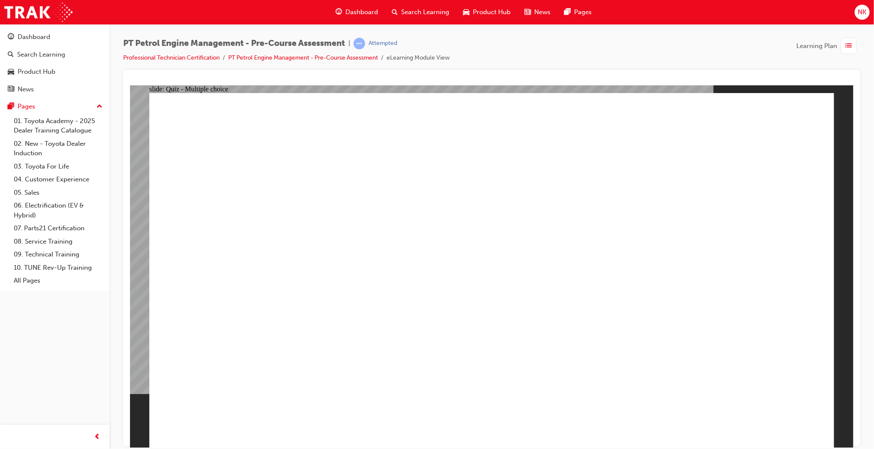
checkbox input "true"
click at [849, 48] on span "list-icon" at bounding box center [849, 46] width 6 height 11
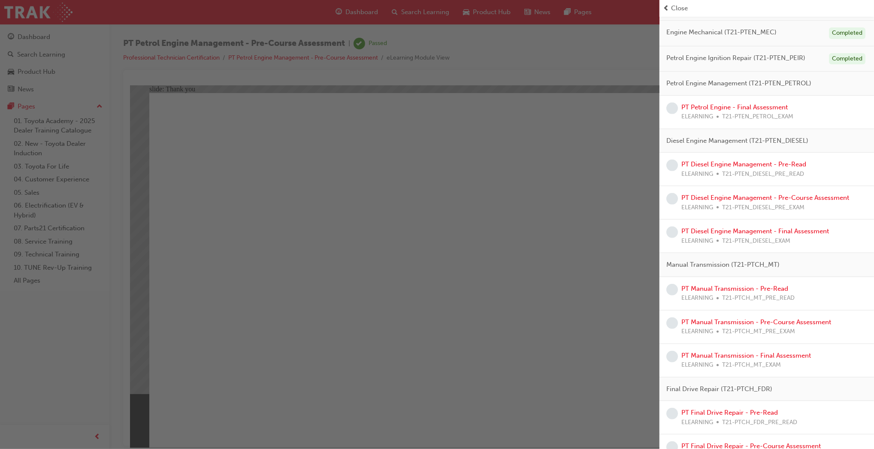
scroll to position [239, 0]
click at [784, 169] on link "PT Diesel Engine Management - Pre-Read" at bounding box center [744, 166] width 125 height 8
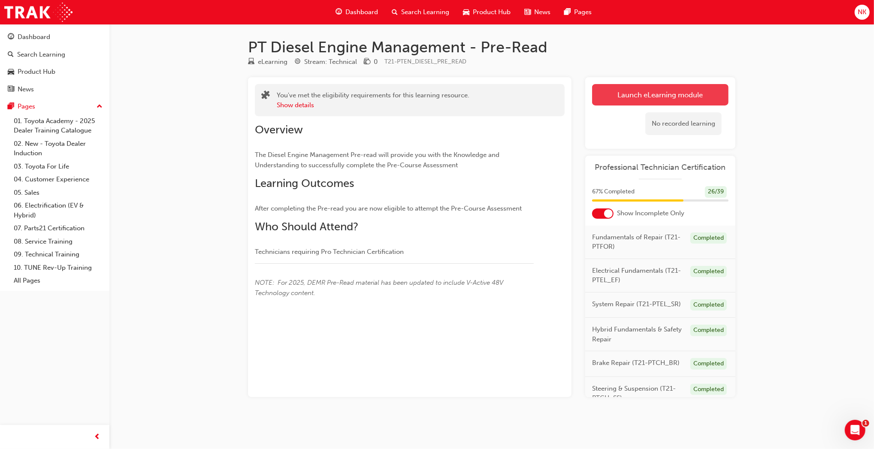
click at [615, 101] on link "Launch eLearning module" at bounding box center [660, 94] width 136 height 21
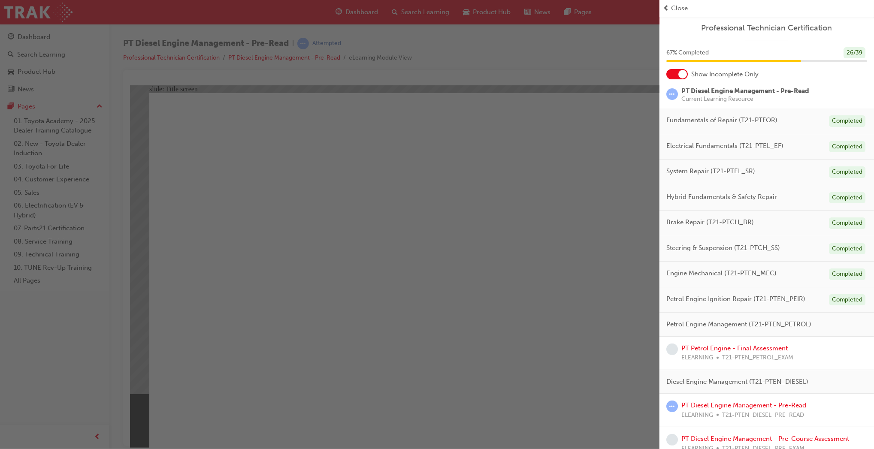
click at [494, 409] on div "button" at bounding box center [330, 224] width 660 height 449
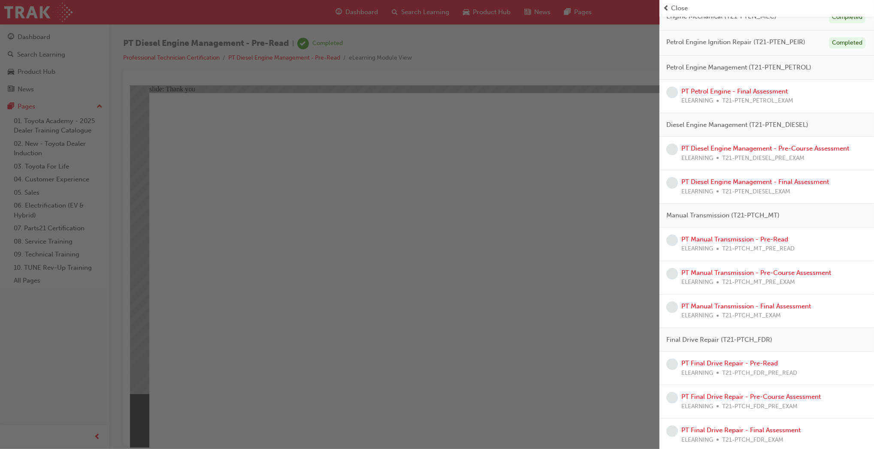
scroll to position [245, 0]
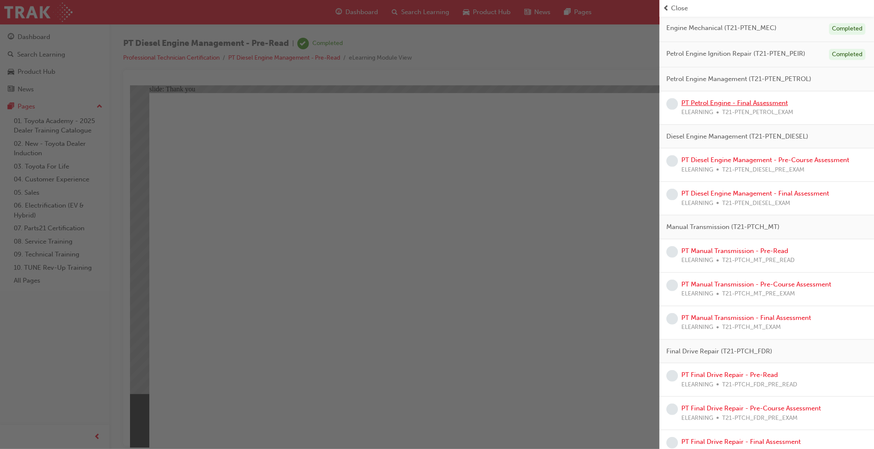
click at [716, 103] on link "PT Petrol Engine - Final Assessment" at bounding box center [735, 103] width 106 height 8
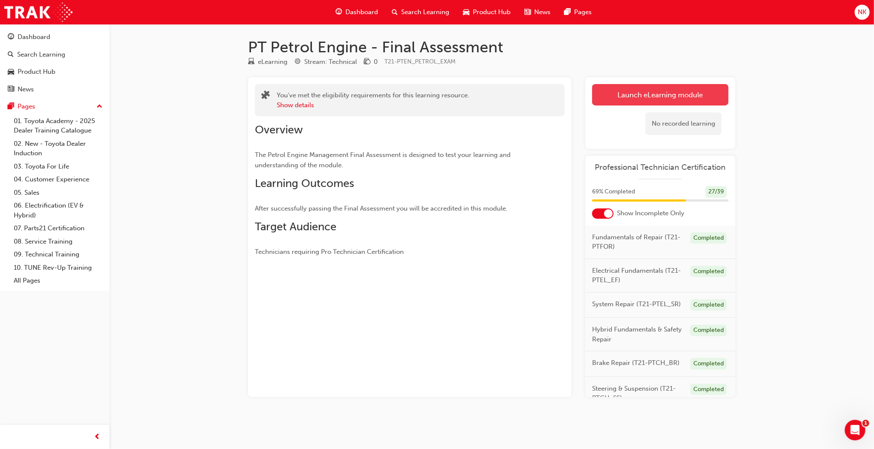
click at [614, 95] on link "Launch eLearning module" at bounding box center [660, 94] width 136 height 21
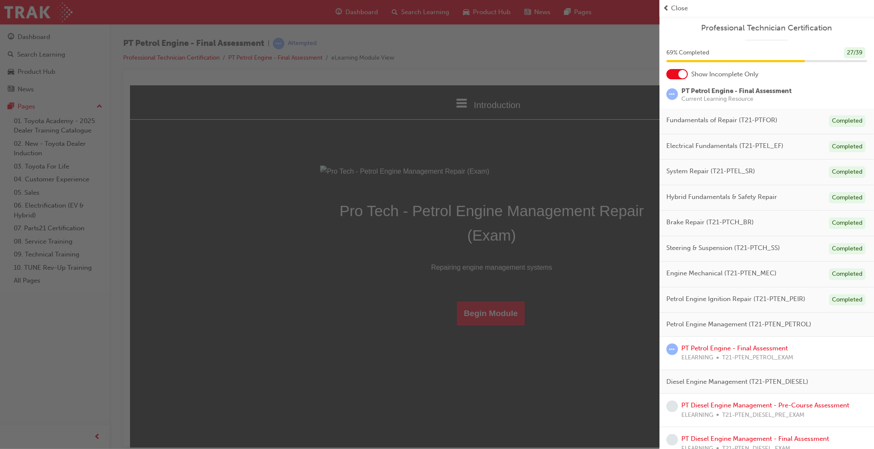
click at [493, 404] on div "button" at bounding box center [330, 224] width 660 height 449
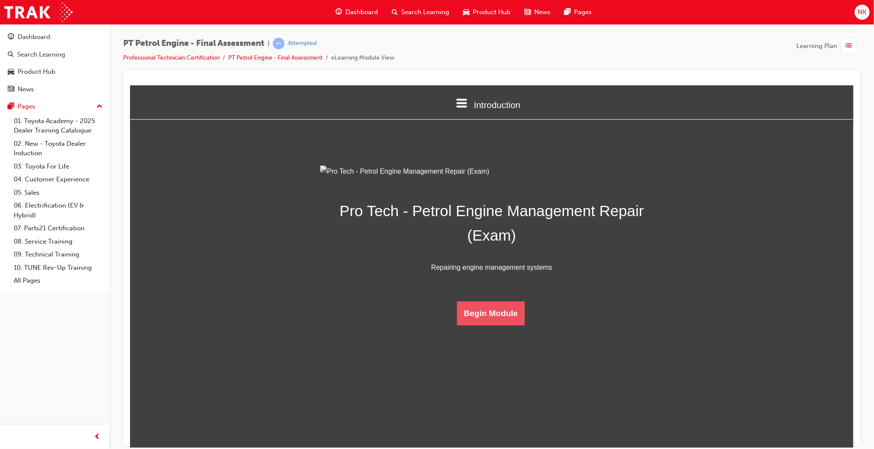
click at [492, 325] on button "Begin Module" at bounding box center [491, 313] width 68 height 24
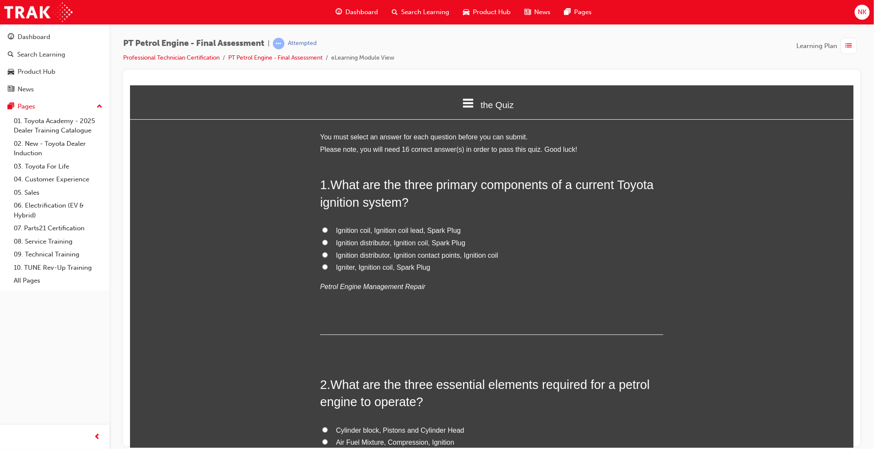
click at [401, 269] on span "Igniter, Ignition coil, Spark Plug" at bounding box center [383, 267] width 94 height 7
click at [327, 269] on input "Igniter, Ignition coil, Spark Plug" at bounding box center [325, 267] width 6 height 6
radio input "true"
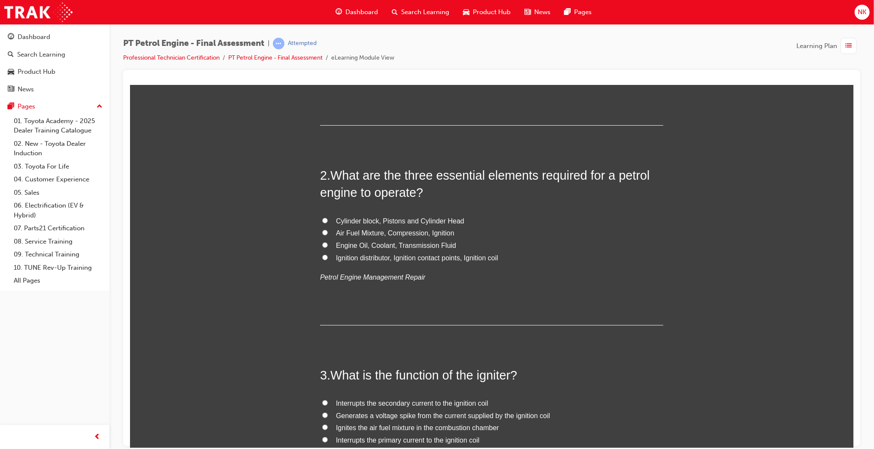
scroll to position [209, 0]
click at [386, 231] on span "Air Fuel Mixture, Compression, Ignition" at bounding box center [395, 233] width 118 height 7
click at [327, 231] on input "Air Fuel Mixture, Compression, Ignition" at bounding box center [325, 233] width 6 height 6
radio input "true"
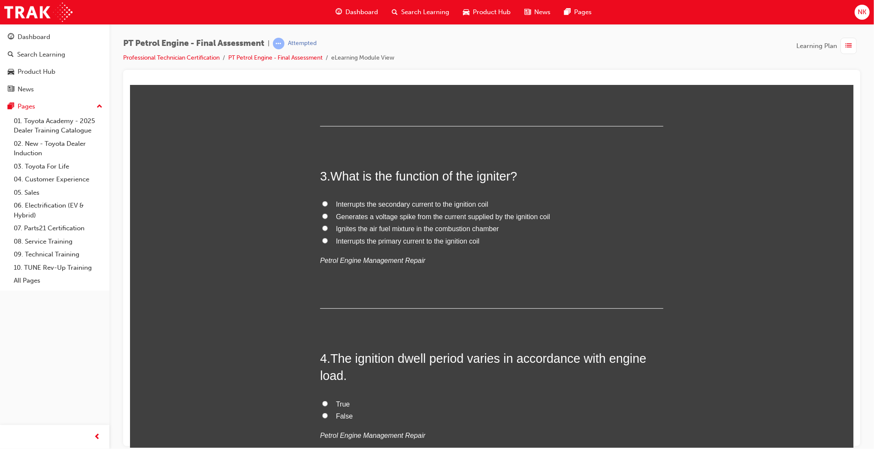
scroll to position [421, 0]
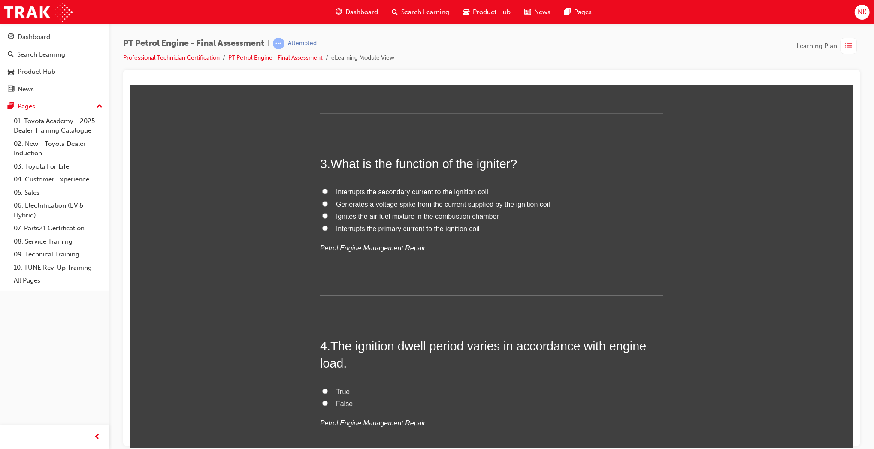
click at [421, 206] on span "Generates a voltage spike from the current supplied by the ignition coil" at bounding box center [443, 203] width 214 height 7
click at [327, 206] on input "Generates a voltage spike from the current supplied by the ignition coil" at bounding box center [325, 204] width 6 height 6
radio input "true"
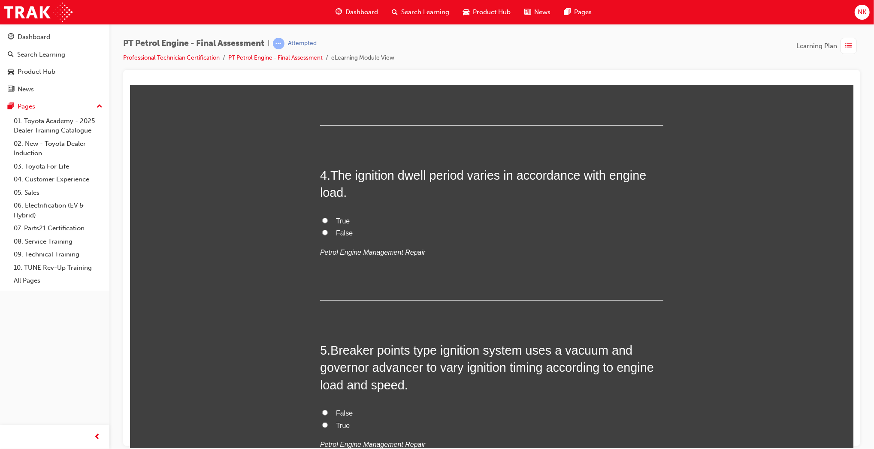
scroll to position [593, 0]
click at [336, 217] on span "True" at bounding box center [343, 219] width 14 height 7
click at [327, 217] on input "True" at bounding box center [325, 220] width 6 height 6
radio input "true"
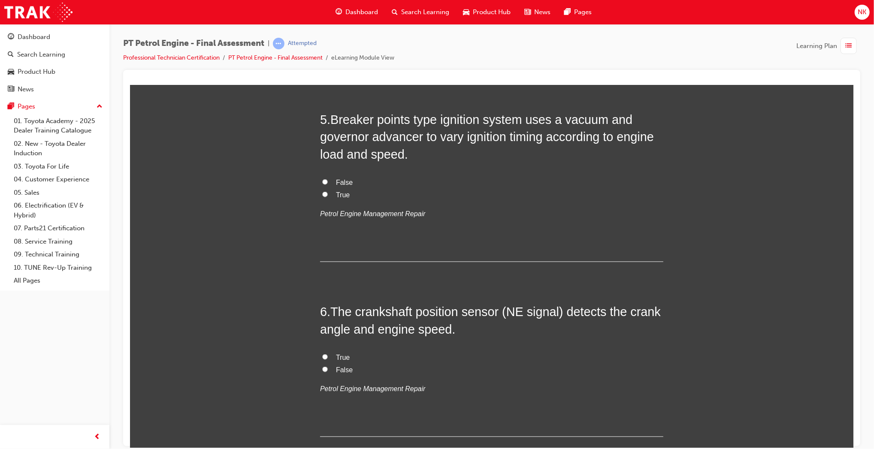
scroll to position [826, 0]
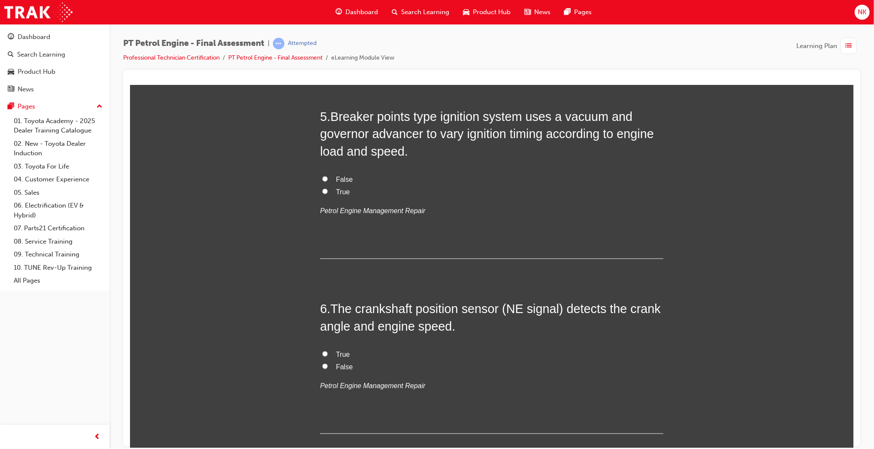
click at [327, 193] on label "True" at bounding box center [491, 192] width 343 height 12
click at [327, 193] on input "True" at bounding box center [325, 191] width 6 height 6
radio input "true"
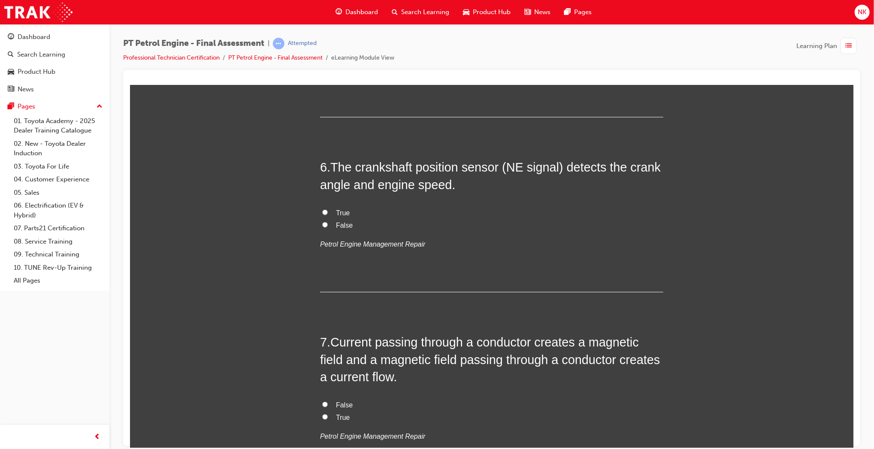
scroll to position [972, 0]
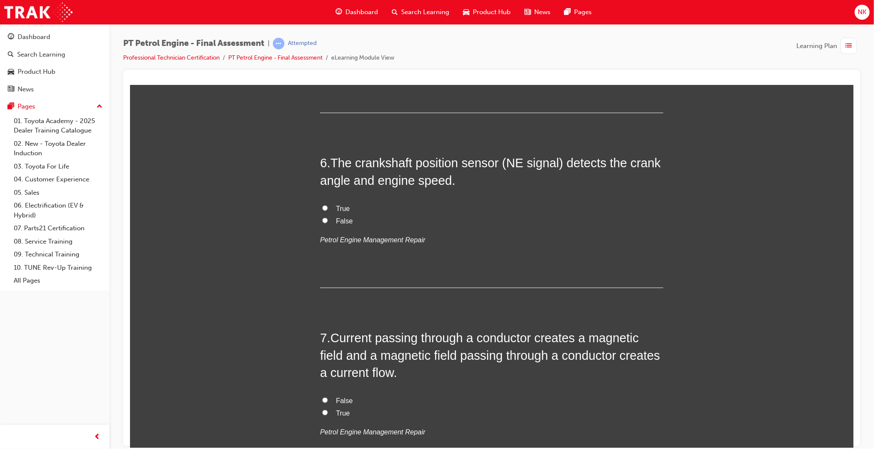
click at [329, 209] on label "True" at bounding box center [491, 209] width 343 height 12
click at [327, 209] on input "True" at bounding box center [325, 208] width 6 height 6
radio input "true"
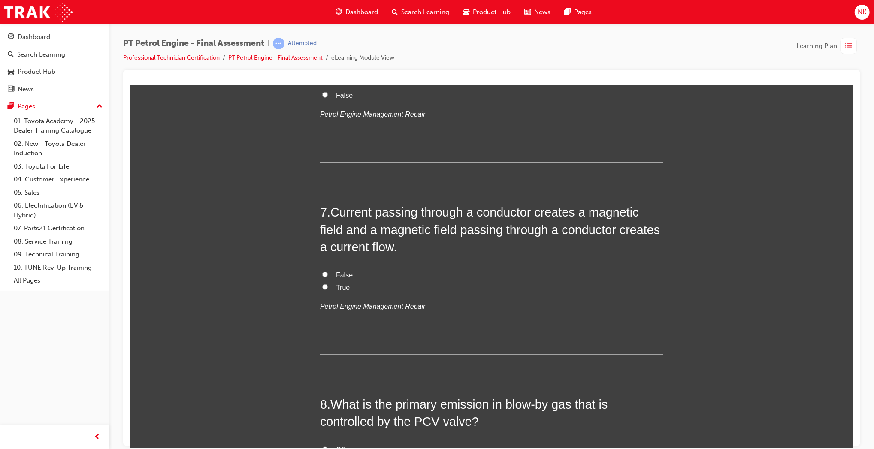
scroll to position [1134, 0]
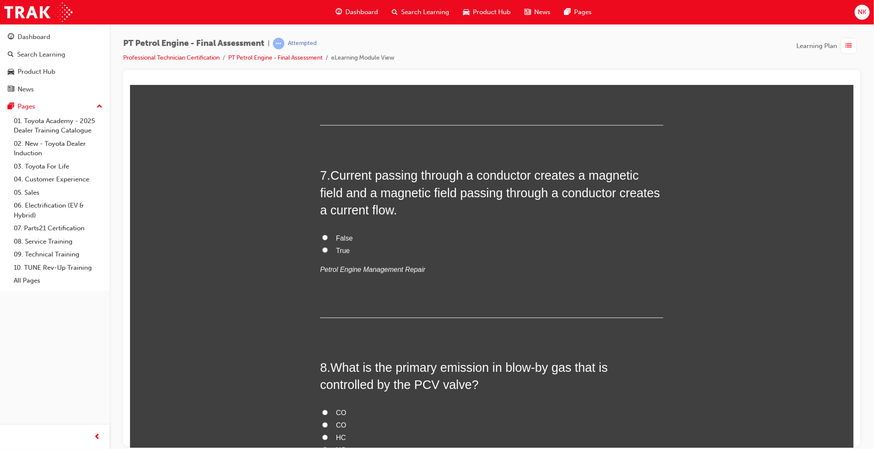
click at [336, 247] on span "True" at bounding box center [343, 250] width 14 height 7
click at [327, 247] on input "True" at bounding box center [325, 250] width 6 height 6
radio input "true"
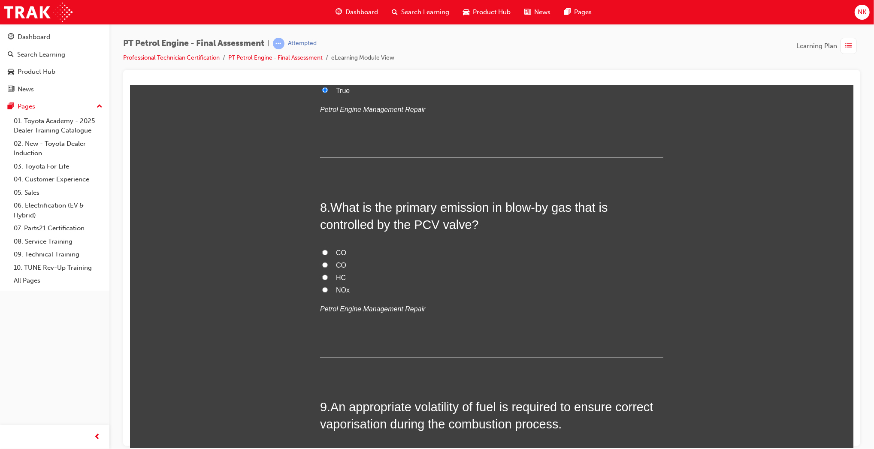
scroll to position [1296, 0]
click at [322, 276] on input "HC" at bounding box center [325, 276] width 6 height 6
radio input "true"
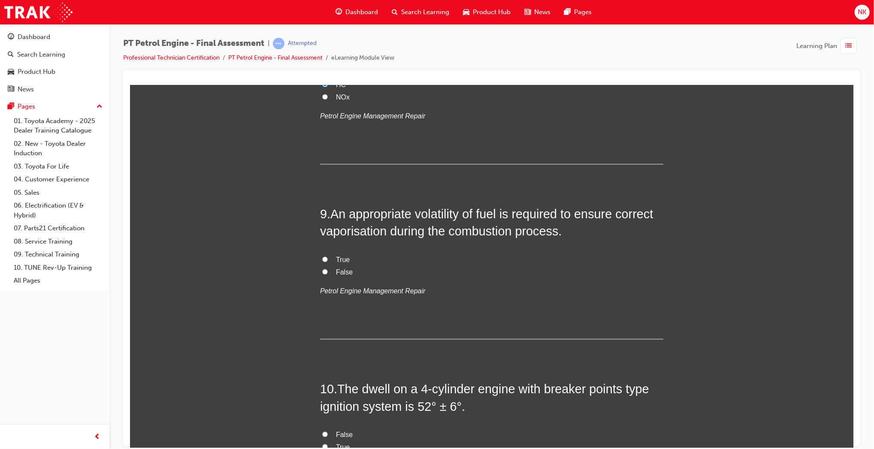
scroll to position [1492, 0]
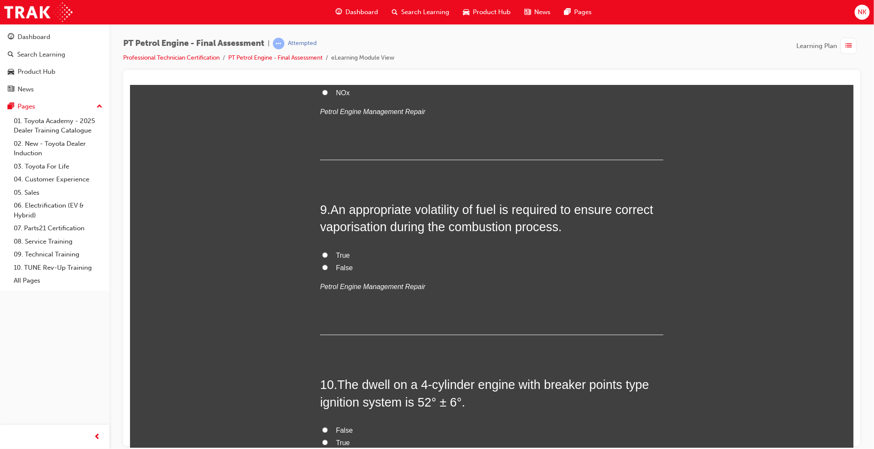
click at [330, 258] on label "True" at bounding box center [491, 255] width 343 height 12
click at [327, 258] on input "True" at bounding box center [325, 255] width 6 height 6
radio input "true"
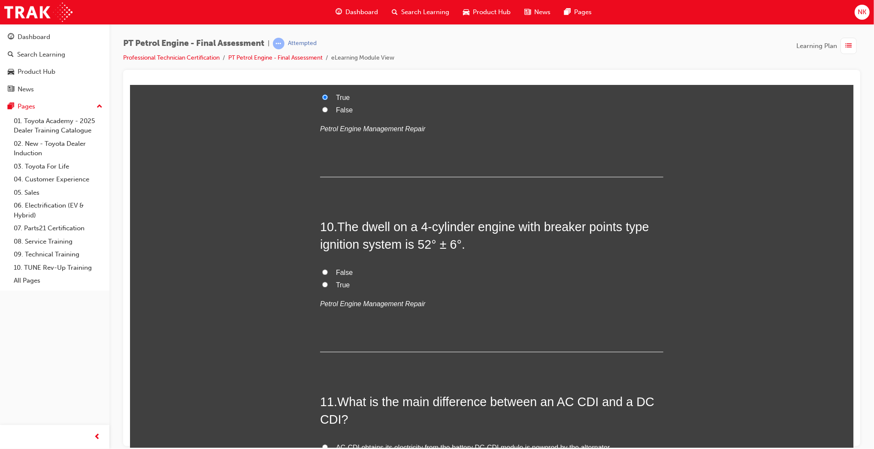
scroll to position [1652, 0]
click at [344, 286] on span "True" at bounding box center [343, 282] width 14 height 7
click at [327, 285] on input "True" at bounding box center [325, 282] width 6 height 6
radio input "true"
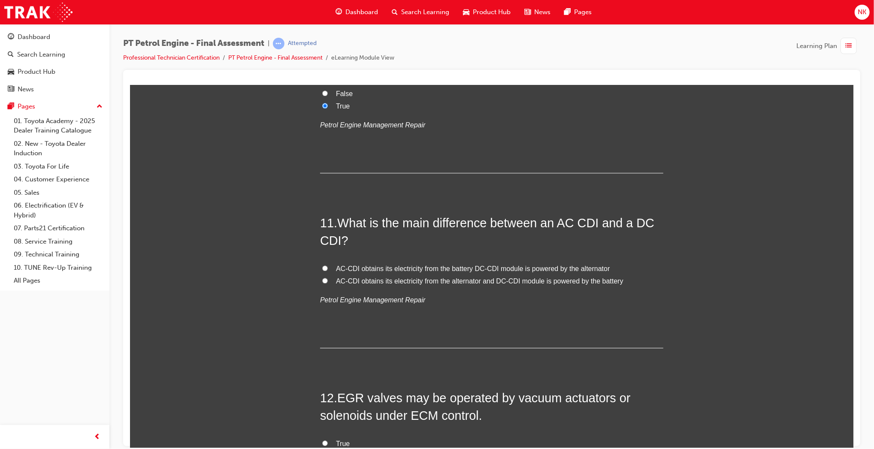
scroll to position [1830, 0]
click at [358, 277] on span "AC-CDI obtains its electricity from the alternator and DC-CDI module is powered…" at bounding box center [480, 279] width 288 height 7
click at [327, 277] on input "AC-CDI obtains its electricity from the alternator and DC-CDI module is powered…" at bounding box center [325, 279] width 6 height 6
radio input "true"
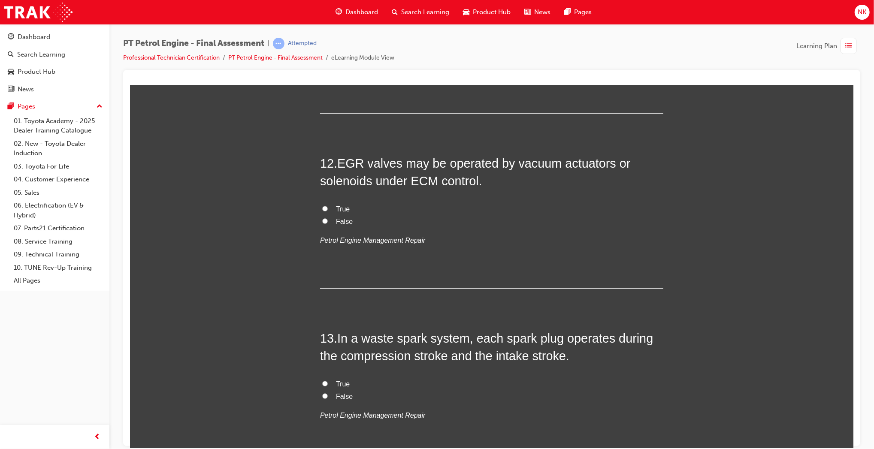
scroll to position [2066, 0]
click at [322, 206] on input "True" at bounding box center [325, 206] width 6 height 6
radio input "true"
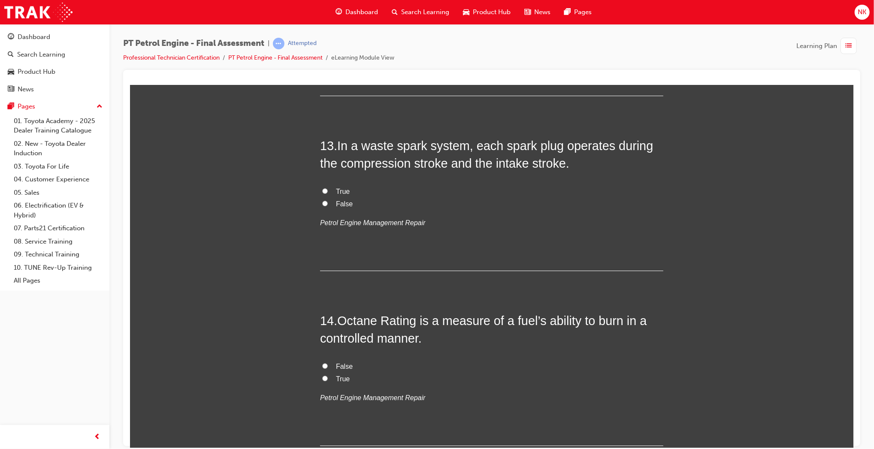
scroll to position [2260, 0]
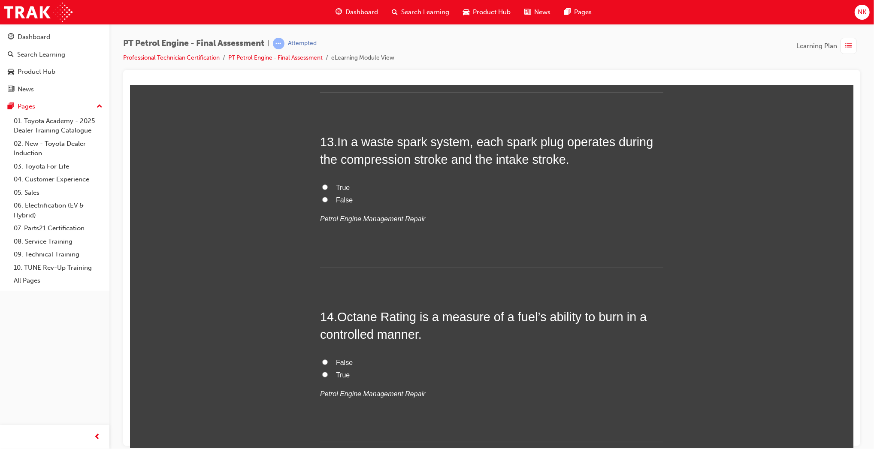
click at [341, 201] on span "False" at bounding box center [344, 199] width 17 height 7
click at [327, 201] on input "False" at bounding box center [325, 200] width 6 height 6
radio input "true"
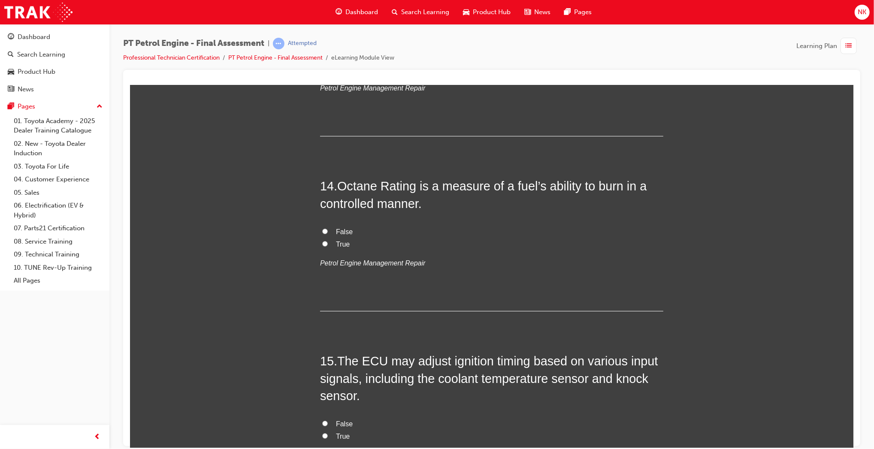
scroll to position [2394, 0]
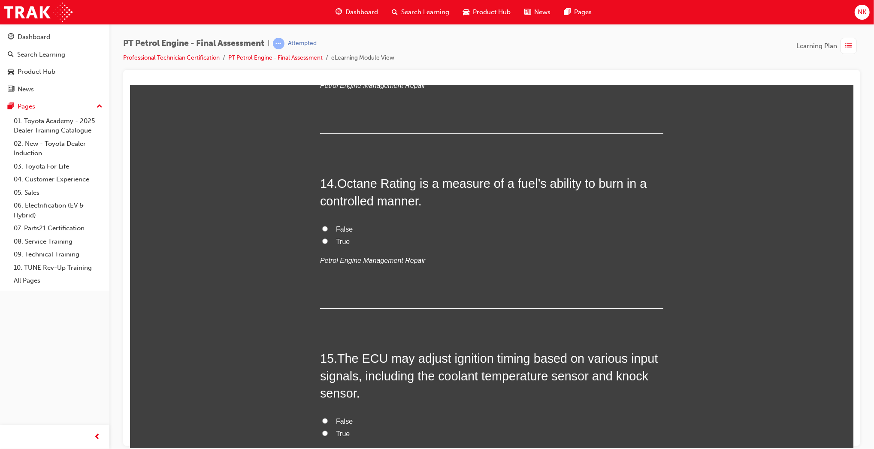
click at [340, 241] on span "True" at bounding box center [343, 241] width 14 height 7
click at [327, 241] on input "True" at bounding box center [325, 241] width 6 height 6
radio input "true"
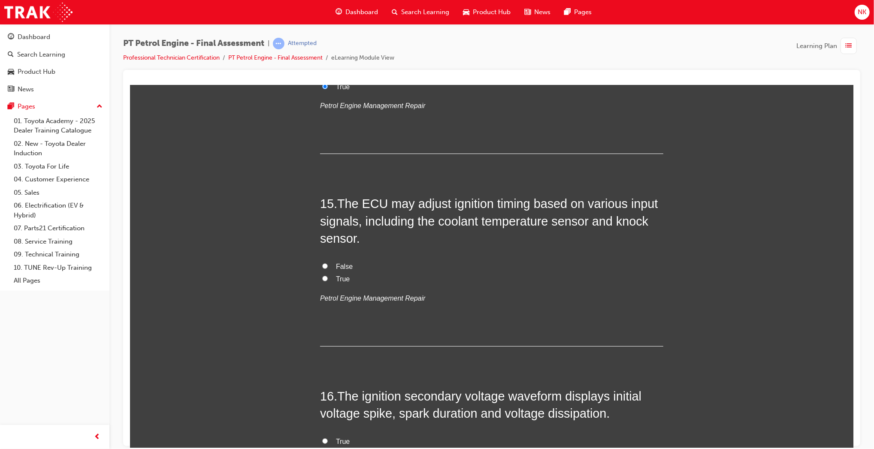
scroll to position [2550, 0]
click at [336, 281] on span "True" at bounding box center [343, 277] width 14 height 7
click at [327, 280] on input "True" at bounding box center [325, 278] width 6 height 6
radio input "true"
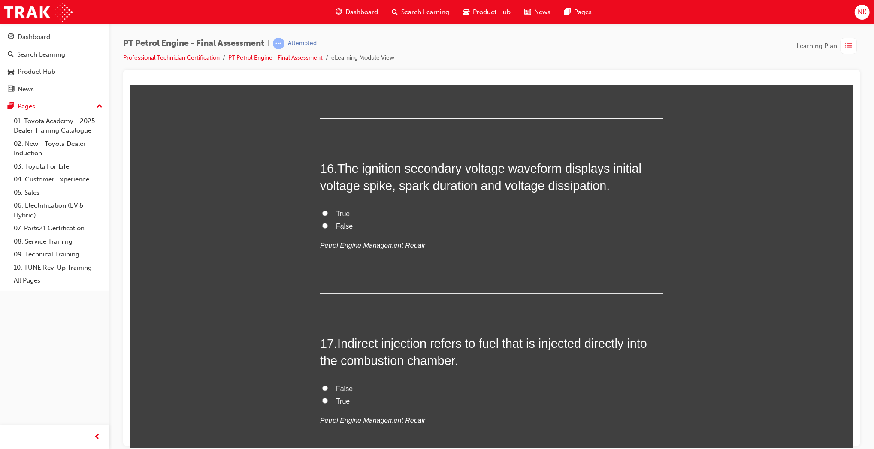
scroll to position [2783, 0]
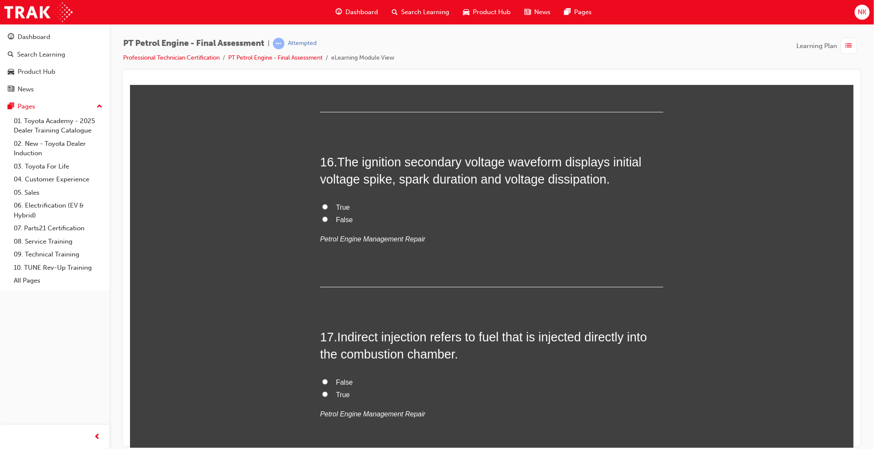
click at [341, 221] on span "False" at bounding box center [344, 219] width 17 height 7
click at [327, 221] on input "False" at bounding box center [325, 219] width 6 height 6
radio input "true"
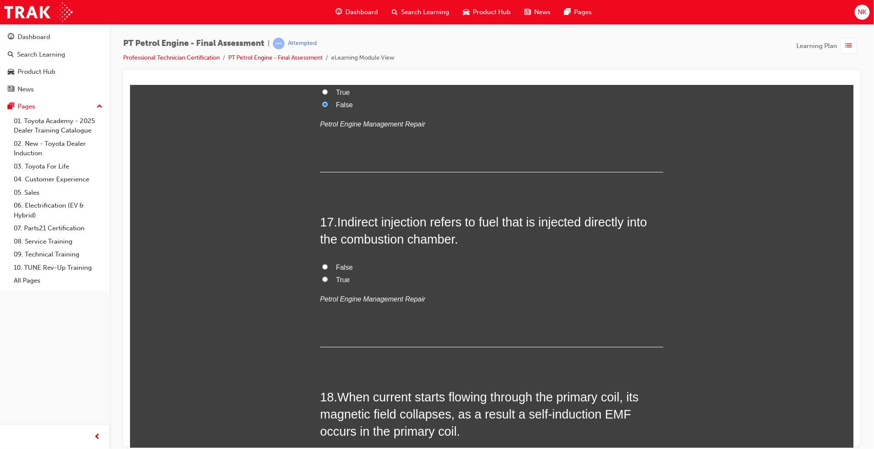
scroll to position [2900, 0]
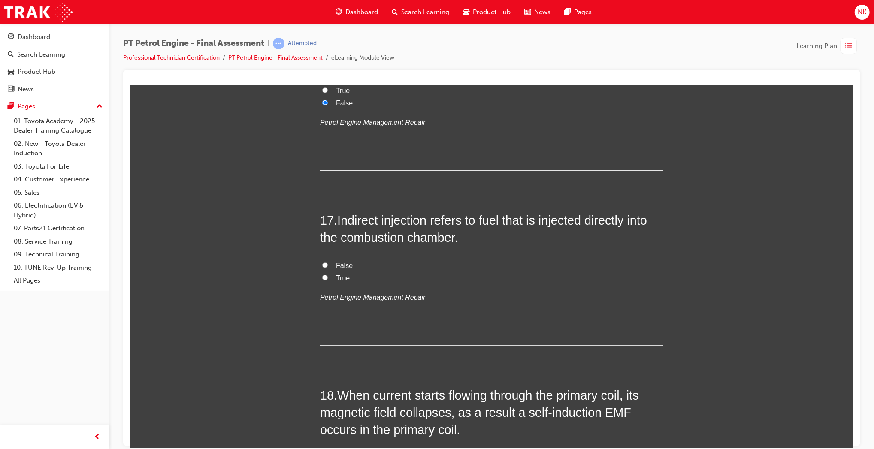
click at [337, 276] on span "True" at bounding box center [343, 277] width 14 height 7
click at [327, 276] on input "True" at bounding box center [325, 278] width 6 height 6
radio input "true"
click at [330, 264] on label "False" at bounding box center [491, 266] width 343 height 12
click at [327, 264] on input "False" at bounding box center [325, 265] width 6 height 6
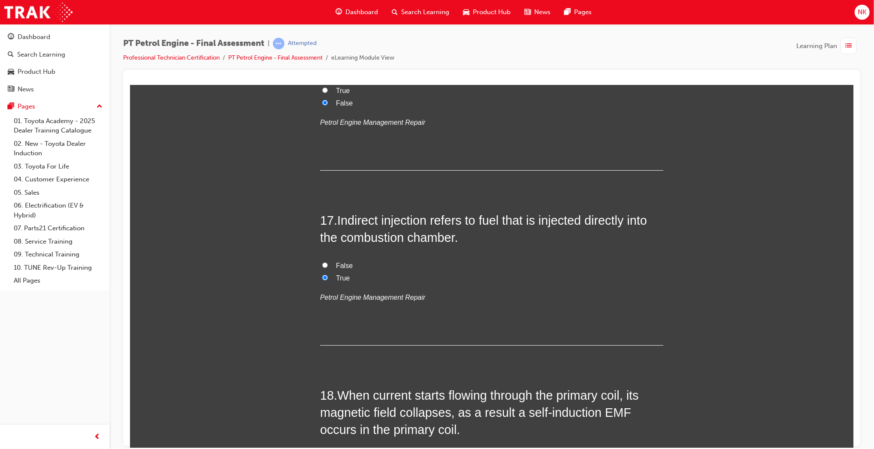
radio input "true"
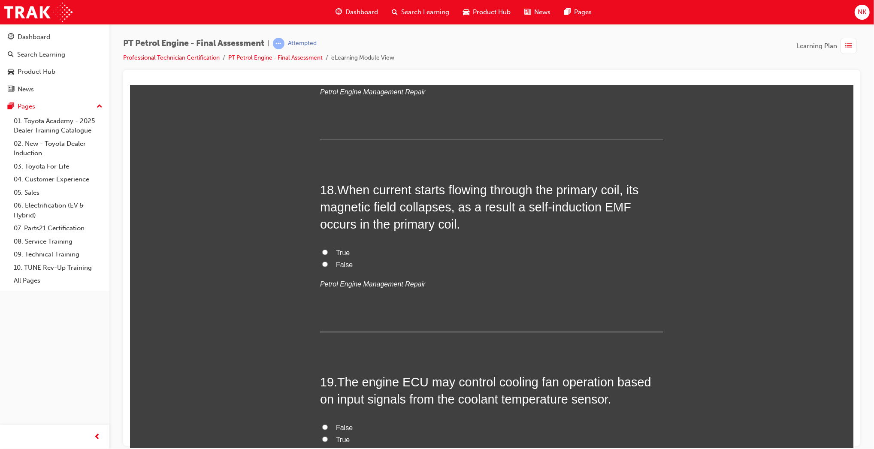
scroll to position [3106, 0]
click at [336, 252] on span "True" at bounding box center [343, 251] width 14 height 7
click at [327, 252] on input "True" at bounding box center [325, 252] width 6 height 6
radio input "true"
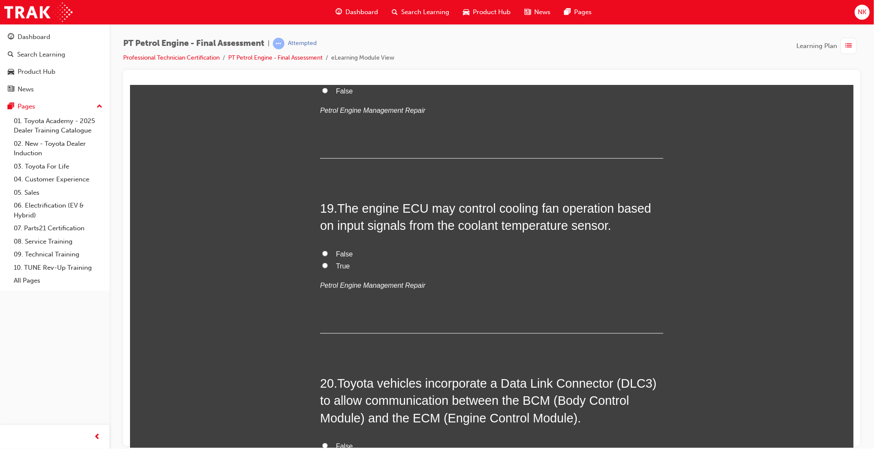
scroll to position [3293, 0]
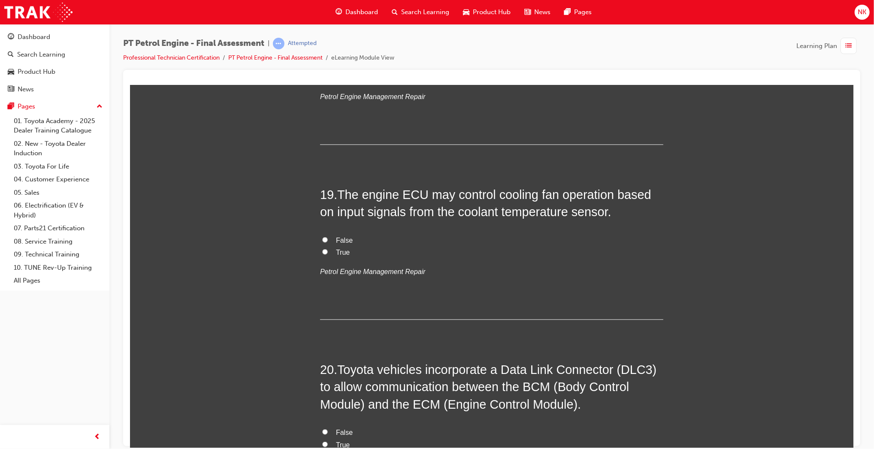
click at [519, 225] on div "19 . The engine ECU may control cooling fan operation based on input signals fr…" at bounding box center [491, 253] width 343 height 134
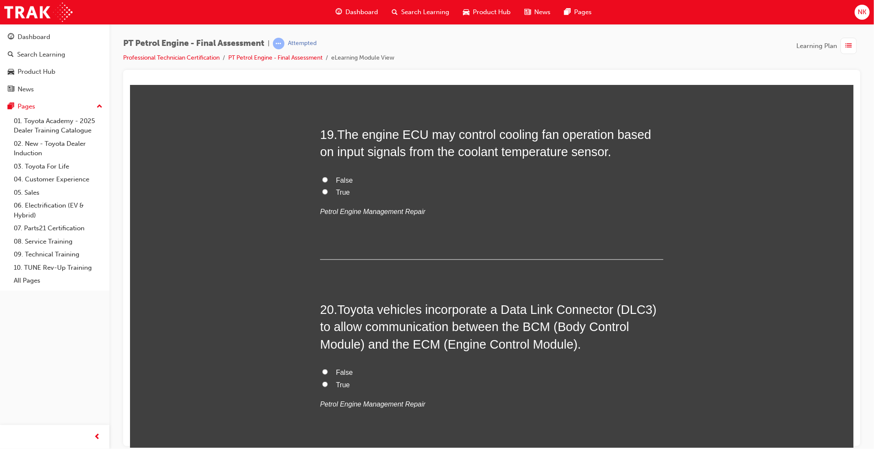
scroll to position [3354, 0]
click at [330, 194] on label "True" at bounding box center [491, 192] width 343 height 12
click at [327, 194] on input "True" at bounding box center [325, 191] width 6 height 6
radio input "true"
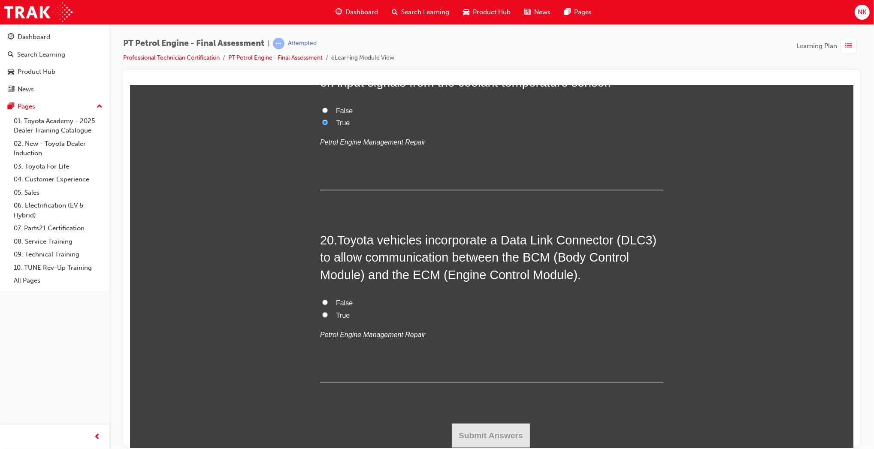
click at [336, 301] on span "False" at bounding box center [344, 302] width 17 height 7
click at [327, 301] on input "False" at bounding box center [325, 303] width 6 height 6
radio input "true"
click at [488, 428] on button "Submit Answers" at bounding box center [490, 436] width 78 height 24
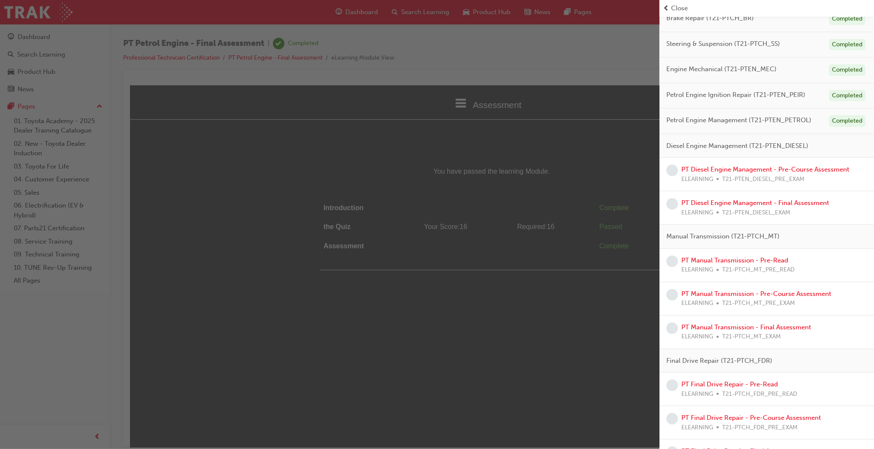
scroll to position [204, 0]
click at [758, 260] on link "PT Manual Transmission - Pre-Read" at bounding box center [735, 261] width 107 height 8
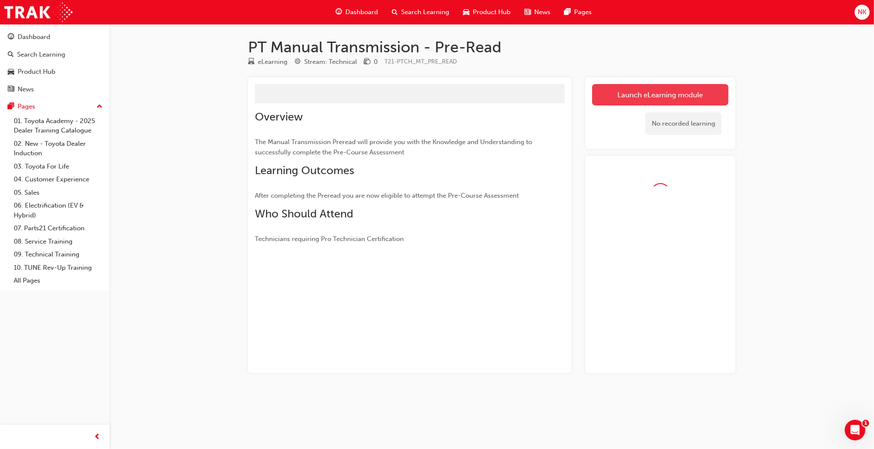
click at [676, 97] on link "Launch eLearning module" at bounding box center [660, 94] width 136 height 21
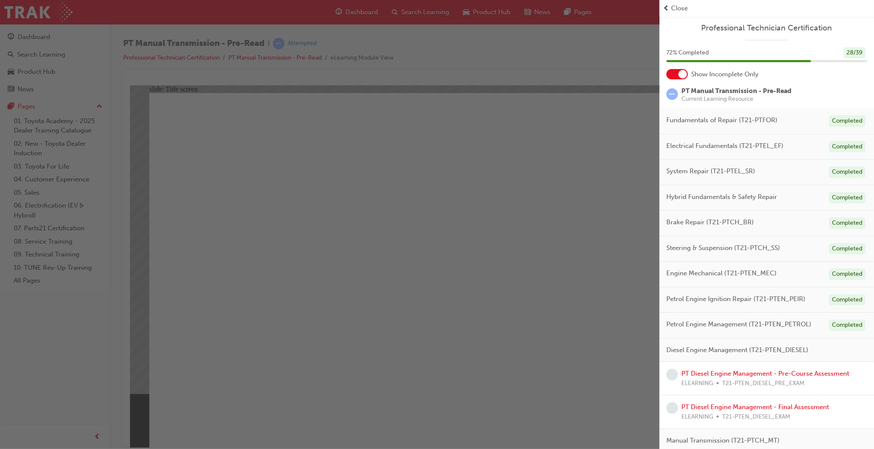
click at [454, 300] on div "button" at bounding box center [330, 224] width 660 height 449
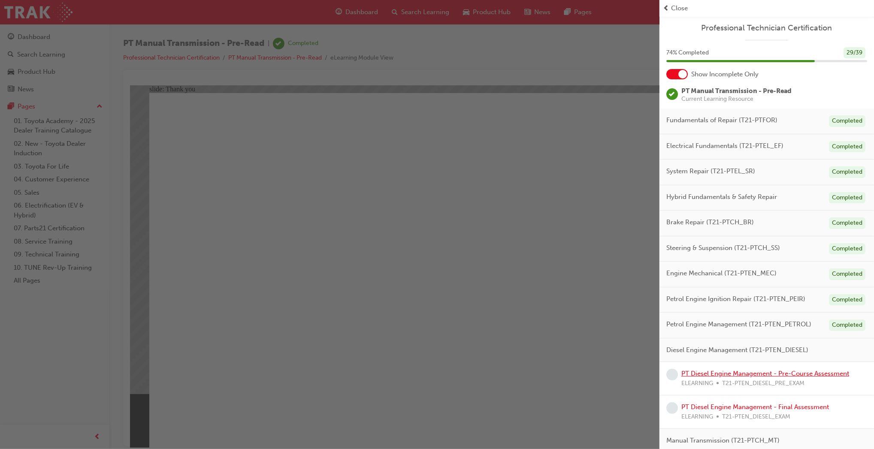
click at [770, 372] on link "PT Diesel Engine Management - Pre-Course Assessment" at bounding box center [766, 374] width 168 height 8
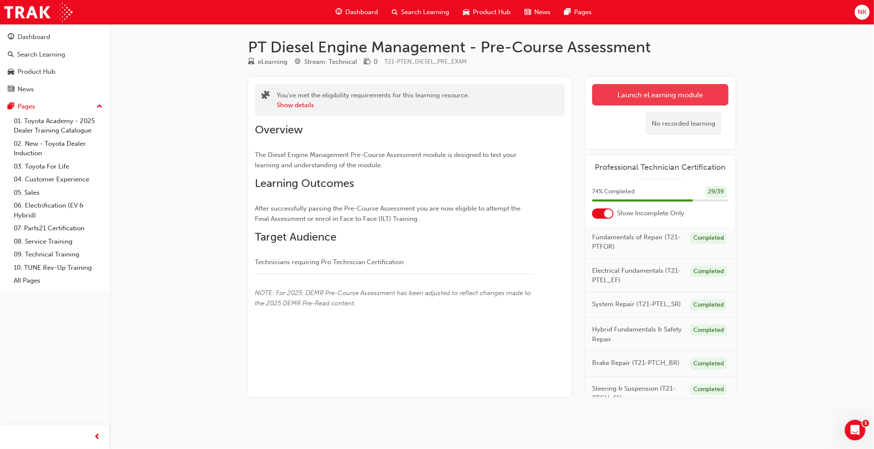
click at [618, 95] on link "Launch eLearning module" at bounding box center [660, 94] width 136 height 21
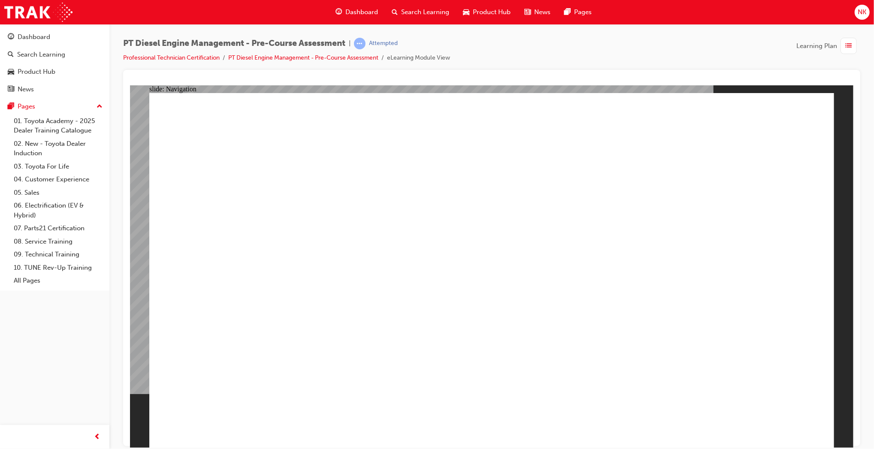
radio input "true"
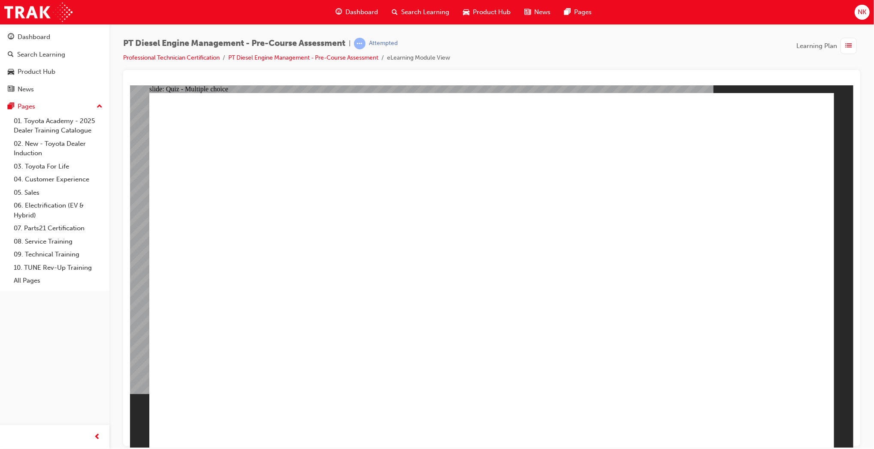
radio input "true"
drag, startPoint x: 401, startPoint y: 369, endPoint x: 362, endPoint y: 370, distance: 39.5
radio input "true"
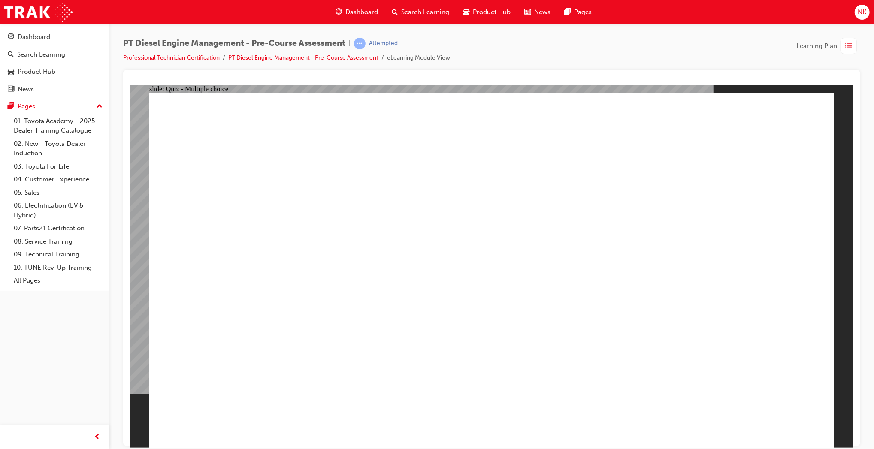
radio input "true"
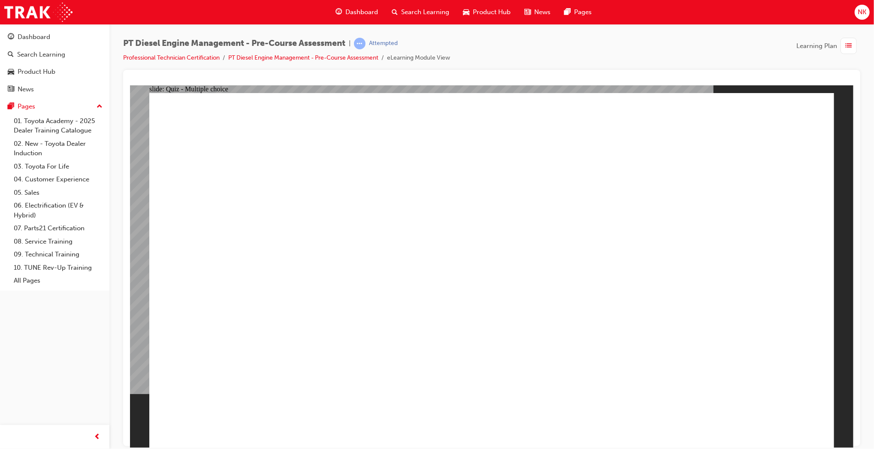
radio input "true"
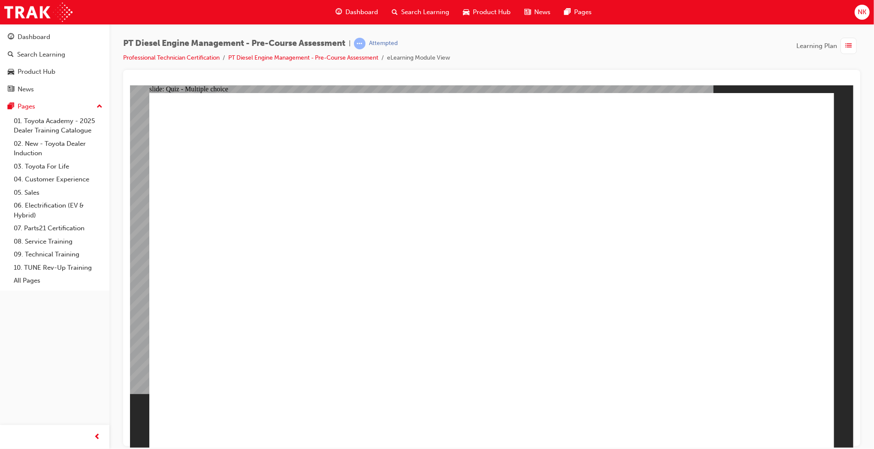
radio input "true"
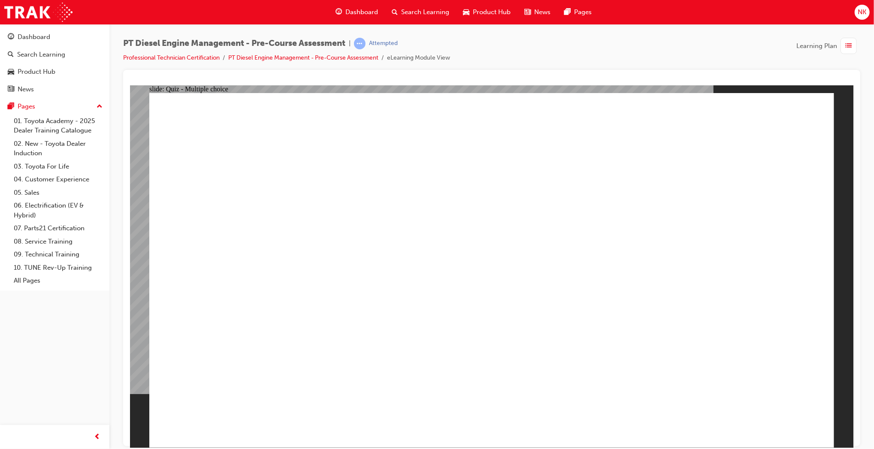
radio input "true"
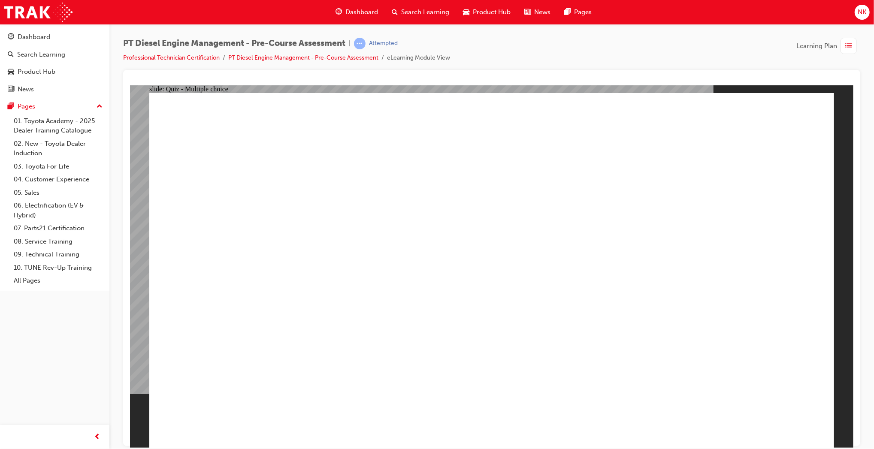
radio input "true"
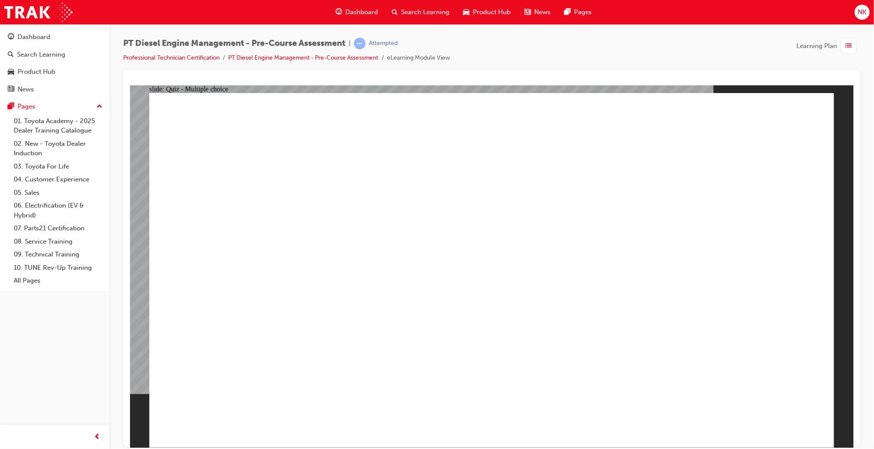
radio input "true"
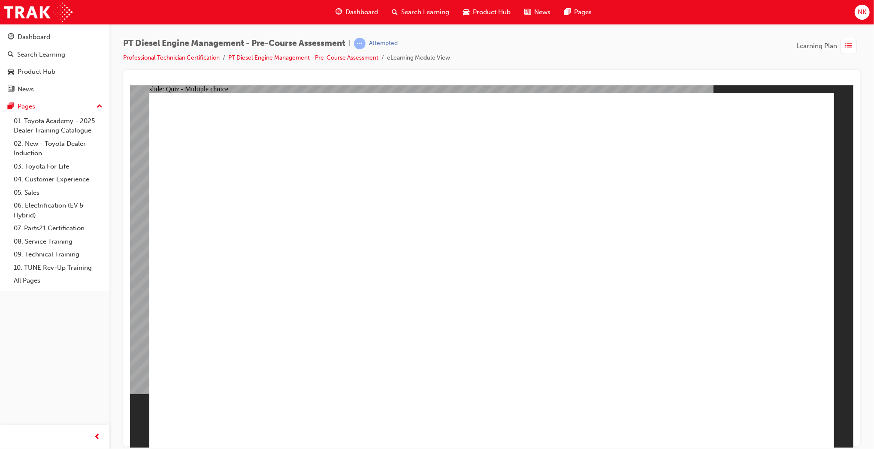
radio input "true"
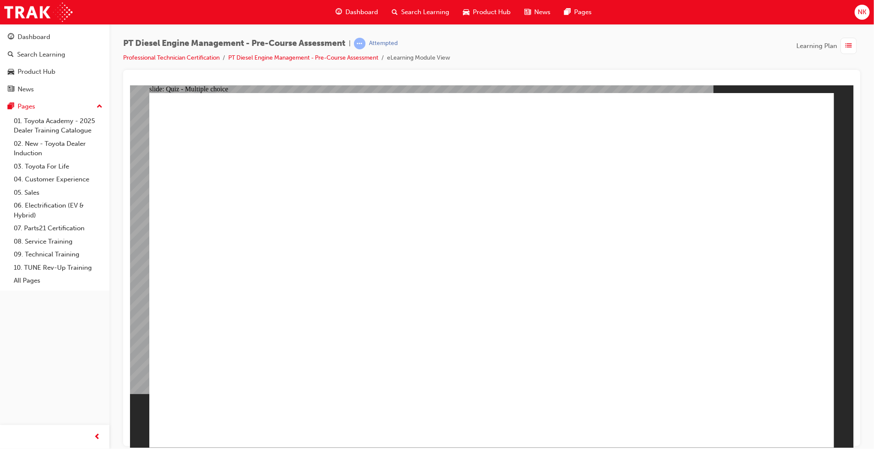
radio input "true"
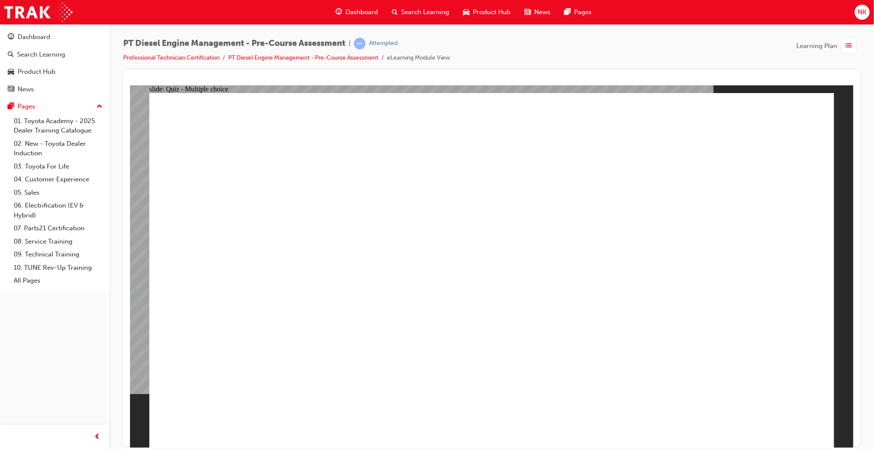
radio input "true"
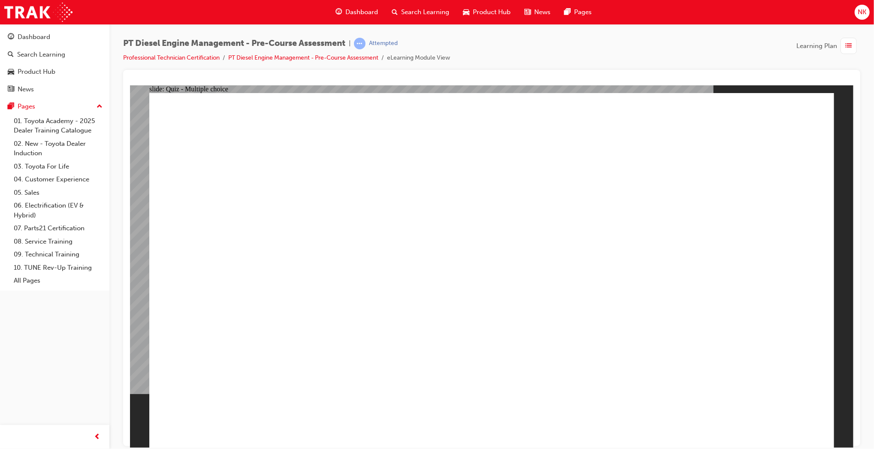
radio input "true"
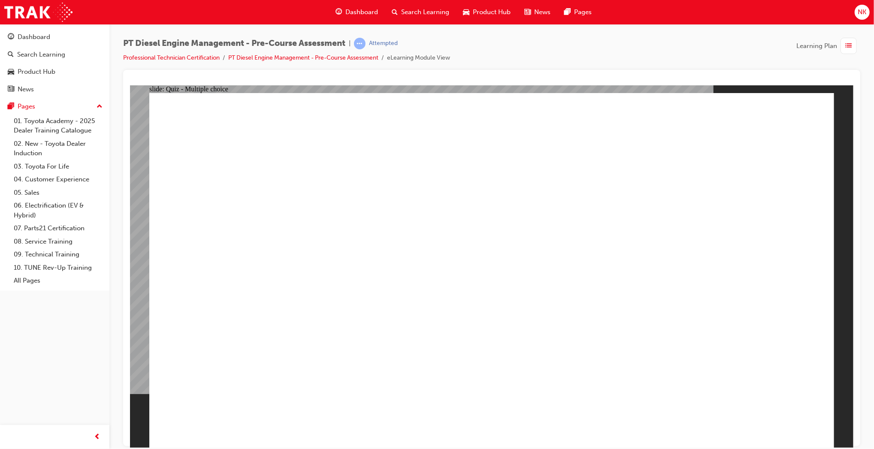
radio input "true"
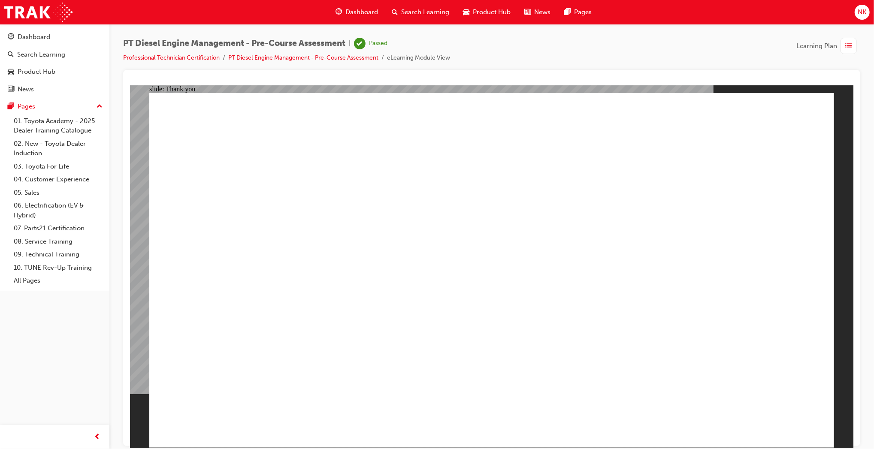
click at [851, 47] on span "list-icon" at bounding box center [849, 46] width 6 height 11
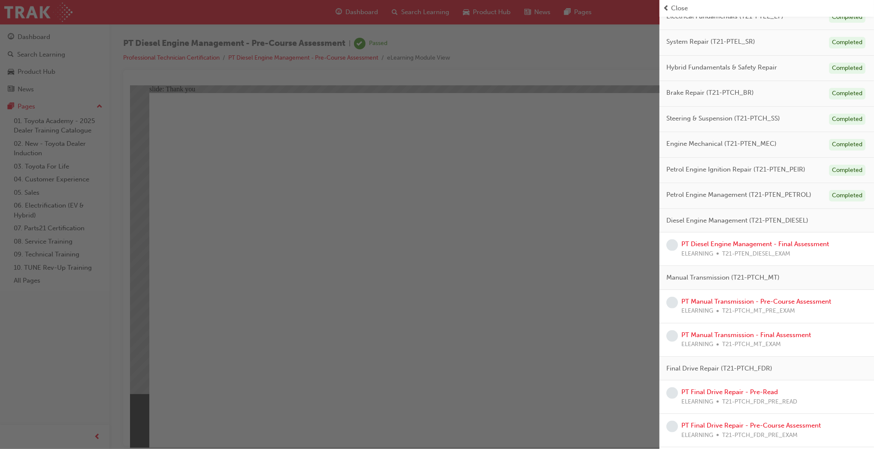
scroll to position [152, 0]
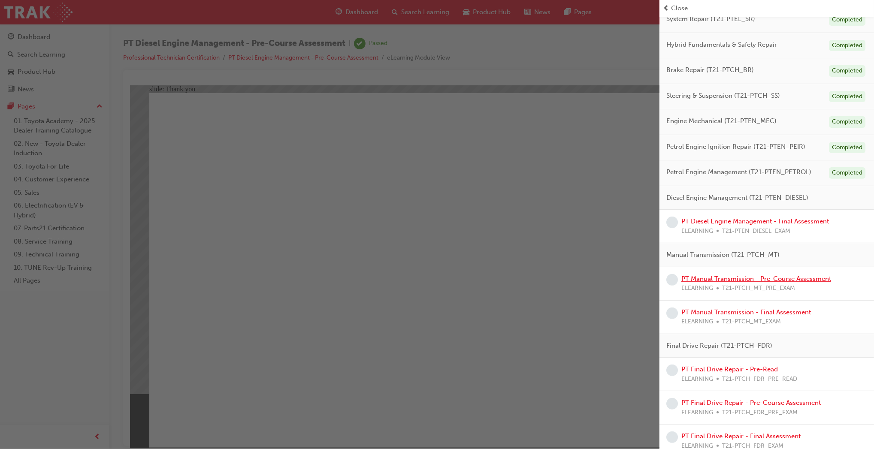
click at [749, 279] on link "PT Manual Transmission - Pre-Course Assessment" at bounding box center [757, 279] width 150 height 8
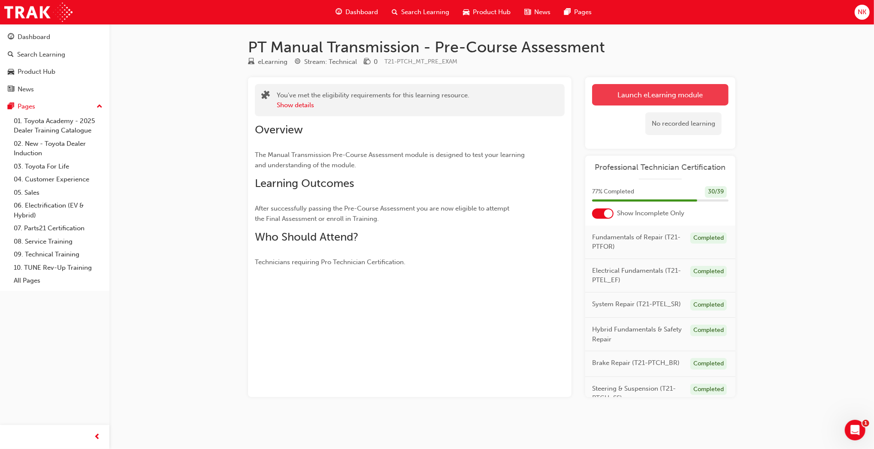
click at [619, 103] on link "Launch eLearning module" at bounding box center [660, 94] width 136 height 21
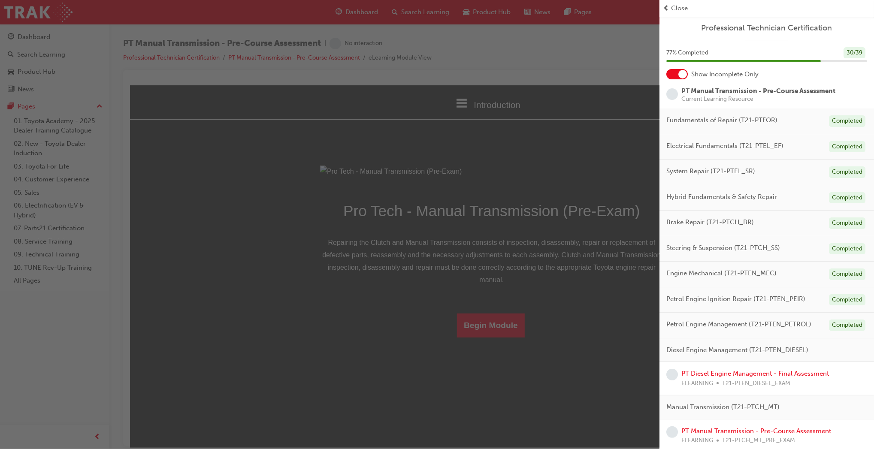
click at [504, 419] on div "button" at bounding box center [330, 224] width 660 height 449
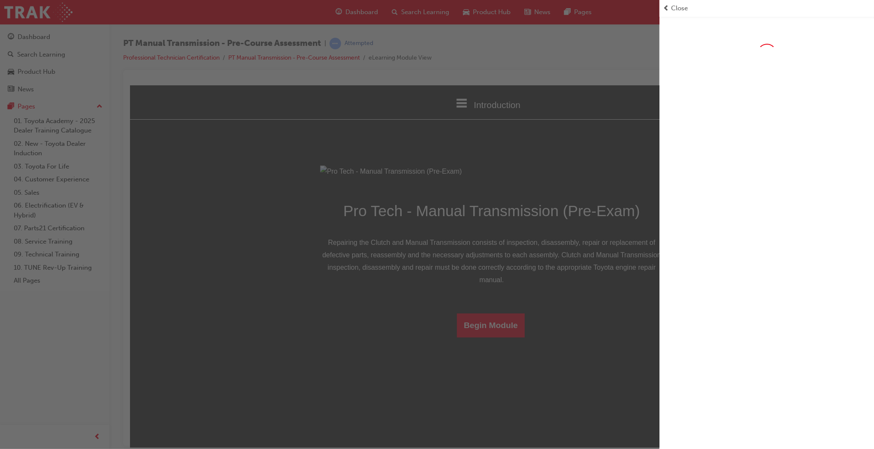
click at [504, 419] on div "button" at bounding box center [330, 224] width 660 height 449
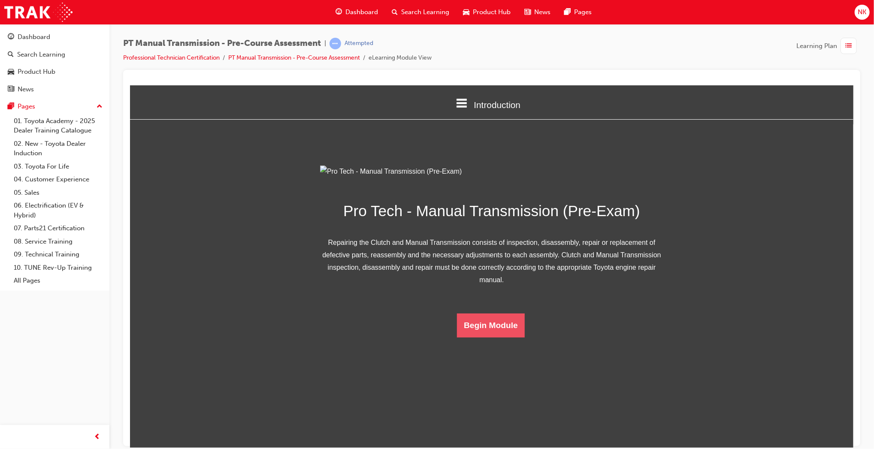
click at [504, 337] on button "Begin Module" at bounding box center [491, 325] width 68 height 24
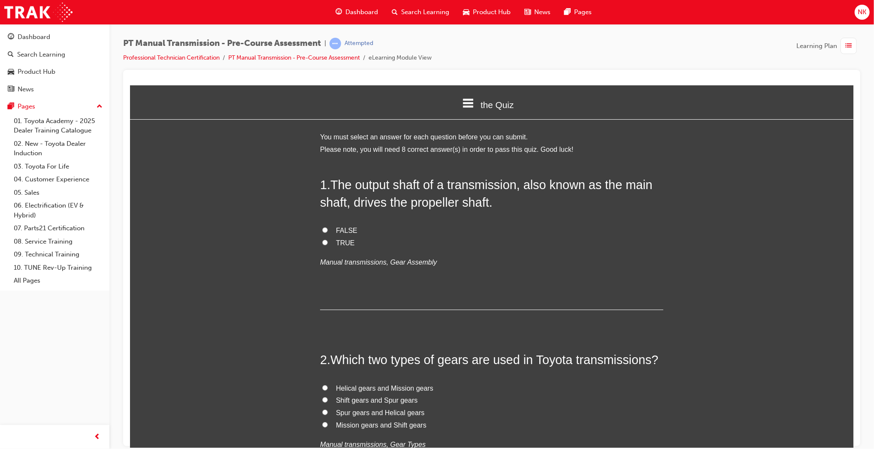
click at [337, 244] on span "TRUE" at bounding box center [345, 242] width 19 height 7
click at [327, 244] on input "TRUE" at bounding box center [325, 242] width 6 height 6
radio input "true"
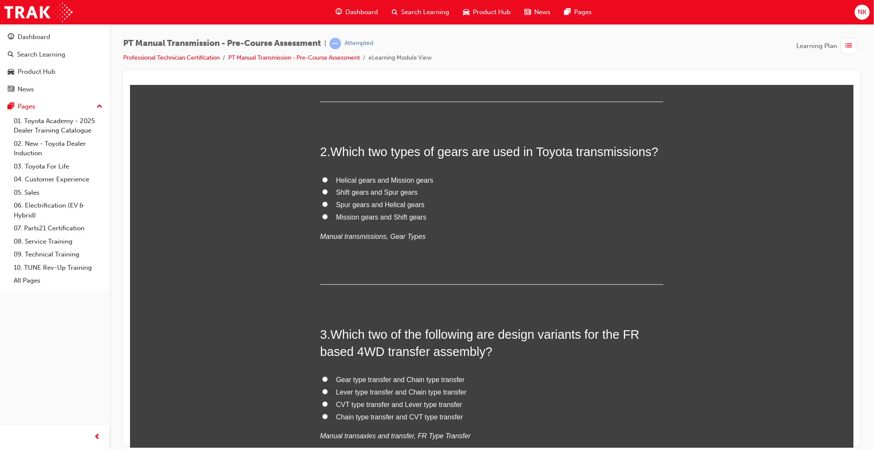
scroll to position [209, 0]
click at [402, 203] on span "Spur gears and Helical gears" at bounding box center [380, 203] width 88 height 7
click at [327, 203] on input "Spur gears and Helical gears" at bounding box center [325, 204] width 6 height 6
radio input "true"
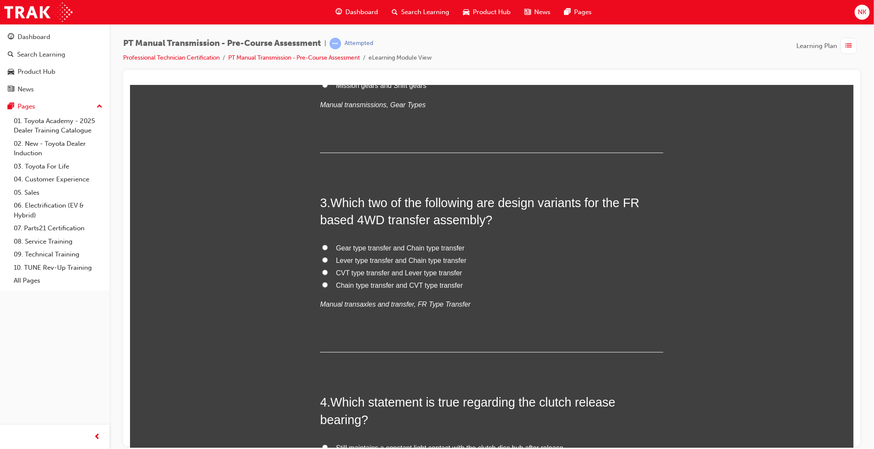
scroll to position [348, 0]
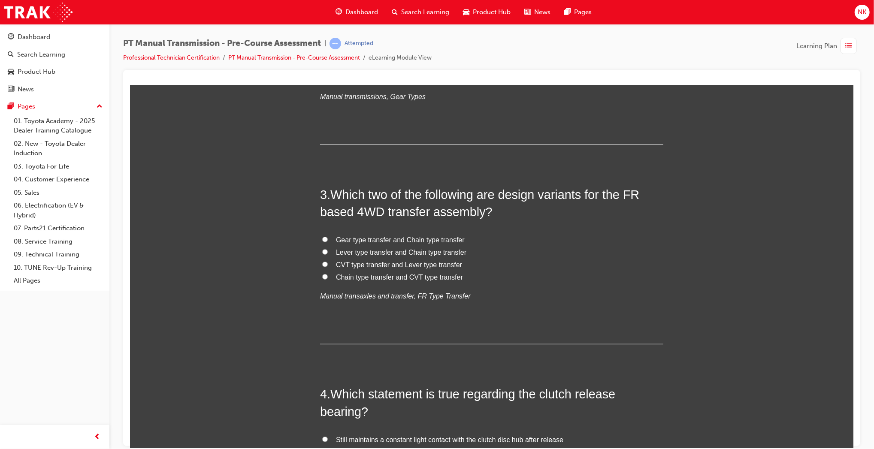
click at [433, 238] on span "Gear type transfer and Chain type transfer" at bounding box center [400, 239] width 129 height 7
click at [327, 238] on input "Gear type transfer and Chain type transfer" at bounding box center [325, 239] width 6 height 6
radio input "true"
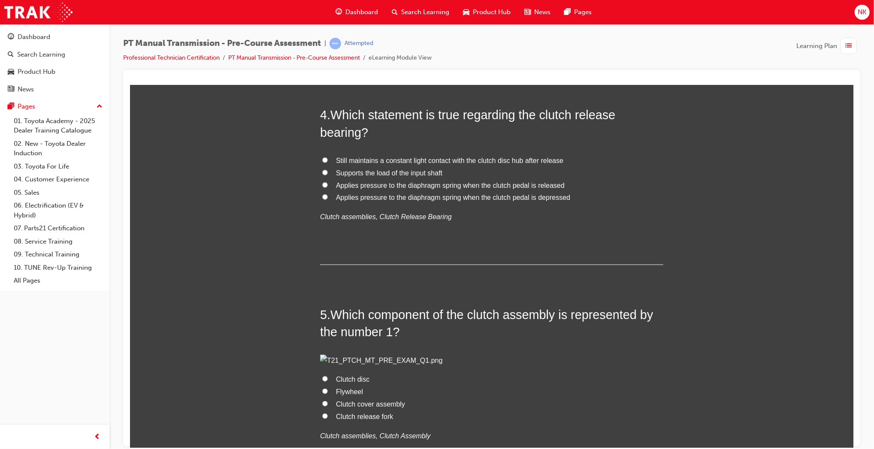
scroll to position [628, 0]
click at [457, 194] on span "Applies pressure to the diaphragm spring when the clutch pedal is depressed" at bounding box center [453, 196] width 234 height 7
click at [327, 194] on input "Applies pressure to the diaphragm spring when the clutch pedal is depressed" at bounding box center [325, 196] width 6 height 6
radio input "true"
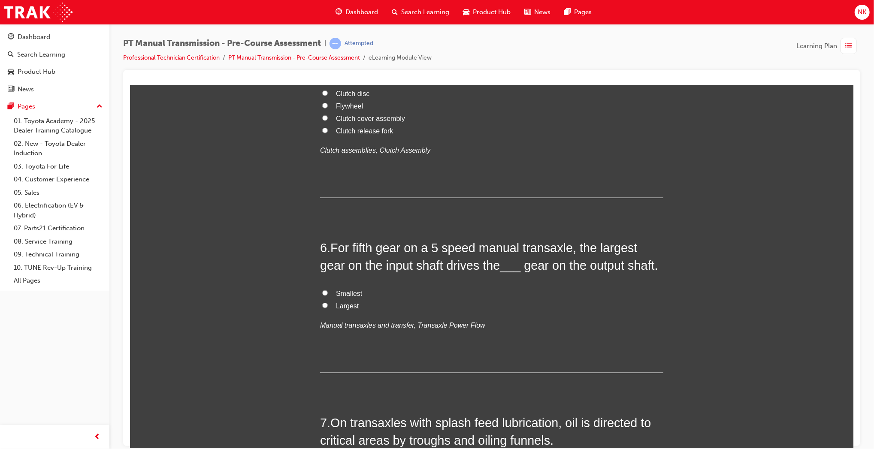
scroll to position [915, 0]
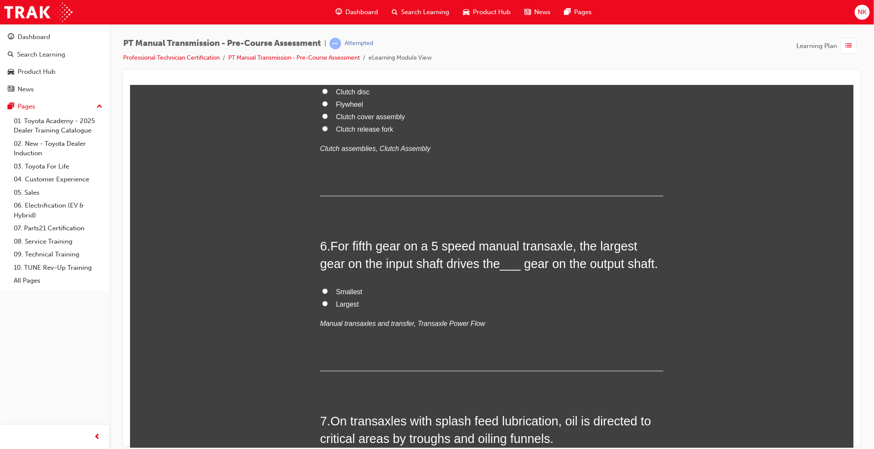
click at [353, 108] on span "Flywheel" at bounding box center [349, 103] width 27 height 7
click at [327, 106] on input "Flywheel" at bounding box center [325, 104] width 6 height 6
radio input "true"
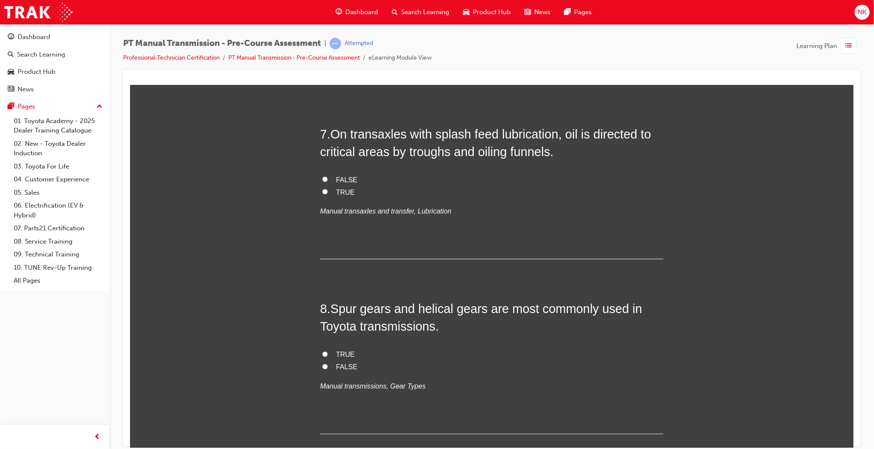
scroll to position [1210, 0]
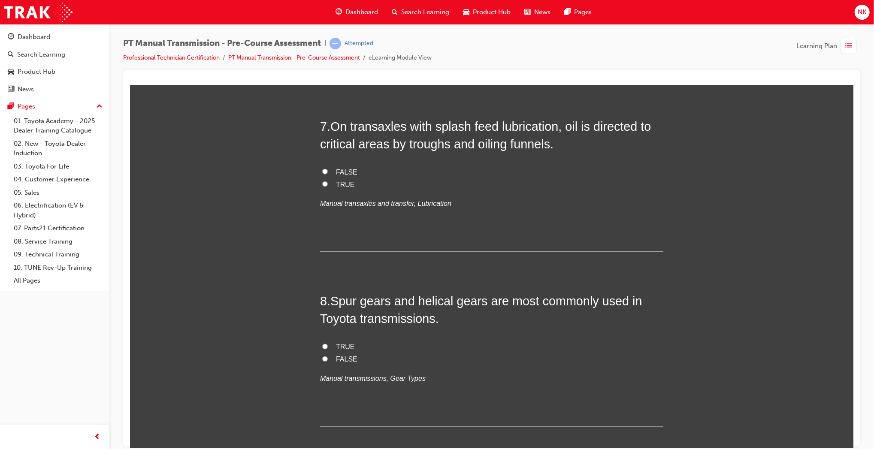
radio input "true"
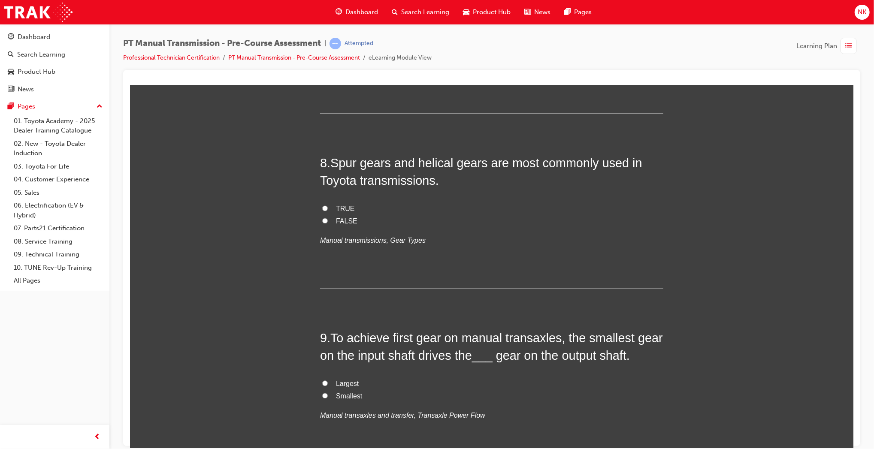
scroll to position [1419, 0]
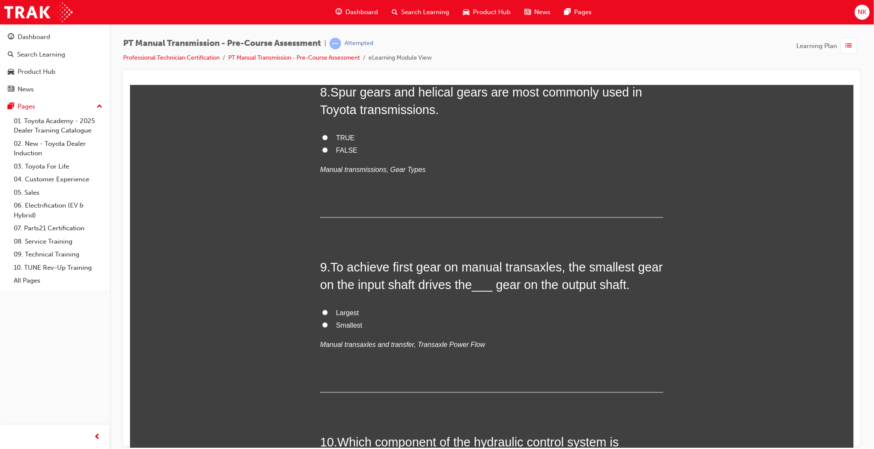
radio input "true"
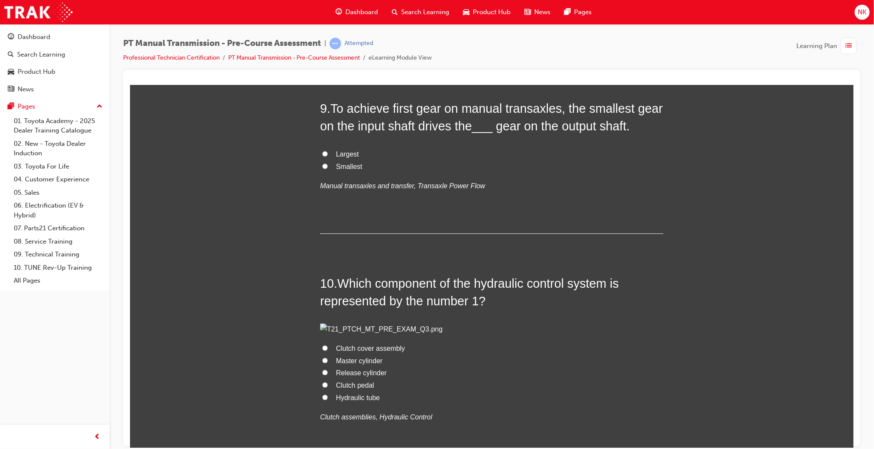
scroll to position [1588, 0]
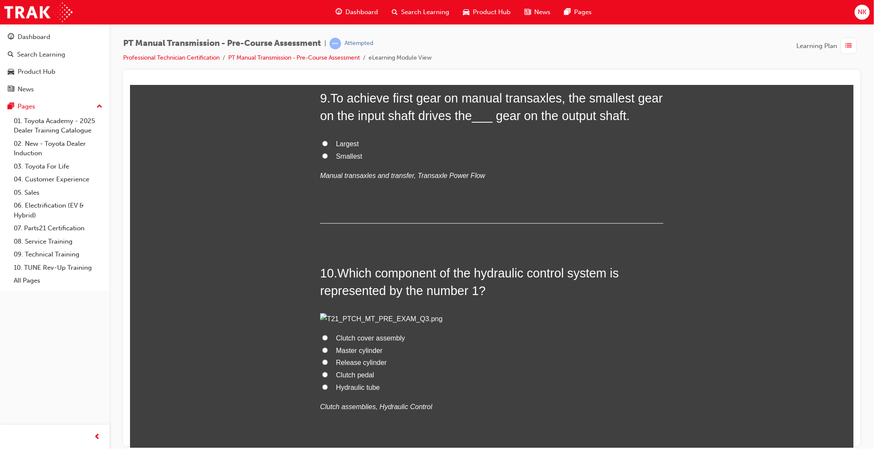
radio input "true"
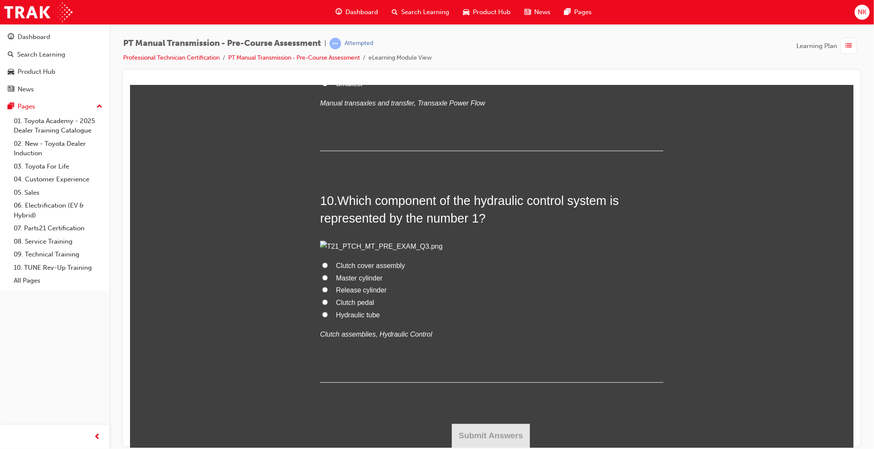
scroll to position [1748, 0]
click at [349, 75] on span "Largest" at bounding box center [347, 70] width 23 height 7
click at [327, 73] on input "Largest" at bounding box center [325, 71] width 6 height 6
radio input "true"
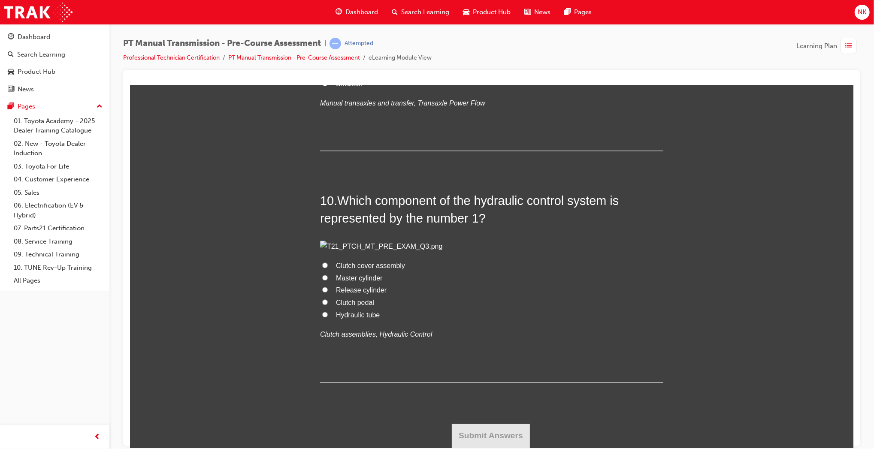
click at [355, 282] on span "Master cylinder" at bounding box center [359, 277] width 46 height 7
click at [327, 280] on input "Master cylinder" at bounding box center [325, 278] width 6 height 6
radio input "true"
click at [503, 428] on button "Submit Answers" at bounding box center [490, 436] width 78 height 24
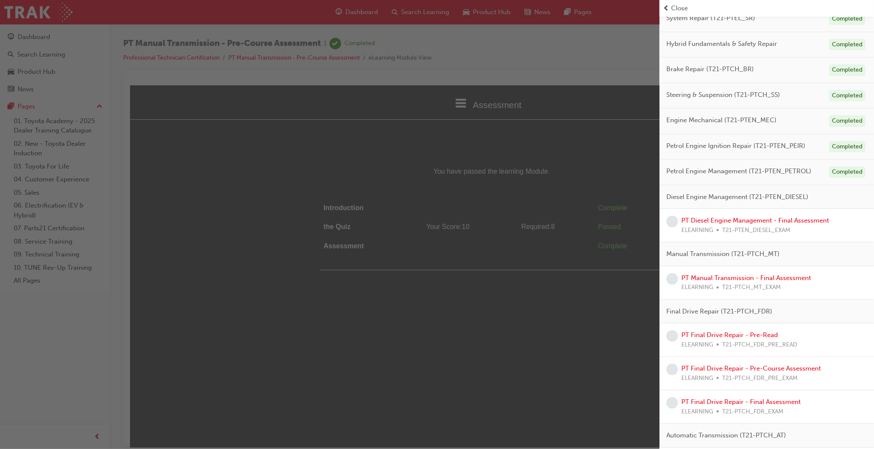
scroll to position [252, 0]
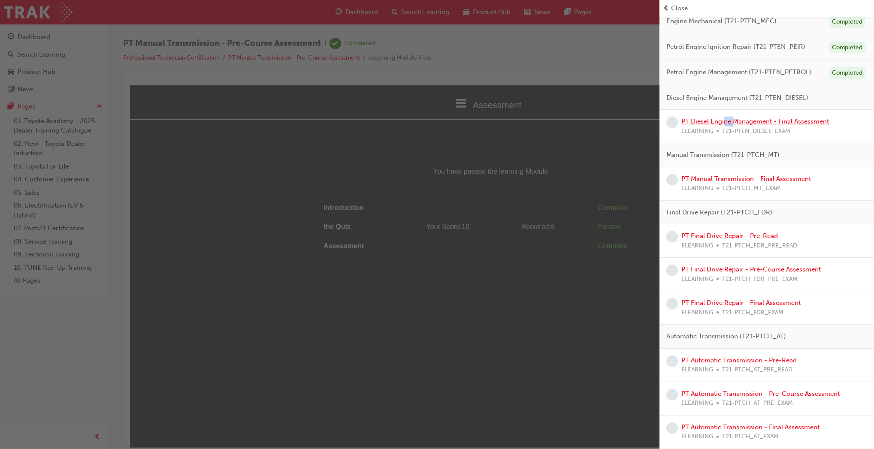
drag, startPoint x: 724, startPoint y: 116, endPoint x: 733, endPoint y: 123, distance: 11.1
click at [733, 123] on div "PT Diesel Engine Management - Final Assessment ELEARNING T21-PTEN_DIESEL_EXAM" at bounding box center [756, 126] width 148 height 19
click at [733, 123] on link "PT Diesel Engine Management - Final Assessment" at bounding box center [756, 122] width 148 height 8
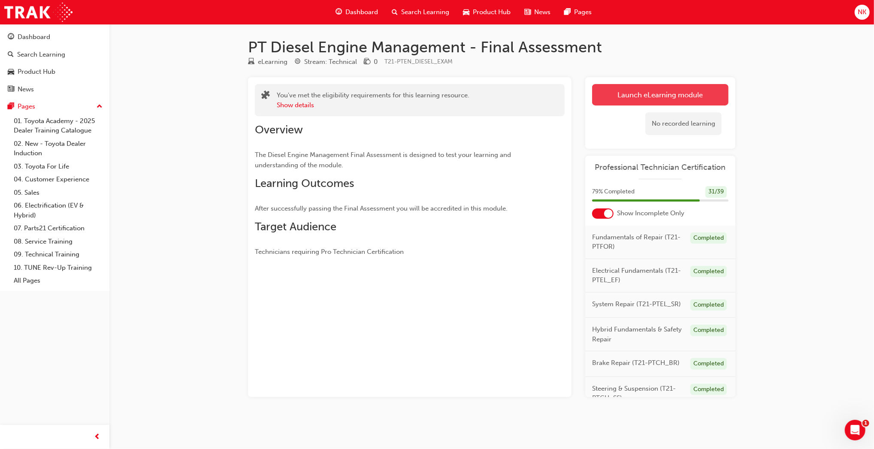
click at [699, 96] on link "Launch eLearning module" at bounding box center [660, 94] width 136 height 21
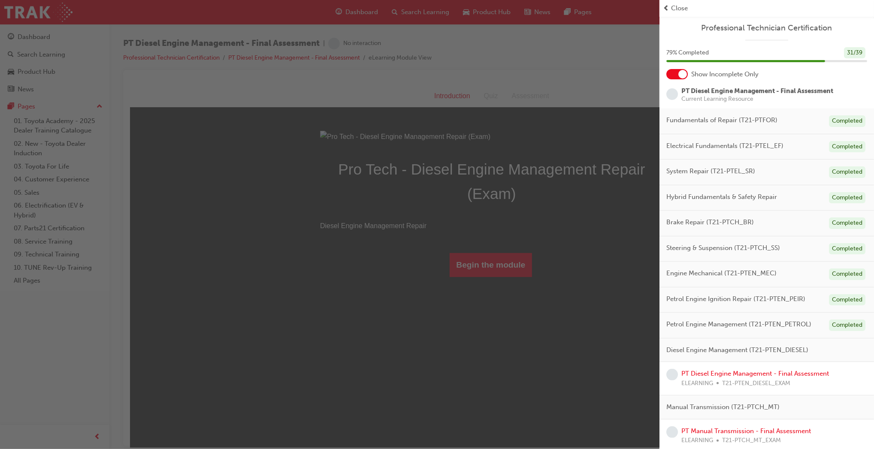
click at [505, 354] on div "button" at bounding box center [330, 224] width 660 height 449
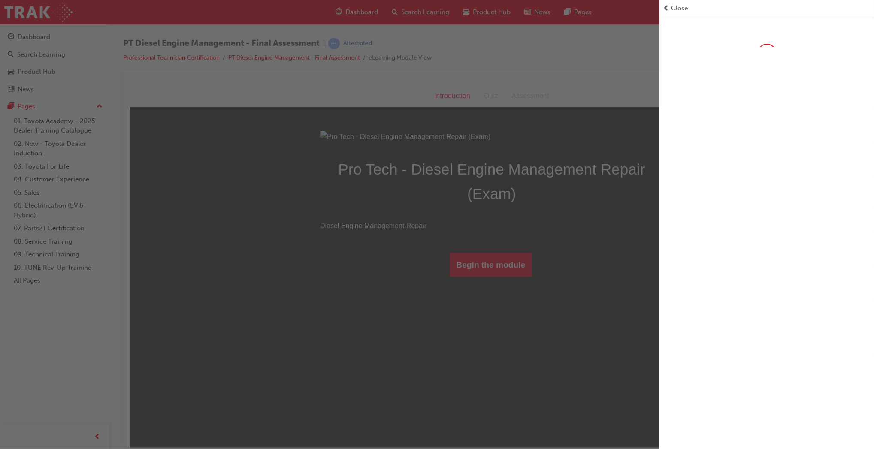
click at [505, 354] on div "button" at bounding box center [330, 224] width 660 height 449
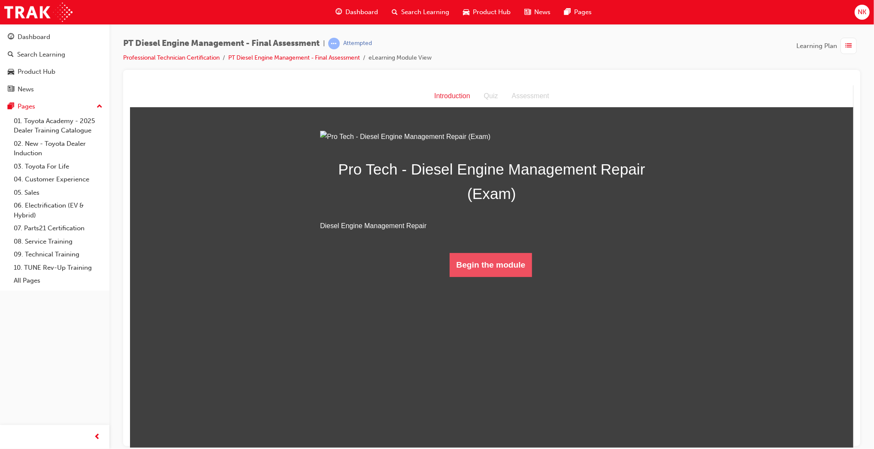
click at [504, 277] on button "Begin the module" at bounding box center [490, 265] width 83 height 24
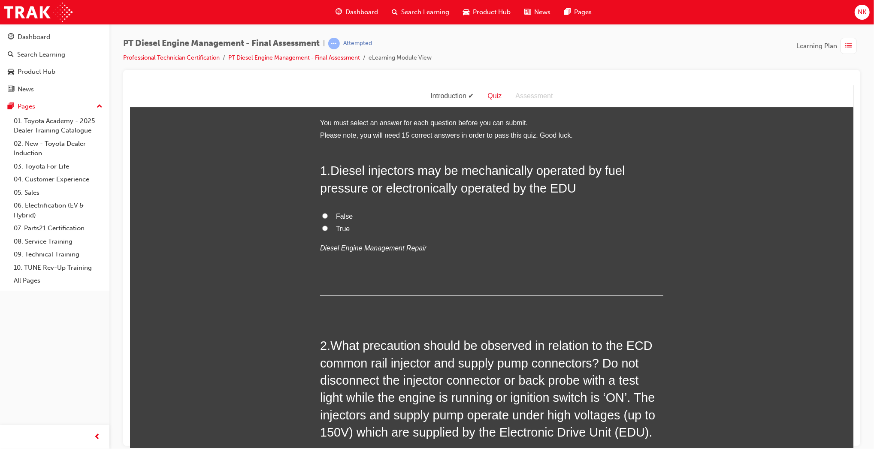
click at [330, 228] on label "True" at bounding box center [491, 229] width 343 height 12
click at [327, 228] on input "True" at bounding box center [325, 228] width 6 height 6
radio input "true"
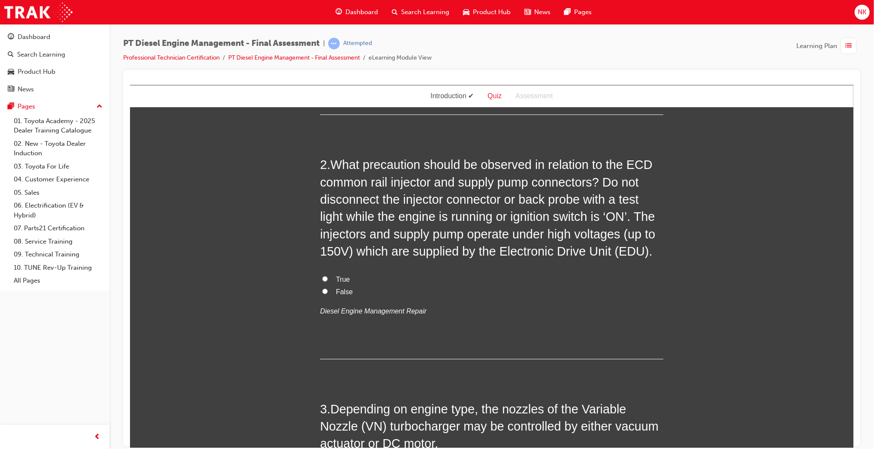
scroll to position [181, 0]
click at [330, 280] on label "True" at bounding box center [491, 280] width 343 height 12
click at [327, 280] on input "True" at bounding box center [325, 279] width 6 height 6
radio input "true"
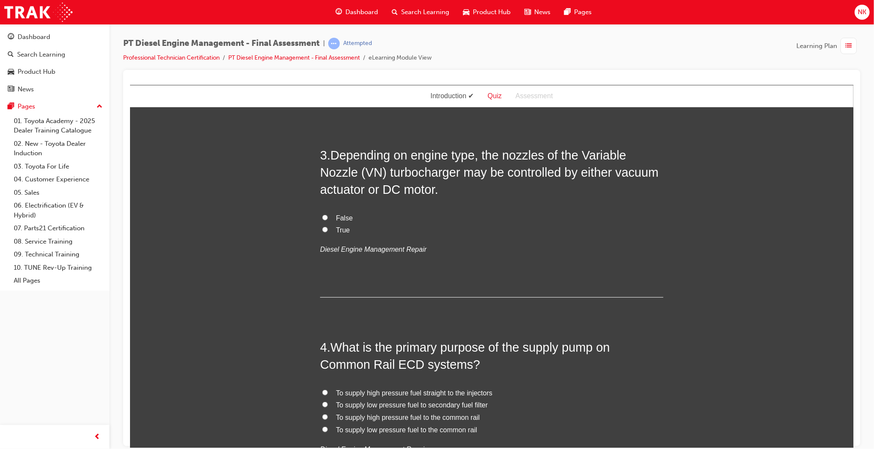
scroll to position [436, 0]
click at [338, 231] on span "True" at bounding box center [343, 228] width 14 height 7
click at [327, 231] on input "True" at bounding box center [325, 229] width 6 height 6
radio input "true"
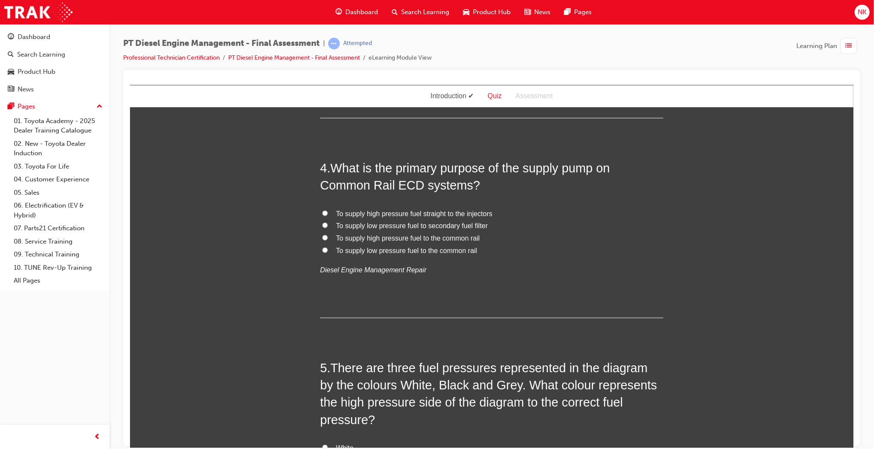
scroll to position [617, 0]
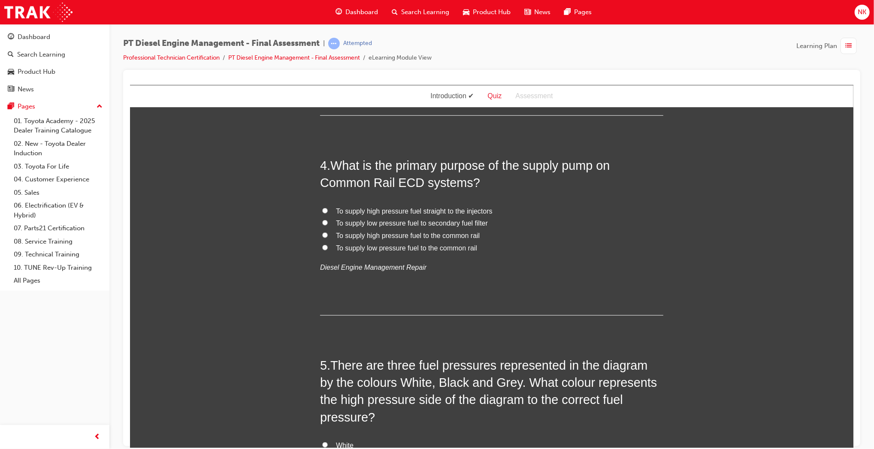
click at [431, 248] on span "To supply low pressure fuel to the common rail" at bounding box center [406, 247] width 141 height 7
click at [327, 248] on input "To supply low pressure fuel to the common rail" at bounding box center [325, 248] width 6 height 6
radio input "true"
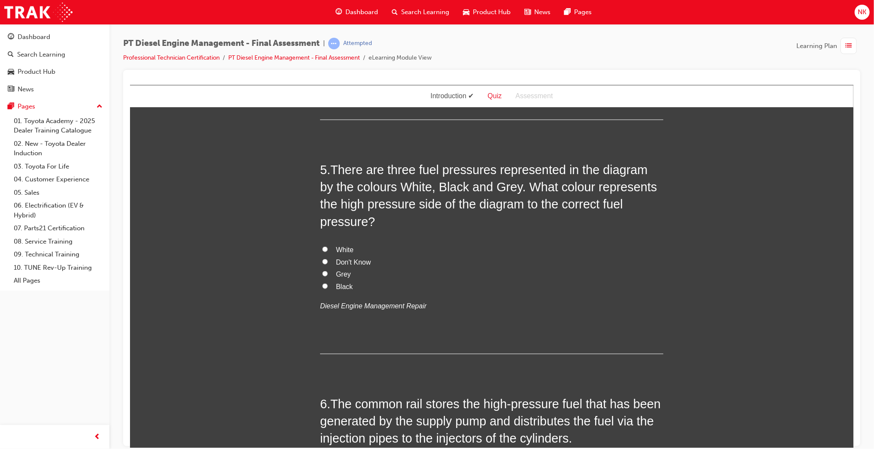
scroll to position [818, 0]
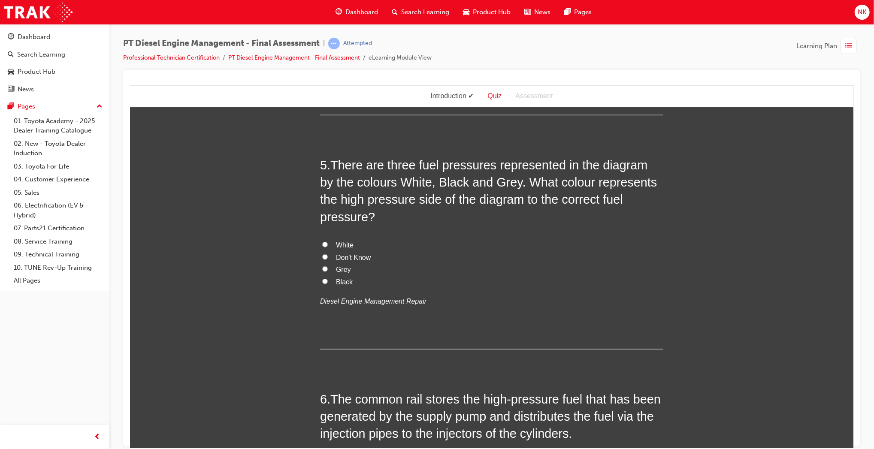
click at [322, 266] on input "Grey" at bounding box center [325, 269] width 6 height 6
radio input "true"
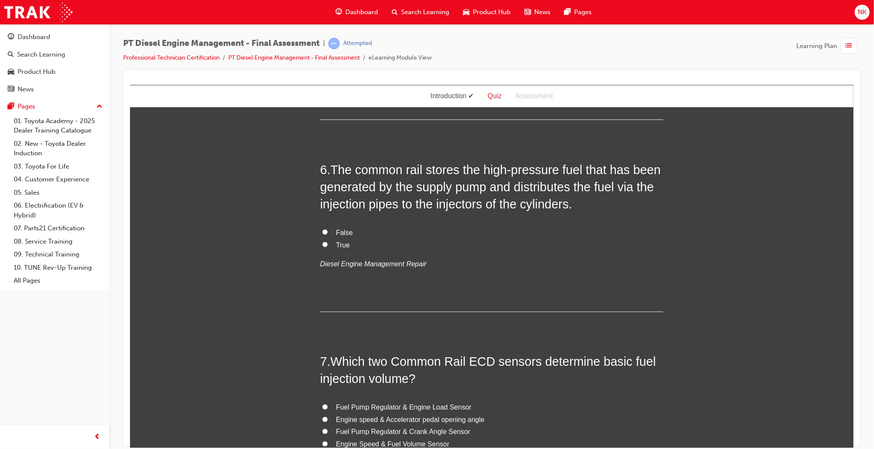
scroll to position [1048, 0]
click at [339, 228] on span "False" at bounding box center [344, 231] width 17 height 7
click at [327, 229] on input "False" at bounding box center [325, 232] width 6 height 6
radio input "true"
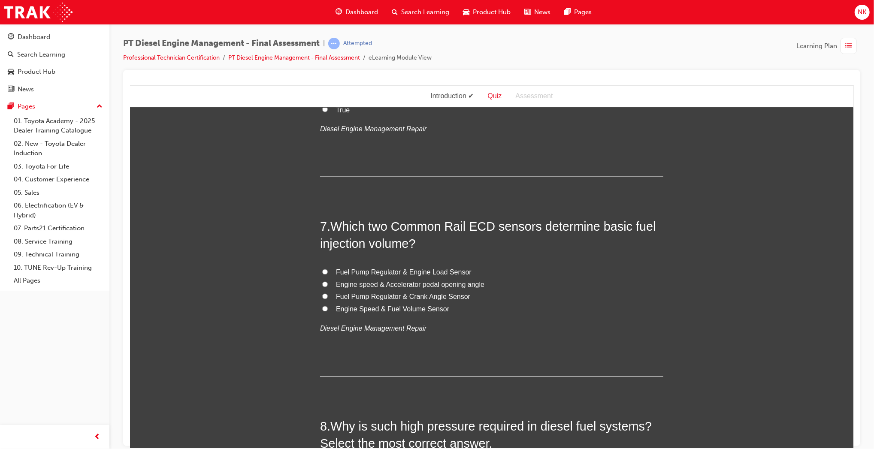
scroll to position [1188, 0]
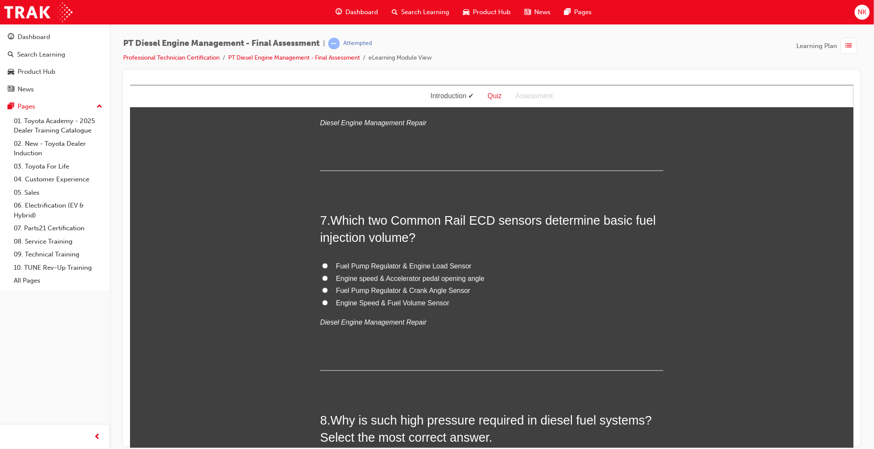
click at [441, 275] on span "Engine speed & Accelerator pedal opening angle" at bounding box center [410, 278] width 148 height 7
click at [327, 276] on input "Engine speed & Accelerator pedal opening angle" at bounding box center [325, 279] width 6 height 6
radio input "true"
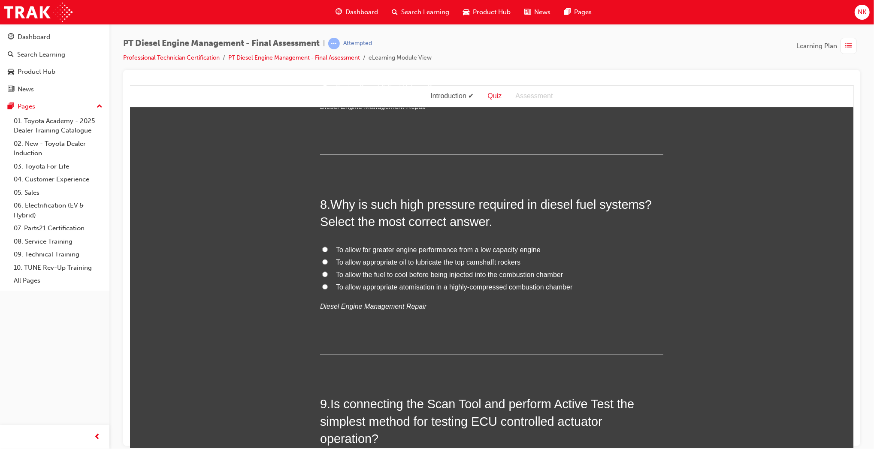
scroll to position [1406, 0]
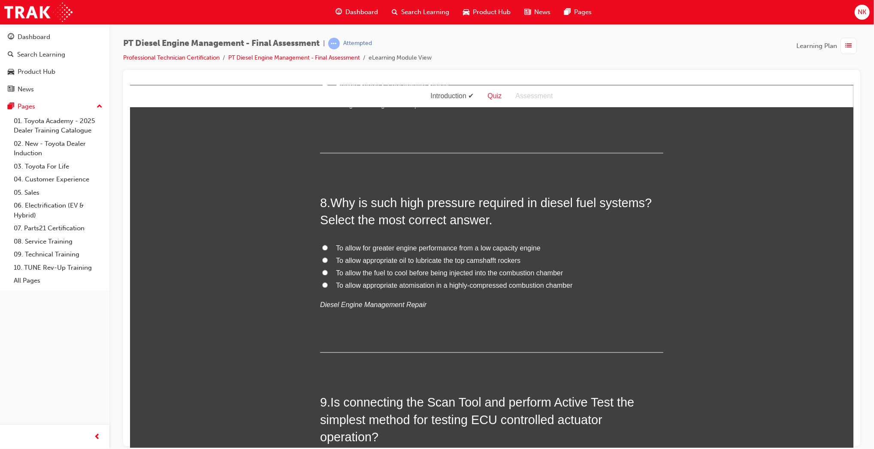
click at [415, 282] on span "To allow appropriate atomisation in a highly-compressed combustion chamber" at bounding box center [454, 285] width 236 height 7
click at [327, 282] on input "To allow appropriate atomisation in a highly-compressed combustion chamber" at bounding box center [325, 285] width 6 height 6
radio input "true"
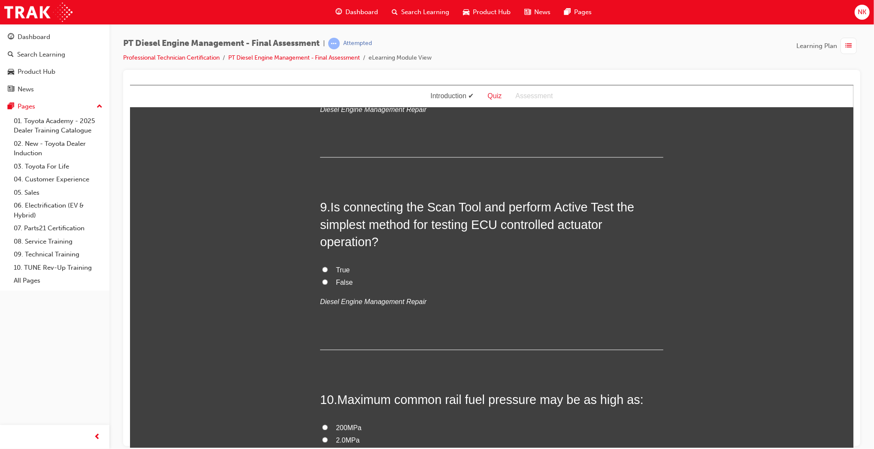
scroll to position [1609, 0]
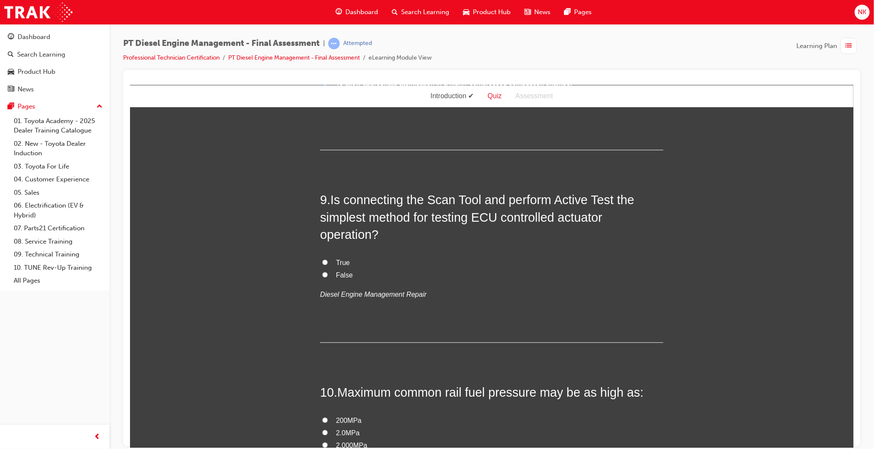
click at [341, 259] on span "True" at bounding box center [343, 262] width 14 height 7
click at [327, 259] on input "True" at bounding box center [325, 262] width 6 height 6
radio input "true"
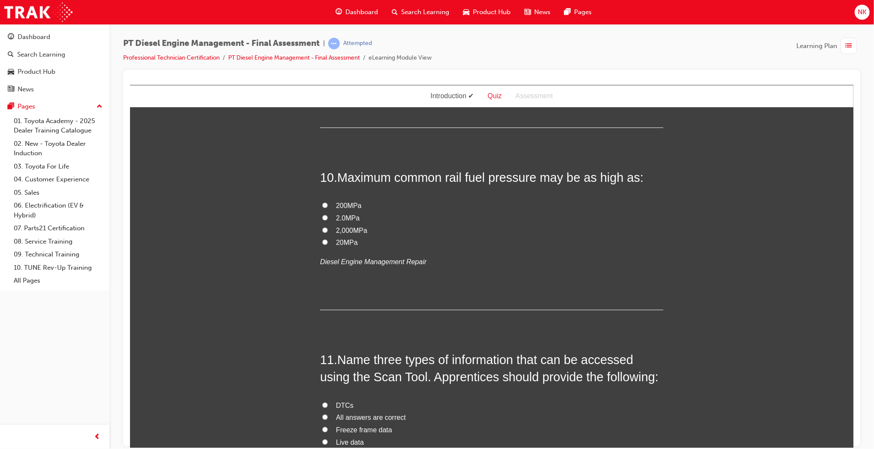
scroll to position [1824, 0]
click at [336, 201] on span "200MPa" at bounding box center [349, 204] width 26 height 7
click at [327, 202] on input "200MPa" at bounding box center [325, 205] width 6 height 6
radio input "true"
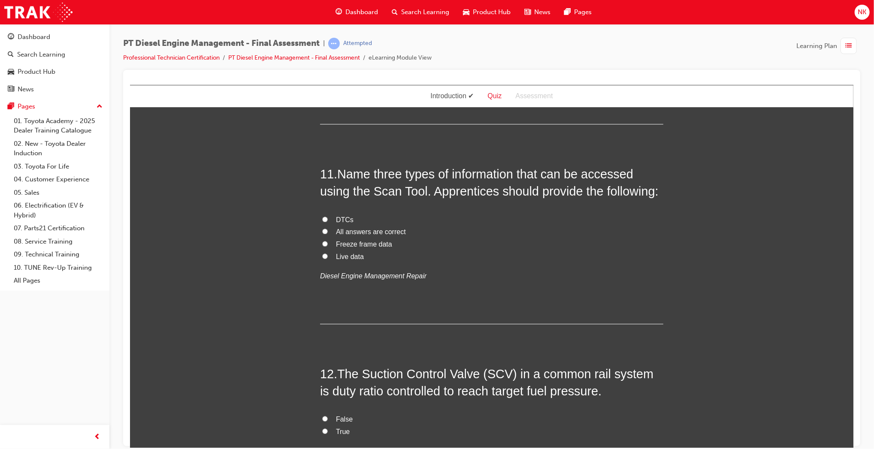
scroll to position [2021, 0]
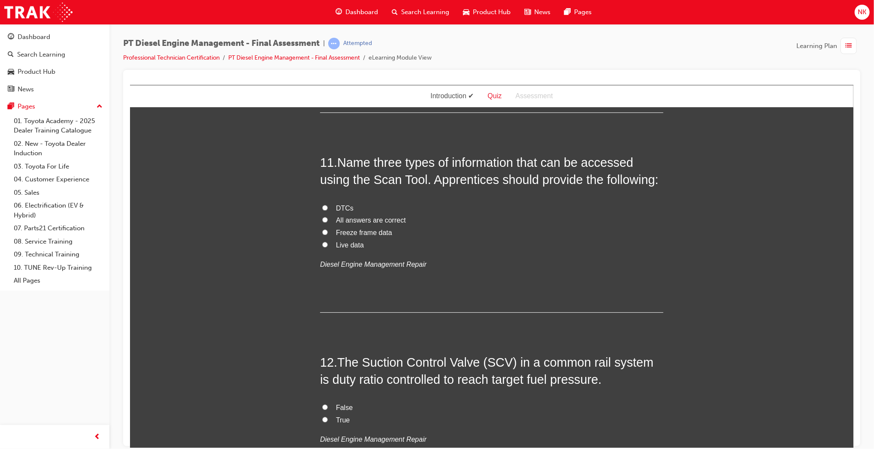
click at [348, 241] on span "Live data" at bounding box center [350, 244] width 28 height 7
click at [327, 242] on input "Live data" at bounding box center [325, 245] width 6 height 6
radio input "true"
click at [338, 216] on span "All answers are correct" at bounding box center [371, 219] width 70 height 7
click at [327, 217] on input "All answers are correct" at bounding box center [325, 220] width 6 height 6
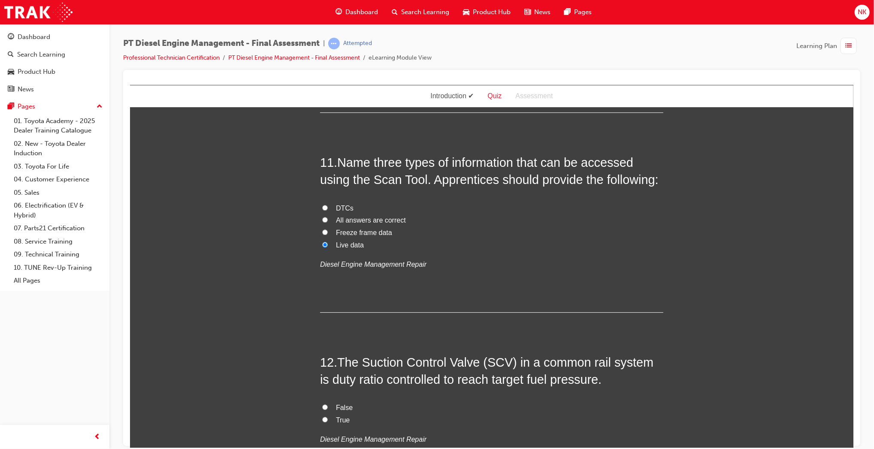
radio input "true"
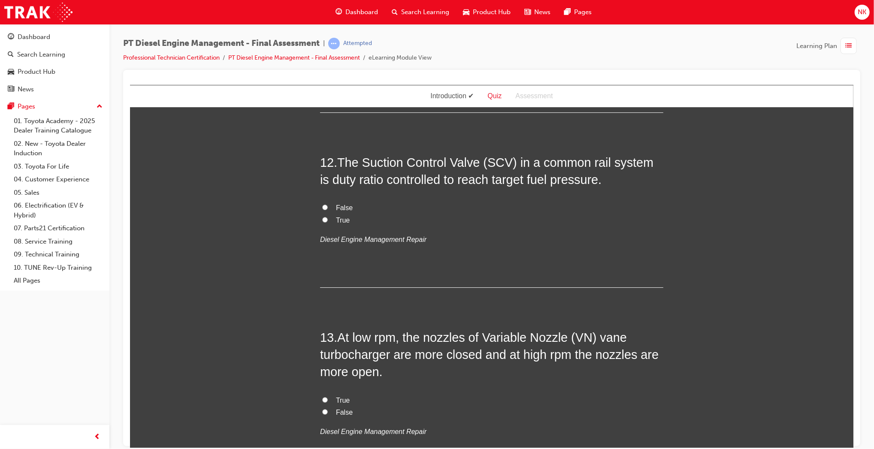
scroll to position [2222, 0]
click at [341, 216] on span "True" at bounding box center [343, 219] width 14 height 7
click at [327, 216] on input "True" at bounding box center [325, 219] width 6 height 6
radio input "true"
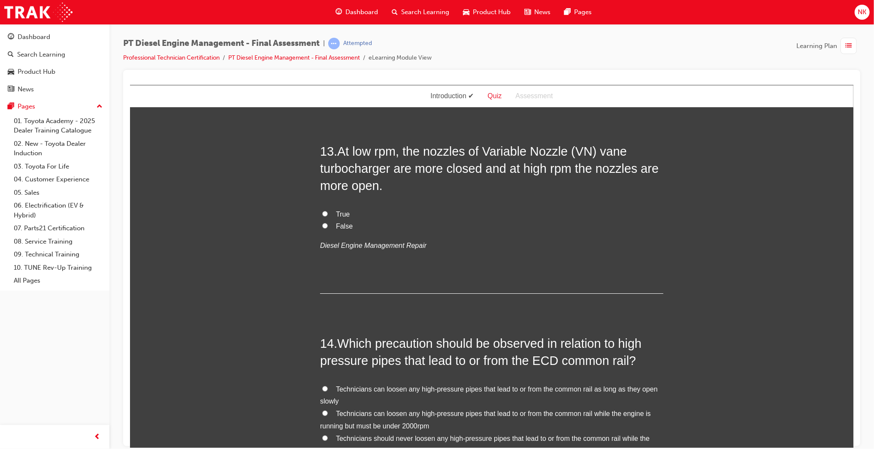
scroll to position [2408, 0]
click at [330, 208] on label "True" at bounding box center [491, 214] width 343 height 12
click at [327, 210] on input "True" at bounding box center [325, 213] width 6 height 6
radio input "true"
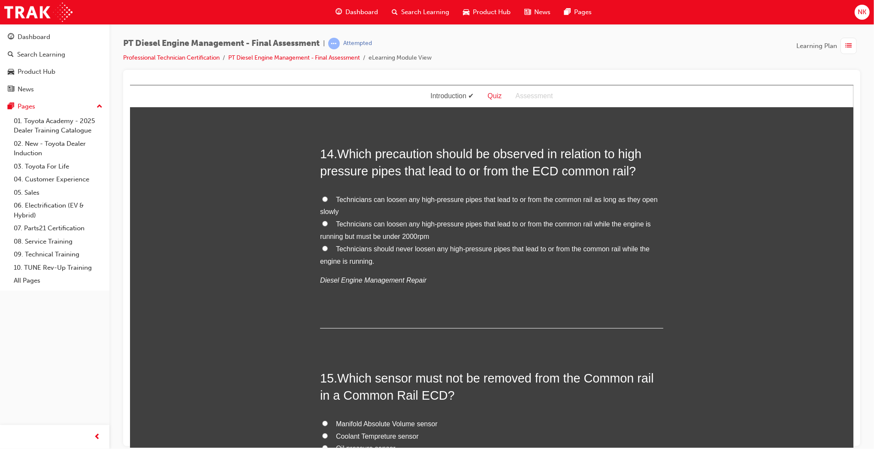
scroll to position [2598, 0]
click at [448, 244] on span "Technicians should never loosen any high-pressure pipes that lead to or from th…" at bounding box center [485, 254] width 330 height 20
click at [327, 245] on input "Technicians should never loosen any high-pressure pipes that lead to or from th…" at bounding box center [325, 248] width 6 height 6
radio input "true"
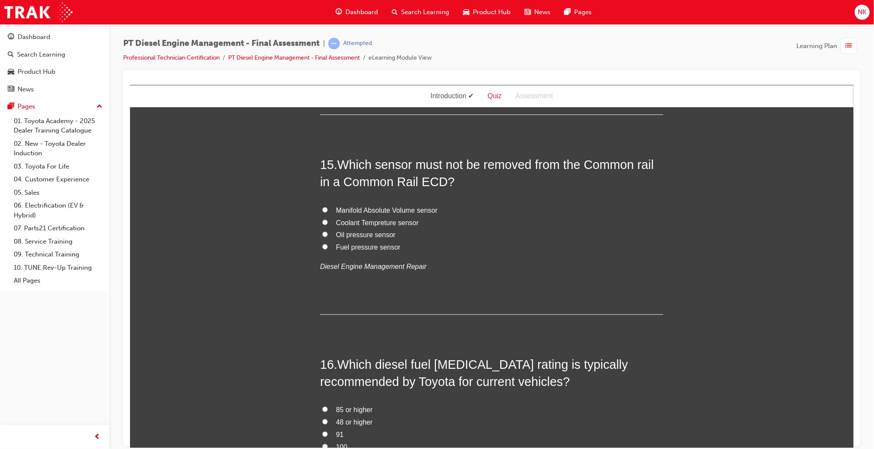
scroll to position [2812, 0]
click at [379, 242] on span "Fuel pressure sensor" at bounding box center [368, 245] width 64 height 7
click at [327, 242] on input "Fuel pressure sensor" at bounding box center [325, 245] width 6 height 6
radio input "true"
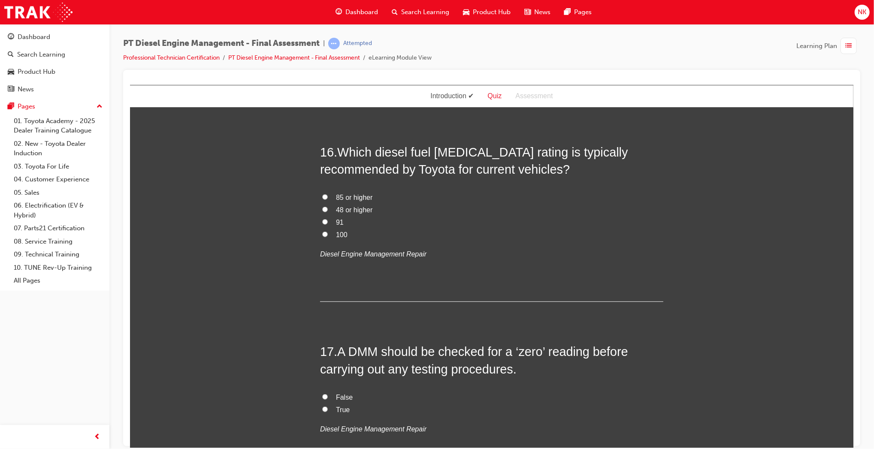
scroll to position [3031, 0]
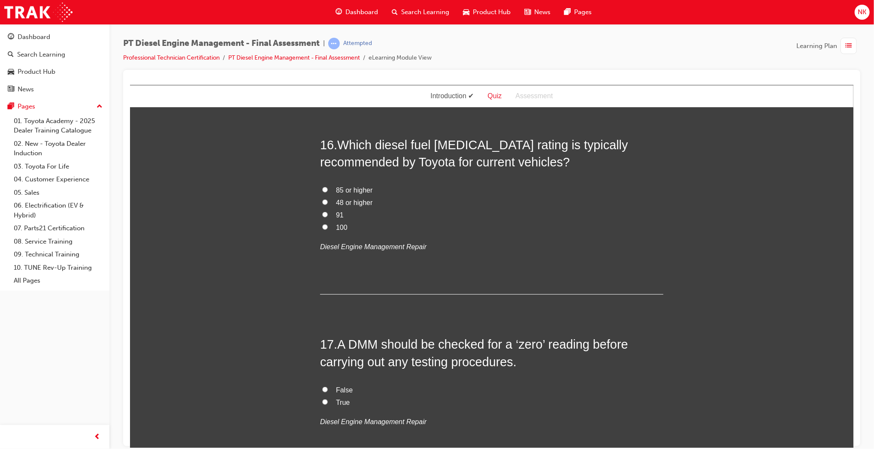
click at [345, 199] on span "48 or higher" at bounding box center [354, 202] width 36 height 7
click at [327, 199] on input "48 or higher" at bounding box center [325, 202] width 6 height 6
radio input "true"
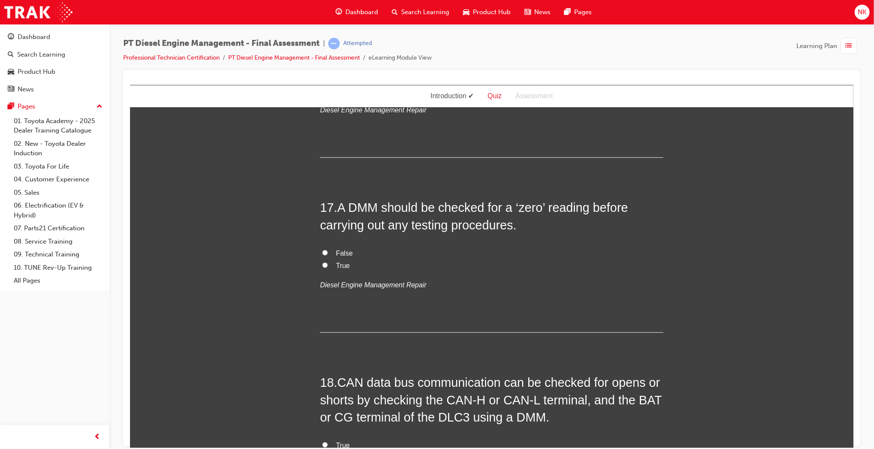
scroll to position [3177, 0]
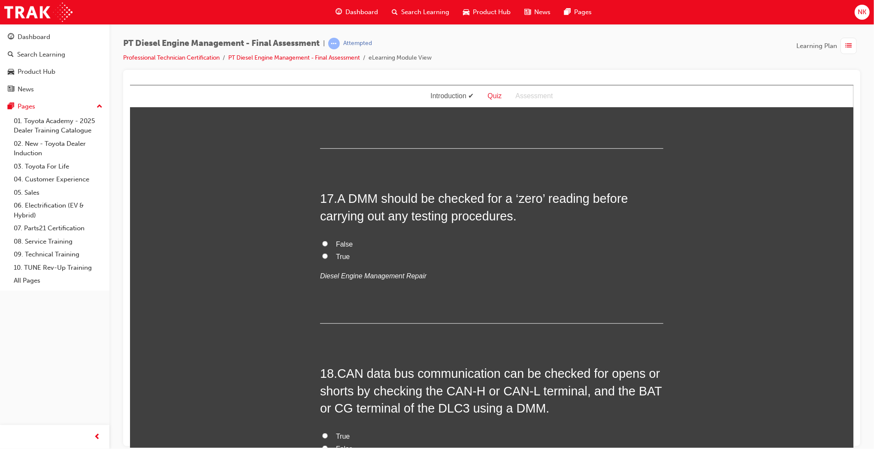
click at [340, 253] on span "True" at bounding box center [343, 256] width 14 height 7
click at [327, 253] on input "True" at bounding box center [325, 256] width 6 height 6
radio input "true"
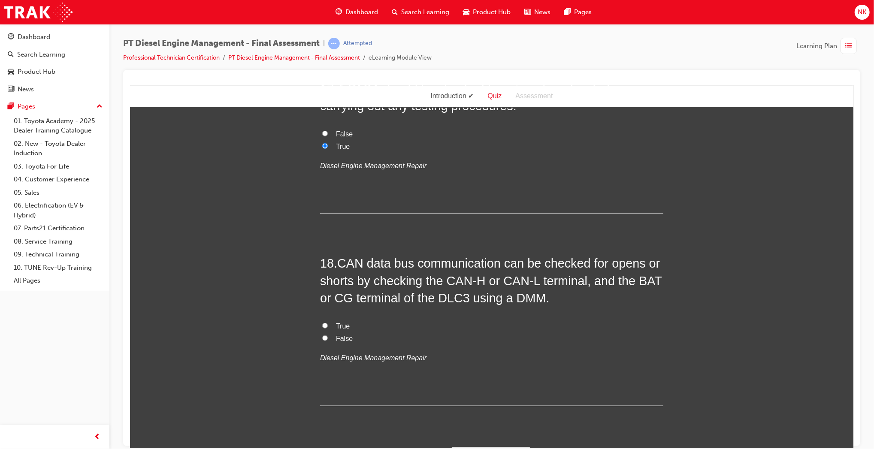
scroll to position [3293, 0]
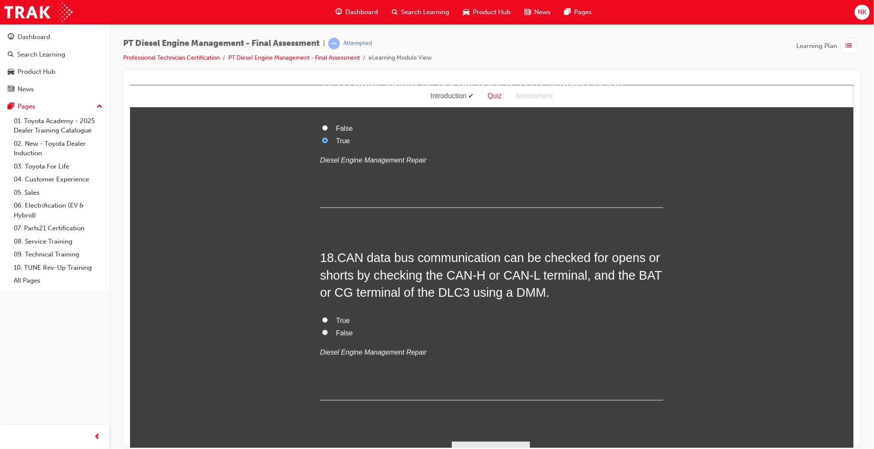
click at [331, 315] on label "True" at bounding box center [491, 321] width 343 height 12
click at [327, 317] on input "True" at bounding box center [325, 320] width 6 height 6
radio input "true"
click at [486, 442] on button "Submit Answers" at bounding box center [490, 454] width 78 height 24
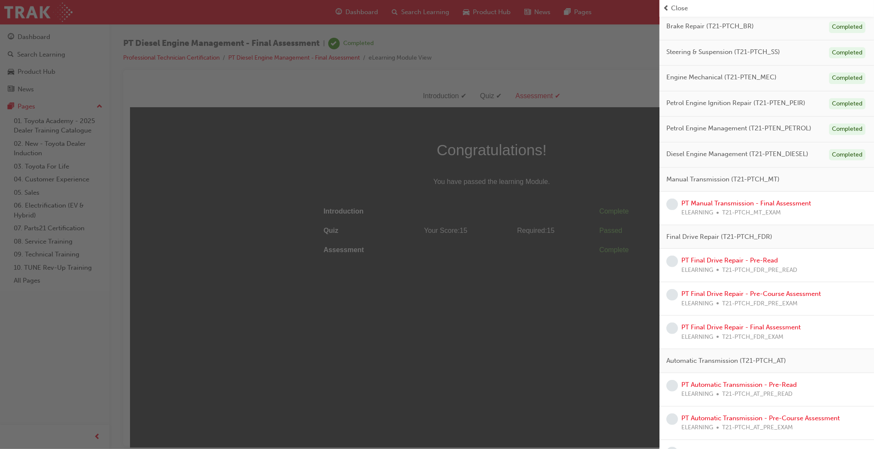
scroll to position [221, 0]
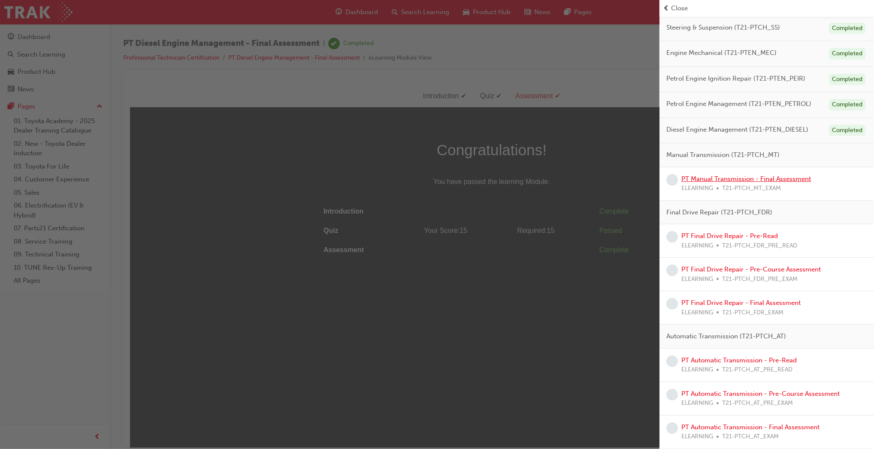
click at [761, 179] on link "PT Manual Transmission - Final Assessment" at bounding box center [747, 179] width 130 height 8
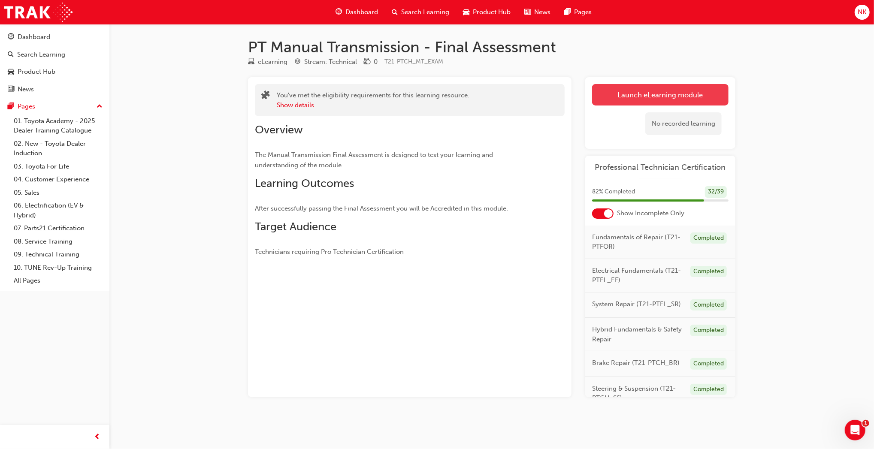
click at [696, 94] on link "Launch eLearning module" at bounding box center [660, 94] width 136 height 21
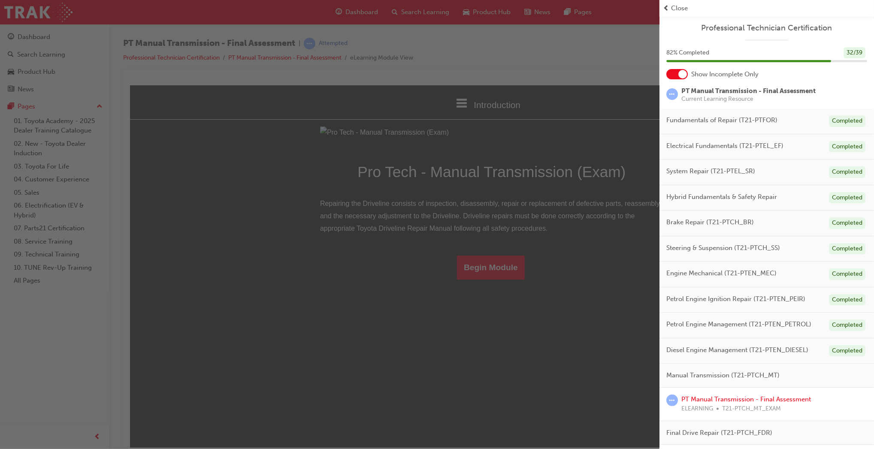
click at [511, 391] on div "button" at bounding box center [330, 224] width 660 height 449
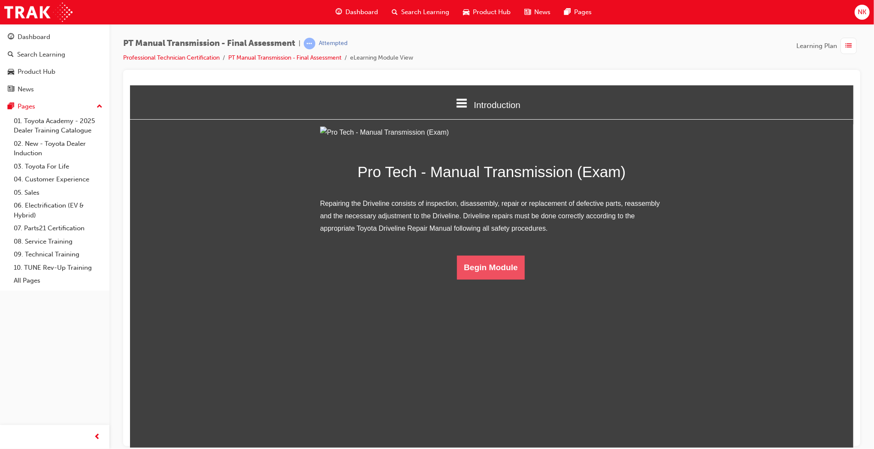
click at [497, 279] on button "Begin Module" at bounding box center [491, 267] width 68 height 24
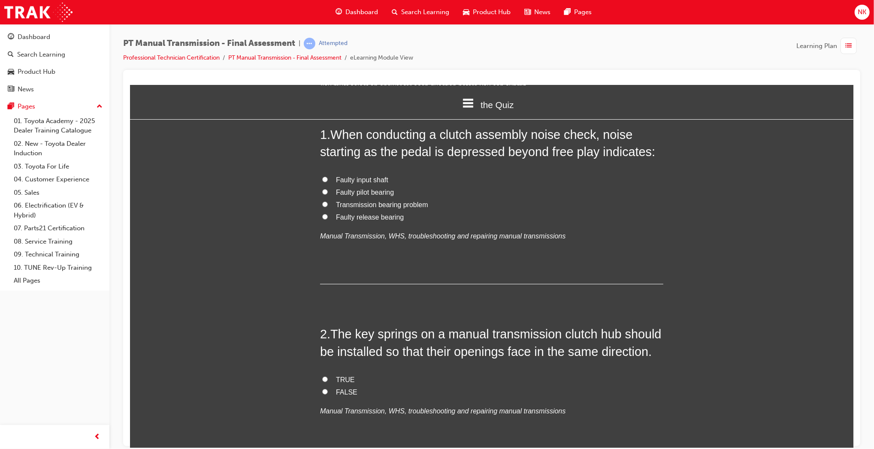
scroll to position [45, 0]
click at [362, 216] on span "Faulty release bearing" at bounding box center [370, 217] width 68 height 7
click at [327, 216] on input "Faulty release bearing" at bounding box center [325, 217] width 6 height 6
radio input "true"
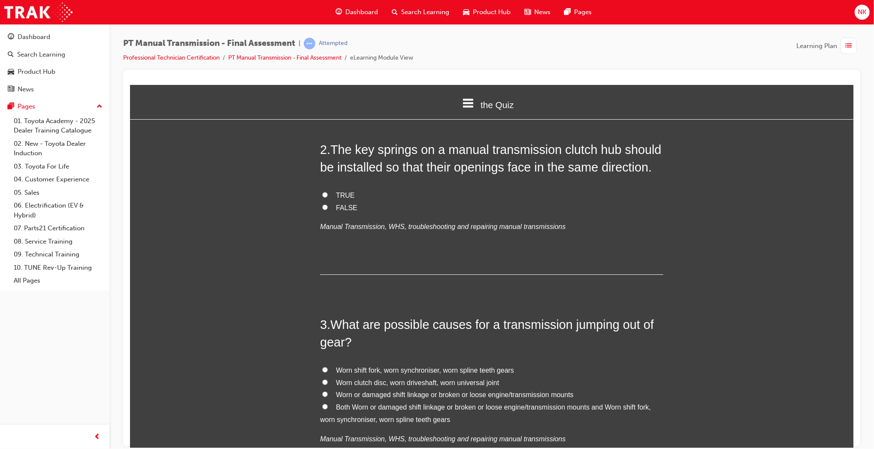
scroll to position [234, 0]
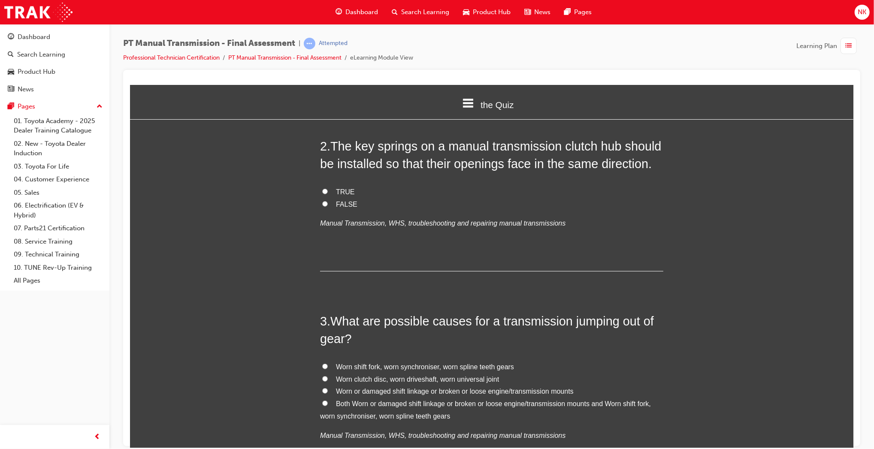
click at [341, 191] on span "TRUE" at bounding box center [345, 191] width 19 height 7
click at [327, 191] on input "TRUE" at bounding box center [325, 191] width 6 height 6
radio input "true"
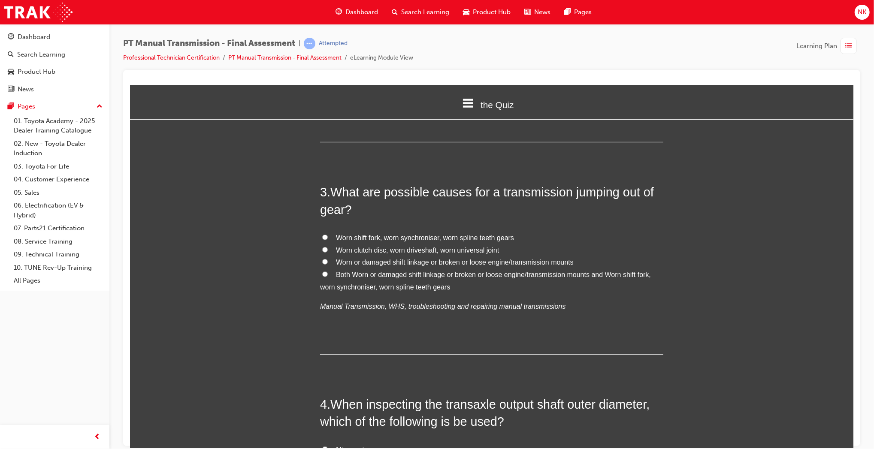
scroll to position [364, 0]
click at [427, 273] on span "Both Worn or damaged shift linkage or broken or loose engine/transmission mount…" at bounding box center [485, 280] width 331 height 20
click at [327, 273] on input "Both Worn or damaged shift linkage or broken or loose engine/transmission mount…" at bounding box center [325, 273] width 6 height 6
radio input "true"
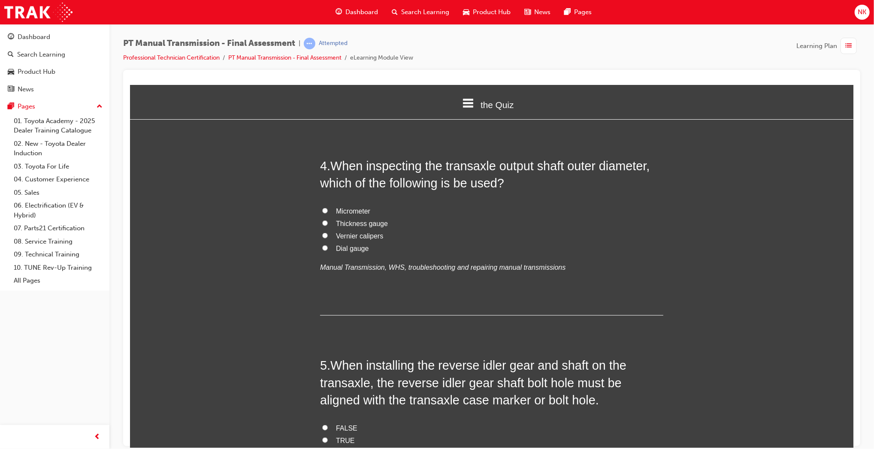
scroll to position [614, 0]
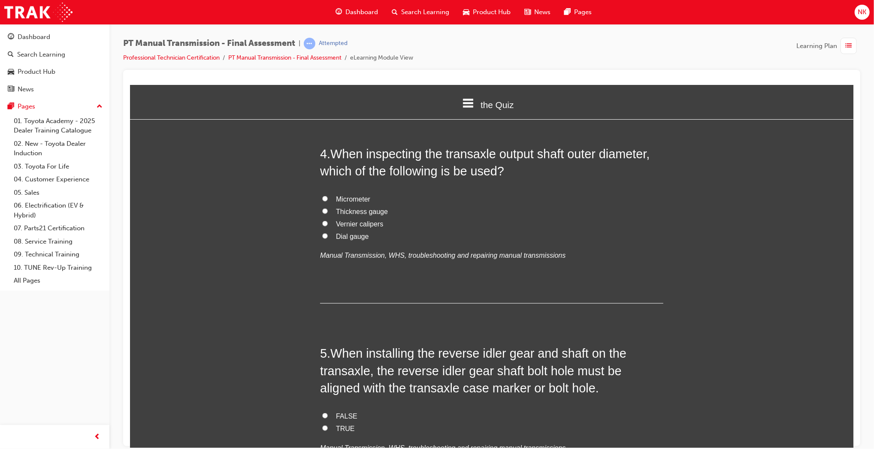
click at [345, 200] on span "Micrometer" at bounding box center [353, 198] width 34 height 7
click at [327, 200] on input "Micrometer" at bounding box center [325, 199] width 6 height 6
radio input "true"
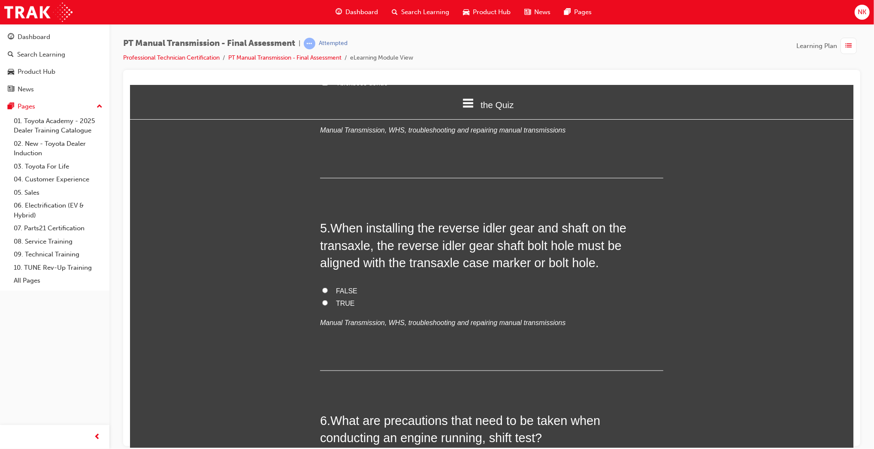
scroll to position [744, 0]
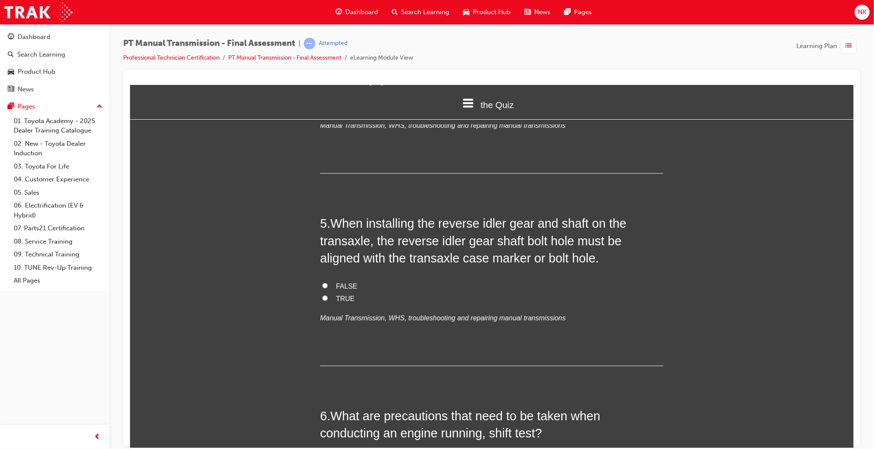
click at [336, 299] on span "TRUE" at bounding box center [345, 298] width 19 height 7
click at [327, 299] on input "TRUE" at bounding box center [325, 298] width 6 height 6
radio input "true"
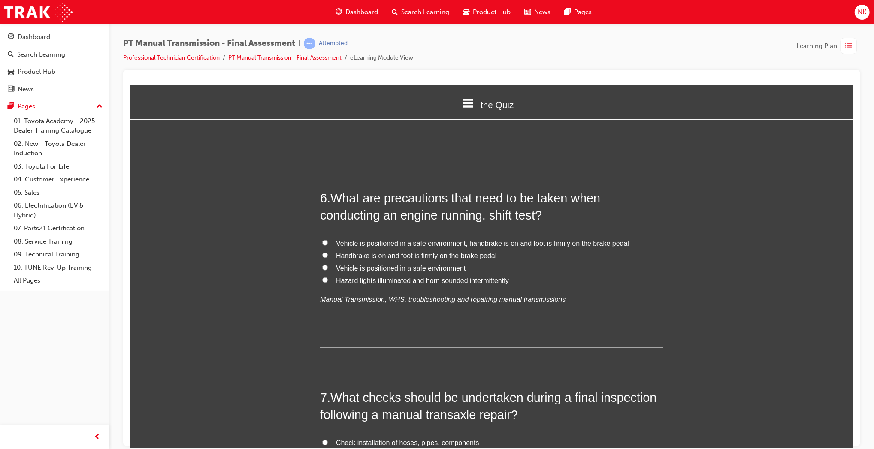
scroll to position [963, 0]
click at [447, 239] on span "Vehicle is positioned in a safe environment, handbrake is on and foot is firmly…" at bounding box center [482, 242] width 293 height 7
click at [327, 239] on input "Vehicle is positioned in a safe environment, handbrake is on and foot is firmly…" at bounding box center [325, 242] width 6 height 6
radio input "true"
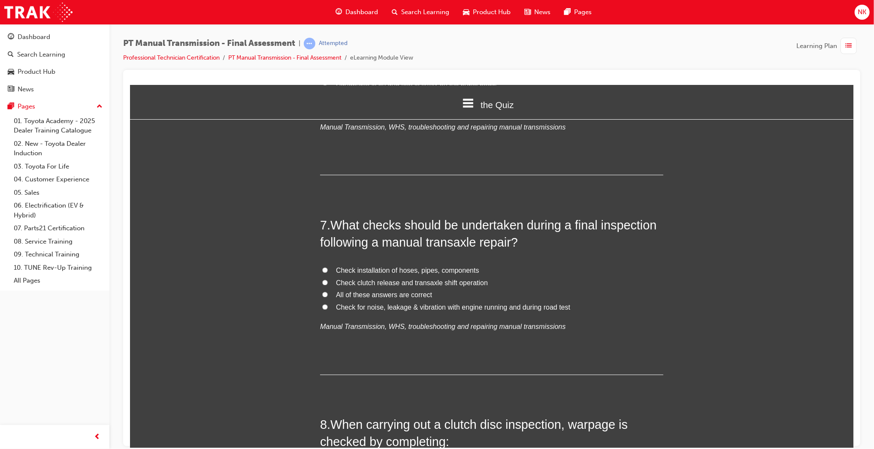
scroll to position [1135, 0]
click at [395, 297] on span "All of these answers are correct" at bounding box center [384, 294] width 96 height 7
click at [327, 297] on input "All of these answers are correct" at bounding box center [325, 294] width 6 height 6
radio input "true"
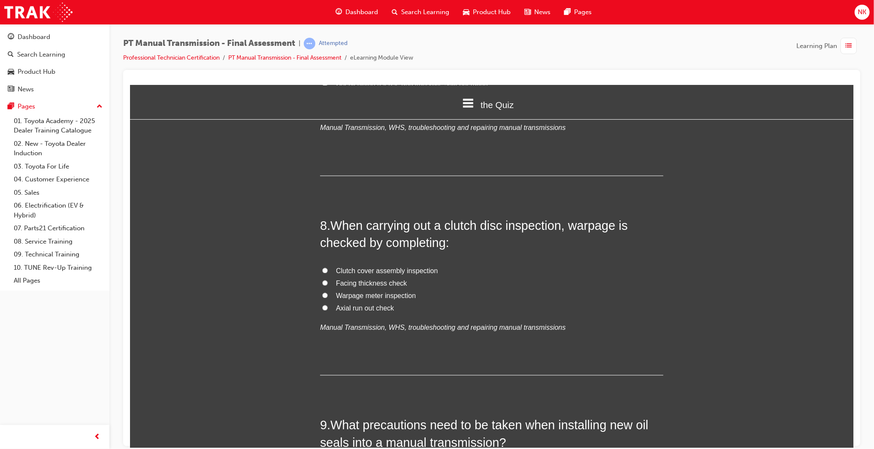
scroll to position [1334, 0]
click at [377, 310] on span "Axial run out check" at bounding box center [365, 307] width 58 height 7
click at [327, 310] on input "Axial run out check" at bounding box center [325, 307] width 6 height 6
radio input "true"
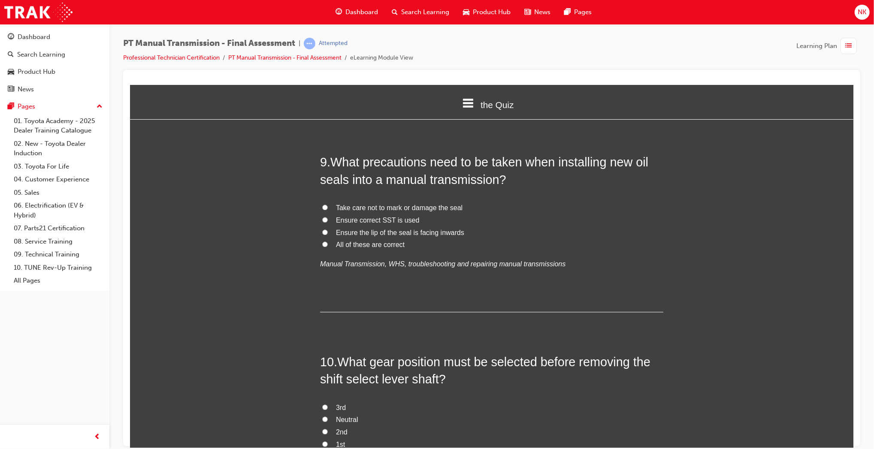
scroll to position [1598, 0]
click at [379, 241] on span "All of these are correct" at bounding box center [370, 243] width 69 height 7
click at [327, 241] on input "All of these are correct" at bounding box center [325, 243] width 6 height 6
radio input "true"
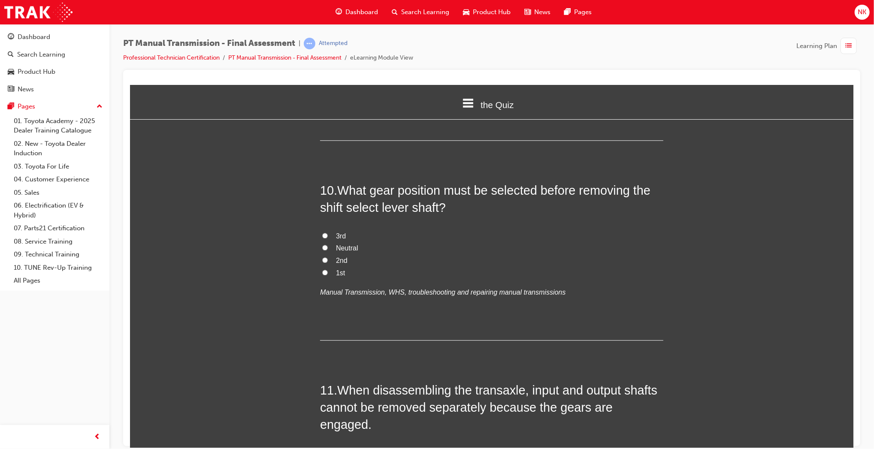
scroll to position [1769, 0]
click at [352, 248] on span "Neutral" at bounding box center [347, 247] width 22 height 7
click at [327, 248] on input "Neutral" at bounding box center [325, 247] width 6 height 6
radio input "true"
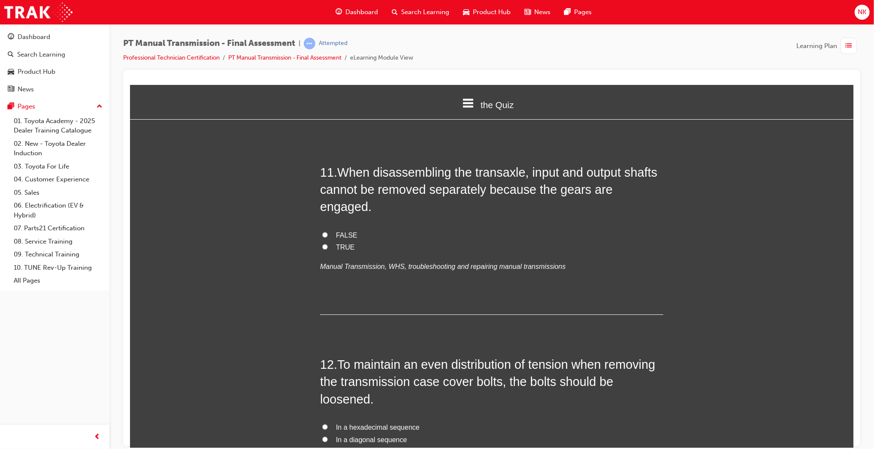
scroll to position [1996, 0]
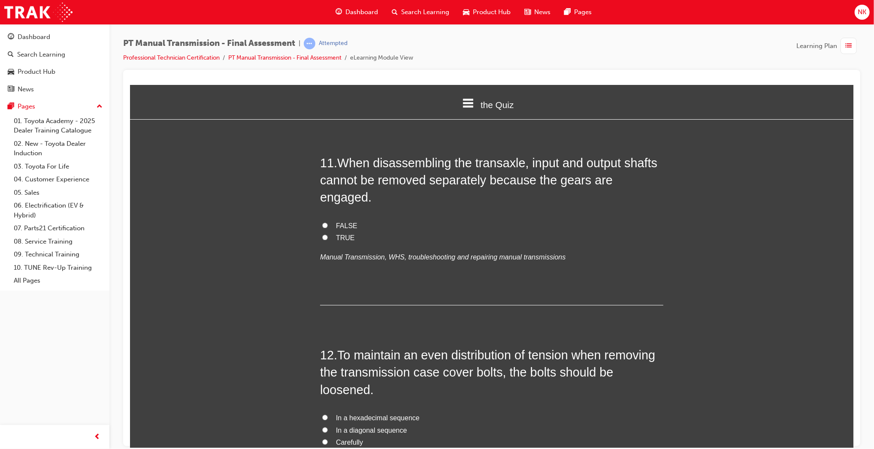
click at [338, 234] on span "TRUE" at bounding box center [345, 237] width 19 height 7
click at [327, 234] on input "TRUE" at bounding box center [325, 237] width 6 height 6
radio input "true"
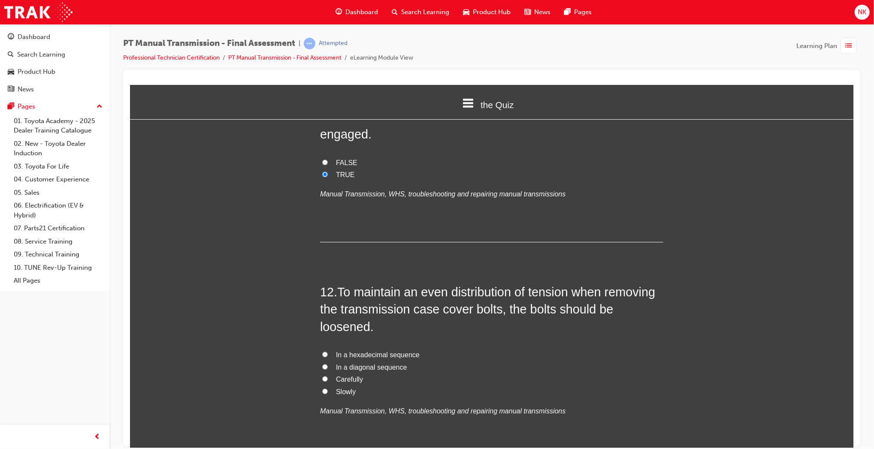
scroll to position [2064, 0]
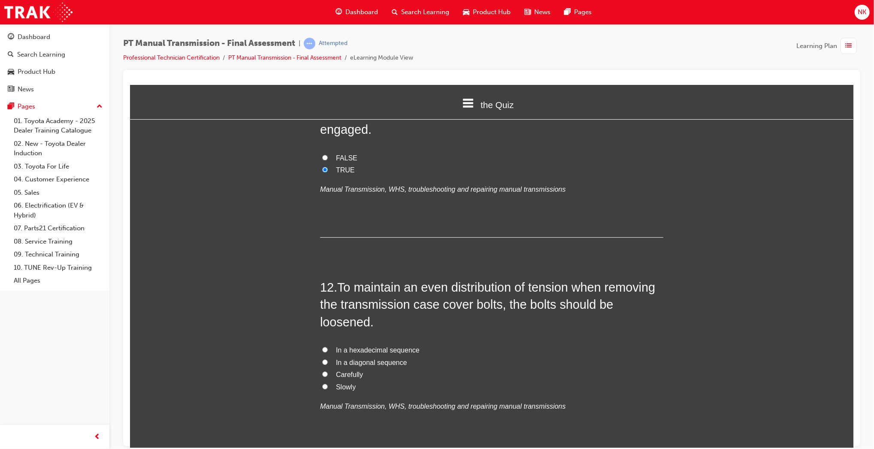
click at [367, 359] on span "In a diagonal sequence" at bounding box center [371, 362] width 71 height 7
click at [327, 359] on input "In a diagonal sequence" at bounding box center [325, 362] width 6 height 6
radio input "true"
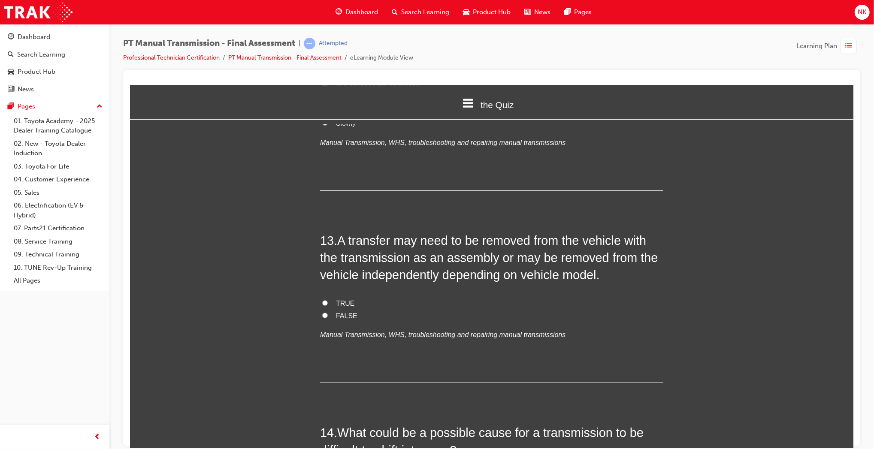
scroll to position [2327, 0]
click at [342, 300] on span "TRUE" at bounding box center [345, 303] width 19 height 7
click at [327, 301] on input "TRUE" at bounding box center [325, 304] width 6 height 6
radio input "true"
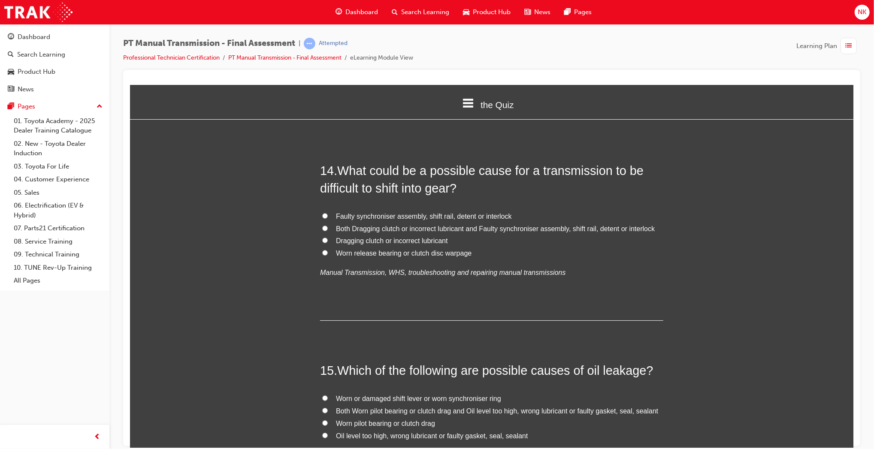
scroll to position [2591, 0]
click at [534, 224] on span "Both Dragging clutch or incorrect lubricant and Faulty synchroniser assembly, s…" at bounding box center [495, 227] width 319 height 7
click at [327, 224] on input "Both Dragging clutch or incorrect lubricant and Faulty synchroniser assembly, s…" at bounding box center [325, 227] width 6 height 6
radio input "true"
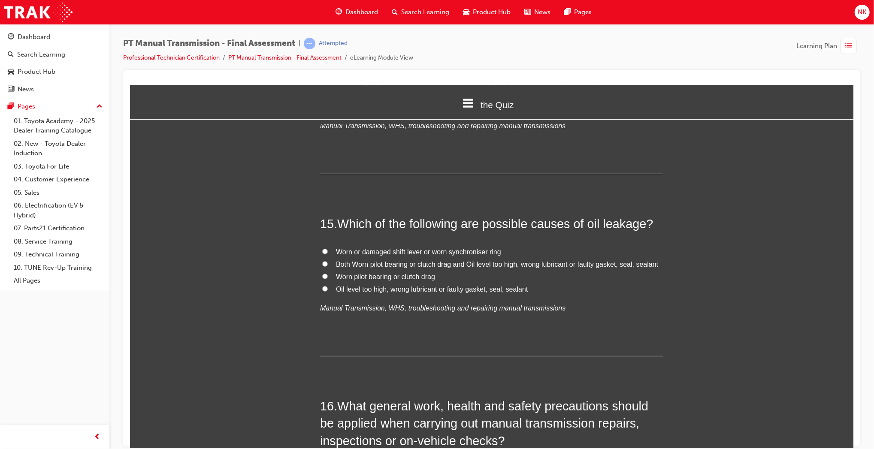
scroll to position [2748, 0]
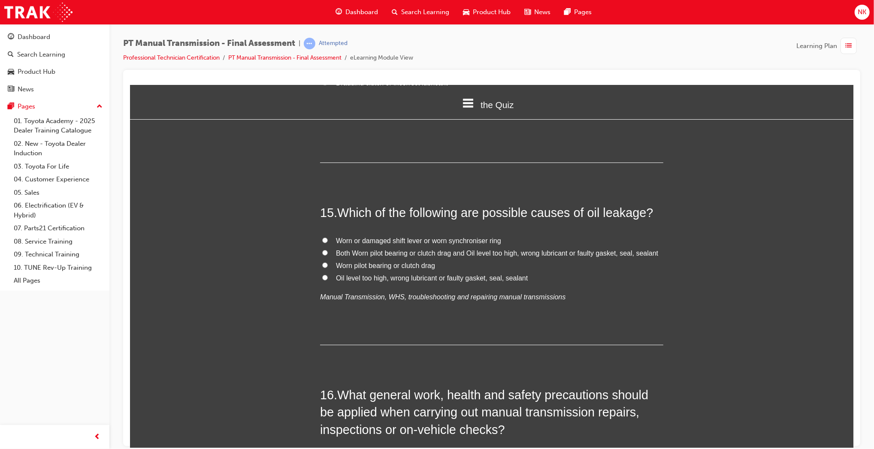
click at [438, 274] on span "Oil level too high, wrong lubricant or faulty gasket, seal, sealant" at bounding box center [432, 277] width 192 height 7
click at [327, 275] on input "Oil level too high, wrong lubricant or faulty gasket, seal, sealant" at bounding box center [325, 278] width 6 height 6
radio input "true"
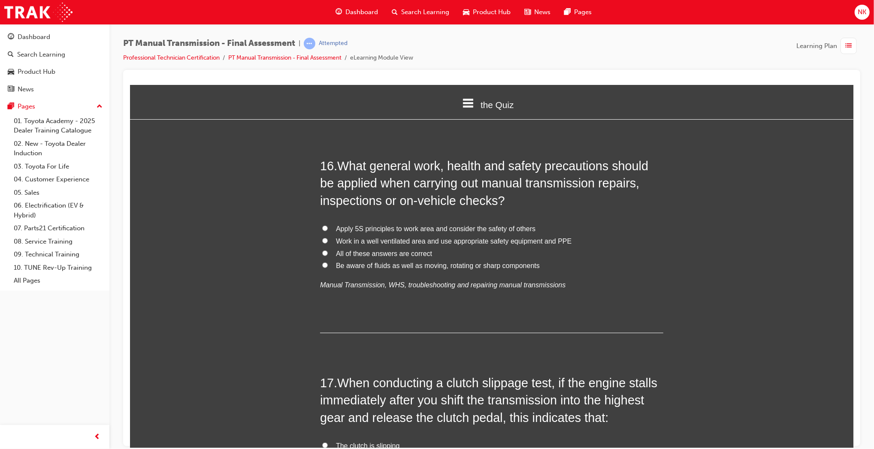
scroll to position [2978, 0]
click at [406, 247] on label "All of these answers are correct" at bounding box center [491, 253] width 343 height 12
click at [327, 250] on input "All of these answers are correct" at bounding box center [325, 253] width 6 height 6
radio input "true"
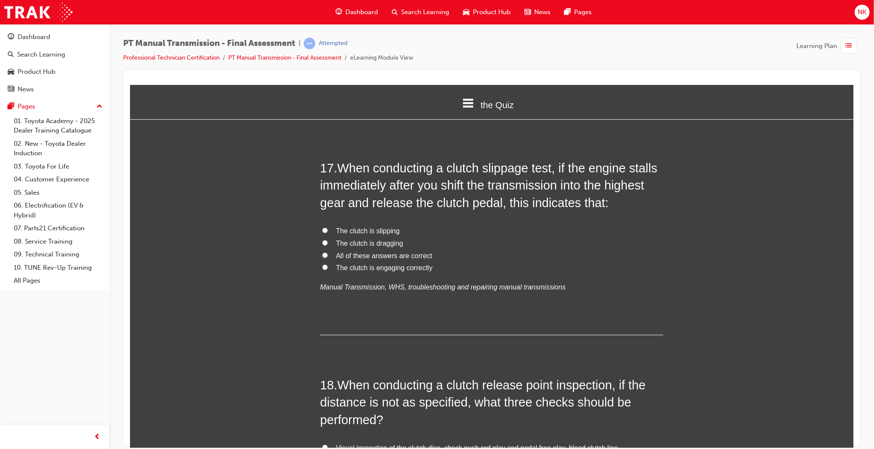
scroll to position [3191, 0]
click at [405, 265] on span "The clutch is engaging correctly" at bounding box center [384, 268] width 97 height 7
click at [327, 266] on input "The clutch is engaging correctly" at bounding box center [325, 269] width 6 height 6
radio input "true"
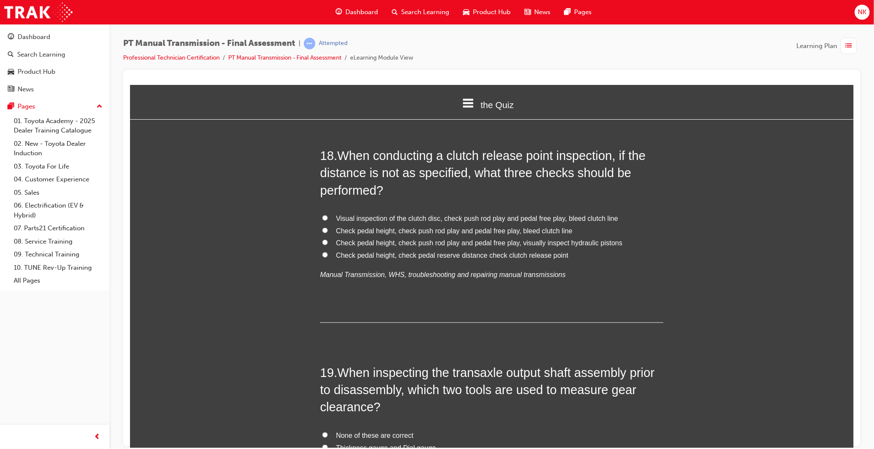
scroll to position [3422, 0]
click at [431, 251] on span "Check pedal height, check pedal reserve distance check clutch release point" at bounding box center [452, 254] width 233 height 7
click at [327, 251] on input "Check pedal height, check pedal reserve distance check clutch release point" at bounding box center [325, 254] width 6 height 6
radio input "true"
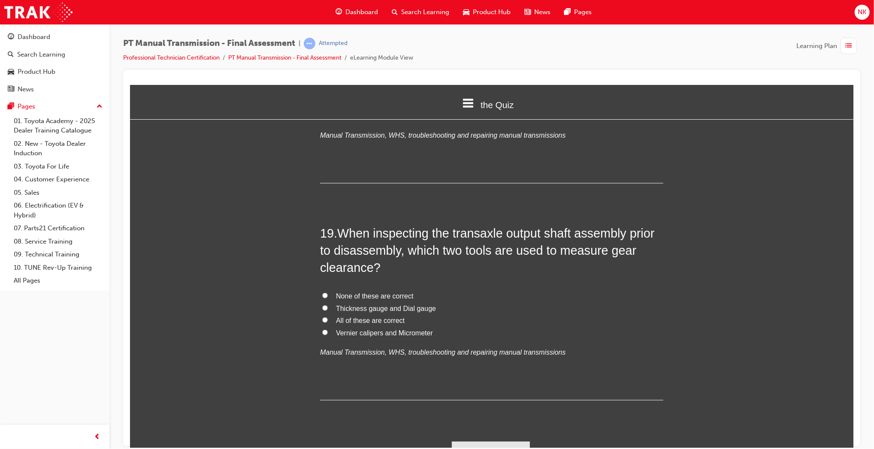
scroll to position [3562, 0]
click at [400, 304] on span "Thickness gauge and Dial gauge" at bounding box center [386, 307] width 100 height 7
click at [327, 304] on input "Thickness gauge and Dial gauge" at bounding box center [325, 307] width 6 height 6
radio input "true"
click at [500, 441] on button "Submit Answers" at bounding box center [490, 453] width 78 height 24
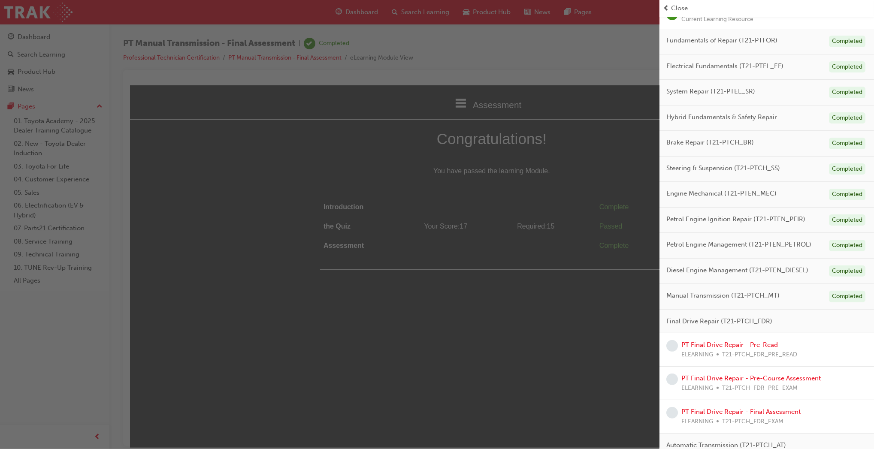
scroll to position [189, 0]
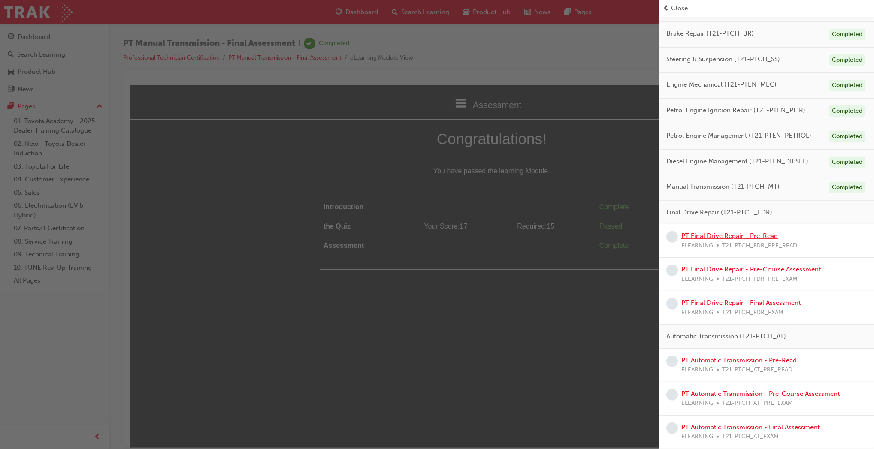
click at [747, 233] on link "PT Final Drive Repair - Pre-Read" at bounding box center [730, 236] width 97 height 8
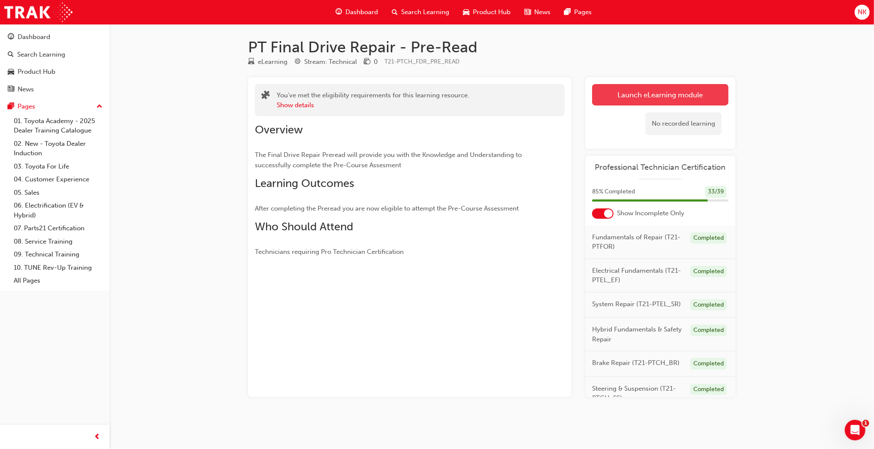
click at [656, 98] on link "Launch eLearning module" at bounding box center [660, 94] width 136 height 21
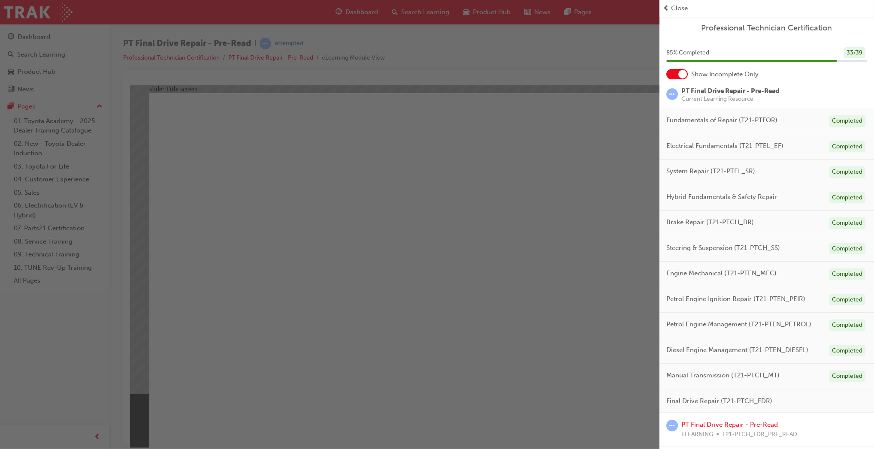
click at [505, 410] on div "button" at bounding box center [330, 224] width 660 height 449
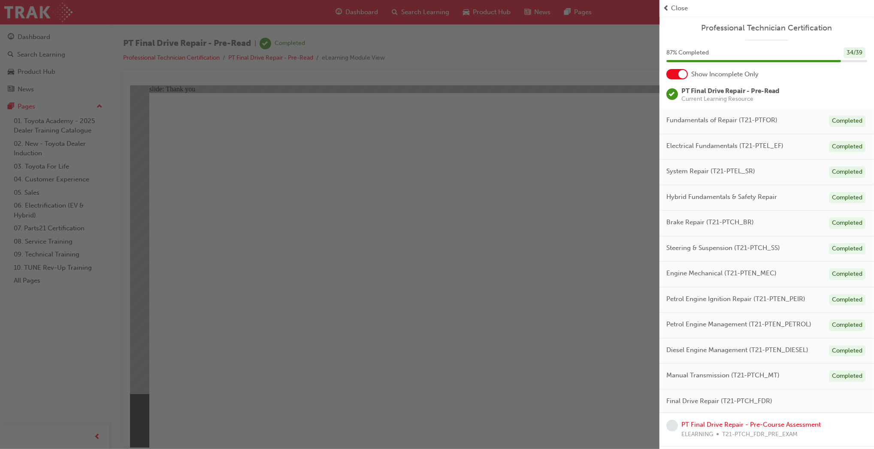
scroll to position [155, 0]
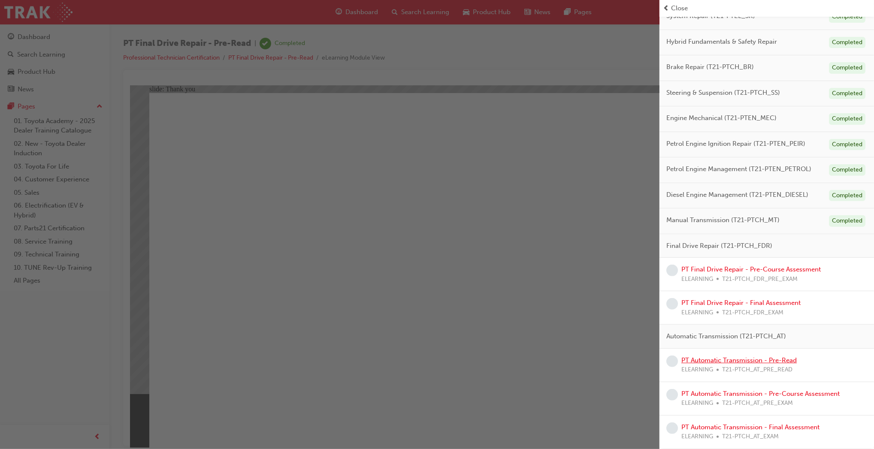
click at [733, 359] on link "PT Automatic Transmission - Pre-Read" at bounding box center [739, 361] width 115 height 8
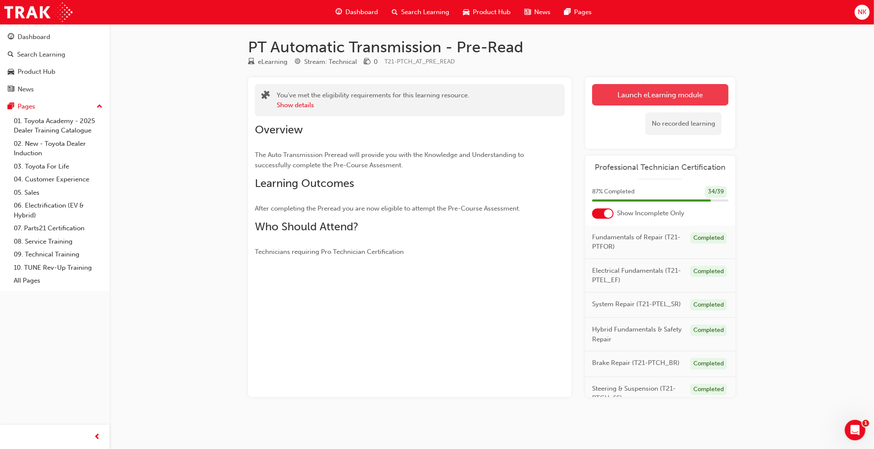
click at [607, 101] on link "Launch eLearning module" at bounding box center [660, 94] width 136 height 21
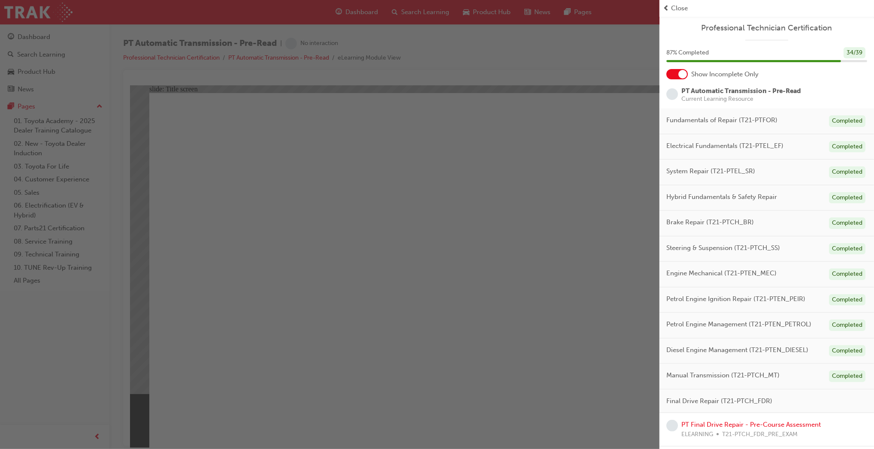
scroll to position [155, 0]
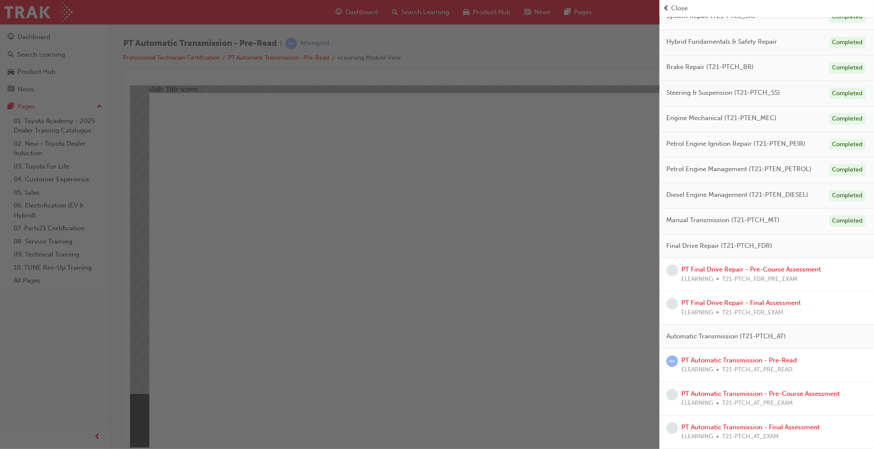
click at [431, 330] on div "button" at bounding box center [330, 224] width 660 height 449
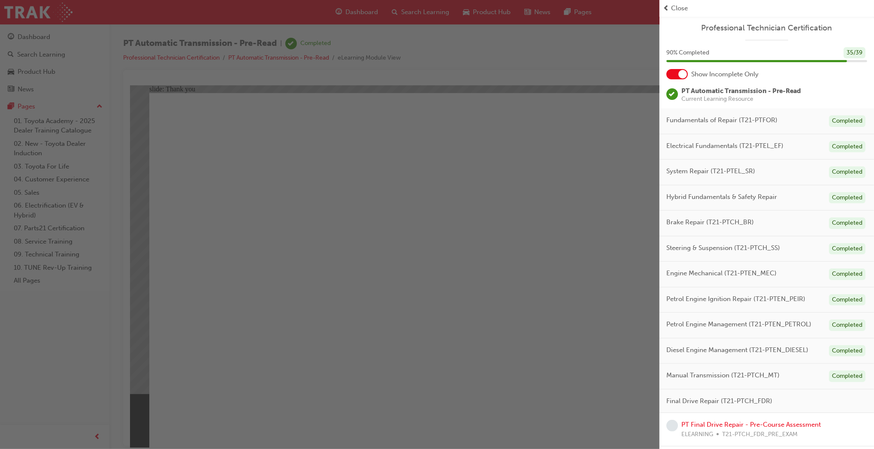
scroll to position [121, 0]
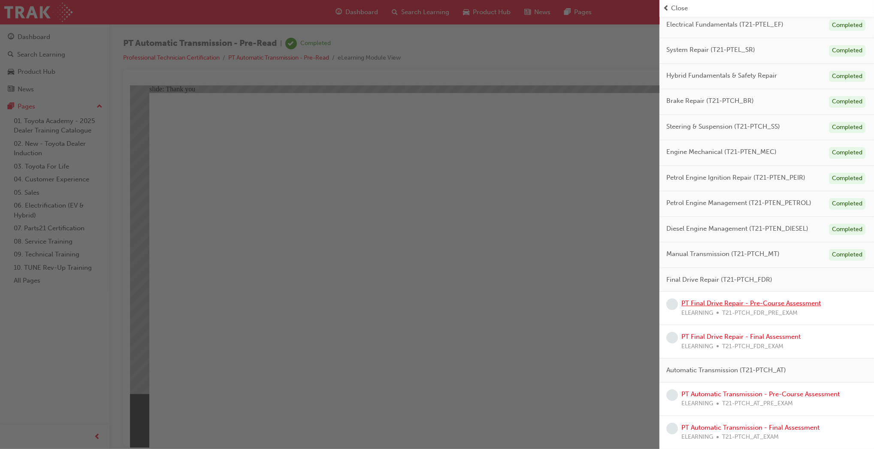
click at [781, 307] on link "PT Final Drive Repair - Pre-Course Assessment" at bounding box center [751, 304] width 139 height 8
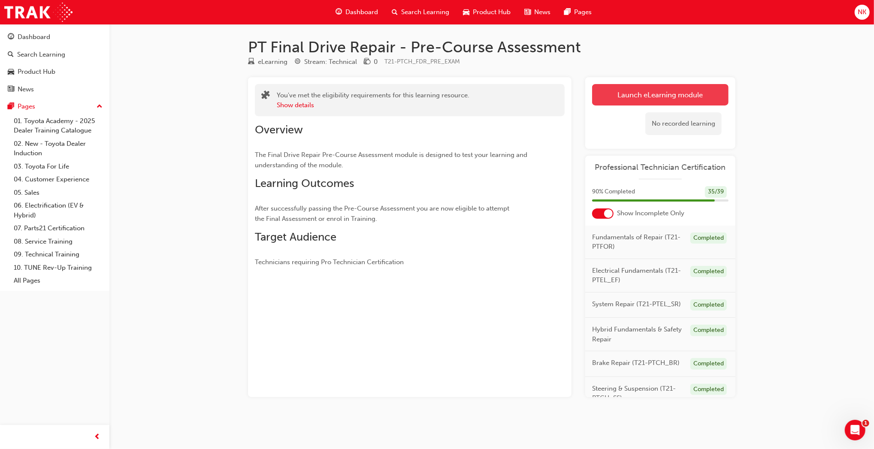
click at [643, 90] on button "Launch eLearning module" at bounding box center [660, 94] width 136 height 21
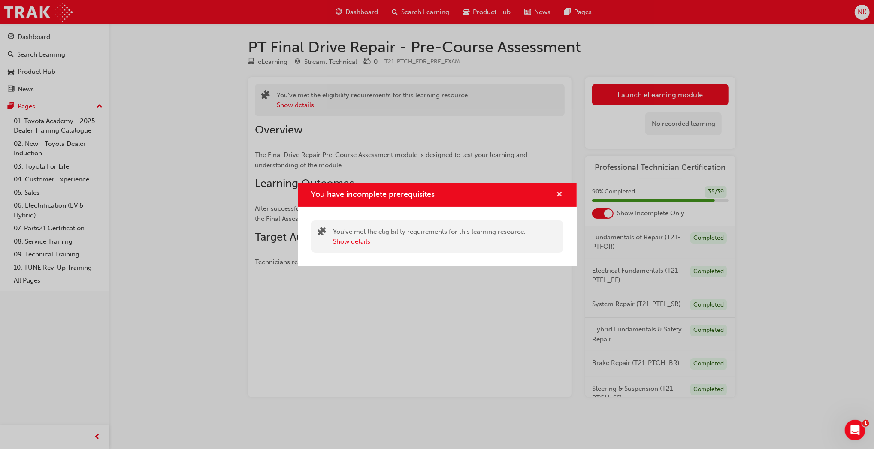
click at [558, 196] on span "cross-icon" at bounding box center [560, 195] width 6 height 8
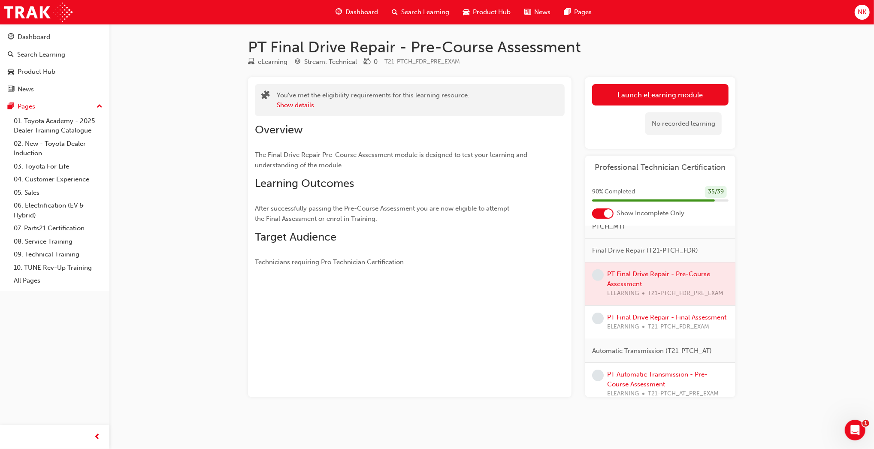
scroll to position [340, 0]
click at [633, 300] on div at bounding box center [660, 283] width 150 height 43
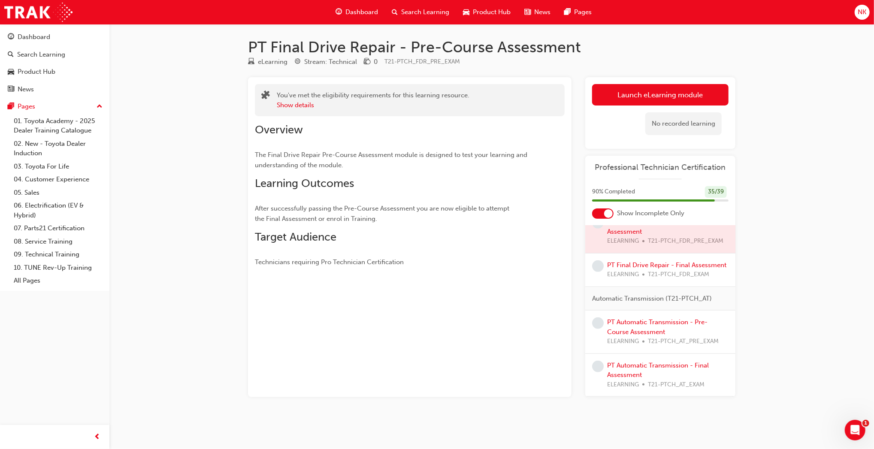
scroll to position [427, 0]
click at [618, 267] on link "PT Final Drive Repair - Final Assessment" at bounding box center [666, 265] width 119 height 8
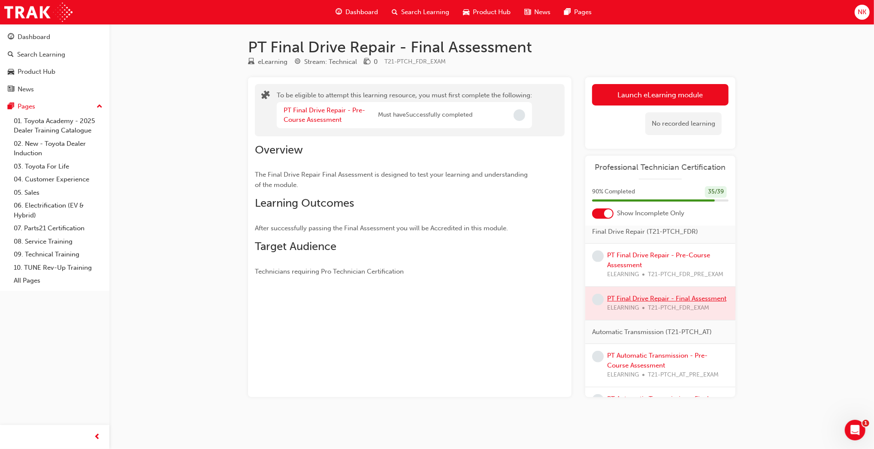
scroll to position [353, 0]
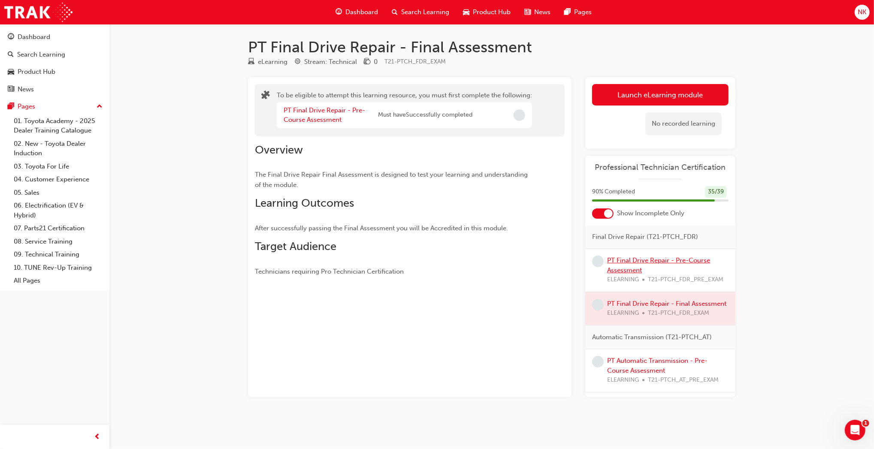
click at [635, 274] on link "PT Final Drive Repair - Pre-Course Assessment" at bounding box center [658, 266] width 103 height 18
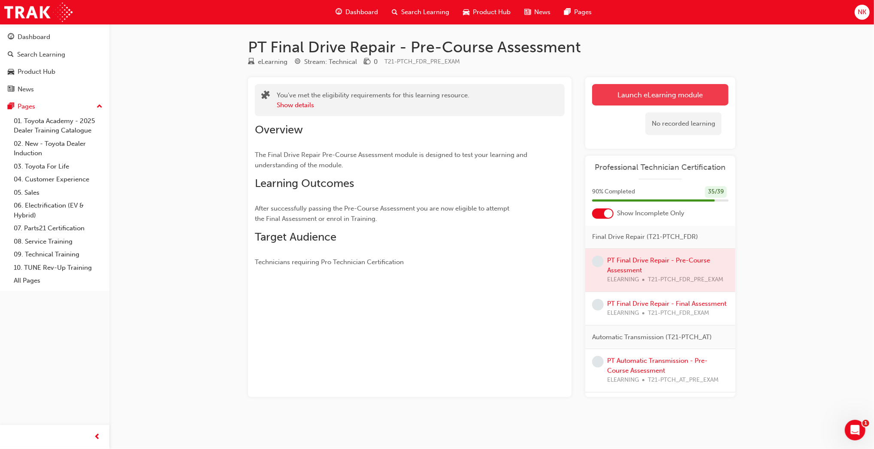
click at [618, 103] on link "Launch eLearning module" at bounding box center [660, 94] width 136 height 21
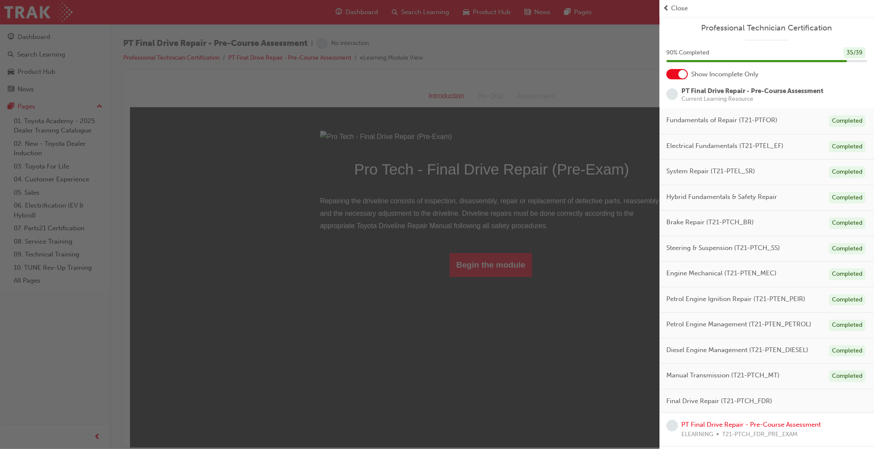
click at [491, 375] on div "button" at bounding box center [330, 224] width 660 height 449
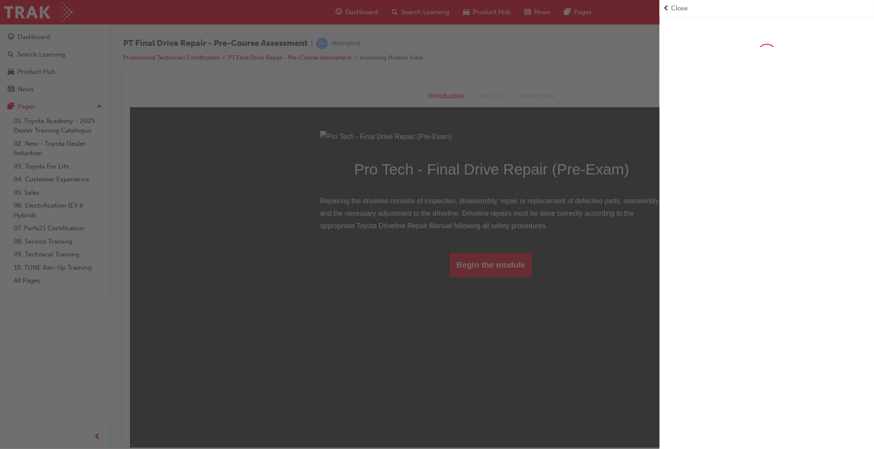
click at [491, 375] on div "button" at bounding box center [330, 224] width 660 height 449
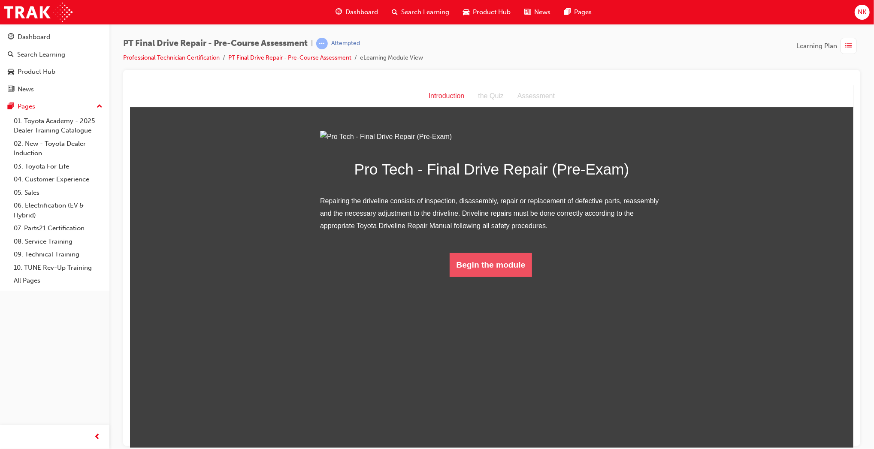
click at [486, 277] on button "Begin the module" at bounding box center [490, 265] width 83 height 24
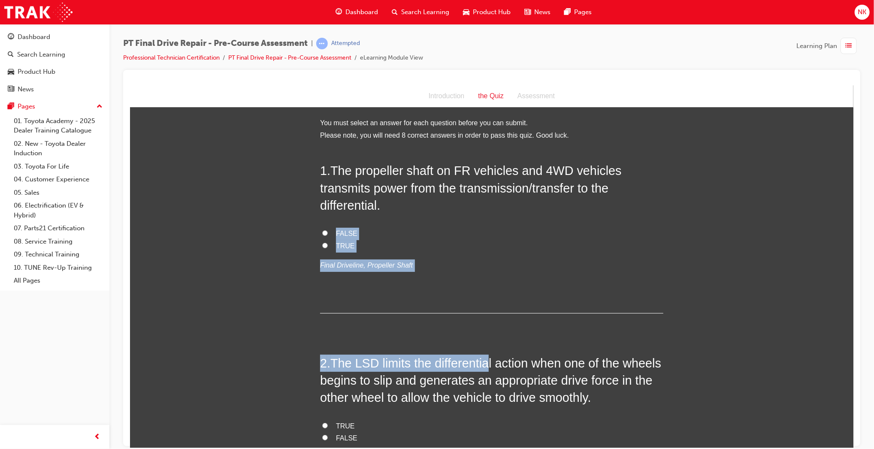
drag, startPoint x: 486, startPoint y: 363, endPoint x: 406, endPoint y: 199, distance: 182.9
drag, startPoint x: 406, startPoint y: 199, endPoint x: 330, endPoint y: 242, distance: 87.7
click at [330, 242] on label "TRUE" at bounding box center [491, 246] width 343 height 12
click at [327, 242] on input "TRUE" at bounding box center [325, 245] width 6 height 6
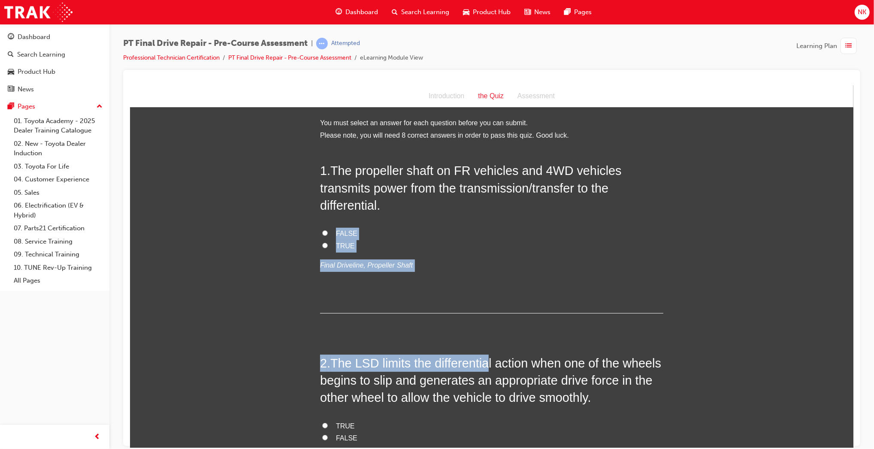
radio input "true"
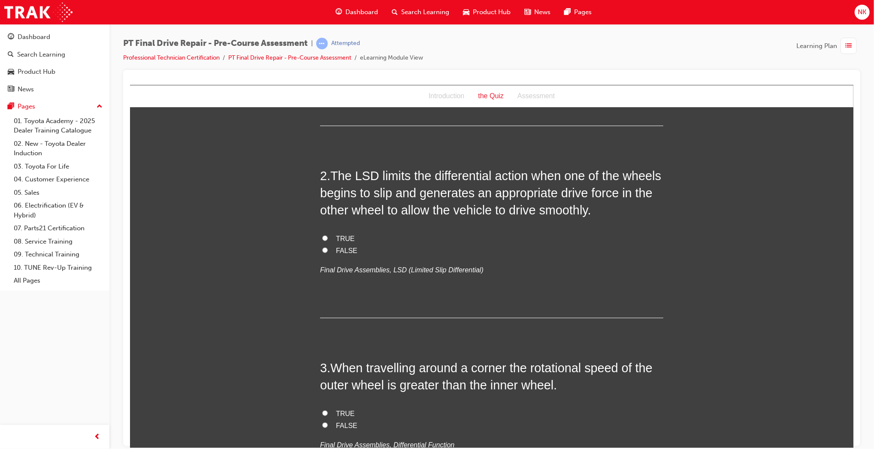
scroll to position [215, 0]
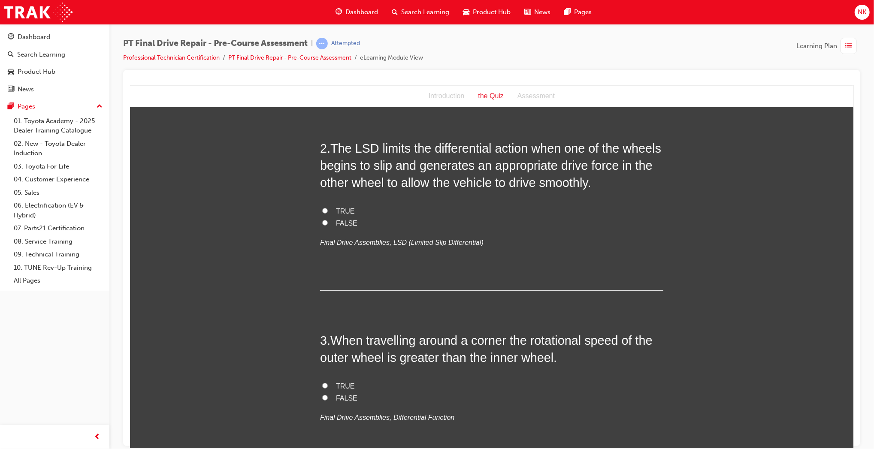
click at [337, 210] on span "TRUE" at bounding box center [345, 210] width 19 height 7
click at [327, 210] on input "TRUE" at bounding box center [325, 211] width 6 height 6
radio input "true"
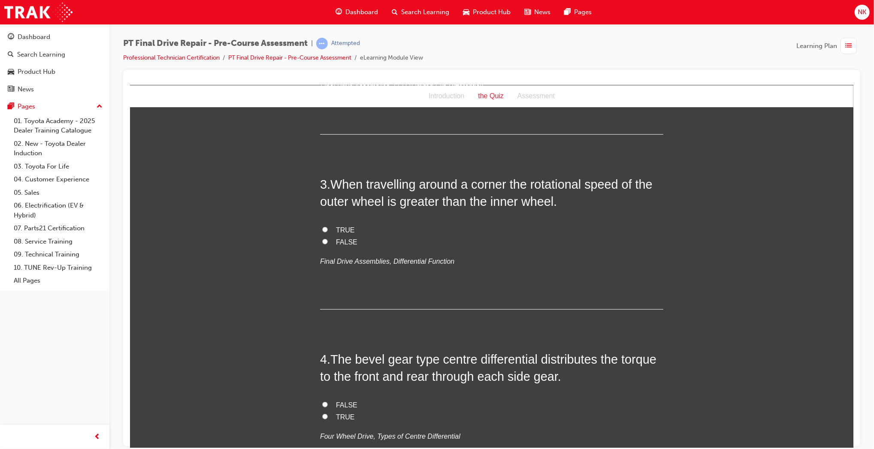
scroll to position [376, 0]
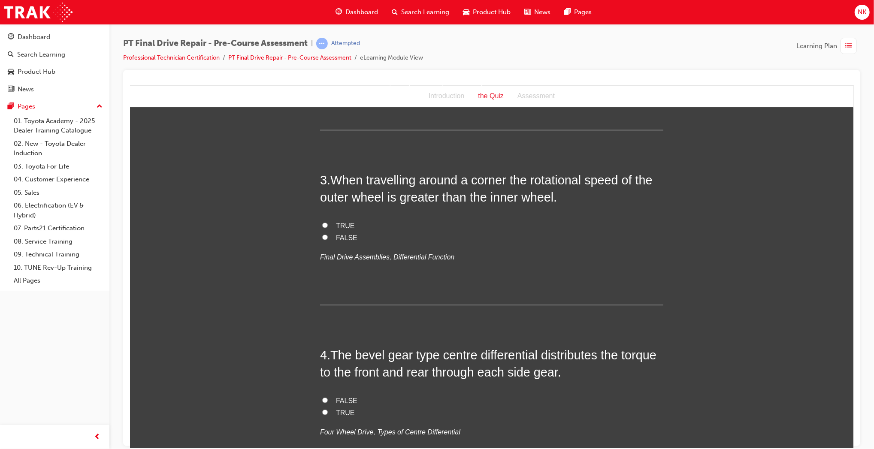
click at [342, 224] on span "TRUE" at bounding box center [345, 225] width 19 height 7
click at [327, 224] on input "TRUE" at bounding box center [325, 225] width 6 height 6
radio input "true"
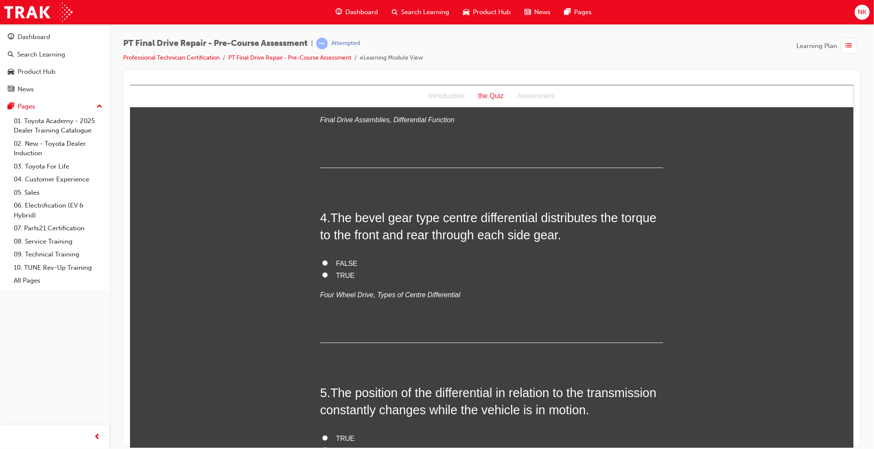
scroll to position [521, 0]
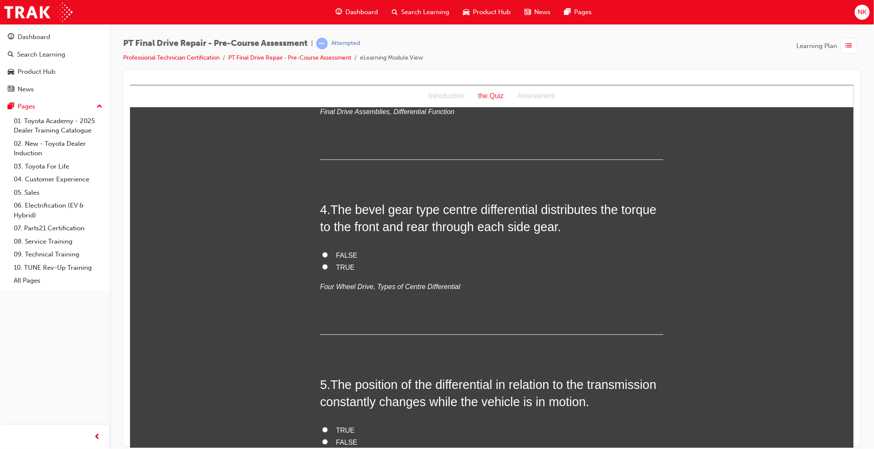
click at [336, 268] on span "TRUE" at bounding box center [345, 267] width 19 height 7
click at [327, 268] on input "TRUE" at bounding box center [325, 267] width 6 height 6
radio input "true"
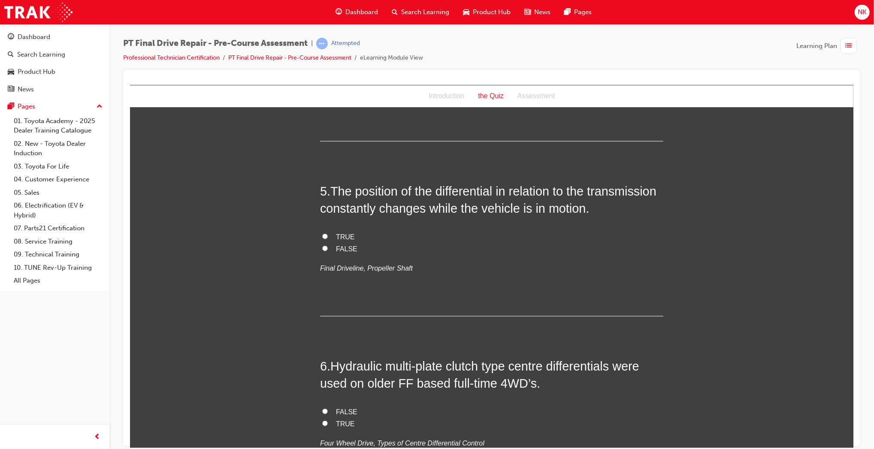
scroll to position [716, 0]
click at [345, 232] on span "TRUE" at bounding box center [345, 235] width 19 height 7
click at [327, 232] on input "TRUE" at bounding box center [325, 235] width 6 height 6
radio input "true"
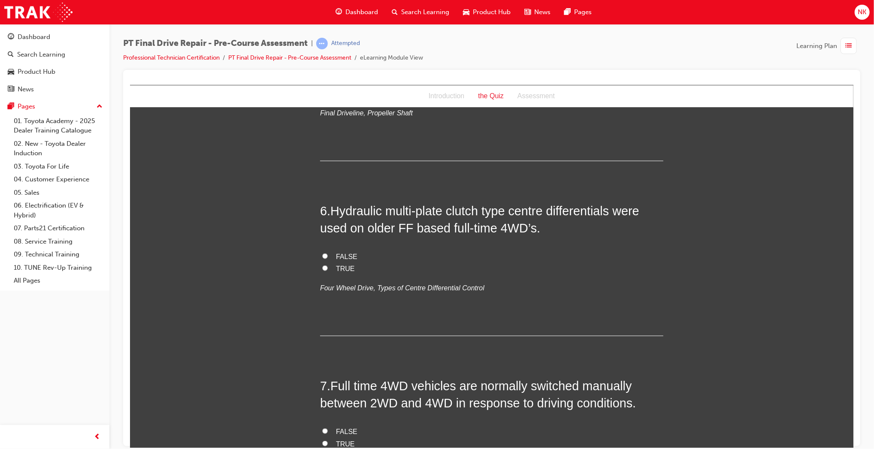
scroll to position [874, 0]
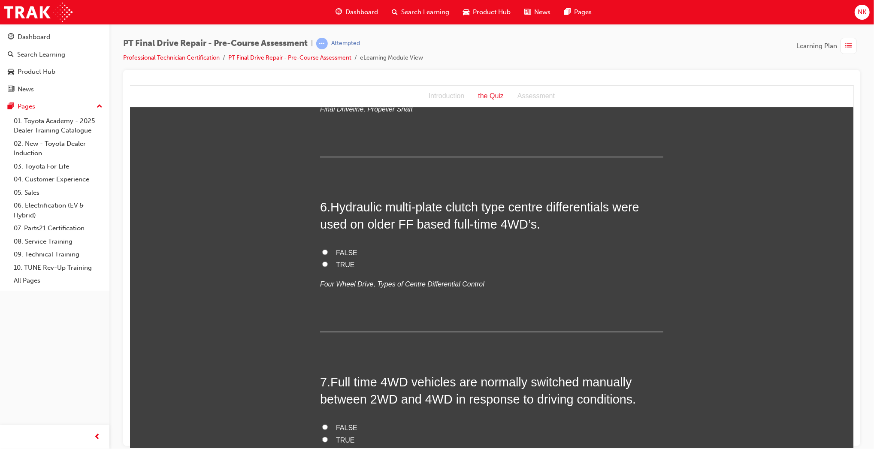
click at [337, 264] on span "TRUE" at bounding box center [345, 264] width 19 height 7
click at [327, 264] on input "TRUE" at bounding box center [325, 264] width 6 height 6
radio input "true"
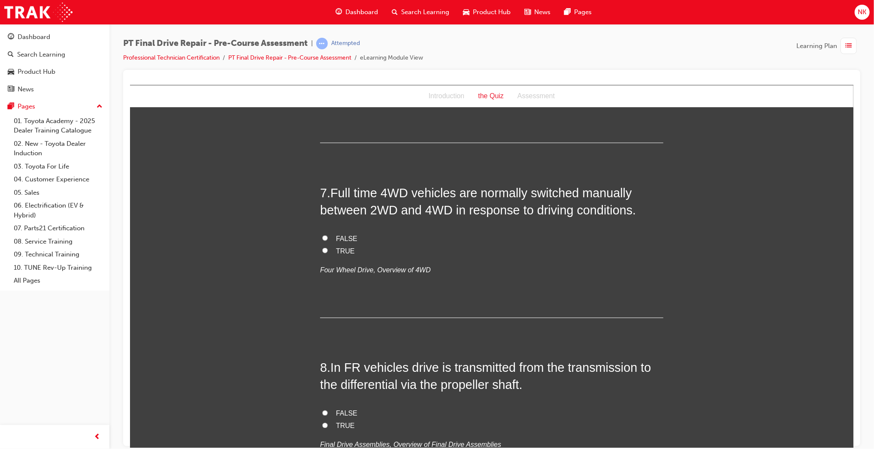
scroll to position [1064, 0]
click at [341, 247] on span "TRUE" at bounding box center [345, 250] width 19 height 7
click at [327, 247] on input "TRUE" at bounding box center [325, 250] width 6 height 6
radio input "true"
click at [340, 235] on span "FALSE" at bounding box center [346, 237] width 21 height 7
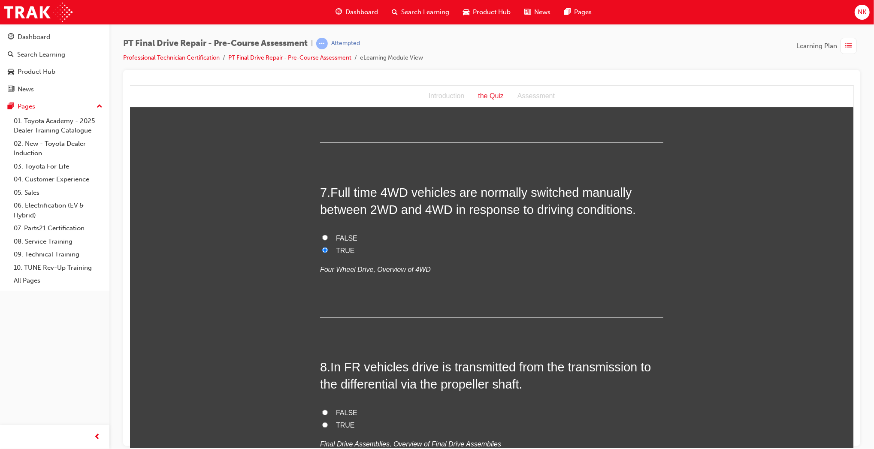
click at [327, 235] on input "FALSE" at bounding box center [325, 238] width 6 height 6
radio input "true"
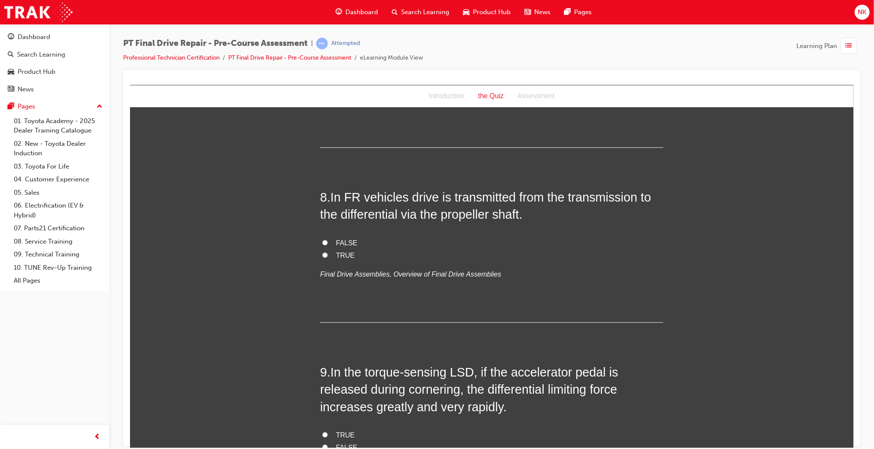
scroll to position [1245, 0]
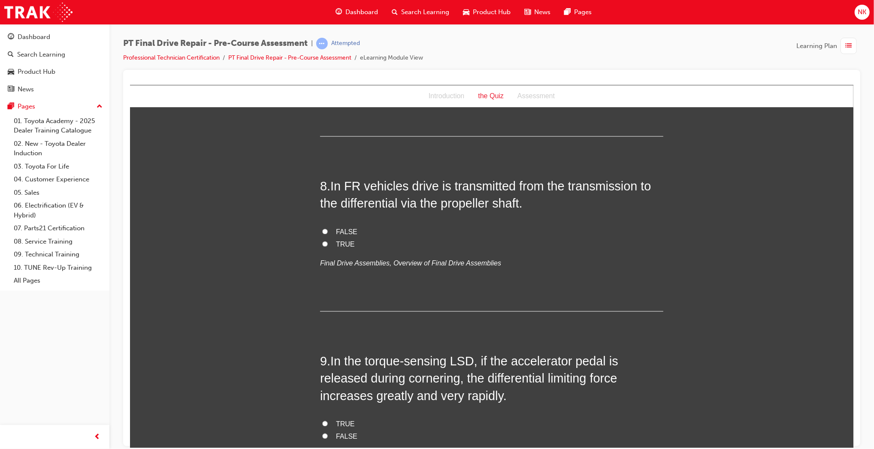
click at [346, 245] on span "TRUE" at bounding box center [345, 244] width 19 height 7
click at [327, 245] on input "TRUE" at bounding box center [325, 244] width 6 height 6
radio input "true"
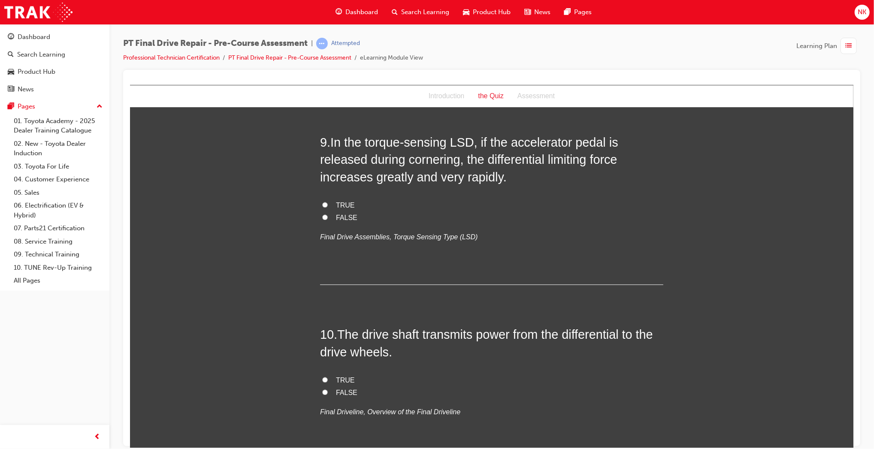
scroll to position [1463, 0]
click at [340, 222] on span "FALSE" at bounding box center [346, 218] width 21 height 7
click at [327, 221] on input "FALSE" at bounding box center [325, 218] width 6 height 6
radio input "true"
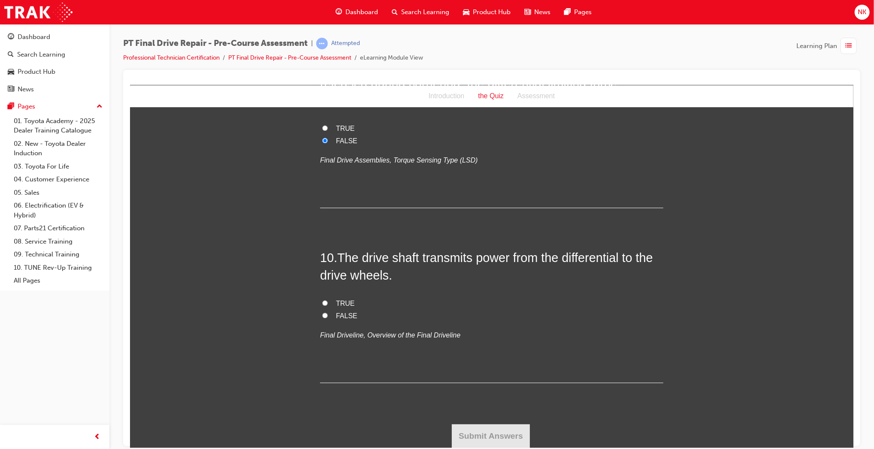
click at [338, 303] on span "TRUE" at bounding box center [345, 303] width 19 height 7
click at [327, 303] on input "TRUE" at bounding box center [325, 303] width 6 height 6
radio input "true"
click at [494, 426] on button "Submit Answers" at bounding box center [490, 436] width 78 height 24
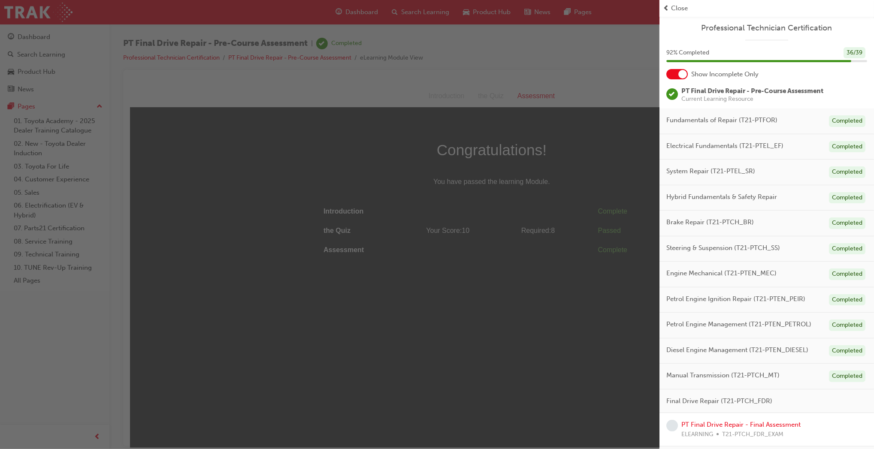
scroll to position [88, 0]
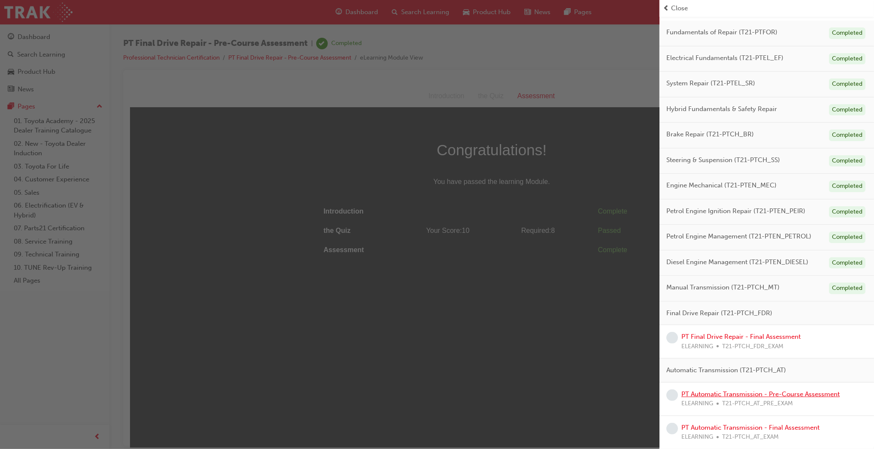
click at [804, 391] on link "PT Automatic Transmission - Pre-Course Assessment" at bounding box center [761, 395] width 158 height 8
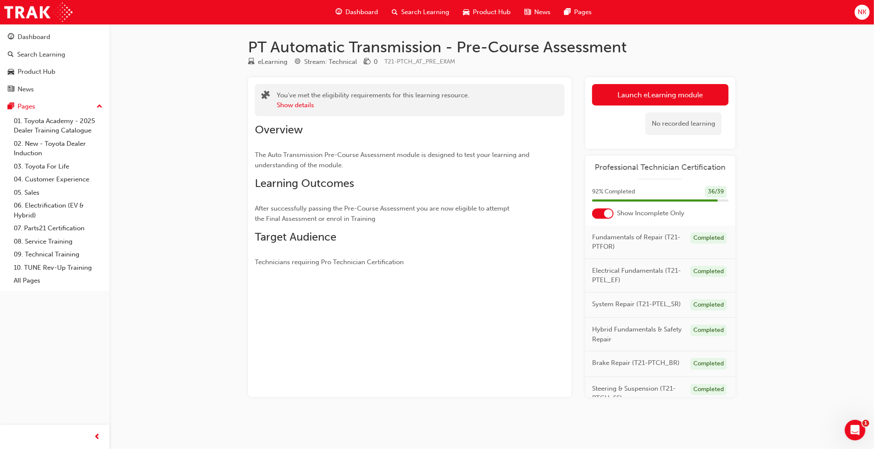
click at [645, 94] on link "Launch eLearning module" at bounding box center [660, 94] width 136 height 21
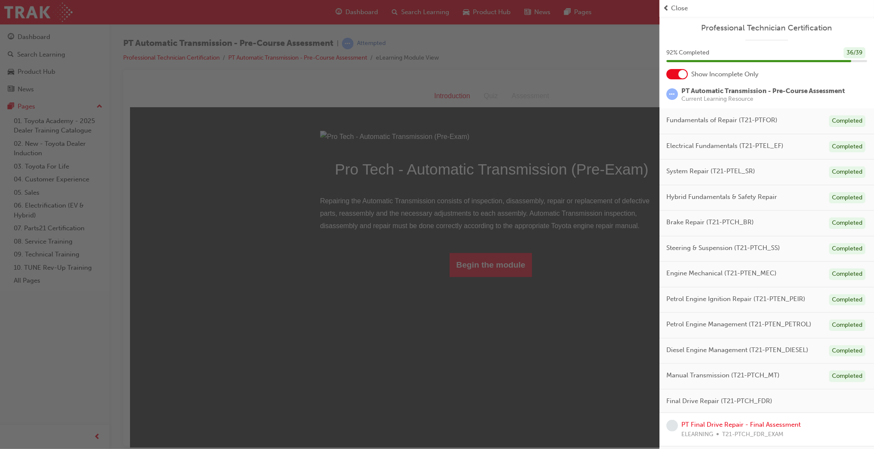
click at [493, 373] on div "button" at bounding box center [330, 224] width 660 height 449
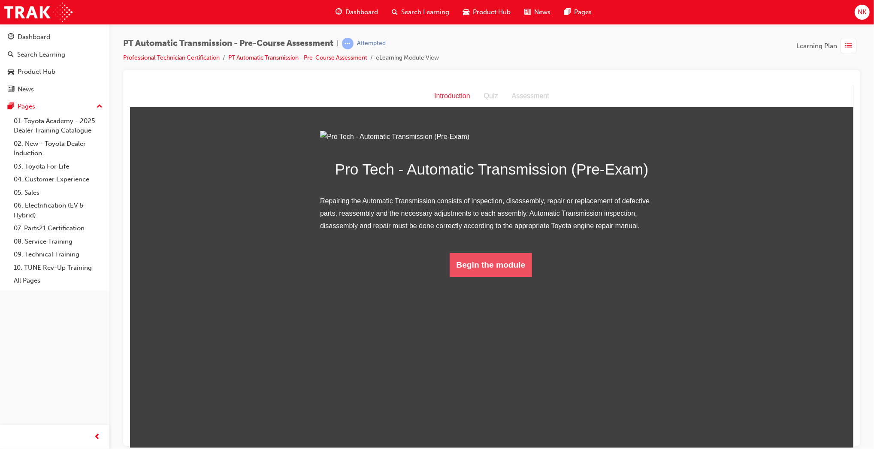
click at [488, 277] on button "Begin the module" at bounding box center [490, 265] width 83 height 24
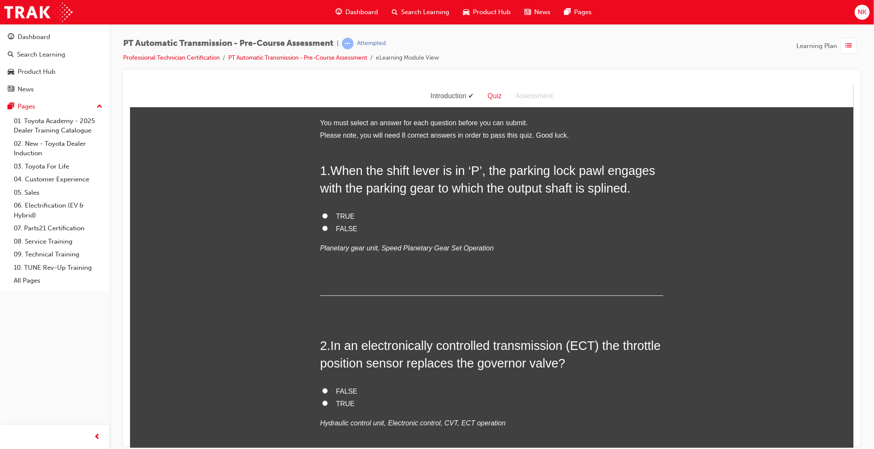
click at [340, 219] on span "TRUE" at bounding box center [345, 215] width 19 height 7
click at [327, 218] on input "TRUE" at bounding box center [325, 216] width 6 height 6
radio input "true"
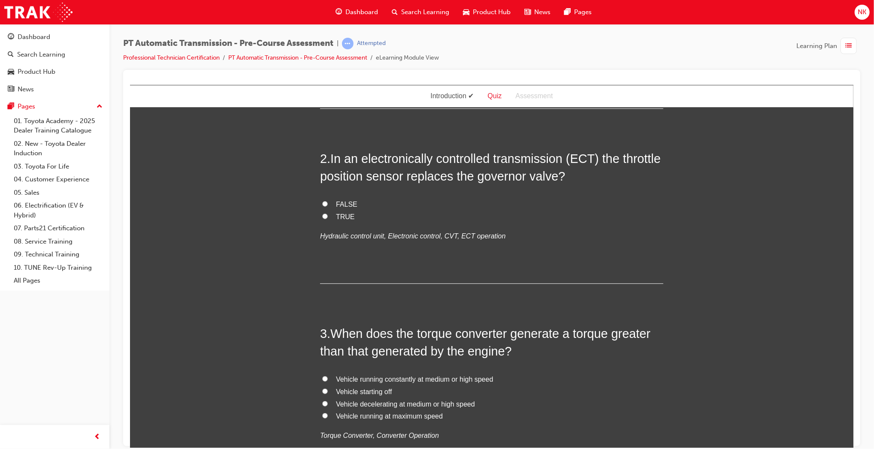
scroll to position [188, 0]
click at [342, 215] on span "TRUE" at bounding box center [345, 215] width 19 height 7
click at [327, 215] on input "TRUE" at bounding box center [325, 216] width 6 height 6
radio input "true"
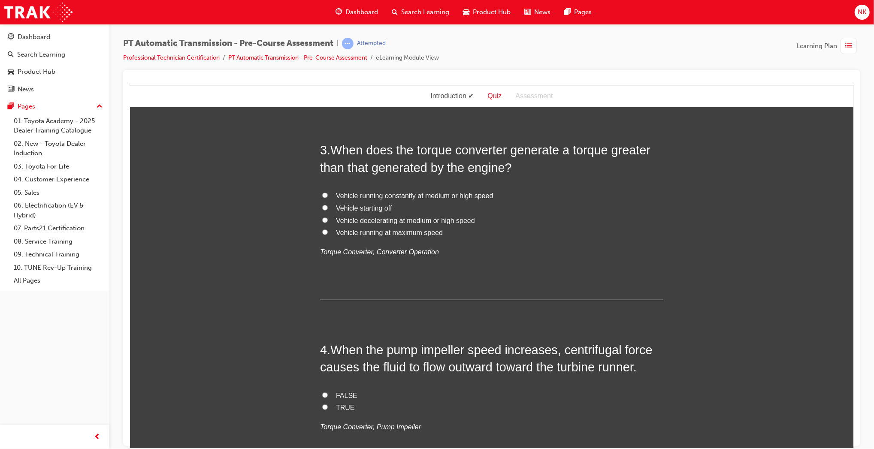
scroll to position [371, 0]
click at [386, 210] on span "Vehicle starting off" at bounding box center [364, 207] width 56 height 7
click at [327, 210] on input "Vehicle starting off" at bounding box center [325, 207] width 6 height 6
radio input "true"
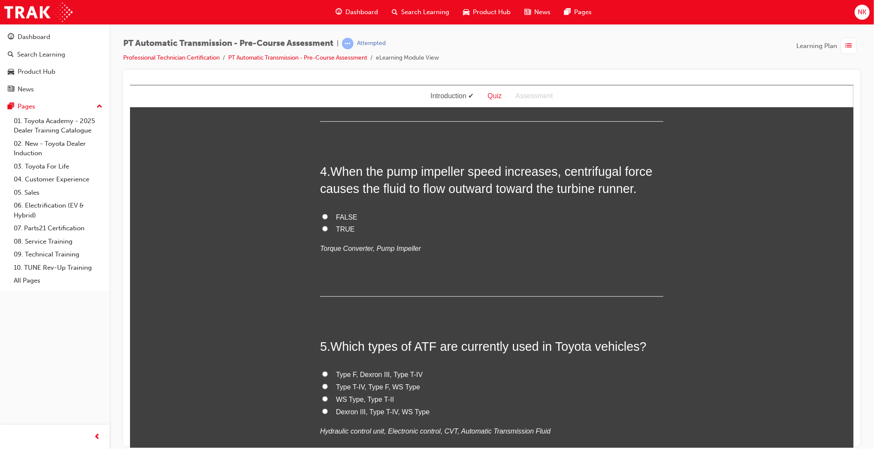
scroll to position [553, 0]
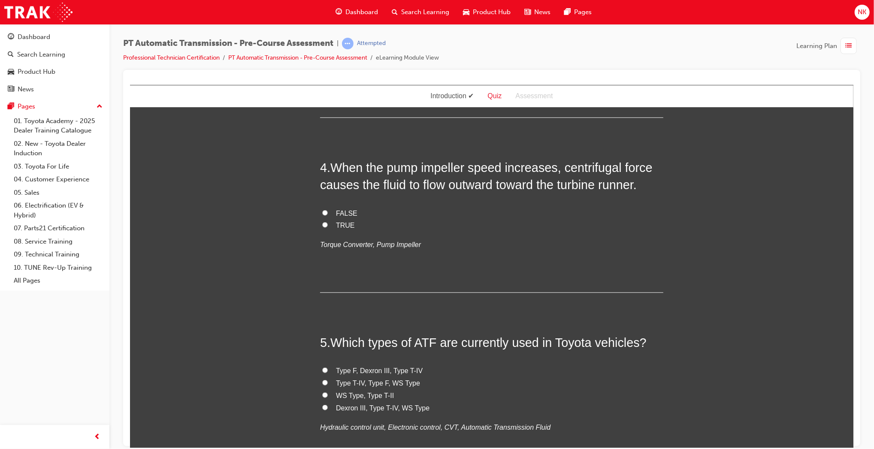
click at [344, 222] on span "TRUE" at bounding box center [345, 224] width 19 height 7
click at [327, 222] on input "TRUE" at bounding box center [325, 225] width 6 height 6
radio input "true"
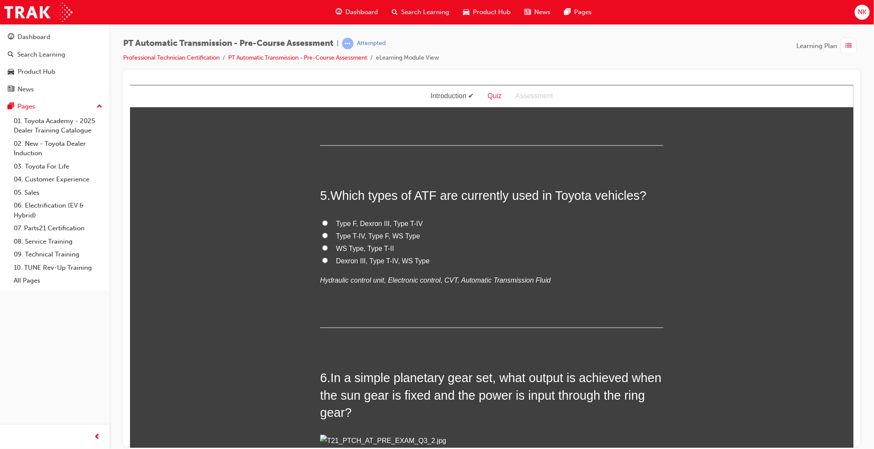
scroll to position [701, 0]
click at [375, 247] on span "WS Type, Type T-II" at bounding box center [365, 247] width 58 height 7
click at [327, 247] on input "WS Type, Type T-II" at bounding box center [325, 248] width 6 height 6
radio input "true"
click at [375, 247] on span "WS Type, Type T-II" at bounding box center [365, 247] width 58 height 7
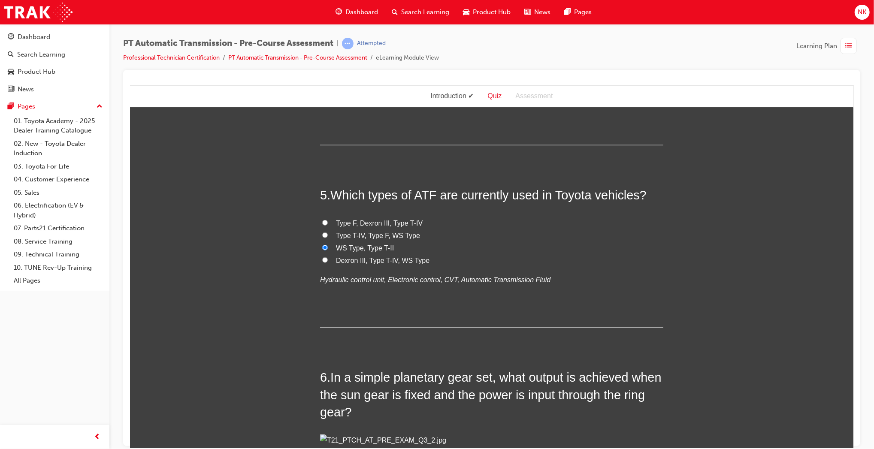
click at [327, 247] on input "WS Type, Type T-II" at bounding box center [325, 248] width 6 height 6
click at [382, 258] on span "Dexron III, Type T-IV, WS Type" at bounding box center [383, 260] width 94 height 7
click at [327, 258] on input "Dexron III, Type T-IV, WS Type" at bounding box center [325, 260] width 6 height 6
radio input "true"
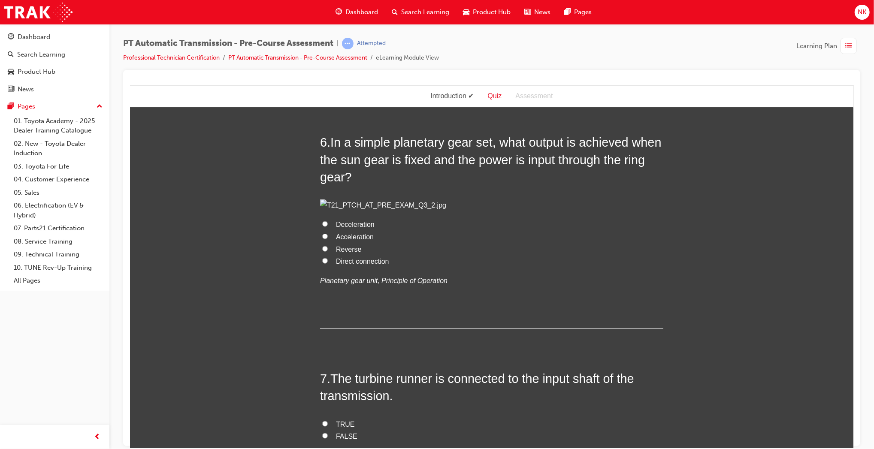
scroll to position [936, 0]
click at [668, 274] on div "You must select an answer for each question before you can submit. Please note,…" at bounding box center [492, 159] width 724 height 1958
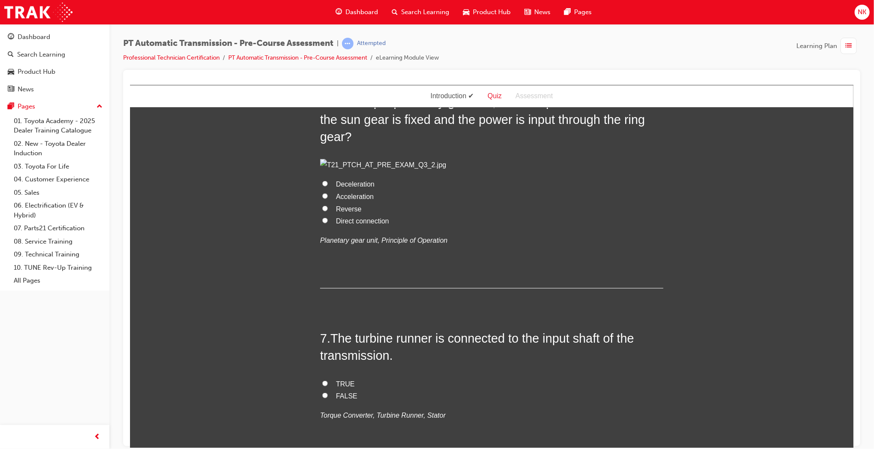
scroll to position [977, 0]
click at [369, 227] on label "Direct connection" at bounding box center [491, 221] width 343 height 12
click at [327, 223] on input "Direct connection" at bounding box center [325, 220] width 6 height 6
radio input "true"
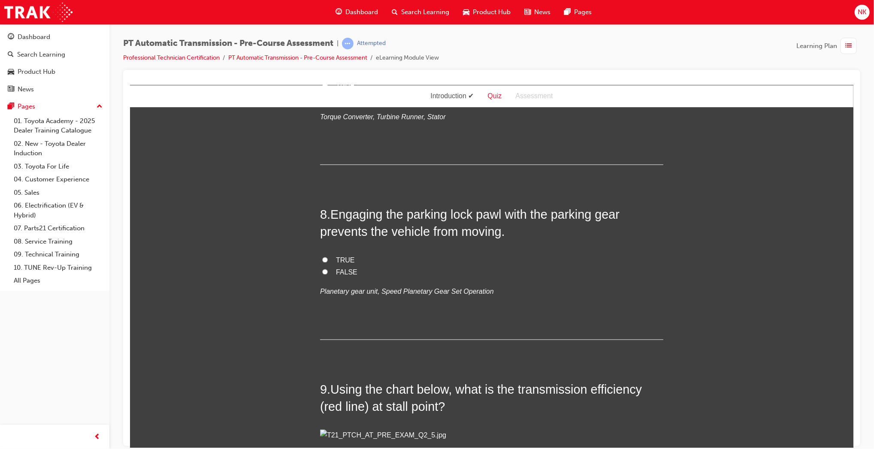
scroll to position [1276, 0]
click at [345, 91] on label "TRUE" at bounding box center [491, 84] width 343 height 12
click at [327, 86] on input "TRUE" at bounding box center [325, 84] width 6 height 6
radio input "true"
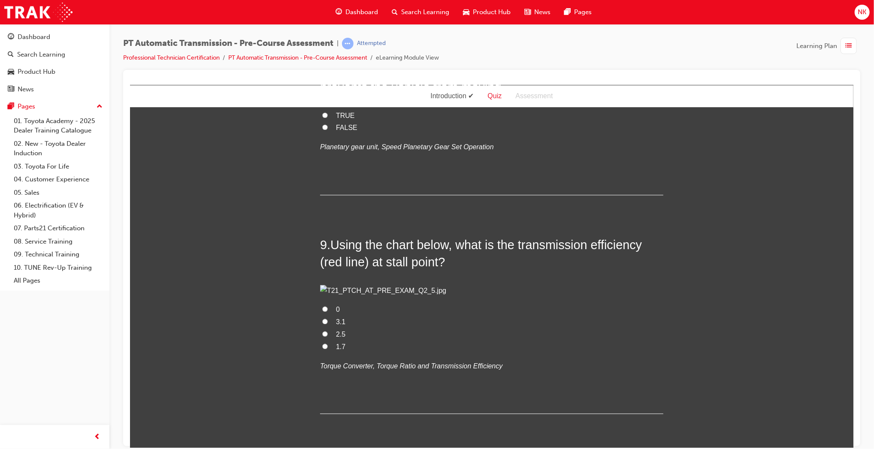
scroll to position [1421, 0]
click at [339, 118] on span "TRUE" at bounding box center [345, 113] width 19 height 7
click at [327, 116] on input "TRUE" at bounding box center [325, 114] width 6 height 6
radio input "true"
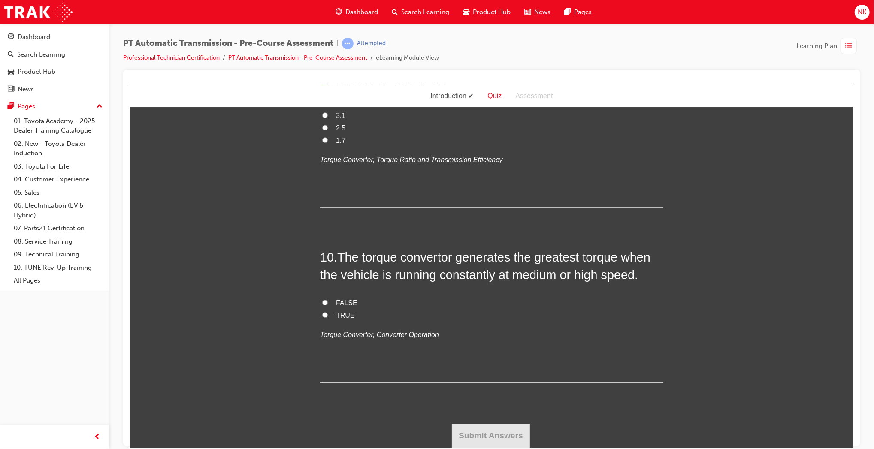
scroll to position [1765, 0]
click at [320, 109] on label "0" at bounding box center [491, 103] width 343 height 12
click at [322, 105] on input "0" at bounding box center [325, 103] width 6 height 6
radio input "true"
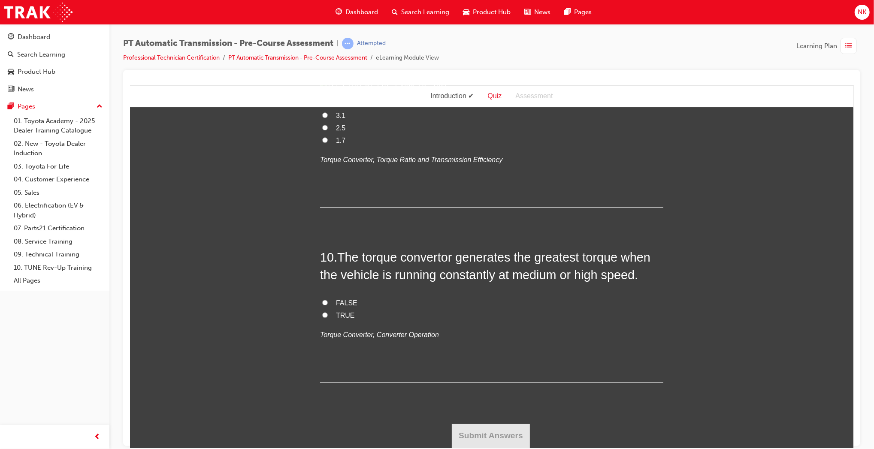
click at [348, 304] on span "FALSE" at bounding box center [346, 302] width 21 height 7
click at [327, 304] on input "FALSE" at bounding box center [325, 303] width 6 height 6
radio input "true"
click at [510, 431] on button "Submit Answers" at bounding box center [490, 436] width 78 height 24
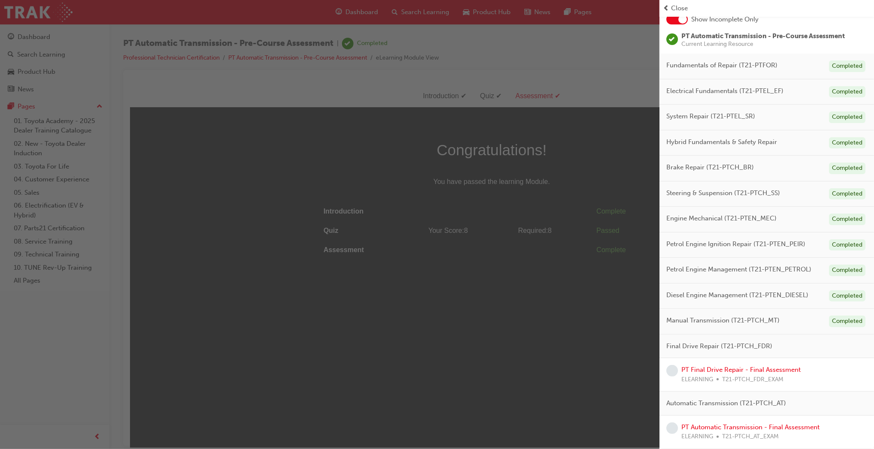
scroll to position [54, 0]
click at [737, 375] on link "PT Final Drive Repair - Final Assessment" at bounding box center [741, 371] width 119 height 8
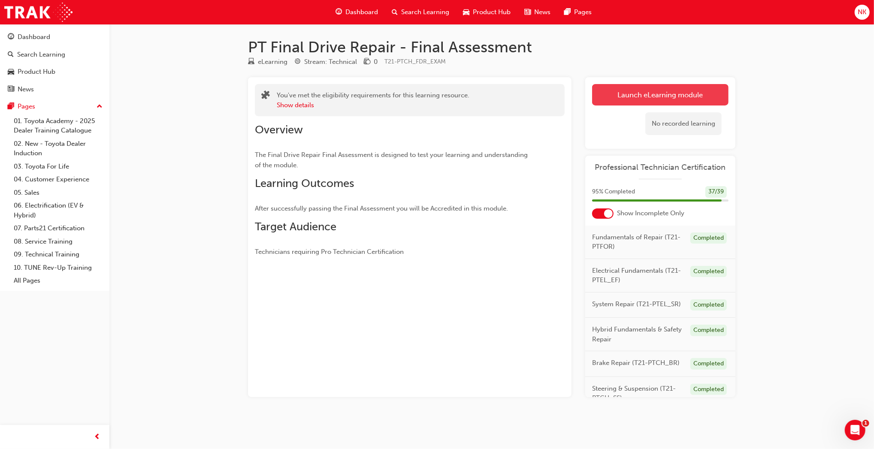
click at [653, 96] on link "Launch eLearning module" at bounding box center [660, 94] width 136 height 21
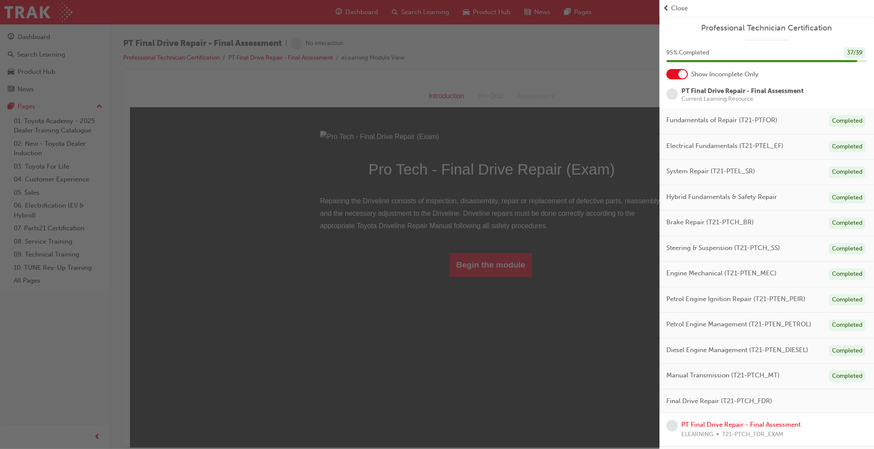
drag, startPoint x: 496, startPoint y: 366, endPoint x: 366, endPoint y: 281, distance: 155.1
click at [496, 366] on div "button" at bounding box center [330, 224] width 660 height 449
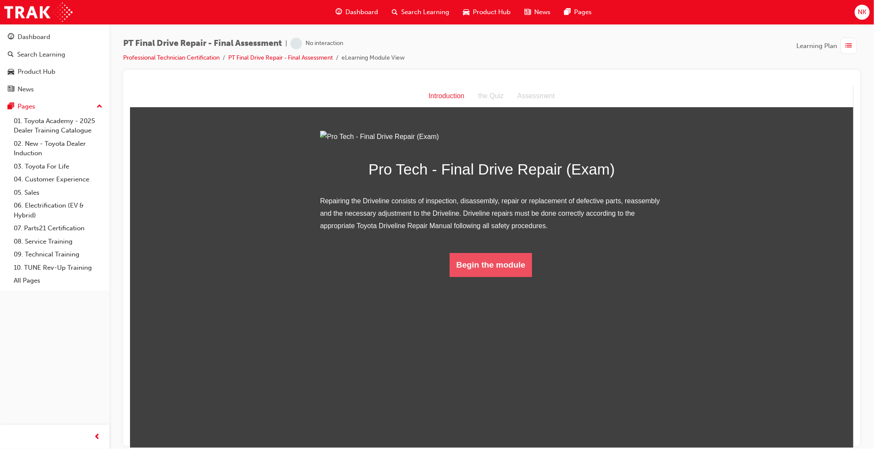
click at [496, 277] on button "Begin the module" at bounding box center [490, 265] width 83 height 24
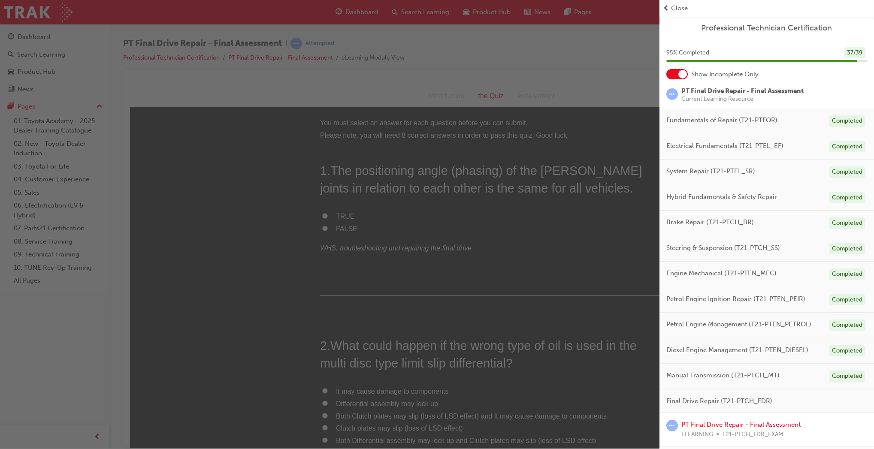
click at [488, 283] on div "button" at bounding box center [330, 224] width 660 height 449
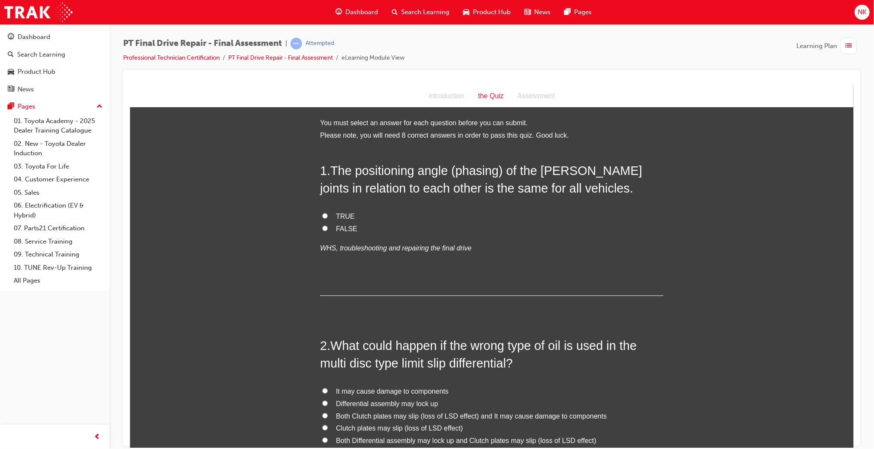
click at [340, 225] on span "FALSE" at bounding box center [346, 228] width 21 height 7
click at [327, 225] on input "FALSE" at bounding box center [325, 228] width 6 height 6
radio input "true"
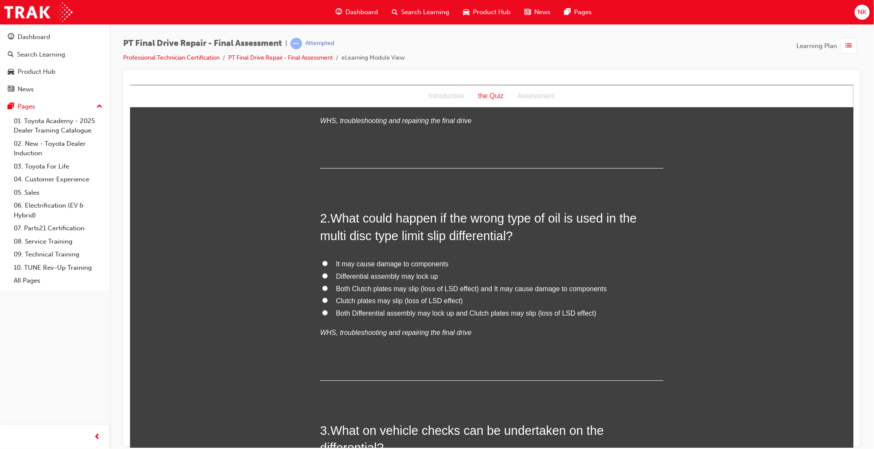
scroll to position [160, 0]
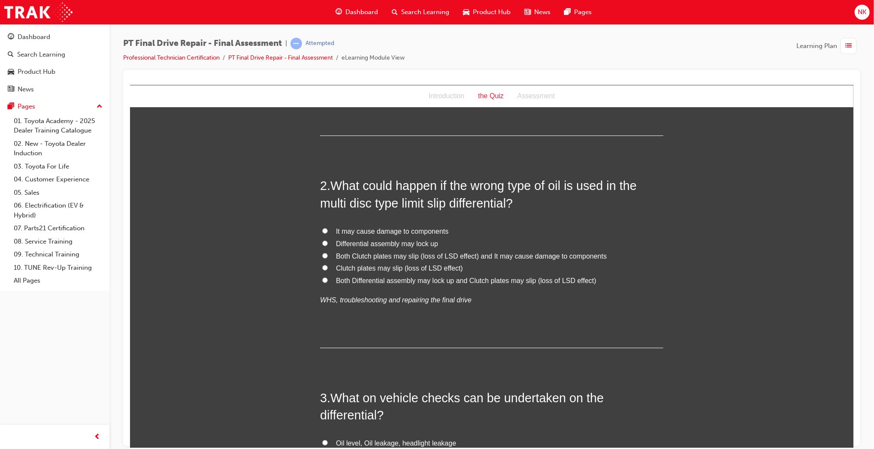
click at [469, 255] on span "Both Clutch plates may slip (loss of LSD effect) and It may cause damage to com…" at bounding box center [471, 255] width 271 height 7
click at [327, 255] on input "Both Clutch plates may slip (loss of LSD effect) and It may cause damage to com…" at bounding box center [325, 256] width 6 height 6
radio input "true"
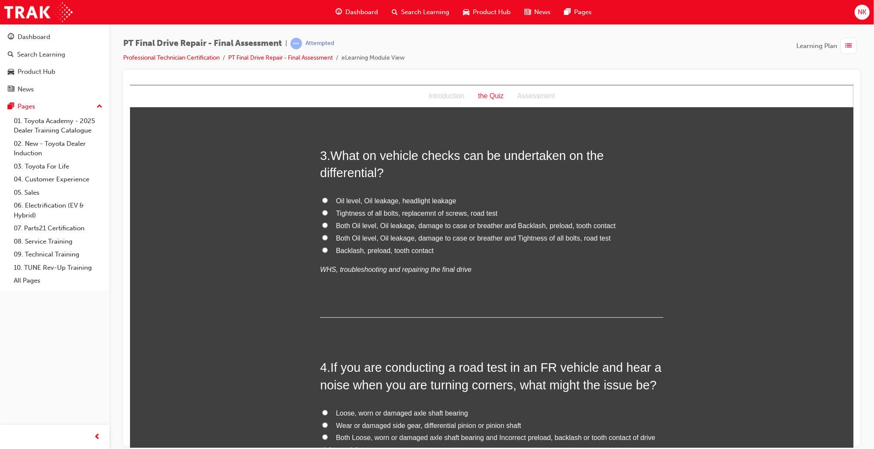
scroll to position [410, 0]
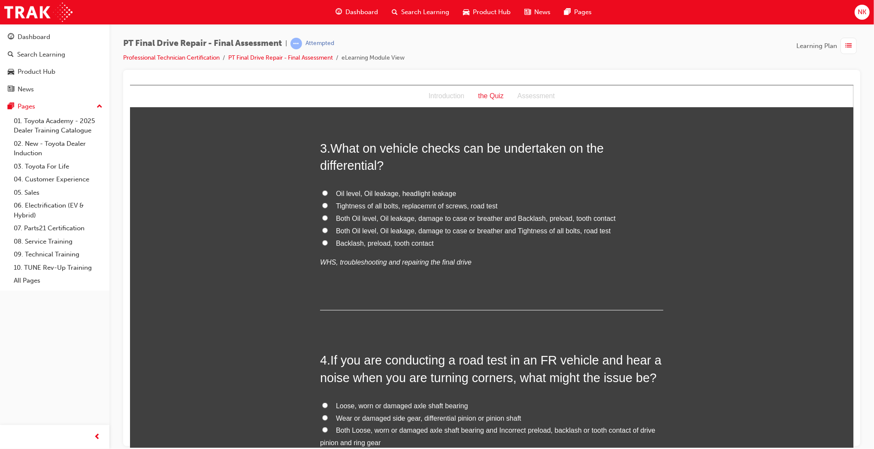
click at [492, 229] on span "Both Oil level, Oil leakage, damage to case or breather and Tightness of all bo…" at bounding box center [473, 230] width 275 height 7
click at [327, 229] on input "Both Oil level, Oil leakage, damage to case or breather and Tightness of all bo…" at bounding box center [325, 230] width 6 height 6
radio input "true"
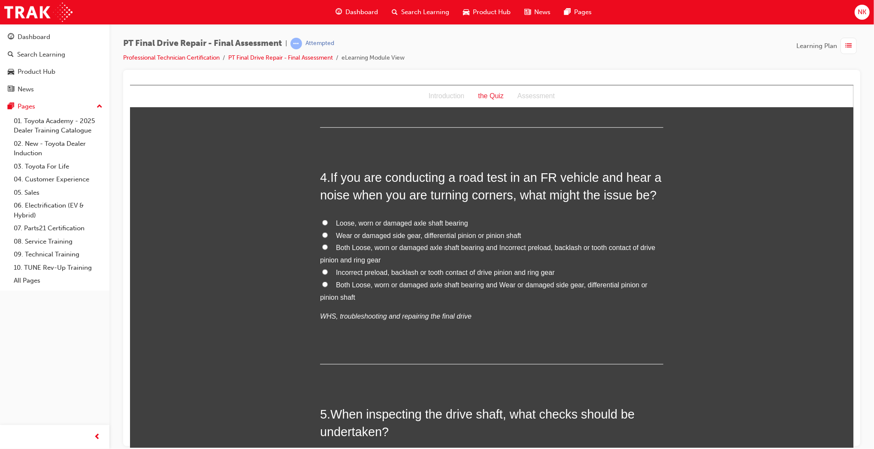
scroll to position [593, 0]
click at [522, 289] on label "Both Loose, worn or damaged axle shaft bearing and Wear or damaged side gear, d…" at bounding box center [491, 291] width 343 height 25
click at [327, 287] on input "Both Loose, worn or damaged axle shaft bearing and Wear or damaged side gear, d…" at bounding box center [325, 284] width 6 height 6
radio input "true"
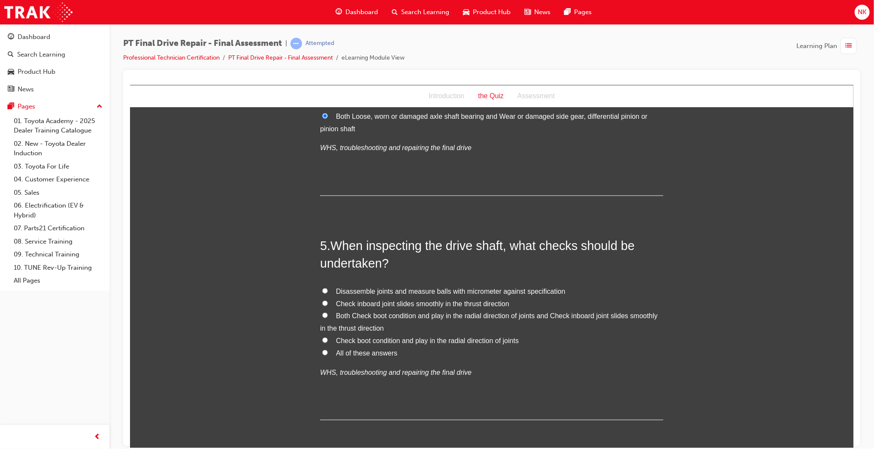
scroll to position [761, 0]
click at [564, 313] on span "Both Check boot condition and play in the radial direction of joints and Check …" at bounding box center [489, 322] width 338 height 20
click at [327, 313] on input "Both Check boot condition and play in the radial direction of joints and Check …" at bounding box center [325, 316] width 6 height 6
radio input "true"
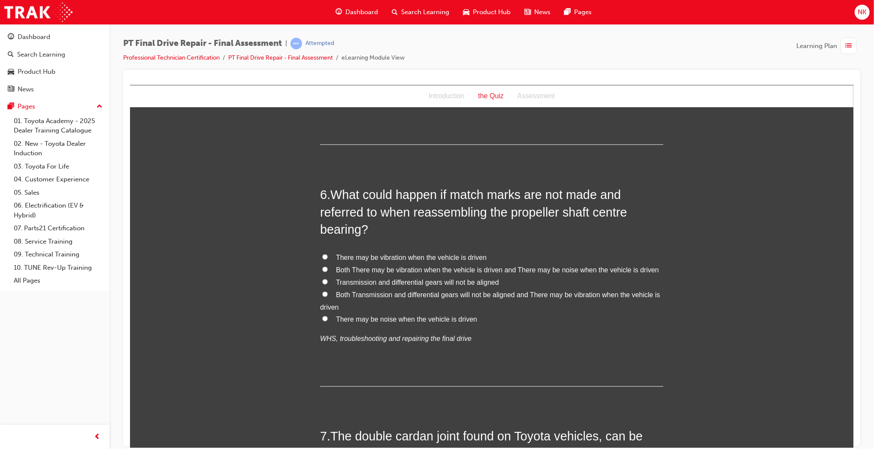
scroll to position [1039, 0]
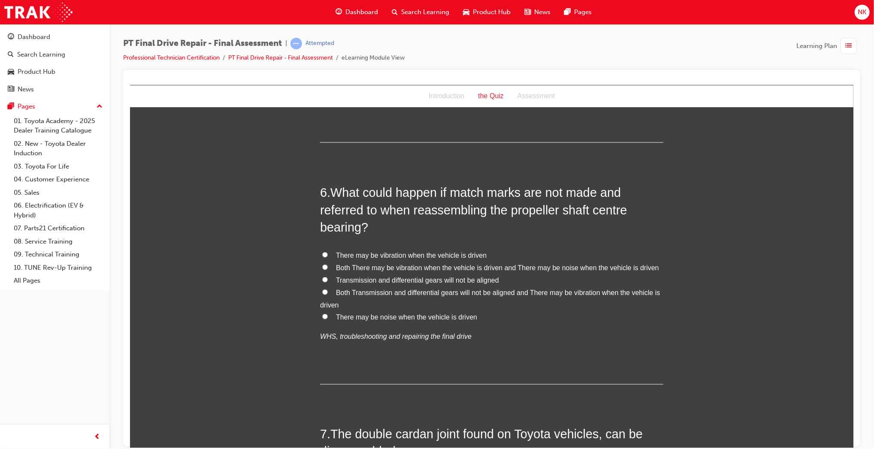
click at [473, 267] on span "Both There may be vibration when the vehicle is driven and There may be noise w…" at bounding box center [497, 267] width 323 height 7
click at [327, 267] on input "Both There may be vibration when the vehicle is driven and There may be noise w…" at bounding box center [325, 267] width 6 height 6
radio input "true"
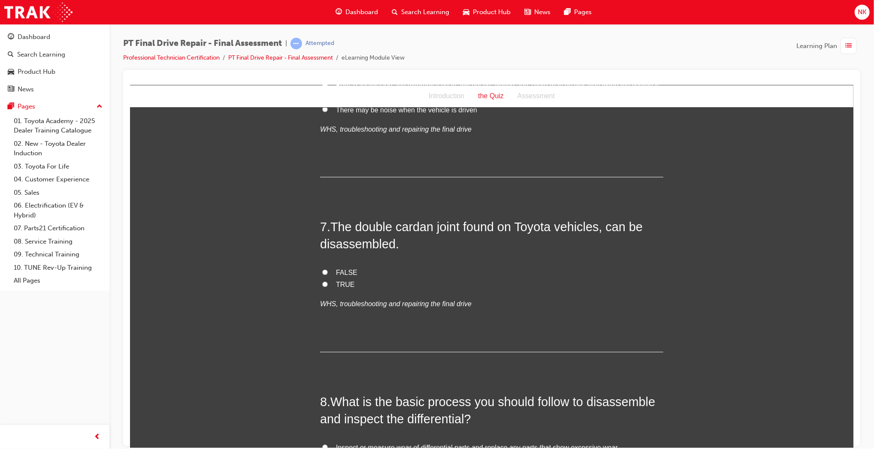
scroll to position [1250, 0]
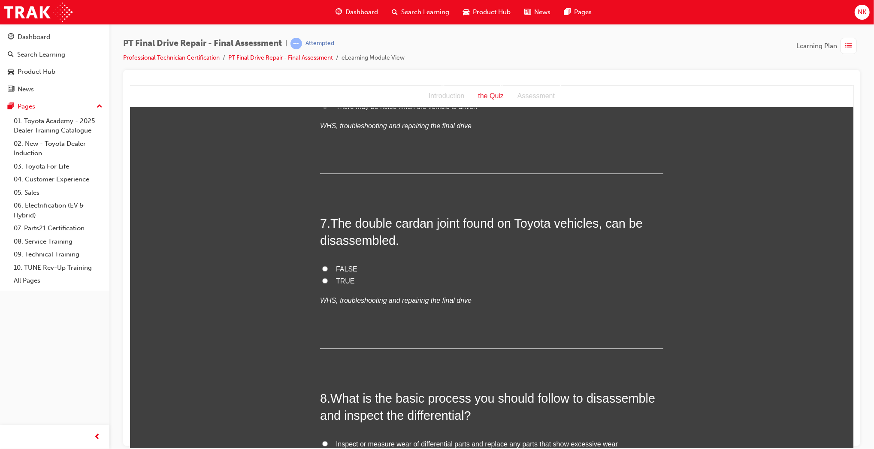
click at [343, 266] on span "FALSE" at bounding box center [346, 269] width 21 height 7
click at [327, 266] on input "FALSE" at bounding box center [325, 269] width 6 height 6
radio input "true"
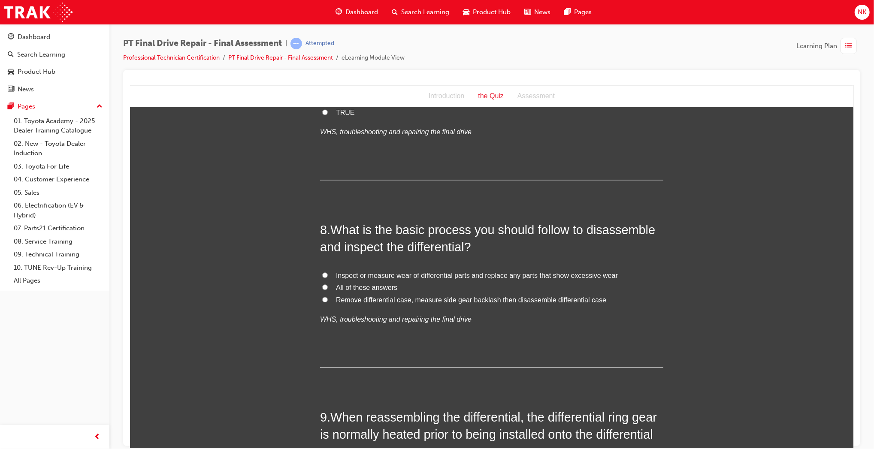
scroll to position [1489, 0]
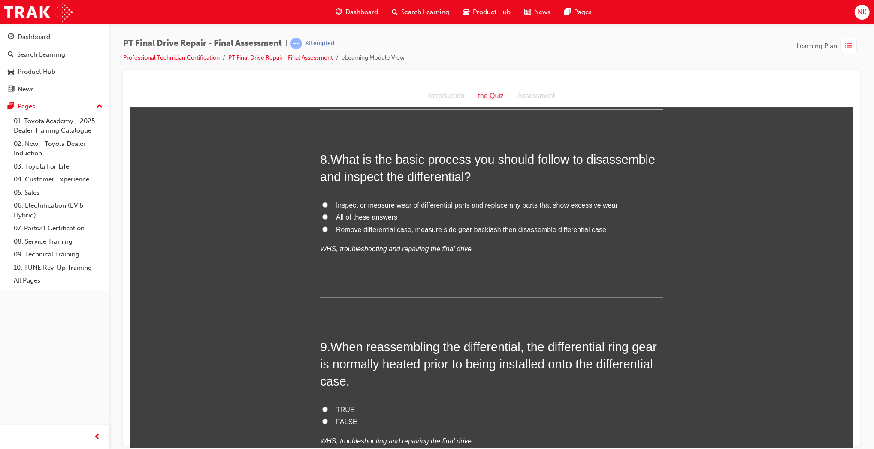
click at [336, 217] on span "All of these answers" at bounding box center [366, 216] width 61 height 7
click at [327, 217] on input "All of these answers" at bounding box center [325, 217] width 6 height 6
radio input "true"
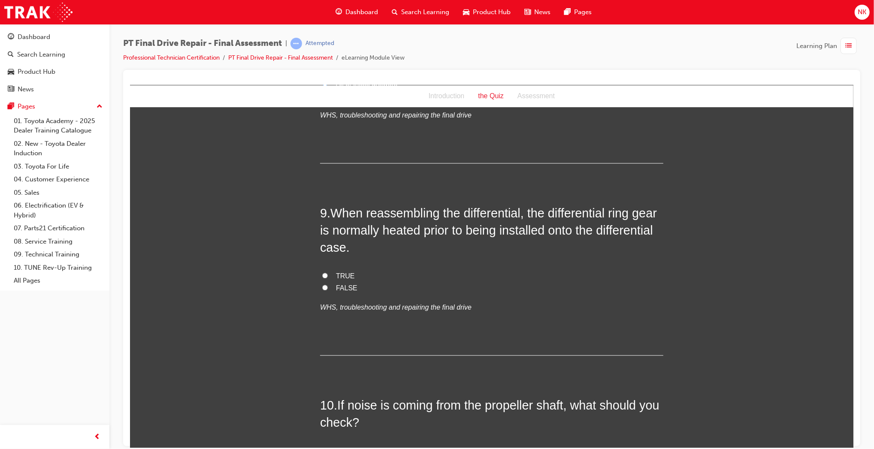
scroll to position [1662, 0]
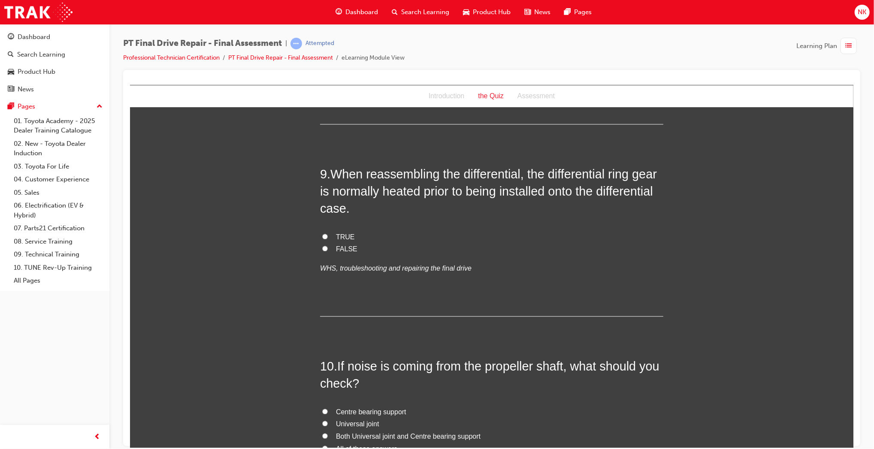
click at [341, 239] on span "TRUE" at bounding box center [345, 236] width 19 height 7
click at [327, 239] on input "TRUE" at bounding box center [325, 236] width 6 height 6
radio input "true"
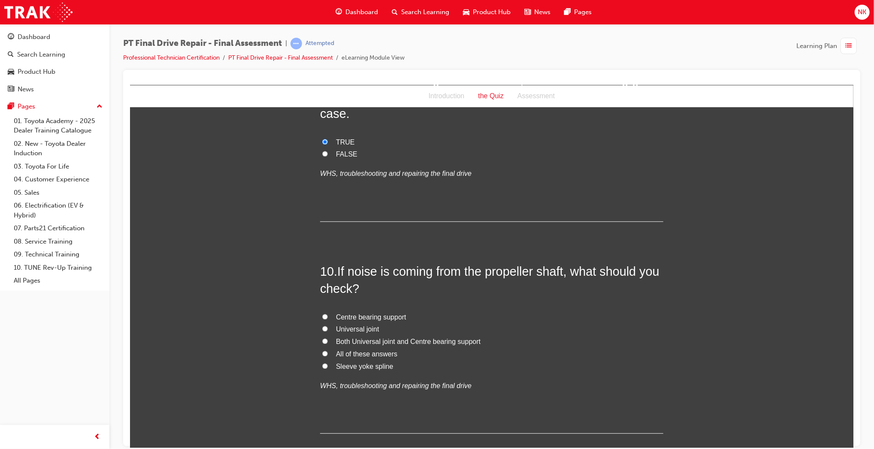
scroll to position [1808, 0]
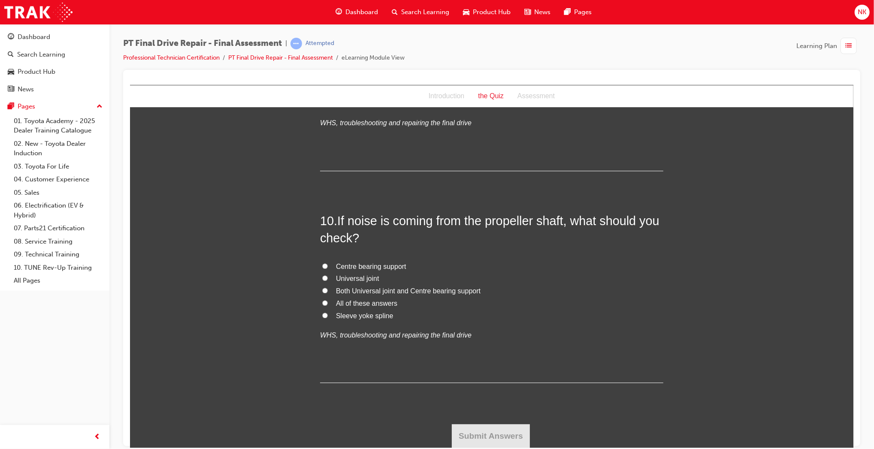
click at [375, 294] on span "Both Universal joint and Centre bearing support" at bounding box center [408, 290] width 145 height 7
click at [327, 293] on input "Both Universal joint and Centre bearing support" at bounding box center [325, 291] width 6 height 6
radio input "true"
click at [512, 429] on button "Submit Answers" at bounding box center [490, 436] width 78 height 24
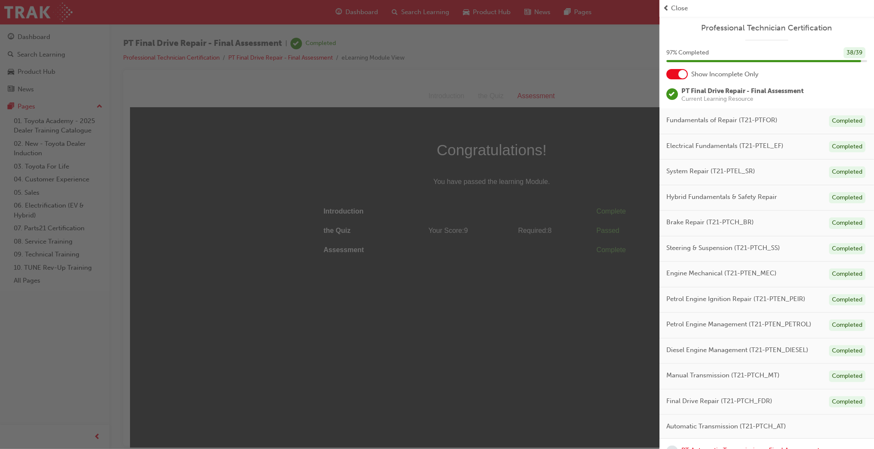
scroll to position [23, 0]
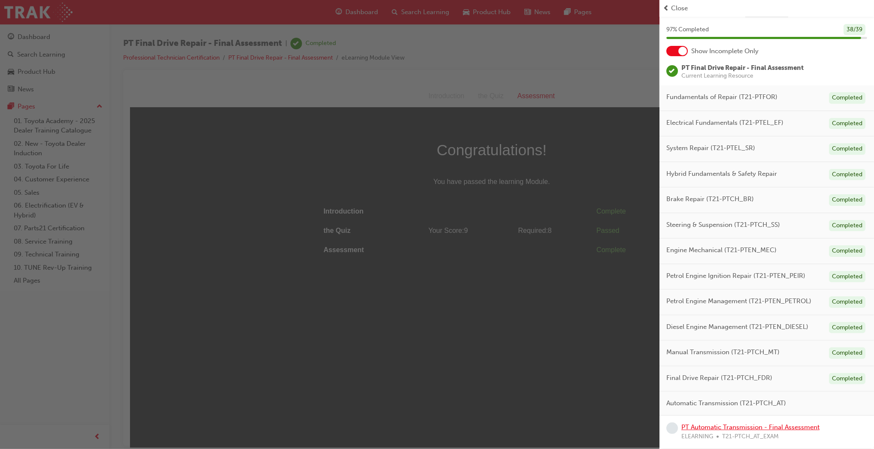
click at [778, 425] on link "PT Automatic Transmission - Final Assessment" at bounding box center [751, 428] width 138 height 8
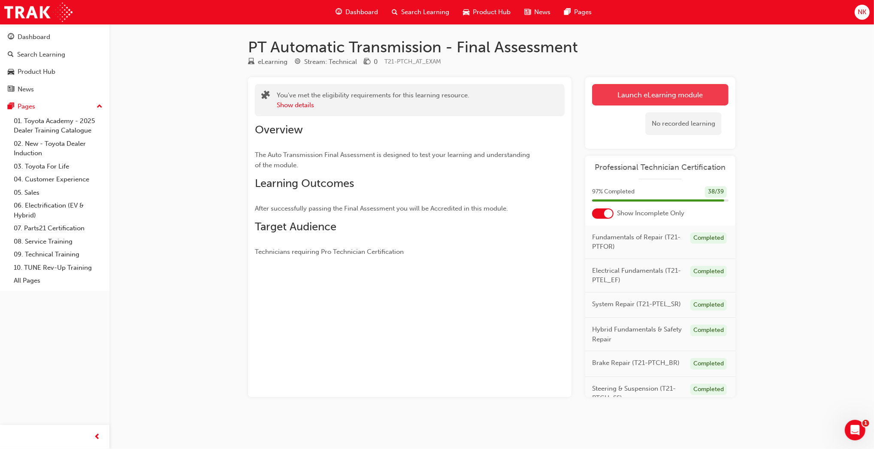
click at [610, 94] on link "Launch eLearning module" at bounding box center [660, 94] width 136 height 21
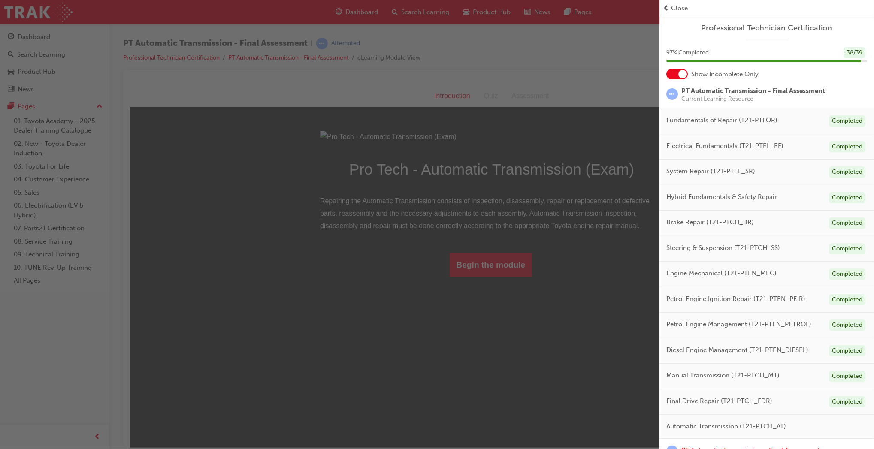
click at [514, 363] on div "button" at bounding box center [330, 224] width 660 height 449
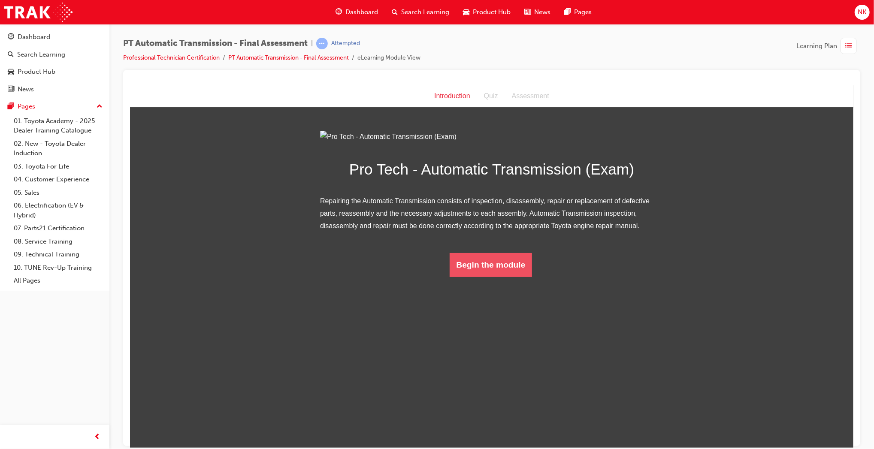
click at [513, 277] on button "Begin the module" at bounding box center [490, 265] width 83 height 24
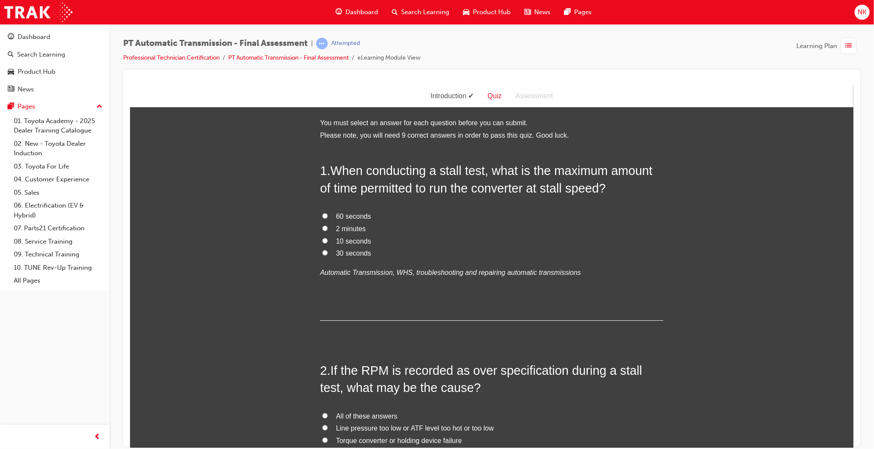
click at [355, 237] on span "10 seconds" at bounding box center [353, 240] width 35 height 7
click at [327, 238] on input "10 seconds" at bounding box center [325, 241] width 6 height 6
radio input "true"
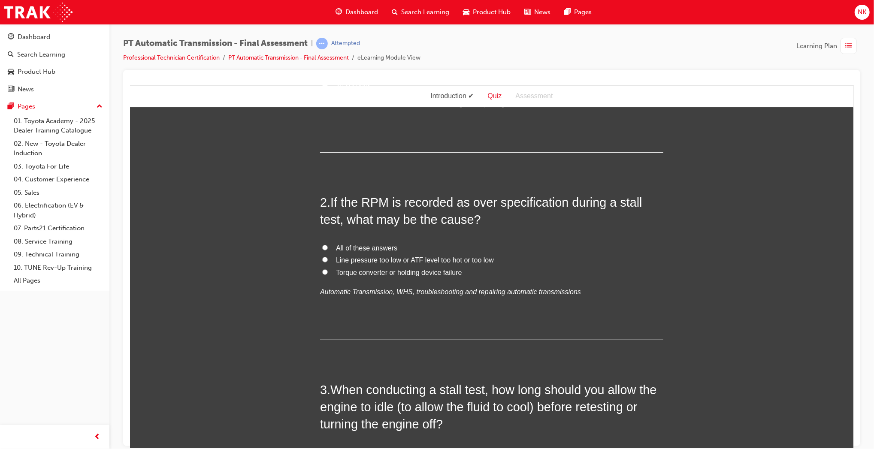
scroll to position [169, 0]
click at [375, 249] on span "All of these answers" at bounding box center [366, 247] width 61 height 7
click at [327, 249] on input "All of these answers" at bounding box center [325, 247] width 6 height 6
radio input "true"
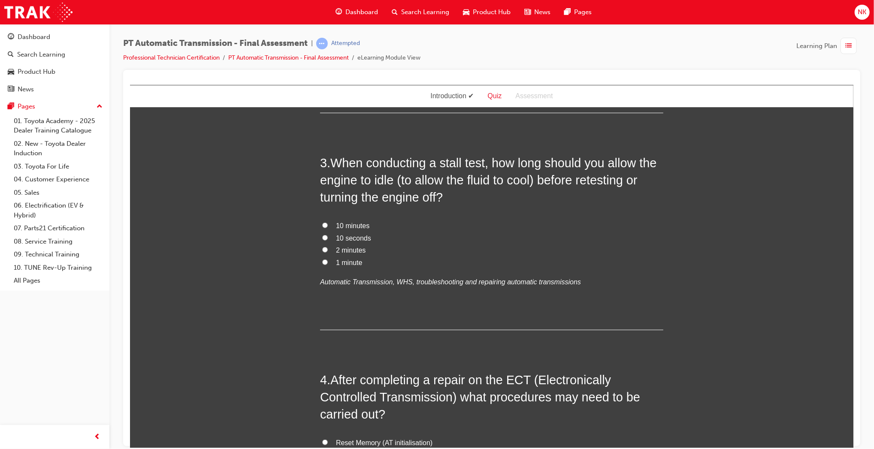
scroll to position [396, 0]
click at [358, 255] on label "2 minutes" at bounding box center [491, 250] width 343 height 12
click at [327, 252] on input "2 minutes" at bounding box center [325, 249] width 6 height 6
radio input "true"
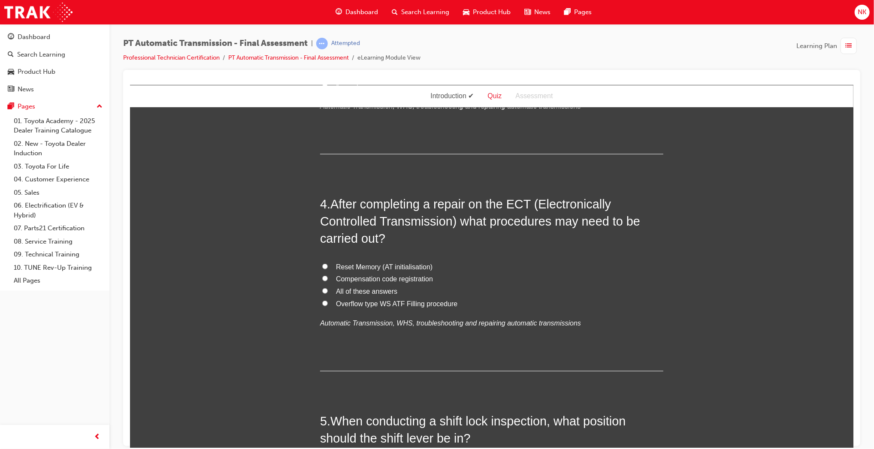
scroll to position [572, 0]
click at [380, 267] on span "Reset Memory (AT initialisation)" at bounding box center [384, 265] width 97 height 7
click at [327, 267] on input "Reset Memory (AT initialisation)" at bounding box center [325, 266] width 6 height 6
radio input "true"
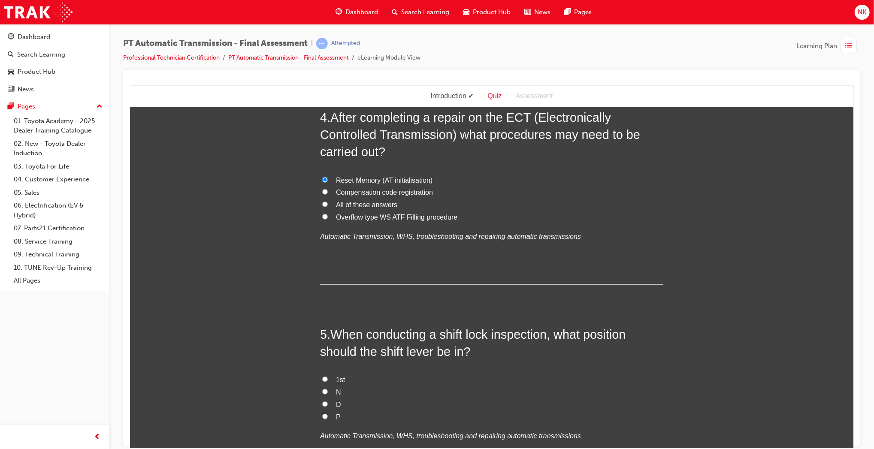
scroll to position [654, 0]
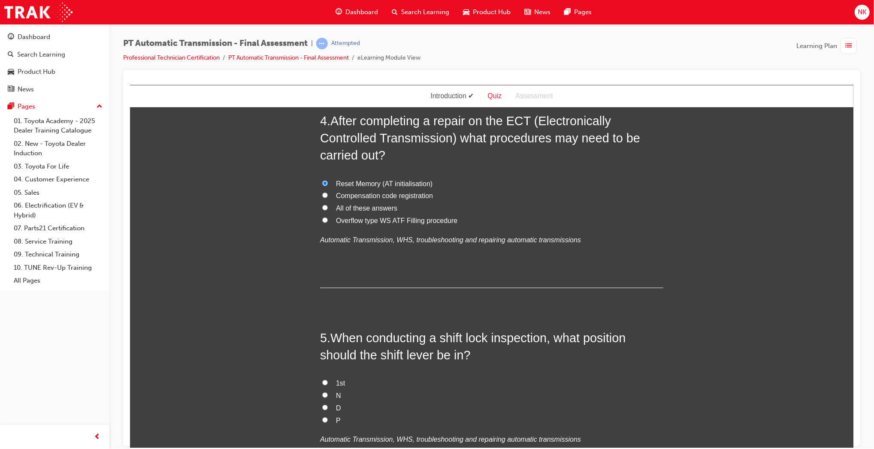
click at [347, 208] on span "All of these answers" at bounding box center [366, 207] width 61 height 7
click at [327, 208] on input "All of these answers" at bounding box center [325, 208] width 6 height 6
radio input "true"
click at [336, 185] on span "Reset Memory (AT initialisation)" at bounding box center [384, 183] width 97 height 7
click at [327, 185] on input "Reset Memory (AT initialisation)" at bounding box center [325, 183] width 6 height 6
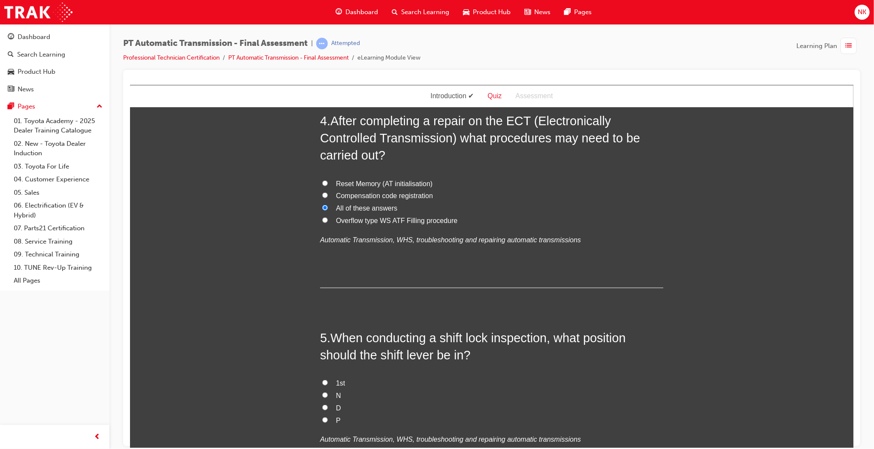
radio input "true"
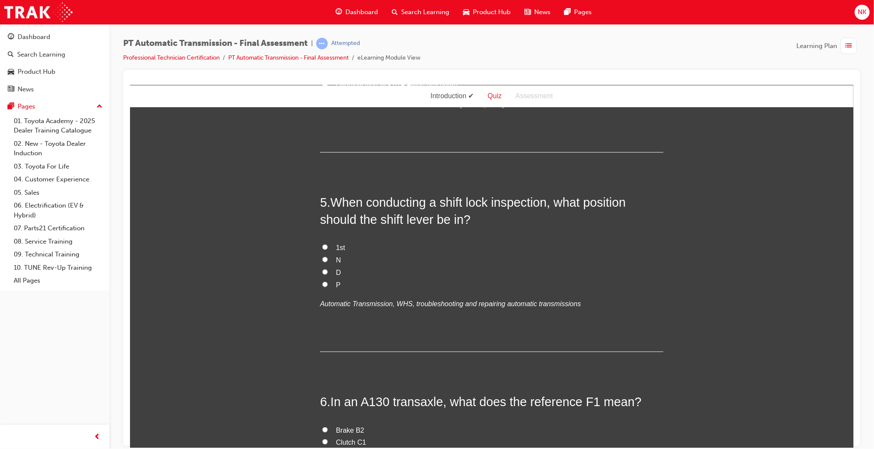
scroll to position [792, 0]
click at [330, 280] on label "P" at bounding box center [491, 283] width 343 height 12
click at [327, 280] on input "P" at bounding box center [325, 283] width 6 height 6
radio input "true"
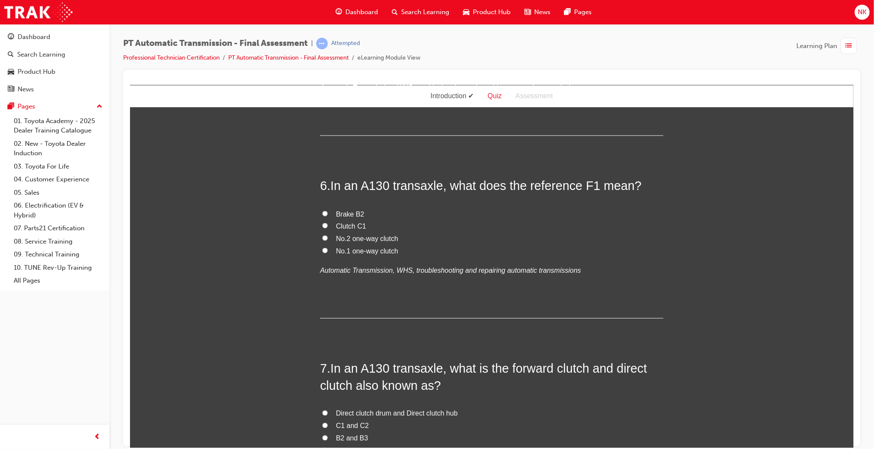
scroll to position [1009, 0]
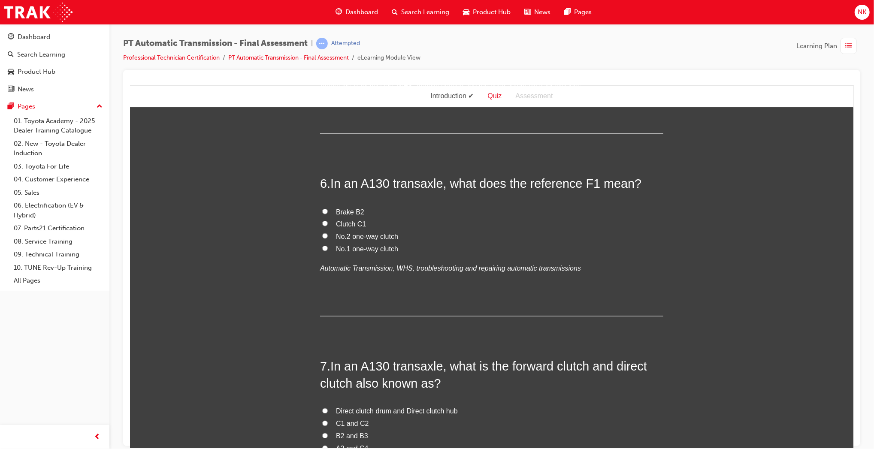
click at [360, 249] on span "No.1 one-way clutch" at bounding box center [367, 248] width 62 height 7
click at [327, 249] on input "No.1 one-way clutch" at bounding box center [325, 248] width 6 height 6
radio input "true"
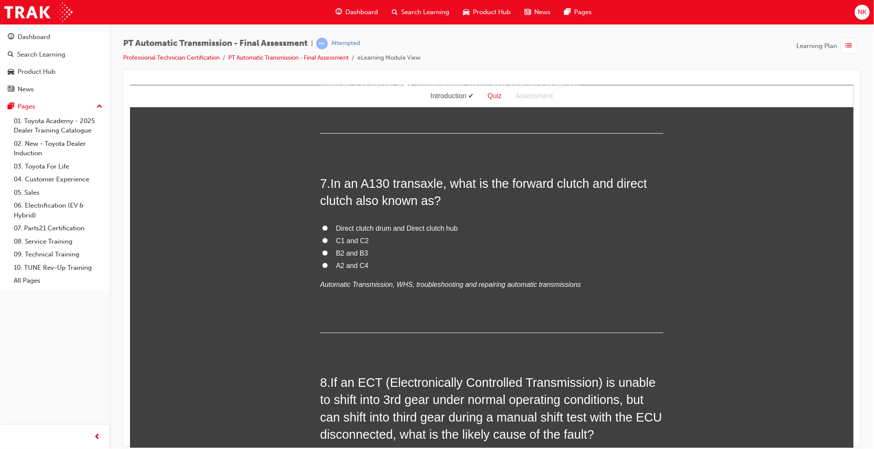
scroll to position [1201, 0]
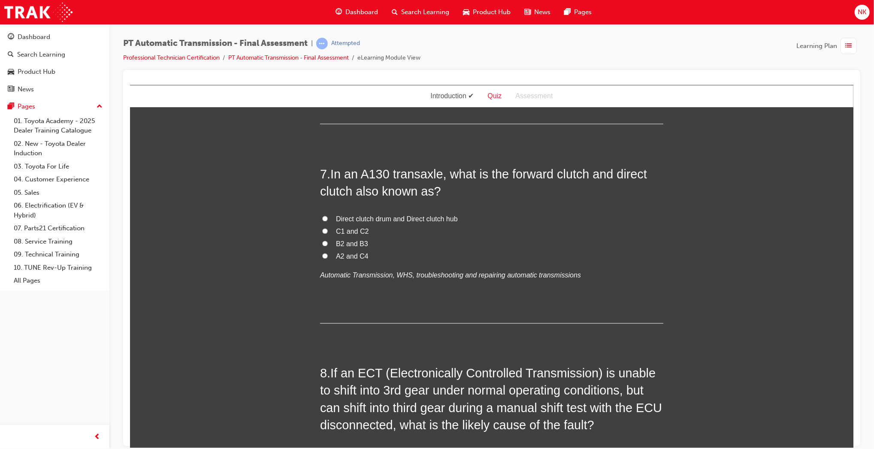
click at [350, 230] on span "C1 and C2" at bounding box center [352, 231] width 33 height 7
click at [327, 230] on input "C1 and C2" at bounding box center [325, 231] width 6 height 6
radio input "true"
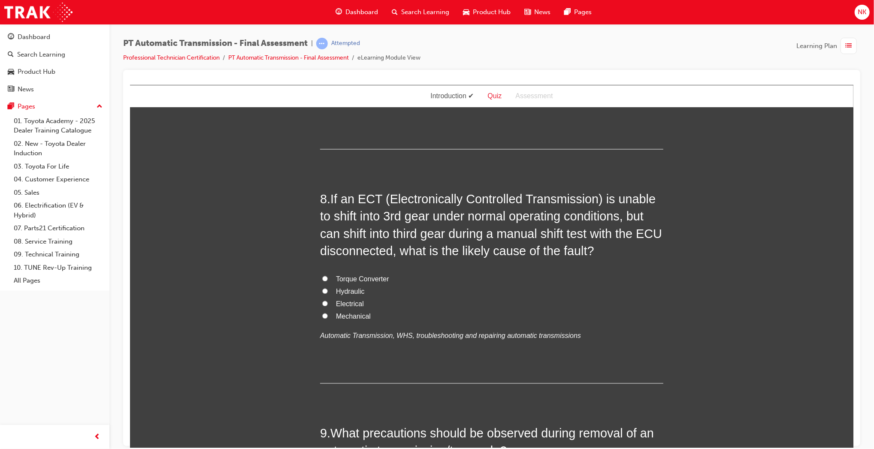
scroll to position [1394, 0]
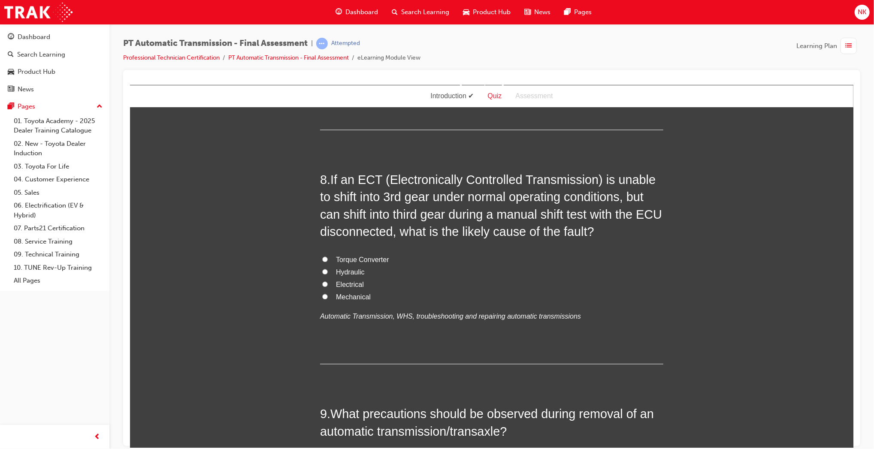
click at [344, 283] on span "Electrical" at bounding box center [350, 284] width 28 height 7
click at [327, 283] on input "Electrical" at bounding box center [325, 285] width 6 height 6
radio input "true"
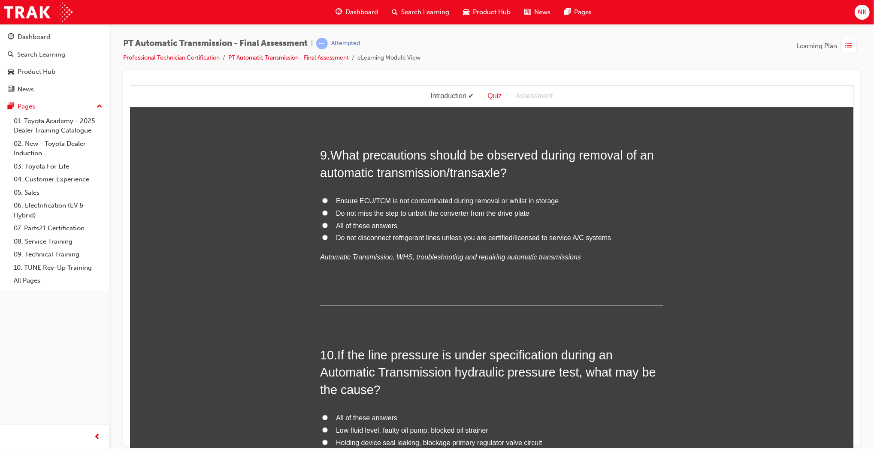
scroll to position [1654, 0]
click at [380, 223] on span "All of these answers" at bounding box center [366, 224] width 61 height 7
click at [327, 223] on input "All of these answers" at bounding box center [325, 225] width 6 height 6
radio input "true"
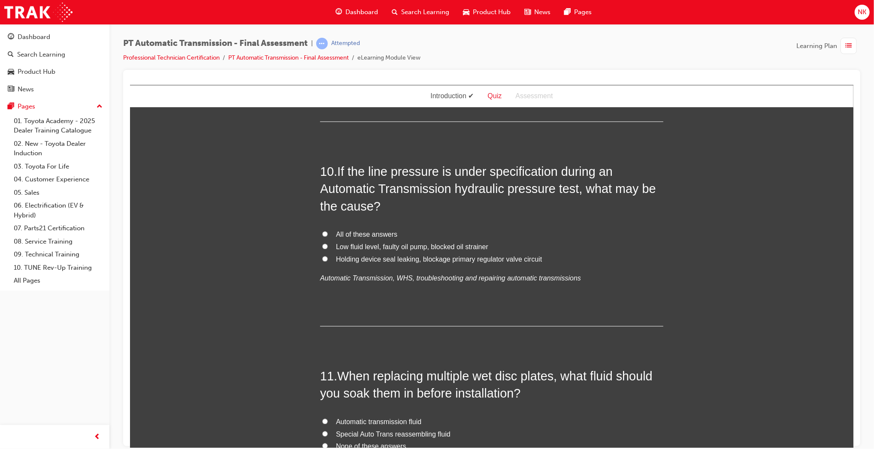
scroll to position [1856, 0]
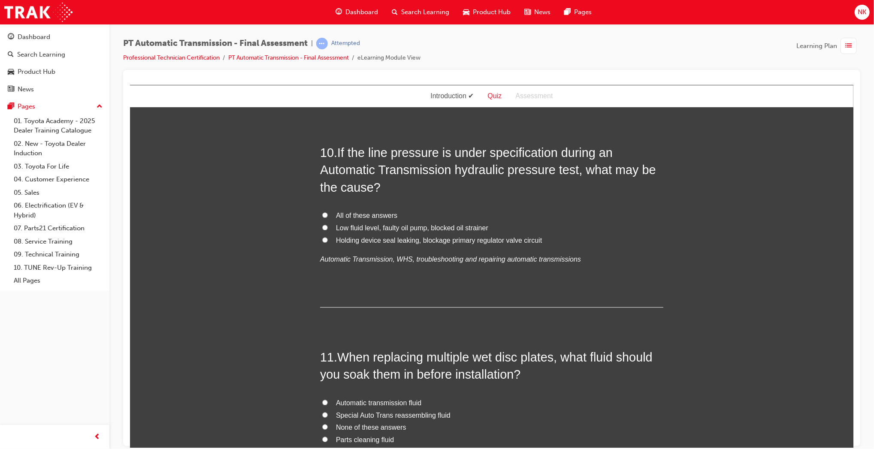
click at [343, 212] on span "All of these answers" at bounding box center [366, 215] width 61 height 7
click at [327, 212] on input "All of these answers" at bounding box center [325, 215] width 6 height 6
radio input "true"
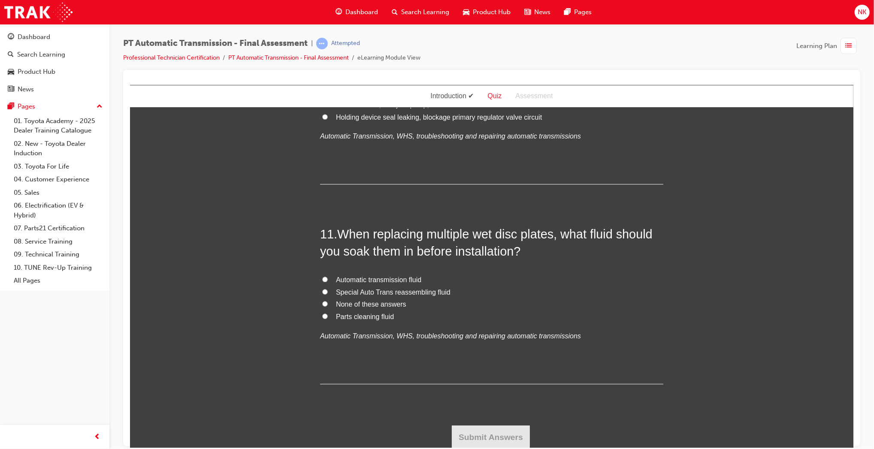
scroll to position [1980, 0]
click at [367, 280] on span "Automatic transmission fluid" at bounding box center [378, 278] width 85 height 7
click at [327, 280] on input "Automatic transmission fluid" at bounding box center [325, 279] width 6 height 6
radio input "true"
click at [497, 430] on button "Submit Answers" at bounding box center [490, 436] width 78 height 24
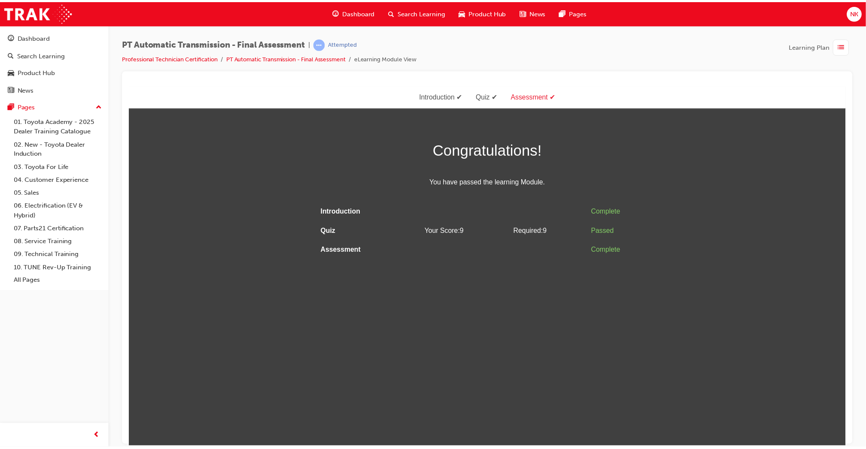
scroll to position [0, 0]
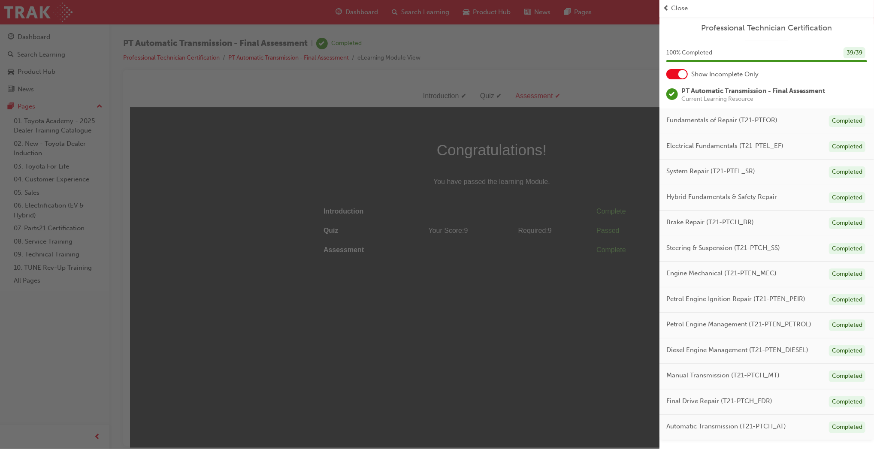
click at [325, 95] on div "button" at bounding box center [330, 224] width 660 height 449
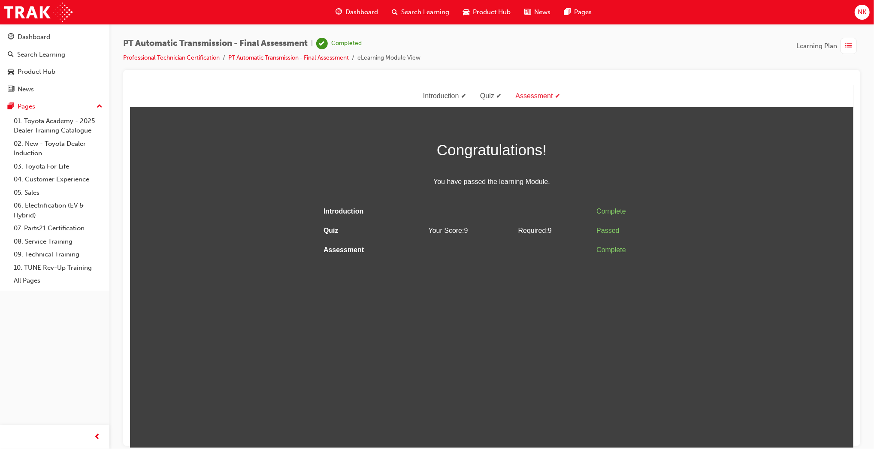
click at [362, 13] on span "Dashboard" at bounding box center [361, 12] width 33 height 10
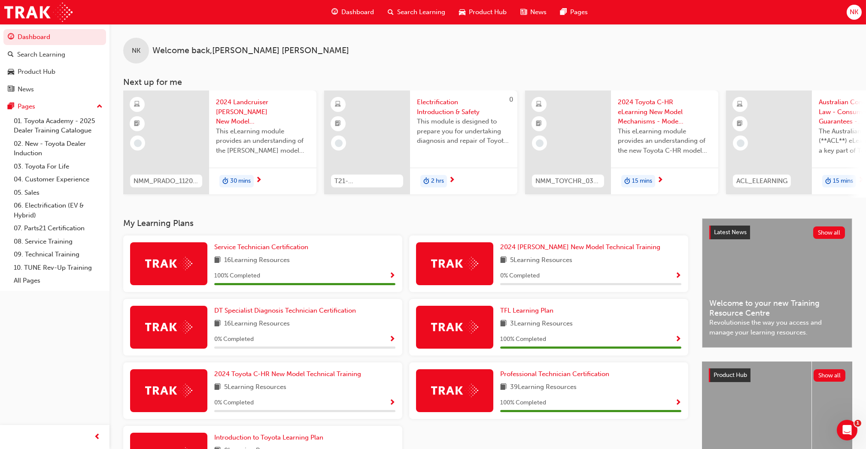
click at [853, 15] on span "NK" at bounding box center [853, 12] width 9 height 10
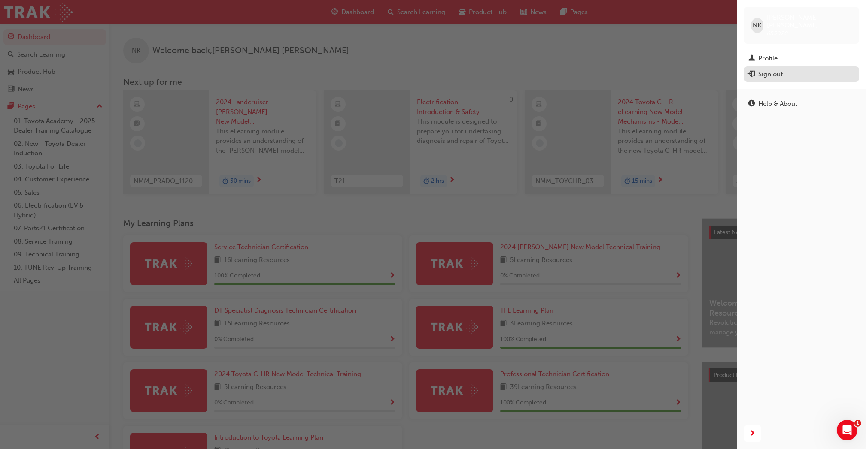
click at [781, 70] on div "Sign out" at bounding box center [770, 75] width 24 height 10
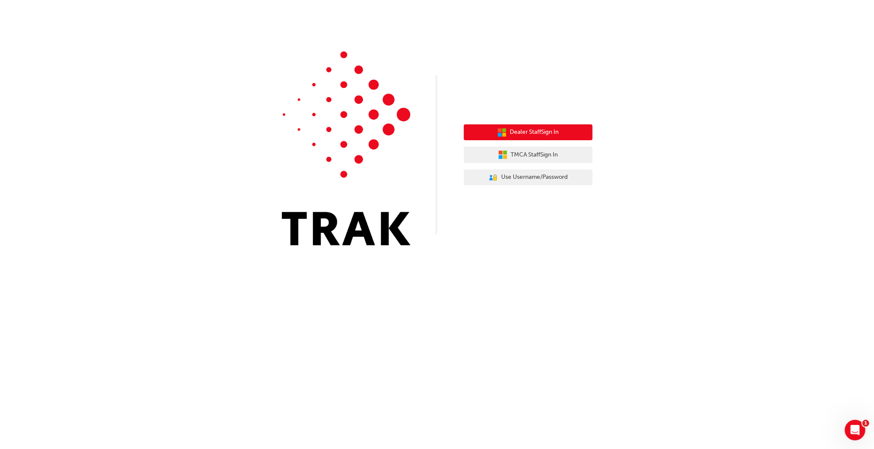
click at [559, 131] on span "Dealer Staff Sign In" at bounding box center [534, 132] width 49 height 10
